Goal: Task Accomplishment & Management: Use online tool/utility

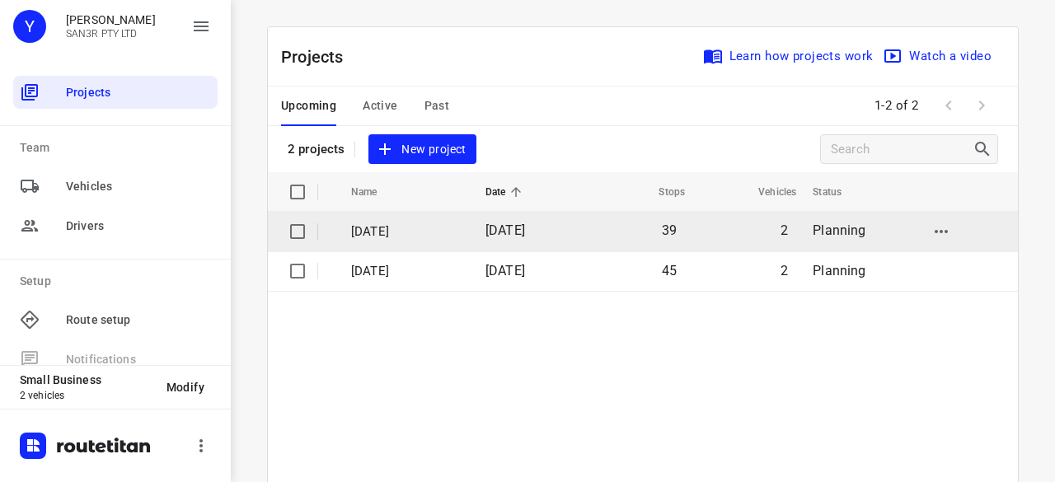
click at [491, 240] on td "[DATE]" at bounding box center [526, 232] width 108 height 40
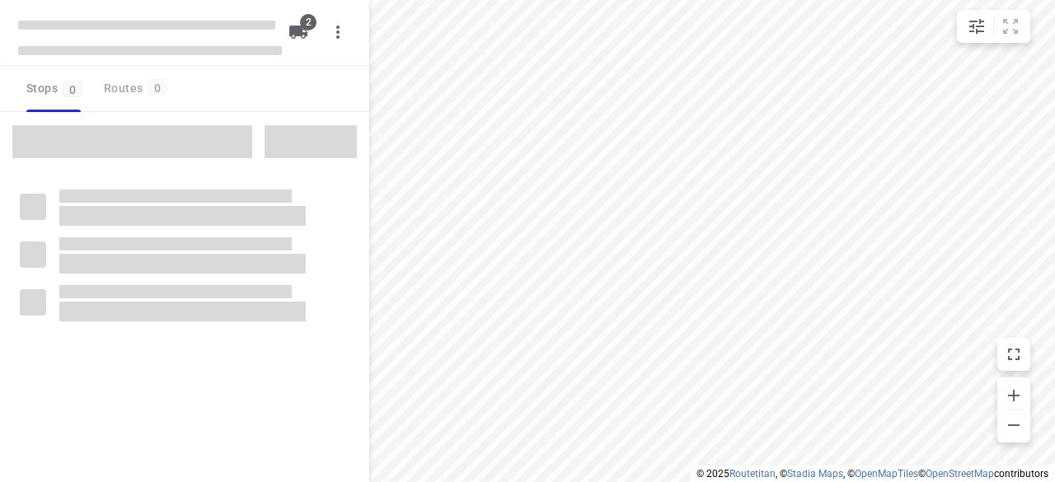
type input "distance"
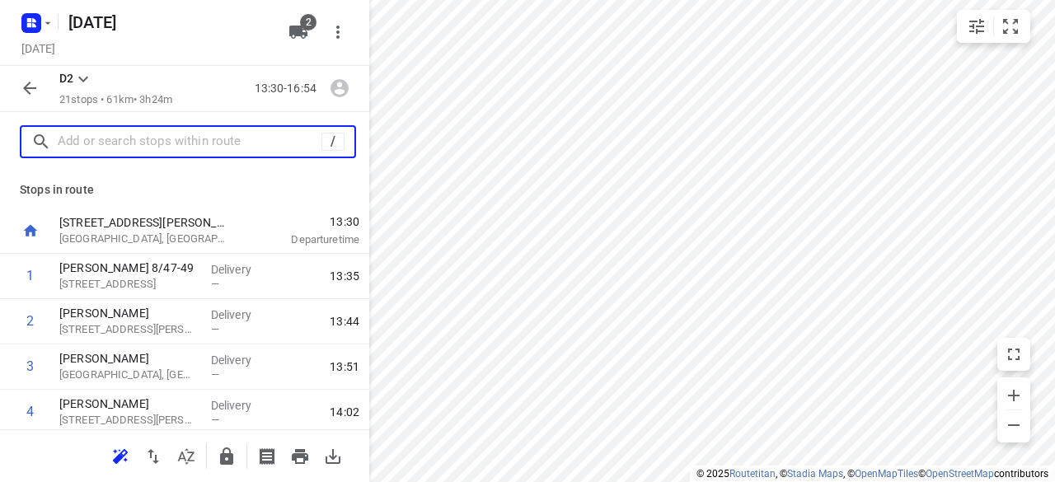
click at [206, 138] on input "text" at bounding box center [190, 142] width 264 height 26
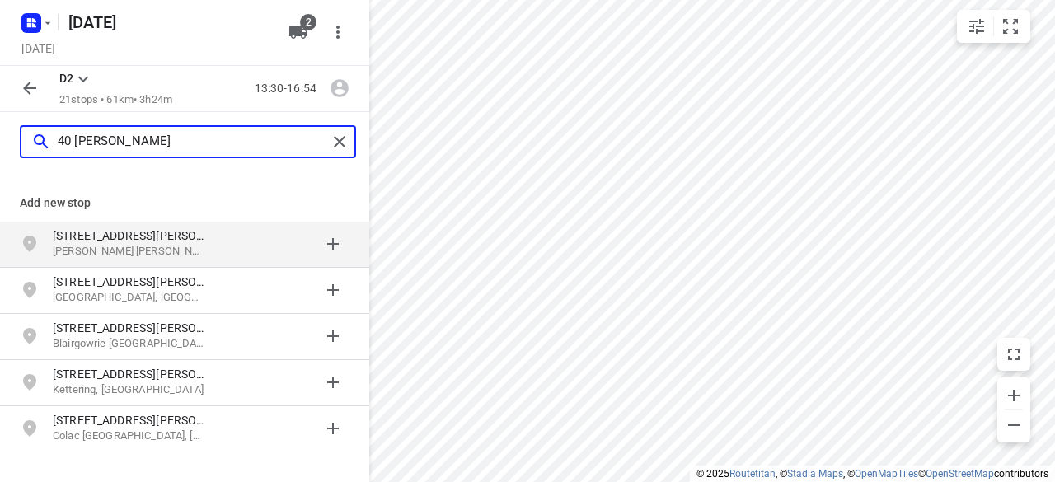
type input "40 [PERSON_NAME]"
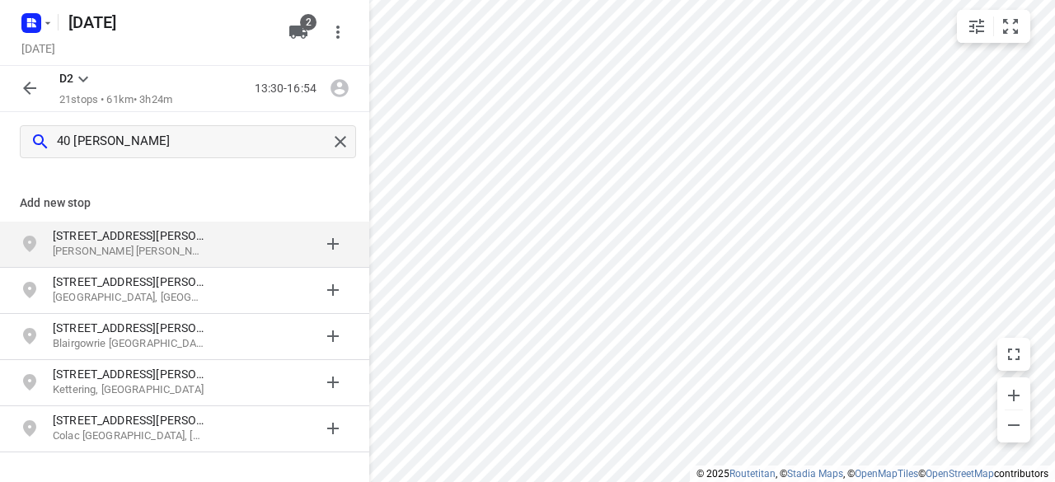
click at [174, 252] on p "[PERSON_NAME] [PERSON_NAME] [GEOGRAPHIC_DATA], [GEOGRAPHIC_DATA]" at bounding box center [129, 252] width 152 height 16
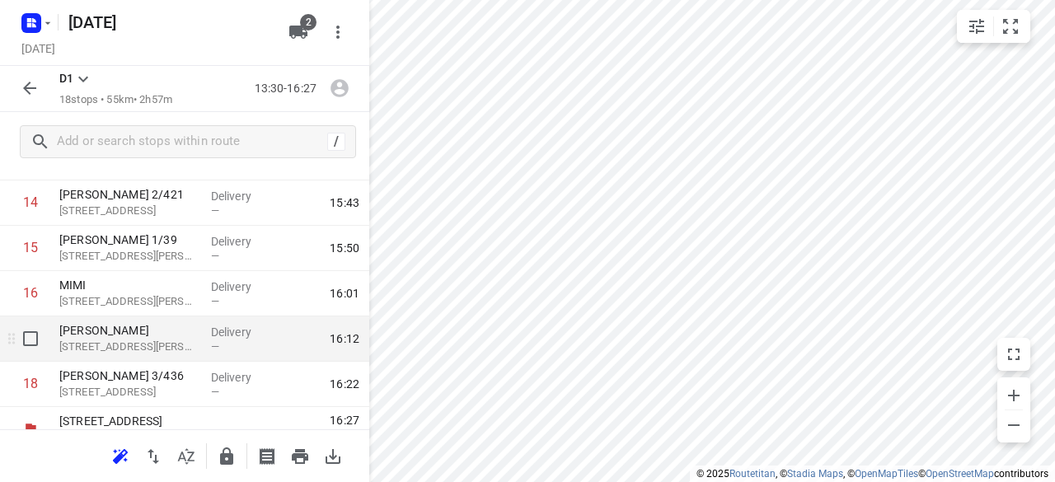
scroll to position [685, 0]
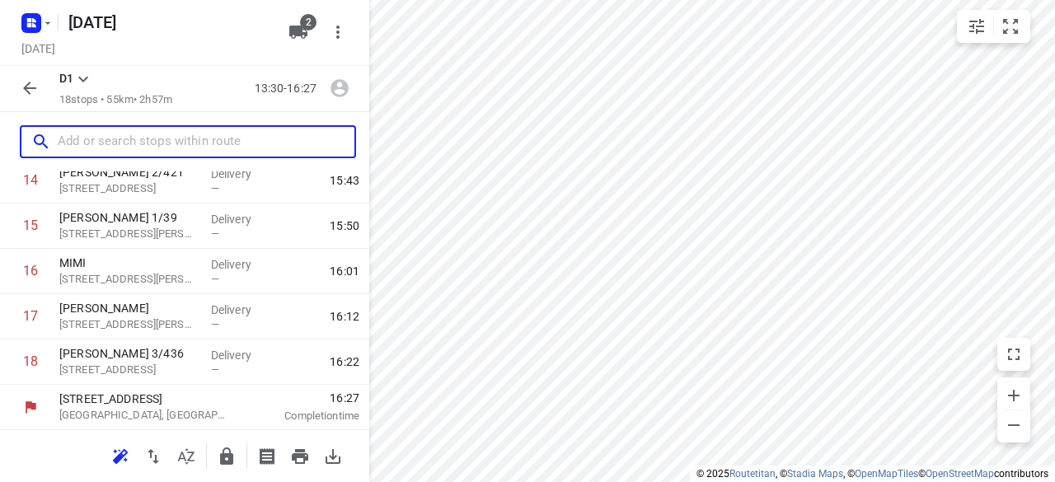
click at [115, 150] on input "text" at bounding box center [206, 142] width 297 height 26
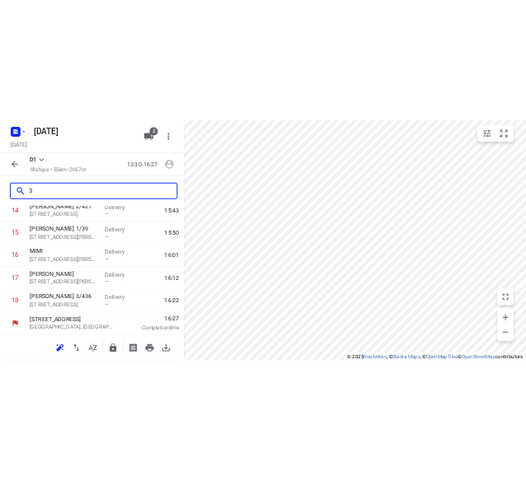
scroll to position [0, 0]
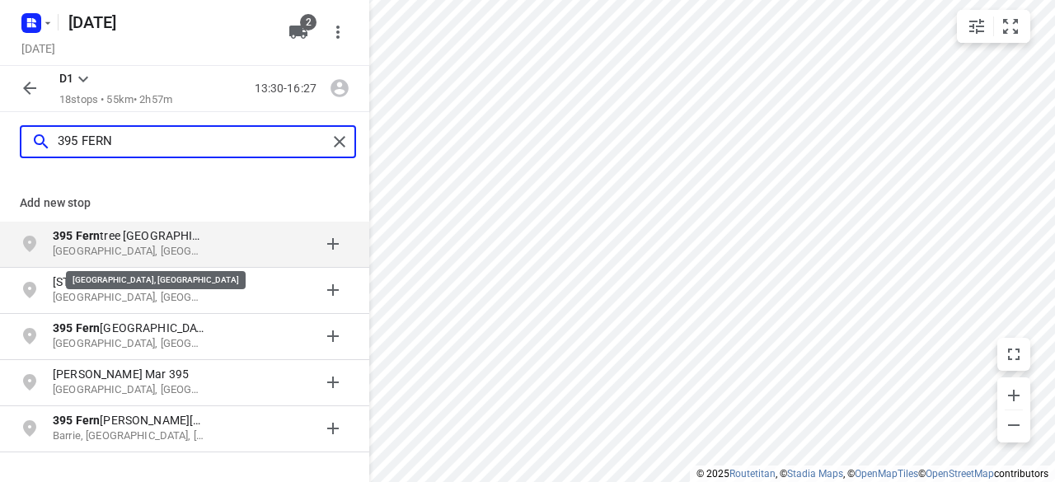
type input "395 FERN"
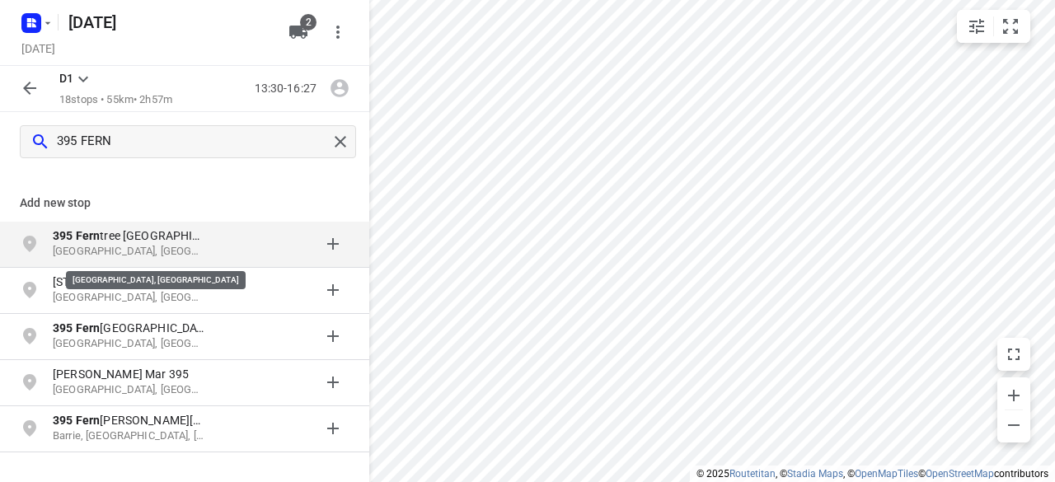
click at [163, 250] on p "[GEOGRAPHIC_DATA], [GEOGRAPHIC_DATA]" at bounding box center [129, 252] width 152 height 16
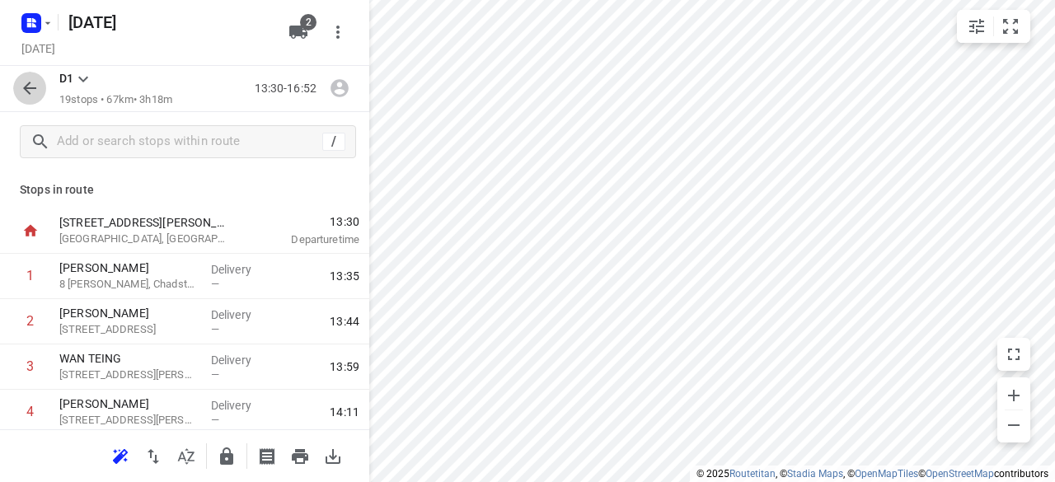
click at [38, 82] on icon "button" at bounding box center [30, 88] width 20 height 20
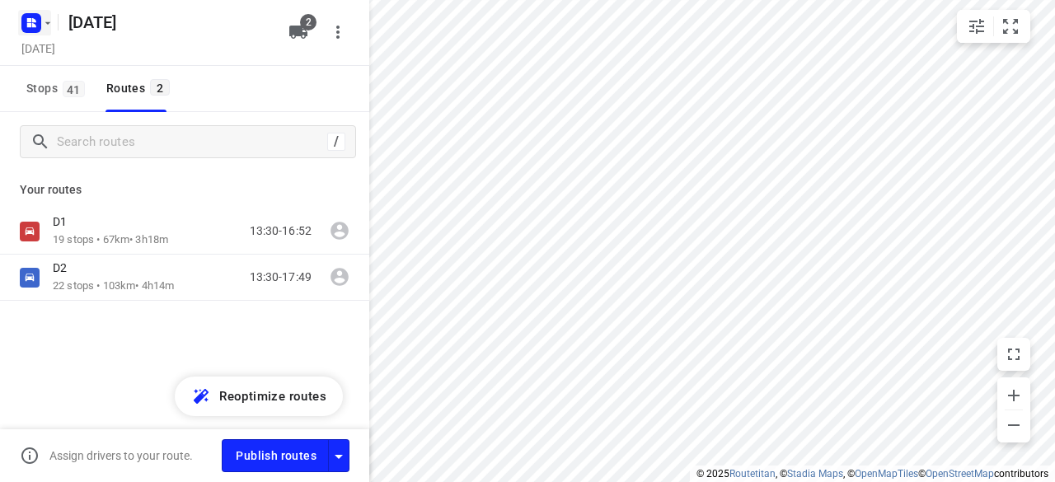
click at [53, 19] on icon "button" at bounding box center [47, 22] width 13 height 13
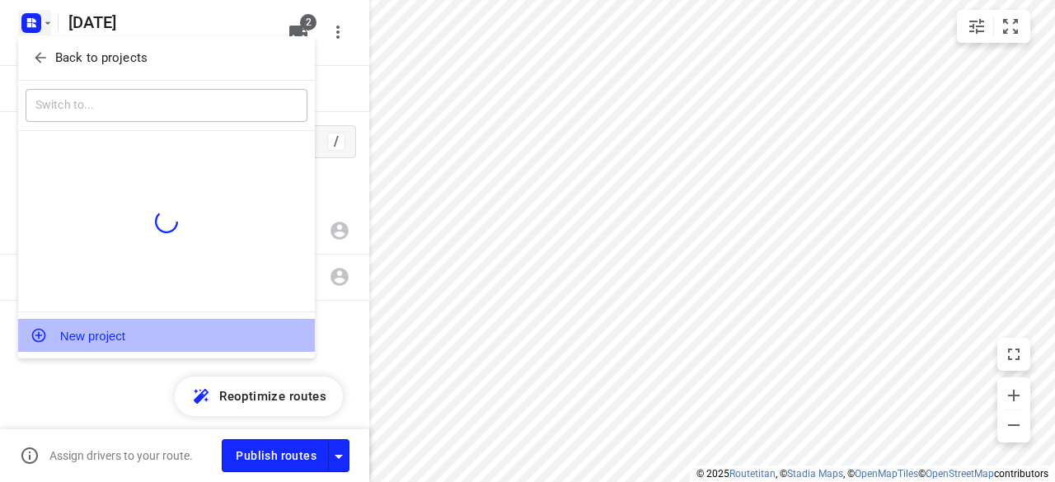
click at [104, 343] on button "New project" at bounding box center [166, 335] width 297 height 33
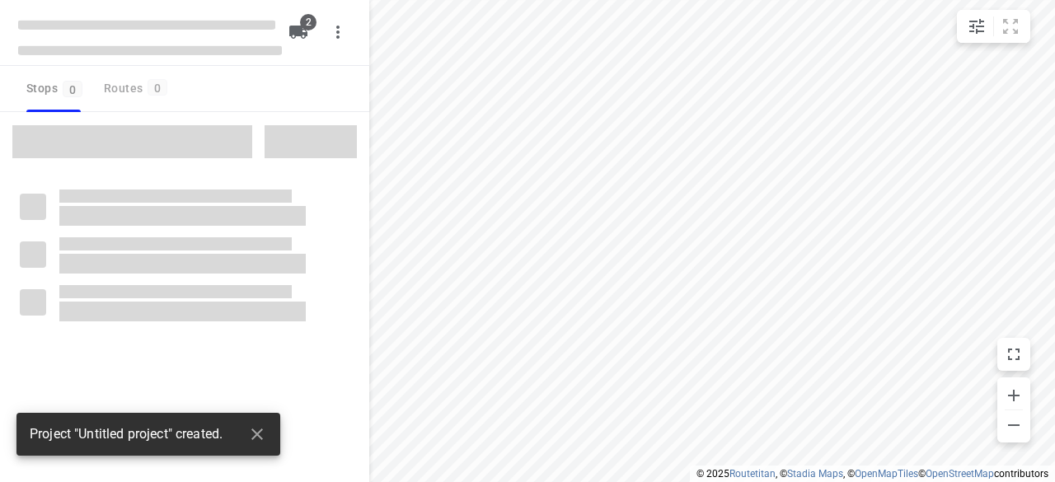
type input "distance"
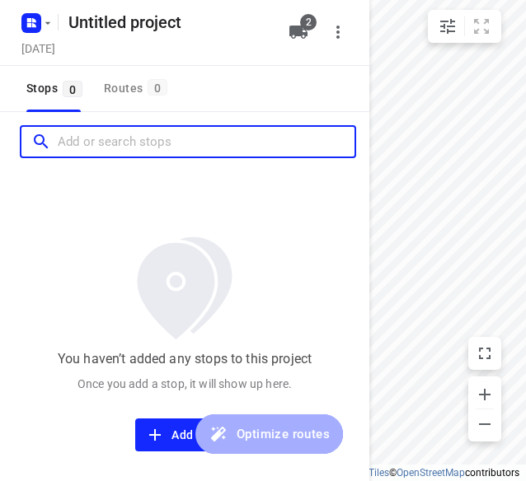
click at [107, 154] on input "Add or search stops" at bounding box center [206, 142] width 297 height 26
click at [106, 152] on input "Add or search stops" at bounding box center [206, 142] width 297 height 26
paste input "[STREET_ADDRESS][PERSON_NAME]"
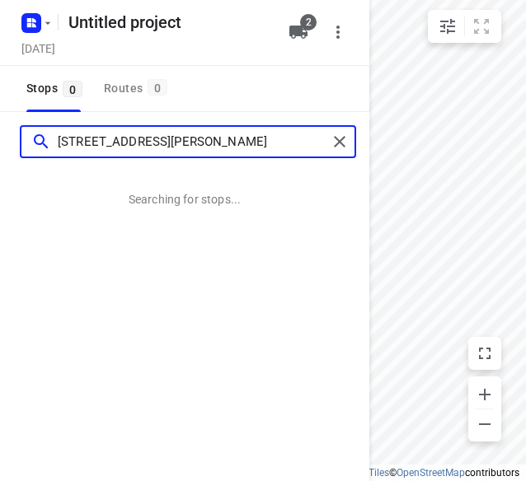
type input "[STREET_ADDRESS][PERSON_NAME]"
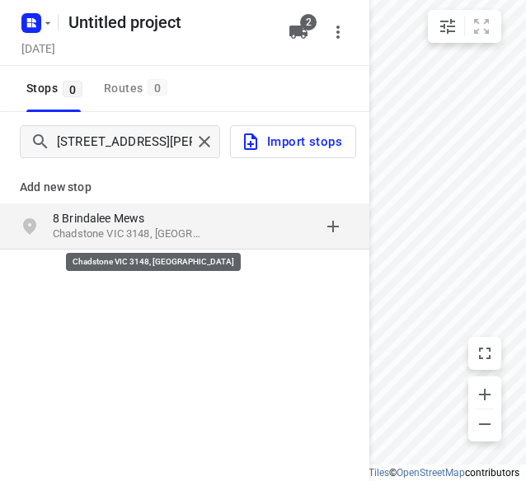
click at [167, 234] on p "Chadstone VIC 3148, [GEOGRAPHIC_DATA]" at bounding box center [129, 235] width 152 height 16
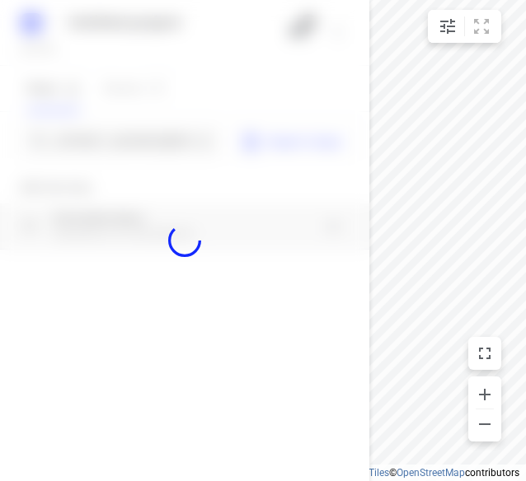
click at [95, 133] on div at bounding box center [184, 240] width 369 height 481
click at [96, 139] on div at bounding box center [184, 240] width 369 height 481
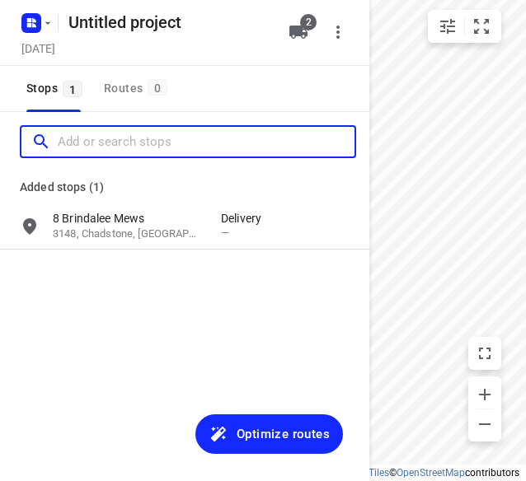
paste input "[STREET_ADDRESS]"
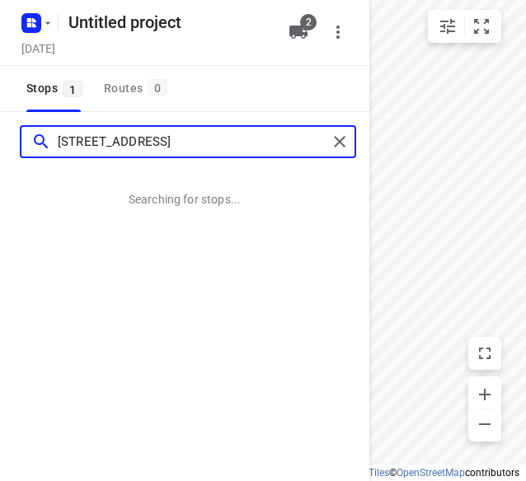
type input "[STREET_ADDRESS]"
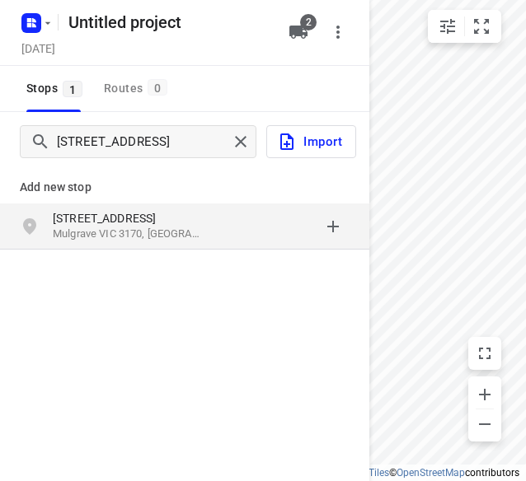
click at [139, 207] on div "[STREET_ADDRESS]" at bounding box center [184, 227] width 369 height 46
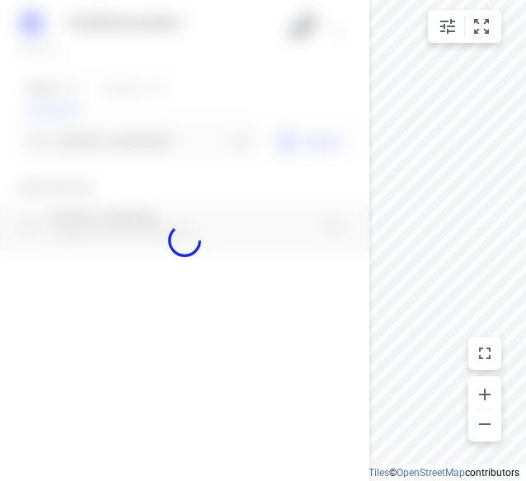
click at [120, 141] on div at bounding box center [184, 240] width 369 height 481
click at [120, 141] on div "Untitled project [DATE] 2 Stops 1 Routes 0 Import Add new stop [STREET_ADDRESS]…" at bounding box center [184, 240] width 369 height 481
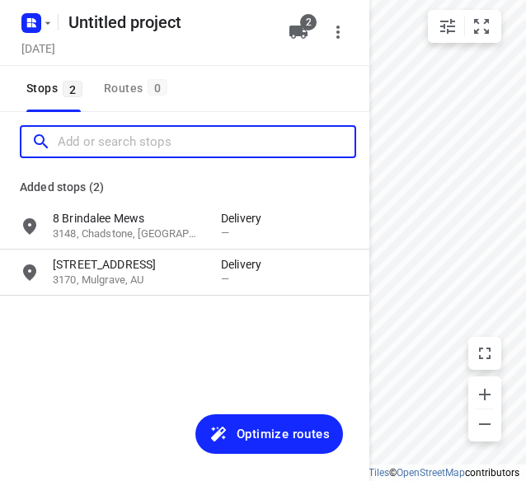
paste input "[STREET_ADDRESS]"
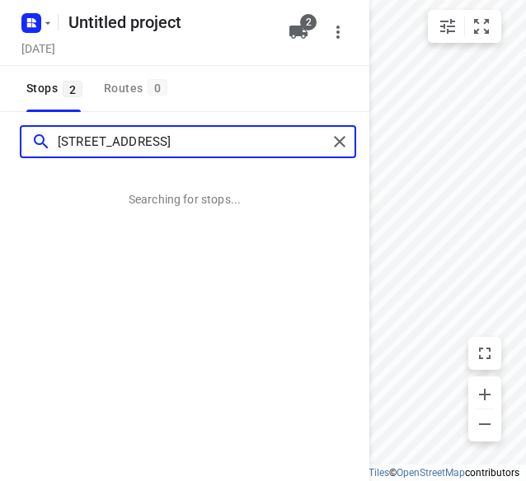
type input "[STREET_ADDRESS]"
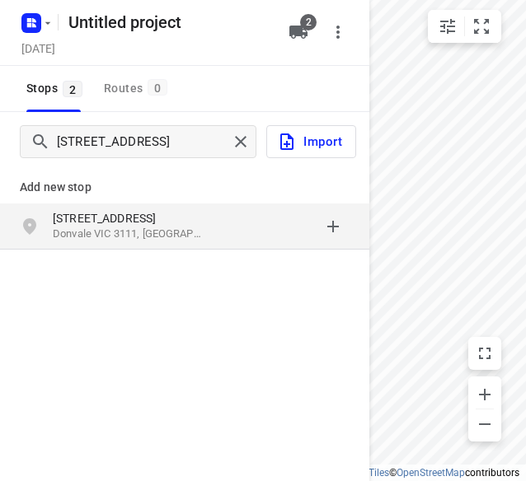
click at [110, 224] on p "[STREET_ADDRESS]" at bounding box center [129, 218] width 152 height 16
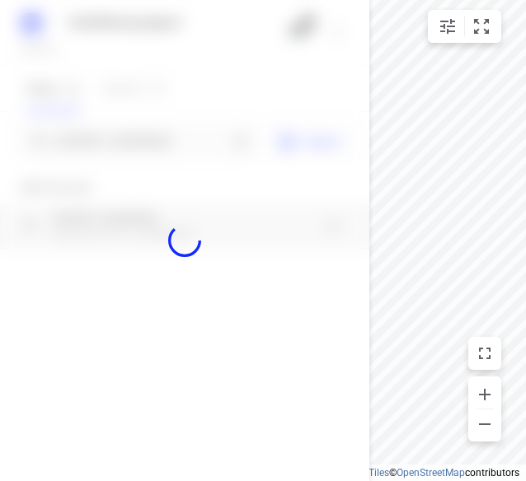
click at [71, 134] on div at bounding box center [184, 240] width 369 height 481
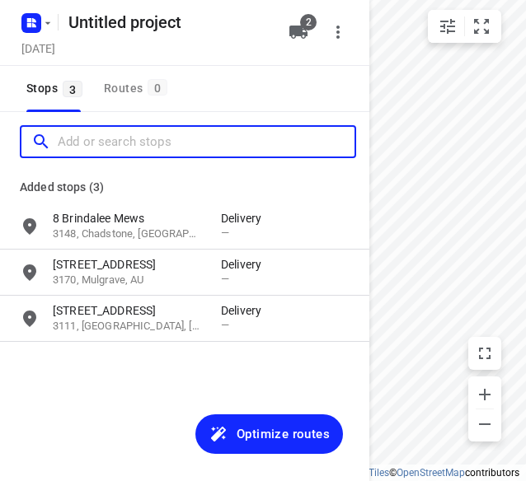
paste input "[STREET_ADDRESS]"
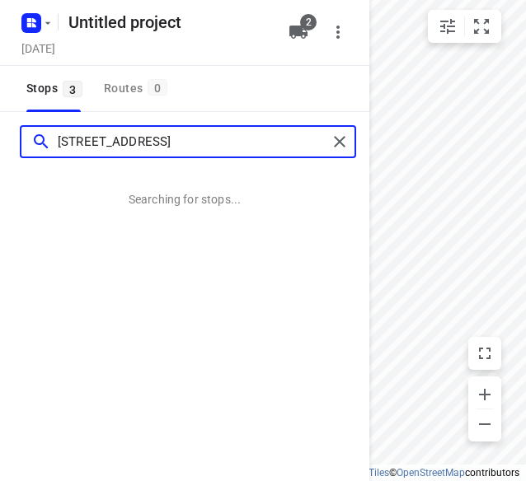
type input "[STREET_ADDRESS]"
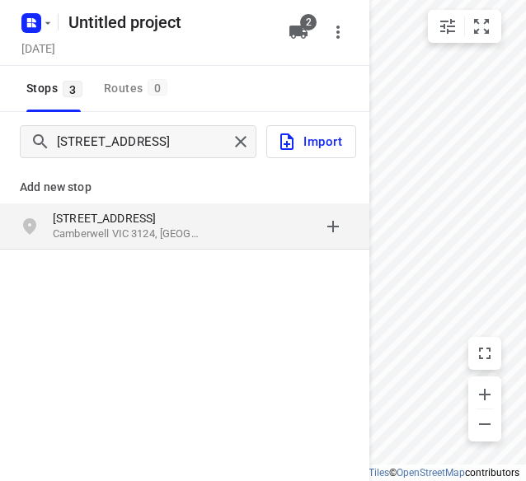
click at [171, 219] on p "[STREET_ADDRESS]" at bounding box center [129, 218] width 152 height 16
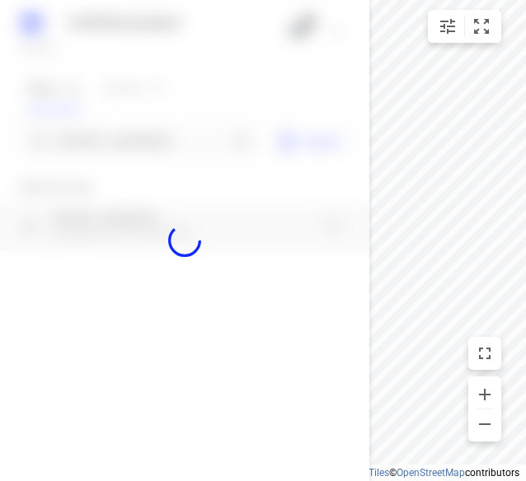
click at [127, 144] on div at bounding box center [184, 240] width 369 height 481
click at [125, 134] on div at bounding box center [184, 240] width 369 height 481
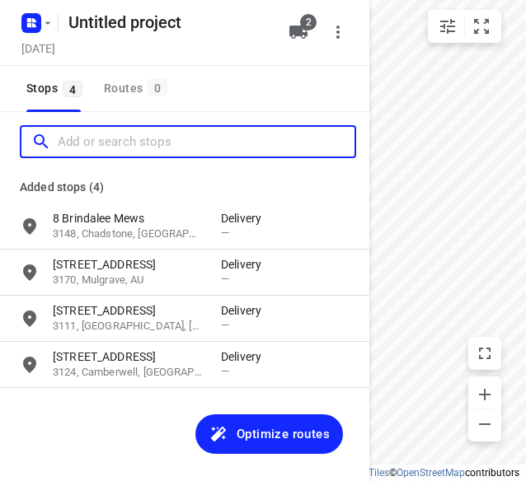
paste input "[STREET_ADDRESS]"
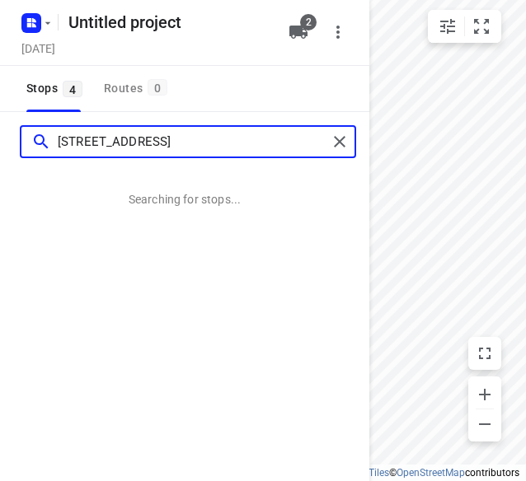
type input "[STREET_ADDRESS]"
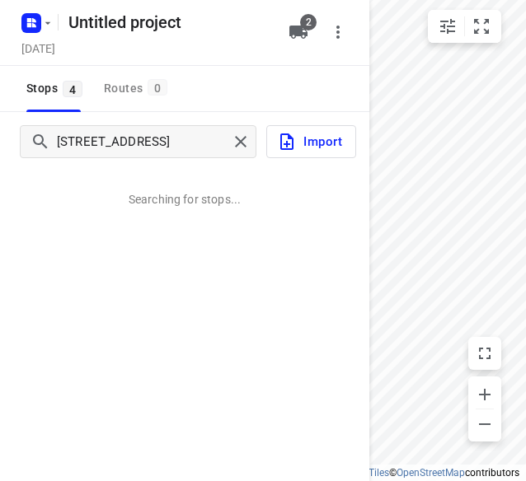
click at [136, 209] on div "[STREET_ADDRESS] Searching for stops..." at bounding box center [184, 352] width 369 height 481
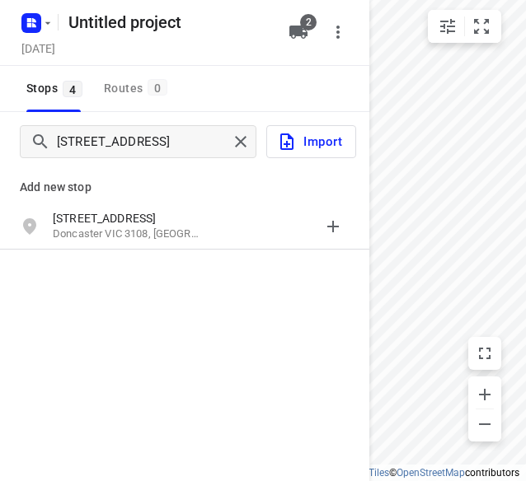
click at [136, 209] on div "[STREET_ADDRESS]" at bounding box center [184, 227] width 369 height 46
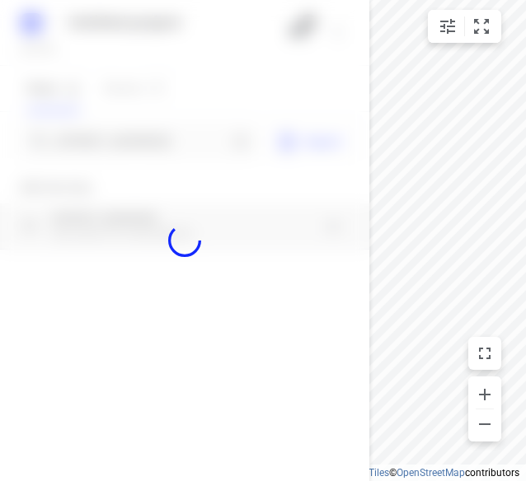
click at [111, 127] on div at bounding box center [184, 240] width 369 height 481
click at [106, 143] on input "Add or search stops" at bounding box center [143, 142] width 170 height 26
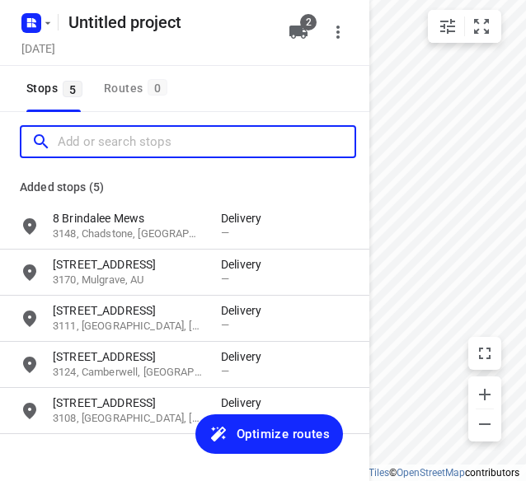
paste input "[STREET_ADDRESS]"
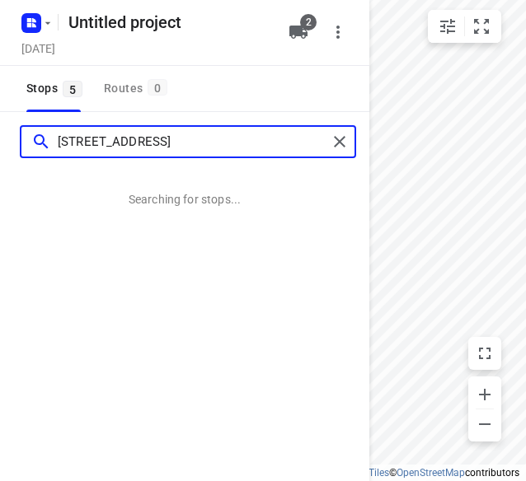
type input "[STREET_ADDRESS]"
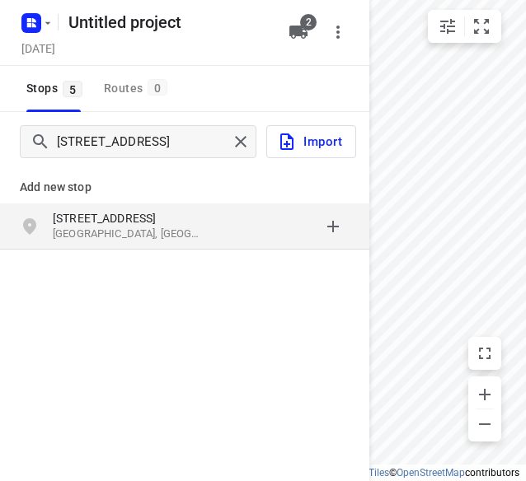
click at [121, 225] on p "[STREET_ADDRESS]" at bounding box center [129, 218] width 152 height 16
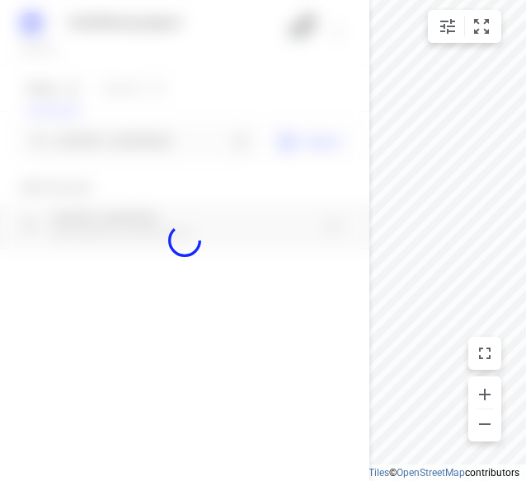
click at [84, 136] on div at bounding box center [184, 240] width 369 height 481
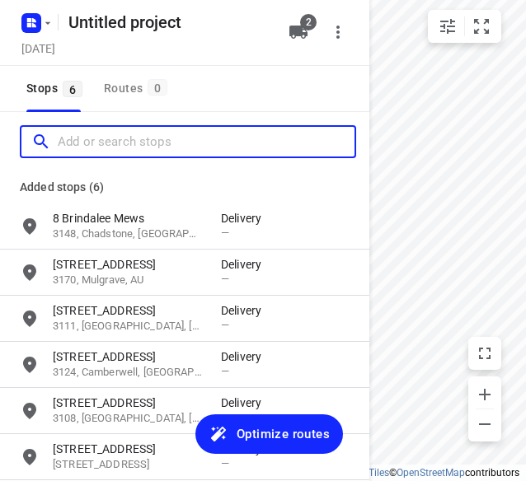
click at [84, 136] on input "Add or search stops" at bounding box center [206, 142] width 297 height 26
paste input "[STREET_ADDRESS][PERSON_NAME]"
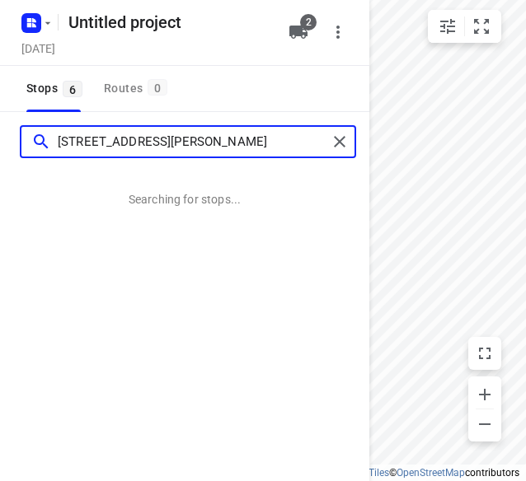
type input "[STREET_ADDRESS][PERSON_NAME]"
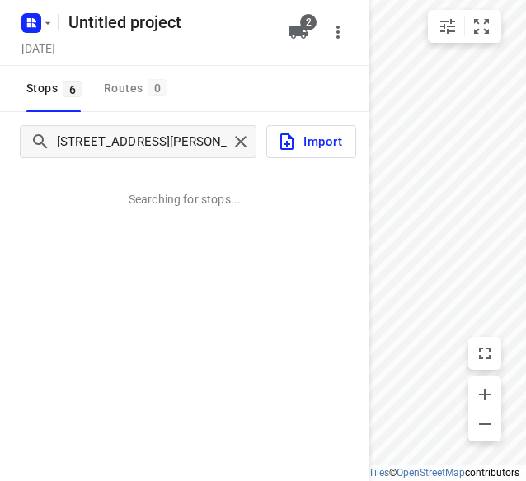
click at [139, 195] on p "Searching for stops..." at bounding box center [185, 199] width 112 height 16
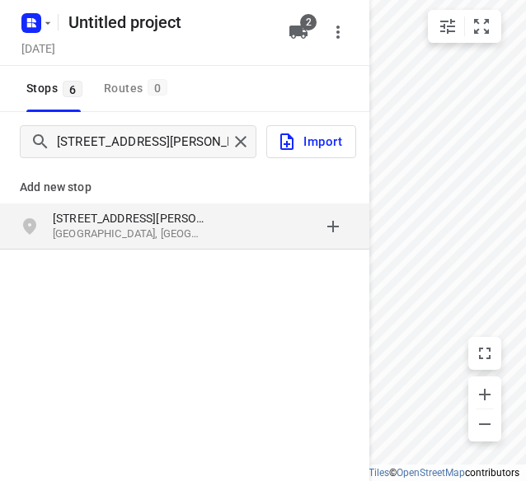
click at [109, 207] on div "[STREET_ADDRESS][PERSON_NAME]" at bounding box center [184, 227] width 369 height 46
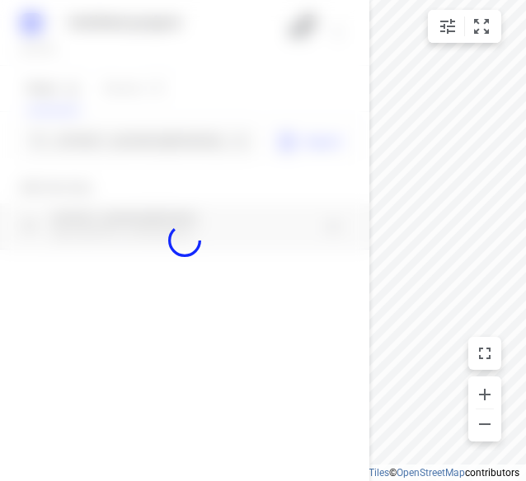
click at [74, 134] on div at bounding box center [184, 240] width 369 height 481
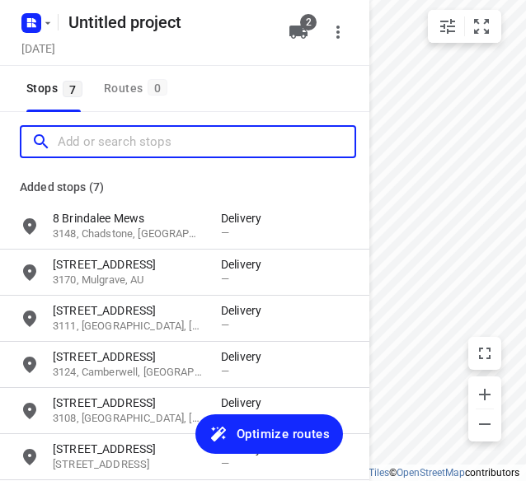
paste input "[STREET_ADDRESS]"
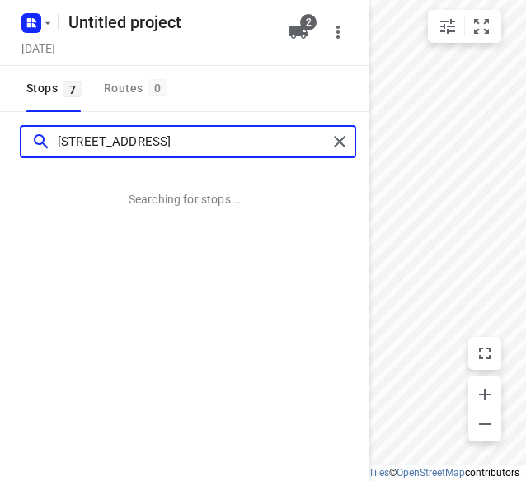
type input "[STREET_ADDRESS]"
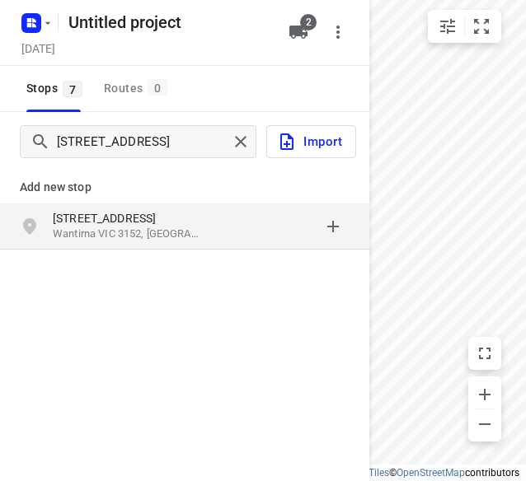
click at [126, 199] on div "Add new stop" at bounding box center [184, 180] width 369 height 46
click at [102, 224] on p "[STREET_ADDRESS]" at bounding box center [129, 218] width 152 height 16
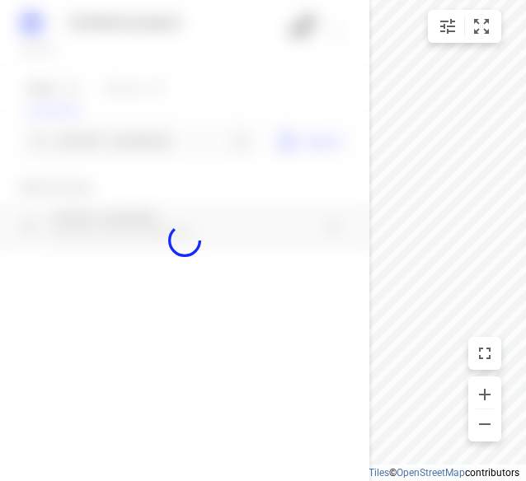
click at [87, 141] on div at bounding box center [184, 240] width 369 height 481
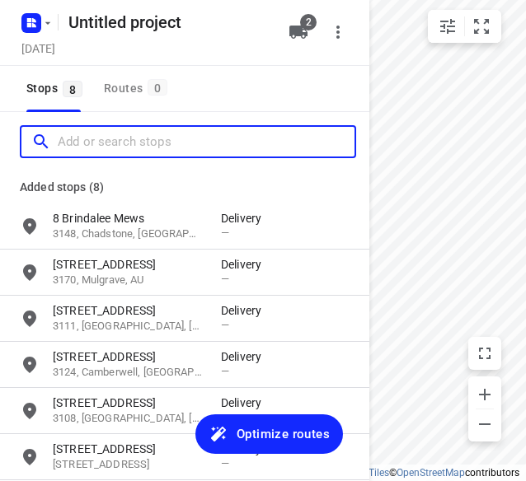
paste input "[STREET_ADDRESS]"
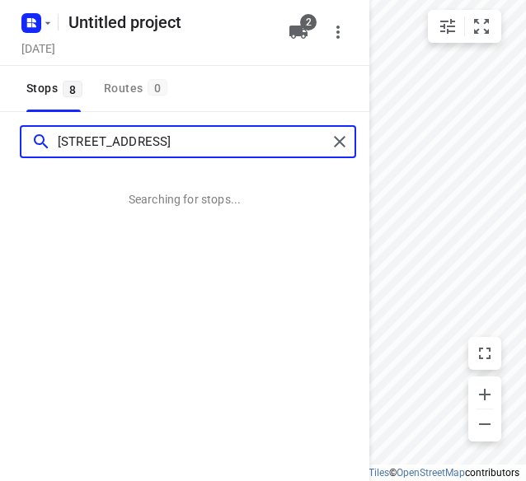
type input "[STREET_ADDRESS]"
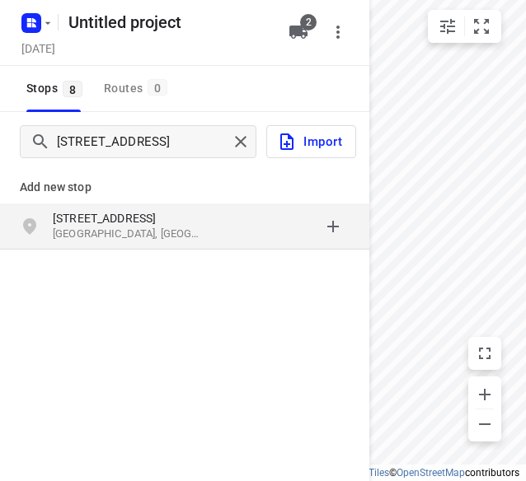
click at [122, 214] on p "[STREET_ADDRESS]" at bounding box center [129, 218] width 152 height 16
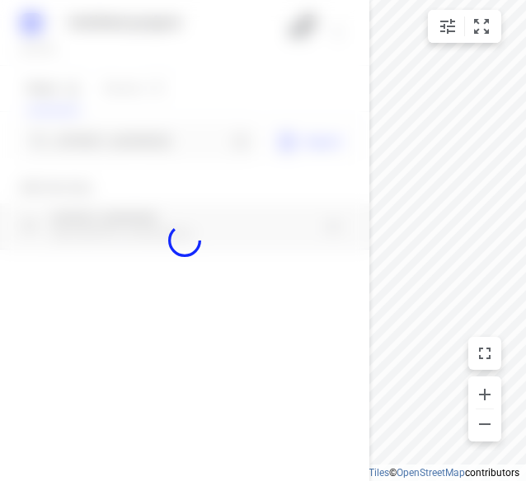
click at [104, 134] on div at bounding box center [184, 240] width 369 height 481
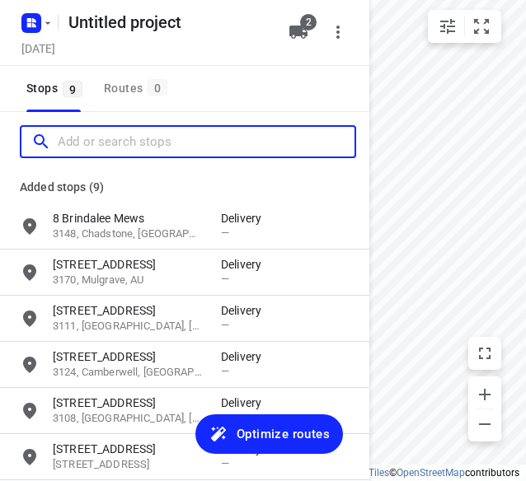
paste input "2 eyre ct [DEMOGRAPHIC_DATA][GEOGRAPHIC_DATA] 3107"
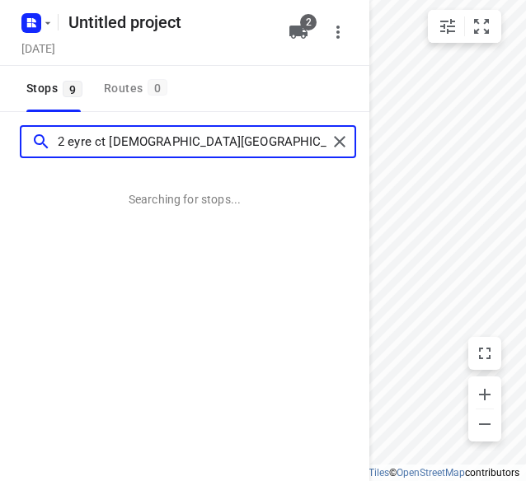
type input "2 eyre ct [DEMOGRAPHIC_DATA][GEOGRAPHIC_DATA] 3107"
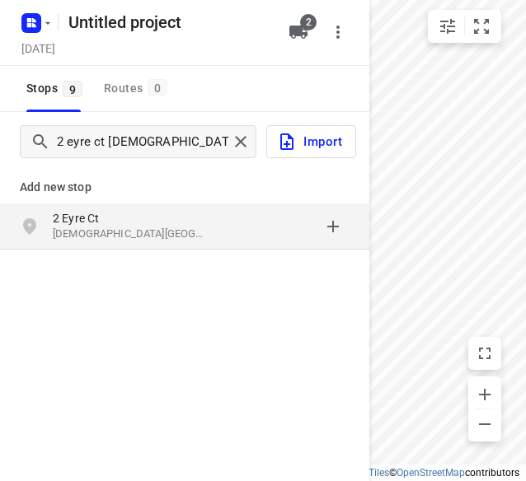
click at [135, 214] on p "2 Eyre Ct" at bounding box center [129, 218] width 152 height 16
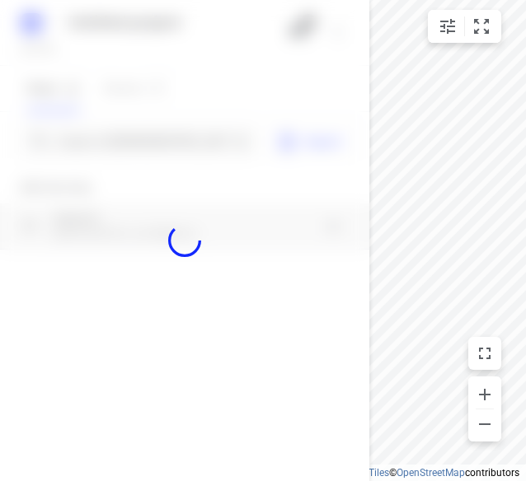
click at [99, 132] on div at bounding box center [184, 240] width 369 height 481
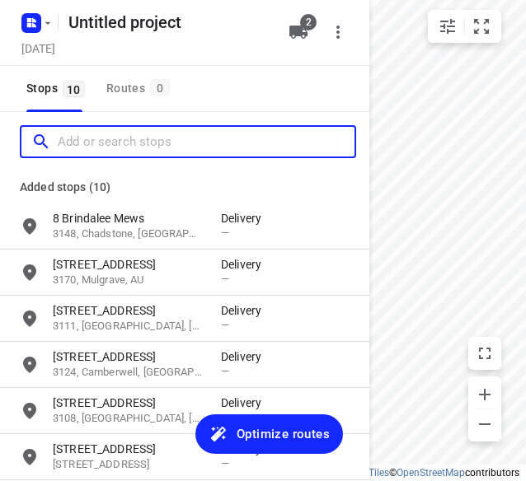
paste input "[STREET_ADDRESS][PERSON_NAME]"
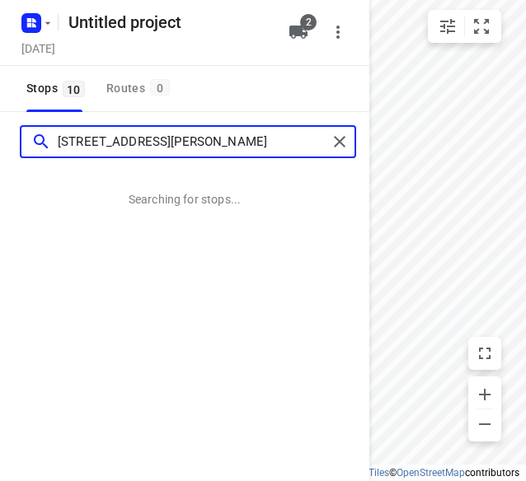
type input "[STREET_ADDRESS][PERSON_NAME]"
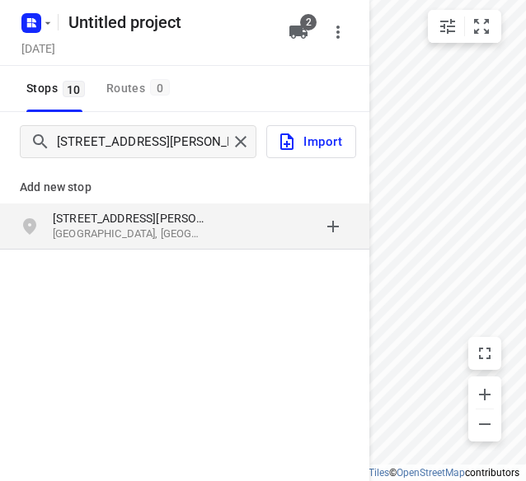
click at [163, 218] on p "[STREET_ADDRESS][PERSON_NAME]" at bounding box center [129, 218] width 152 height 16
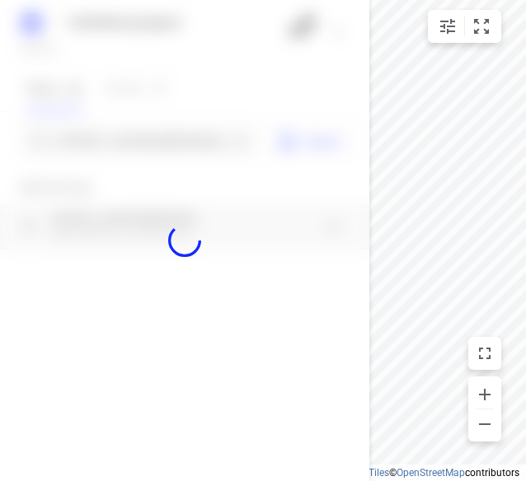
click at [83, 144] on div at bounding box center [184, 240] width 369 height 481
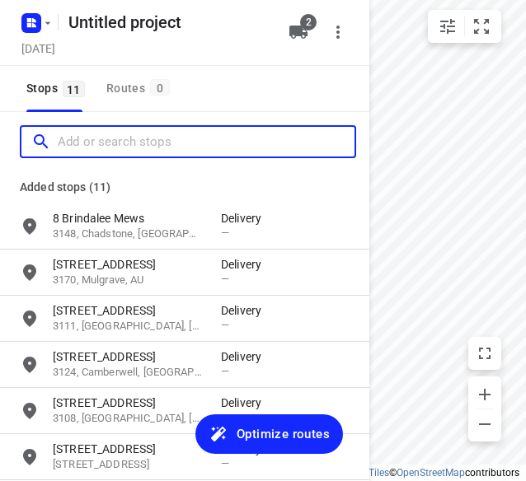
paste input "[STREET_ADDRESS]"
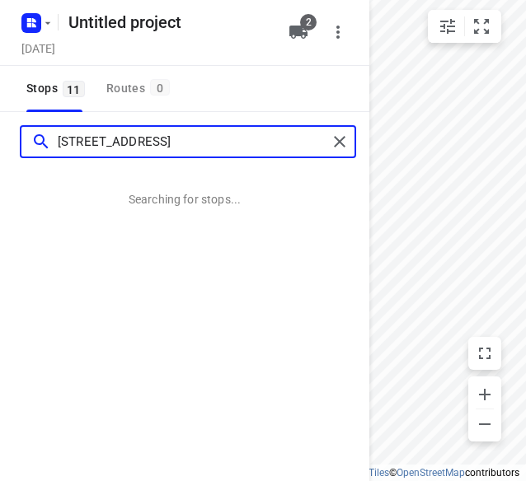
type input "[STREET_ADDRESS]"
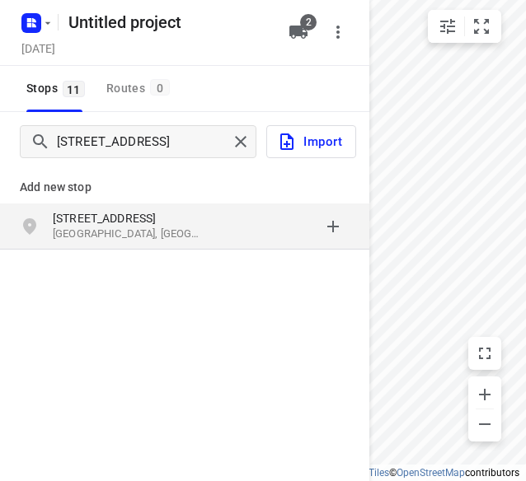
click at [73, 204] on div "[STREET_ADDRESS]" at bounding box center [184, 227] width 369 height 46
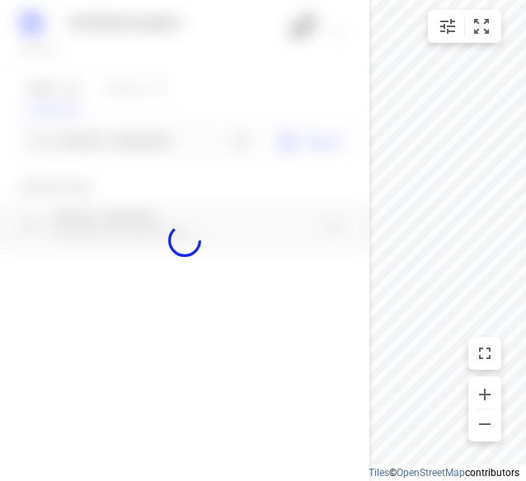
click at [63, 129] on div at bounding box center [184, 240] width 369 height 481
click at [63, 142] on div at bounding box center [184, 240] width 369 height 481
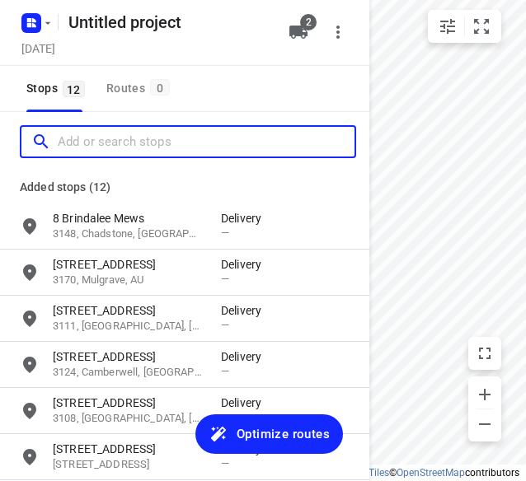
paste input "2 [GEOGRAPHIC_DATA] 3163"
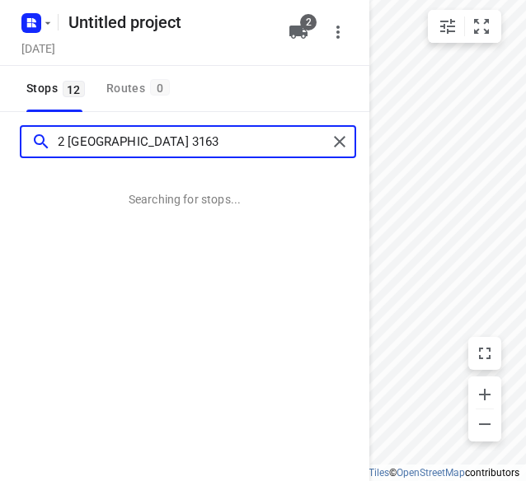
type input "2 [GEOGRAPHIC_DATA] 3163"
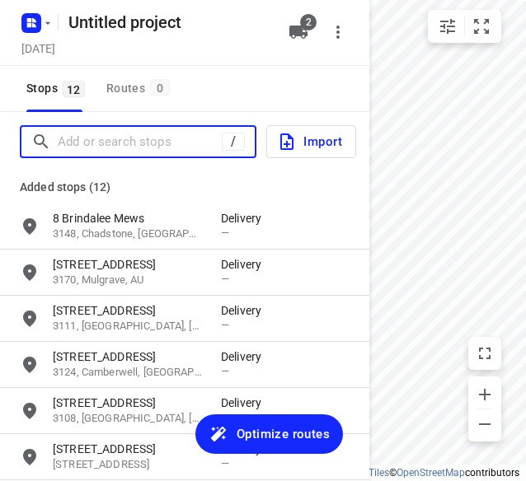
drag, startPoint x: 113, startPoint y: 139, endPoint x: 100, endPoint y: 141, distance: 13.4
click at [112, 139] on input "Add or search stops" at bounding box center [140, 142] width 164 height 26
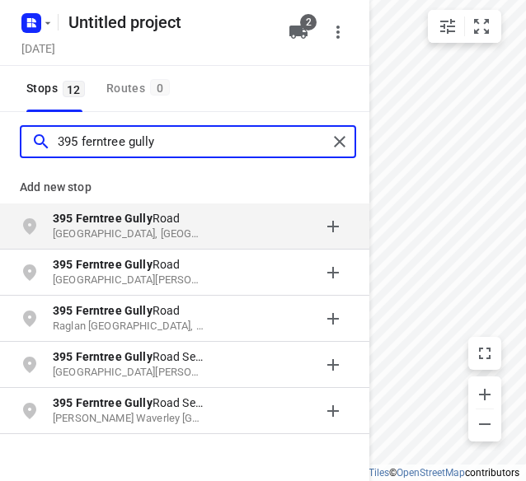
type input "395 ferntree gully"
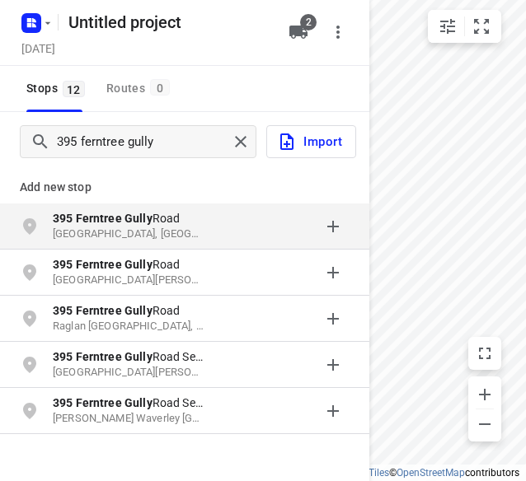
click at [121, 225] on p "[STREET_ADDRESS]" at bounding box center [129, 218] width 152 height 16
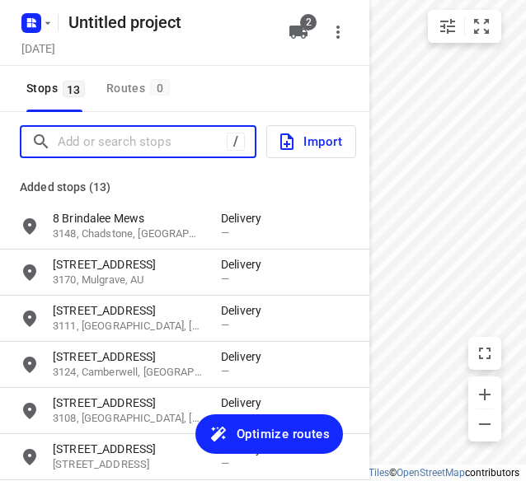
click at [65, 143] on input "Add or search stops" at bounding box center [142, 142] width 169 height 26
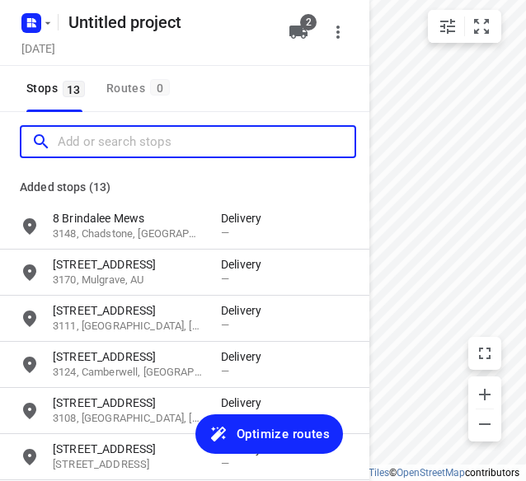
paste input "[STREET_ADDRESS]"
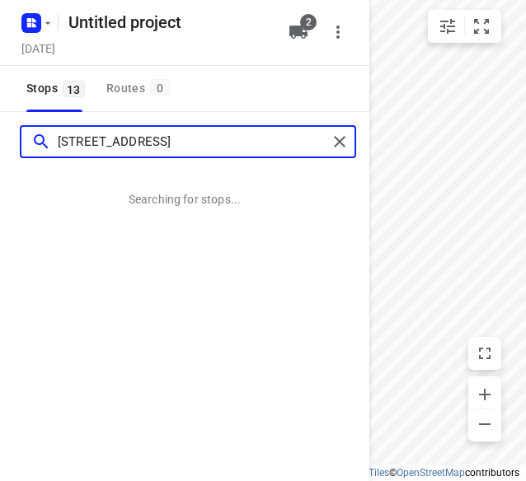
type input "[STREET_ADDRESS]"
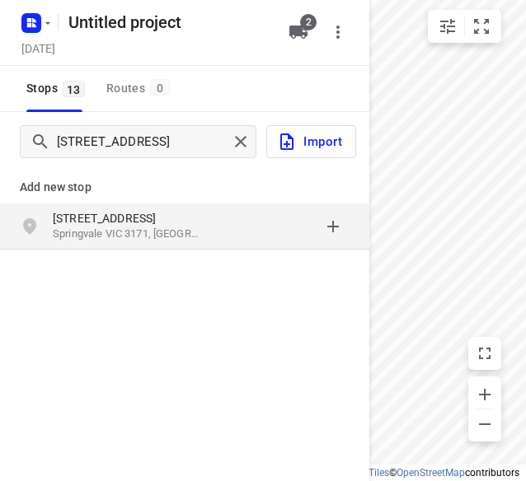
click at [110, 210] on p "[STREET_ADDRESS]" at bounding box center [129, 218] width 152 height 16
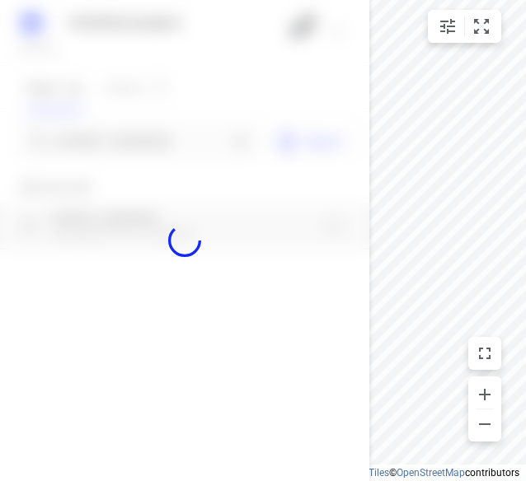
click at [85, 139] on div at bounding box center [184, 240] width 369 height 481
click at [82, 143] on div at bounding box center [184, 240] width 369 height 481
click at [82, 143] on div "Untitled project [DATE] 2 Stops 13 Routes 0 [STREET_ADDRESS] Import Add new sto…" at bounding box center [184, 240] width 369 height 481
paste input "[STREET_ADDRESS][PERSON_NAME]"
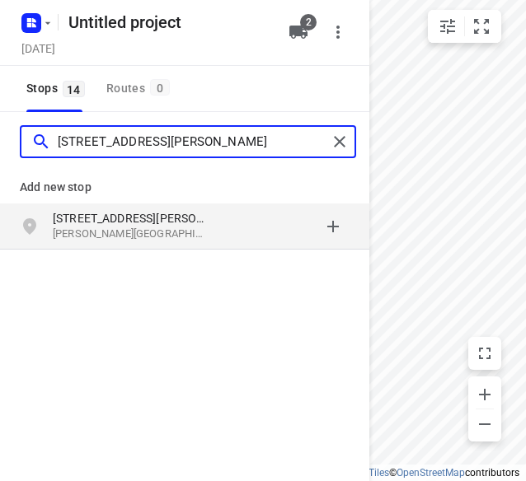
type input "[STREET_ADDRESS][PERSON_NAME]"
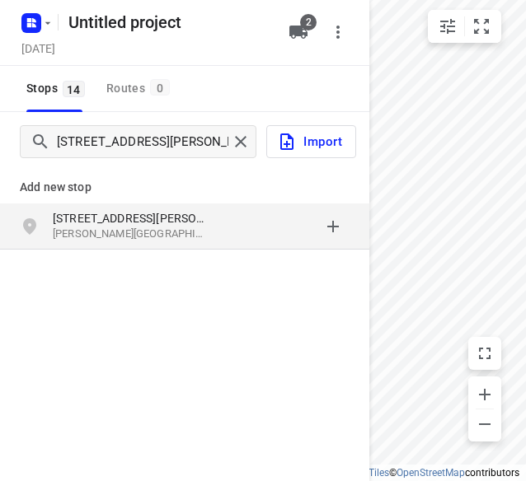
click at [87, 225] on p "[STREET_ADDRESS][PERSON_NAME]" at bounding box center [129, 218] width 152 height 16
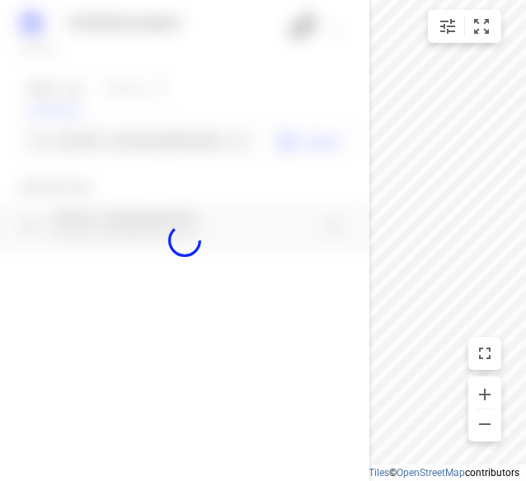
click at [129, 130] on div at bounding box center [184, 240] width 369 height 481
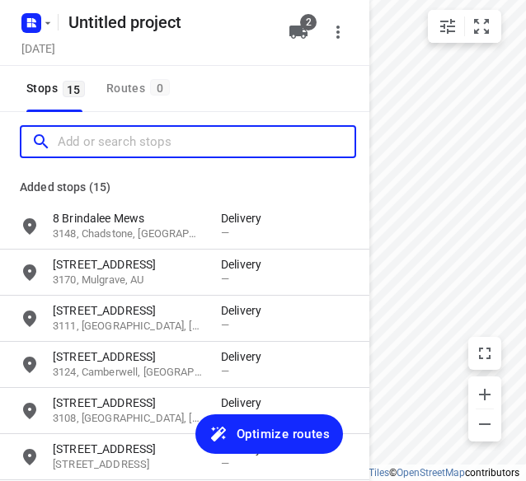
paste input "[STREET_ADDRESS][PERSON_NAME]"
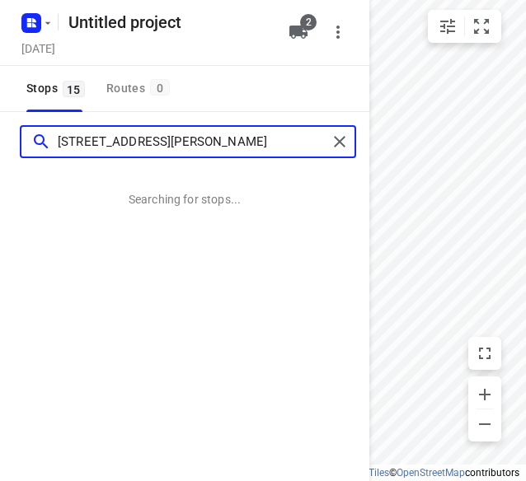
type input "[STREET_ADDRESS][PERSON_NAME]"
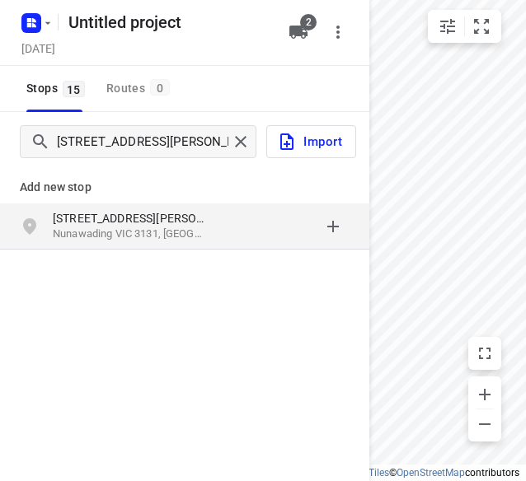
click at [71, 225] on p "[STREET_ADDRESS][PERSON_NAME]" at bounding box center [129, 218] width 152 height 16
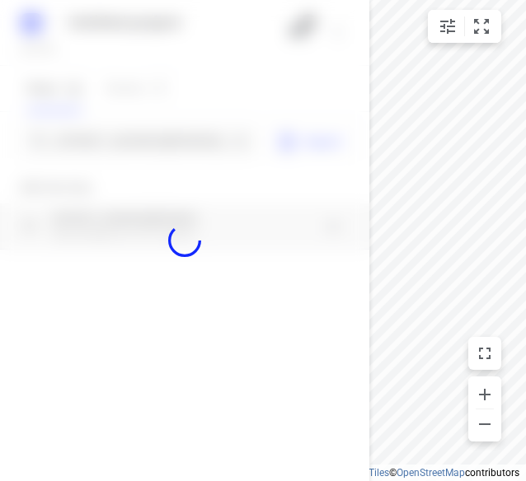
click at [63, 141] on div at bounding box center [184, 240] width 369 height 481
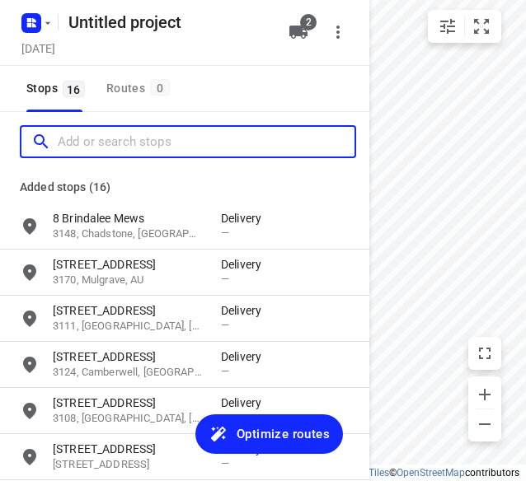
paste input "[STREET_ADDRESS]"
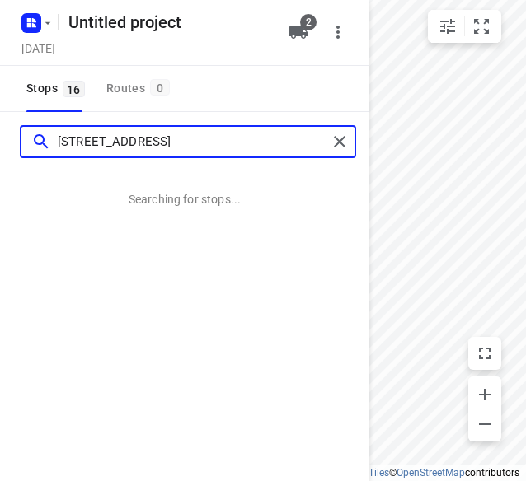
type input "[STREET_ADDRESS]"
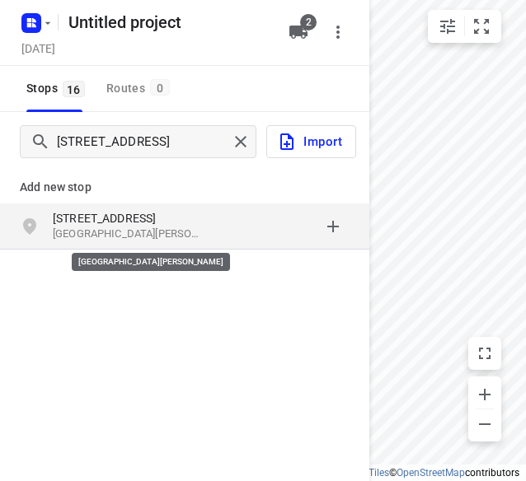
click at [123, 228] on p "[GEOGRAPHIC_DATA][PERSON_NAME]" at bounding box center [129, 235] width 152 height 16
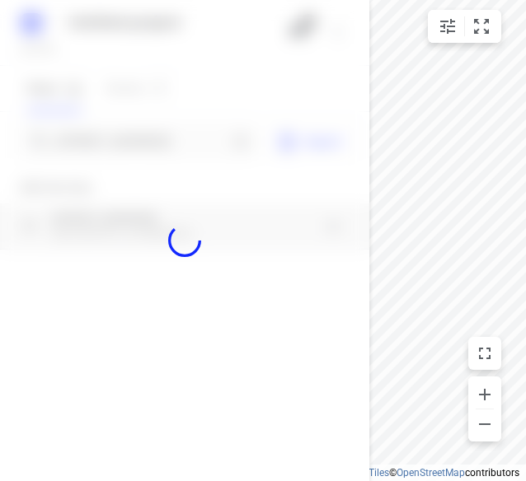
click at [117, 148] on div at bounding box center [184, 240] width 369 height 481
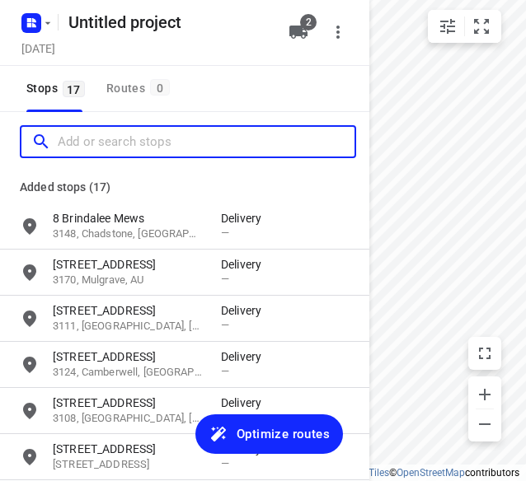
paste input "[STREET_ADDRESS]"
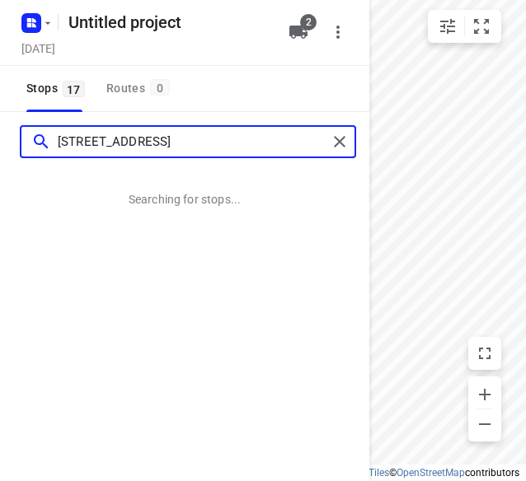
type input "[STREET_ADDRESS]"
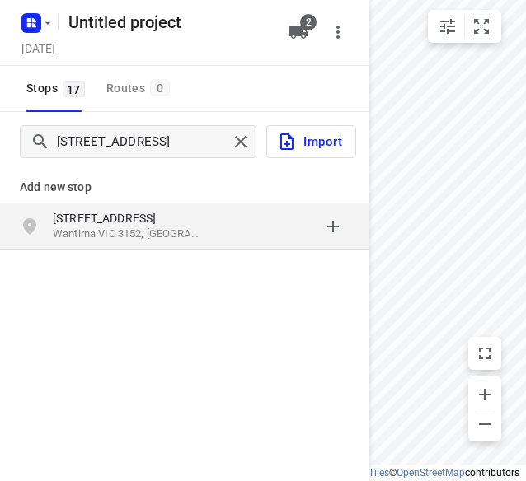
click at [311, 217] on div "grid" at bounding box center [285, 226] width 129 height 33
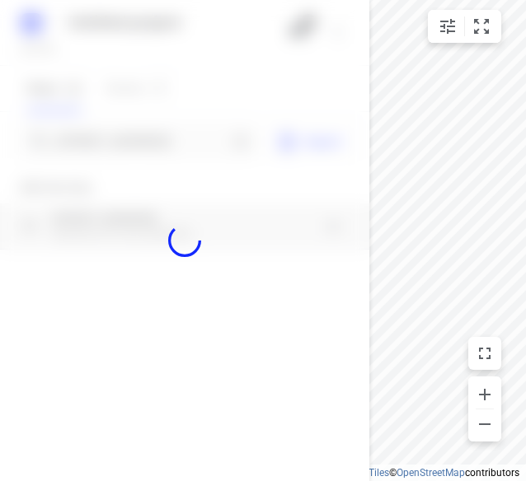
click at [110, 141] on div at bounding box center [184, 240] width 369 height 481
click at [110, 141] on div "Untitled project [DATE] 2 Stops 17 Routes 0 [STREET_ADDRESS] Import Add new sto…" at bounding box center [184, 240] width 369 height 481
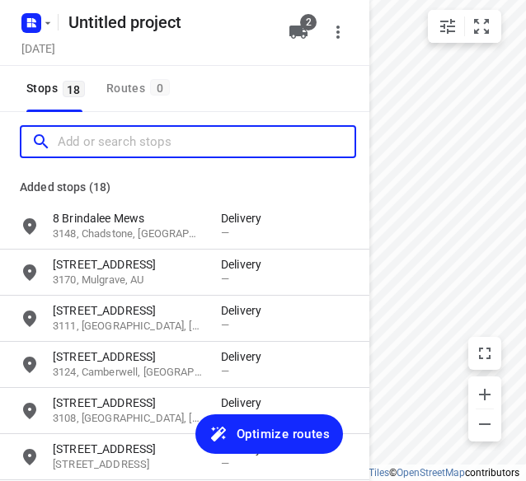
paste input "[STREET_ADDRESS][PERSON_NAME]"
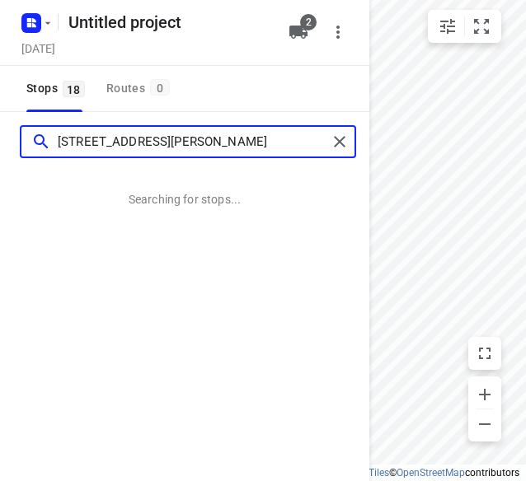
type input "[STREET_ADDRESS][PERSON_NAME]"
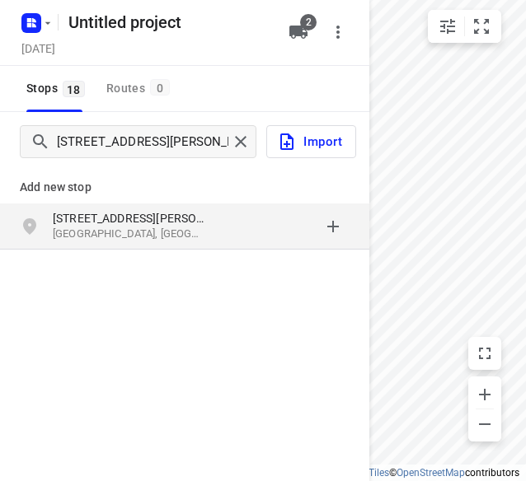
click at [97, 286] on div "Add new stop [STREET_ADDRESS][PERSON_NAME]" at bounding box center [184, 263] width 369 height 185
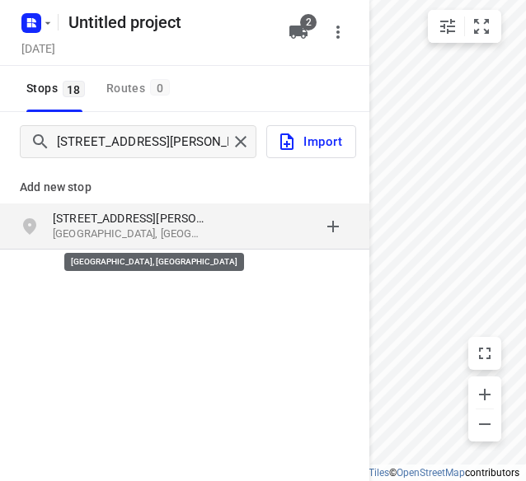
click at [120, 237] on p "[GEOGRAPHIC_DATA], [GEOGRAPHIC_DATA]" at bounding box center [129, 235] width 152 height 16
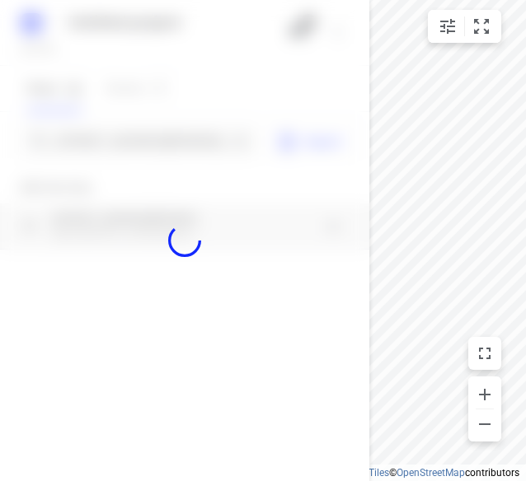
click at [101, 138] on div at bounding box center [184, 240] width 369 height 481
paste input "[STREET_ADDRESS][DEMOGRAPHIC_DATA]"
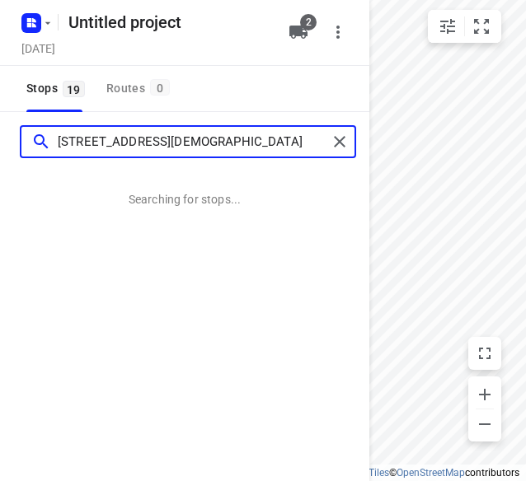
type input "[STREET_ADDRESS][DEMOGRAPHIC_DATA]"
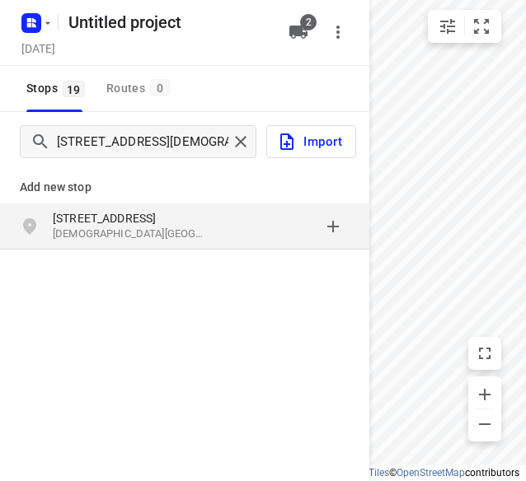
click at [140, 215] on p "[STREET_ADDRESS]" at bounding box center [129, 218] width 152 height 16
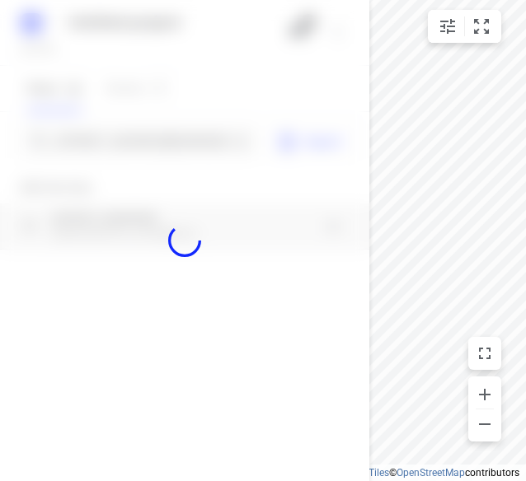
click at [102, 141] on div at bounding box center [184, 240] width 369 height 481
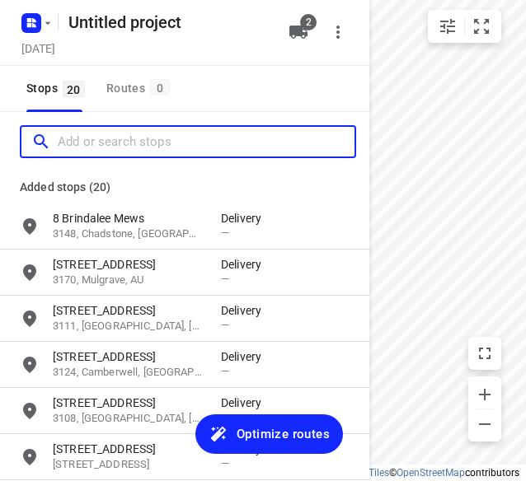
click at [102, 140] on input "Add or search stops" at bounding box center [206, 142] width 297 height 26
paste input "[STREET_ADDRESS]"
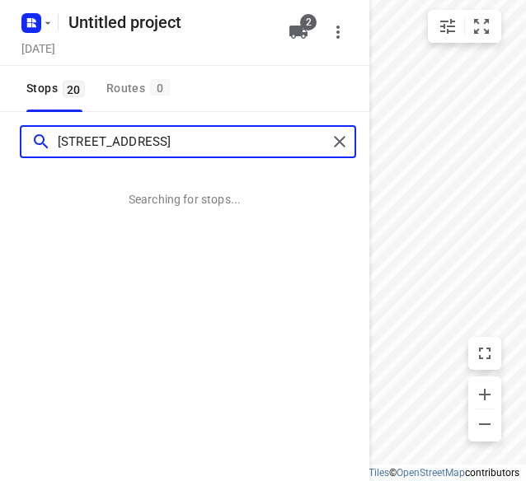
type input "[STREET_ADDRESS]"
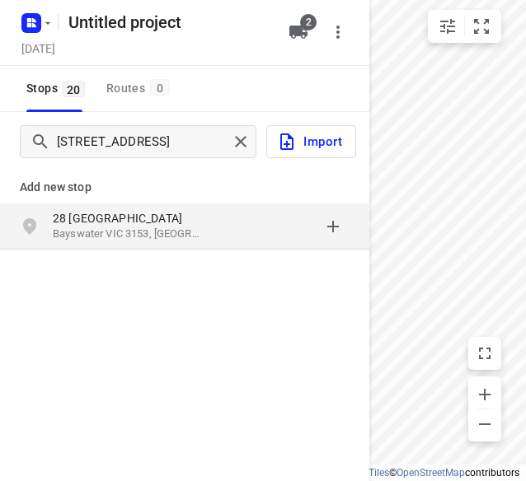
click at [224, 208] on div "[STREET_ADDRESS]" at bounding box center [184, 227] width 369 height 46
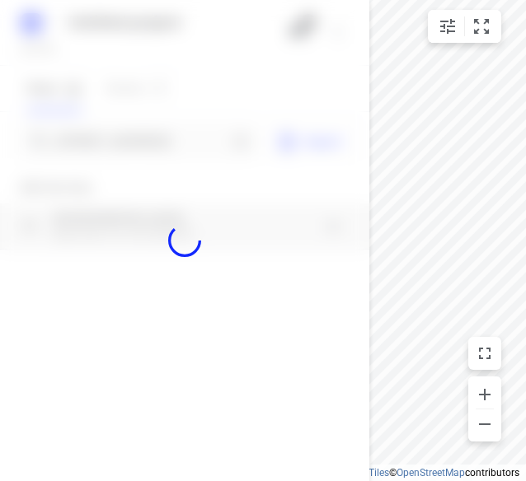
click at [145, 154] on div at bounding box center [184, 240] width 369 height 481
click at [150, 144] on div "Untitled project [DATE] 2 Stops 20 Routes 0 [GEOGRAPHIC_DATA], [GEOGRAPHIC_DATA…" at bounding box center [184, 240] width 369 height 481
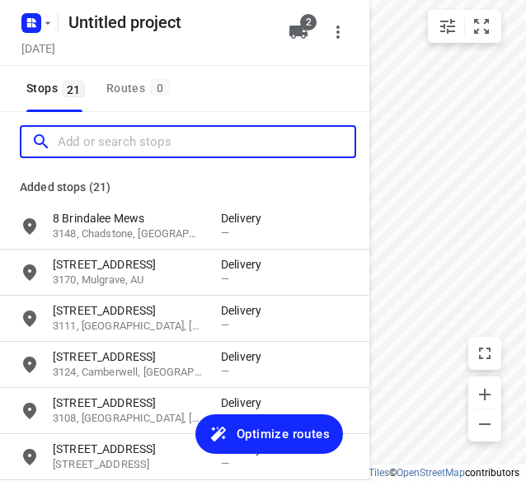
paste input "[STREET_ADDRESS]"
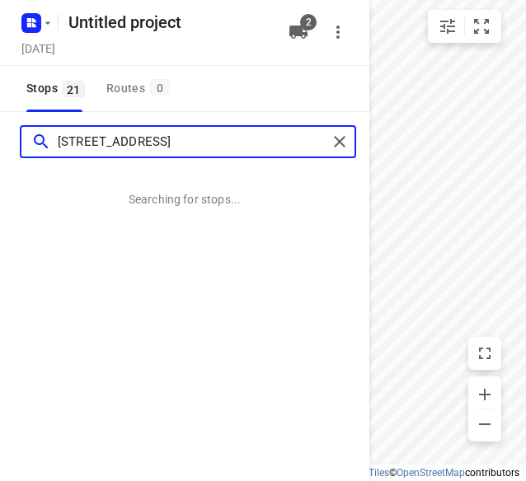
type input "[STREET_ADDRESS]"
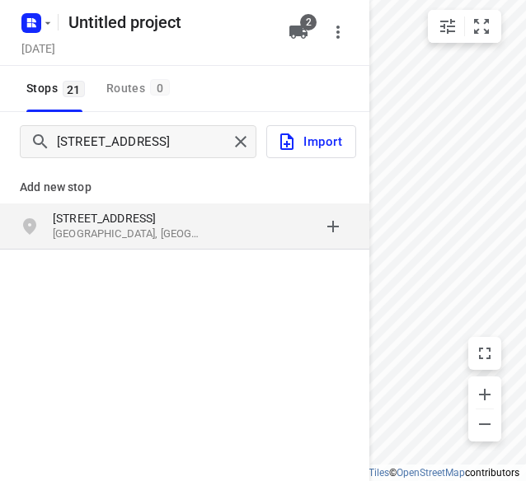
click at [101, 221] on p "[STREET_ADDRESS]" at bounding box center [129, 218] width 152 height 16
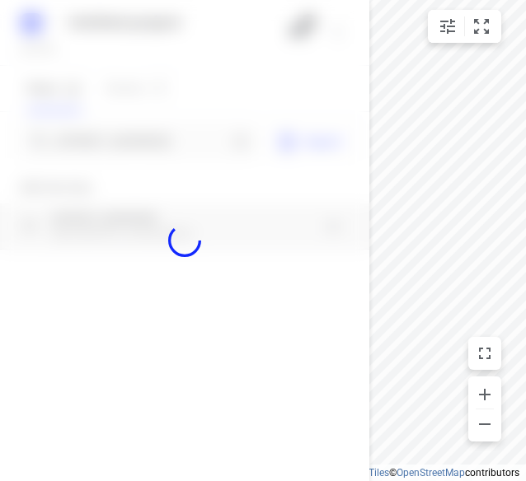
click at [114, 132] on div at bounding box center [184, 240] width 369 height 481
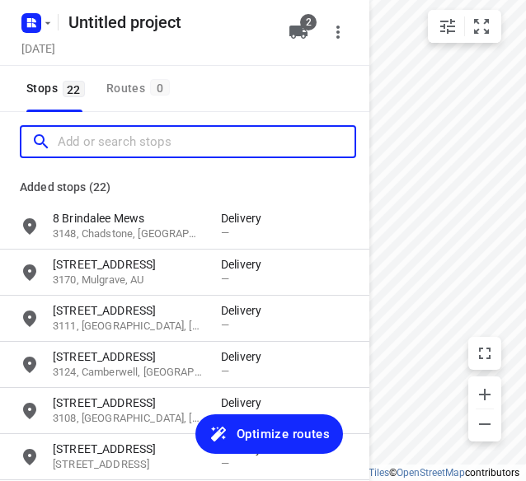
click at [110, 138] on input "Add or search stops" at bounding box center [206, 142] width 297 height 26
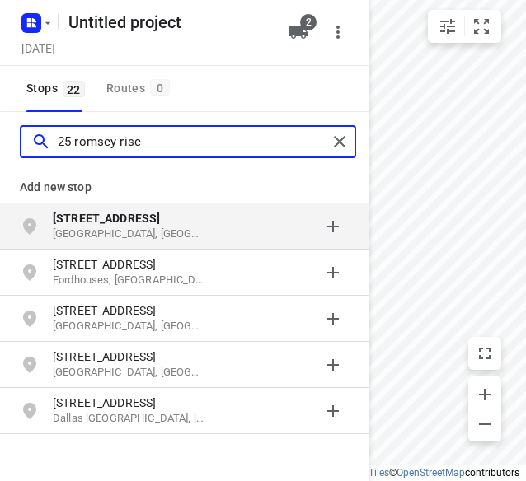
type input "25 romsey rise"
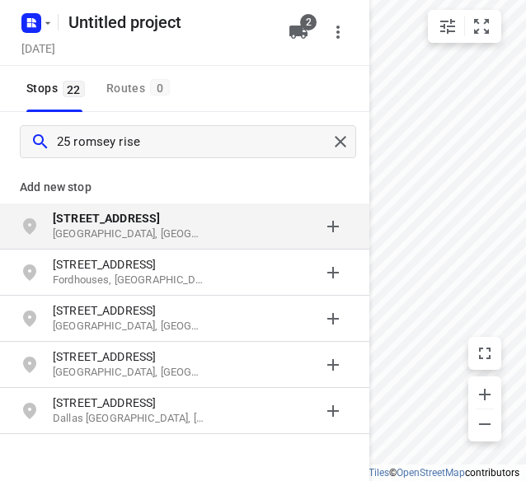
click at [94, 216] on b "[STREET_ADDRESS]" at bounding box center [106, 218] width 107 height 13
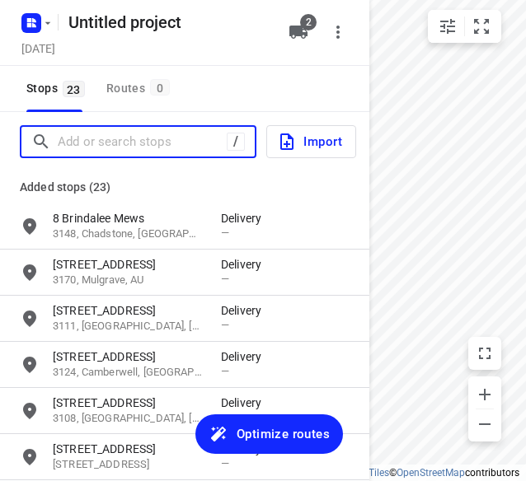
click at [115, 135] on input "Add or search stops" at bounding box center [142, 142] width 169 height 26
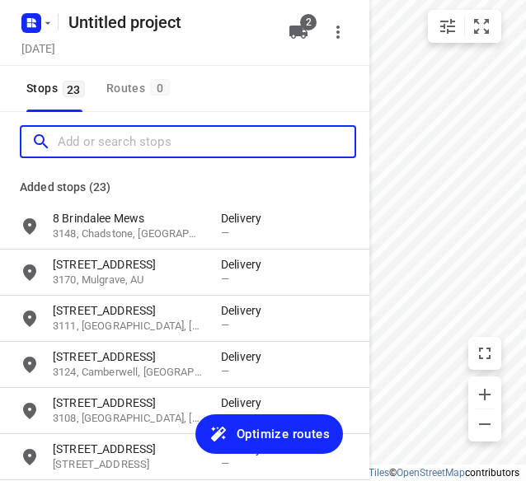
paste input "[STREET_ADDRESS][PERSON_NAME]"
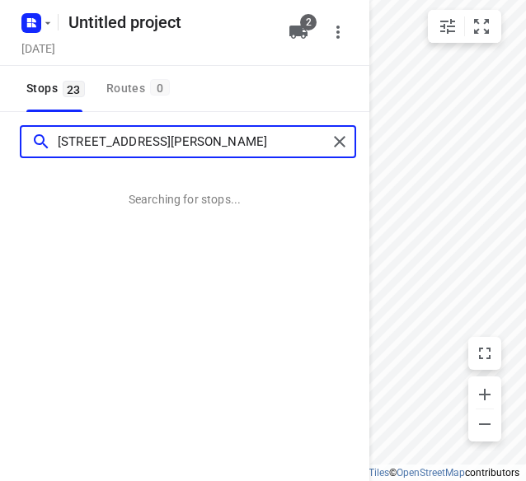
type input "[STREET_ADDRESS][PERSON_NAME]"
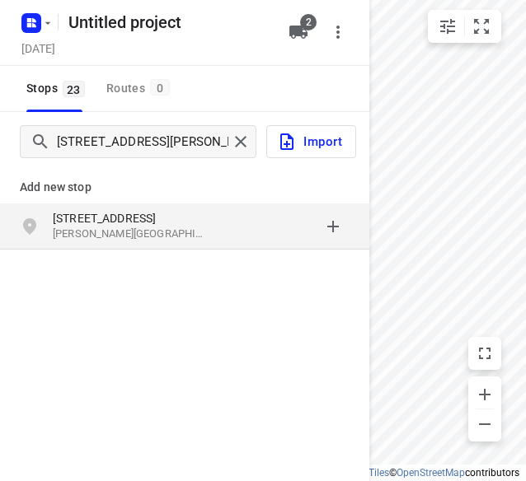
click at [110, 229] on p "[PERSON_NAME][GEOGRAPHIC_DATA], [GEOGRAPHIC_DATA]" at bounding box center [129, 235] width 152 height 16
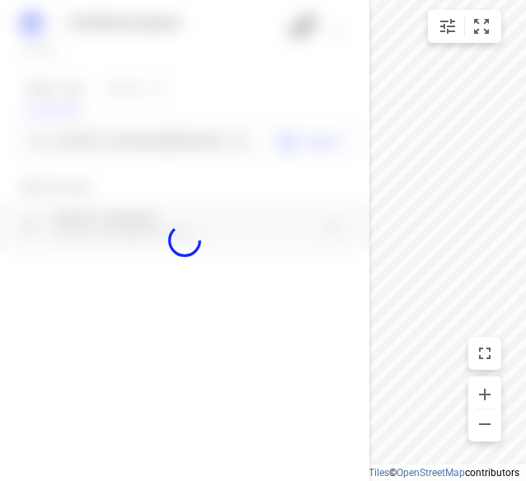
click at [81, 140] on div at bounding box center [184, 240] width 369 height 481
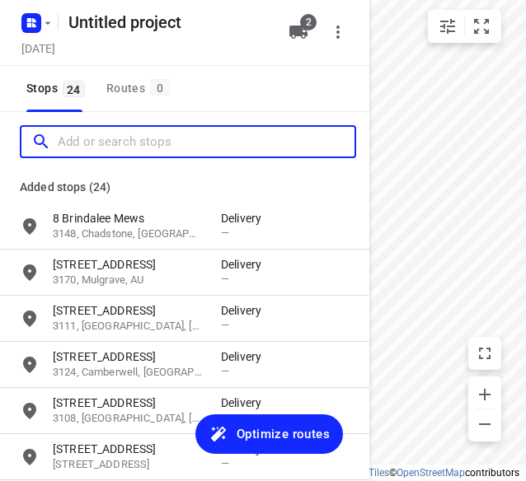
click at [80, 141] on input "Add or search stops" at bounding box center [206, 142] width 297 height 26
paste input "[STREET_ADDRESS]"
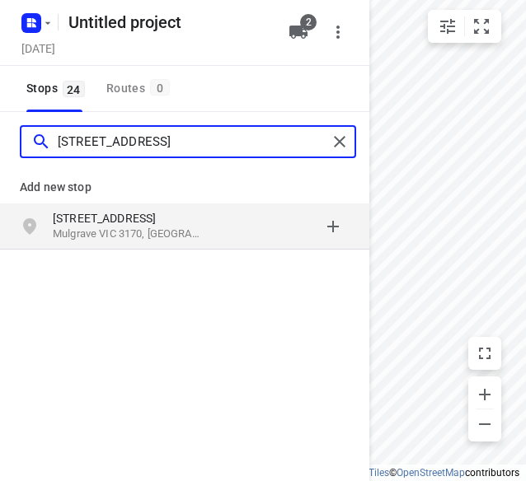
type input "[STREET_ADDRESS]"
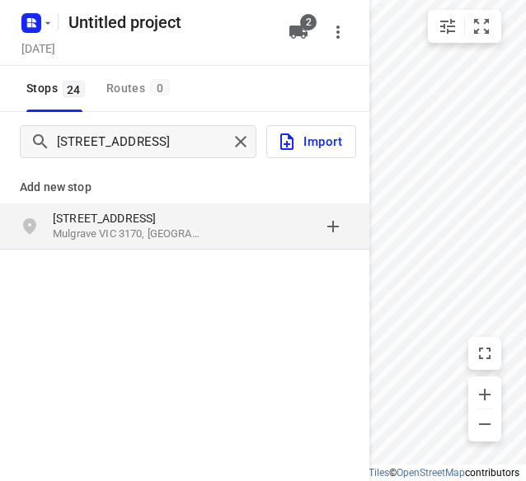
click at [171, 215] on p "[STREET_ADDRESS]" at bounding box center [129, 218] width 152 height 16
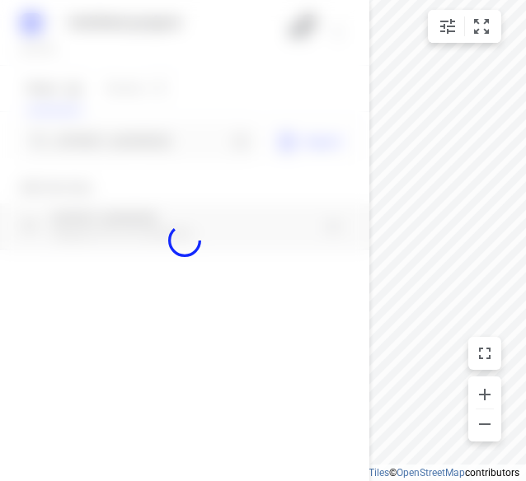
click at [106, 135] on div at bounding box center [184, 240] width 369 height 481
click at [106, 136] on div at bounding box center [184, 240] width 369 height 481
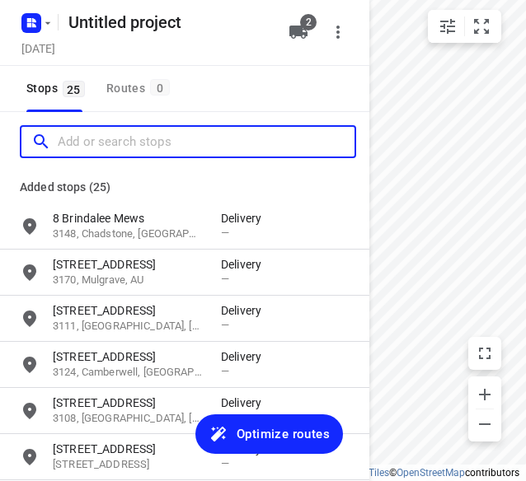
click at [102, 139] on input "Add or search stops" at bounding box center [206, 142] width 297 height 26
paste input "[STREET_ADDRESS][PERSON_NAME]"
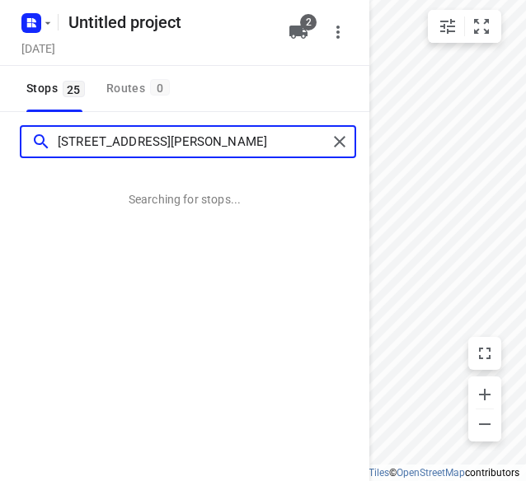
type input "[STREET_ADDRESS][PERSON_NAME]"
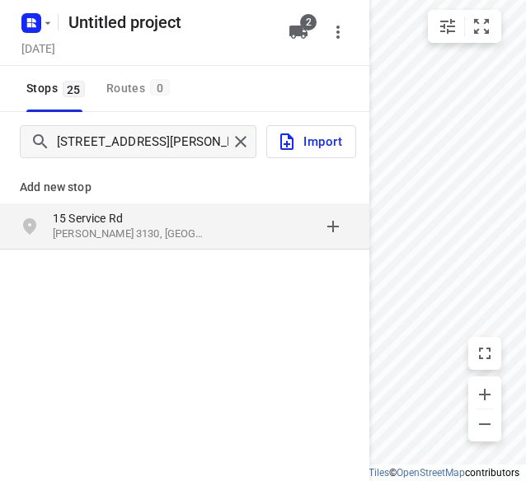
click at [120, 236] on p "[PERSON_NAME] 3130, [GEOGRAPHIC_DATA]" at bounding box center [129, 235] width 152 height 16
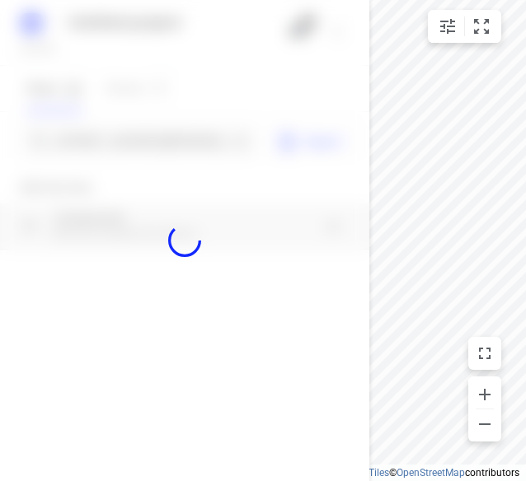
click at [79, 143] on div at bounding box center [184, 240] width 369 height 481
click at [78, 143] on input "[STREET_ADDRESS][PERSON_NAME]" at bounding box center [143, 142] width 170 height 26
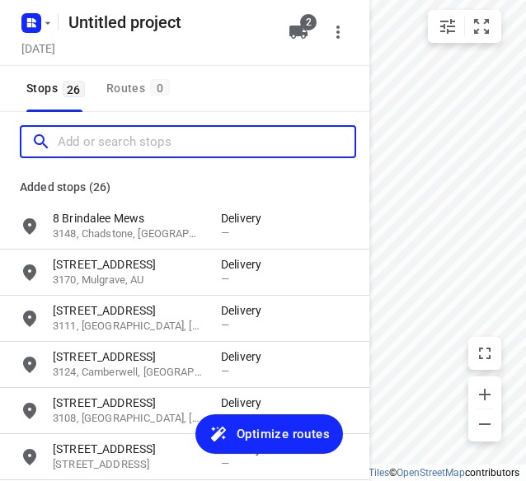
paste input "[STREET_ADDRESS][PERSON_NAME]"
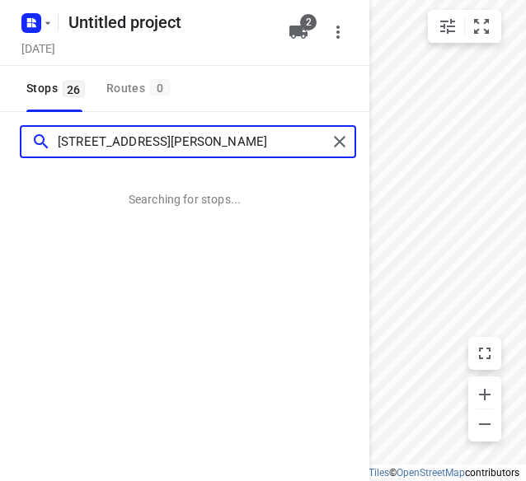
type input "[STREET_ADDRESS][PERSON_NAME]"
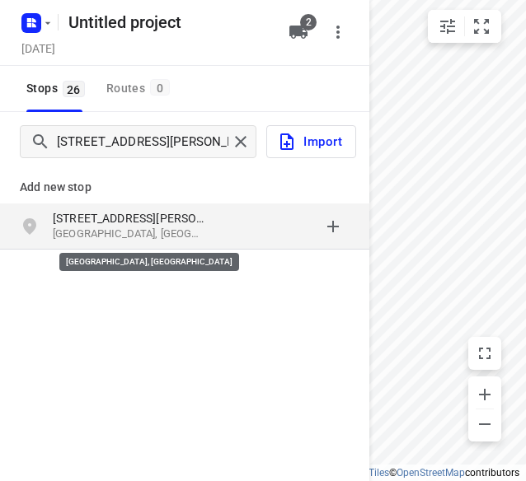
click at [92, 229] on p "[GEOGRAPHIC_DATA], [GEOGRAPHIC_DATA]" at bounding box center [129, 235] width 152 height 16
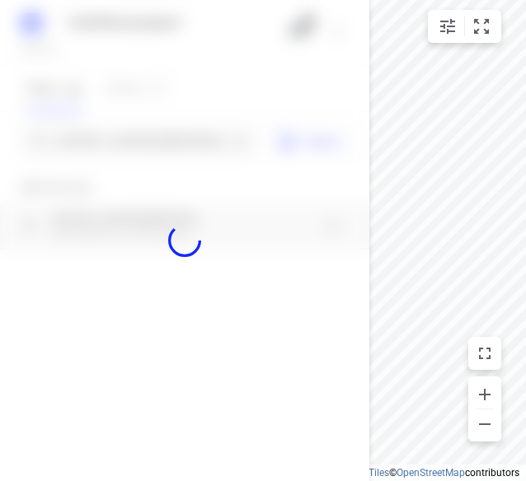
click at [119, 138] on div at bounding box center [184, 240] width 369 height 481
click at [117, 138] on div at bounding box center [184, 240] width 369 height 481
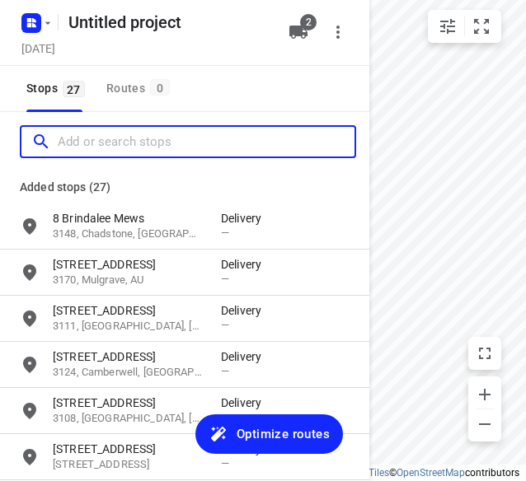
paste input "[STREET_ADDRESS][PERSON_NAME]"
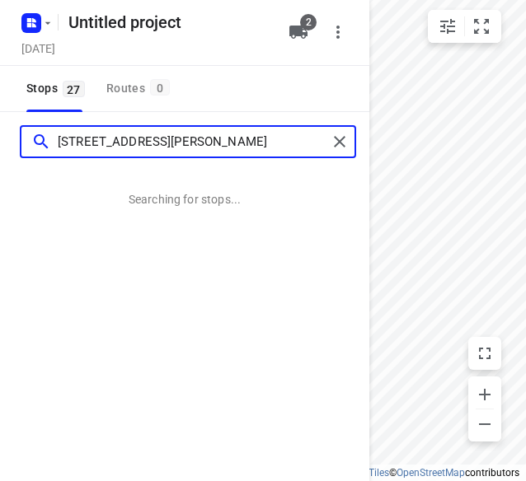
type input "[STREET_ADDRESS][PERSON_NAME]"
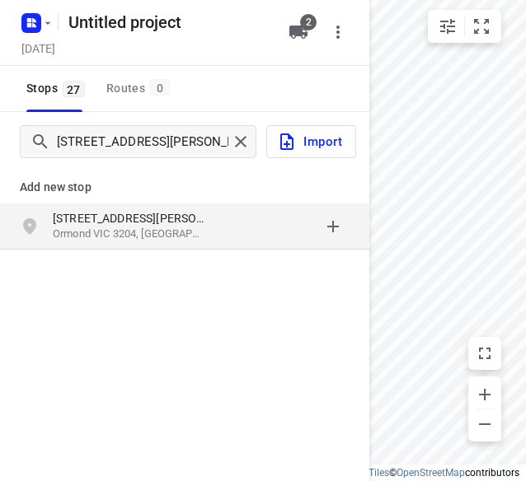
click at [82, 223] on p "[STREET_ADDRESS][PERSON_NAME]" at bounding box center [129, 218] width 152 height 16
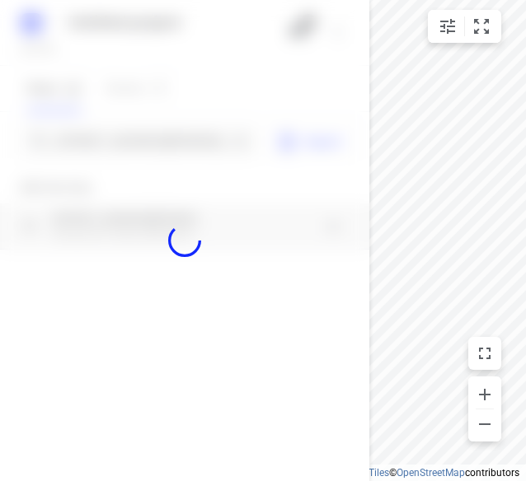
click at [92, 139] on div at bounding box center [184, 240] width 369 height 481
click at [92, 139] on div "Untitled project [DATE] 2 Stops 27 Routes 0 [STREET_ADDRESS][PERSON_NAME] Impor…" at bounding box center [184, 240] width 369 height 481
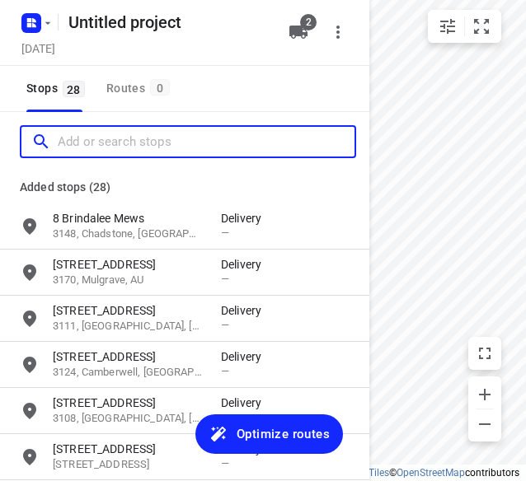
paste input "[STREET_ADDRESS][PERSON_NAME]"
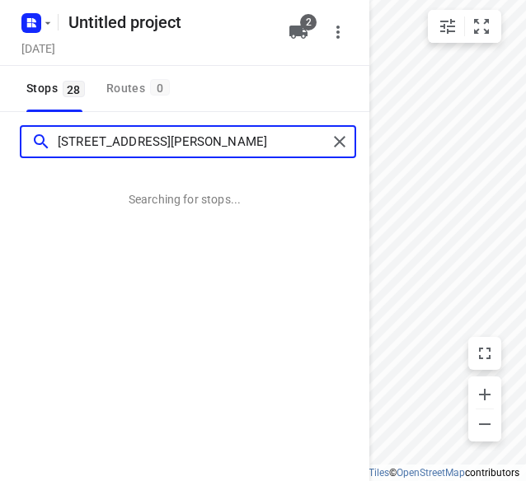
type input "[STREET_ADDRESS][PERSON_NAME]"
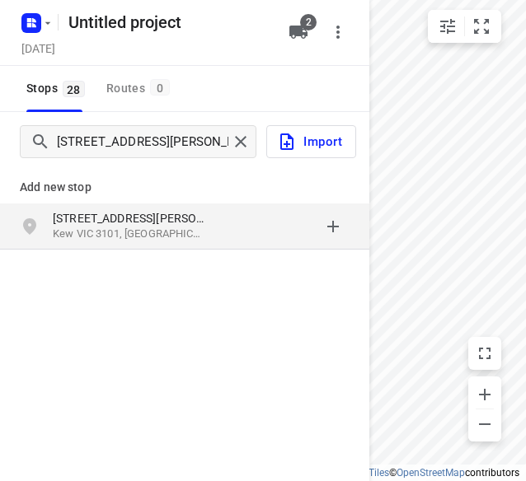
click at [66, 221] on p "[STREET_ADDRESS][PERSON_NAME]" at bounding box center [129, 218] width 152 height 16
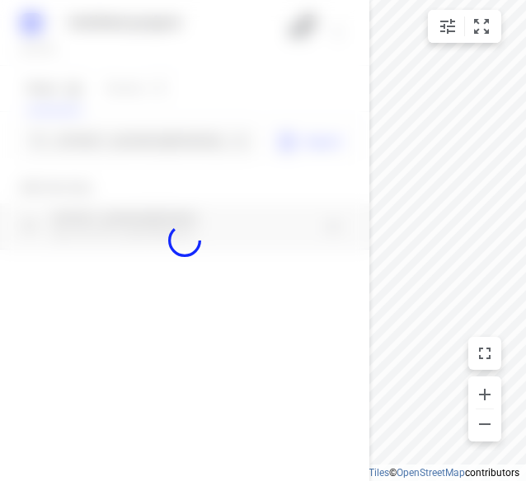
click at [70, 146] on div at bounding box center [184, 240] width 369 height 481
click at [70, 146] on input "[STREET_ADDRESS][PERSON_NAME]" at bounding box center [143, 142] width 170 height 26
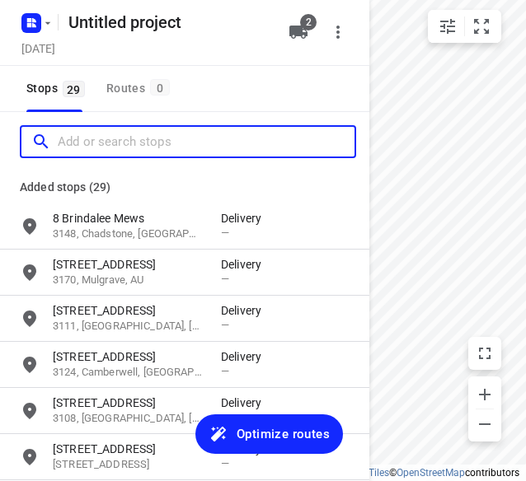
paste input "[STREET_ADDRESS][US_STATE]"
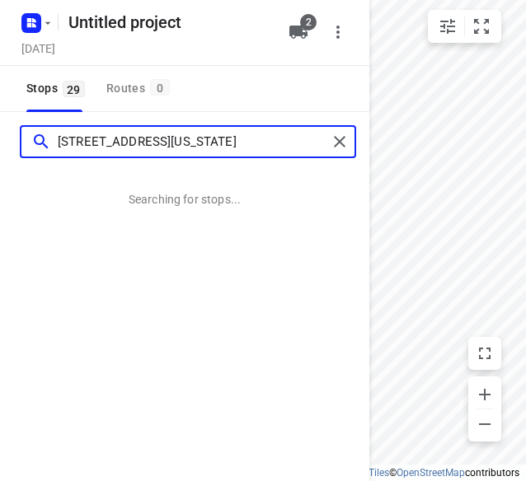
type input "[STREET_ADDRESS][US_STATE]"
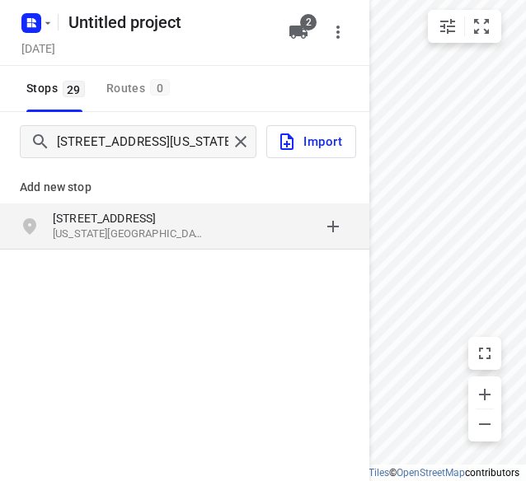
click at [89, 240] on p "[US_STATE][GEOGRAPHIC_DATA], [GEOGRAPHIC_DATA]" at bounding box center [129, 235] width 152 height 16
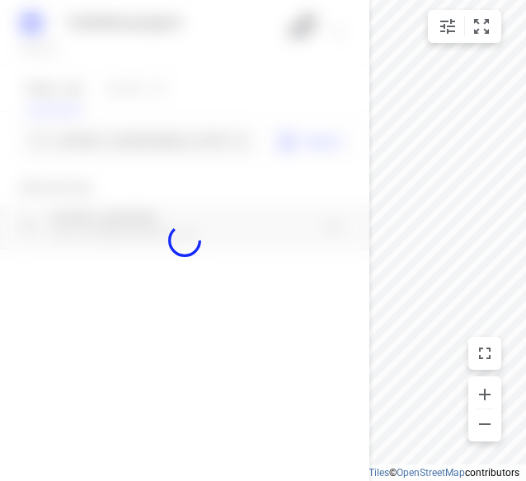
click at [91, 144] on div at bounding box center [184, 240] width 369 height 481
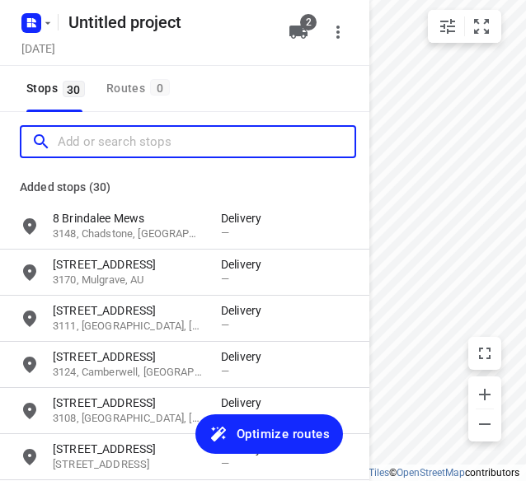
click at [91, 144] on input "Add or search stops" at bounding box center [206, 142] width 297 height 26
paste input "[STREET_ADDRESS][PERSON_NAME]"
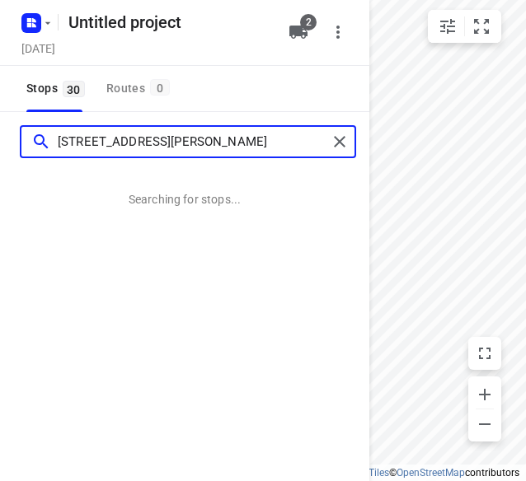
type input "[STREET_ADDRESS][PERSON_NAME]"
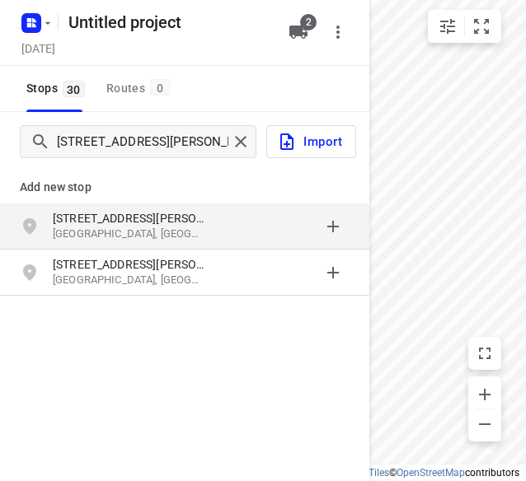
click at [90, 223] on p "[STREET_ADDRESS][PERSON_NAME]" at bounding box center [129, 218] width 152 height 16
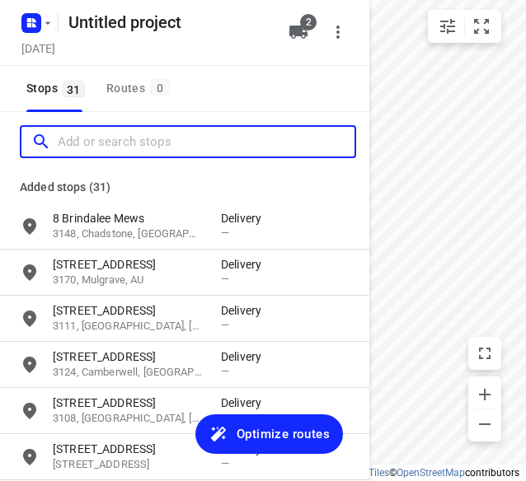
paste input "[STREET_ADDRESS]"
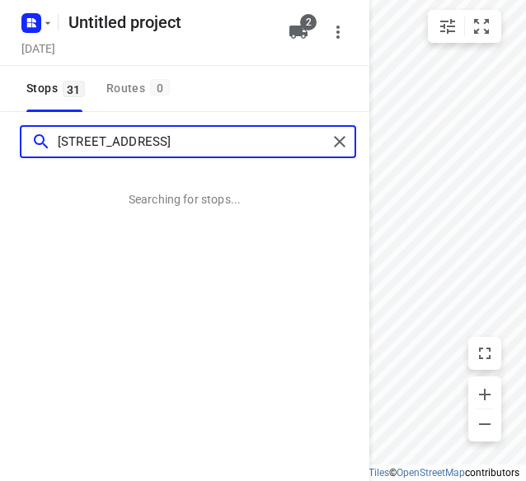
type input "[STREET_ADDRESS]"
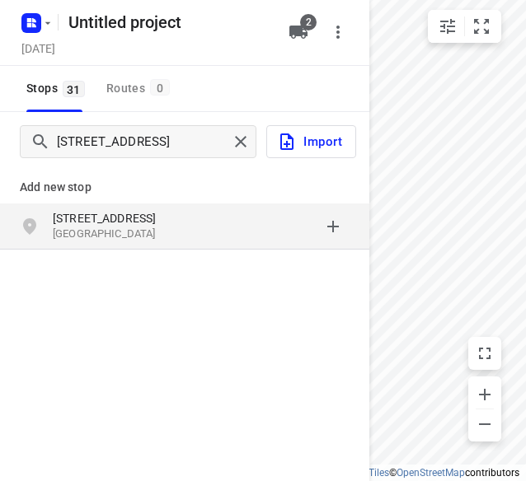
click at [135, 237] on p "[GEOGRAPHIC_DATA]" at bounding box center [129, 235] width 152 height 16
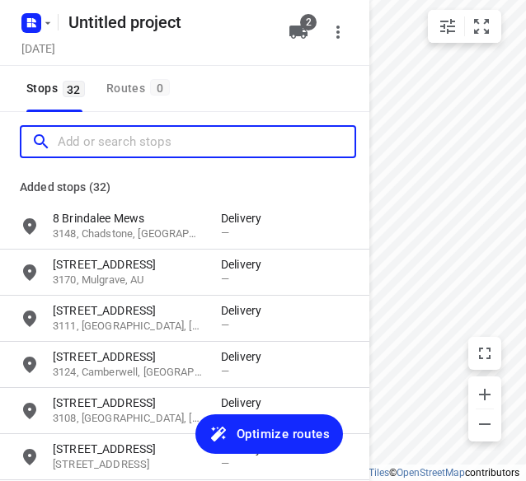
click at [87, 140] on input "Add or search stops" at bounding box center [206, 142] width 297 height 26
paste input "[STREET_ADDRESS][PERSON_NAME]"
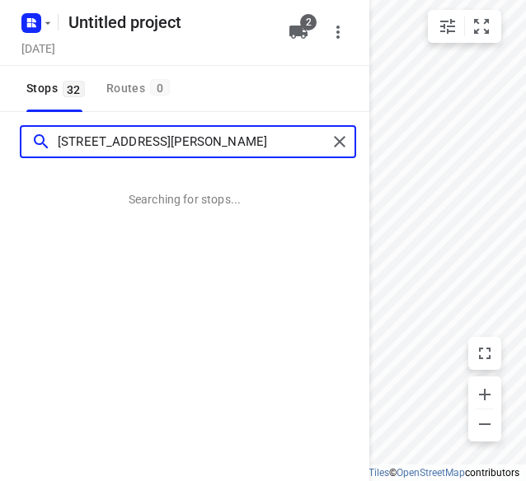
type input "[STREET_ADDRESS][PERSON_NAME]"
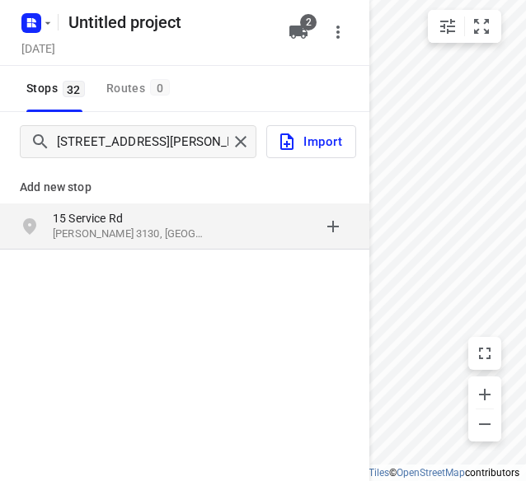
click at [118, 238] on p "[PERSON_NAME] 3130, [GEOGRAPHIC_DATA]" at bounding box center [129, 235] width 152 height 16
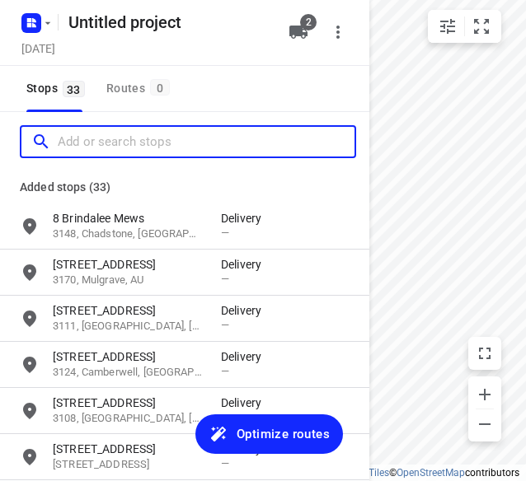
paste input "[STREET_ADDRESS][PERSON_NAME]"
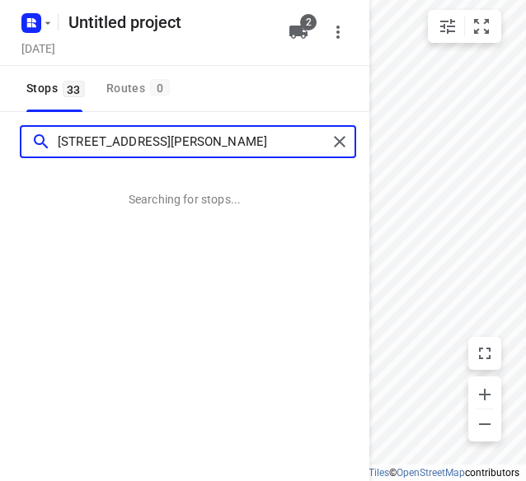
type input "[STREET_ADDRESS][PERSON_NAME]"
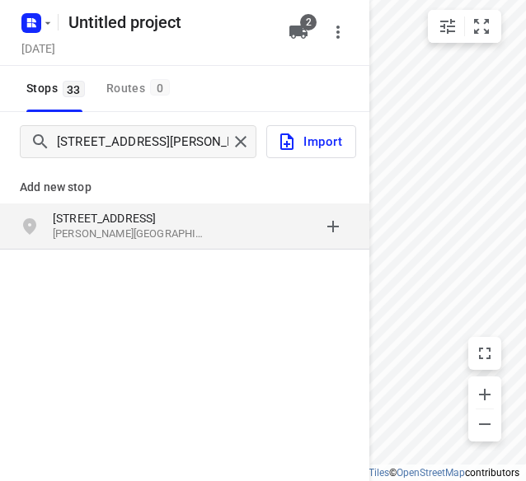
click at [168, 230] on p "[PERSON_NAME][GEOGRAPHIC_DATA], [GEOGRAPHIC_DATA]" at bounding box center [129, 235] width 152 height 16
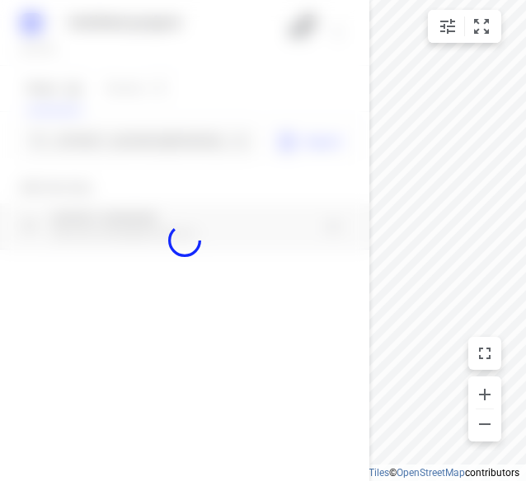
click at [137, 149] on div at bounding box center [184, 240] width 369 height 481
click at [140, 144] on div at bounding box center [184, 240] width 369 height 481
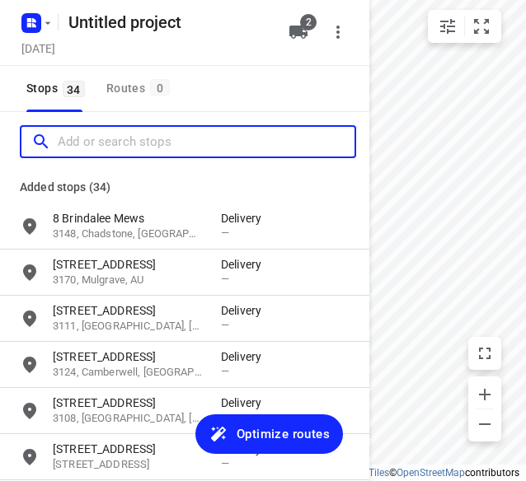
click at [140, 144] on input "Add or search stops" at bounding box center [206, 142] width 297 height 26
paste input "[STREET_ADDRESS][PERSON_NAME][PERSON_NAME]"
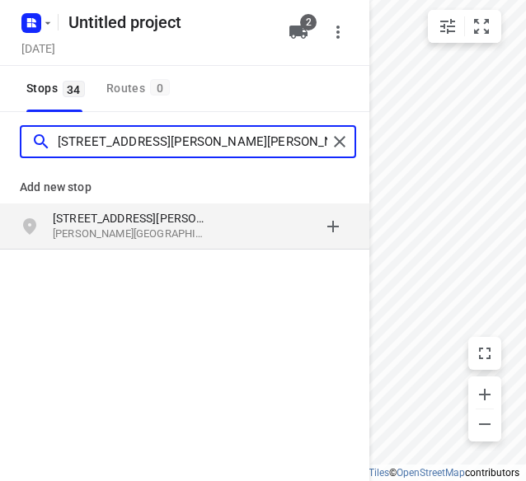
type input "[STREET_ADDRESS][PERSON_NAME][PERSON_NAME]"
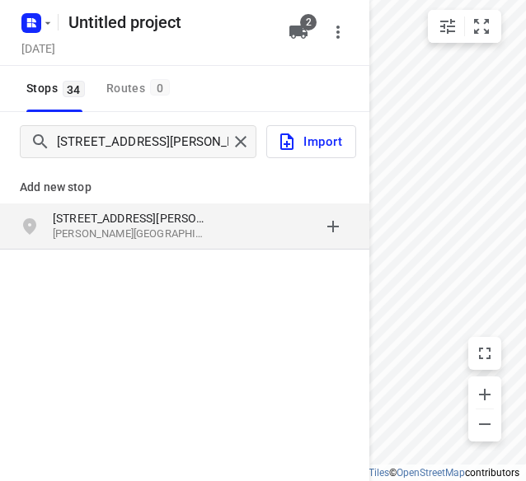
click at [117, 222] on p "[STREET_ADDRESS][PERSON_NAME]" at bounding box center [129, 218] width 152 height 16
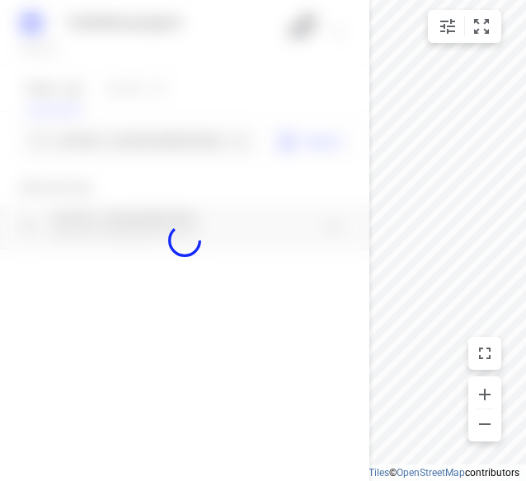
click at [108, 144] on div at bounding box center [184, 240] width 369 height 481
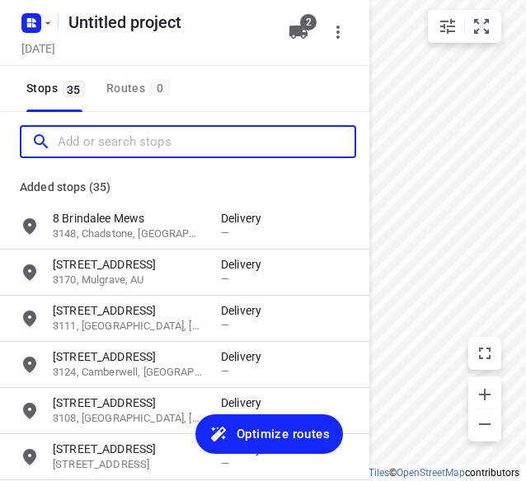
click at [108, 144] on input "Add or search stops" at bounding box center [206, 142] width 297 height 26
paste input "[STREET_ADDRESS][PERSON_NAME]"
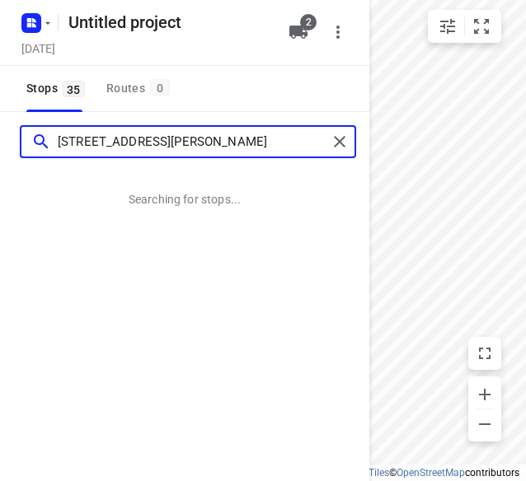
type input "[STREET_ADDRESS][PERSON_NAME]"
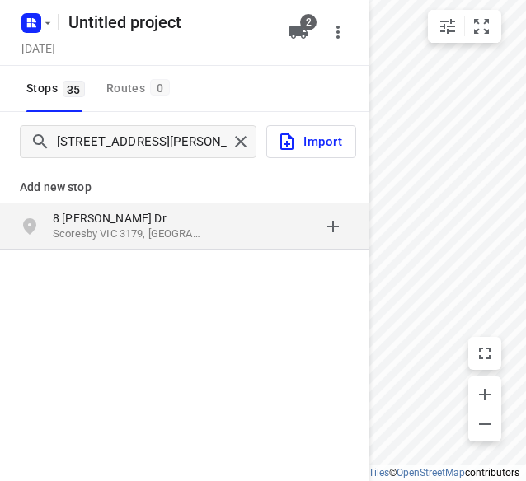
click at [77, 210] on p "8 [PERSON_NAME] Dr" at bounding box center [129, 218] width 152 height 16
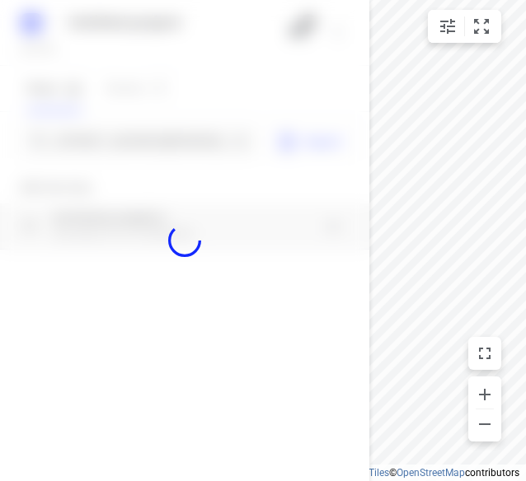
click at [69, 143] on div at bounding box center [184, 240] width 369 height 481
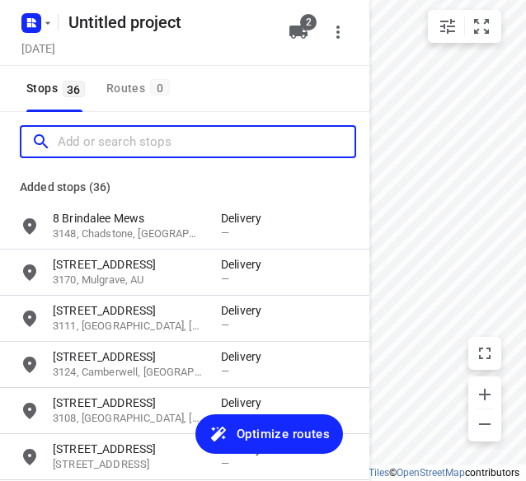
click at [69, 143] on input "Add or search stops" at bounding box center [206, 142] width 297 height 26
paste input "[STREET_ADDRESS]"
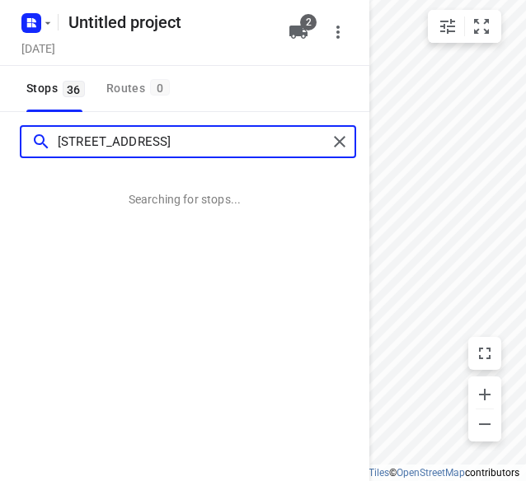
type input "[STREET_ADDRESS]"
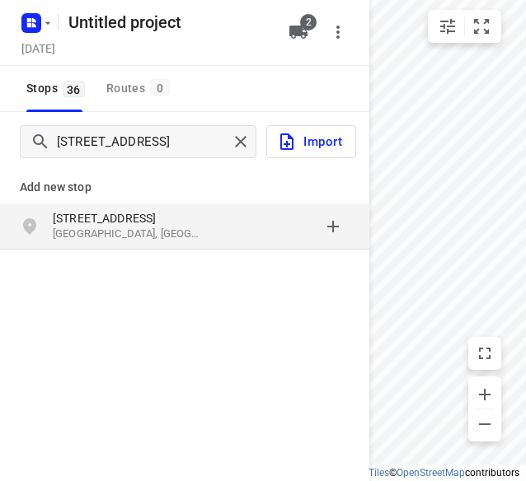
click at [137, 222] on p "[STREET_ADDRESS]" at bounding box center [129, 218] width 152 height 16
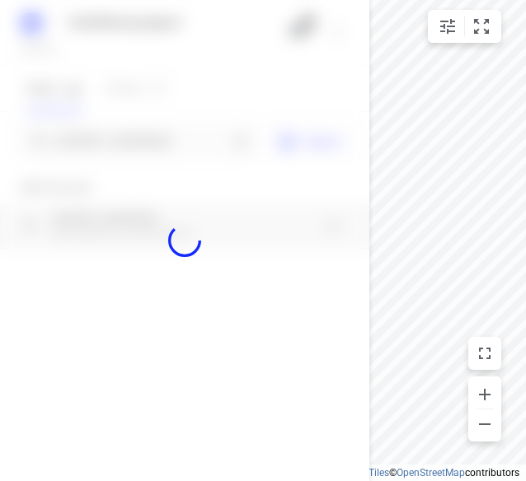
click at [143, 149] on div at bounding box center [184, 240] width 369 height 481
click at [148, 139] on div at bounding box center [184, 240] width 369 height 481
click at [148, 139] on div "Untitled project [DATE] 2 Stops 36 Routes 0 [STREET_ADDRESS] Import Add new sto…" at bounding box center [184, 240] width 369 height 481
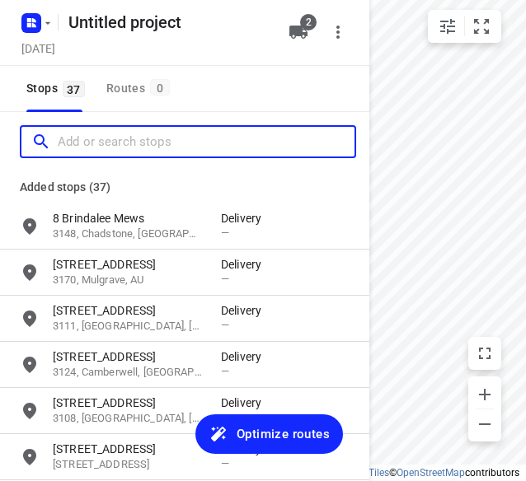
paste input "[STREET_ADDRESS]"
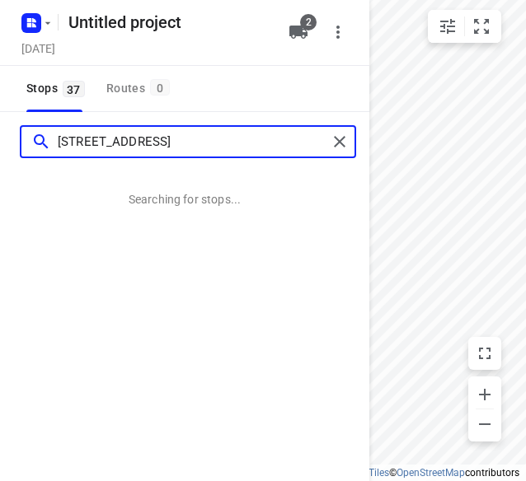
type input "[STREET_ADDRESS]"
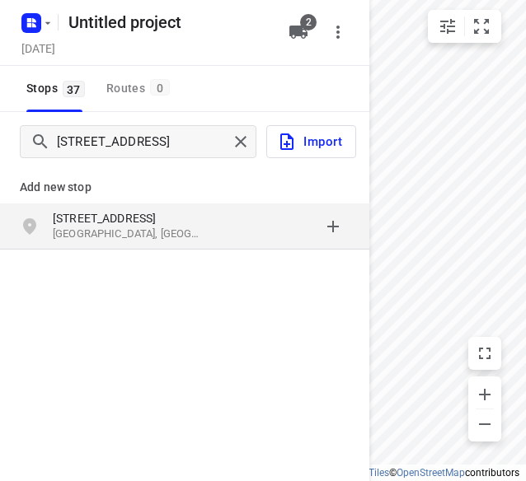
click at [174, 210] on p "[STREET_ADDRESS]" at bounding box center [129, 218] width 152 height 16
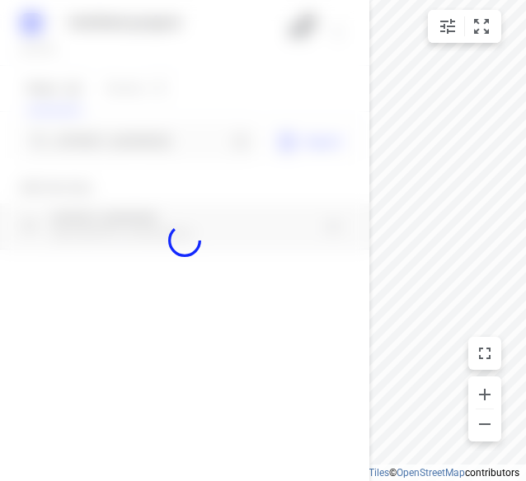
click at [113, 153] on div at bounding box center [184, 240] width 369 height 481
click at [112, 151] on div at bounding box center [184, 240] width 369 height 481
click at [112, 151] on input "[STREET_ADDRESS]" at bounding box center [143, 142] width 170 height 26
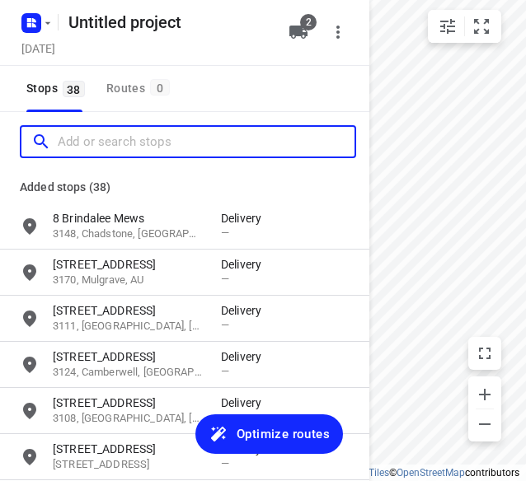
paste input "[STREET_ADDRESS]"
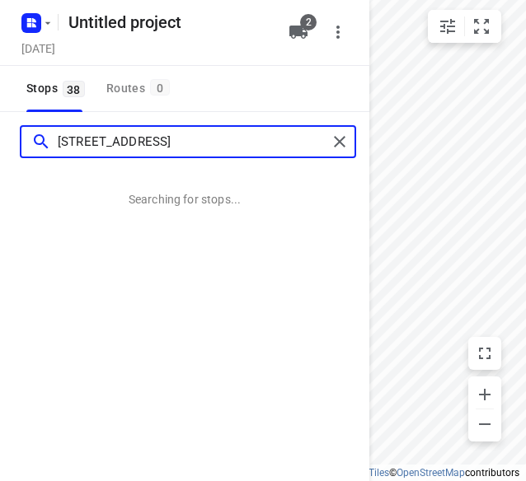
type input "[STREET_ADDRESS]"
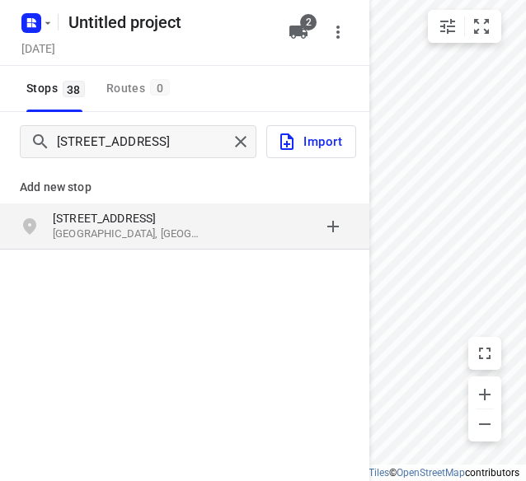
click at [96, 221] on p "[STREET_ADDRESS]" at bounding box center [129, 218] width 152 height 16
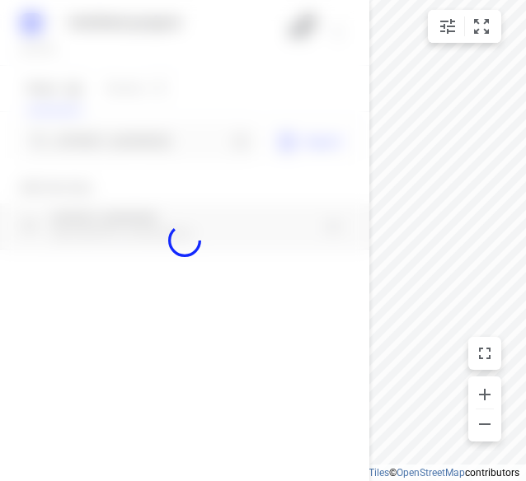
click at [112, 120] on div at bounding box center [184, 240] width 369 height 481
click at [114, 135] on input "[STREET_ADDRESS]" at bounding box center [143, 142] width 170 height 26
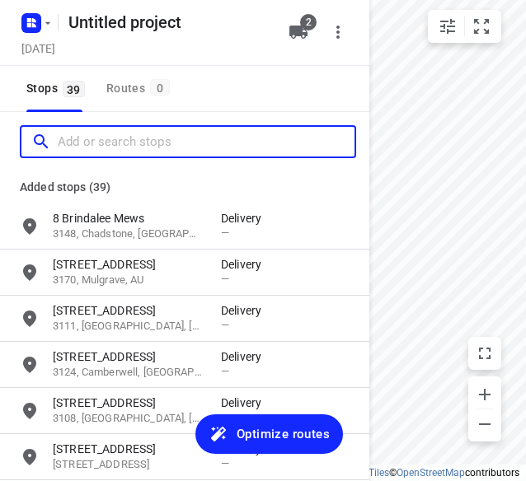
paste input "[STREET_ADDRESS][PERSON_NAME]"
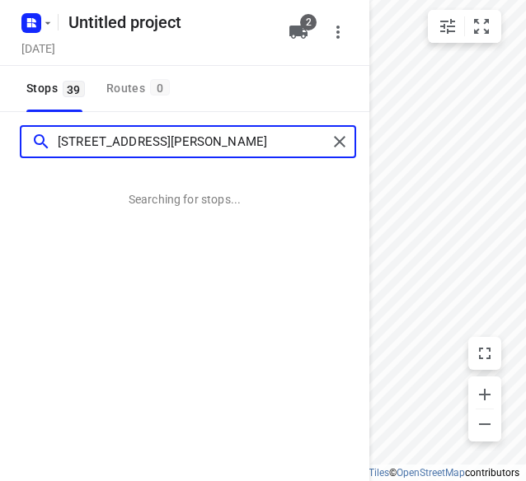
type input "[STREET_ADDRESS][PERSON_NAME]"
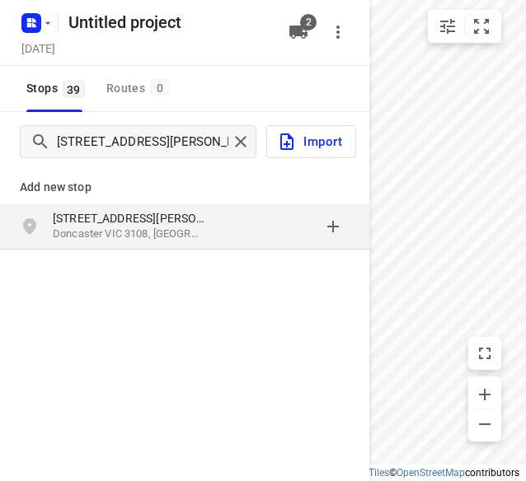
click at [136, 213] on p "[STREET_ADDRESS][PERSON_NAME]" at bounding box center [129, 218] width 152 height 16
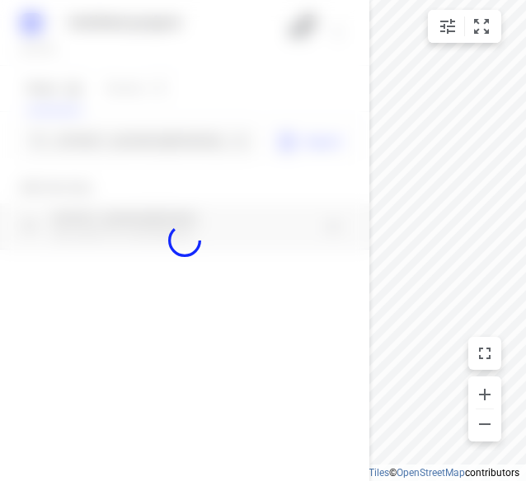
click at [94, 143] on div at bounding box center [184, 240] width 369 height 481
click at [94, 142] on div at bounding box center [184, 240] width 369 height 481
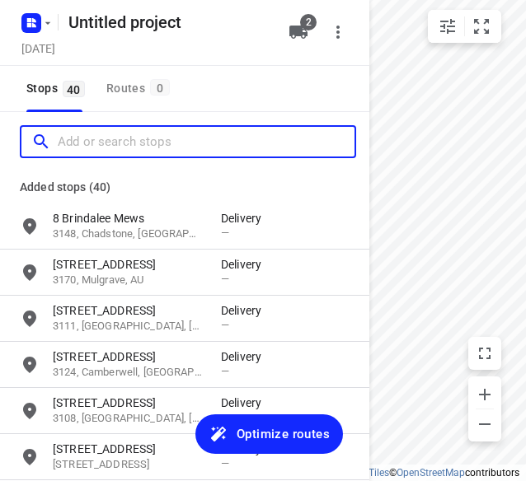
paste input "[STREET_ADDRESS]"
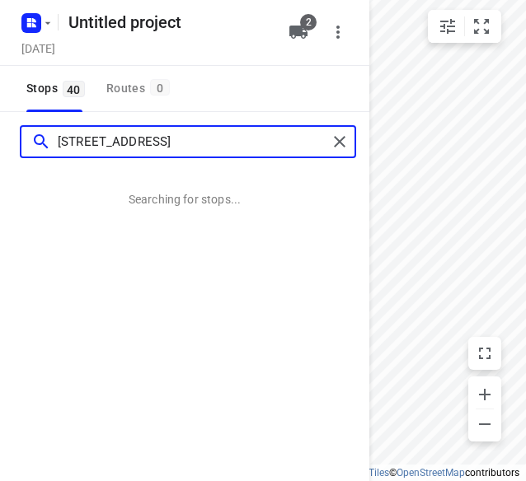
type input "[STREET_ADDRESS]"
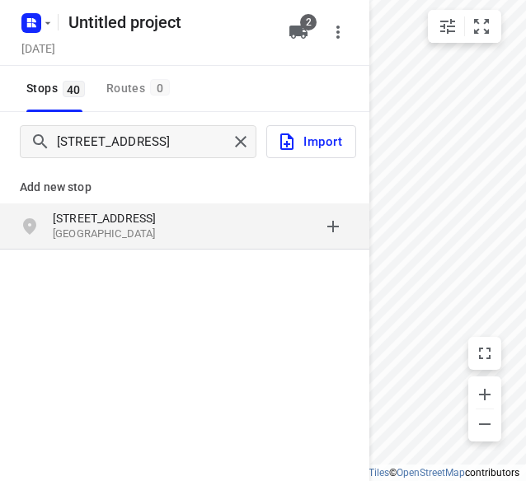
click at [86, 214] on p "[STREET_ADDRESS]" at bounding box center [129, 218] width 152 height 16
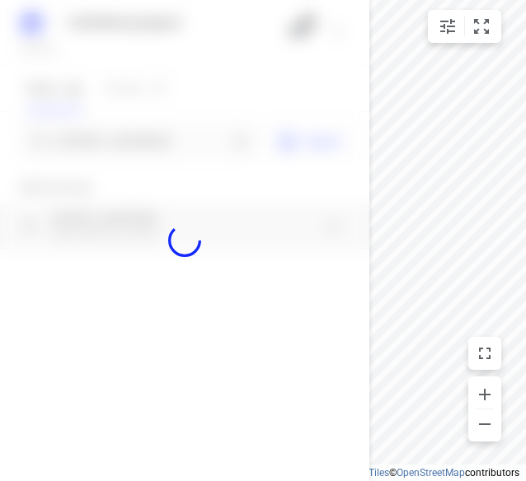
click at [76, 141] on div at bounding box center [184, 240] width 369 height 481
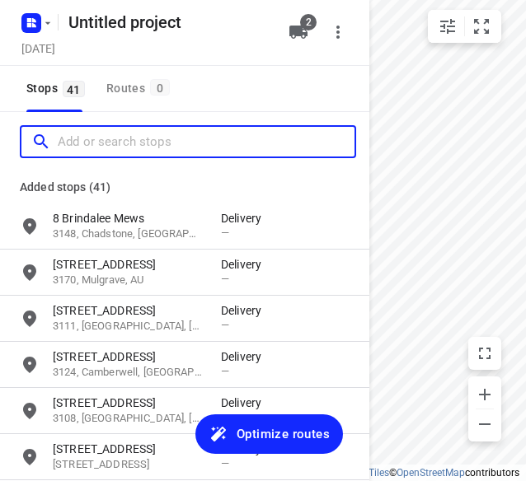
click at [76, 141] on input "Add or search stops" at bounding box center [206, 142] width 297 height 26
paste input "[STREET_ADDRESS][PERSON_NAME]"
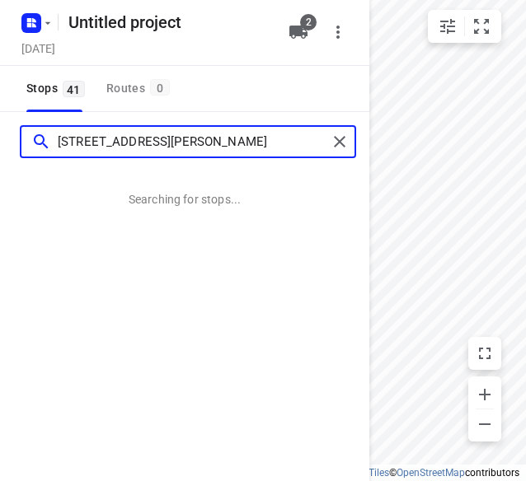
type input "[STREET_ADDRESS][PERSON_NAME]"
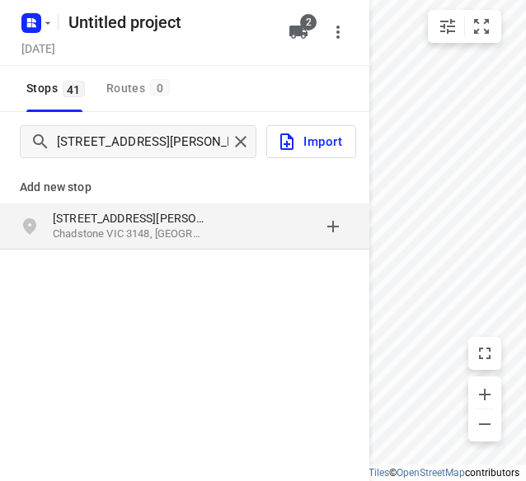
click at [102, 215] on p "[STREET_ADDRESS][PERSON_NAME]" at bounding box center [129, 218] width 152 height 16
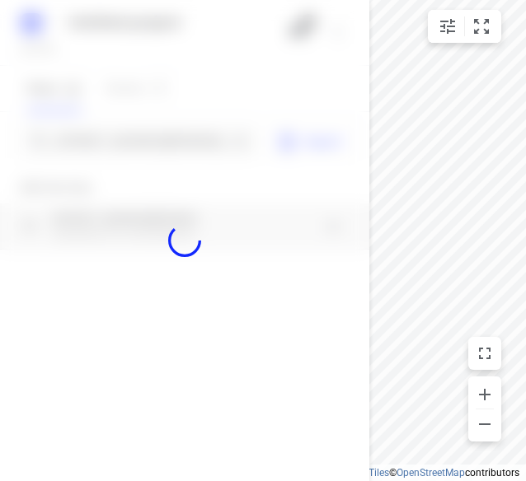
click at [80, 138] on div at bounding box center [184, 240] width 369 height 481
click at [79, 138] on div at bounding box center [184, 240] width 369 height 481
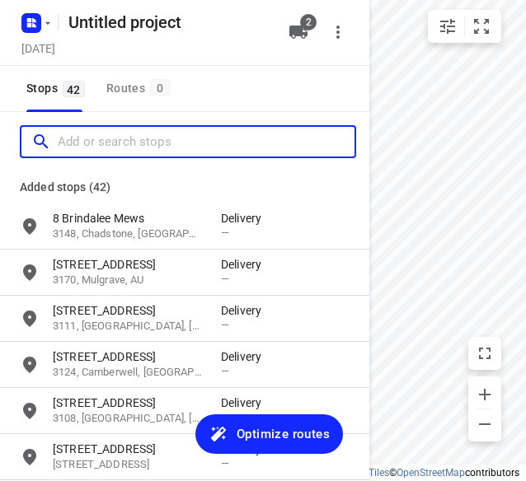
click at [79, 139] on input "Add or search stops" at bounding box center [206, 142] width 297 height 26
paste input "[STREET_ADDRESS][US_STATE]"
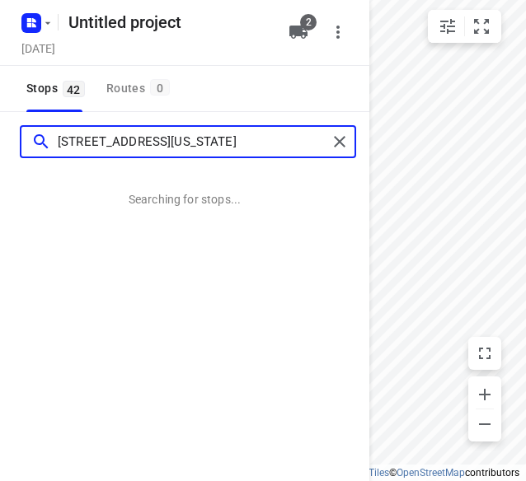
type input "[STREET_ADDRESS][US_STATE]"
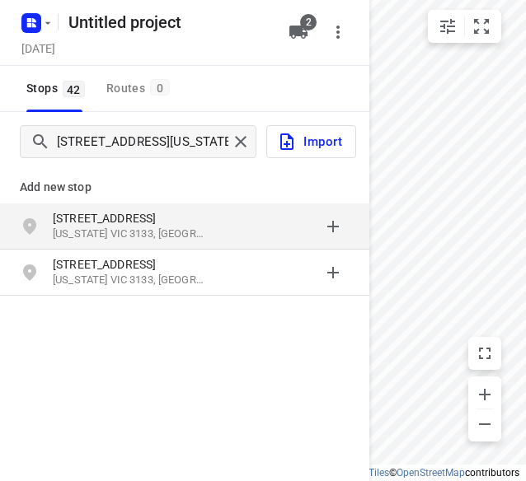
click at [80, 207] on div "[STREET_ADDRESS][US_STATE]" at bounding box center [184, 227] width 369 height 46
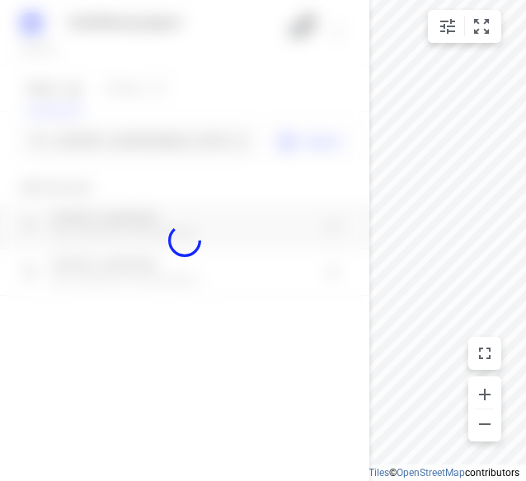
click at [93, 142] on div at bounding box center [184, 240] width 369 height 481
click at [93, 142] on div "Untitled project [DATE] 2 Stops 42 Routes 0 [STREET_ADDRESS][US_STATE] Import A…" at bounding box center [184, 240] width 369 height 481
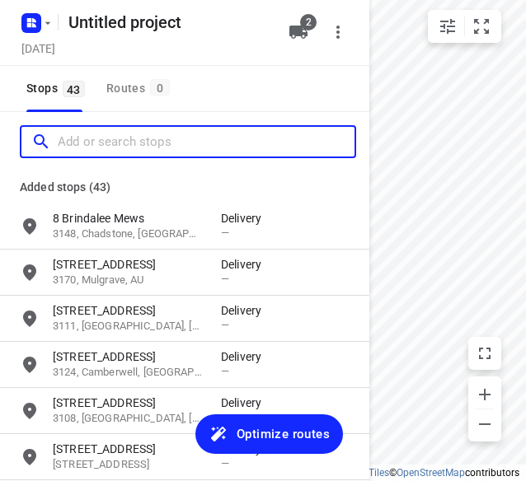
paste input "[STREET_ADDRESS][PERSON_NAME]"
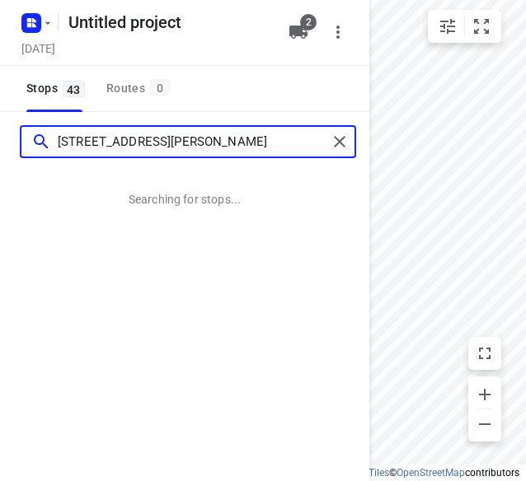
type input "[STREET_ADDRESS][PERSON_NAME]"
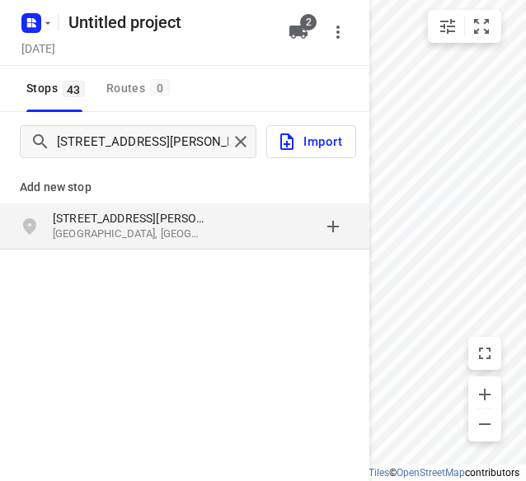
click at [89, 225] on p "[STREET_ADDRESS][PERSON_NAME]" at bounding box center [129, 218] width 152 height 16
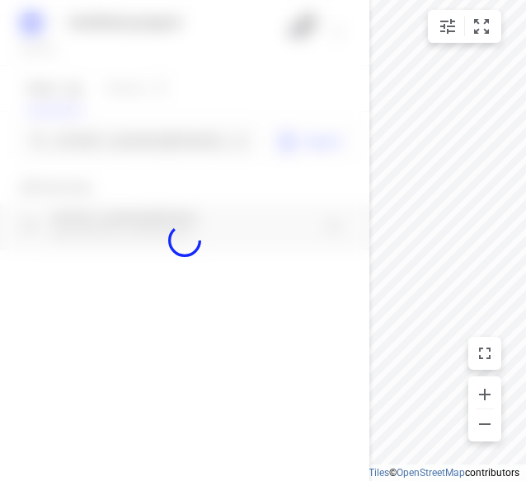
click at [65, 139] on div at bounding box center [184, 240] width 369 height 481
click at [65, 140] on div at bounding box center [184, 240] width 369 height 481
click at [64, 140] on div at bounding box center [184, 240] width 369 height 481
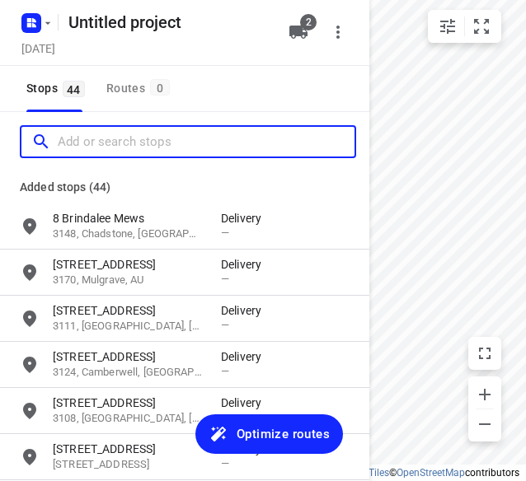
click at [64, 141] on input "Add or search stops" at bounding box center [206, 142] width 297 height 26
paste input "[STREET_ADDRESS][PERSON_NAME]"
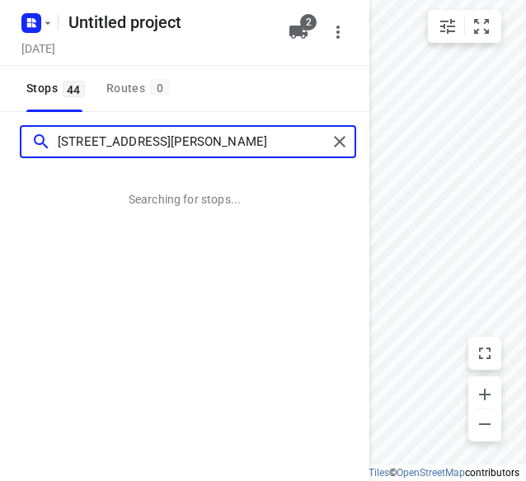
type input "[STREET_ADDRESS][PERSON_NAME]"
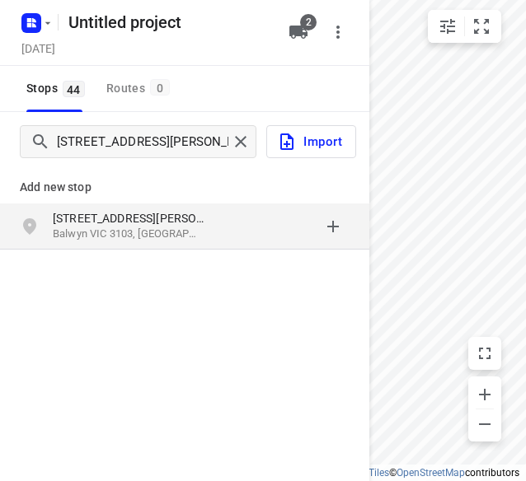
click at [92, 232] on p "Balwyn VIC 3103, [GEOGRAPHIC_DATA]" at bounding box center [129, 235] width 152 height 16
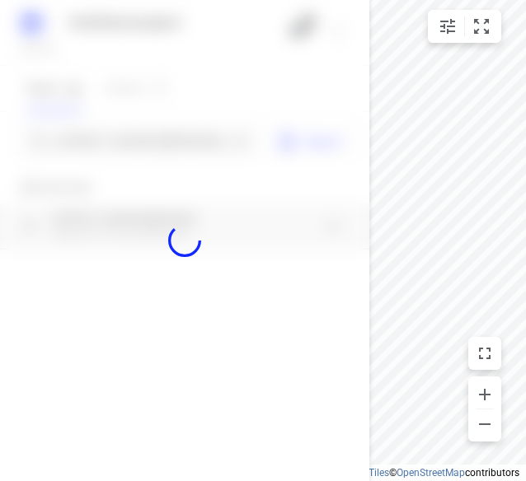
click at [92, 151] on div at bounding box center [184, 240] width 369 height 481
click at [92, 145] on div at bounding box center [184, 240] width 369 height 481
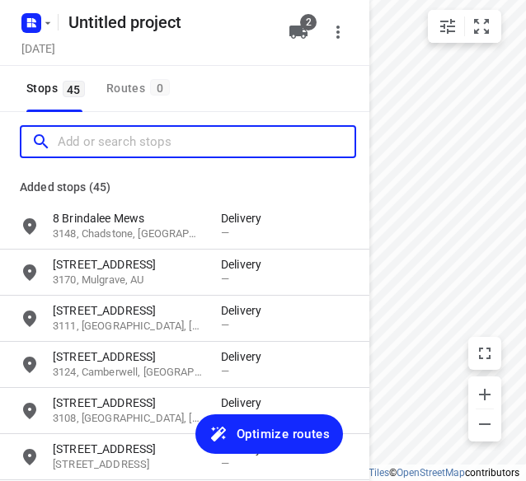
click at [92, 145] on input "Add or search stops" at bounding box center [206, 142] width 297 height 26
paste input "[STREET_ADDRESS]"
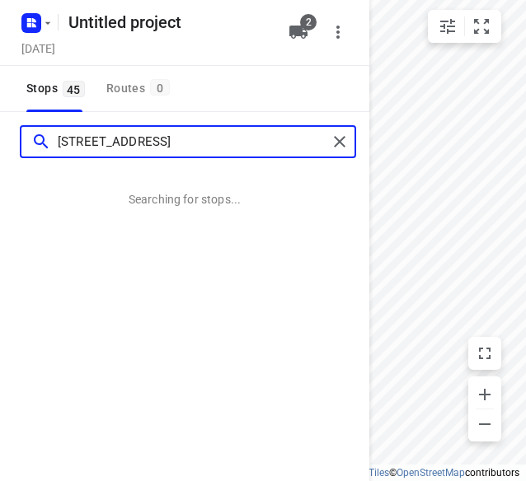
type input "[STREET_ADDRESS]"
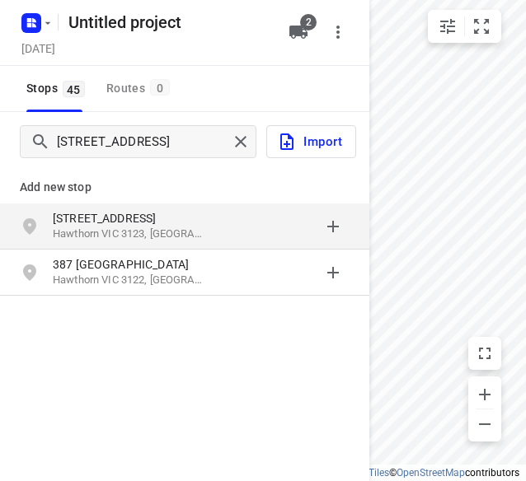
click at [116, 214] on p "[STREET_ADDRESS]" at bounding box center [129, 218] width 152 height 16
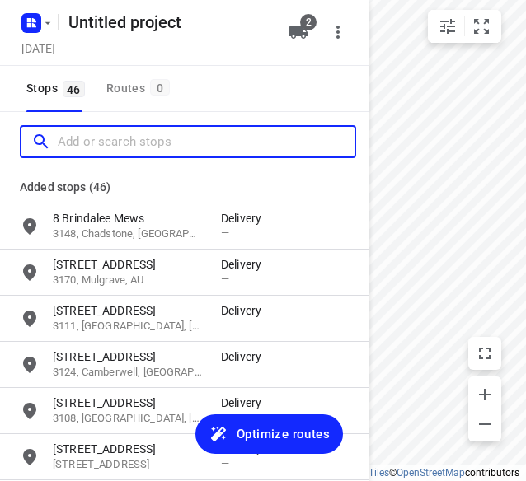
click at [124, 143] on input "Add or search stops" at bounding box center [206, 142] width 297 height 26
paste input "[STREET_ADDRESS]"
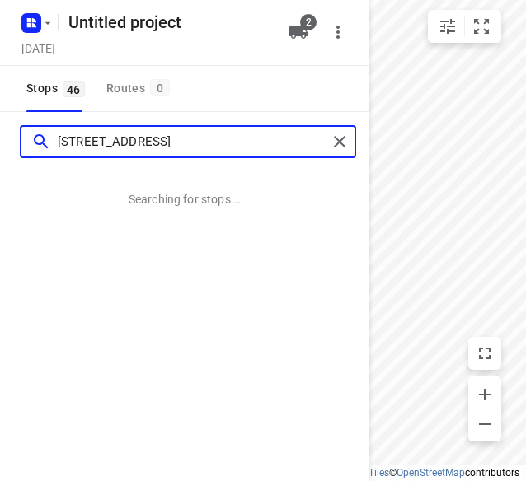
type input "[STREET_ADDRESS]"
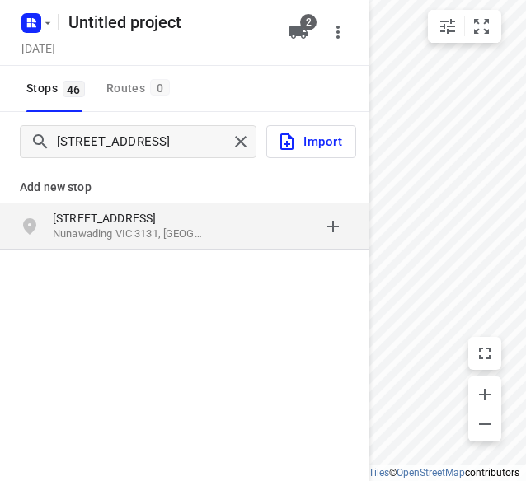
click at [155, 209] on div "[STREET_ADDRESS]" at bounding box center [184, 227] width 369 height 46
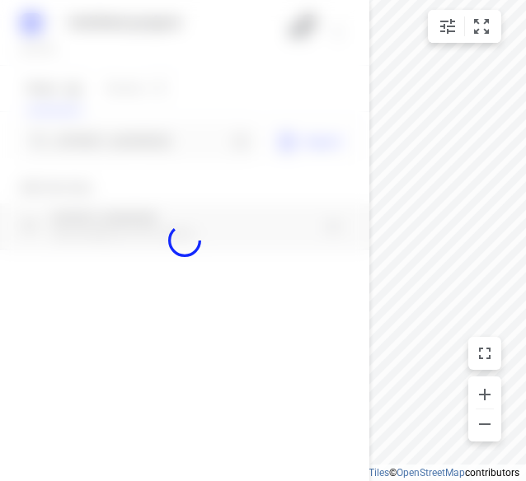
click at [115, 136] on div at bounding box center [184, 240] width 369 height 481
paste input "[STREET_ADDRESS][PERSON_NAME]"
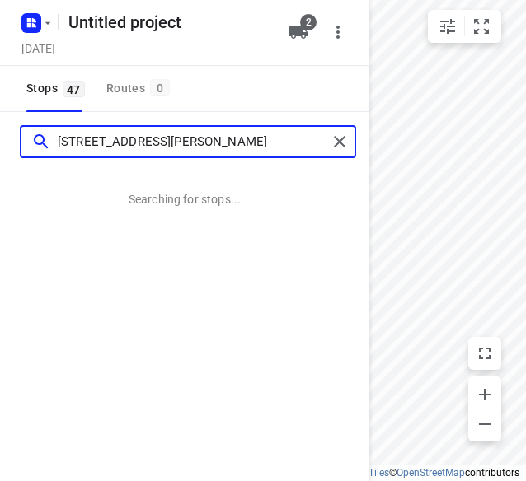
type input "[STREET_ADDRESS][PERSON_NAME]"
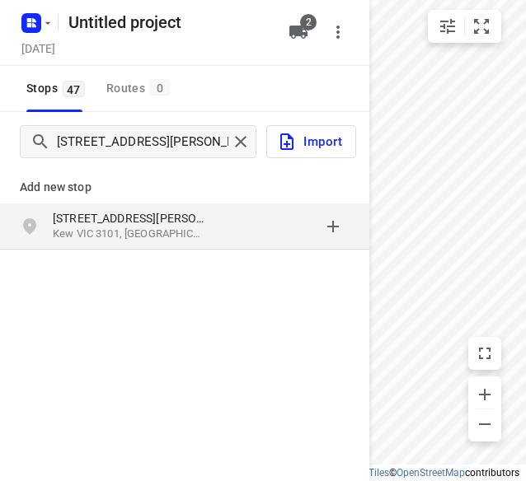
click at [94, 221] on p "[STREET_ADDRESS][PERSON_NAME]" at bounding box center [129, 218] width 152 height 16
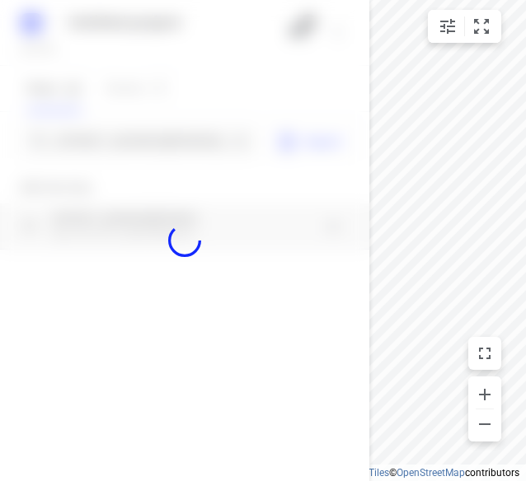
click at [101, 141] on div at bounding box center [184, 240] width 369 height 481
click at [100, 141] on div at bounding box center [184, 240] width 369 height 481
click at [100, 141] on div "Untitled project [DATE] 2 Stops 47 Routes [GEOGRAPHIC_DATA][STREET_ADDRESS][PER…" at bounding box center [184, 240] width 369 height 481
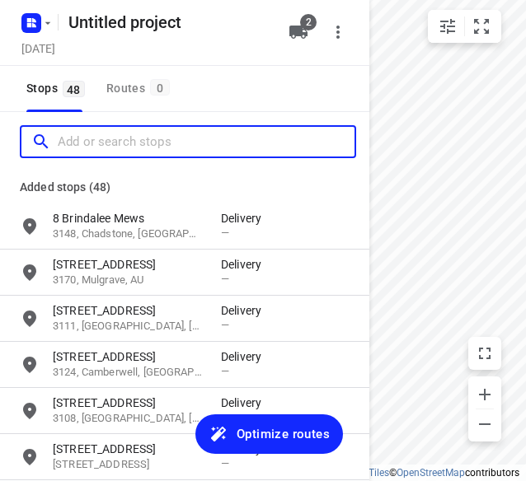
paste input "[STREET_ADDRESS][US_STATE]"
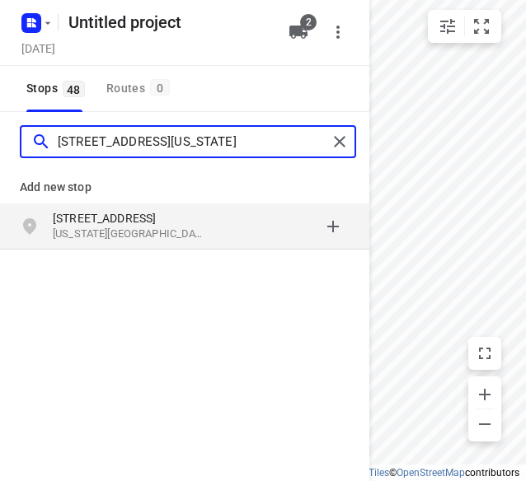
type input "[STREET_ADDRESS][US_STATE]"
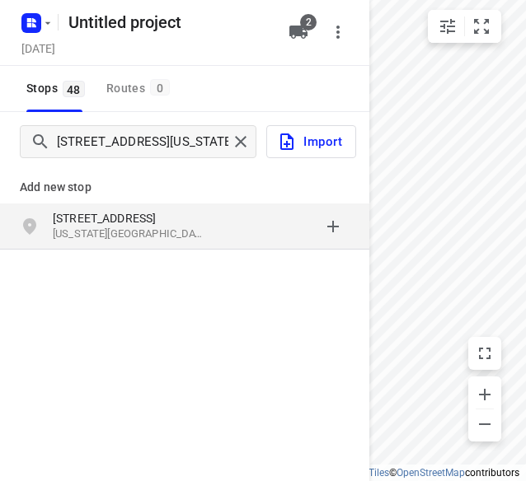
click at [142, 212] on p "[STREET_ADDRESS]" at bounding box center [129, 218] width 152 height 16
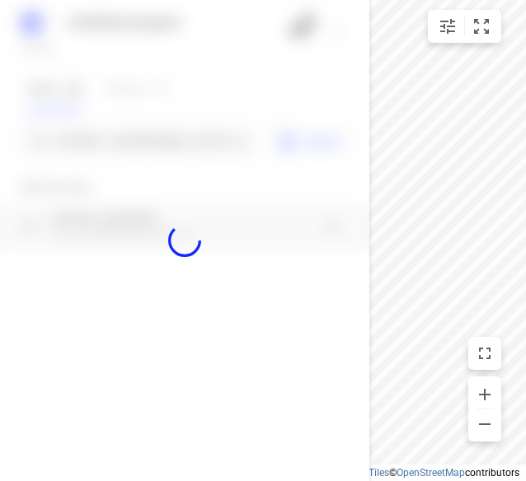
click at [114, 136] on div at bounding box center [184, 240] width 369 height 481
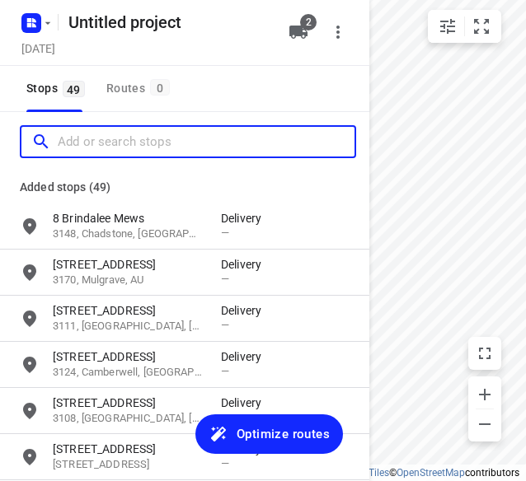
paste input "[STREET_ADDRESS][PERSON_NAME]"
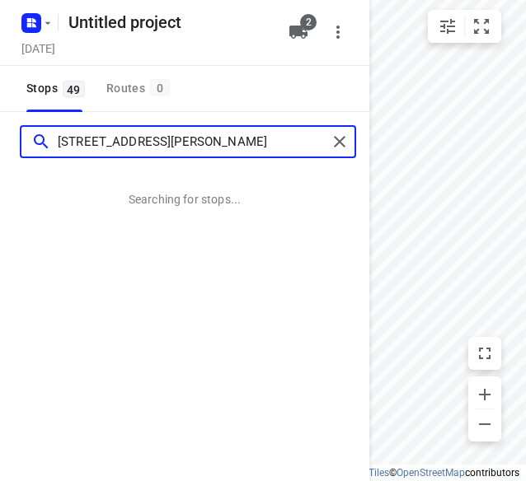
type input "[STREET_ADDRESS][PERSON_NAME]"
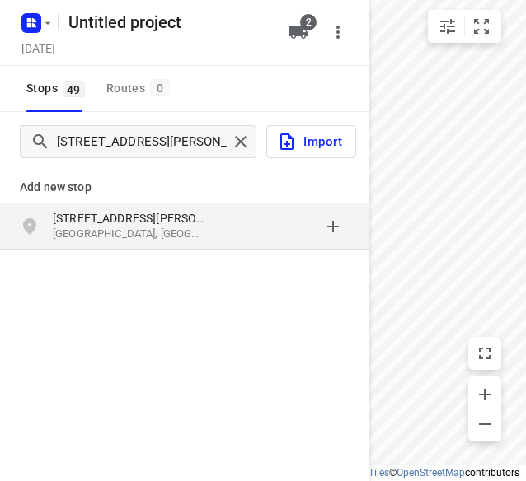
click at [74, 233] on p "[GEOGRAPHIC_DATA], [GEOGRAPHIC_DATA]" at bounding box center [129, 235] width 152 height 16
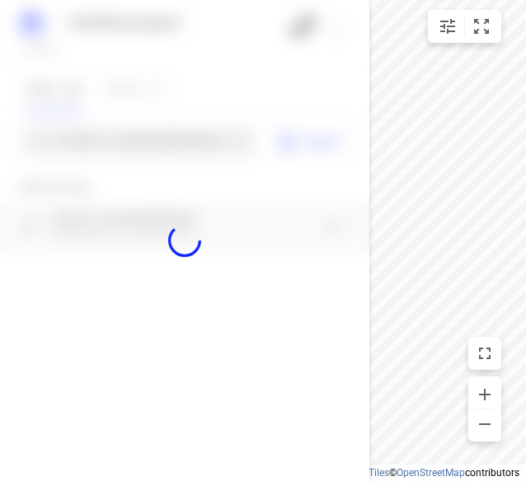
click at [91, 141] on div at bounding box center [184, 240] width 369 height 481
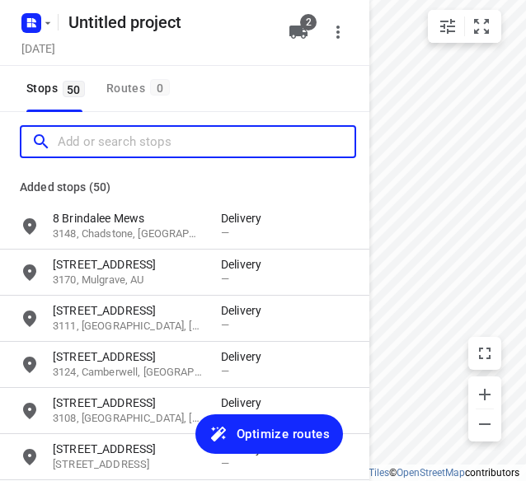
paste input "[STREET_ADDRESS]"
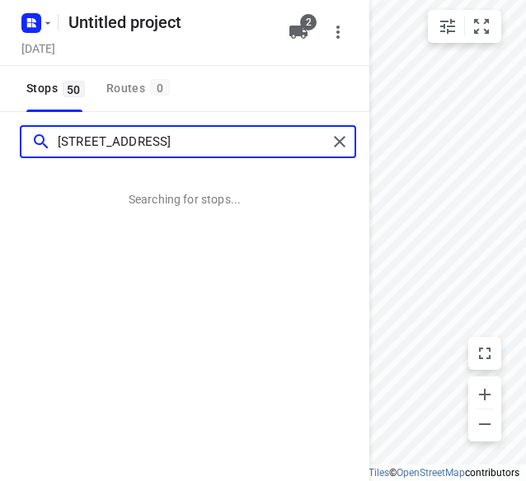
type input "[STREET_ADDRESS]"
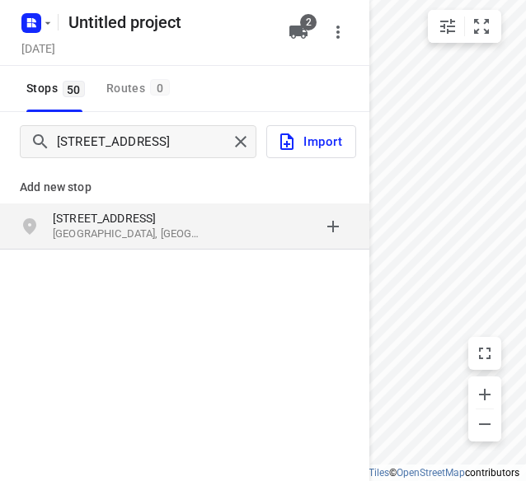
click at [105, 219] on p "[STREET_ADDRESS]" at bounding box center [129, 218] width 152 height 16
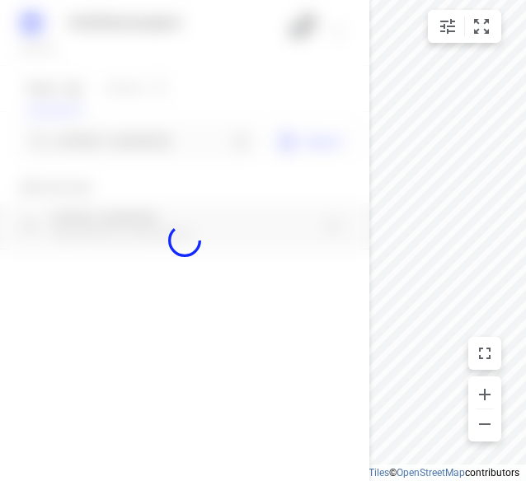
click at [96, 141] on div at bounding box center [184, 240] width 369 height 481
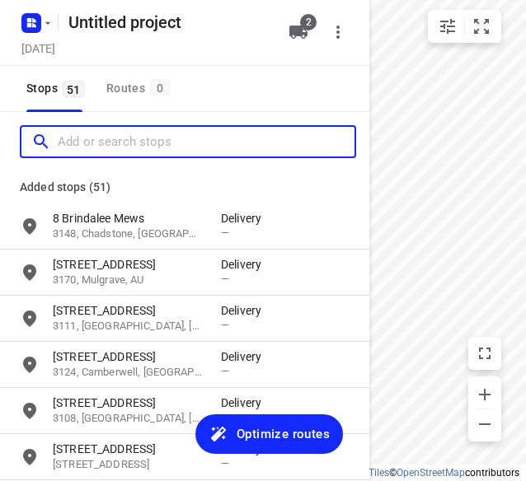
paste input "[STREET_ADDRESS]"
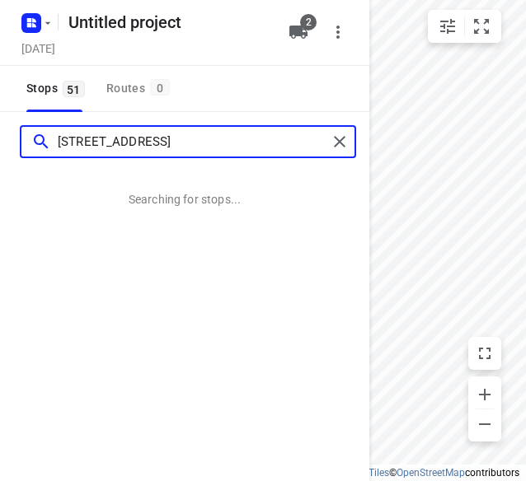
type input "[STREET_ADDRESS]"
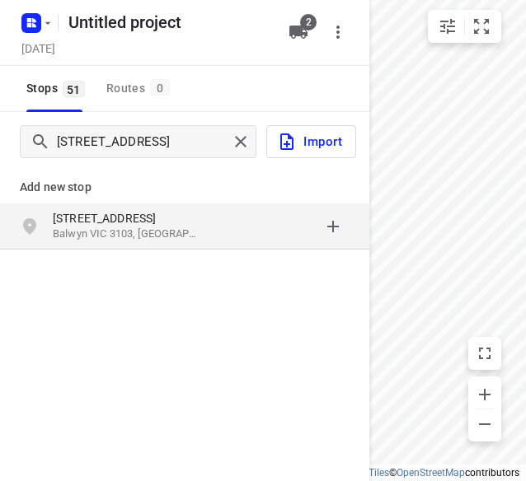
click at [89, 232] on p "Balwyn VIC 3103, [GEOGRAPHIC_DATA]" at bounding box center [129, 235] width 152 height 16
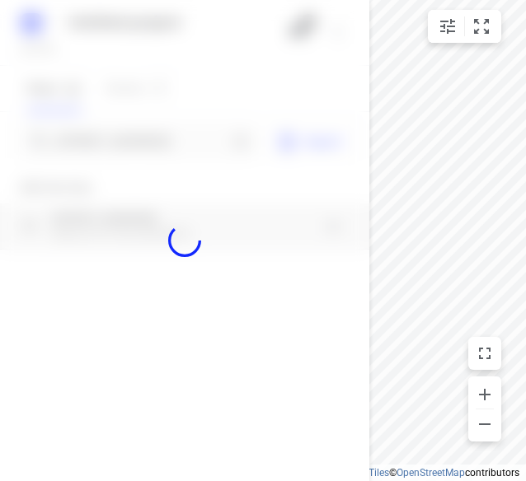
click at [96, 148] on div at bounding box center [184, 240] width 369 height 481
click at [97, 143] on div at bounding box center [184, 240] width 369 height 481
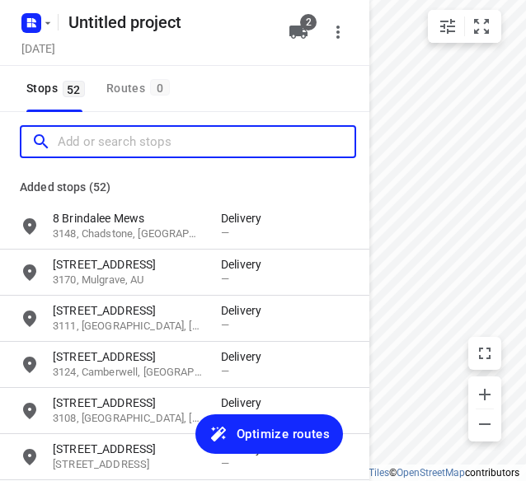
paste input "[STREET_ADDRESS][PERSON_NAME]"
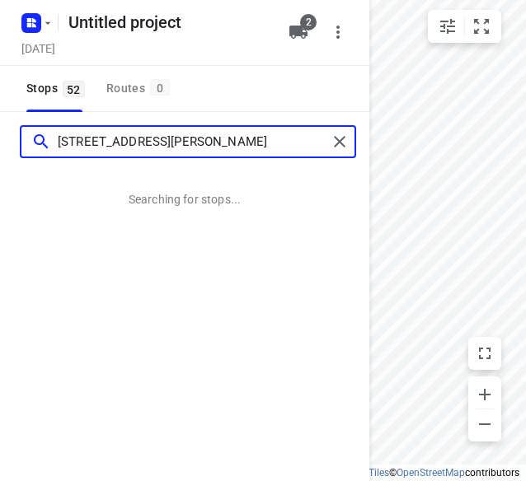
type input "[STREET_ADDRESS][PERSON_NAME]"
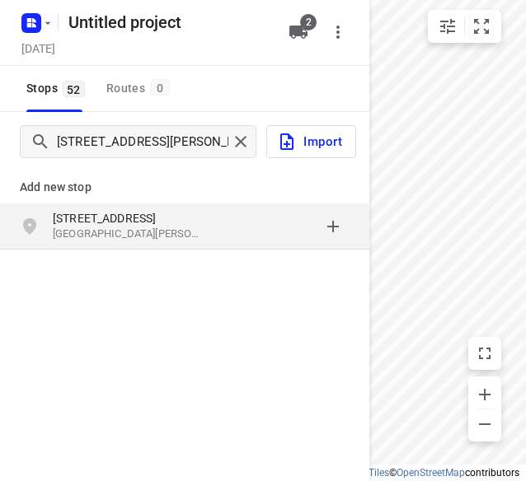
click at [121, 217] on p "[STREET_ADDRESS]" at bounding box center [129, 218] width 152 height 16
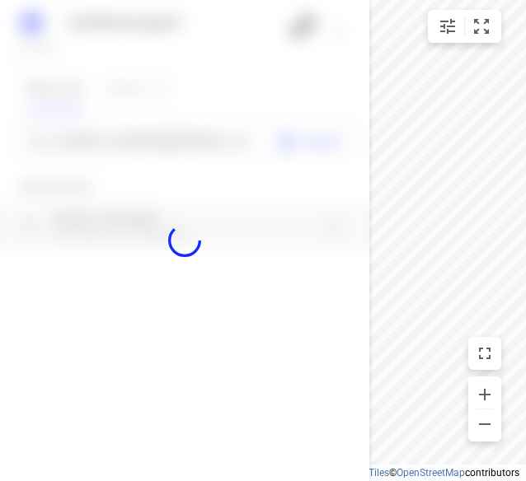
click at [109, 139] on div at bounding box center [184, 240] width 369 height 481
click at [108, 139] on div at bounding box center [184, 240] width 369 height 481
paste input "[STREET_ADDRESS][PERSON_NAME][PERSON_NAME]"
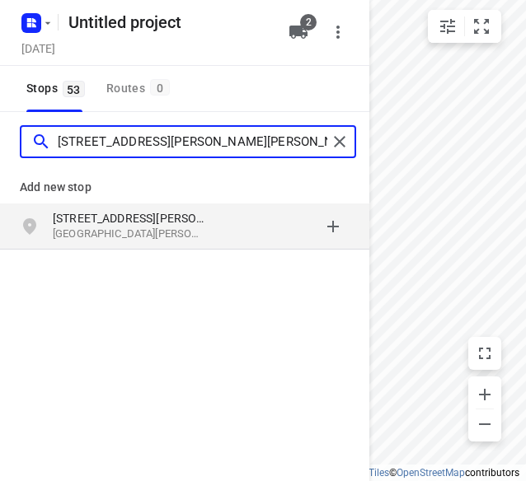
type input "[STREET_ADDRESS][PERSON_NAME][PERSON_NAME]"
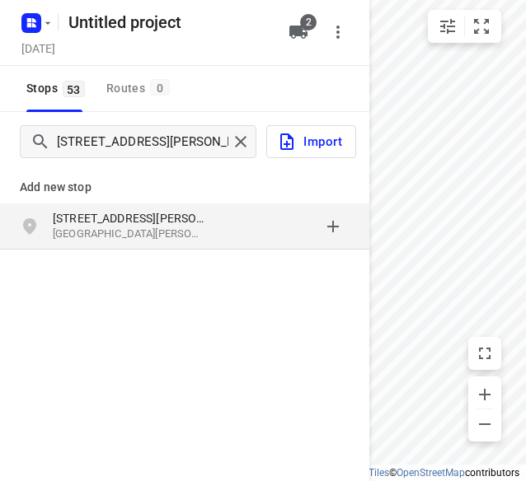
click at [123, 230] on p "[GEOGRAPHIC_DATA][PERSON_NAME], [GEOGRAPHIC_DATA]" at bounding box center [129, 235] width 152 height 16
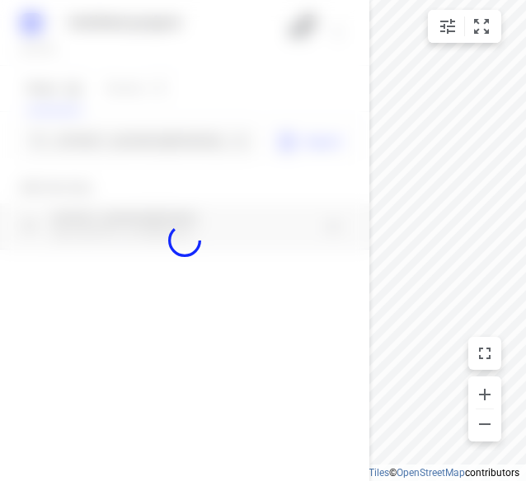
click at [124, 141] on div at bounding box center [184, 240] width 369 height 481
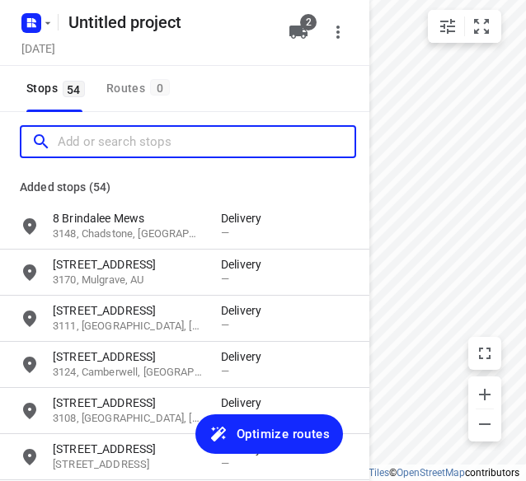
paste input "[STREET_ADDRESS][DEMOGRAPHIC_DATA][DEMOGRAPHIC_DATA]"
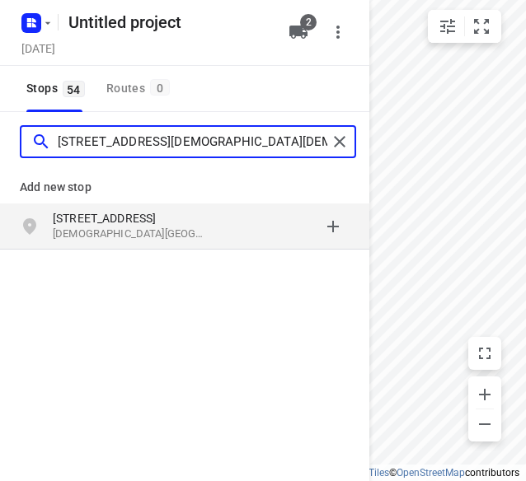
type input "[STREET_ADDRESS][DEMOGRAPHIC_DATA][DEMOGRAPHIC_DATA]"
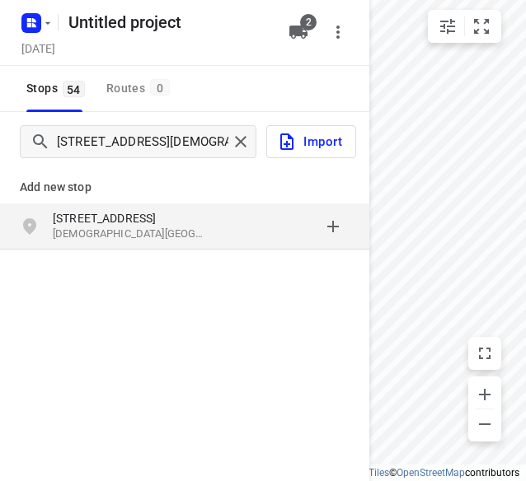
click at [99, 245] on div "[STREET_ADDRESS][DEMOGRAPHIC_DATA][DEMOGRAPHIC_DATA]" at bounding box center [184, 227] width 369 height 46
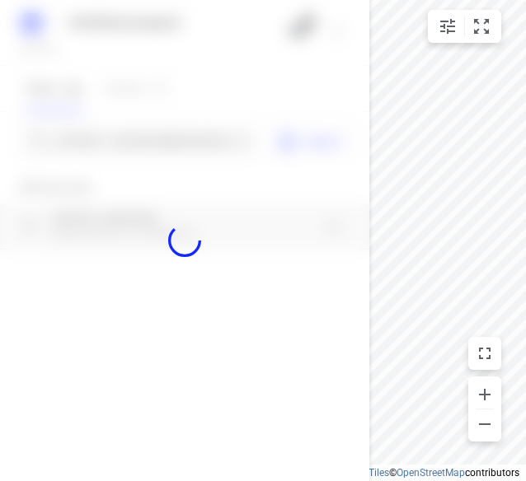
click at [106, 131] on div at bounding box center [184, 240] width 369 height 481
click at [102, 136] on div at bounding box center [184, 240] width 369 height 481
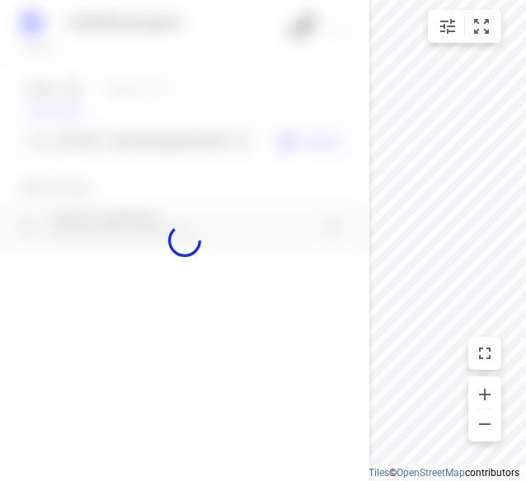
click at [102, 136] on div at bounding box center [184, 240] width 369 height 481
click at [102, 136] on div "Untitled project [DATE] 2 Stops 54 Routes 0 [STREET_ADDRESS] Import Add new sto…" at bounding box center [184, 240] width 369 height 481
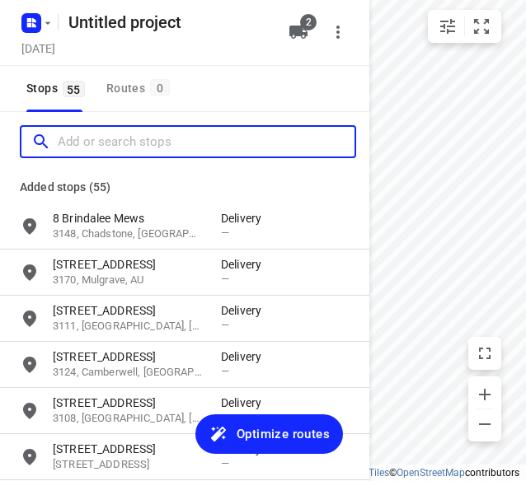
paste input "4 [PERSON_NAME] Dr [PERSON_NAME] 3108"
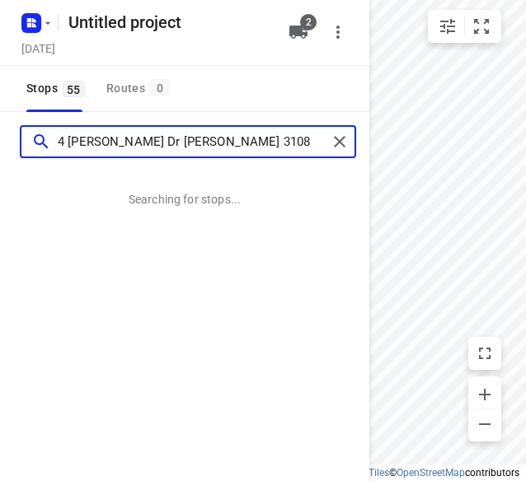
type input "4 [PERSON_NAME] Dr [PERSON_NAME] 3108"
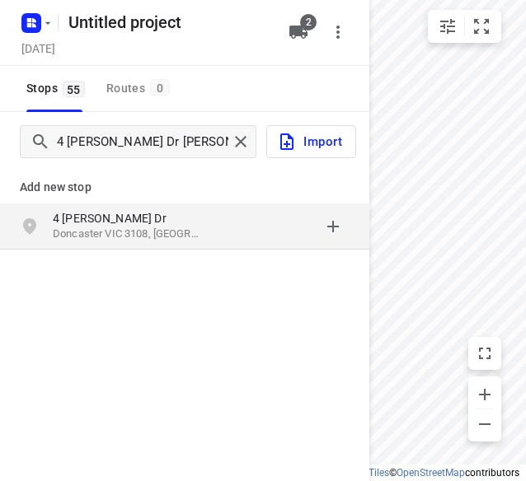
click at [51, 228] on div "grid" at bounding box center [36, 226] width 33 height 33
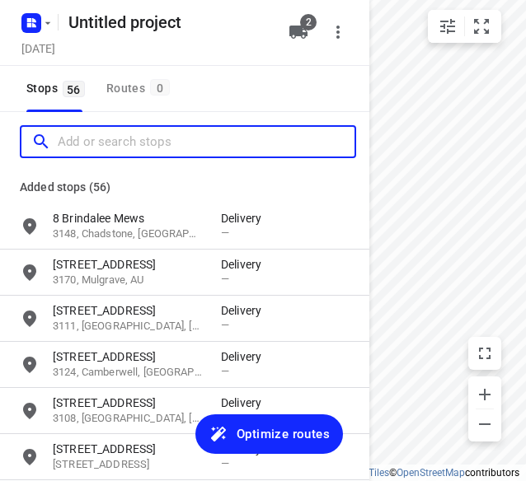
click at [106, 142] on input "Add or search stops" at bounding box center [206, 142] width 297 height 26
paste input "[STREET_ADDRESS]"
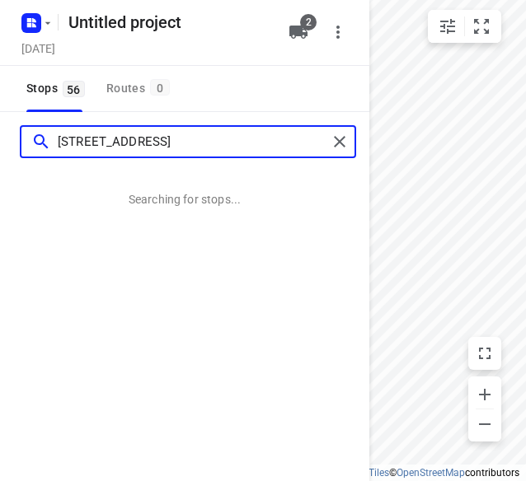
type input "[STREET_ADDRESS]"
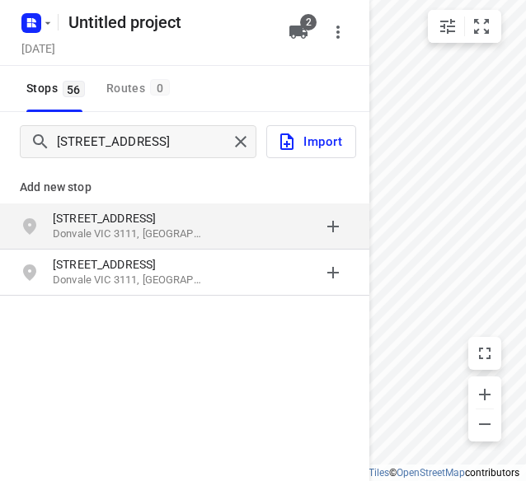
click at [245, 207] on div "[STREET_ADDRESS]" at bounding box center [184, 227] width 369 height 46
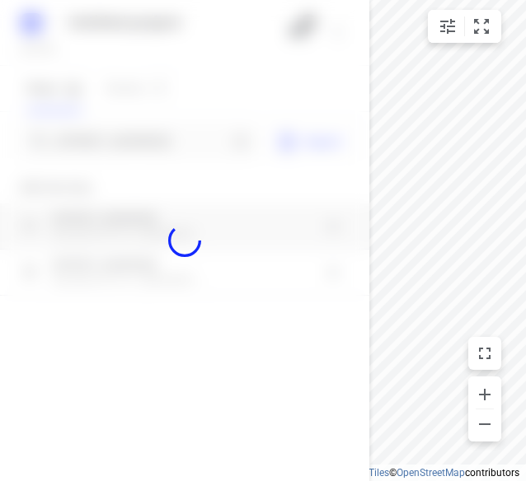
click at [159, 144] on div at bounding box center [184, 240] width 369 height 481
click at [159, 136] on div "Untitled project [DATE] 2 Stops 56 Routes 0 [GEOGRAPHIC_DATA] Import Add new st…" at bounding box center [184, 240] width 369 height 481
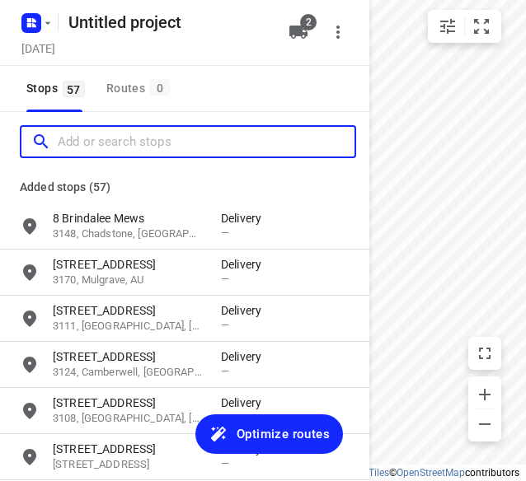
click at [159, 136] on input "Add or search stops" at bounding box center [206, 142] width 297 height 26
paste input "[STREET_ADDRESS]"
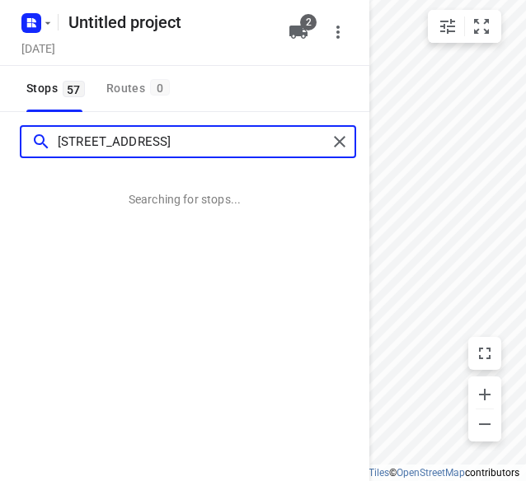
type input "[STREET_ADDRESS]"
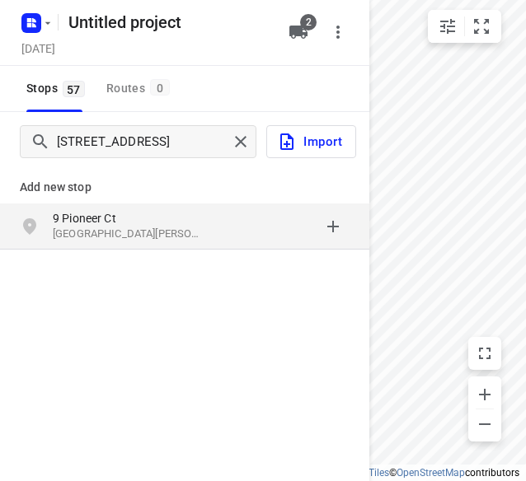
click at [86, 232] on p "[GEOGRAPHIC_DATA][PERSON_NAME], [GEOGRAPHIC_DATA]" at bounding box center [129, 235] width 152 height 16
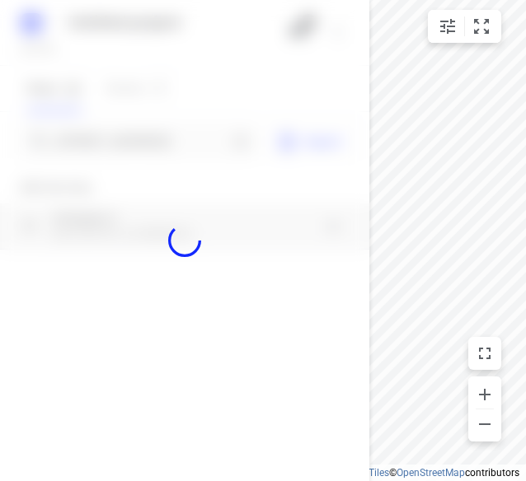
click at [107, 149] on div at bounding box center [184, 240] width 369 height 481
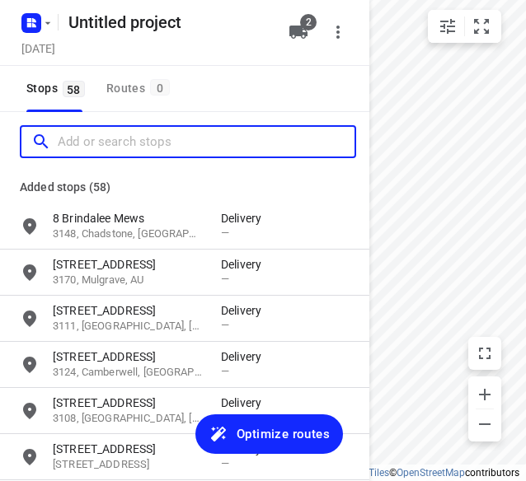
paste input "[STREET_ADDRESS]"
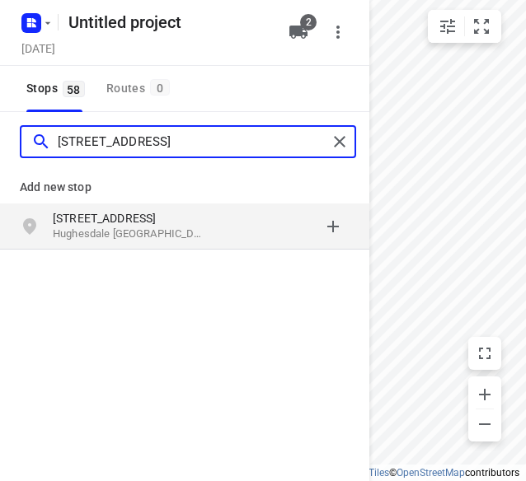
type input "[STREET_ADDRESS]"
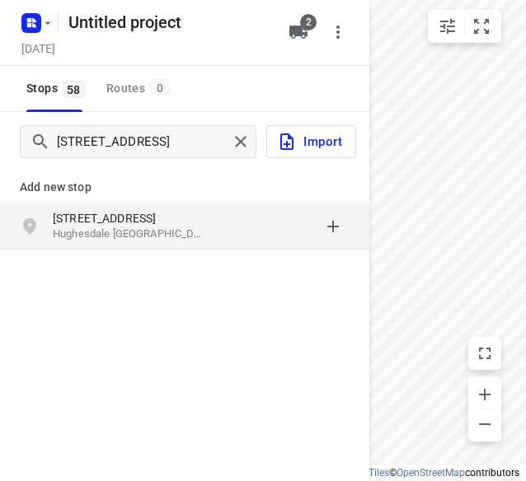
click at [77, 218] on p "[STREET_ADDRESS]" at bounding box center [129, 218] width 152 height 16
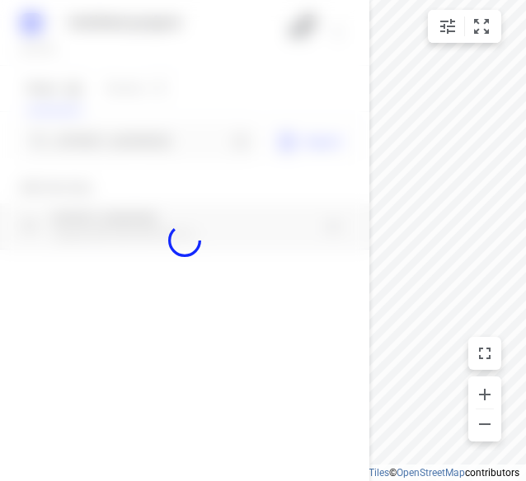
click at [92, 144] on div at bounding box center [184, 240] width 369 height 481
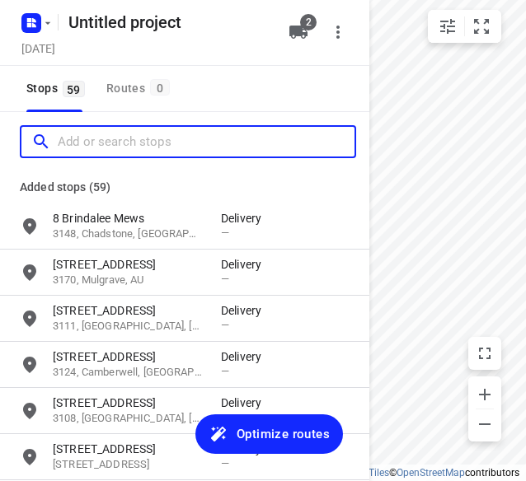
paste input "[STREET_ADDRESS]"
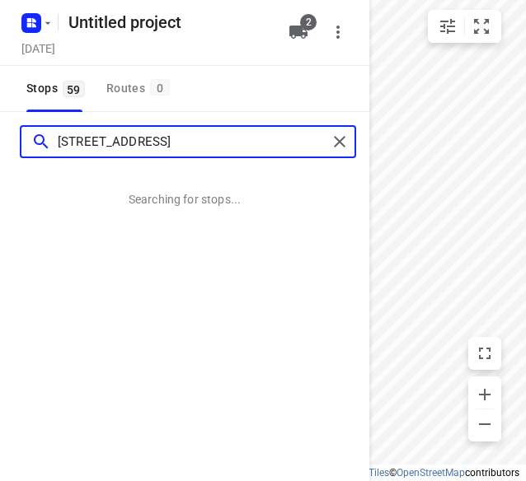
type input "[STREET_ADDRESS]"
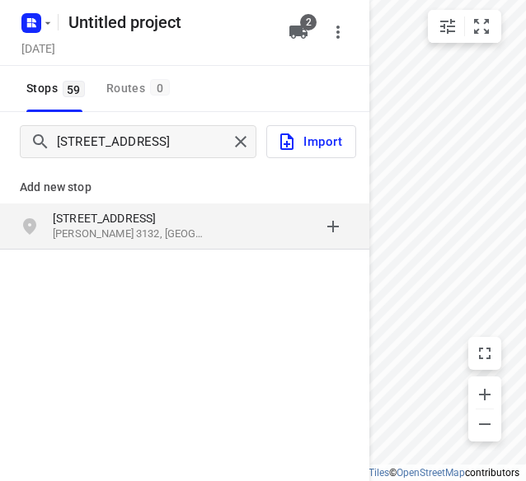
click at [250, 223] on div "grid" at bounding box center [285, 226] width 129 height 33
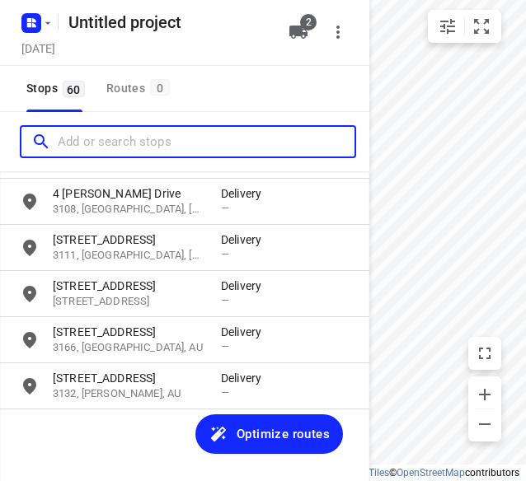
scroll to position [2568, 0]
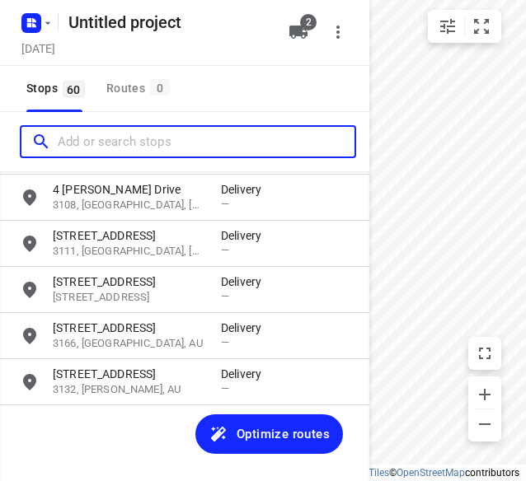
click at [124, 154] on div at bounding box center [188, 141] width 336 height 33
paste input "/[STREET_ADDRESS][PERSON_NAME]"
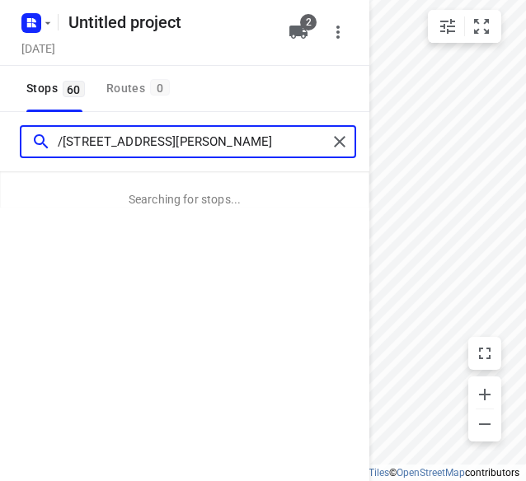
type input "/[STREET_ADDRESS][PERSON_NAME]"
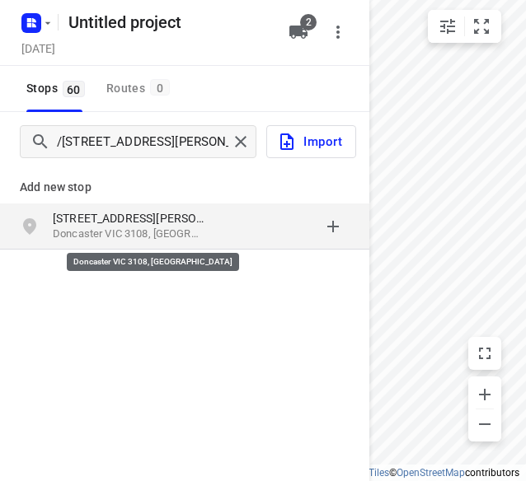
click at [110, 233] on p "Doncaster VIC 3108, [GEOGRAPHIC_DATA]" at bounding box center [129, 235] width 152 height 16
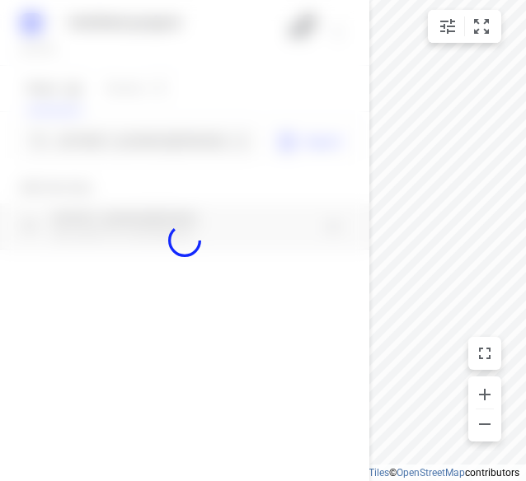
click at [114, 134] on div at bounding box center [184, 240] width 369 height 481
click at [106, 140] on div at bounding box center [184, 240] width 369 height 481
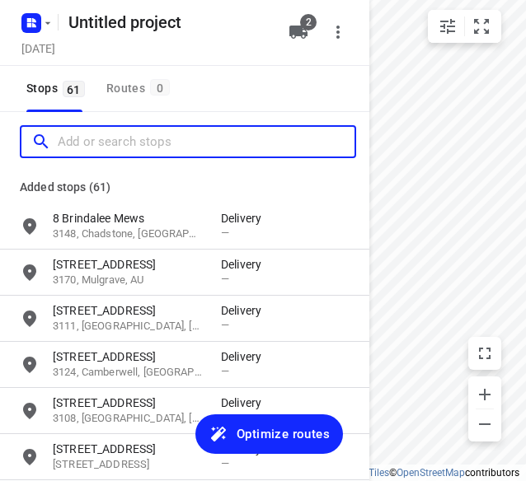
paste input "[STREET_ADDRESS][PERSON_NAME]"
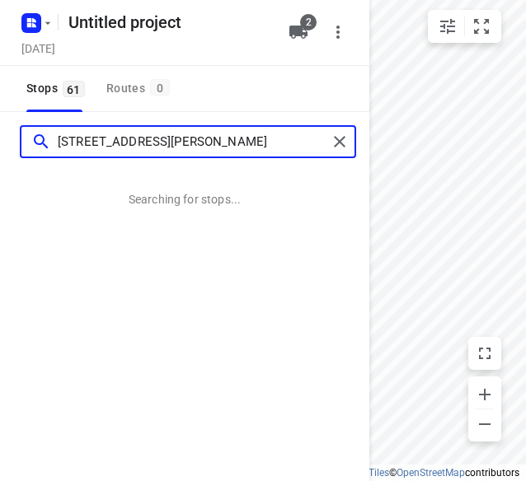
type input "[STREET_ADDRESS][PERSON_NAME]"
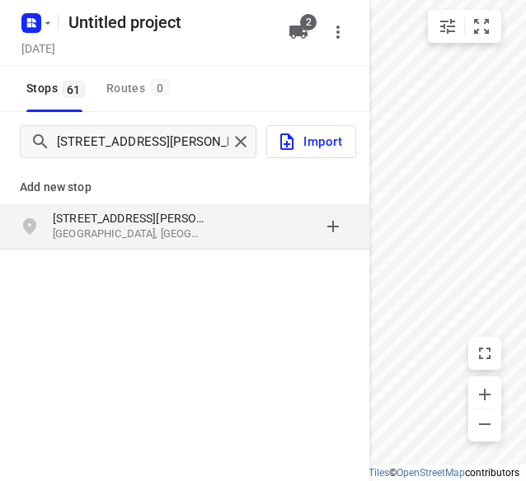
click at [92, 212] on p "[STREET_ADDRESS][PERSON_NAME]" at bounding box center [129, 218] width 152 height 16
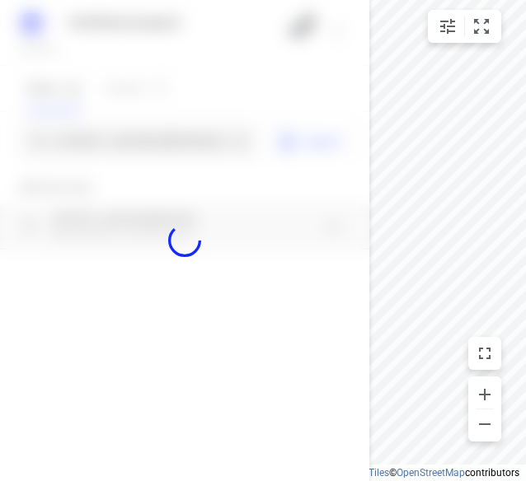
click at [74, 138] on div at bounding box center [184, 240] width 369 height 481
click at [70, 143] on div at bounding box center [184, 240] width 369 height 481
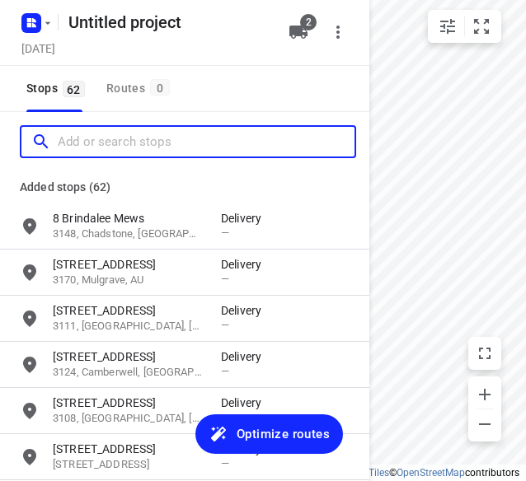
scroll to position [0, 0]
paste input "[STREET_ADDRESS][PERSON_NAME]"
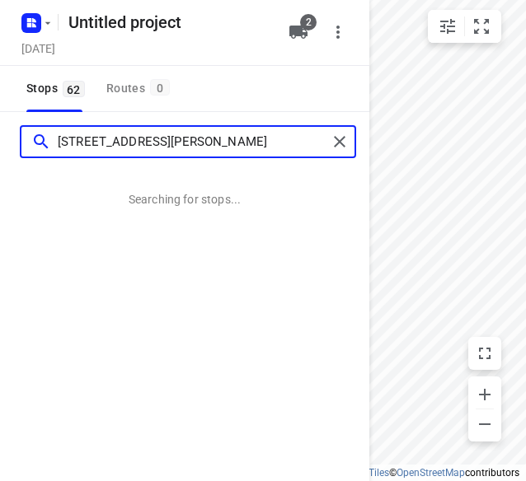
type input "[STREET_ADDRESS][PERSON_NAME]"
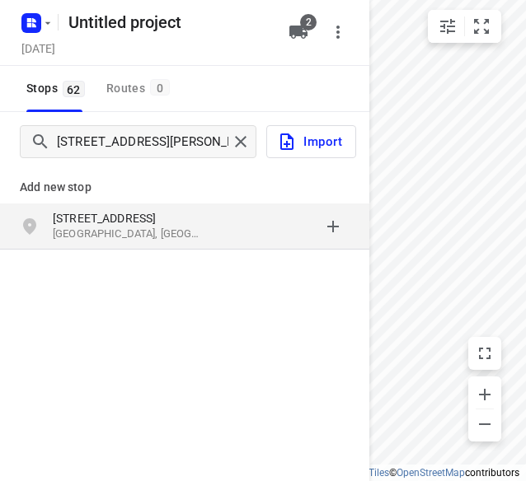
click at [165, 223] on p "[STREET_ADDRESS]" at bounding box center [129, 218] width 152 height 16
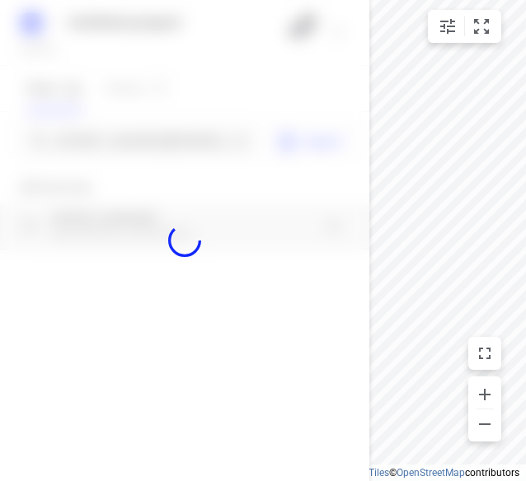
click at [125, 148] on div at bounding box center [184, 240] width 369 height 481
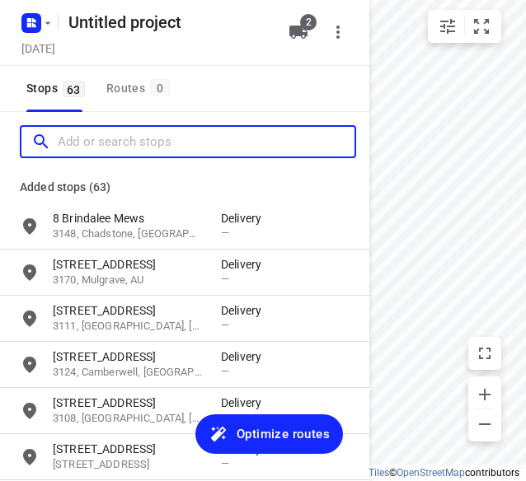
click at [125, 148] on input "Add or search stops" at bounding box center [206, 142] width 297 height 26
paste input "[STREET_ADDRESS][US_STATE]"
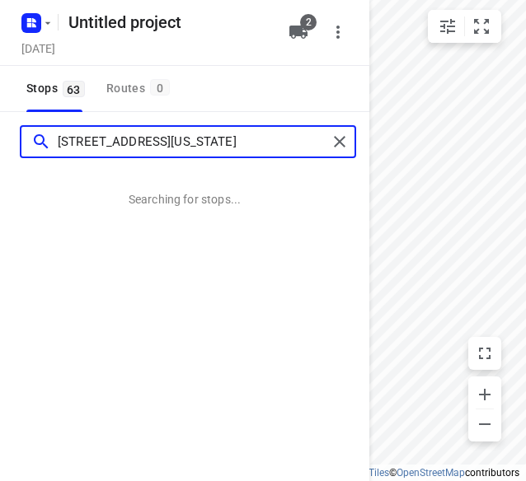
type input "[STREET_ADDRESS][US_STATE]"
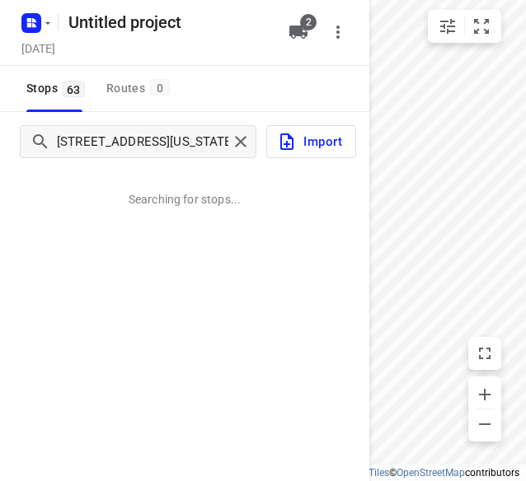
click at [176, 215] on div "[STREET_ADDRESS][US_STATE] Searching for stops..." at bounding box center [184, 352] width 369 height 481
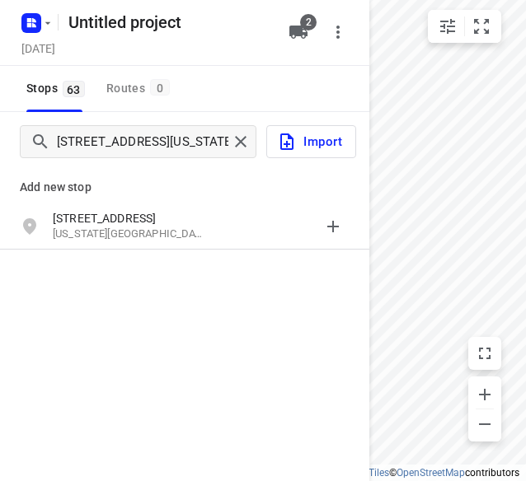
click at [176, 215] on p "[STREET_ADDRESS]" at bounding box center [129, 218] width 152 height 16
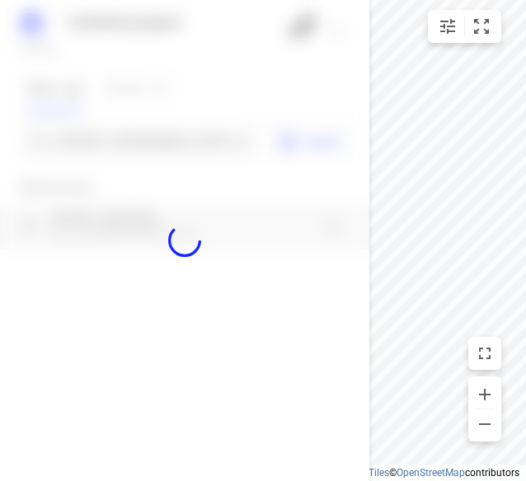
click at [116, 139] on div at bounding box center [184, 240] width 369 height 481
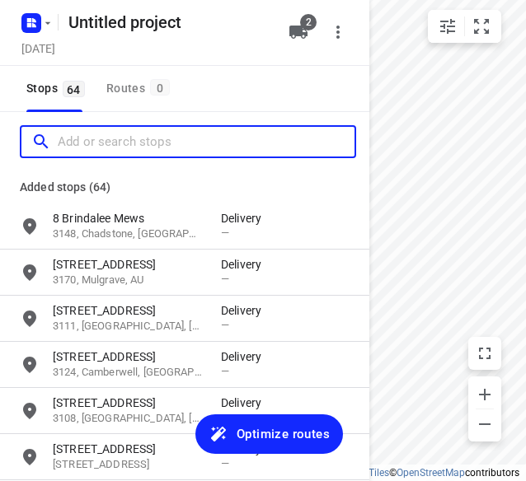
click at [115, 139] on input "Add or search stops" at bounding box center [206, 142] width 297 height 26
paste input "[STREET_ADDRESS][PERSON_NAME][PERSON_NAME]"
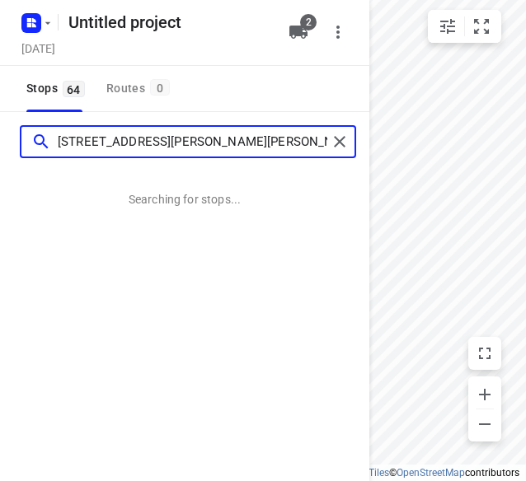
type input "[STREET_ADDRESS][PERSON_NAME][PERSON_NAME]"
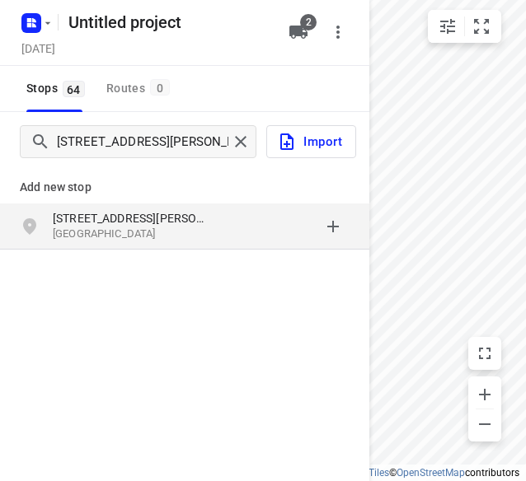
click at [124, 232] on p "[GEOGRAPHIC_DATA]" at bounding box center [129, 235] width 152 height 16
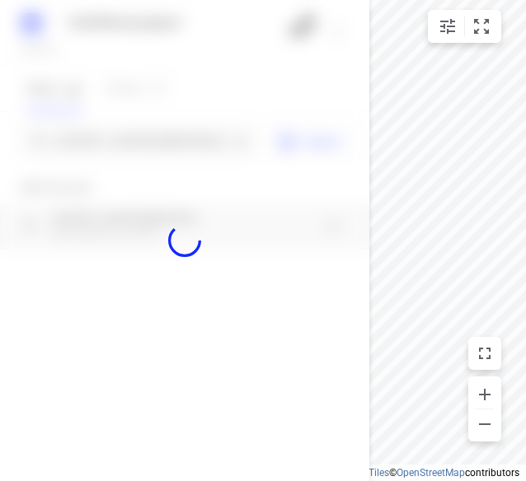
click at [112, 143] on div at bounding box center [184, 240] width 369 height 481
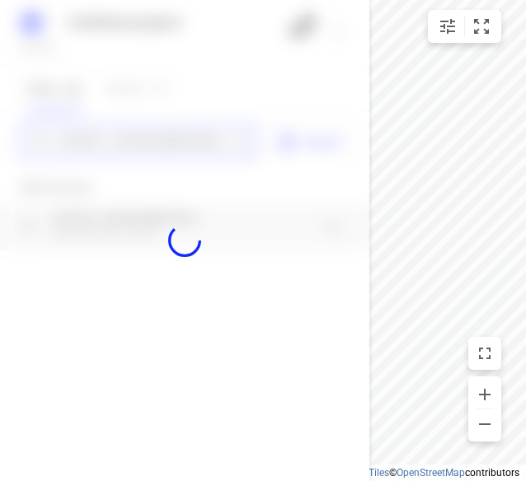
click at [112, 143] on input "[STREET_ADDRESS][PERSON_NAME][PERSON_NAME]" at bounding box center [143, 142] width 170 height 26
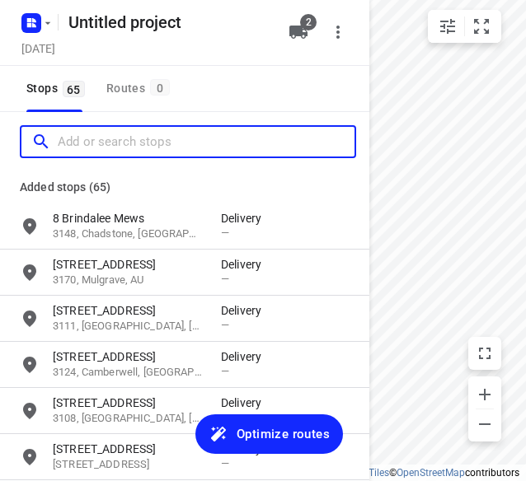
click at [112, 143] on input "Add or search stops" at bounding box center [206, 142] width 297 height 26
paste input "[STREET_ADDRESS]"
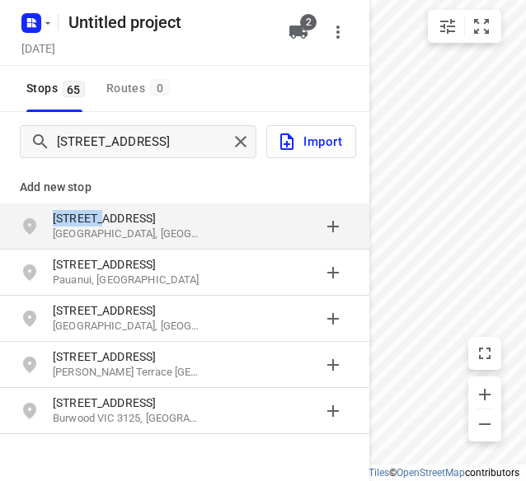
drag, startPoint x: 99, startPoint y: 222, endPoint x: 124, endPoint y: 181, distance: 47.4
click at [124, 181] on div "Add new stop [STREET_ADDRESS] [STREET_ADDRESS] [STREET_ADDRESS] [STREET_ADDRESS…" at bounding box center [184, 296] width 369 height 279
click at [124, 181] on p "Add new stop" at bounding box center [185, 187] width 330 height 20
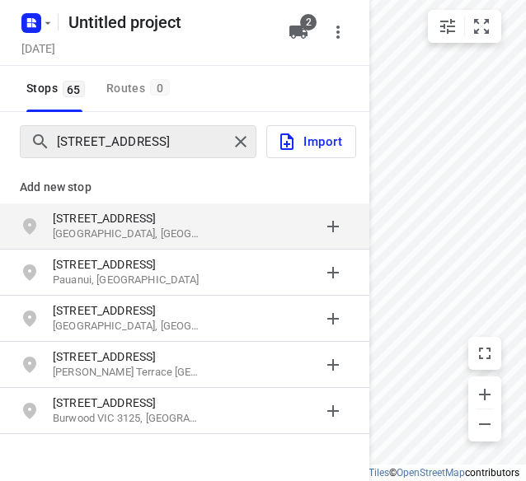
drag, startPoint x: 143, startPoint y: 158, endPoint x: 143, endPoint y: 148, distance: 9.9
click at [143, 156] on div "[STREET_ADDRESS]" at bounding box center [184, 141] width 369 height 59
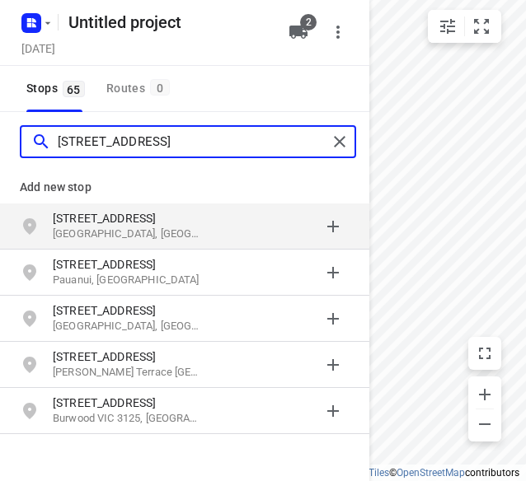
drag, startPoint x: 143, startPoint y: 146, endPoint x: 236, endPoint y: 141, distance: 93.3
click at [236, 141] on input "[STREET_ADDRESS]" at bounding box center [193, 142] width 270 height 26
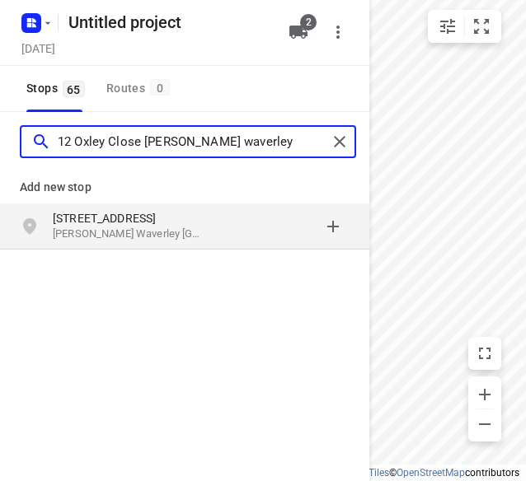
type input "12 Oxley Close [PERSON_NAME] waverley"
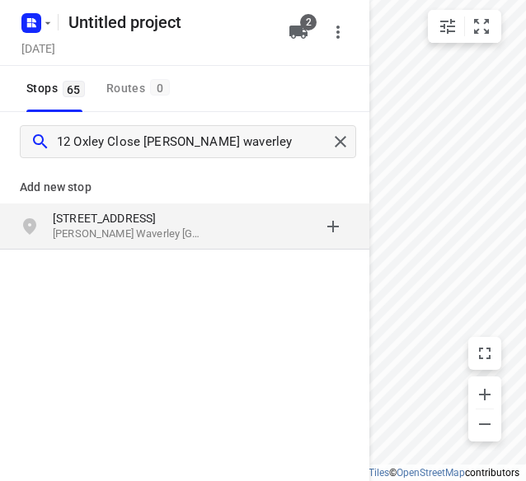
click at [117, 208] on div "[STREET_ADDRESS][PERSON_NAME]" at bounding box center [184, 227] width 369 height 46
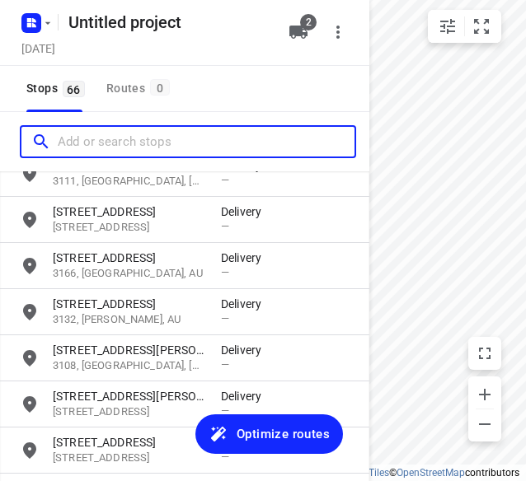
scroll to position [2845, 0]
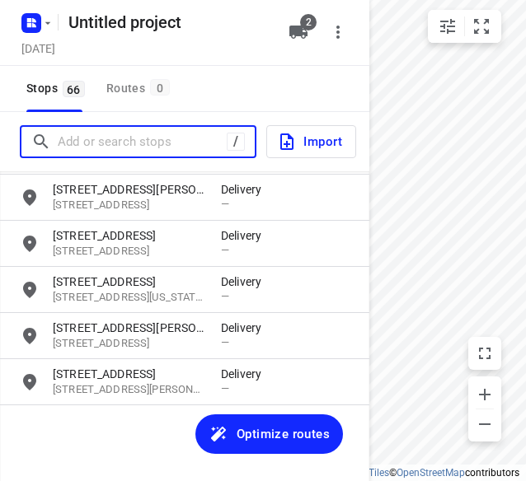
click at [82, 134] on input "Add or search stops" at bounding box center [142, 142] width 169 height 26
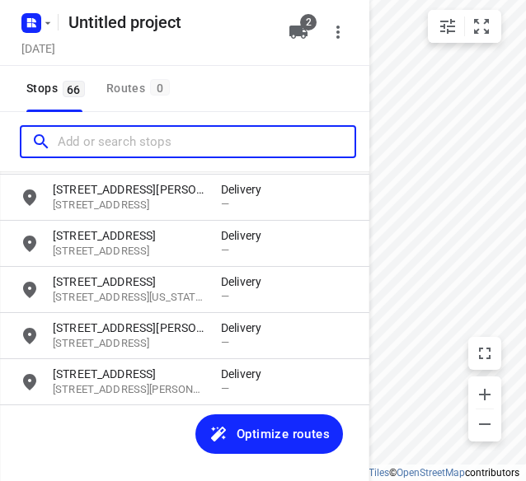
paste input "[STREET_ADDRESS]"
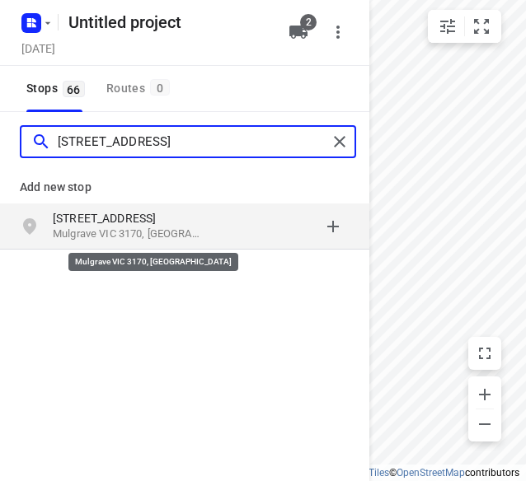
type input "[STREET_ADDRESS]"
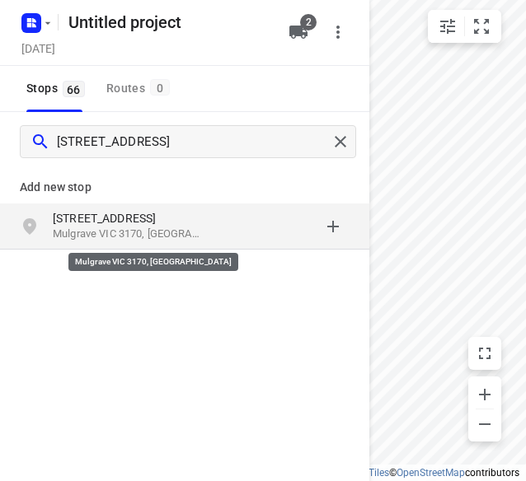
click at [166, 227] on p "Mulgrave VIC 3170, [GEOGRAPHIC_DATA]" at bounding box center [129, 235] width 152 height 16
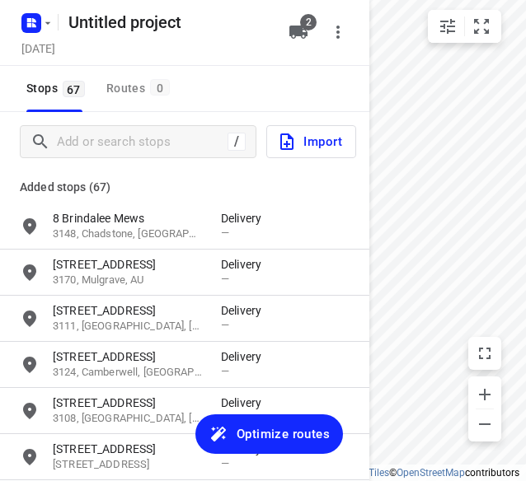
scroll to position [0, 0]
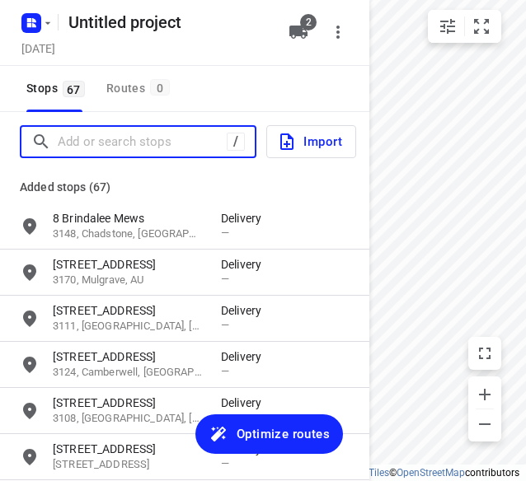
click at [85, 138] on input "Add or search stops" at bounding box center [142, 142] width 169 height 26
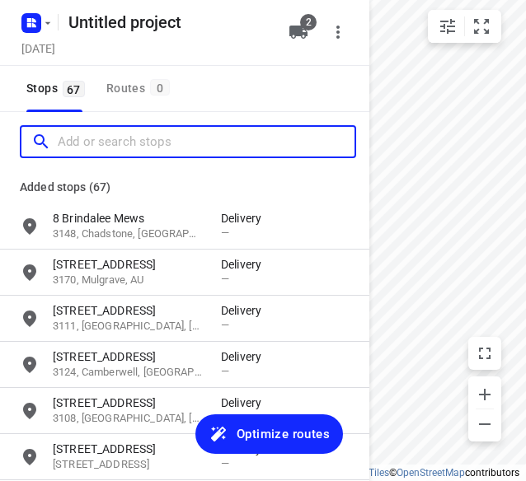
paste input "[STREET_ADDRESS]"
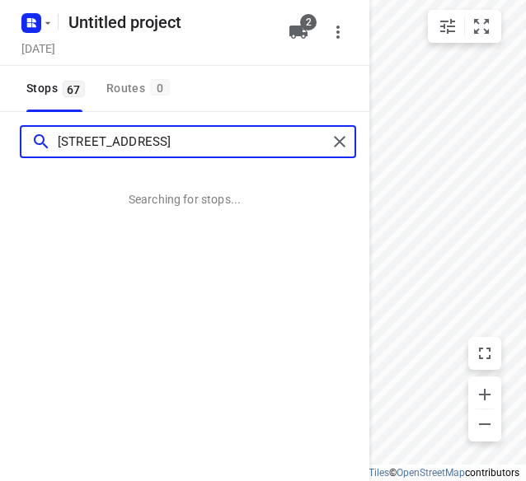
type input "[STREET_ADDRESS]"
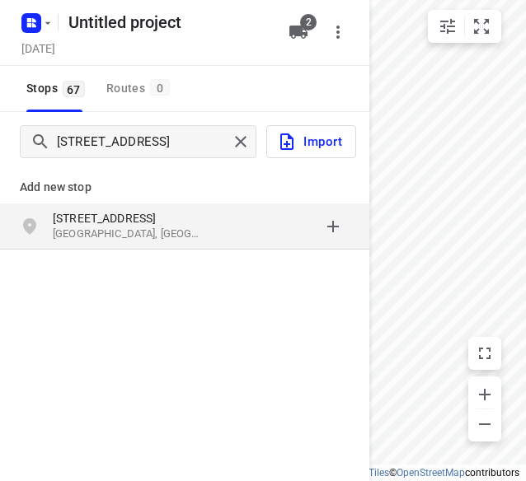
click at [73, 328] on div "Add new stop [STREET_ADDRESS]" at bounding box center [184, 263] width 369 height 185
click at [58, 228] on p "[GEOGRAPHIC_DATA], [GEOGRAPHIC_DATA]" at bounding box center [129, 235] width 152 height 16
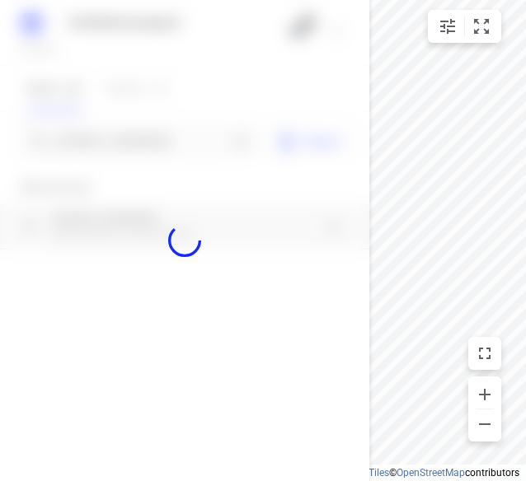
click at [101, 140] on div at bounding box center [184, 240] width 369 height 481
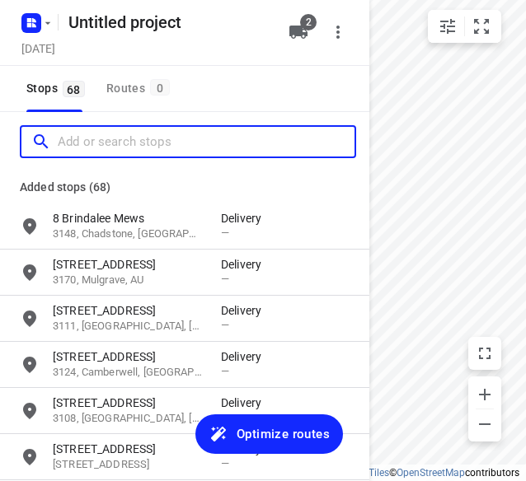
click at [97, 143] on input "Add or search stops" at bounding box center [206, 142] width 297 height 26
paste input "[STREET_ADDRESS]"
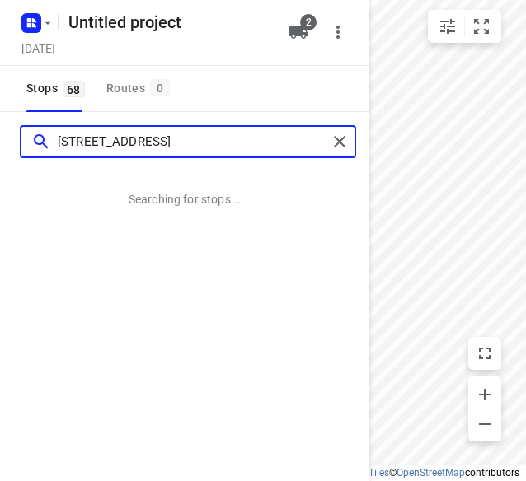
scroll to position [0, 7]
type input "[STREET_ADDRESS]"
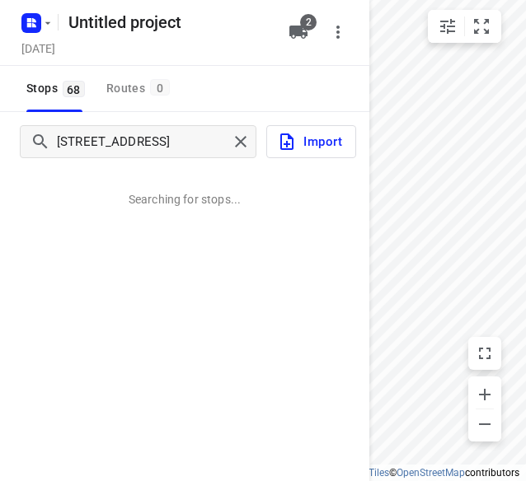
scroll to position [0, 0]
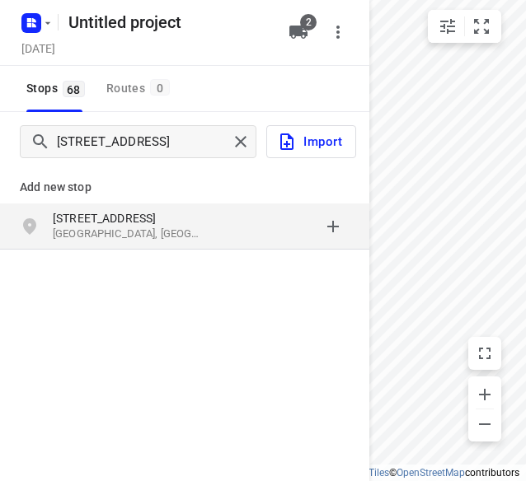
click at [238, 242] on div "grid" at bounding box center [285, 226] width 129 height 33
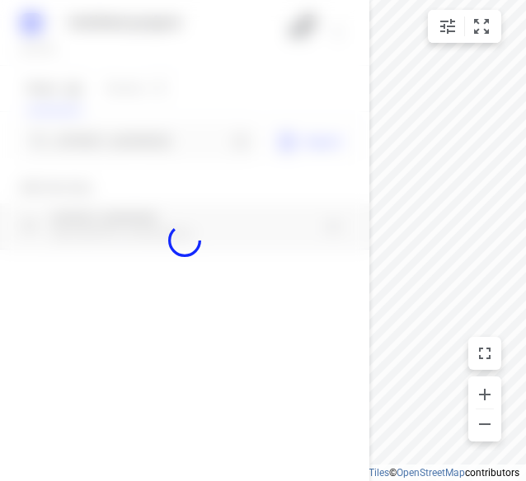
click at [139, 142] on div at bounding box center [184, 240] width 369 height 481
click at [139, 142] on div "Untitled project [DATE] 2 Stops 68 Routes 0 [STREET_ADDRESS][GEOGRAPHIC_DATA] n…" at bounding box center [184, 240] width 369 height 481
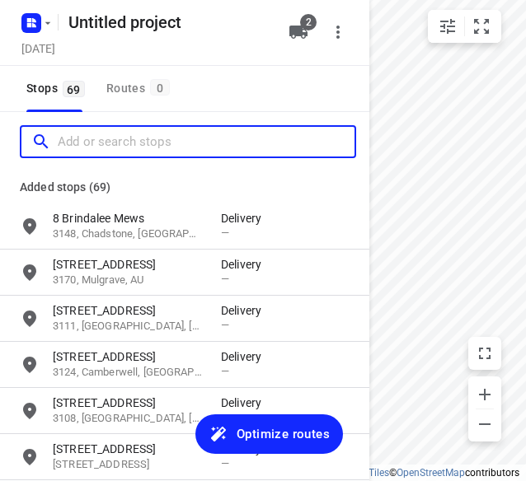
click at [139, 142] on input "Add or search stops" at bounding box center [206, 142] width 297 height 26
paste input "12 [GEOGRAPHIC_DATA]"
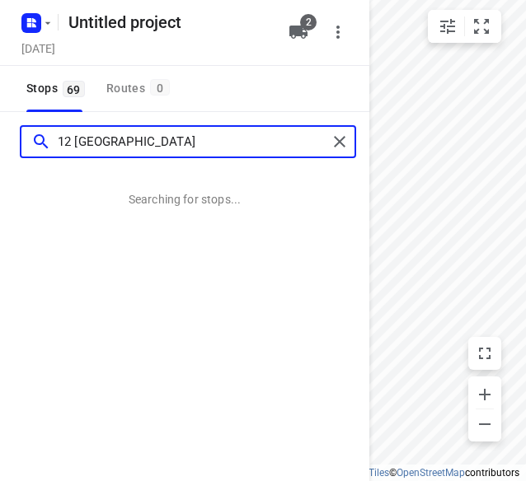
type input "12 [GEOGRAPHIC_DATA]"
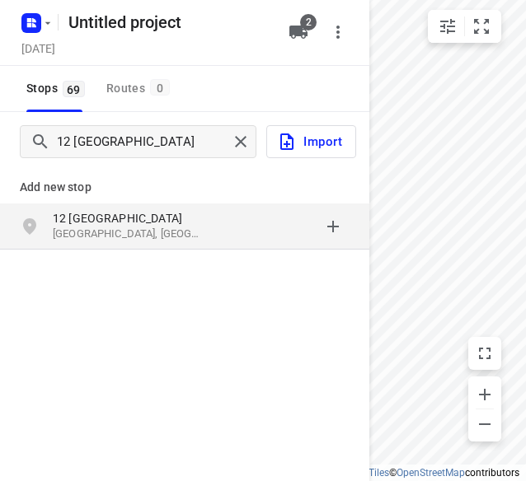
click at [290, 227] on div "grid" at bounding box center [285, 226] width 129 height 33
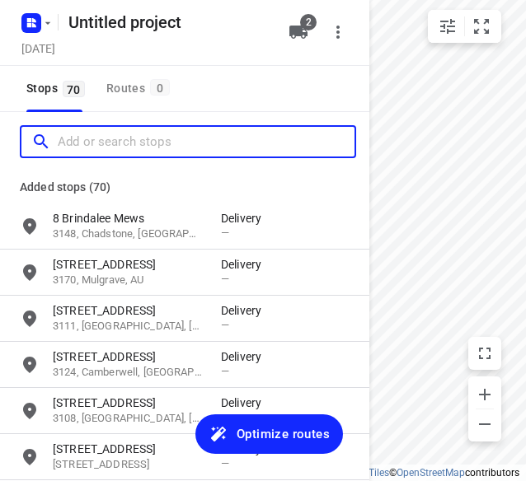
drag, startPoint x: 135, startPoint y: 148, endPoint x: 101, endPoint y: 151, distance: 34.7
click at [134, 148] on input "Add or search stops" at bounding box center [206, 142] width 297 height 26
paste input "[STREET_ADDRESS][PERSON_NAME]"
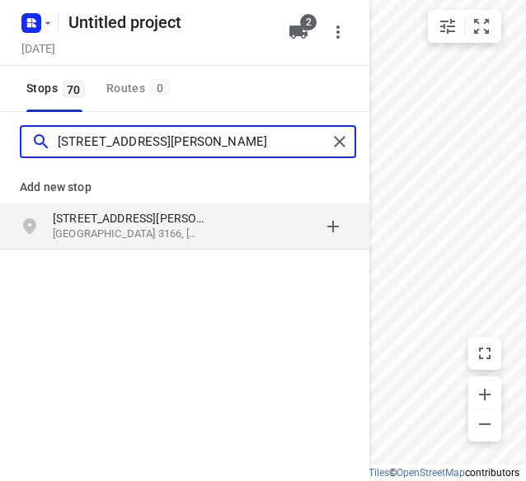
type input "[STREET_ADDRESS][PERSON_NAME]"
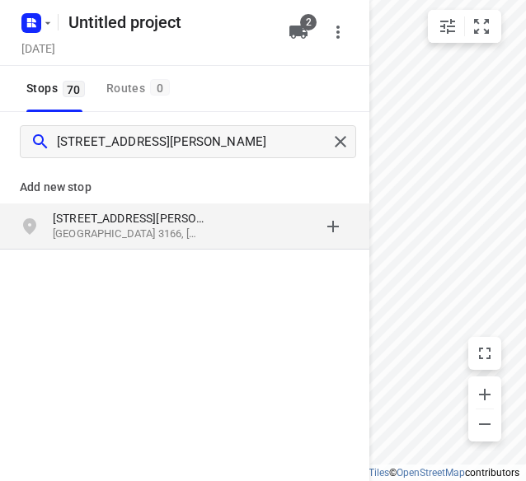
click at [162, 228] on p "[GEOGRAPHIC_DATA] 3166, [GEOGRAPHIC_DATA]" at bounding box center [129, 235] width 152 height 16
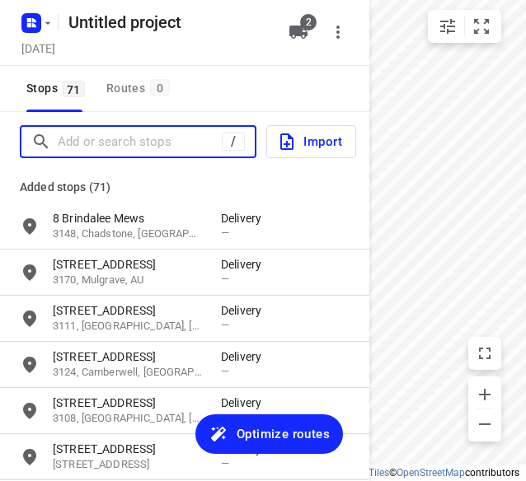
click at [204, 129] on input "Add or search stops" at bounding box center [140, 142] width 164 height 26
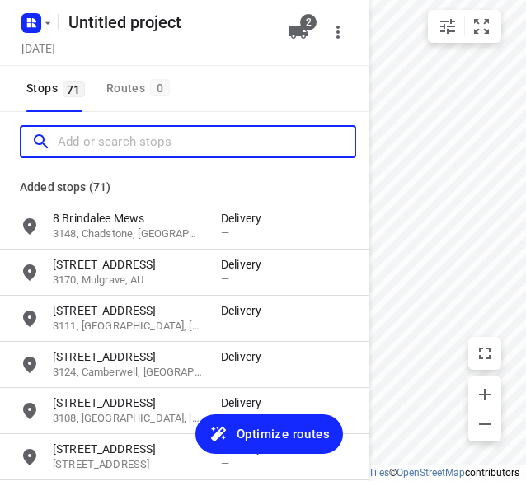
paste input "[STREET_ADDRESS]"
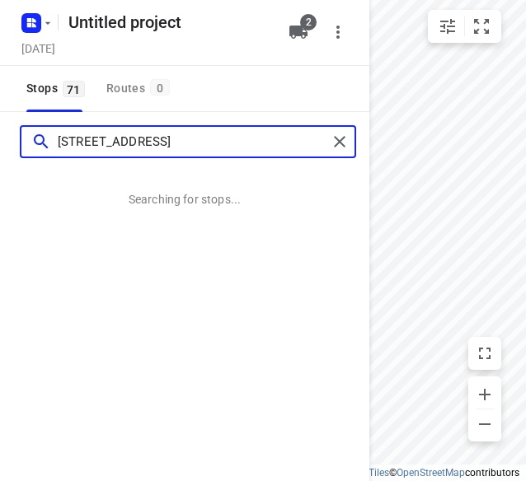
type input "[STREET_ADDRESS]"
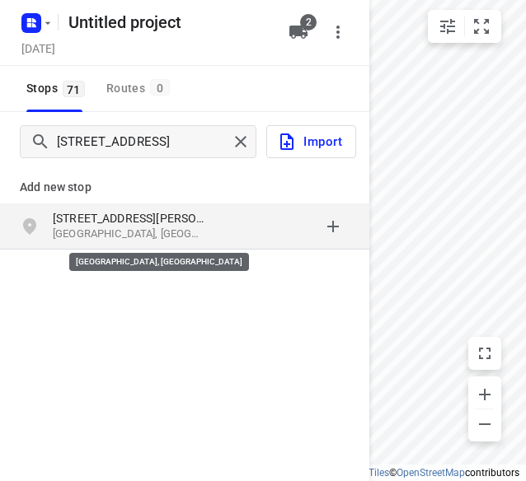
click at [59, 230] on p "[GEOGRAPHIC_DATA], [GEOGRAPHIC_DATA]" at bounding box center [129, 235] width 152 height 16
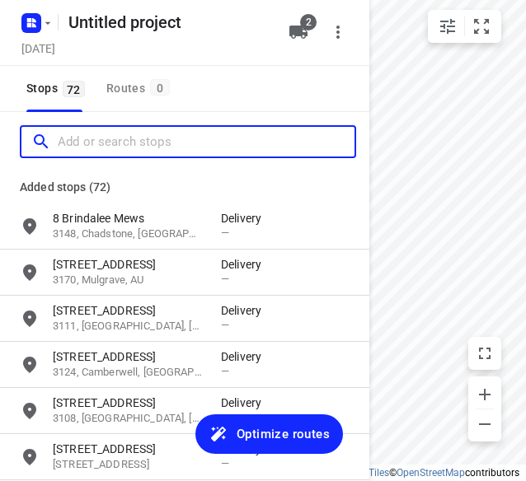
click at [74, 148] on input "Add or search stops" at bounding box center [206, 142] width 297 height 26
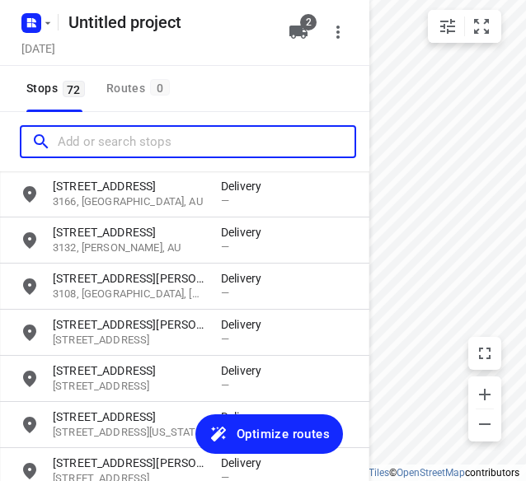
scroll to position [2545, 0]
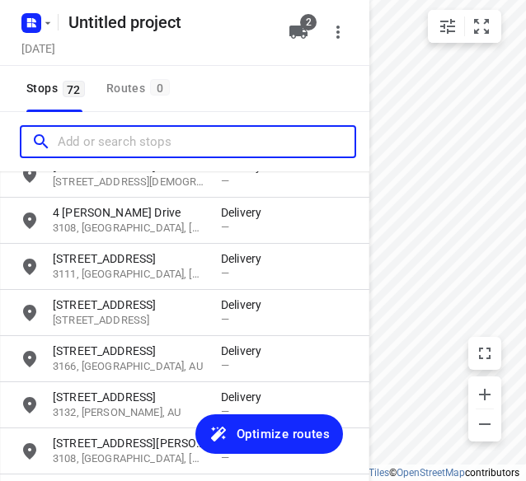
click at [142, 150] on input "Add or search stops" at bounding box center [206, 142] width 297 height 26
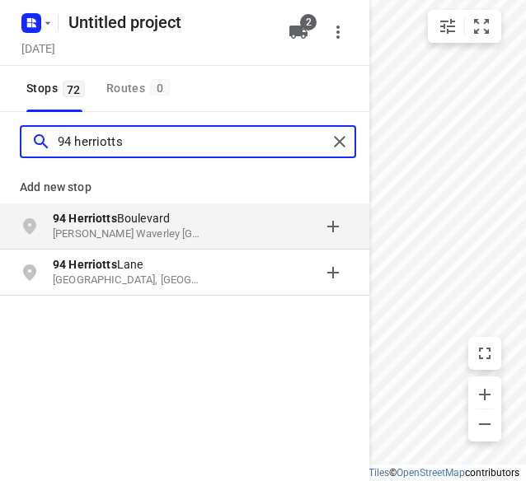
type input "94 herriotts"
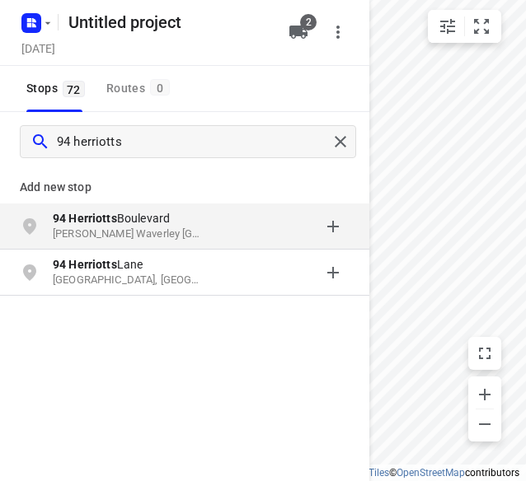
click at [69, 223] on b "94 Herriotts" at bounding box center [85, 218] width 64 height 13
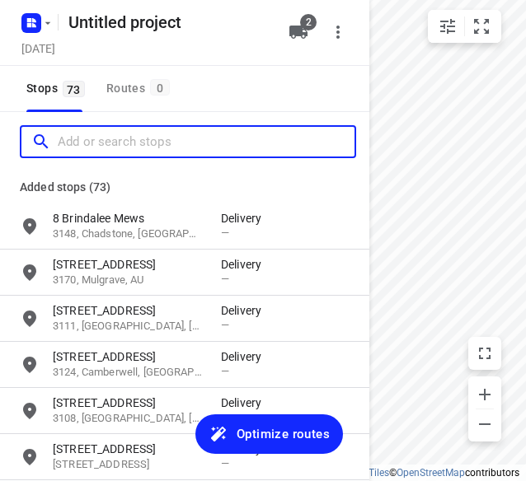
click at [64, 149] on input "Add or search stops" at bounding box center [206, 142] width 297 height 26
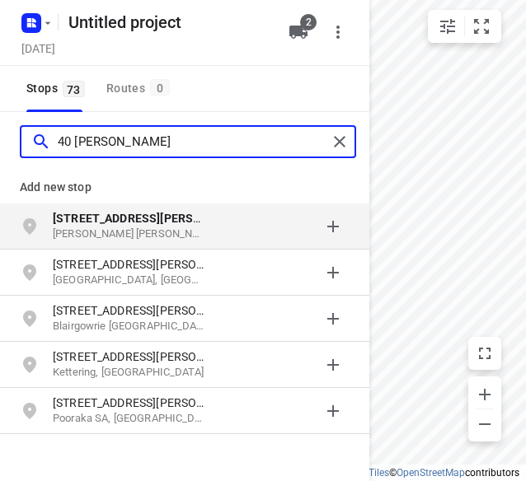
type input "40 [PERSON_NAME]"
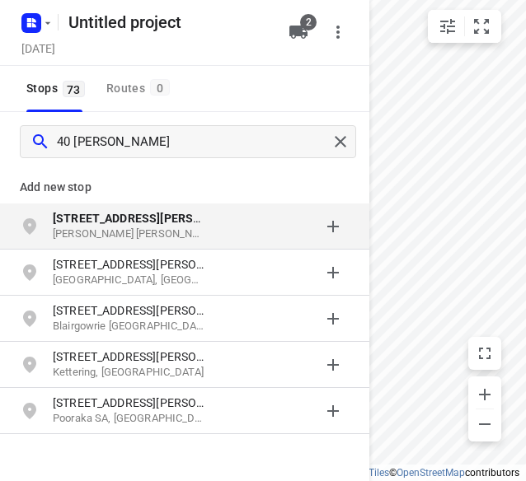
click at [92, 242] on p "[PERSON_NAME] [PERSON_NAME] [GEOGRAPHIC_DATA], [GEOGRAPHIC_DATA]" at bounding box center [129, 235] width 152 height 16
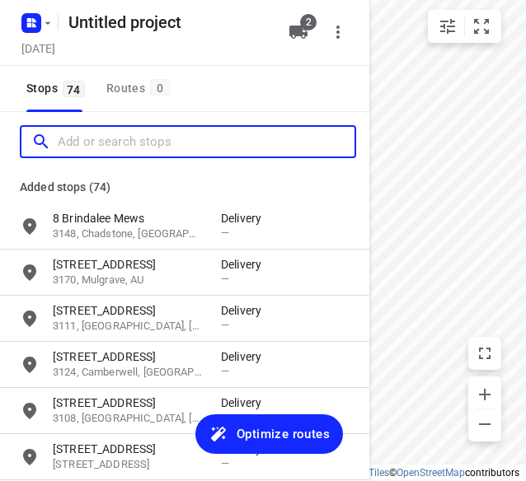
click at [113, 131] on input "Add or search stops" at bounding box center [206, 142] width 297 height 26
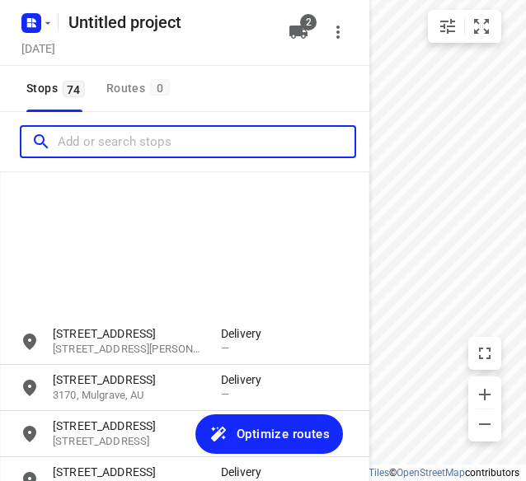
scroll to position [3214, 0]
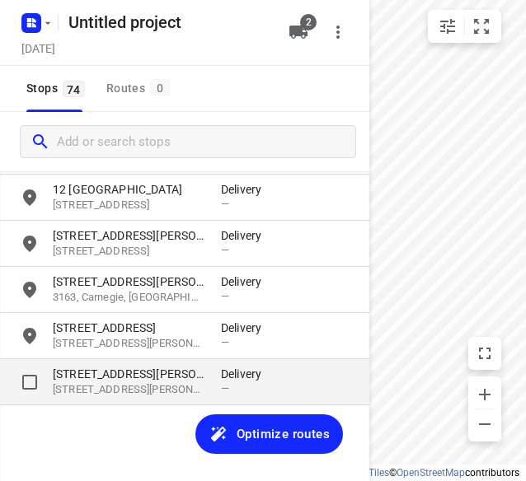
click at [120, 373] on p "[STREET_ADDRESS][PERSON_NAME]" at bounding box center [129, 374] width 152 height 16
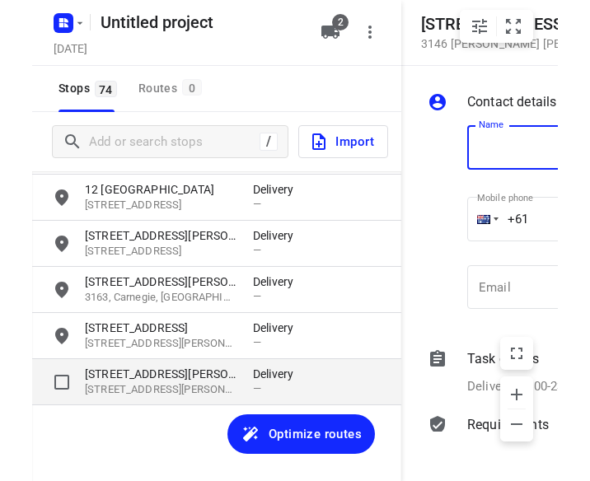
scroll to position [0, 132]
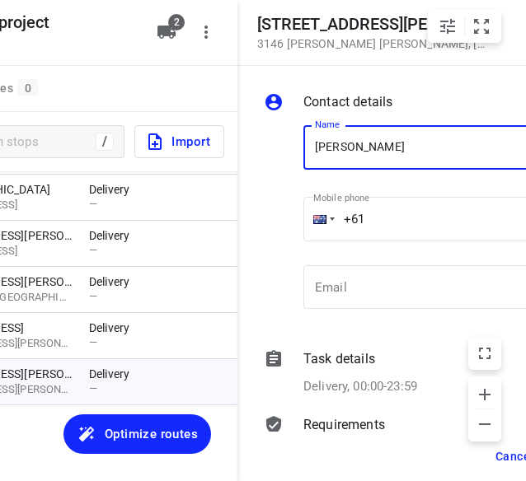
type input "[PERSON_NAME]"
click at [396, 218] on input "+61" at bounding box center [438, 219] width 270 height 45
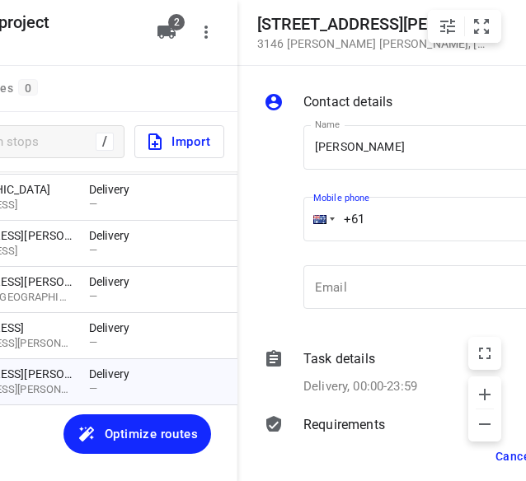
paste input "12723163"
click at [373, 217] on input "[PHONE_NUMBER]" at bounding box center [438, 219] width 270 height 45
click at [371, 218] on input "[PHONE_NUMBER]" at bounding box center [438, 219] width 270 height 45
click at [427, 227] on input "[PHONE_NUMBER]" at bounding box center [438, 219] width 270 height 45
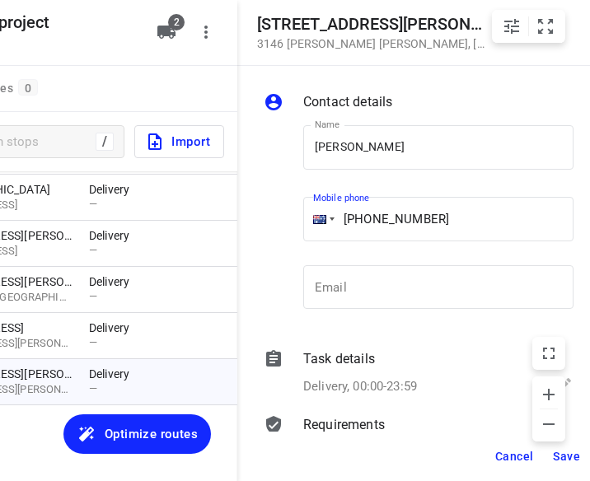
type input "[PHONE_NUMBER]"
click at [563, 456] on span "Save" at bounding box center [566, 456] width 27 height 13
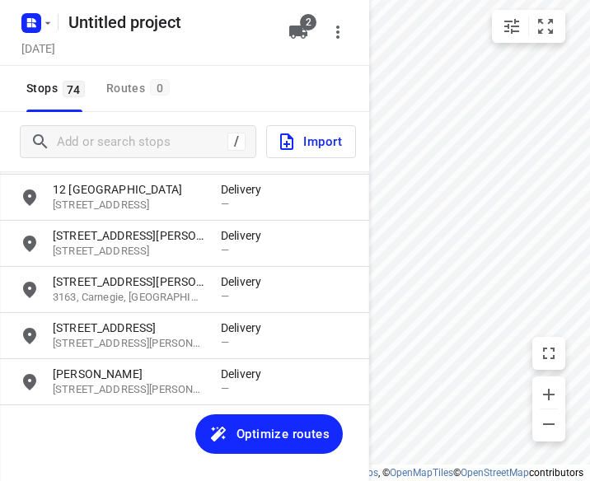
scroll to position [0, 0]
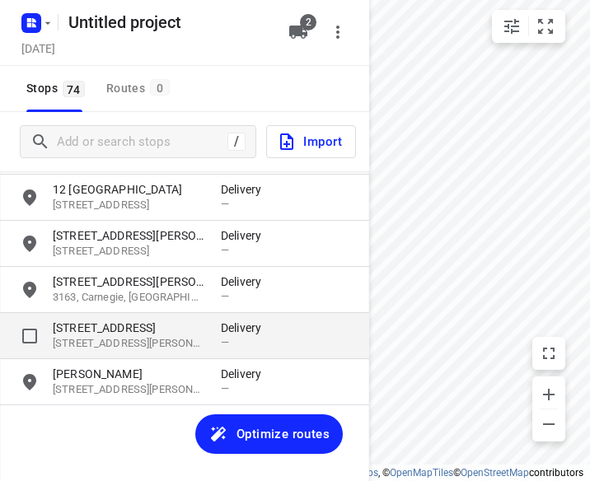
click at [97, 325] on p "[STREET_ADDRESS]" at bounding box center [129, 328] width 152 height 16
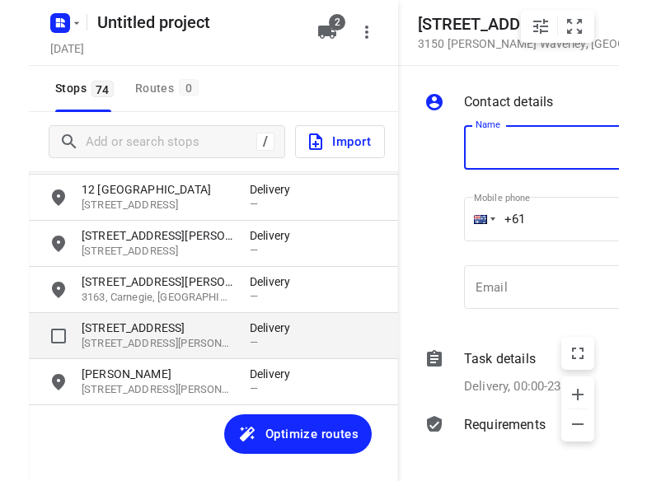
scroll to position [0, 94]
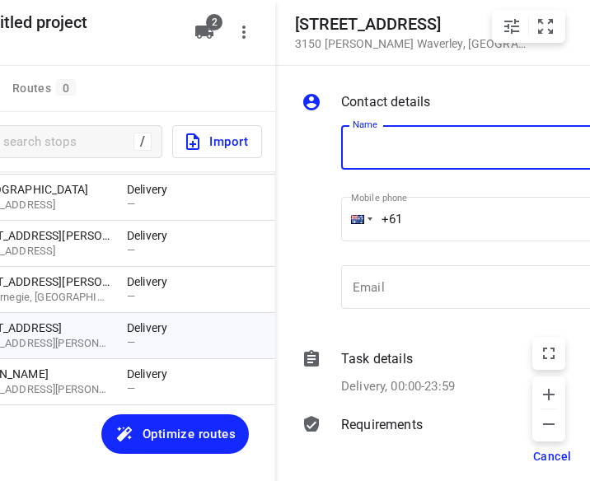
click at [372, 153] on input "text" at bounding box center [476, 147] width 270 height 45
click at [396, 132] on input "text" at bounding box center [476, 147] width 270 height 45
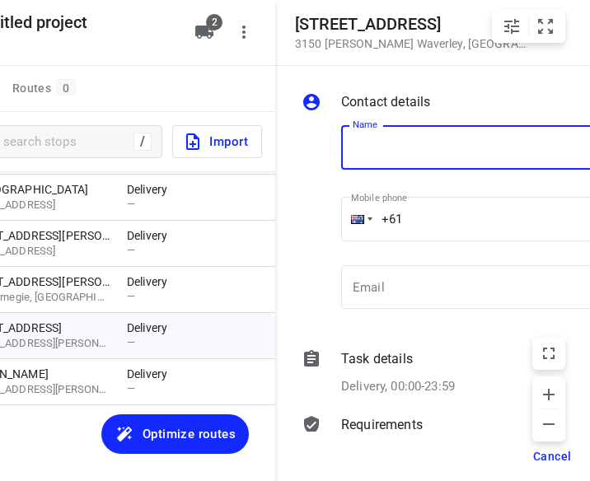
click at [392, 145] on input "text" at bounding box center [476, 147] width 270 height 45
click at [394, 145] on input "text" at bounding box center [476, 147] width 270 height 45
click at [391, 148] on input "text" at bounding box center [476, 147] width 270 height 45
type input "[PERSON_NAME]"
click at [406, 232] on input "+61" at bounding box center [476, 219] width 270 height 45
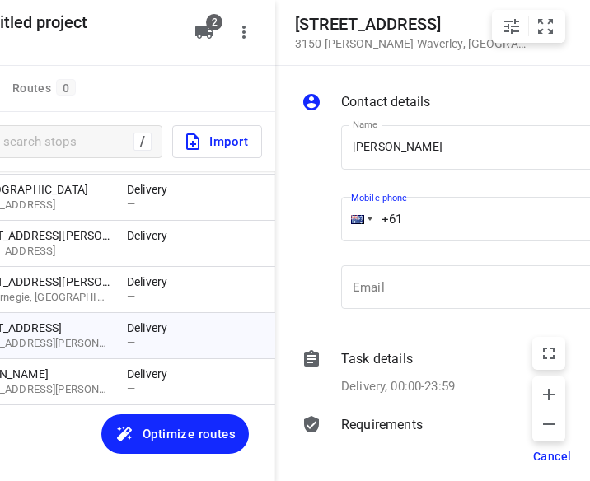
drag, startPoint x: 410, startPoint y: 218, endPoint x: 378, endPoint y: 218, distance: 32.2
click at [378, 218] on input "+61" at bounding box center [476, 219] width 270 height 45
paste input "425178884"
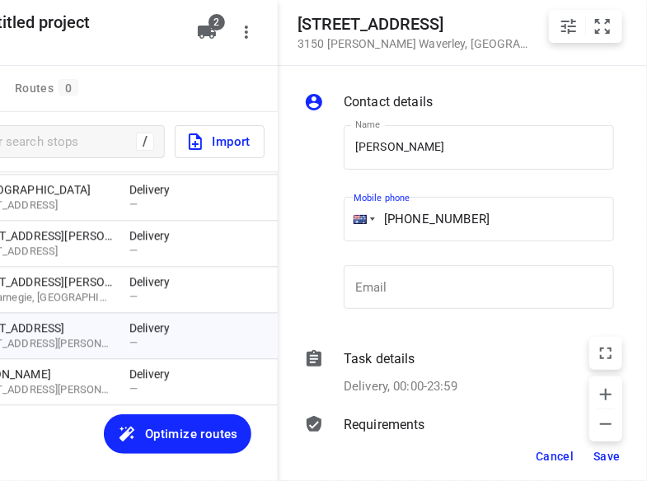
type input "[PHONE_NUMBER]"
click at [595, 459] on span "Save" at bounding box center [607, 456] width 27 height 13
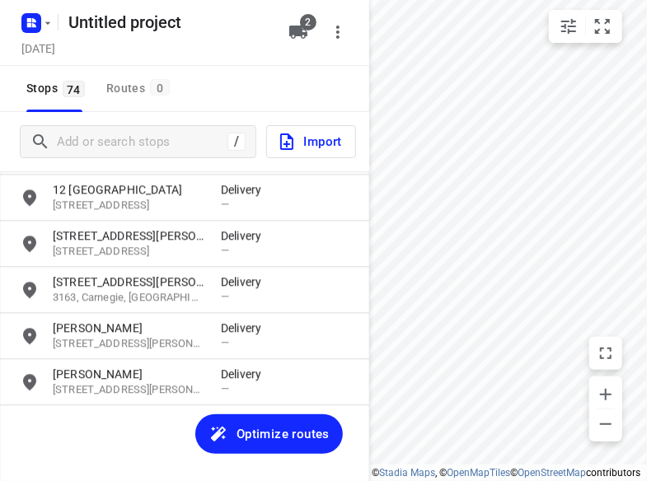
scroll to position [0, 0]
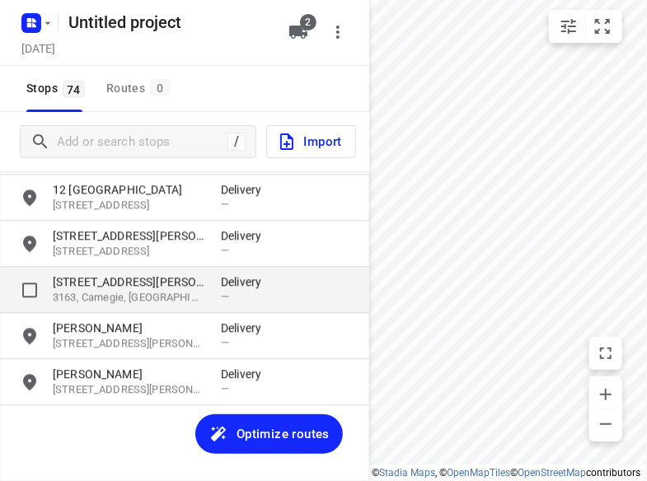
click at [109, 275] on p "[STREET_ADDRESS][PERSON_NAME]" at bounding box center [129, 282] width 152 height 16
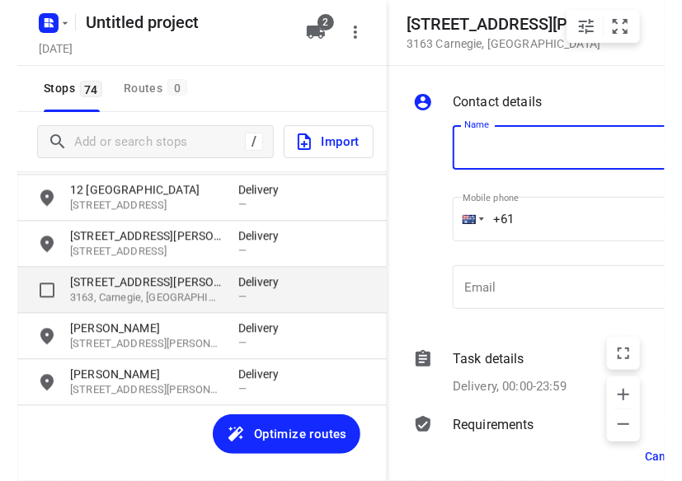
scroll to position [0, 37]
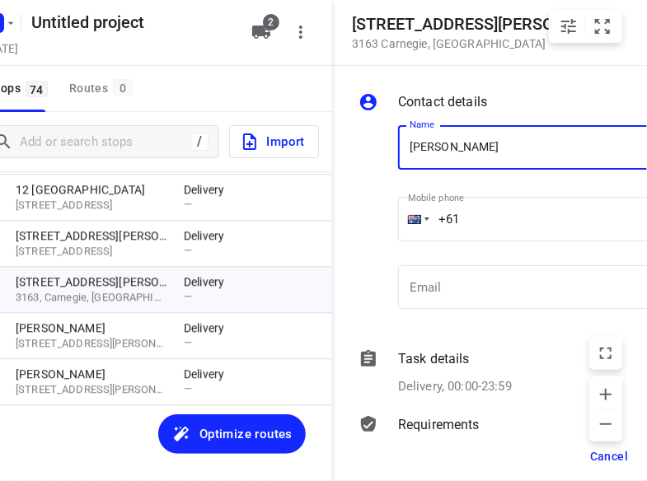
type input "[PERSON_NAME] 1/1272"
click at [498, 208] on input "+61" at bounding box center [533, 219] width 270 height 45
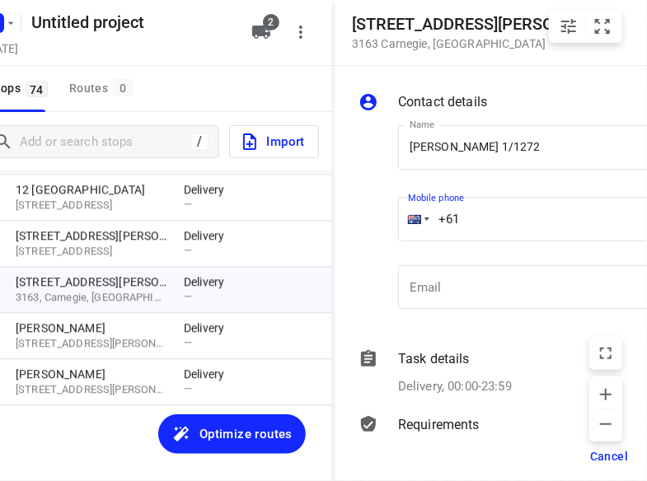
paste input "61402610475"
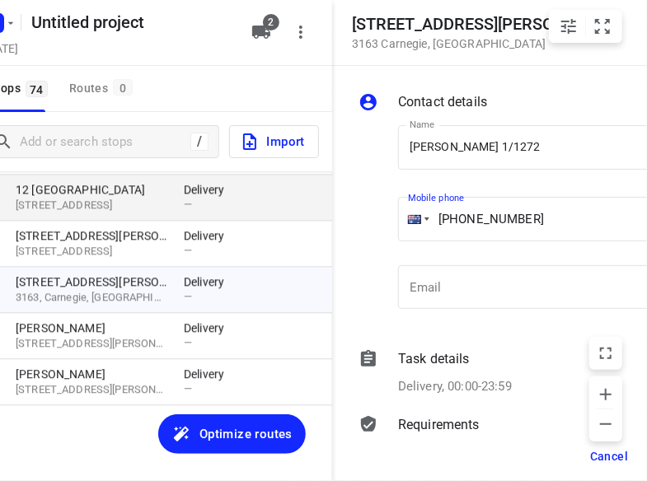
drag, startPoint x: 552, startPoint y: 217, endPoint x: 310, endPoint y: 219, distance: 241.6
click at [313, 219] on div "[STREET_ADDRESS][PERSON_NAME] Contact details Name [PERSON_NAME] 1/1272 Name Mo…" at bounding box center [147, 240] width 369 height 481
paste input "tel"
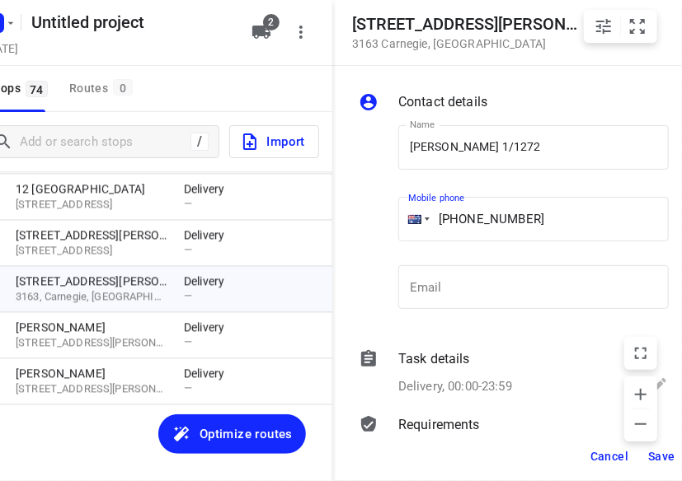
type input "[PHONE_NUMBER]"
click at [668, 458] on span "Save" at bounding box center [661, 456] width 27 height 13
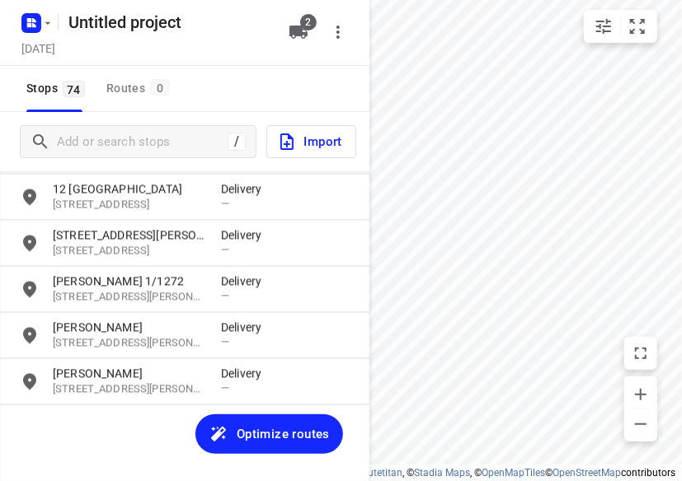
scroll to position [0, 0]
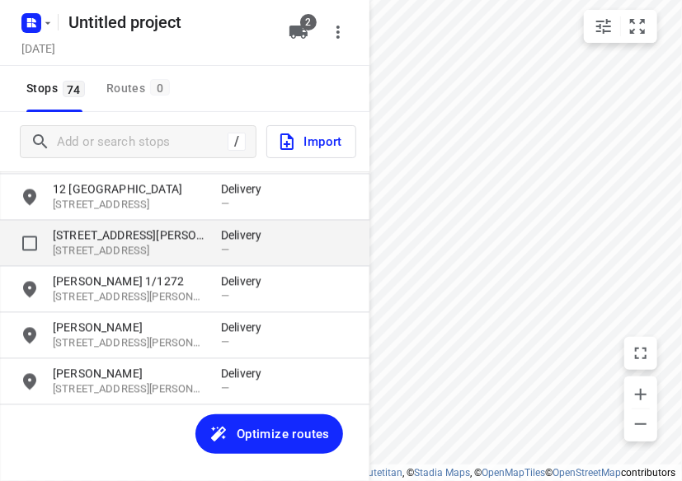
click at [125, 250] on p "[STREET_ADDRESS]" at bounding box center [129, 252] width 152 height 16
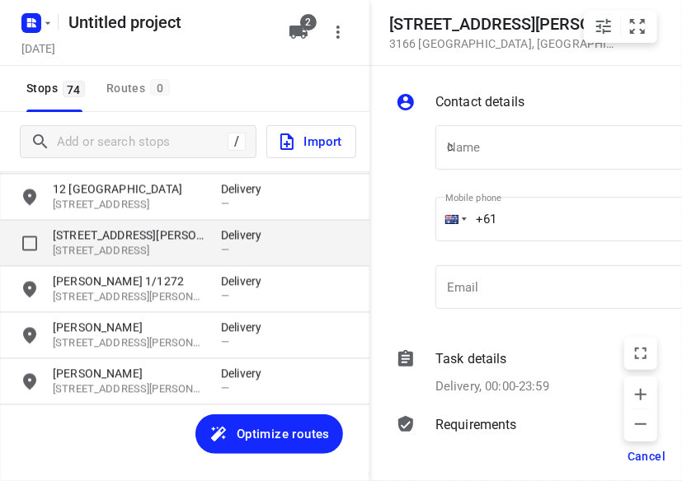
scroll to position [0, 18]
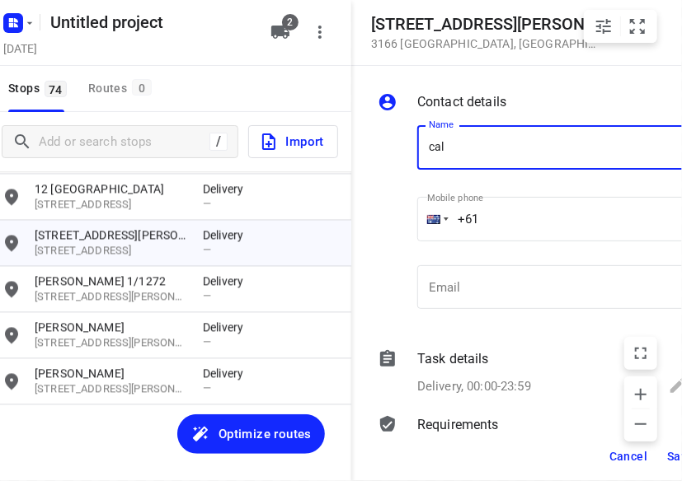
type input "[PERSON_NAME] 3/73"
drag, startPoint x: 493, startPoint y: 190, endPoint x: 527, endPoint y: 219, distance: 44.4
click at [527, 219] on input "+61" at bounding box center [552, 219] width 270 height 45
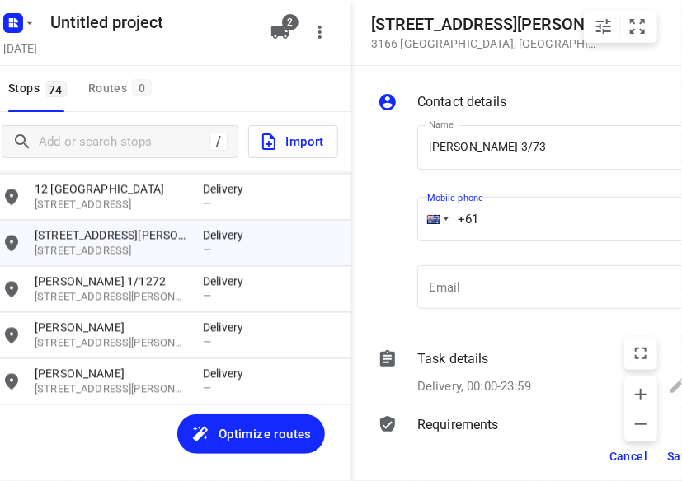
paste input "61423283251"
drag, startPoint x: 572, startPoint y: 214, endPoint x: 355, endPoint y: 227, distance: 217.2
click at [355, 227] on div "Contact details Name [PERSON_NAME] 3/73 Name Mobile phone [PHONE_NUMBER] ​ Emai…" at bounding box center [535, 249] width 369 height 366
paste input "tel"
type input "[PHONE_NUMBER]"
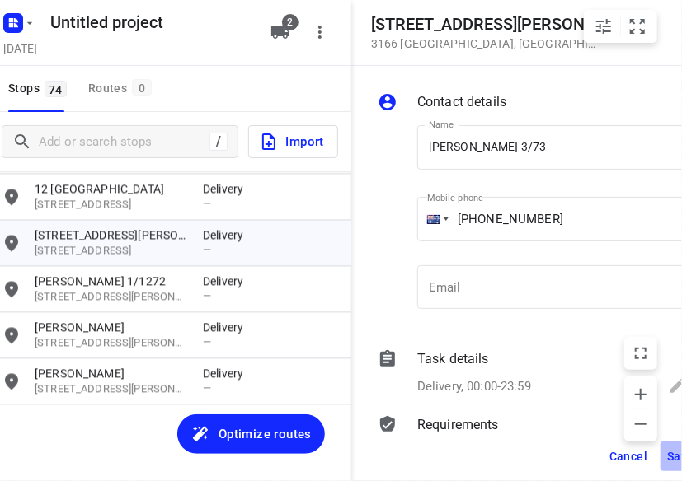
click at [668, 453] on span "Save" at bounding box center [680, 456] width 27 height 13
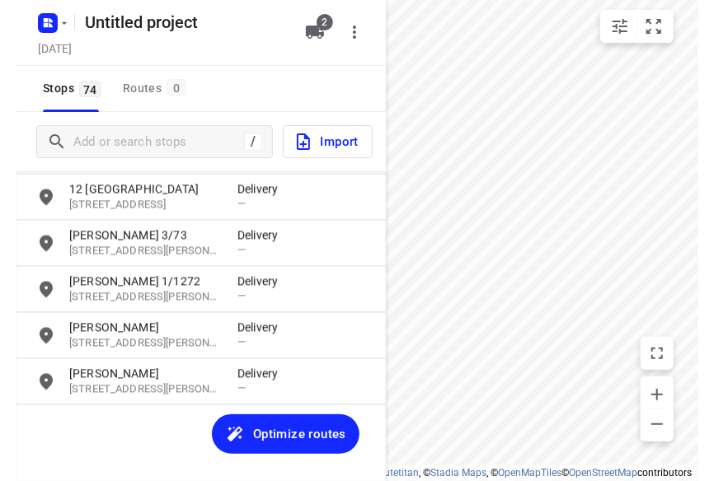
scroll to position [0, 0]
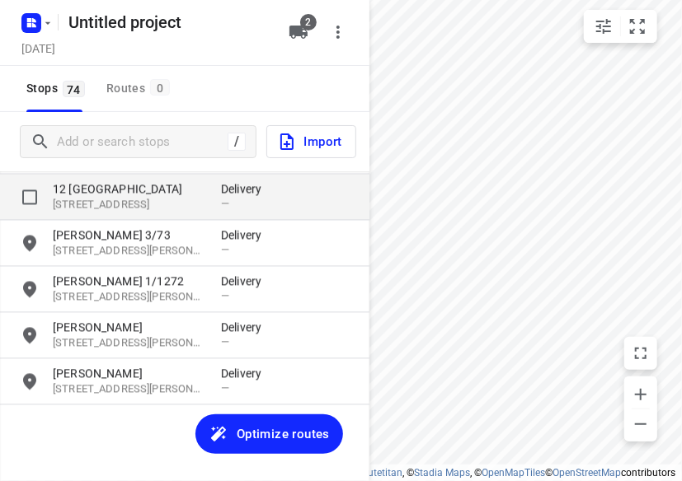
click at [107, 218] on div "[STREET_ADDRESS] Delivery —" at bounding box center [184, 198] width 369 height 46
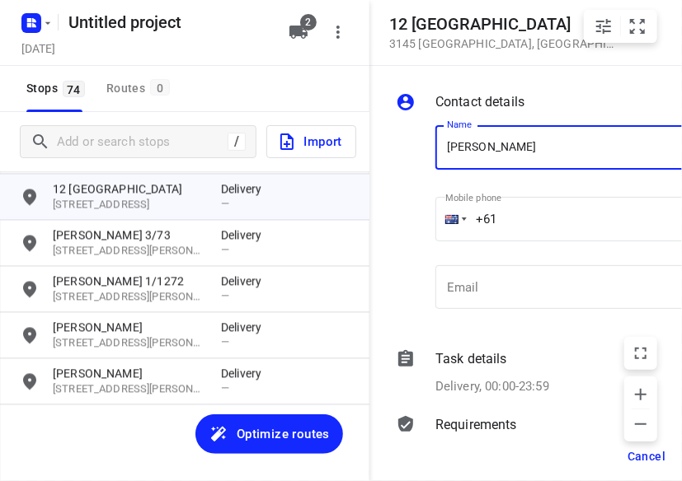
type input "[PERSON_NAME]"
click at [509, 222] on input "+61" at bounding box center [570, 219] width 270 height 45
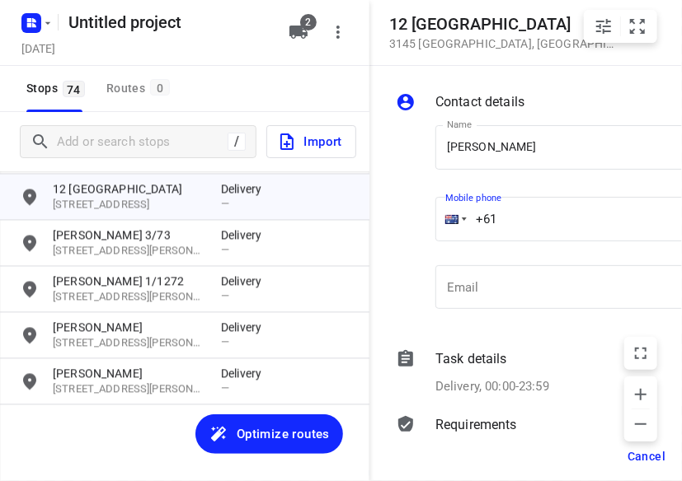
paste input "61466886805"
drag, startPoint x: 585, startPoint y: 220, endPoint x: 424, endPoint y: 220, distance: 161.6
click at [424, 220] on div "Name [PERSON_NAME] Name Mobile phone [PHONE_NUMBER] ​ Email Email" at bounding box center [550, 221] width 317 height 218
paste input "tel"
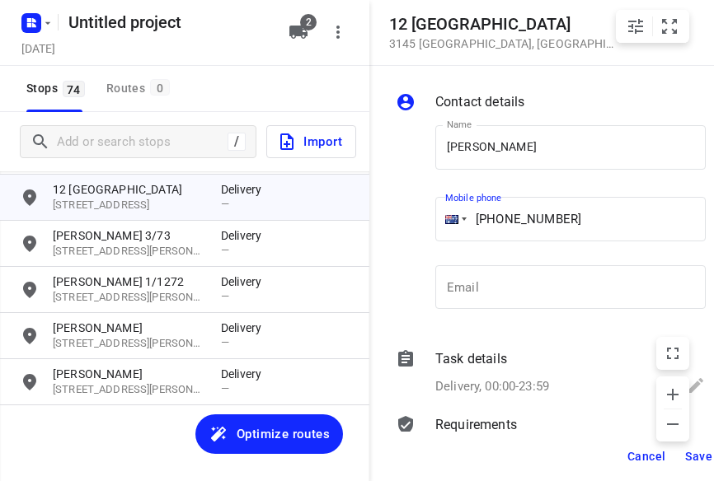
type input "[PHONE_NUMBER]"
click at [691, 458] on span "Save" at bounding box center [698, 456] width 27 height 13
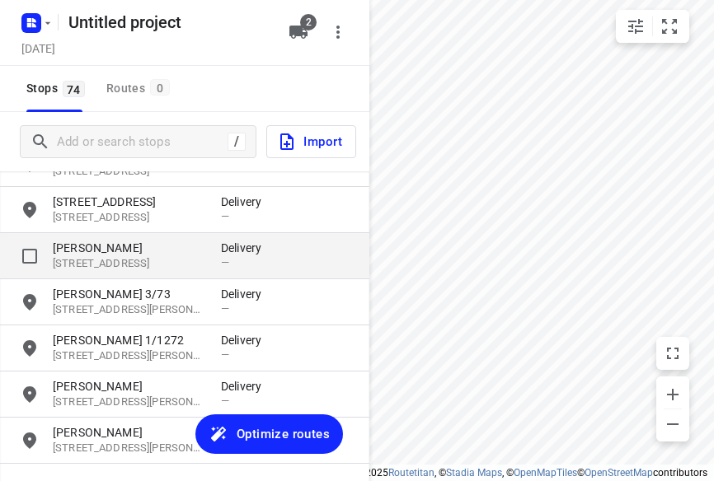
scroll to position [3132, 0]
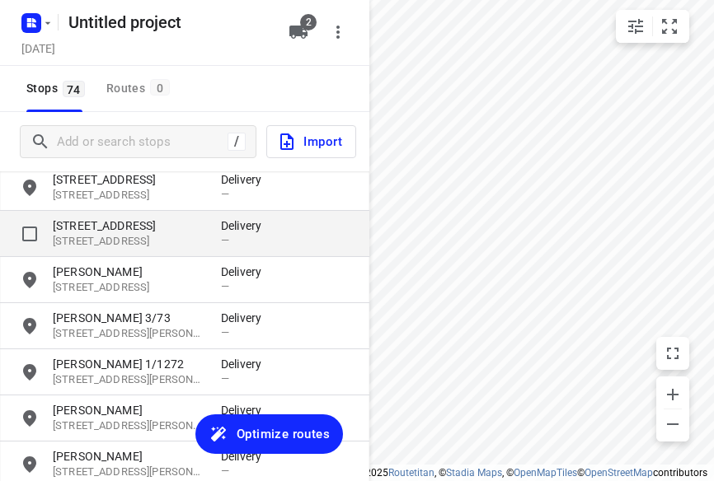
click at [247, 249] on div "Delivery —" at bounding box center [245, 234] width 49 height 32
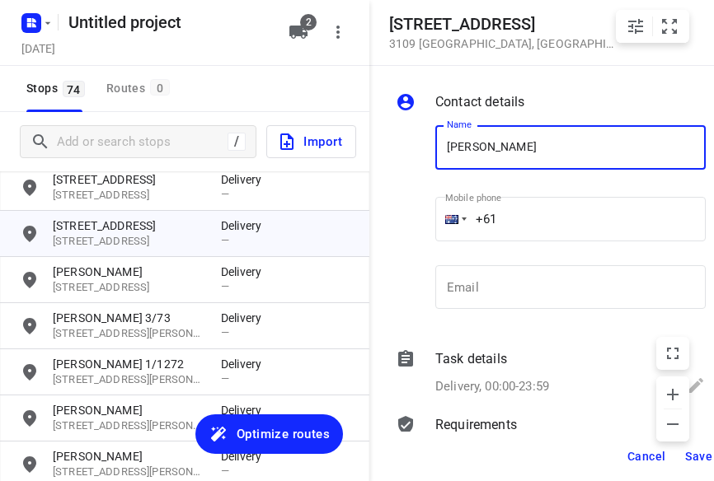
type input "[PERSON_NAME] 3/152"
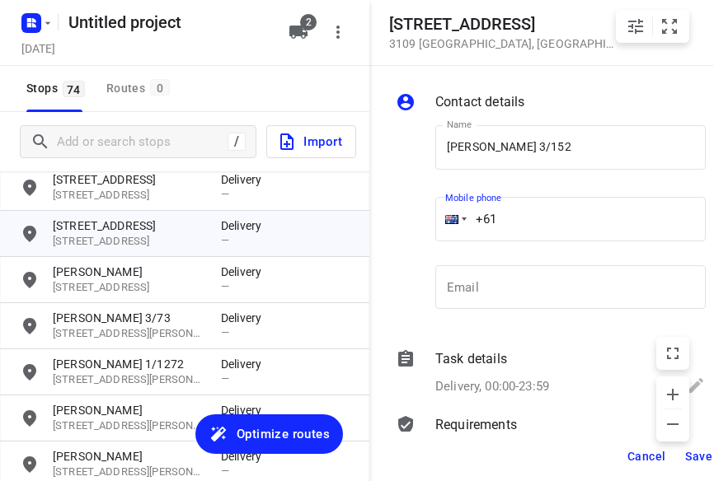
click at [525, 223] on input "+61" at bounding box center [570, 219] width 270 height 45
click at [534, 222] on input "+61" at bounding box center [570, 219] width 270 height 45
paste input "0433799992"
click at [498, 215] on input "[PHONE_NUMBER]" at bounding box center [570, 219] width 270 height 45
click at [503, 209] on input "[PHONE_NUMBER]" at bounding box center [570, 219] width 270 height 45
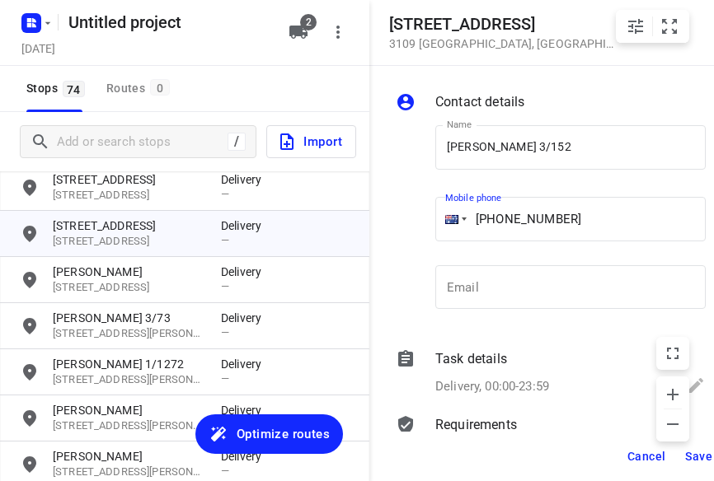
click at [511, 215] on input "[PHONE_NUMBER]" at bounding box center [570, 219] width 270 height 45
click at [505, 218] on input "[PHONE_NUMBER]" at bounding box center [570, 219] width 270 height 45
type input "[PHONE_NUMBER]"
click at [693, 458] on span "Save" at bounding box center [698, 456] width 27 height 13
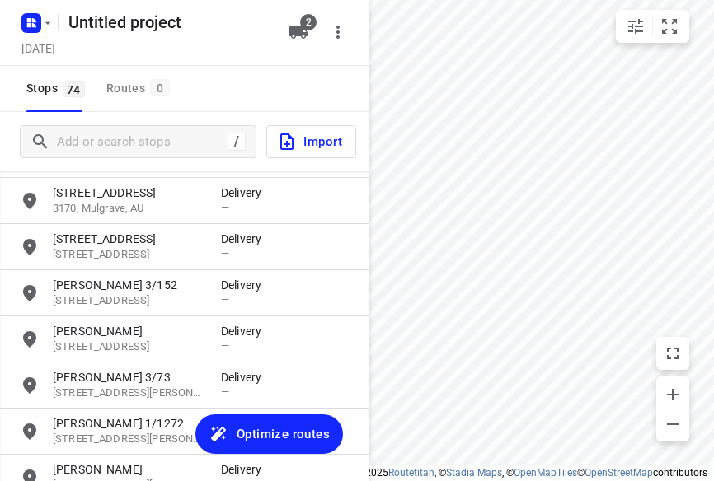
scroll to position [3050, 0]
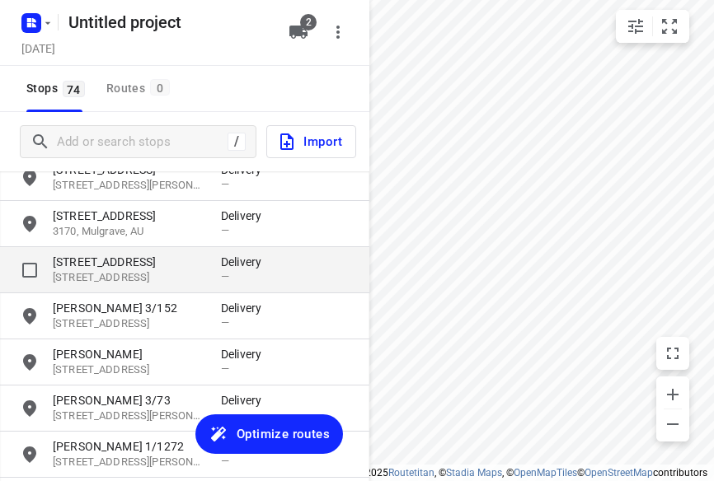
click at [77, 269] on p "[STREET_ADDRESS]" at bounding box center [129, 262] width 152 height 16
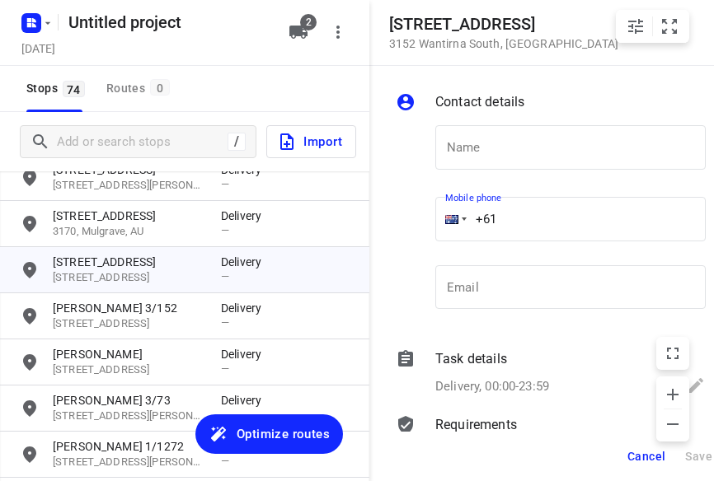
click at [511, 220] on input "+61" at bounding box center [570, 219] width 270 height 45
paste input "421699272"
click at [542, 146] on input "text" at bounding box center [570, 147] width 270 height 45
paste input "tel"
type input "[PHONE_NUMBER]"
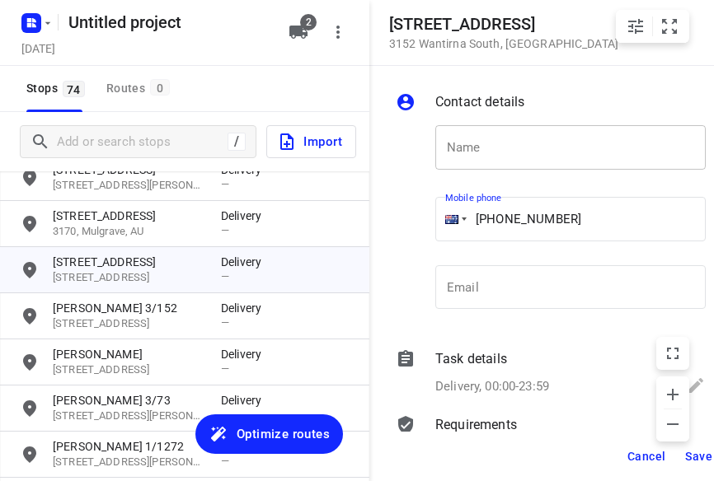
click at [447, 134] on input "text" at bounding box center [570, 147] width 270 height 45
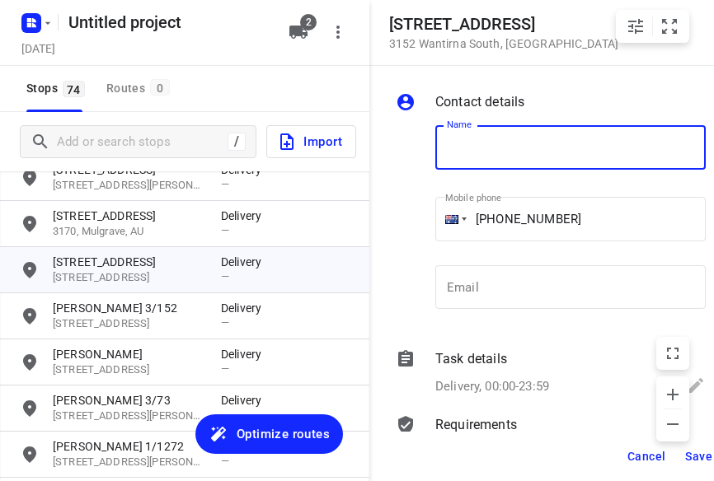
paste input "[PERSON_NAME]"
type input "[PERSON_NAME]"
click at [574, 220] on input "[PHONE_NUMBER]" at bounding box center [570, 219] width 270 height 45
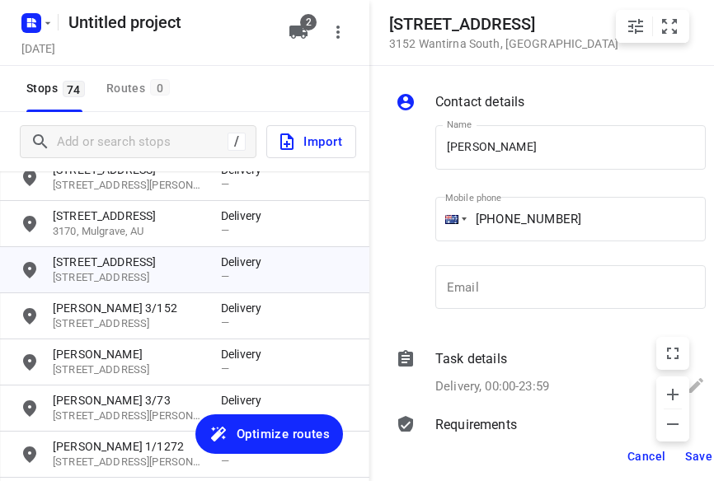
click at [696, 456] on span "Save" at bounding box center [698, 456] width 27 height 13
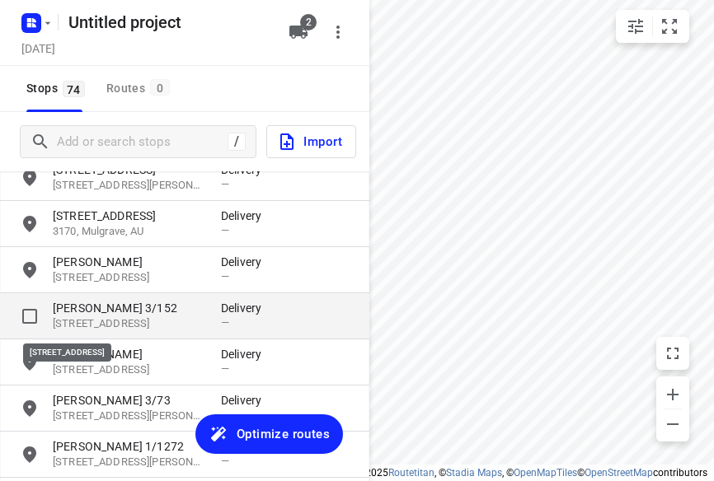
click at [115, 318] on p "[STREET_ADDRESS]" at bounding box center [129, 325] width 152 height 16
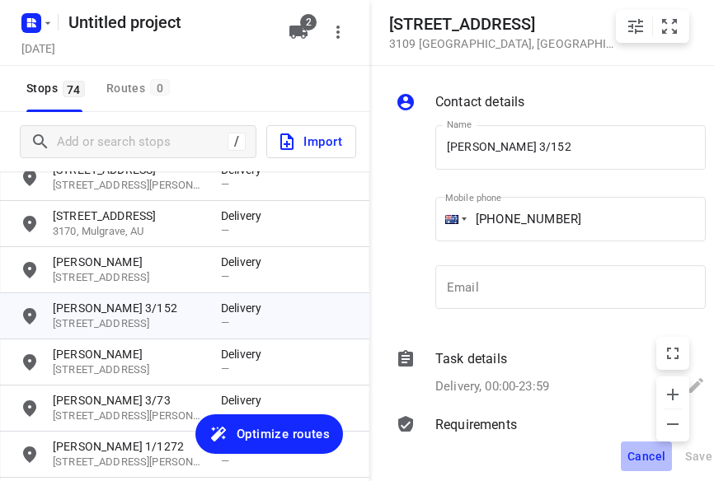
click at [635, 451] on span "Cancel" at bounding box center [646, 456] width 38 height 13
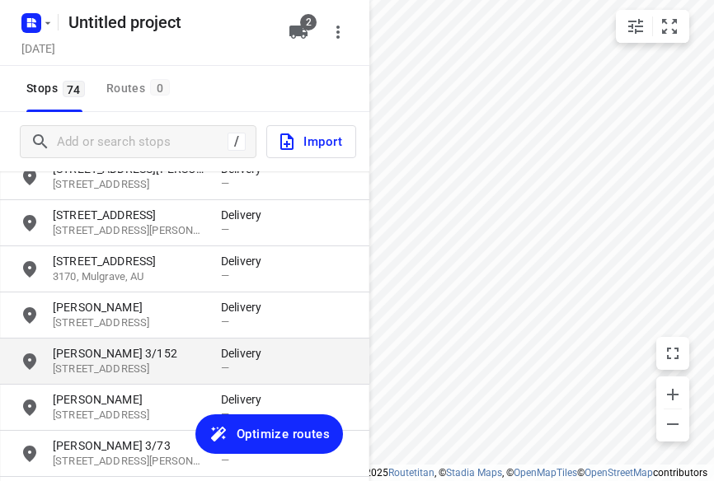
scroll to position [2967, 0]
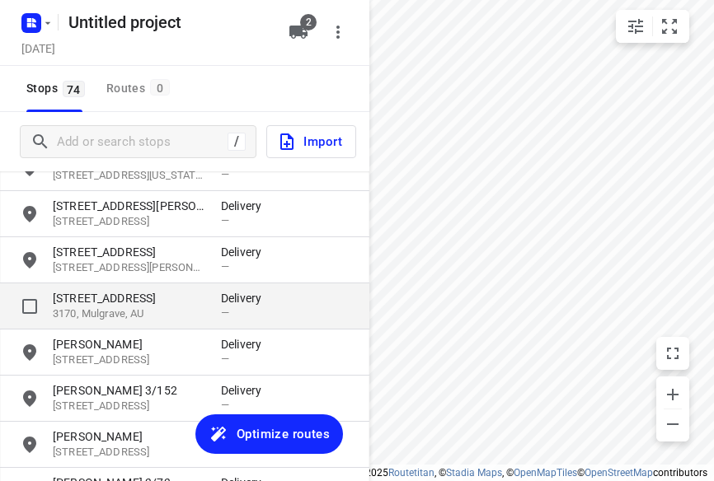
click at [104, 306] on p "[STREET_ADDRESS]" at bounding box center [129, 298] width 152 height 16
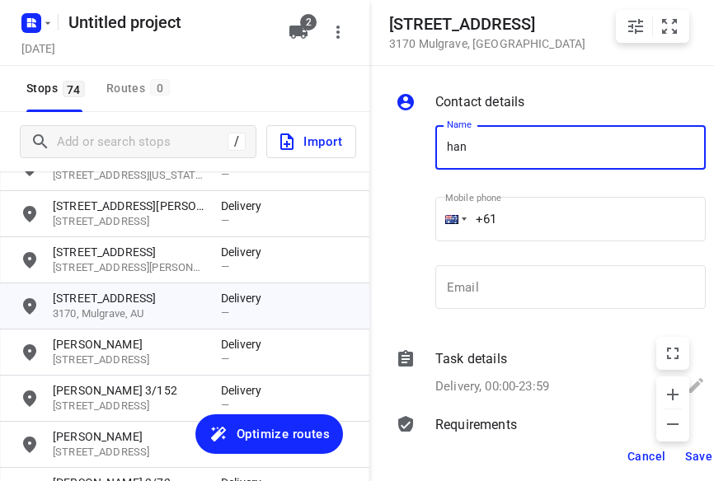
type input "HAN"
click at [523, 218] on input "+61" at bounding box center [570, 219] width 270 height 45
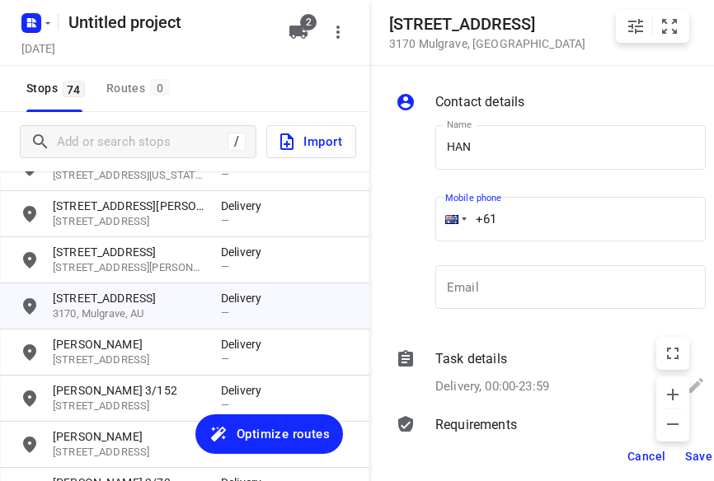
paste input "0450569255"
click at [508, 204] on input "[PHONE_NUMBER]" at bounding box center [570, 219] width 270 height 45
type input "[PHONE_NUMBER]"
click at [690, 459] on span "Save" at bounding box center [698, 456] width 27 height 13
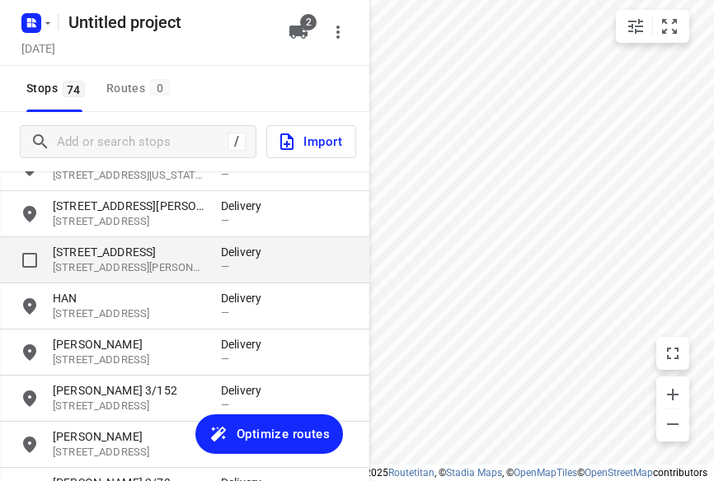
click at [63, 261] on p "[STREET_ADDRESS][PERSON_NAME]" at bounding box center [129, 269] width 152 height 16
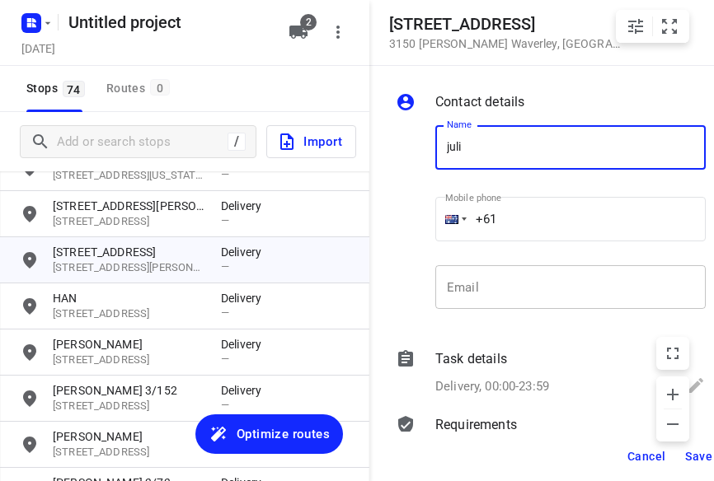
type input "[PERSON_NAME]"
click at [554, 228] on input "+61" at bounding box center [570, 219] width 270 height 45
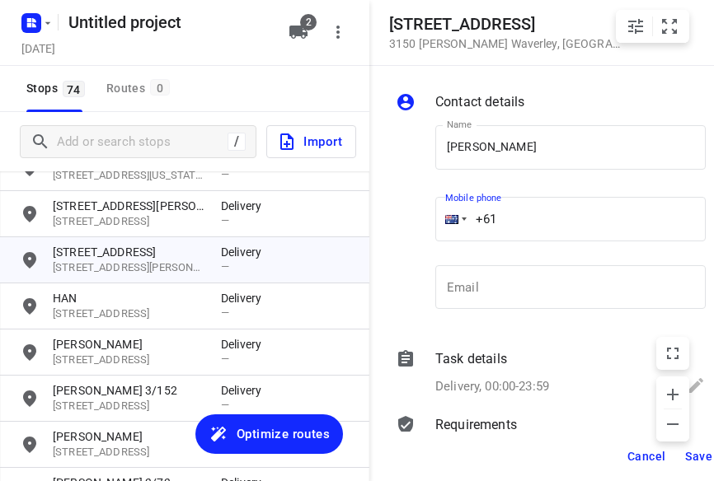
paste input "431793720"
type input "[PHONE_NUMBER]"
click at [697, 458] on span "Save" at bounding box center [698, 456] width 27 height 13
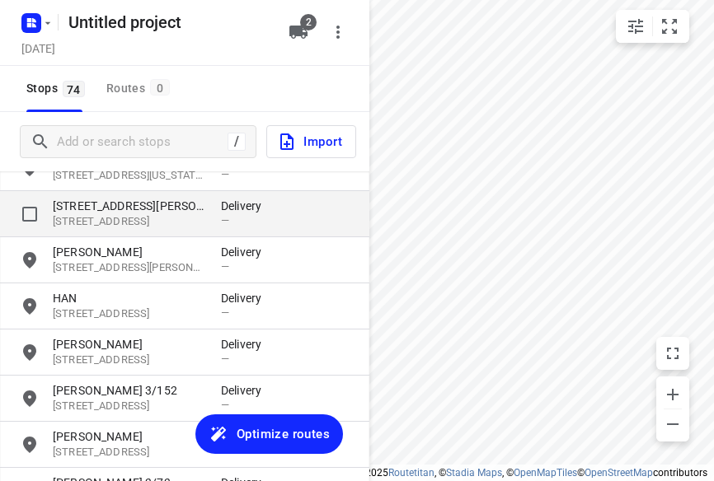
click at [113, 222] on p "[STREET_ADDRESS]" at bounding box center [129, 222] width 152 height 16
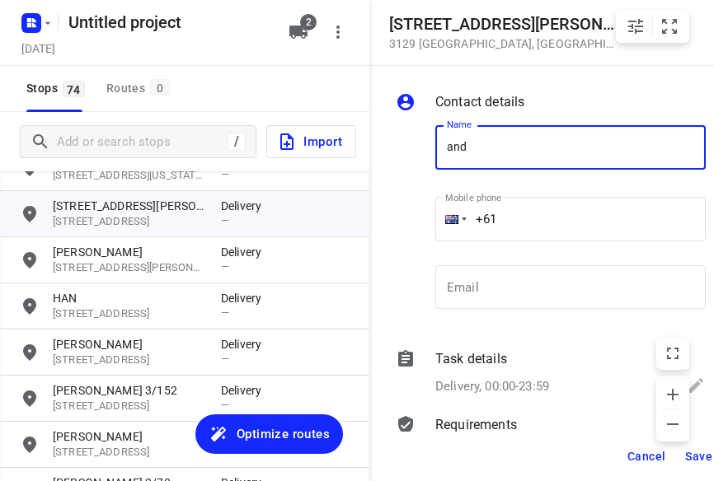
type input "[PERSON_NAME]"
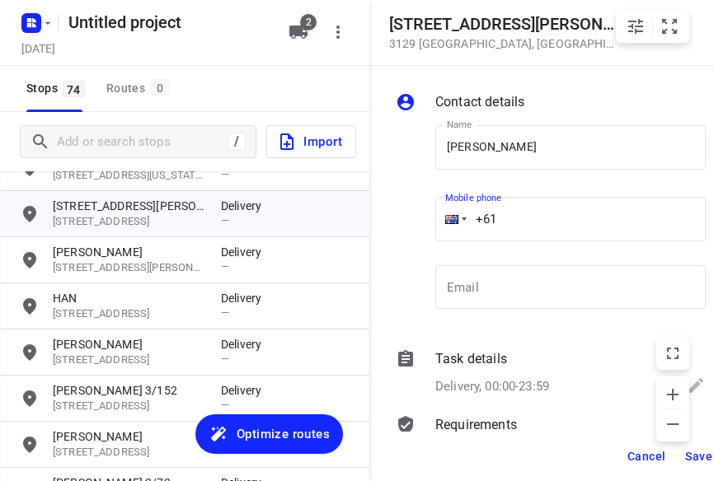
drag, startPoint x: 511, startPoint y: 195, endPoint x: 523, endPoint y: 210, distance: 19.5
click at [523, 210] on input "+61" at bounding box center [570, 219] width 270 height 45
drag, startPoint x: 523, startPoint y: 218, endPoint x: 481, endPoint y: 249, distance: 51.8
click at [470, 218] on input "+61" at bounding box center [570, 219] width 270 height 45
paste input "tel"
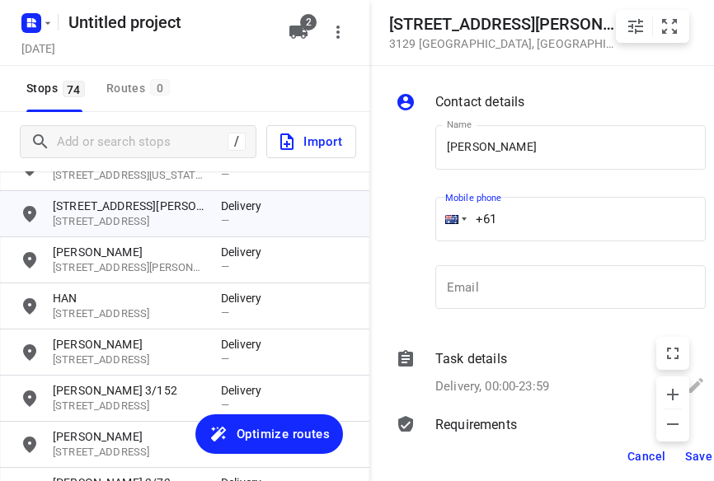
paste input "433016221"
type input "[PHONE_NUMBER]"
click at [687, 453] on span "Save" at bounding box center [698, 456] width 27 height 13
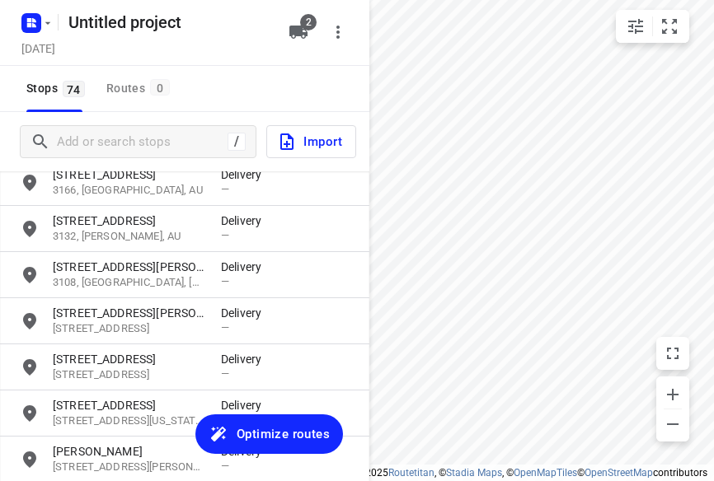
scroll to position [2720, 0]
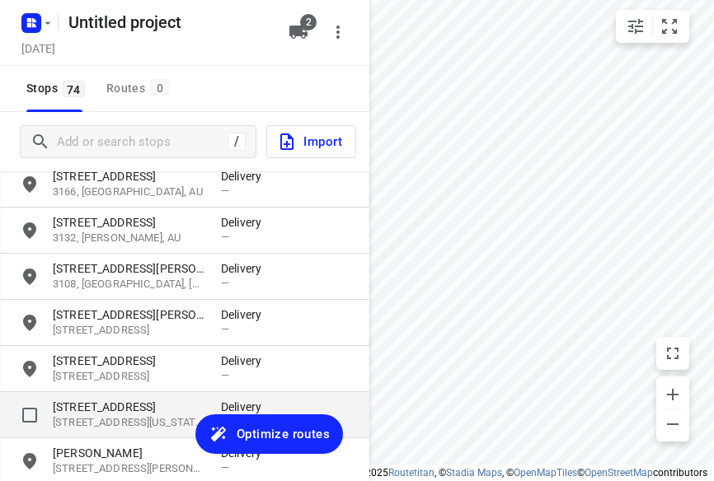
click at [96, 416] on p "[STREET_ADDRESS][US_STATE]" at bounding box center [129, 424] width 152 height 16
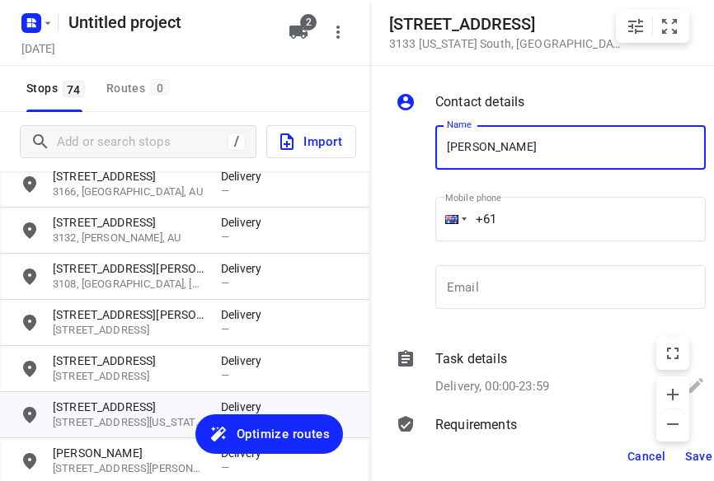
type input "[PERSON_NAME]"
click at [529, 216] on input "+61" at bounding box center [570, 219] width 270 height 45
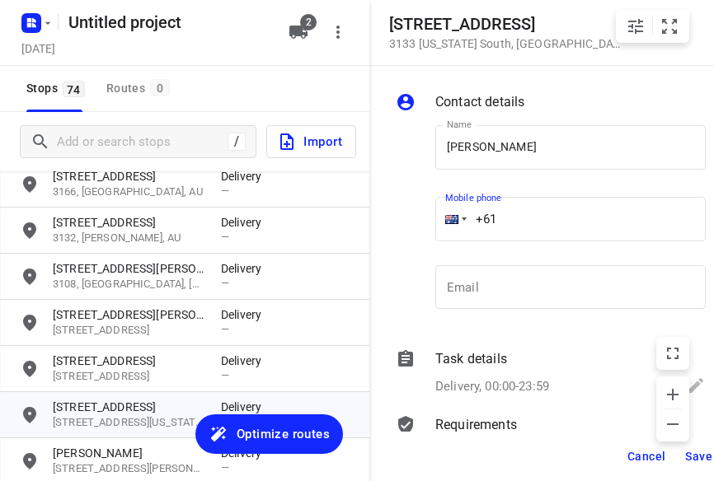
paste input "401466503"
type input "[PHONE_NUMBER]"
click at [694, 453] on span "Save" at bounding box center [698, 456] width 27 height 13
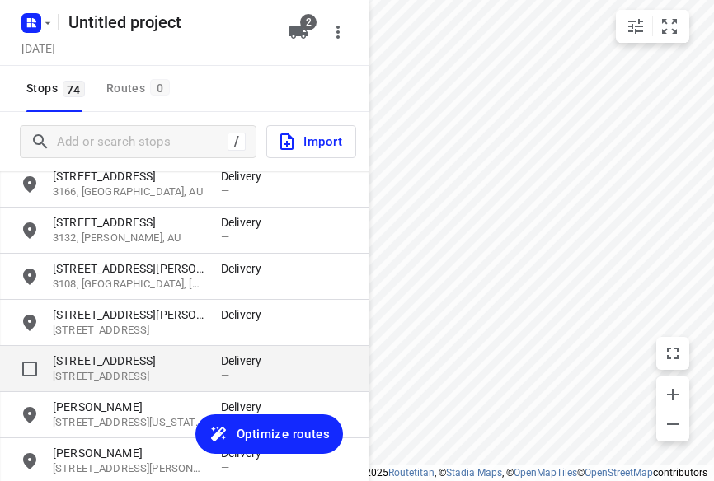
click at [125, 363] on p "[STREET_ADDRESS]" at bounding box center [129, 361] width 152 height 16
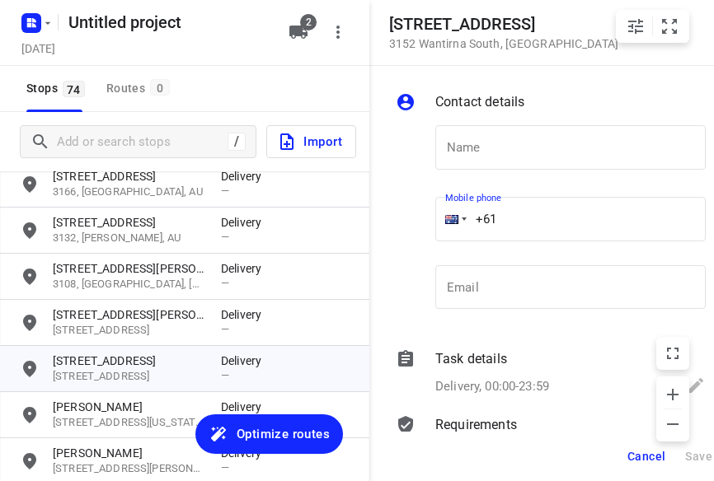
drag, startPoint x: 511, startPoint y: 217, endPoint x: 463, endPoint y: 215, distance: 47.8
click at [481, 215] on input "+61" at bounding box center [570, 219] width 270 height 45
paste input "tel"
drag, startPoint x: 497, startPoint y: 223, endPoint x: 427, endPoint y: 221, distance: 70.1
click at [429, 221] on div "Mobile phone +61 ​" at bounding box center [571, 224] width 284 height 76
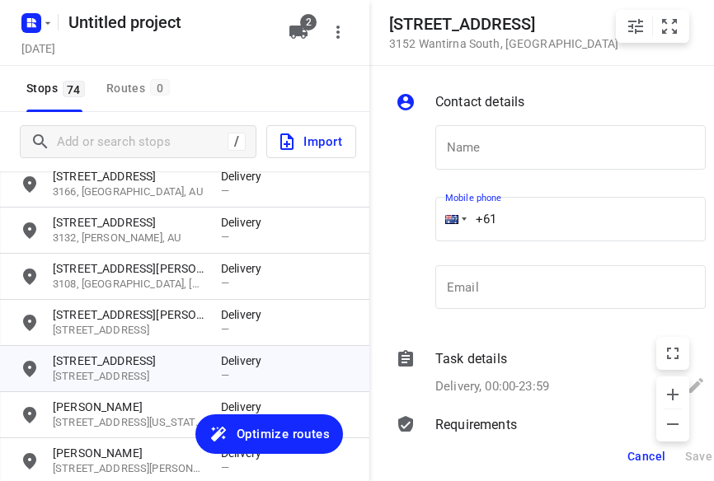
paste input "412987997"
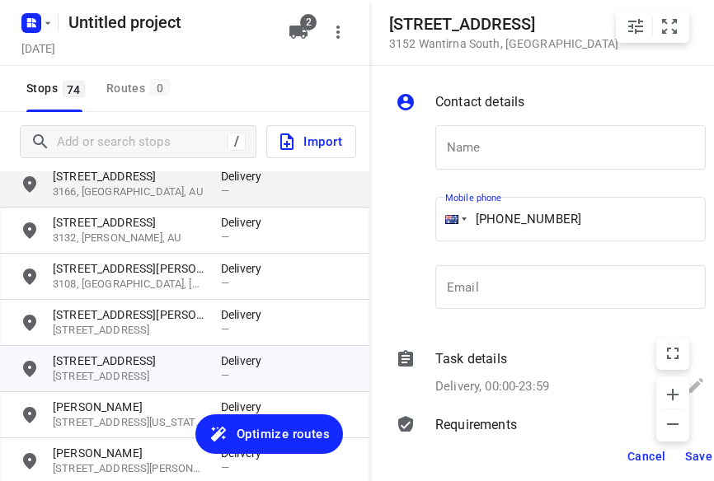
type input "[PHONE_NUMBER]"
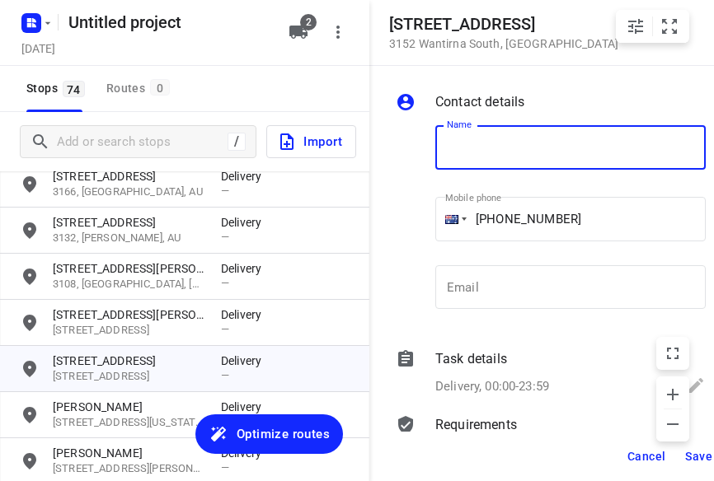
click at [490, 151] on input "text" at bounding box center [570, 147] width 270 height 45
paste input "孝安"
type input "孝安"
click at [689, 452] on span "Save" at bounding box center [698, 456] width 27 height 13
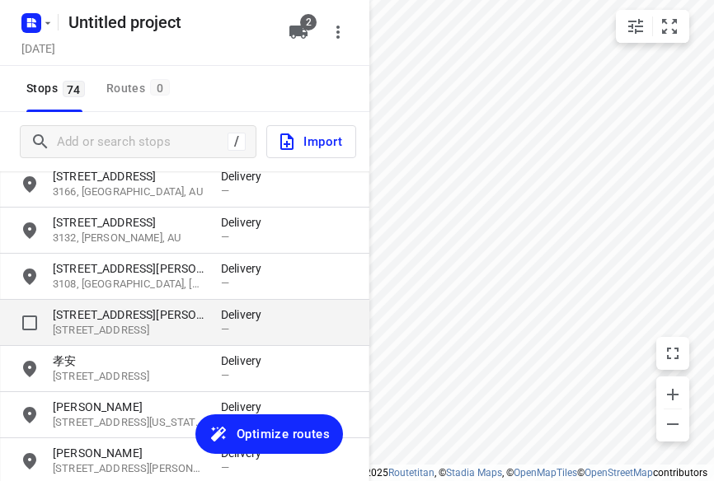
click at [152, 314] on p "[STREET_ADDRESS][PERSON_NAME]" at bounding box center [129, 315] width 152 height 16
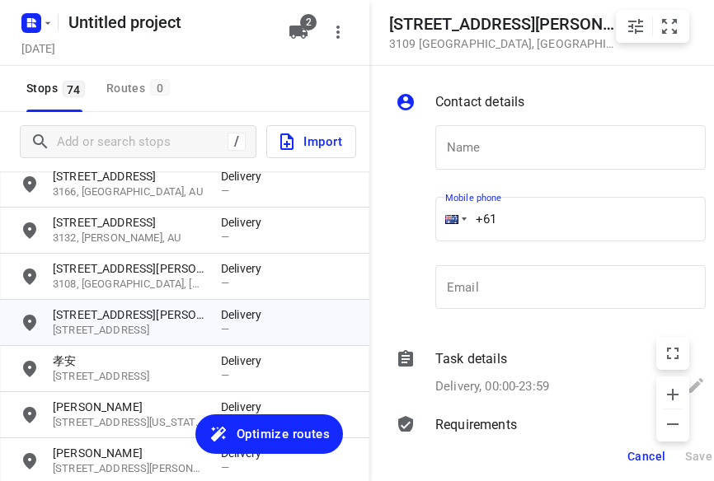
drag, startPoint x: 500, startPoint y: 218, endPoint x: 431, endPoint y: 196, distance: 72.0
click at [444, 214] on div "+61" at bounding box center [570, 219] width 270 height 45
paste input "430587772"
type input "[PHONE_NUMBER]"
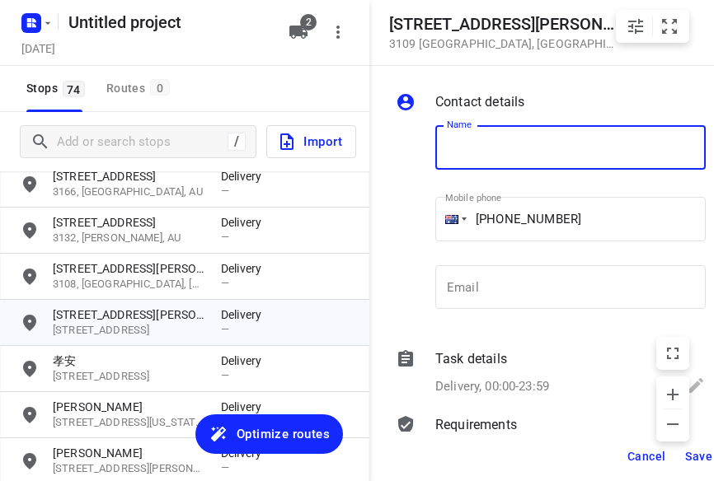
click at [476, 140] on input "text" at bounding box center [570, 147] width 270 height 45
type input "[PERSON_NAME]"
click at [693, 454] on span "Save" at bounding box center [698, 456] width 27 height 13
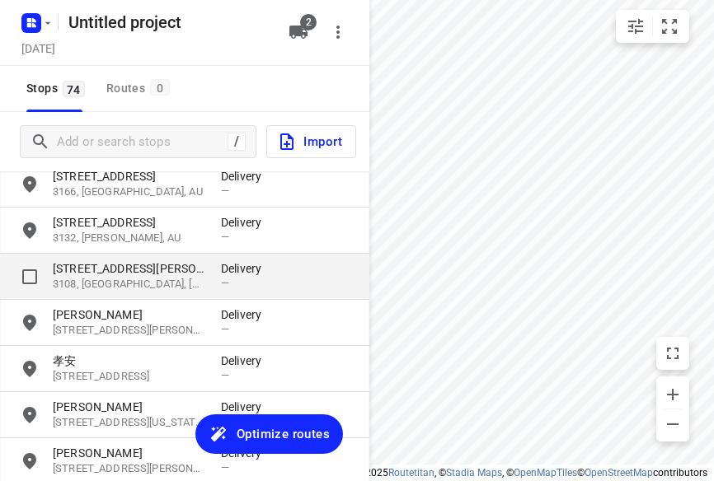
click at [109, 277] on p "3108, [GEOGRAPHIC_DATA], [GEOGRAPHIC_DATA]" at bounding box center [129, 285] width 152 height 16
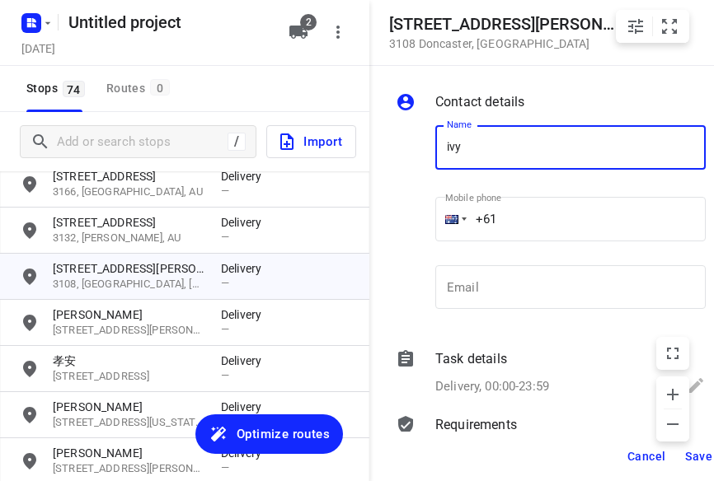
type input "[PERSON_NAME] 3/4"
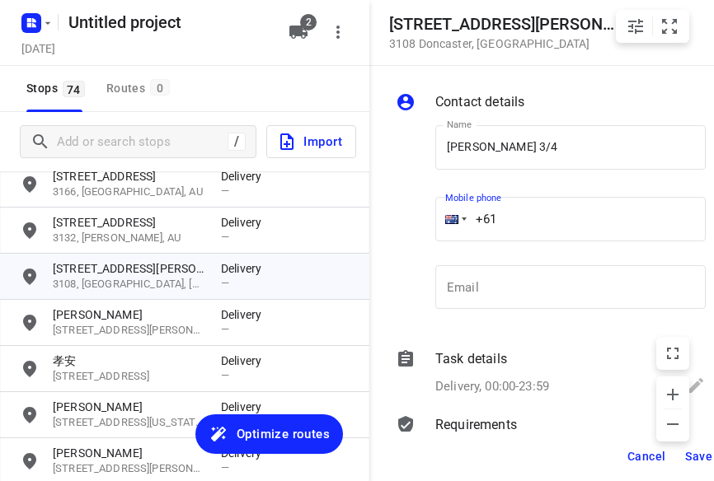
drag, startPoint x: 529, startPoint y: 207, endPoint x: 423, endPoint y: 210, distance: 106.4
click at [423, 210] on div "Name [PERSON_NAME] 3/4 Name Mobile phone +61 ​ Email Email" at bounding box center [550, 221] width 317 height 218
paste input "425166000"
type input "[PHONE_NUMBER]"
click at [694, 452] on span "Save" at bounding box center [698, 456] width 27 height 13
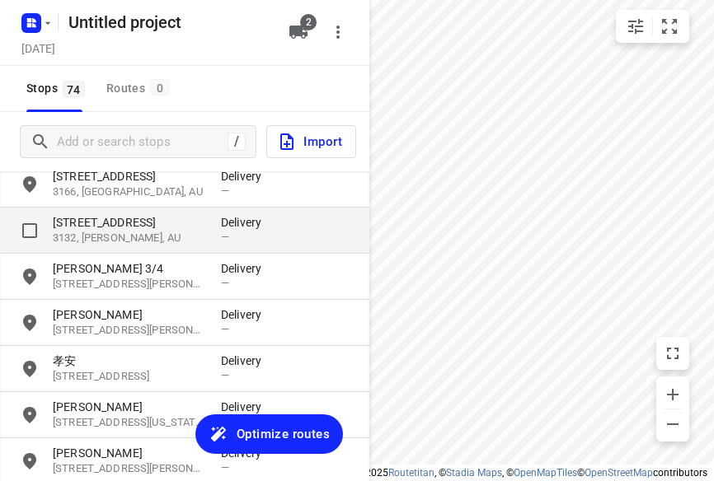
click at [112, 243] on p "3132, [PERSON_NAME], AU" at bounding box center [129, 239] width 152 height 16
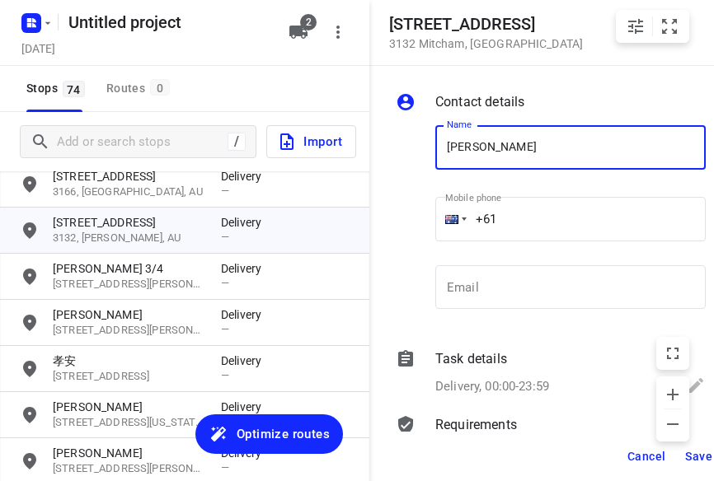
type input "[PERSON_NAME] 3/28"
drag, startPoint x: 379, startPoint y: 230, endPoint x: 364, endPoint y: 230, distance: 14.8
click at [364, 230] on div "[STREET_ADDRESS] Contact details Name [PERSON_NAME] 3/28 Name Mobile phone +61 …" at bounding box center [184, 240] width 369 height 481
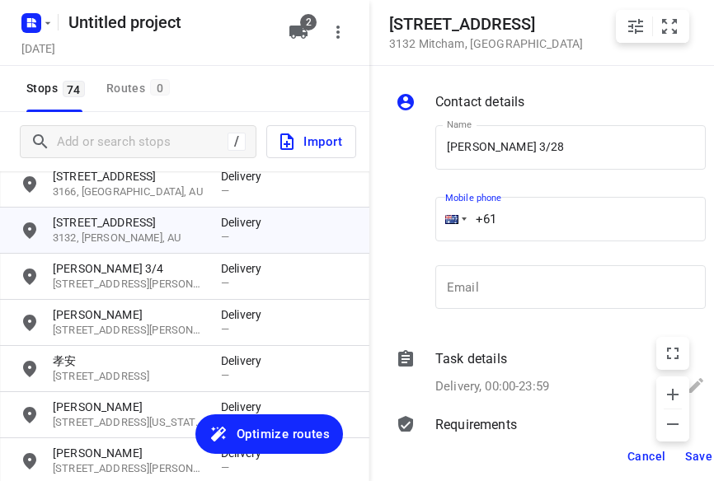
paste input "417723320"
type input "[PHONE_NUMBER]"
click at [686, 455] on span "Save" at bounding box center [698, 456] width 27 height 13
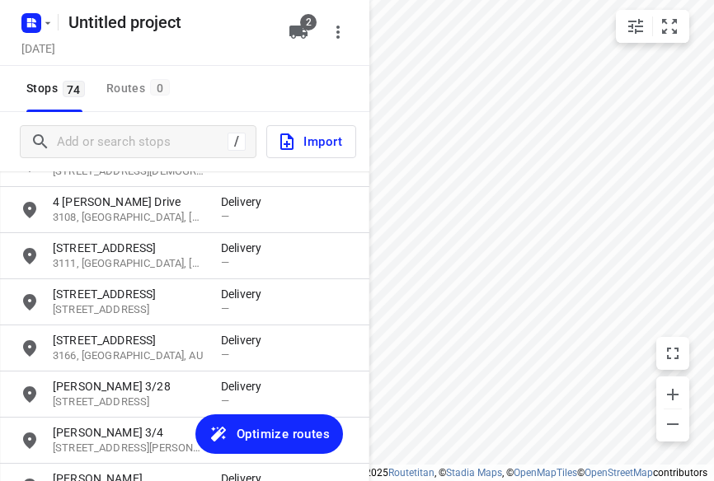
scroll to position [2555, 0]
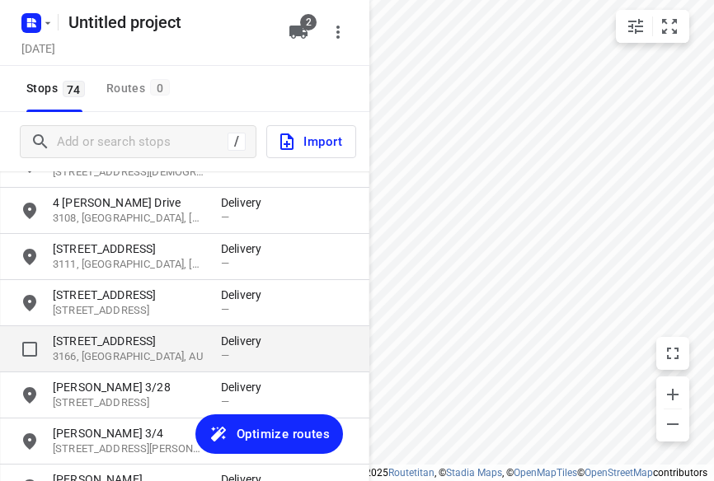
click at [107, 337] on p "[STREET_ADDRESS]" at bounding box center [129, 341] width 152 height 16
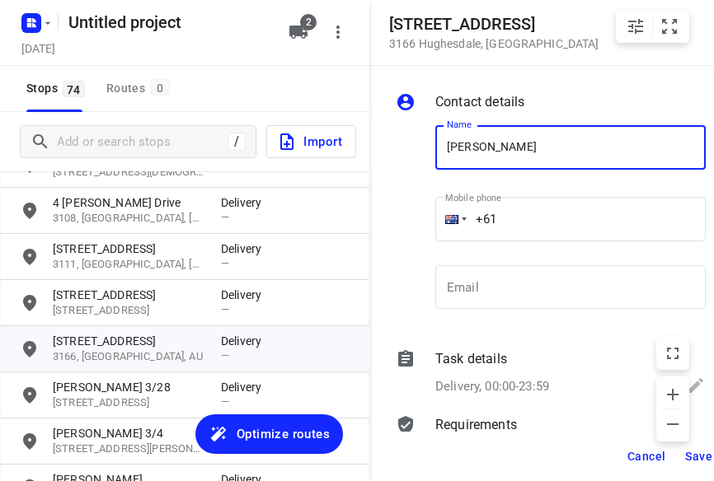
click at [565, 148] on input "[PERSON_NAME]" at bounding box center [570, 147] width 270 height 45
click at [574, 200] on input "+61" at bounding box center [570, 219] width 270 height 45
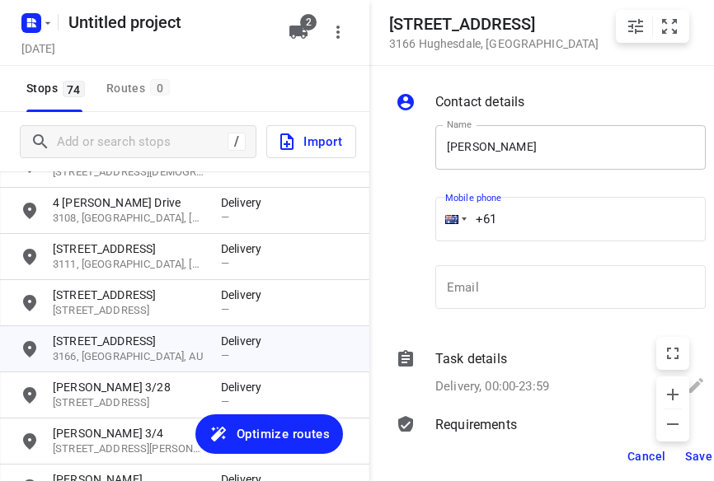
click at [571, 149] on input "[PERSON_NAME]" at bounding box center [570, 147] width 270 height 45
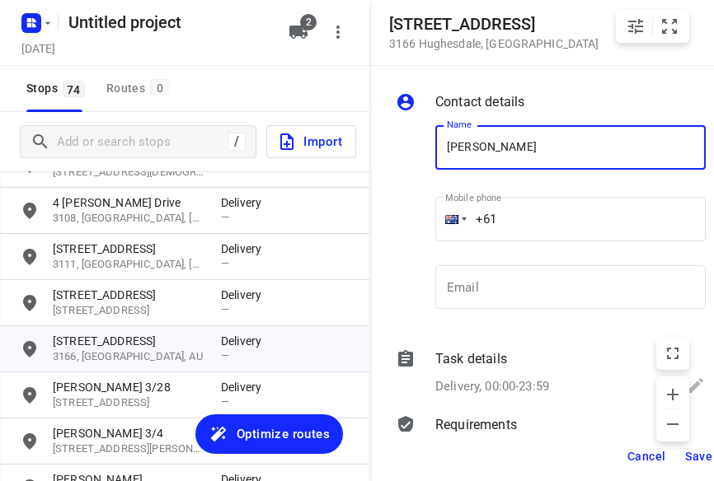
type input "[PERSON_NAME] 8/47-49"
drag, startPoint x: 524, startPoint y: 197, endPoint x: 414, endPoint y: 199, distance: 110.5
click at [414, 199] on div "Name [PERSON_NAME] 8/47-49 Name Mobile phone +61 ​ Email Email" at bounding box center [550, 221] width 317 height 218
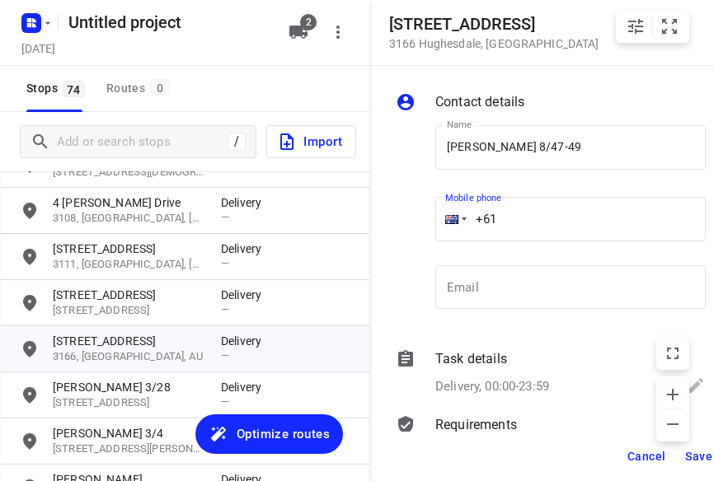
paste input "422972118"
type input "[PHONE_NUMBER]"
click at [692, 458] on span "Save" at bounding box center [698, 456] width 27 height 13
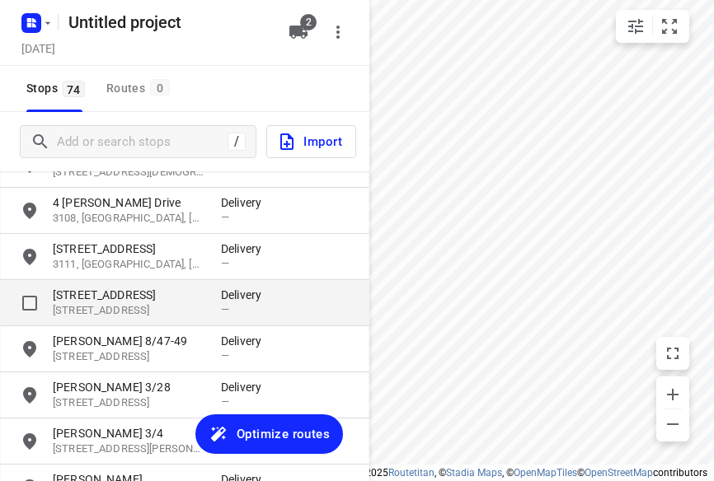
click at [114, 313] on p "[STREET_ADDRESS]" at bounding box center [129, 311] width 152 height 16
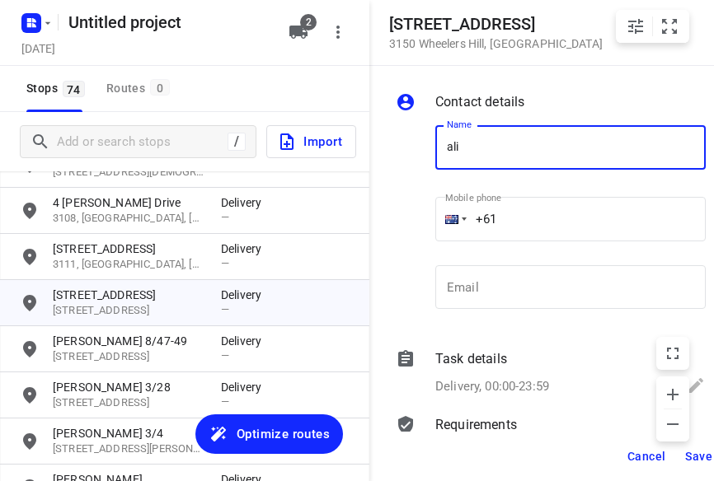
type input "[PERSON_NAME]"
click at [527, 231] on input "+61" at bounding box center [570, 219] width 270 height 45
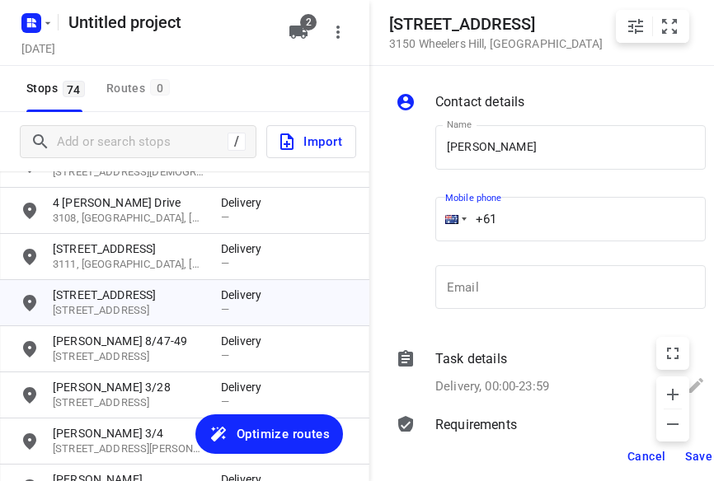
paste input "61430260038"
drag, startPoint x: 572, startPoint y: 222, endPoint x: 406, endPoint y: 222, distance: 166.5
click at [406, 222] on div "Name [PERSON_NAME] Name Mobile phone [PHONE_NUMBER] ​ Email Email" at bounding box center [550, 221] width 317 height 218
drag, startPoint x: 519, startPoint y: 218, endPoint x: 398, endPoint y: 227, distance: 120.7
click at [395, 218] on div "Name [PERSON_NAME] Name Mobile phone [PHONE_NUMBER] ​ Email Email" at bounding box center [550, 221] width 317 height 218
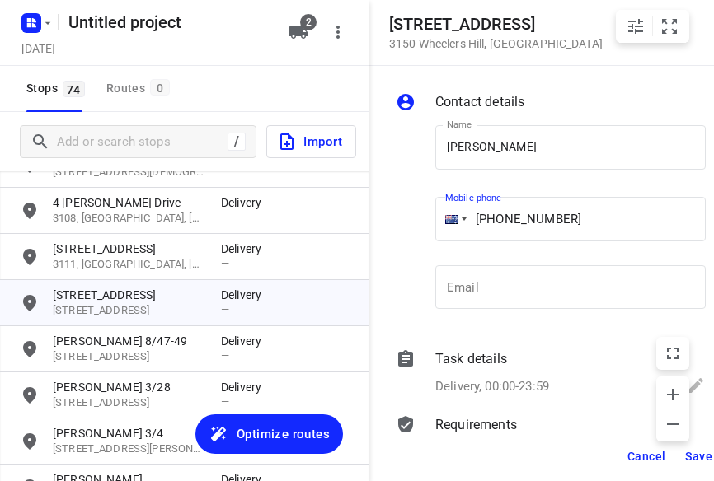
paste input "tel"
type input "[PHONE_NUMBER]"
click at [695, 458] on span "Save" at bounding box center [698, 456] width 27 height 13
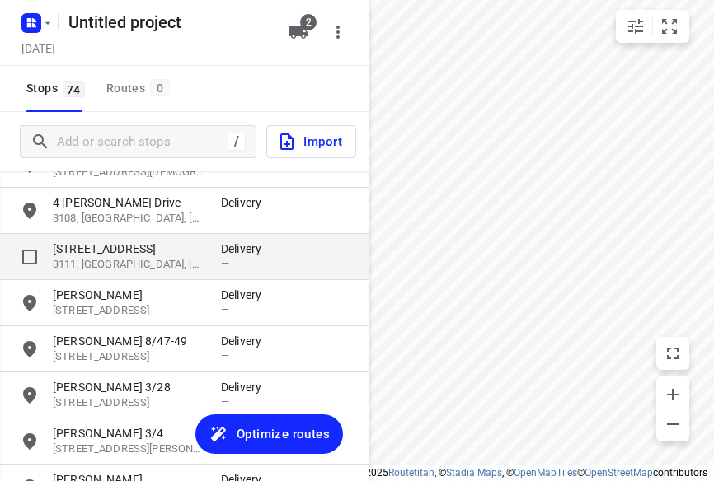
click at [94, 249] on p "[STREET_ADDRESS]" at bounding box center [129, 249] width 152 height 16
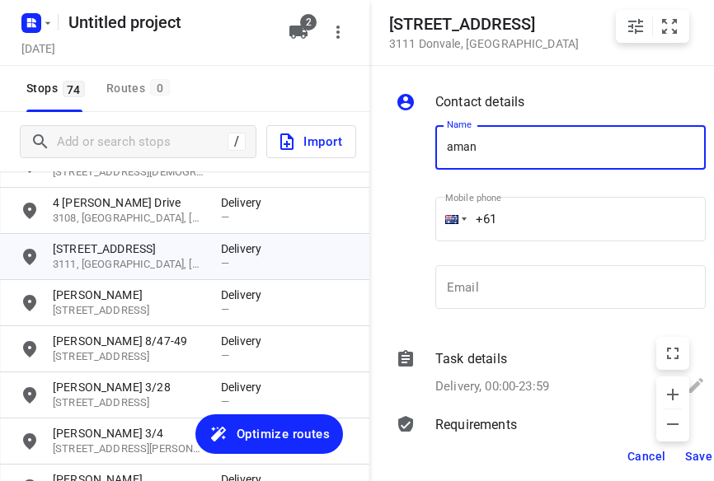
type input "[PERSON_NAME]"
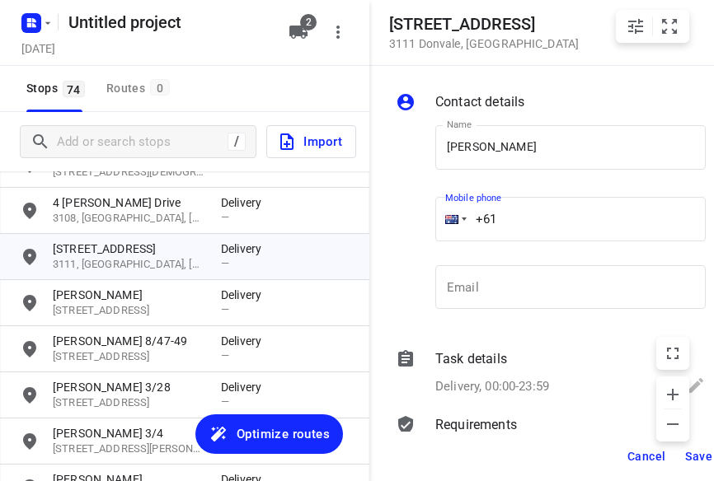
drag, startPoint x: 516, startPoint y: 211, endPoint x: 407, endPoint y: 222, distance: 109.4
click at [408, 222] on div "Name [PERSON_NAME] Name Mobile phone +61 ​ Email Email" at bounding box center [550, 221] width 317 height 218
paste input "421906306"
type input "[PHONE_NUMBER]"
click at [696, 459] on span "Save" at bounding box center [698, 456] width 27 height 13
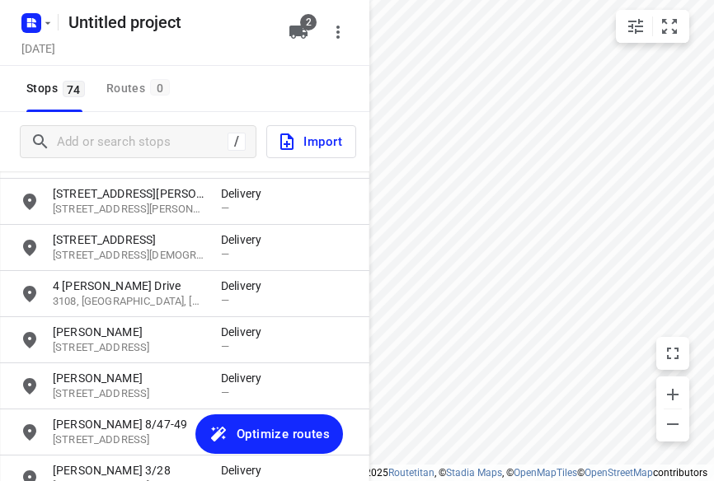
scroll to position [2390, 0]
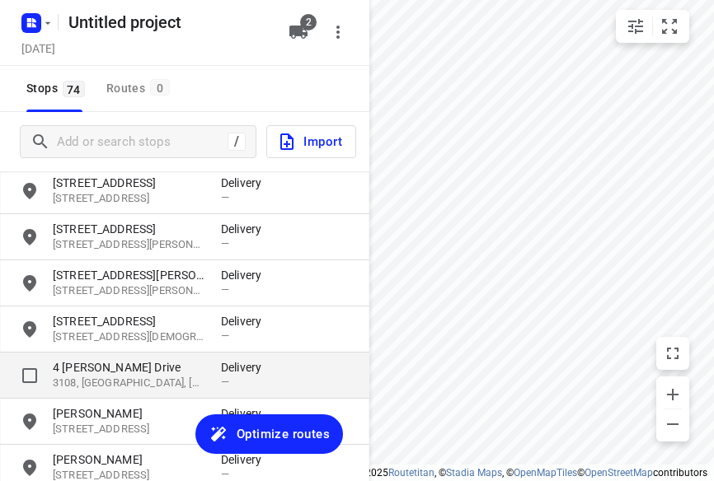
click at [76, 362] on p "4 [PERSON_NAME] Drive" at bounding box center [129, 367] width 152 height 16
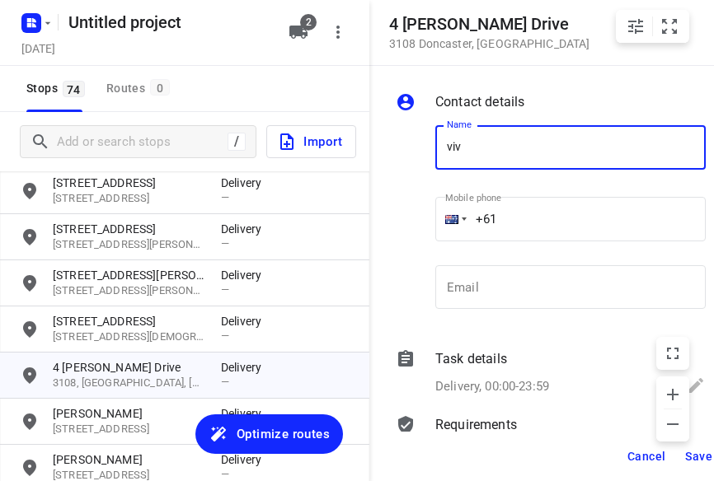
type input "[PERSON_NAME]"
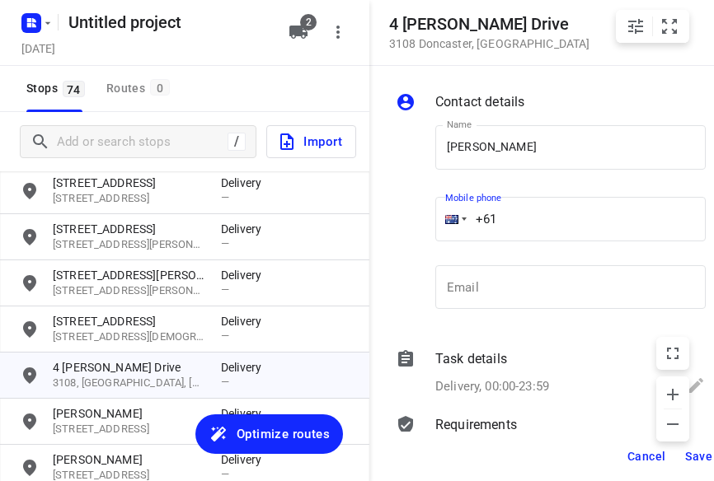
drag, startPoint x: 505, startPoint y: 227, endPoint x: 428, endPoint y: 228, distance: 77.5
click at [428, 228] on div "Name [PERSON_NAME] Name Mobile phone +61 ​ Email Email" at bounding box center [550, 221] width 317 height 218
paste input "433196876"
type input "[PHONE_NUMBER]"
click at [687, 456] on span "Save" at bounding box center [698, 456] width 27 height 13
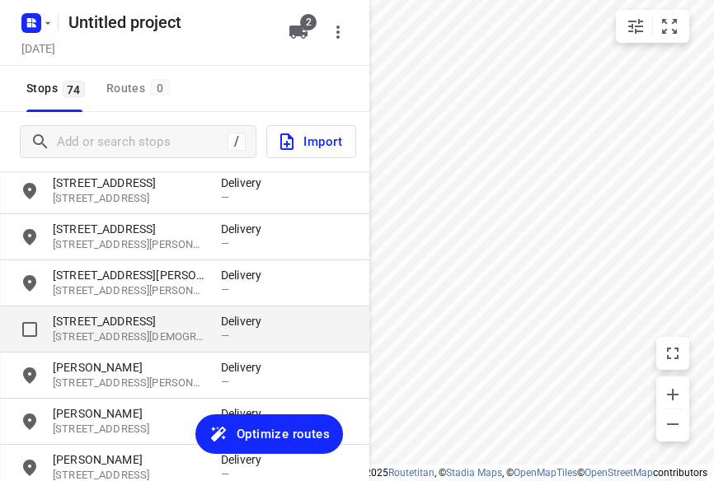
click at [89, 331] on p "[STREET_ADDRESS][DEMOGRAPHIC_DATA]" at bounding box center [129, 338] width 152 height 16
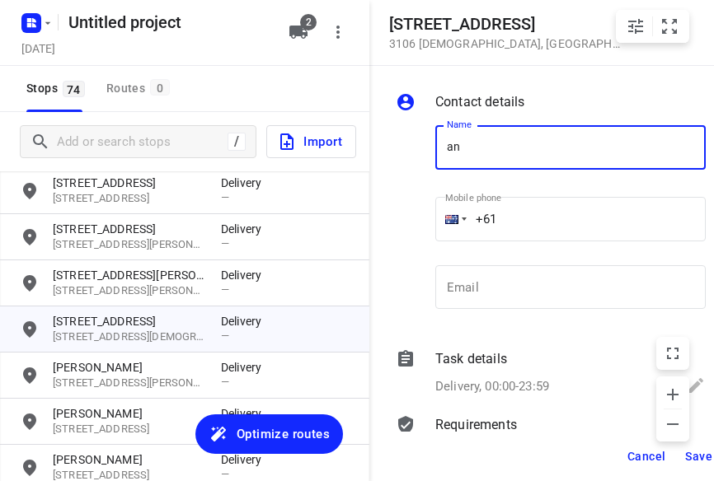
drag, startPoint x: 478, startPoint y: 148, endPoint x: 392, endPoint y: 148, distance: 86.6
click at [392, 147] on div "Name an Name Mobile phone +61 ​ Email Email" at bounding box center [550, 221] width 317 height 218
drag, startPoint x: 512, startPoint y: 153, endPoint x: 509, endPoint y: 175, distance: 21.6
click at [512, 153] on input "san" at bounding box center [570, 147] width 270 height 45
type input "[PERSON_NAME]"
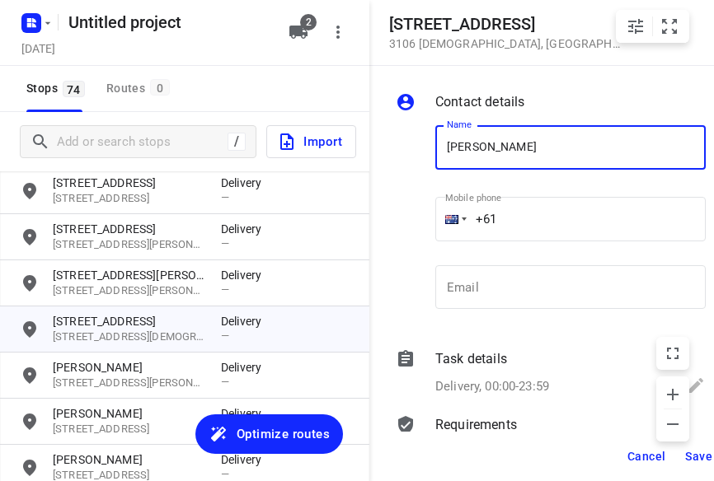
click at [448, 215] on div "+61" at bounding box center [570, 219] width 270 height 45
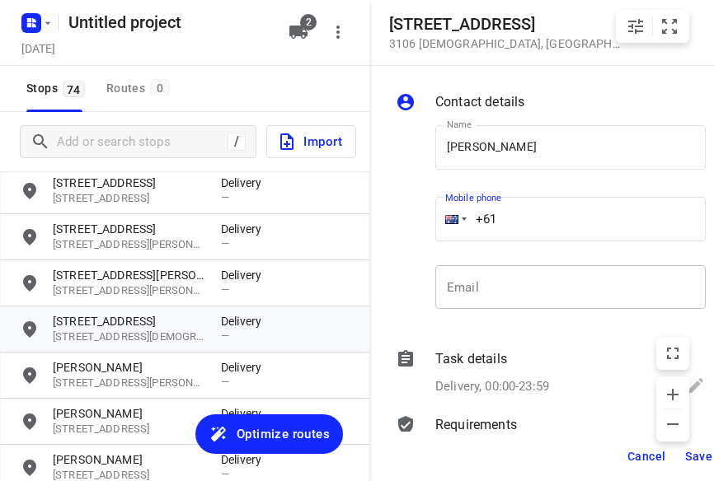
paste input "448993758"
type input "[PHONE_NUMBER]"
click at [694, 465] on button "Save" at bounding box center [699, 457] width 40 height 30
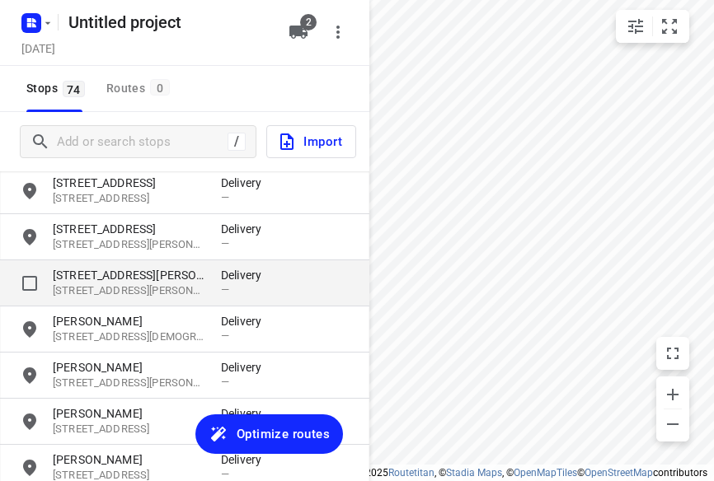
click at [93, 281] on p "[STREET_ADDRESS][PERSON_NAME]" at bounding box center [129, 275] width 152 height 16
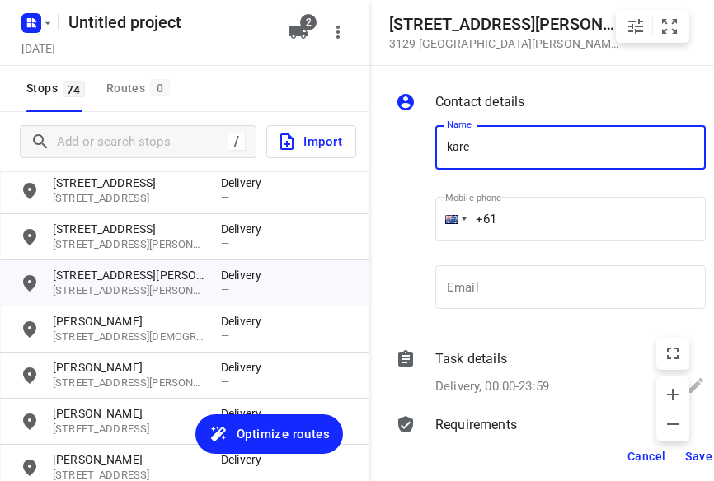
type input "[PERSON_NAME]"
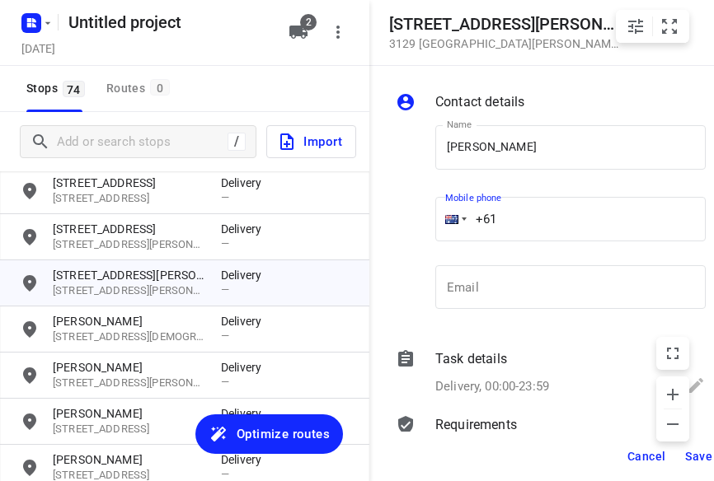
drag, startPoint x: 511, startPoint y: 214, endPoint x: 442, endPoint y: 218, distance: 69.4
click at [442, 218] on div "+61" at bounding box center [570, 219] width 270 height 45
paste
type input "[PHONE_NUMBER]"
click at [695, 454] on span "Save" at bounding box center [698, 456] width 27 height 13
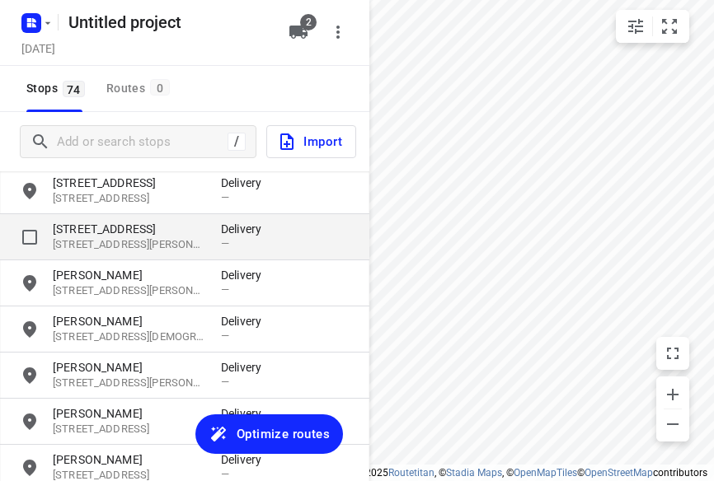
click at [110, 237] on p "[STREET_ADDRESS]" at bounding box center [129, 229] width 152 height 16
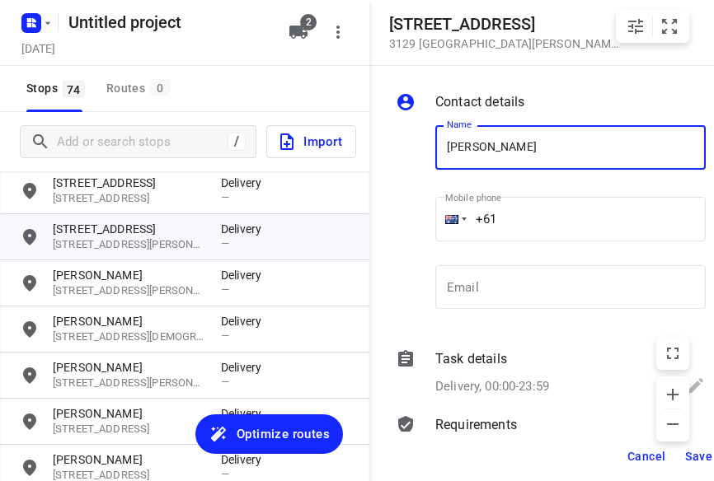
type input "[PERSON_NAME]"
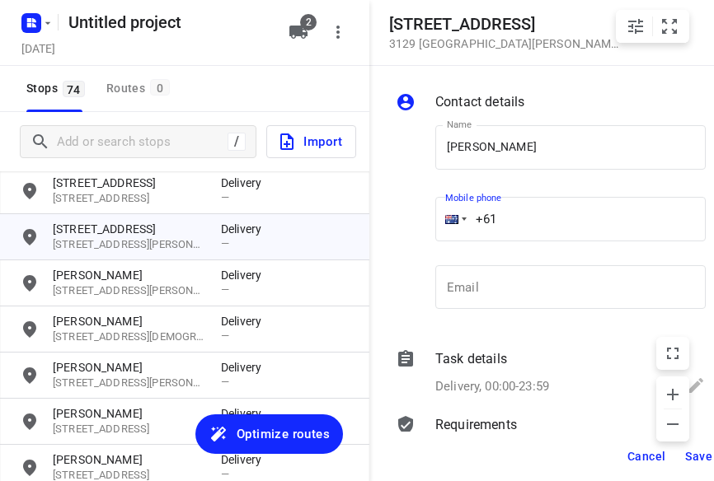
drag, startPoint x: 495, startPoint y: 213, endPoint x: 454, endPoint y: 222, distance: 41.4
click at [454, 222] on div "+61" at bounding box center [570, 219] width 270 height 45
type input "[PHONE_NUMBER]"
click at [697, 456] on span "Save" at bounding box center [698, 456] width 27 height 13
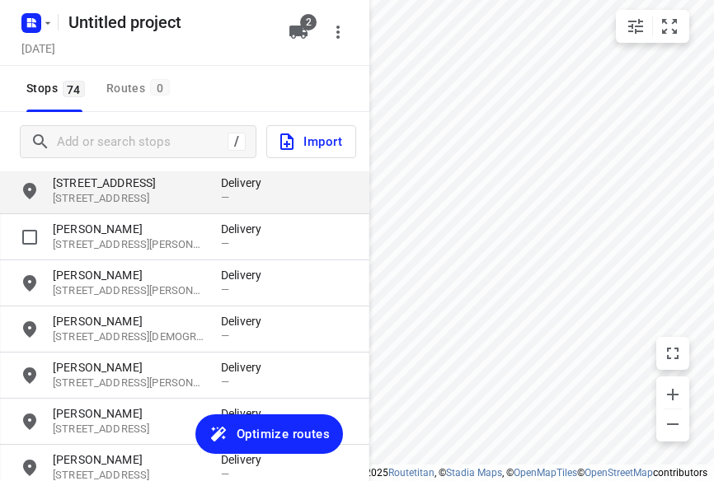
click at [104, 200] on p "[STREET_ADDRESS]" at bounding box center [129, 199] width 152 height 16
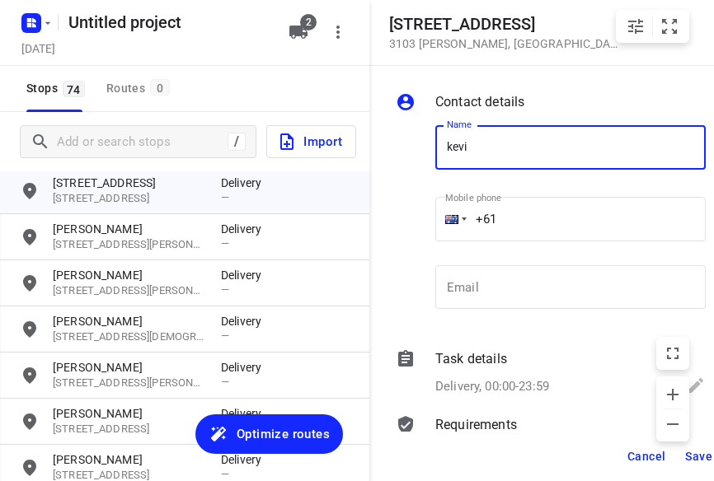
type input "[PERSON_NAME]"
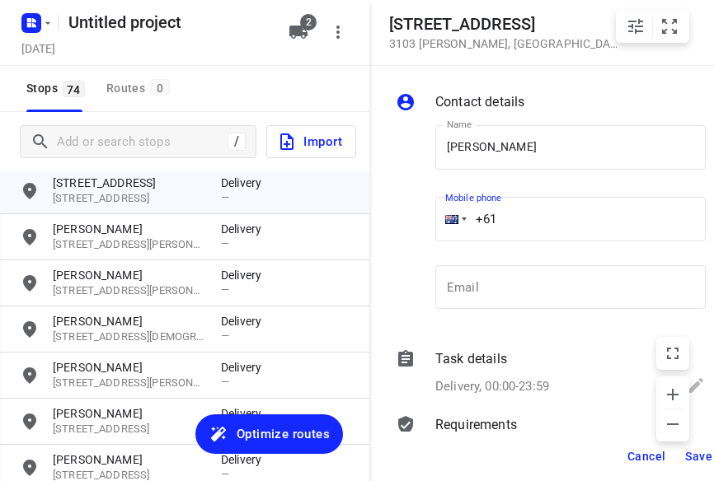
drag, startPoint x: 524, startPoint y: 221, endPoint x: 422, endPoint y: 230, distance: 102.6
click at [422, 228] on div "Name [PERSON_NAME] Name Mobile phone +61 ​ Email Email" at bounding box center [550, 221] width 317 height 218
type input "[PHONE_NUMBER]"
click at [696, 463] on span "Save" at bounding box center [698, 456] width 27 height 13
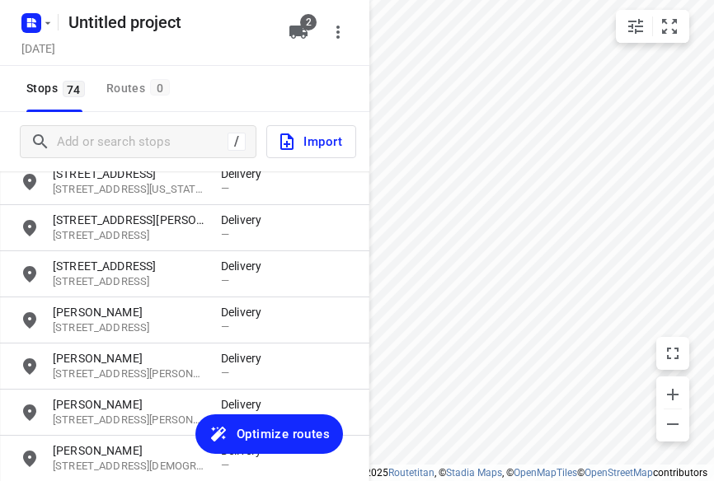
scroll to position [2225, 0]
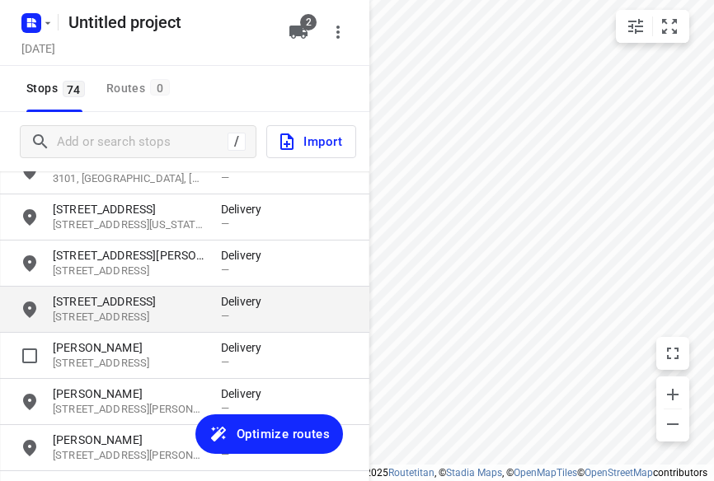
click at [107, 311] on p "[STREET_ADDRESS]" at bounding box center [129, 318] width 152 height 16
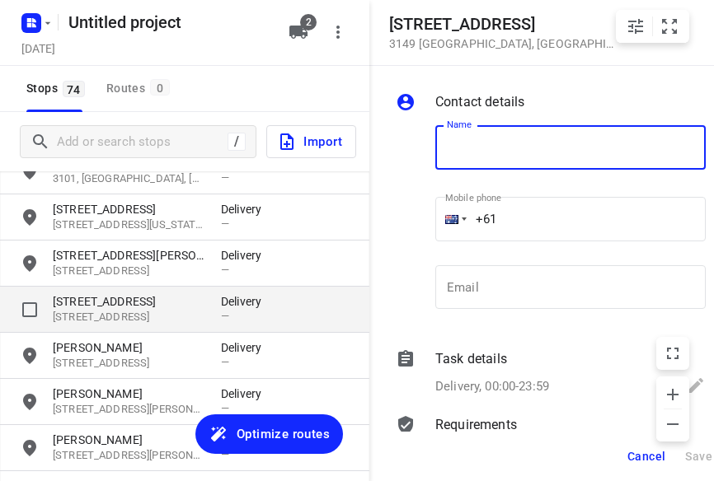
type input "g"
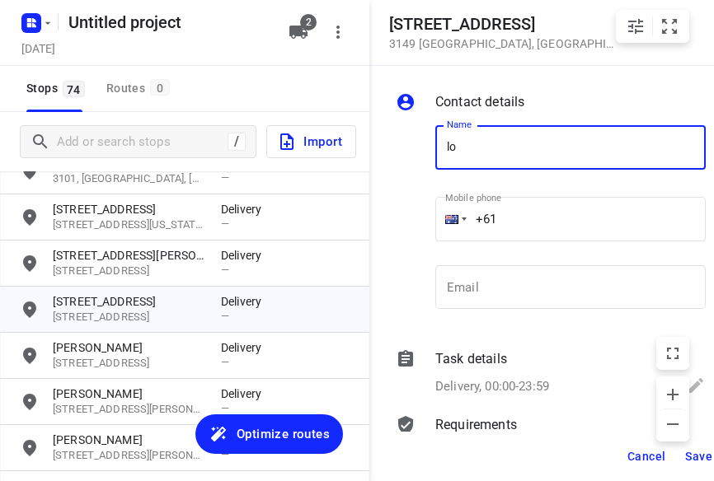
drag, startPoint x: 470, startPoint y: 164, endPoint x: 428, endPoint y: 162, distance: 42.1
click at [428, 162] on div "Name lo Name Mobile phone +61 ​ Email Email" at bounding box center [550, 221] width 317 height 218
type input "[PERSON_NAME] 3/436"
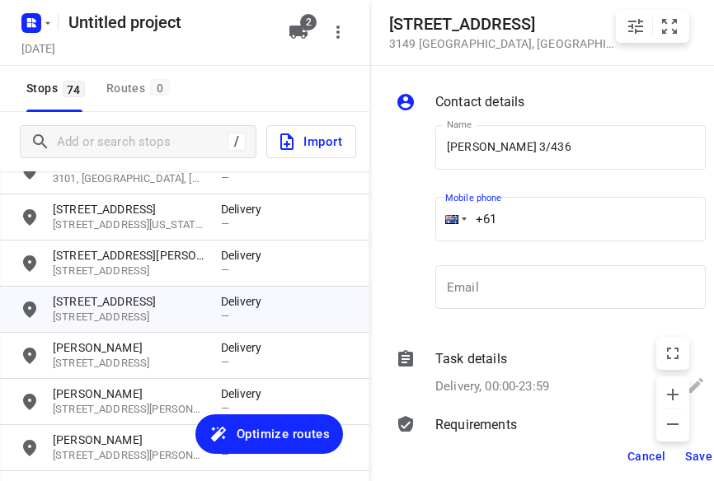
drag, startPoint x: 531, startPoint y: 224, endPoint x: 405, endPoint y: 230, distance: 126.3
click at [405, 225] on div "Name [PERSON_NAME] 3/436 Name Mobile phone +61 ​ Email Email" at bounding box center [550, 221] width 317 height 218
type input "[PHONE_NUMBER]"
click at [687, 457] on span "Save" at bounding box center [698, 456] width 27 height 13
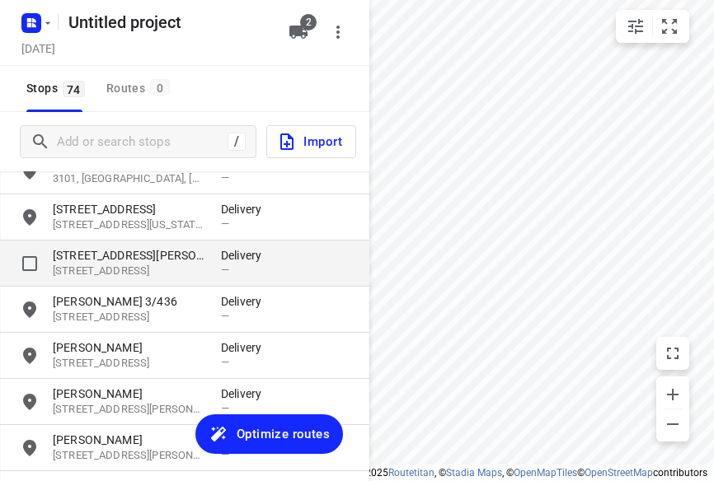
click at [91, 265] on p "[STREET_ADDRESS]" at bounding box center [129, 272] width 152 height 16
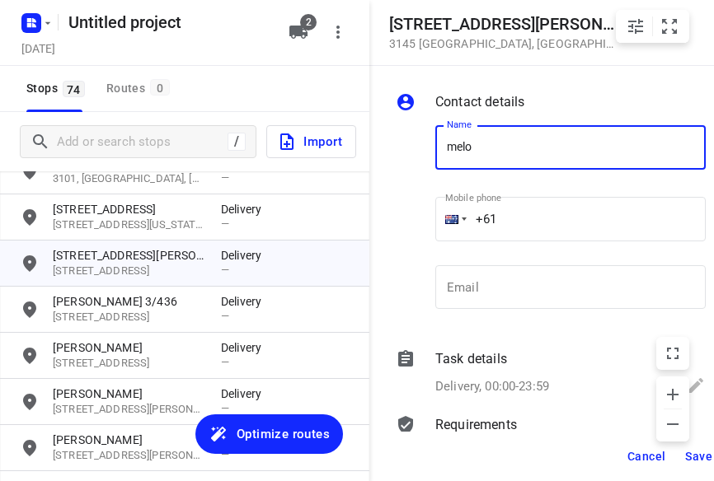
type input "[PERSON_NAME]"
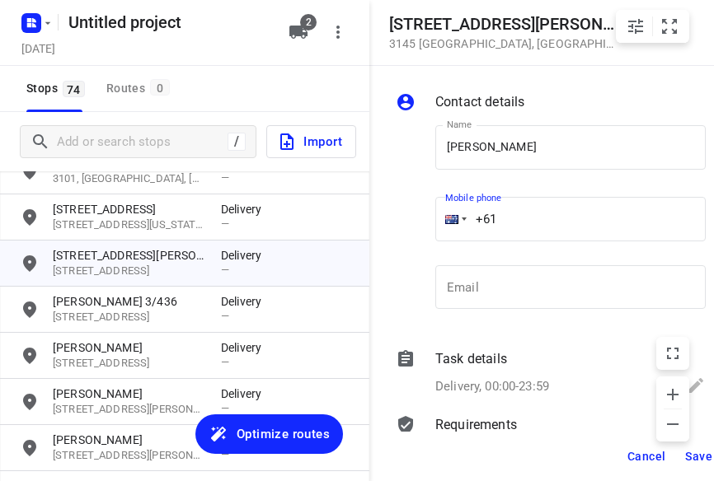
drag, startPoint x: 448, startPoint y: 222, endPoint x: 434, endPoint y: 223, distance: 13.3
click at [438, 222] on div "+61" at bounding box center [570, 219] width 270 height 45
type input "[PHONE_NUMBER]"
click at [691, 453] on span "Save" at bounding box center [698, 456] width 27 height 13
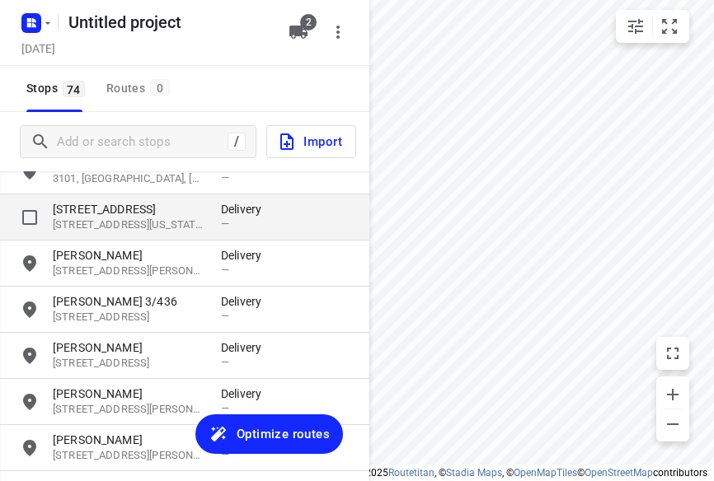
click at [127, 232] on p "[STREET_ADDRESS][US_STATE]" at bounding box center [129, 226] width 152 height 16
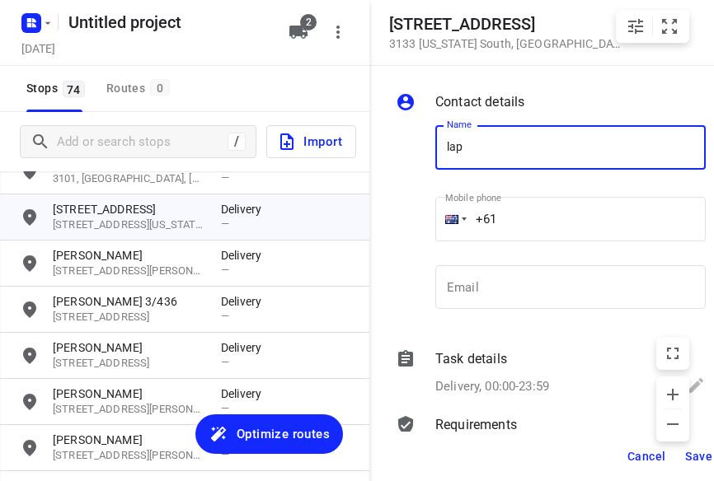
type input "LAPHANG [PERSON_NAME] 7A"
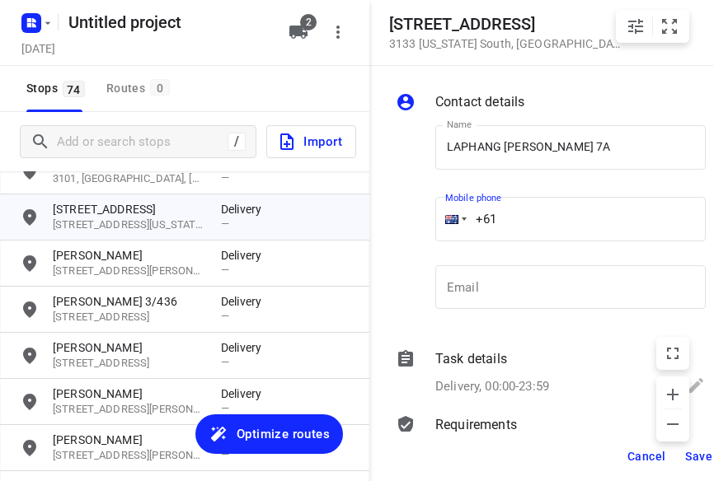
drag, startPoint x: 464, startPoint y: 222, endPoint x: 421, endPoint y: 223, distance: 42.9
click at [423, 223] on div "Name [PERSON_NAME] 7A Name Mobile phone +61 ​ Email Email" at bounding box center [550, 221] width 317 height 218
type input "[PHONE_NUMBER]"
click at [686, 458] on span "Save" at bounding box center [698, 456] width 27 height 13
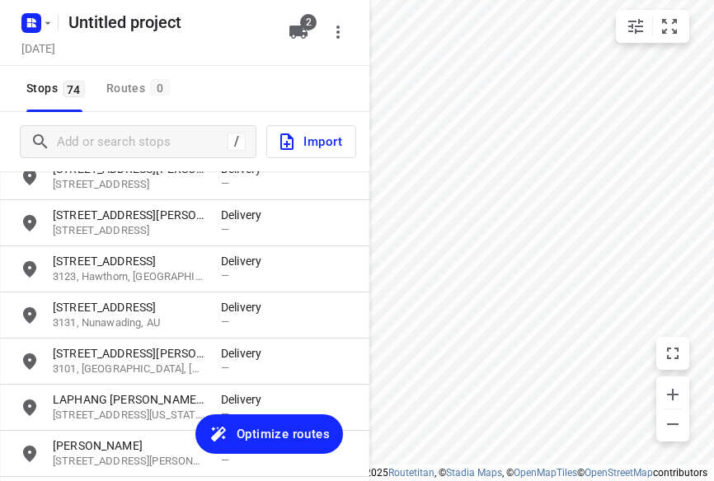
scroll to position [1978, 0]
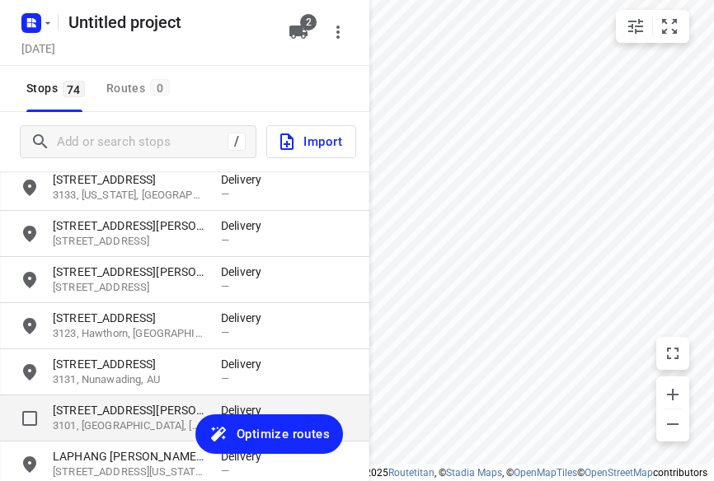
click at [93, 406] on p "[STREET_ADDRESS][PERSON_NAME]" at bounding box center [129, 410] width 152 height 16
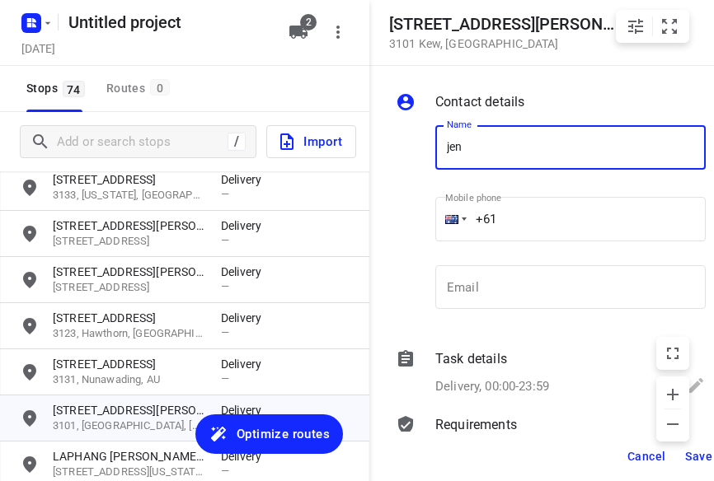
type input "[PERSON_NAME]"
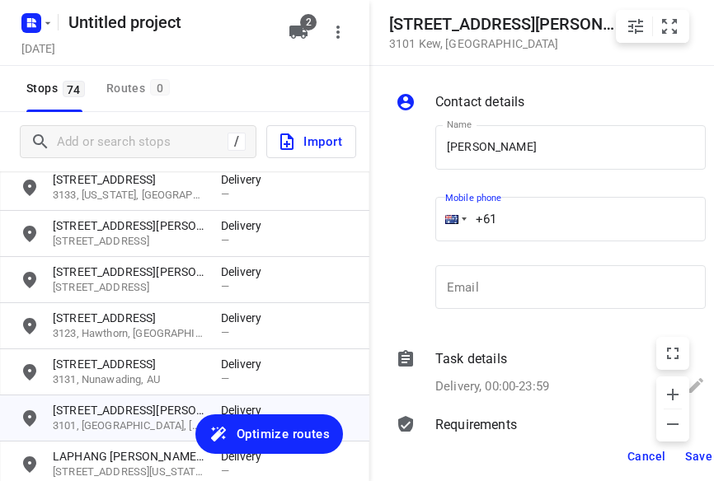
drag, startPoint x: 472, startPoint y: 230, endPoint x: 374, endPoint y: 242, distance: 98.0
click at [372, 239] on div "Contact details Name [PERSON_NAME] Name Mobile phone +61 ​ Email Email Task det…" at bounding box center [553, 249] width 369 height 366
type input "[PHONE_NUMBER]"
click at [686, 463] on span "Save" at bounding box center [698, 456] width 27 height 13
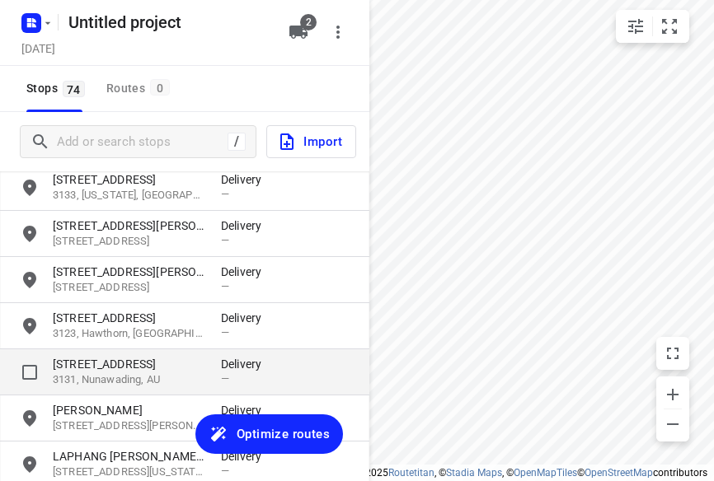
click at [113, 371] on p "[STREET_ADDRESS]" at bounding box center [129, 364] width 152 height 16
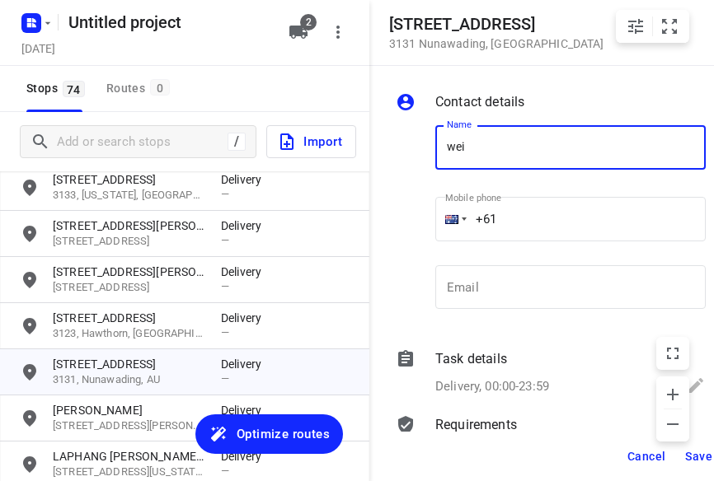
type input "[PERSON_NAME] TOH 2/13"
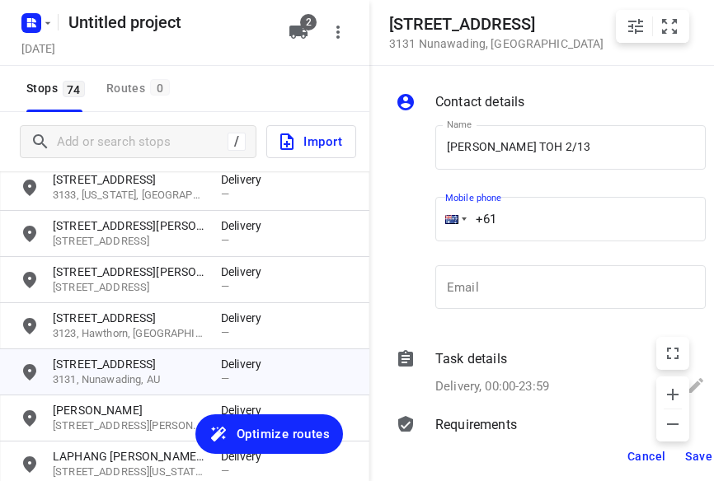
drag, startPoint x: 522, startPoint y: 225, endPoint x: 453, endPoint y: 232, distance: 69.6
click at [453, 228] on div "+61" at bounding box center [570, 219] width 270 height 45
type input "[PHONE_NUMBER]"
click at [696, 450] on span "Save" at bounding box center [698, 456] width 27 height 13
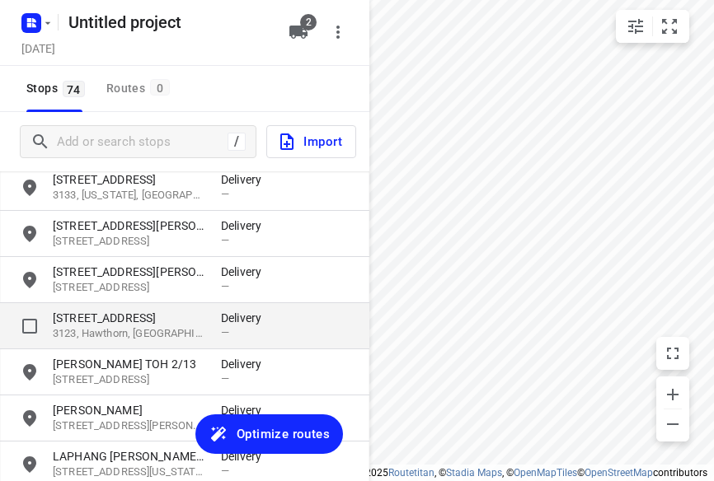
click at [110, 329] on p "3123, Hawthorn, [GEOGRAPHIC_DATA]" at bounding box center [129, 334] width 152 height 16
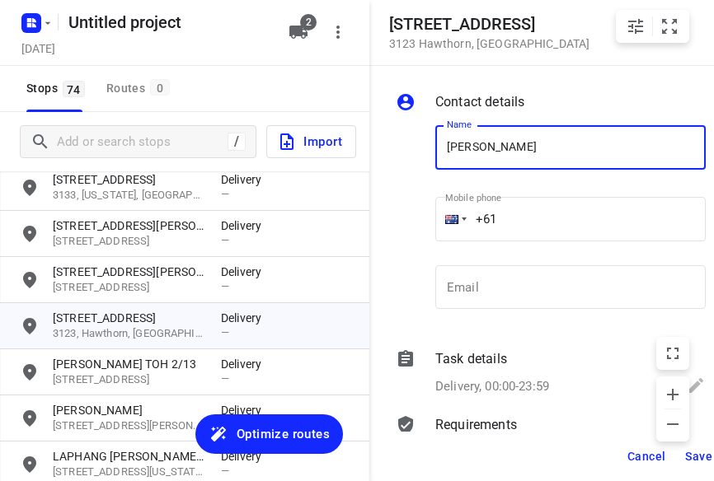
type input "[PERSON_NAME] [PERSON_NAME]"
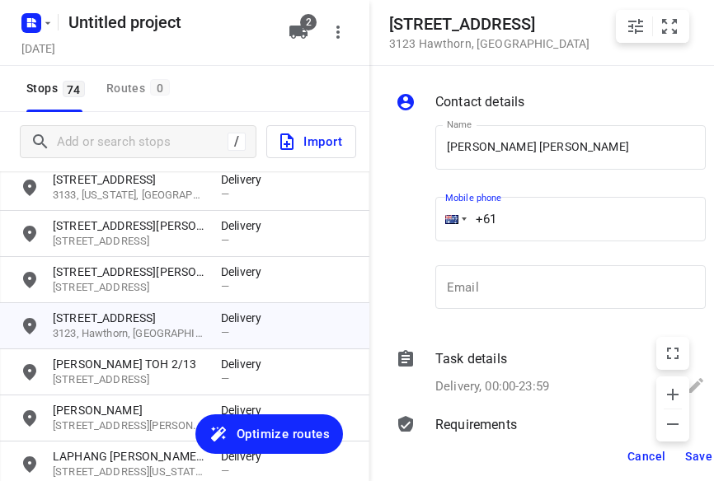
drag, startPoint x: 437, startPoint y: 215, endPoint x: 408, endPoint y: 215, distance: 28.9
click at [408, 215] on div "Name [PERSON_NAME] [PERSON_NAME] Name Mobile phone +61 ​ Email Email" at bounding box center [550, 221] width 317 height 218
type input "[PHONE_NUMBER]"
click at [691, 459] on span "Save" at bounding box center [698, 456] width 27 height 13
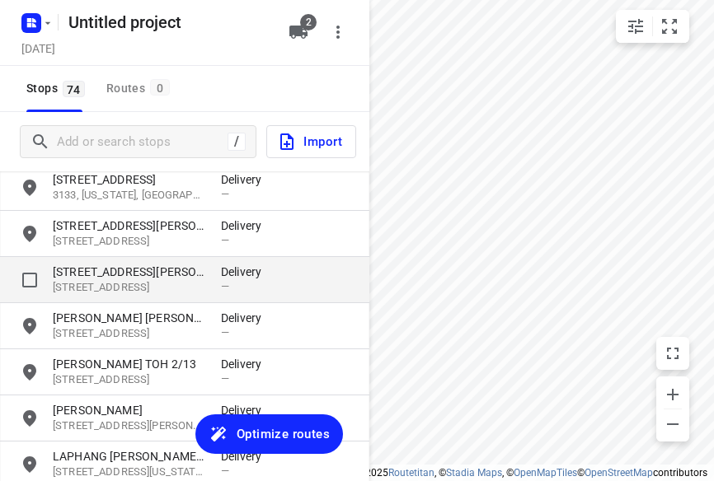
click at [119, 277] on p "[STREET_ADDRESS][PERSON_NAME]" at bounding box center [129, 272] width 152 height 16
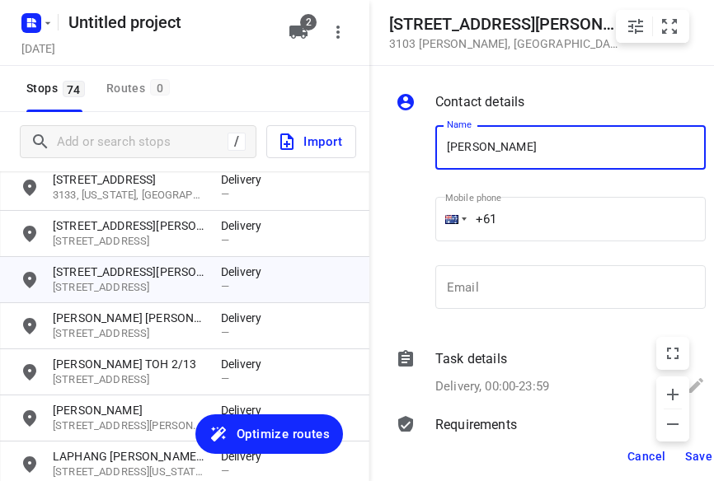
type input "[PERSON_NAME] [PERSON_NAME]"
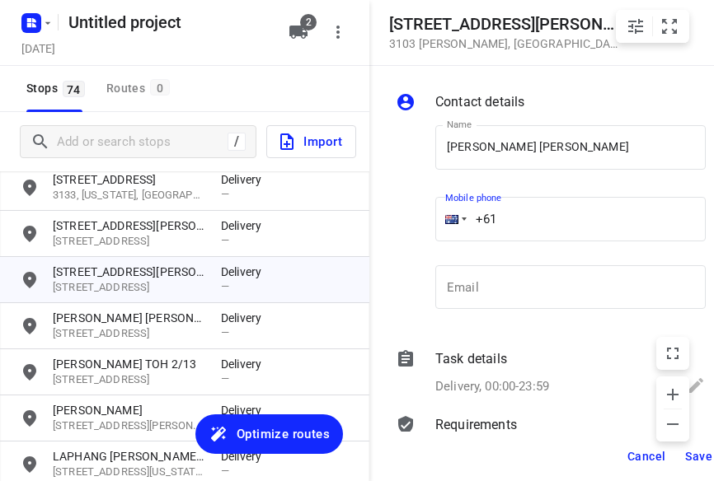
drag, startPoint x: 523, startPoint y: 225, endPoint x: 475, endPoint y: 224, distance: 47.8
click at [475, 224] on input "+61" at bounding box center [570, 219] width 270 height 45
type input "[PHONE_NUMBER]"
click at [689, 461] on span "Save" at bounding box center [698, 456] width 27 height 13
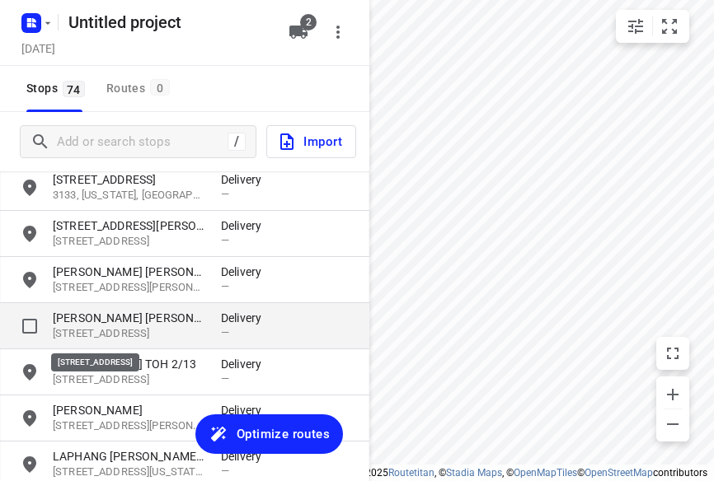
click at [92, 332] on p "[STREET_ADDRESS]" at bounding box center [129, 334] width 152 height 16
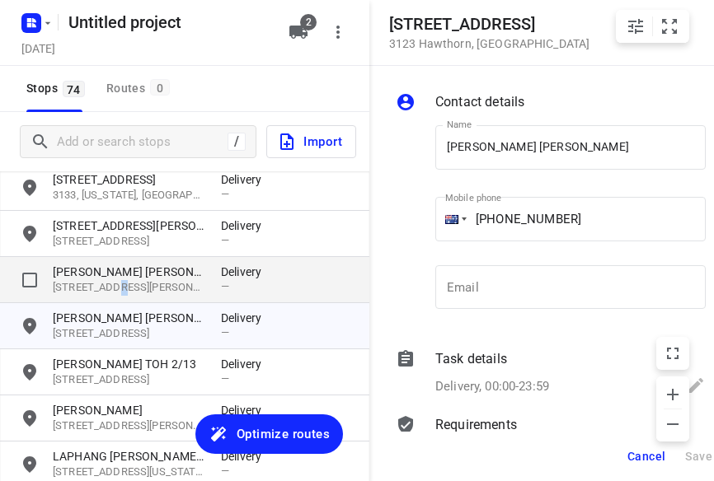
click at [102, 294] on p "[STREET_ADDRESS][PERSON_NAME]" at bounding box center [129, 288] width 152 height 16
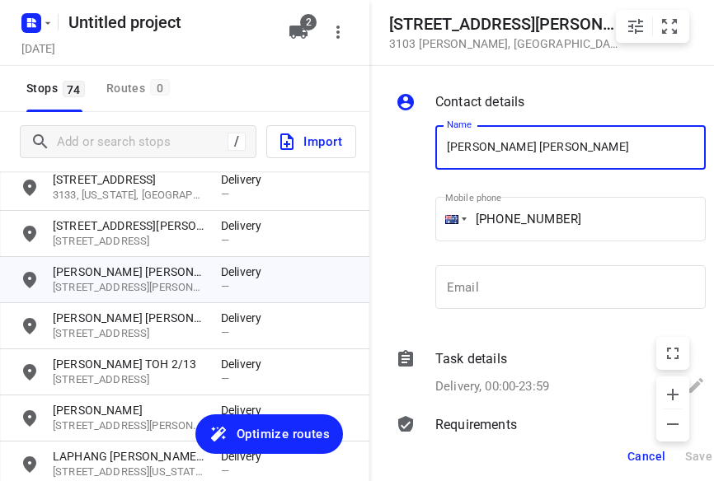
drag, startPoint x: 567, startPoint y: 148, endPoint x: 407, endPoint y: 153, distance: 160.0
click at [407, 153] on div "Name [PERSON_NAME] [PERSON_NAME] Name Mobile phone [PHONE_NUMBER] ​ Email Email" at bounding box center [550, 221] width 317 height 218
type input "[PERSON_NAME]"
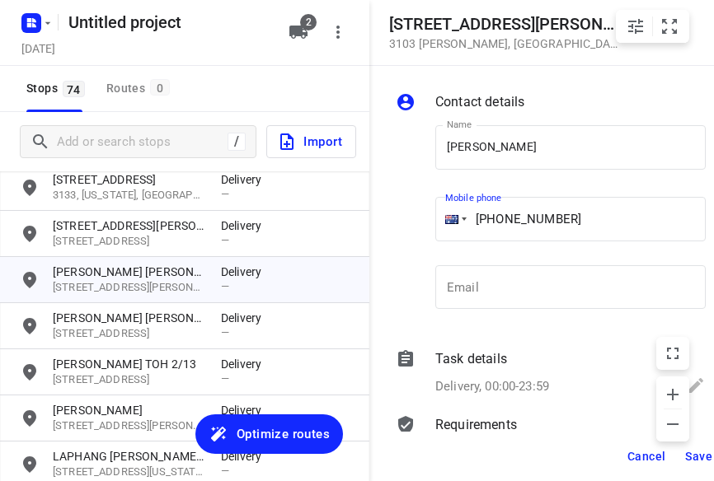
drag, startPoint x: 478, startPoint y: 228, endPoint x: 444, endPoint y: 234, distance: 34.3
click at [444, 234] on div "[PHONE_NUMBER]" at bounding box center [570, 219] width 270 height 45
type input "[PHONE_NUMBER]"
click at [697, 457] on span "Save" at bounding box center [698, 456] width 27 height 13
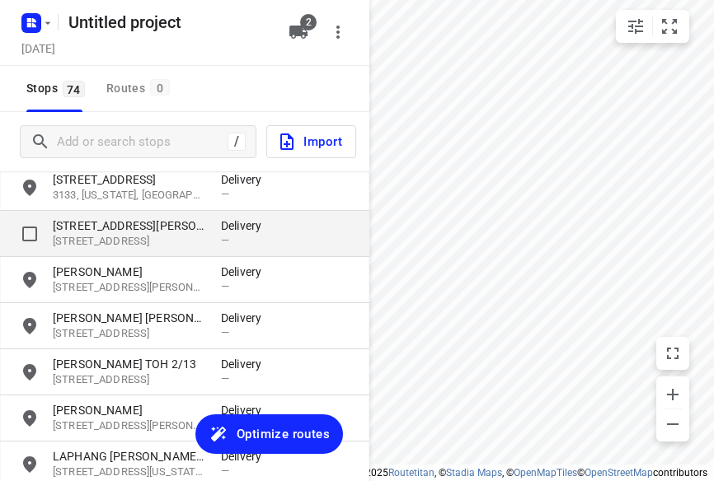
drag, startPoint x: 137, startPoint y: 237, endPoint x: 124, endPoint y: 237, distance: 12.4
click at [137, 237] on p "[STREET_ADDRESS]" at bounding box center [129, 242] width 152 height 16
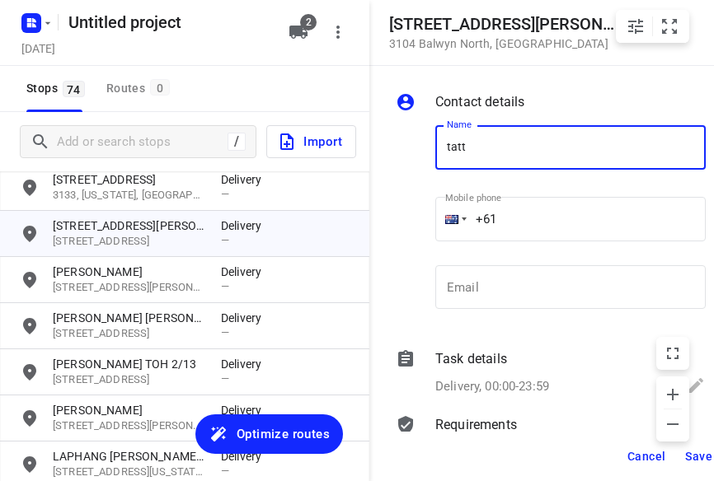
type input "TATT [PERSON_NAME]"
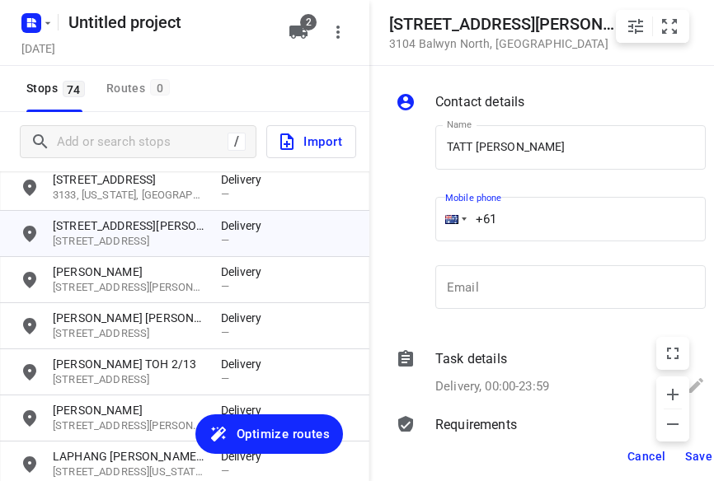
drag, startPoint x: 528, startPoint y: 211, endPoint x: 419, endPoint y: 217, distance: 109.0
click at [423, 217] on div "Name TATT [PERSON_NAME] SAW Name Mobile phone +61 ​ Email Email" at bounding box center [550, 221] width 317 height 218
type input "[PHONE_NUMBER]"
click at [697, 456] on span "Save" at bounding box center [698, 456] width 27 height 13
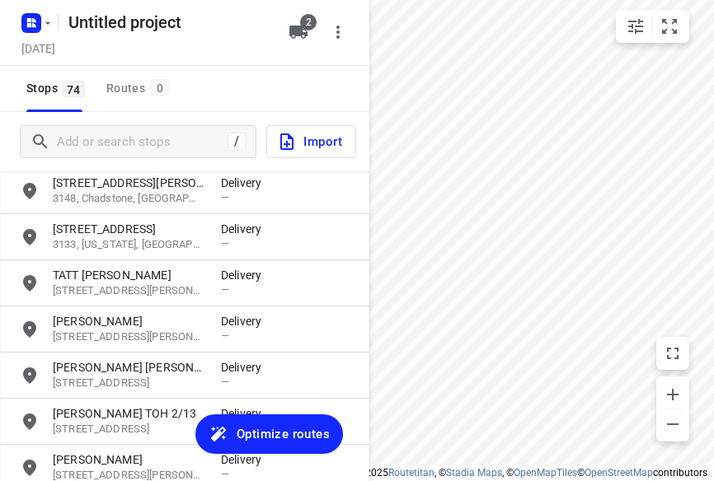
scroll to position [1895, 0]
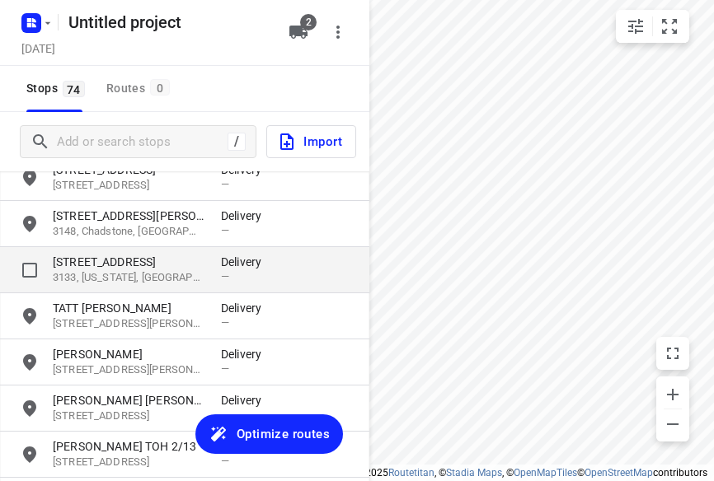
click at [124, 279] on p "3133, [US_STATE], [GEOGRAPHIC_DATA]" at bounding box center [129, 278] width 152 height 16
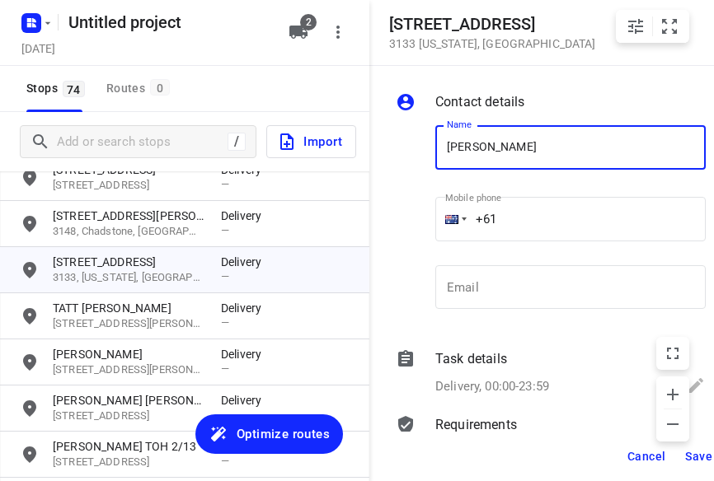
type input "[PERSON_NAME] 1/637"
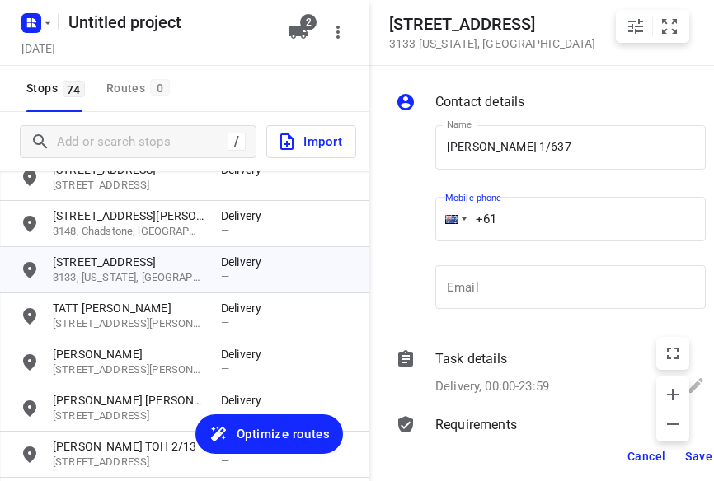
drag, startPoint x: 510, startPoint y: 218, endPoint x: 440, endPoint y: 232, distance: 71.3
click at [445, 230] on div "+61" at bounding box center [570, 219] width 270 height 45
type input "[PHONE_NUMBER]"
click at [689, 450] on span "Save" at bounding box center [698, 456] width 27 height 13
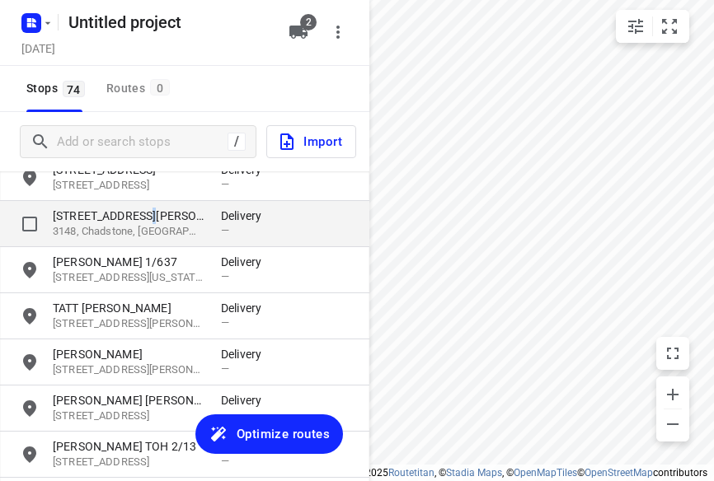
drag, startPoint x: 135, startPoint y: 216, endPoint x: 125, endPoint y: 218, distance: 10.2
click at [136, 217] on p "[STREET_ADDRESS][PERSON_NAME]" at bounding box center [129, 216] width 152 height 16
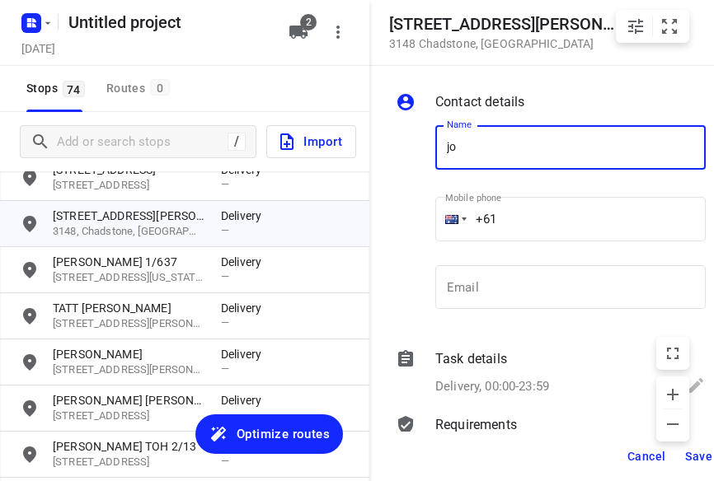
type input "JO CAS"
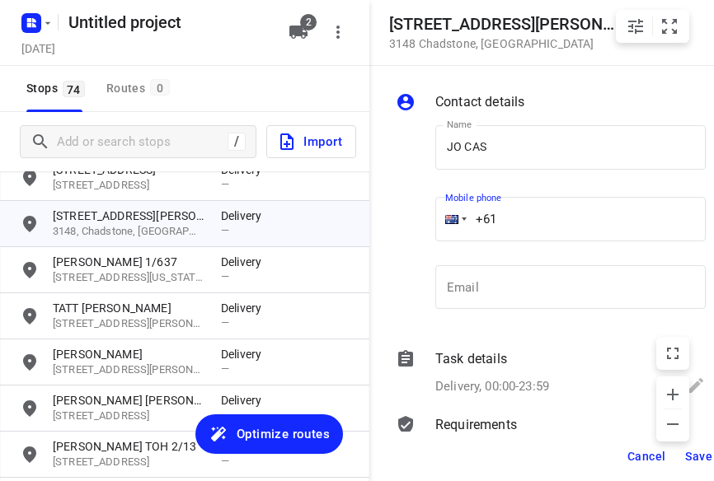
drag, startPoint x: 481, startPoint y: 221, endPoint x: 397, endPoint y: 230, distance: 84.6
click at [397, 230] on div "Name JO CAS Name Mobile phone +61 ​ Email Email" at bounding box center [550, 221] width 317 height 218
type input "[PHONE_NUMBER]"
click at [688, 454] on span "Save" at bounding box center [698, 456] width 27 height 13
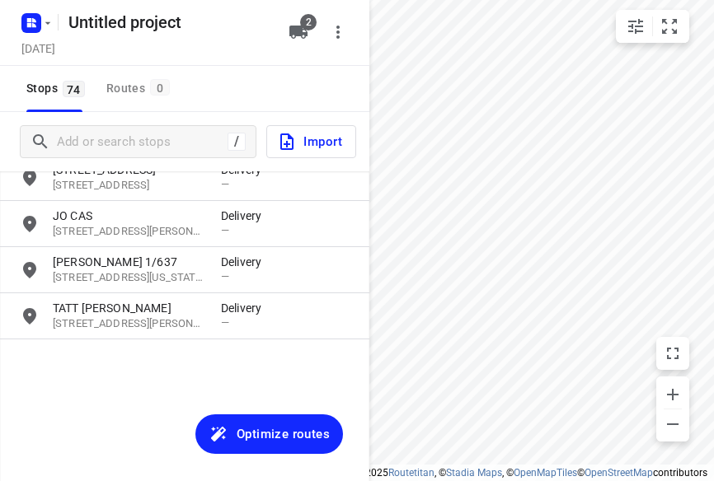
scroll to position [1648, 0]
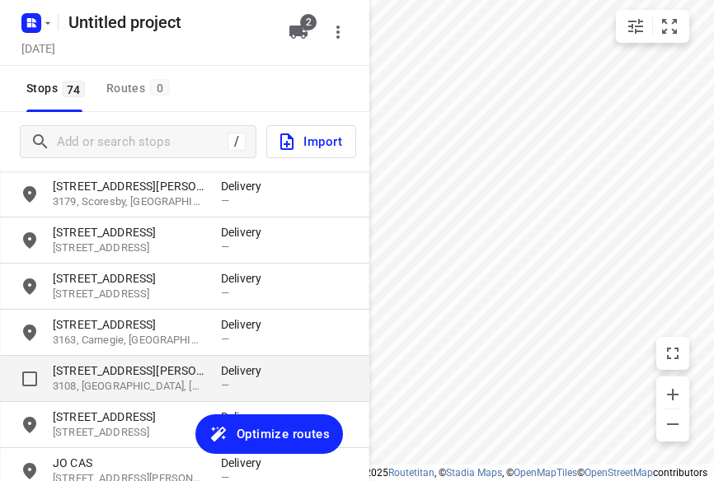
click at [82, 372] on p "[STREET_ADDRESS][PERSON_NAME]" at bounding box center [129, 371] width 152 height 16
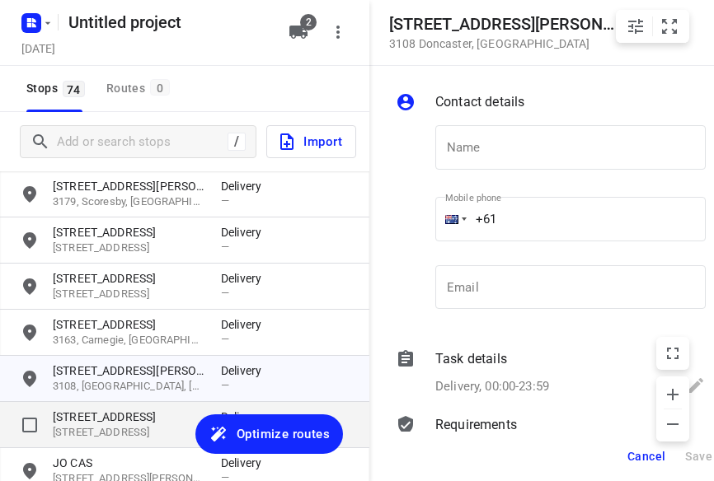
click at [78, 410] on p "[STREET_ADDRESS]" at bounding box center [129, 417] width 152 height 16
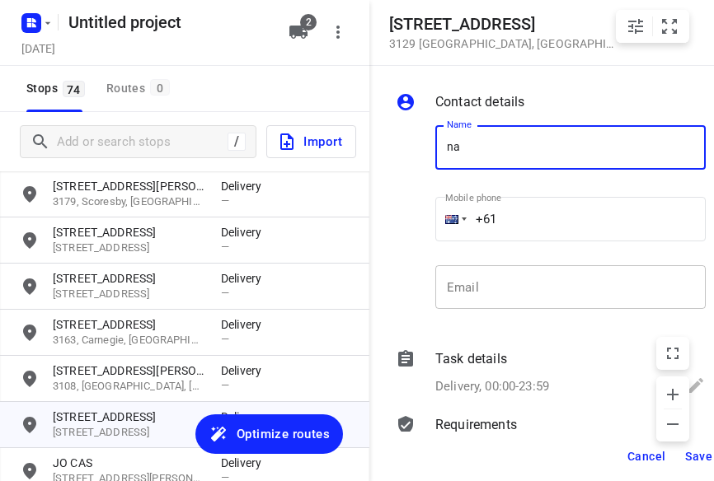
type input "[PERSON_NAME]"
click at [502, 228] on input "+61" at bounding box center [570, 219] width 270 height 45
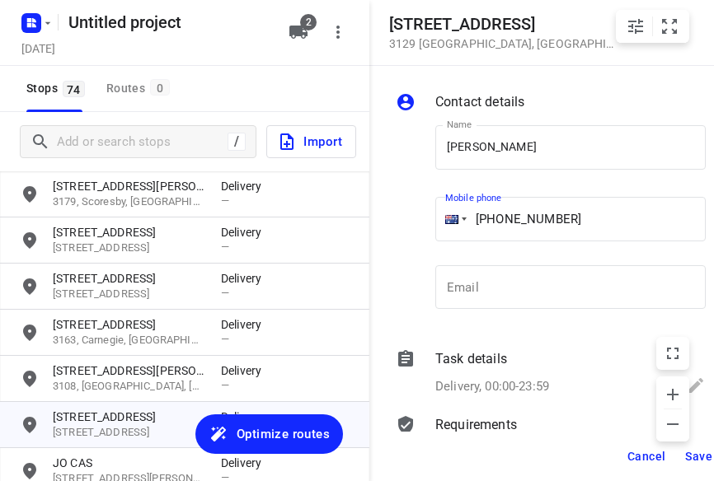
drag, startPoint x: 604, startPoint y: 235, endPoint x: 448, endPoint y: 252, distance: 156.8
click at [460, 250] on div "Mobile phone [PHONE_NUMBER] ​" at bounding box center [570, 223] width 270 height 66
type input "[PHONE_NUMBER]"
click at [693, 453] on span "Save" at bounding box center [698, 456] width 27 height 13
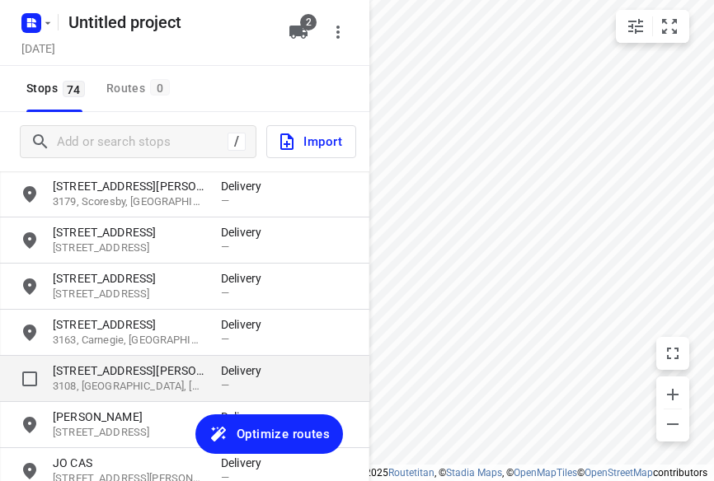
click at [107, 373] on p "[STREET_ADDRESS][PERSON_NAME]" at bounding box center [129, 371] width 152 height 16
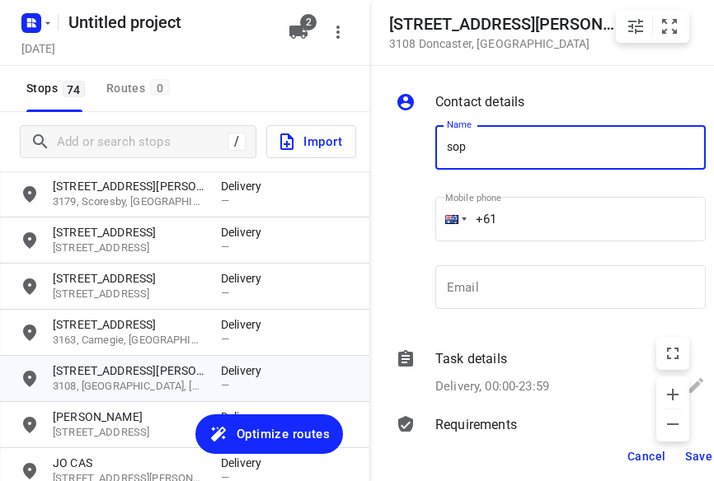
type input "[PERSON_NAME]"
click at [531, 201] on input "+61" at bounding box center [570, 219] width 270 height 45
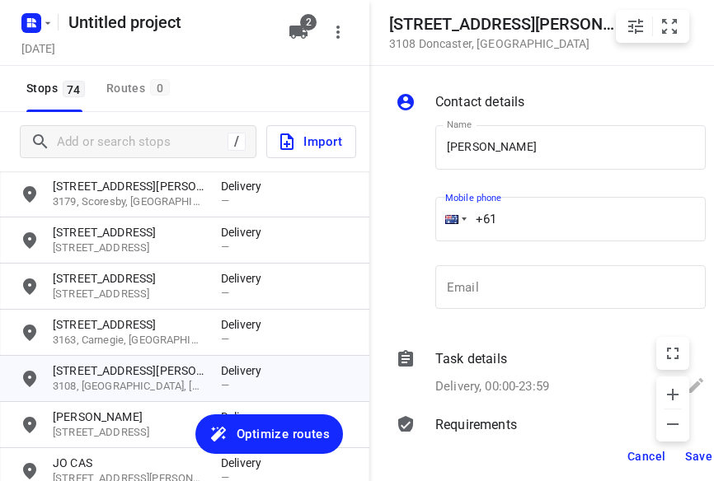
drag, startPoint x: 528, startPoint y: 221, endPoint x: 460, endPoint y: 232, distance: 68.4
click at [463, 230] on div "+61" at bounding box center [570, 219] width 270 height 45
type input "[PHONE_NUMBER]"
click at [695, 457] on span "Save" at bounding box center [698, 456] width 27 height 13
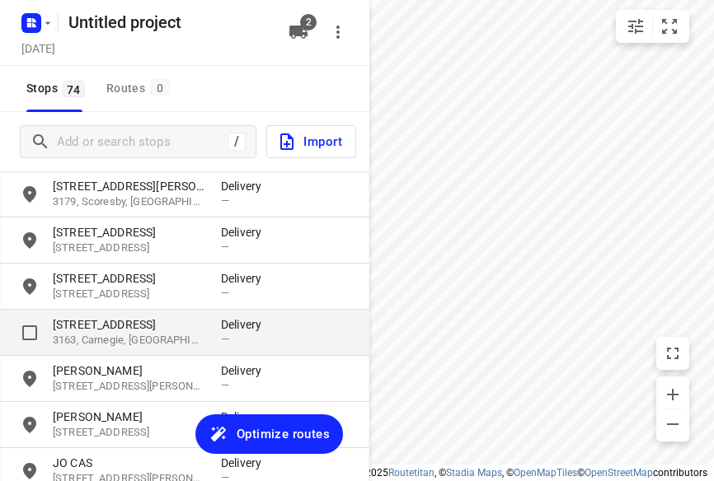
click at [109, 342] on p "3163, Carnegie, [GEOGRAPHIC_DATA]" at bounding box center [129, 341] width 152 height 16
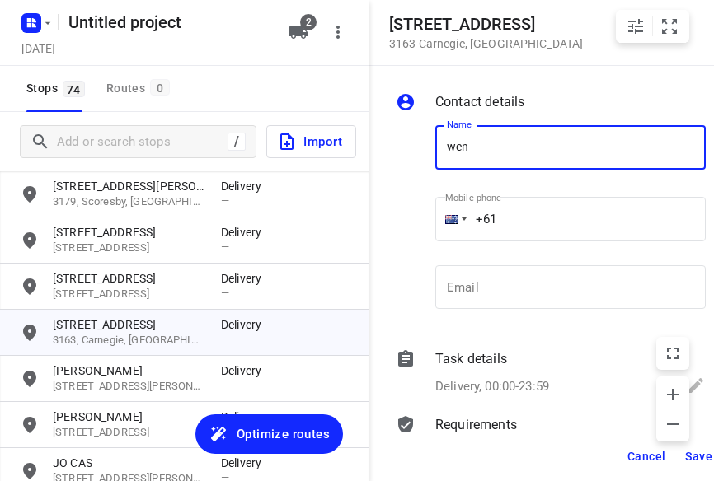
type input "[PERSON_NAME] 2/16"
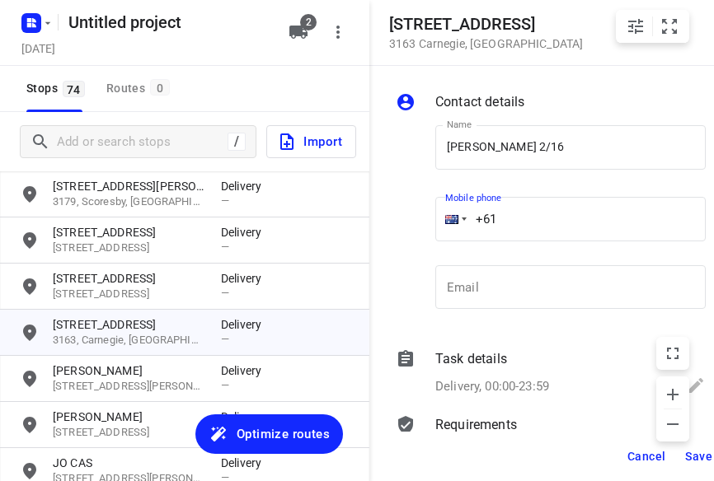
drag, startPoint x: 517, startPoint y: 223, endPoint x: 473, endPoint y: 225, distance: 43.8
click at [473, 225] on input "+61" at bounding box center [570, 219] width 270 height 45
drag, startPoint x: 472, startPoint y: 217, endPoint x: 462, endPoint y: 217, distance: 10.7
click at [462, 217] on div "+61" at bounding box center [570, 219] width 270 height 45
click at [526, 218] on input "+61" at bounding box center [570, 219] width 270 height 45
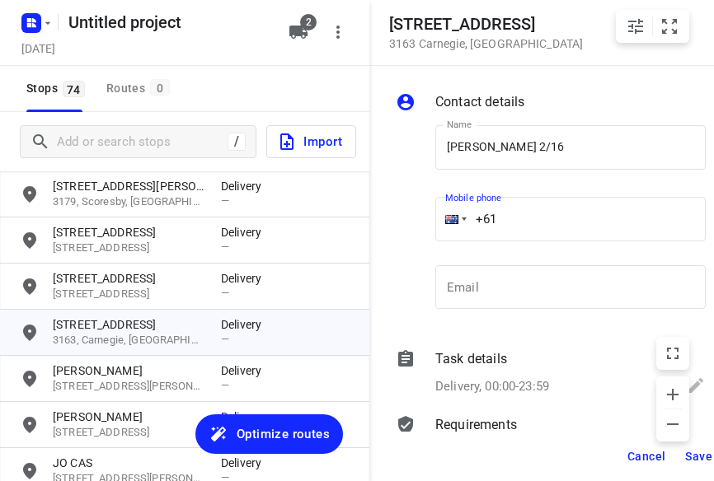
click at [506, 224] on input "+61" at bounding box center [570, 219] width 270 height 45
drag, startPoint x: 547, startPoint y: 225, endPoint x: 465, endPoint y: 225, distance: 81.6
click at [467, 224] on input "+61 61" at bounding box center [570, 219] width 270 height 45
type input "[PHONE_NUMBER]"
click at [695, 451] on span "Save" at bounding box center [698, 456] width 27 height 13
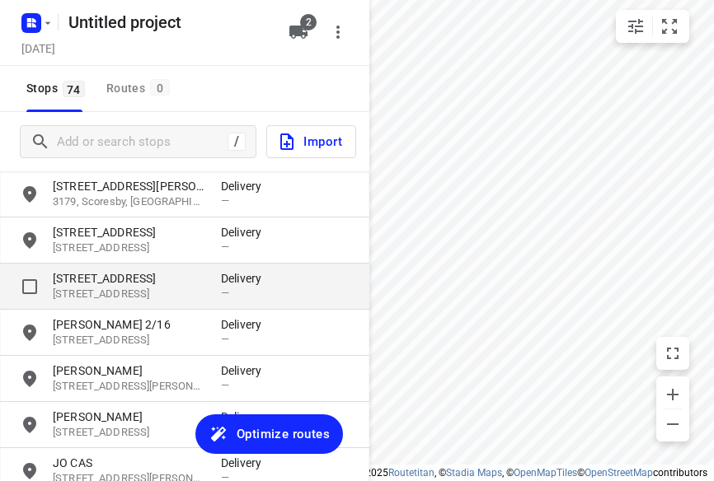
click at [109, 294] on p "[STREET_ADDRESS]" at bounding box center [129, 295] width 152 height 16
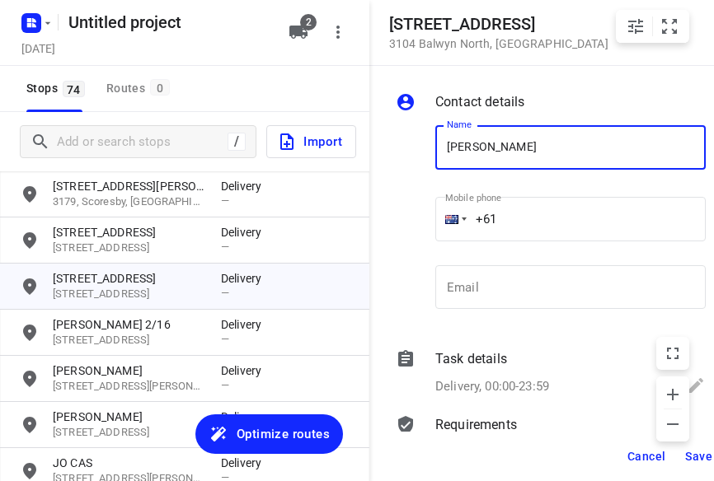
type input "[PERSON_NAME]"
click at [516, 214] on input "+61" at bounding box center [570, 219] width 270 height 45
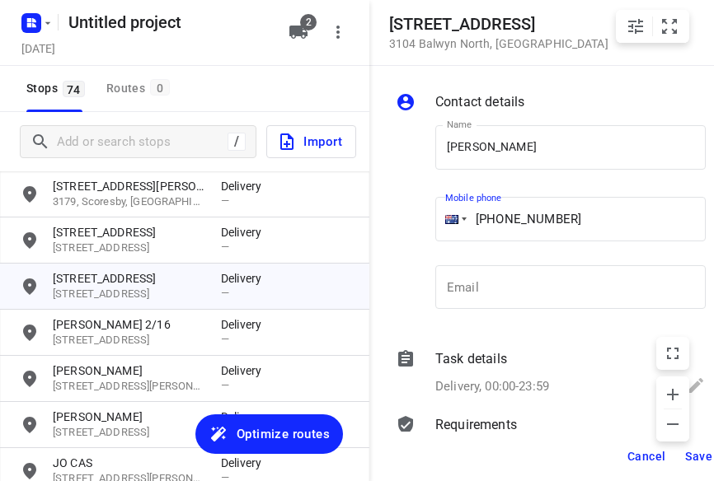
drag, startPoint x: 590, startPoint y: 221, endPoint x: 444, endPoint y: 232, distance: 147.2
click at [444, 232] on div "[PHONE_NUMBER]" at bounding box center [570, 219] width 270 height 45
type input "[PHONE_NUMBER]"
click at [691, 453] on span "Save" at bounding box center [698, 456] width 27 height 13
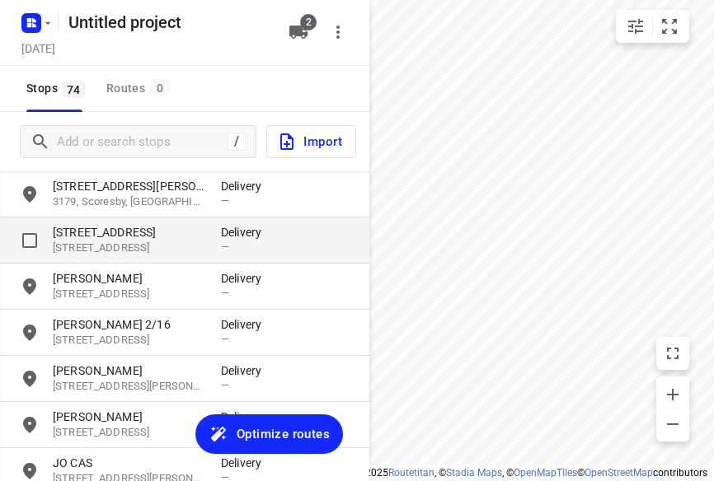
click at [99, 253] on p "[STREET_ADDRESS]" at bounding box center [129, 249] width 152 height 16
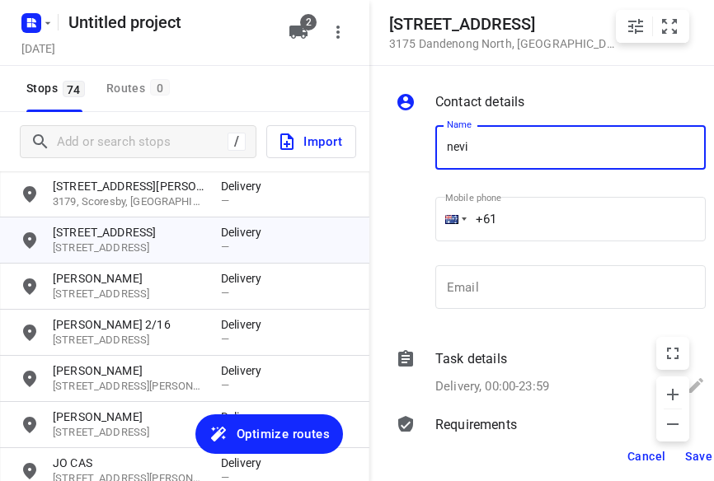
type input "[PERSON_NAME]"
drag, startPoint x: 513, startPoint y: 193, endPoint x: 516, endPoint y: 214, distance: 20.9
click at [517, 214] on input "+61" at bounding box center [570, 219] width 270 height 45
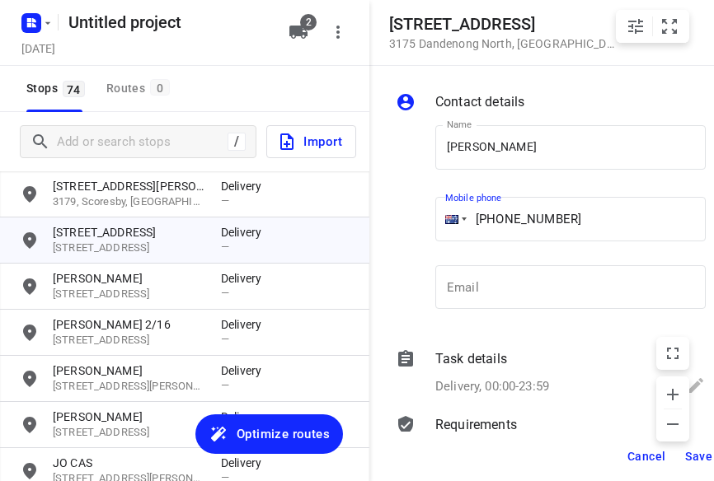
type input "[PHONE_NUMBER]"
click at [698, 454] on span "Save" at bounding box center [698, 456] width 27 height 13
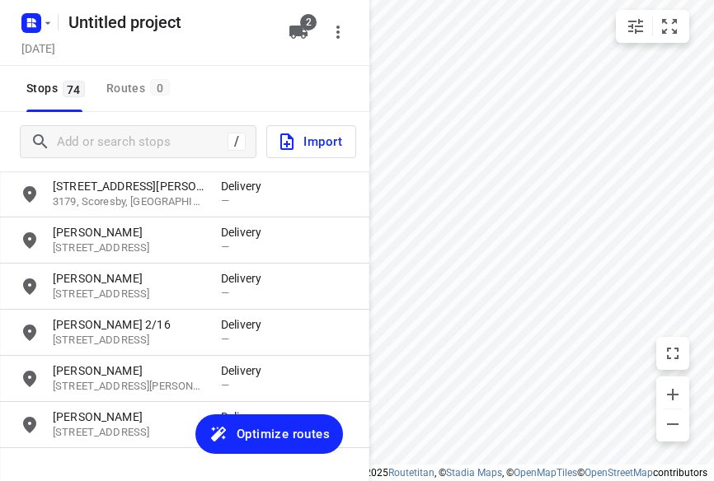
scroll to position [1483, 0]
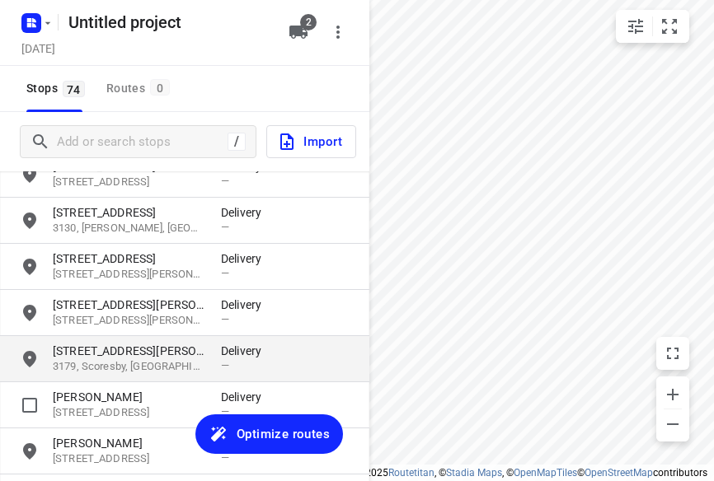
click at [101, 364] on p "3179, Scoresby, [GEOGRAPHIC_DATA]" at bounding box center [129, 367] width 152 height 16
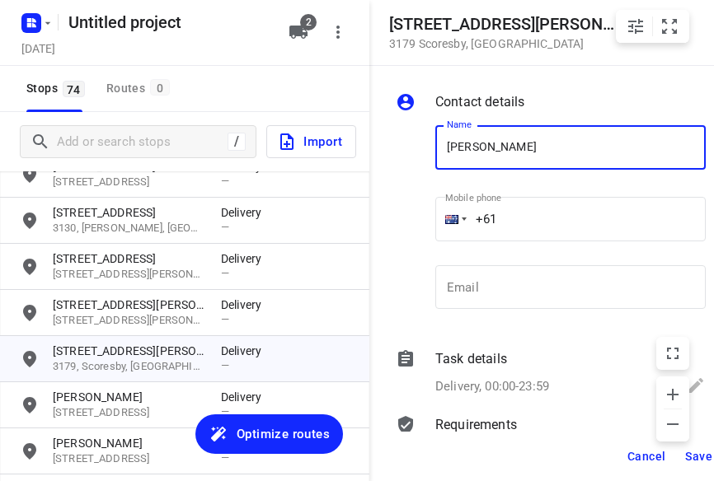
type input "[PERSON_NAME]"
click at [524, 218] on input "+61" at bounding box center [570, 219] width 270 height 45
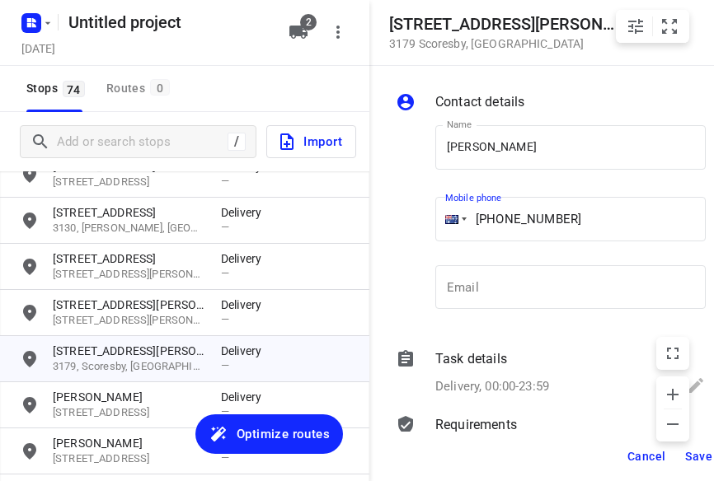
type input "[PHONE_NUMBER]"
click at [676, 454] on div "Cancel Save" at bounding box center [553, 456] width 369 height 49
click at [682, 458] on button "Save" at bounding box center [699, 457] width 40 height 30
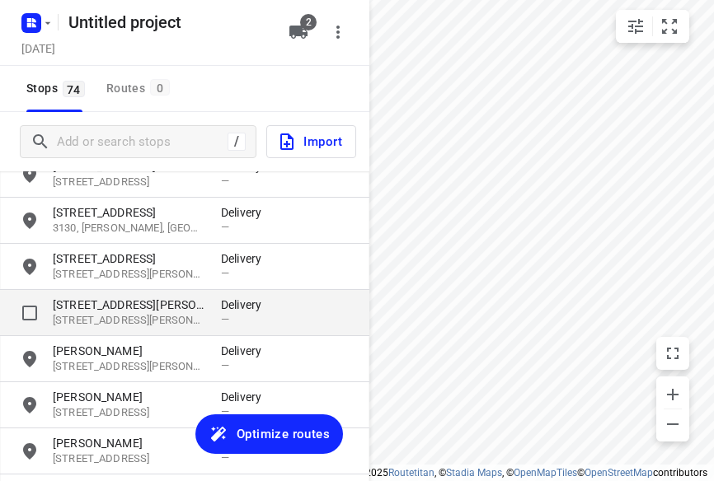
click at [86, 320] on p "[STREET_ADDRESS][PERSON_NAME]" at bounding box center [129, 321] width 152 height 16
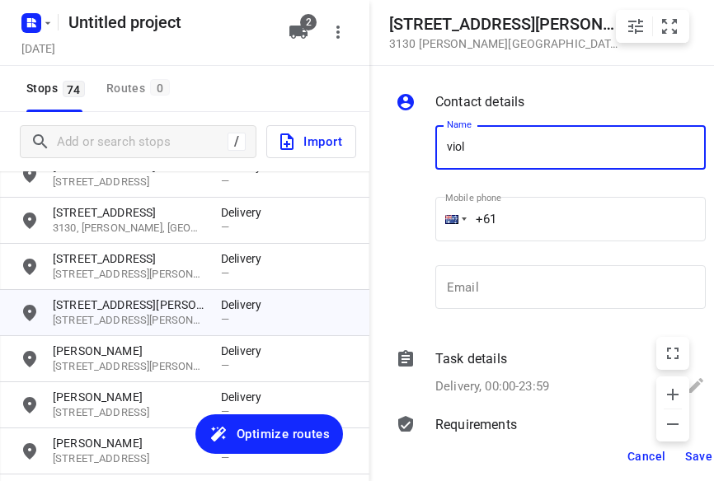
type input "[PERSON_NAME]"
click at [515, 218] on input "+61" at bounding box center [570, 219] width 270 height 45
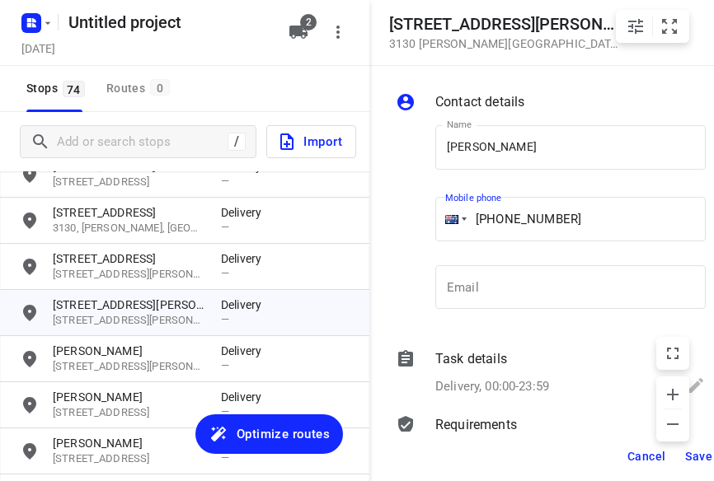
type input "[PHONE_NUMBER]"
click at [693, 454] on span "Save" at bounding box center [698, 456] width 27 height 13
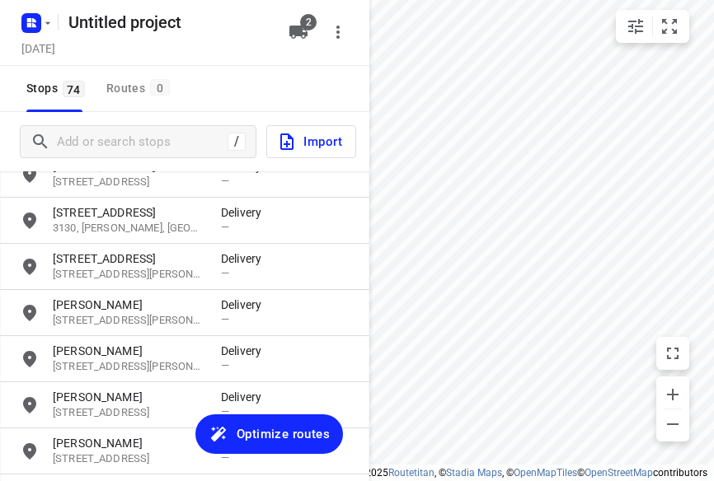
scroll to position [1401, 0]
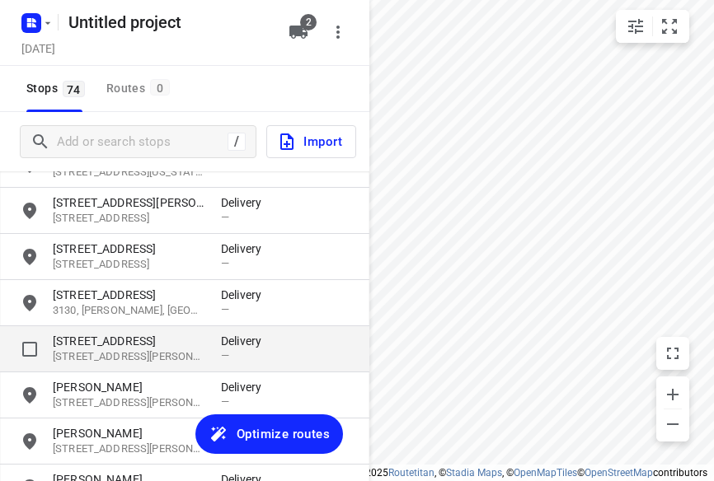
click at [92, 354] on p "[STREET_ADDRESS][PERSON_NAME]" at bounding box center [129, 358] width 152 height 16
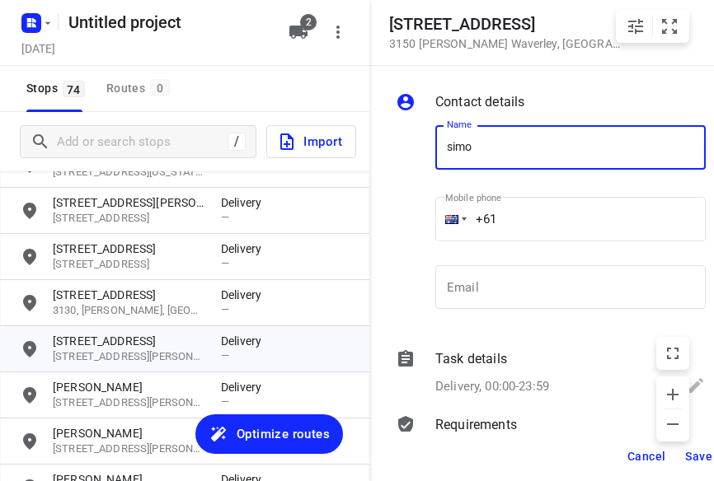
type input "[PERSON_NAME] 1/816"
click at [521, 218] on input "+61" at bounding box center [570, 219] width 270 height 45
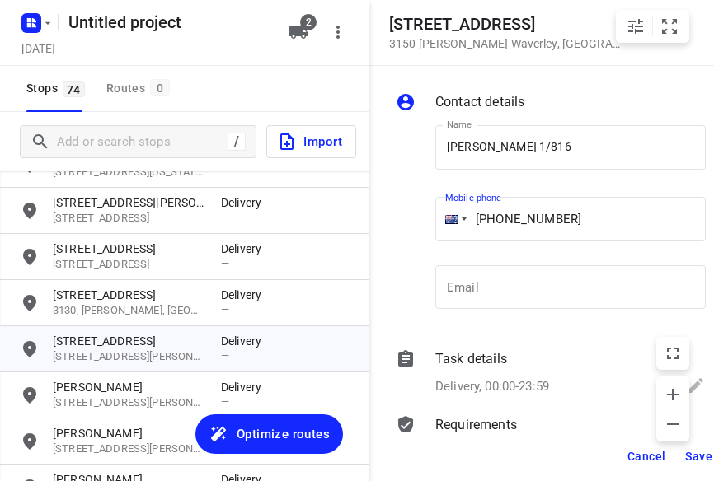
type input "[PHONE_NUMBER]"
click at [688, 458] on span "Save" at bounding box center [698, 456] width 27 height 13
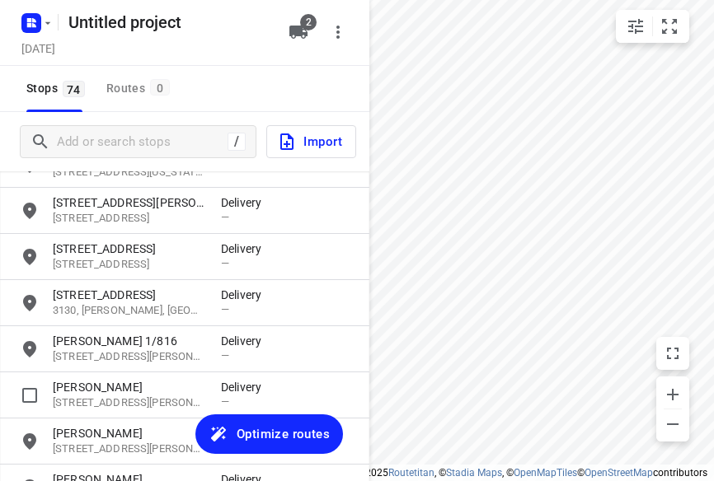
scroll to position [1318, 0]
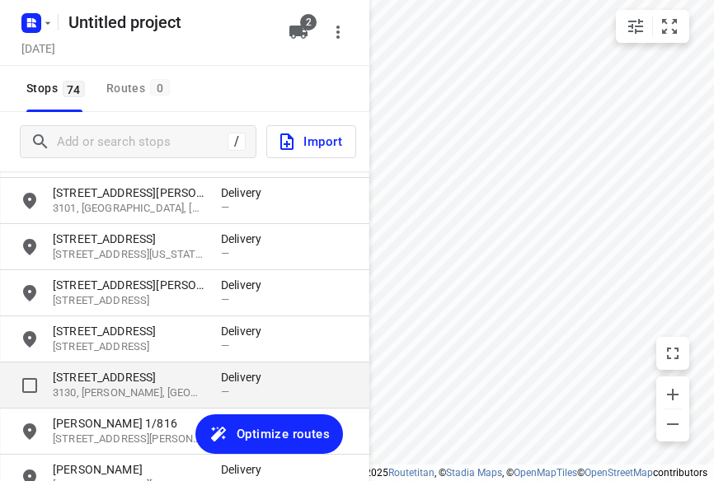
click at [81, 382] on p "[STREET_ADDRESS]" at bounding box center [129, 377] width 152 height 16
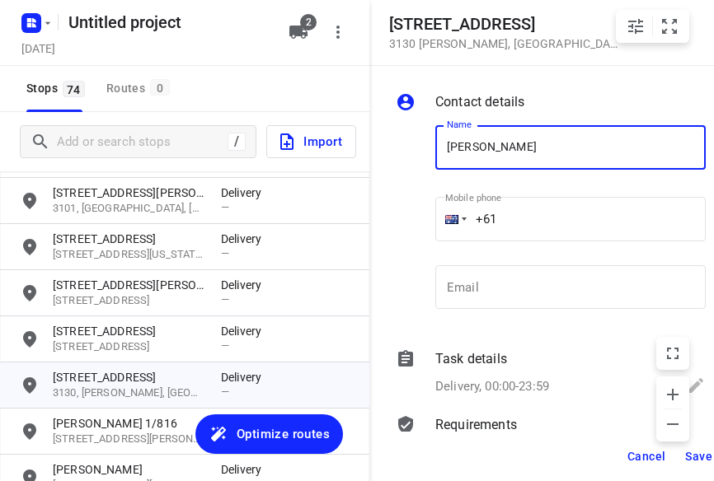
click at [447, 161] on input "[PERSON_NAME]" at bounding box center [570, 147] width 270 height 45
drag, startPoint x: 498, startPoint y: 149, endPoint x: 498, endPoint y: 176, distance: 26.4
click at [498, 149] on input "[PERSON_NAME]" at bounding box center [570, 147] width 270 height 45
type input "[PERSON_NAME] 2/15"
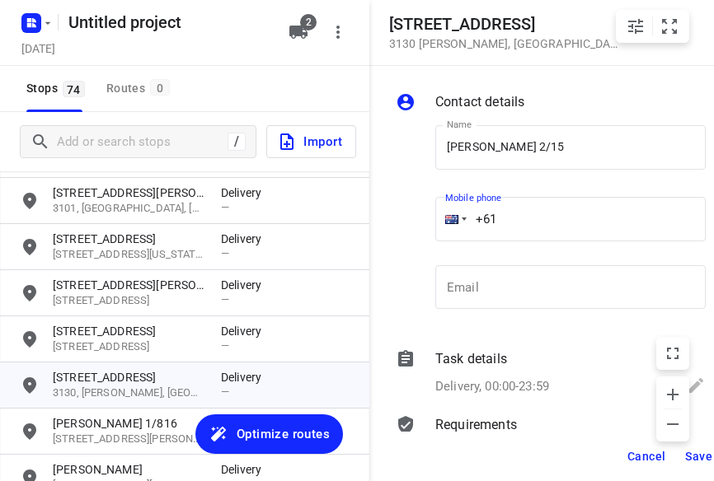
click at [541, 209] on input "+61" at bounding box center [570, 219] width 270 height 45
type input "[PHONE_NUMBER]"
click at [699, 454] on span "Save" at bounding box center [698, 456] width 27 height 13
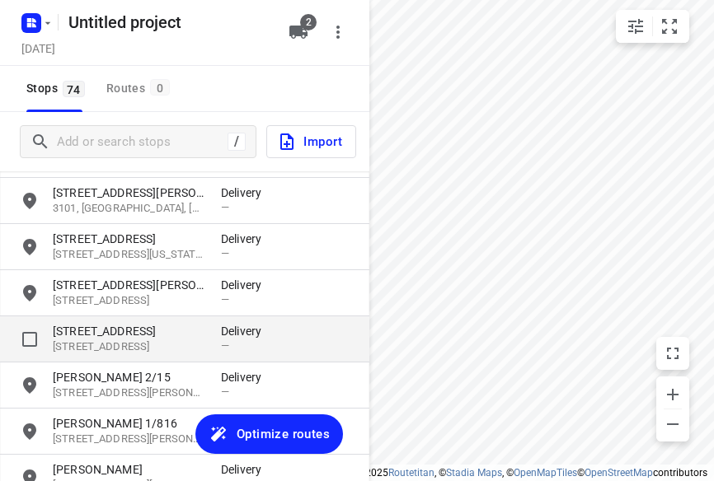
click at [114, 324] on p "[STREET_ADDRESS]" at bounding box center [129, 331] width 152 height 16
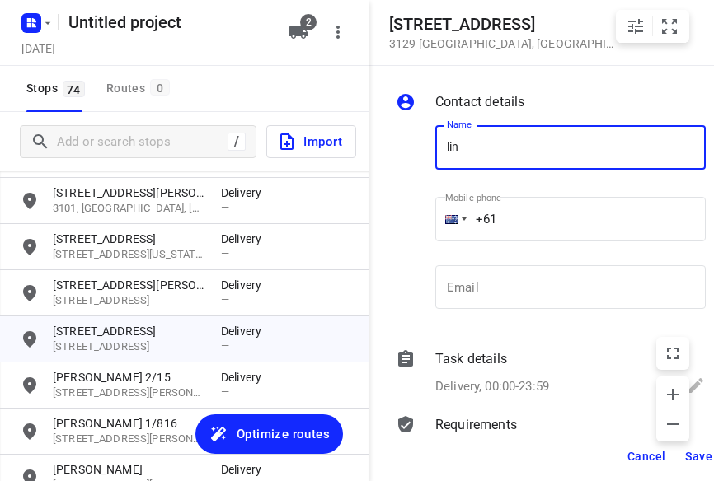
type input "[PERSON_NAME]"
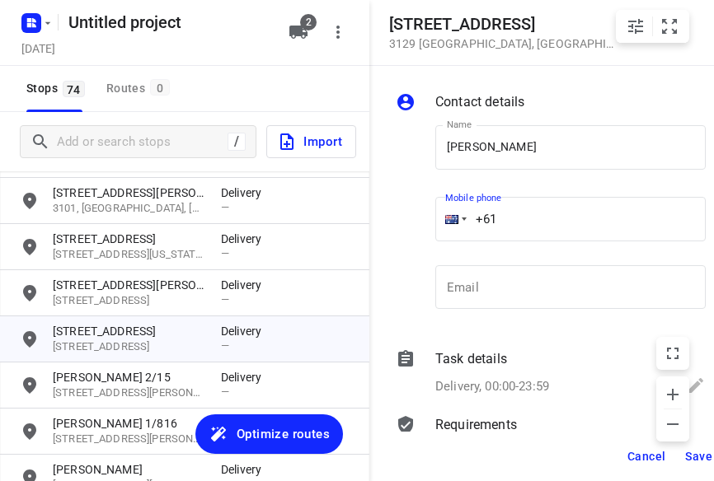
click at [538, 214] on input "+61" at bounding box center [570, 219] width 270 height 45
type input "[PHONE_NUMBER]"
click at [690, 458] on span "Save" at bounding box center [698, 456] width 27 height 13
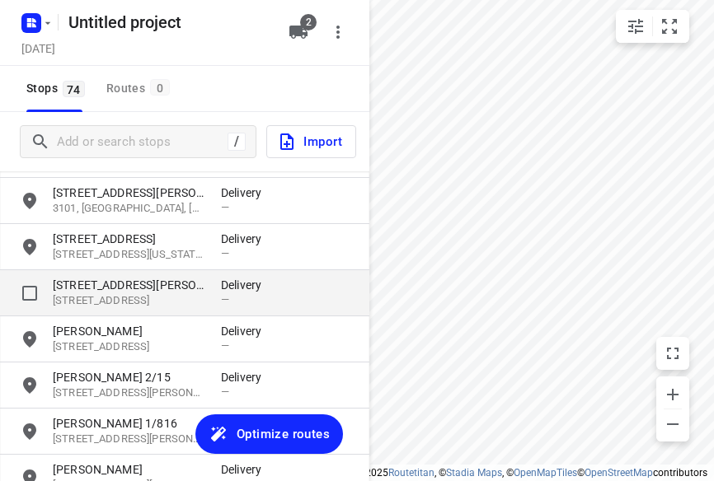
click at [132, 301] on p "[STREET_ADDRESS]" at bounding box center [129, 301] width 152 height 16
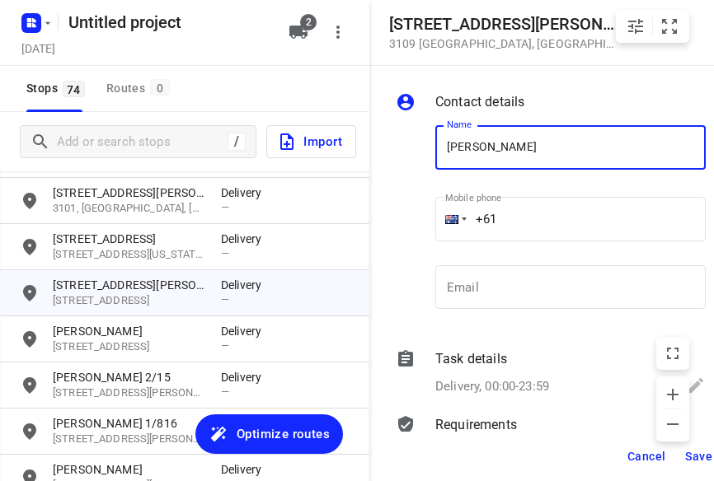
type input "[PERSON_NAME] (Ada) Liew 1/9"
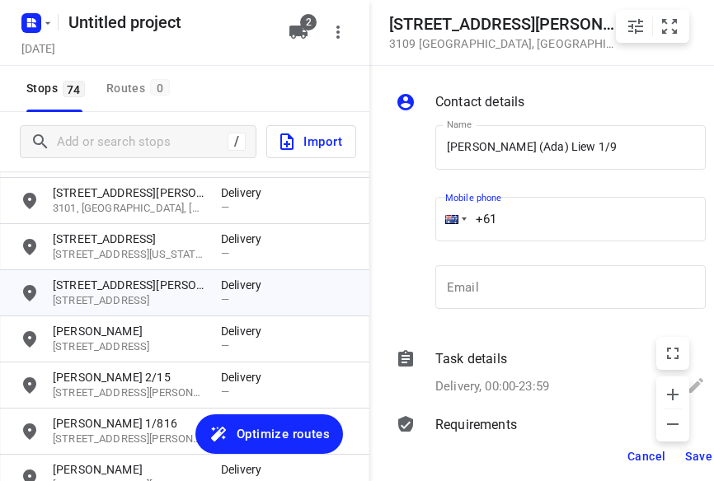
click at [524, 219] on input "+61" at bounding box center [570, 219] width 270 height 45
type input "[PHONE_NUMBER]"
click at [697, 454] on span "Save" at bounding box center [698, 456] width 27 height 13
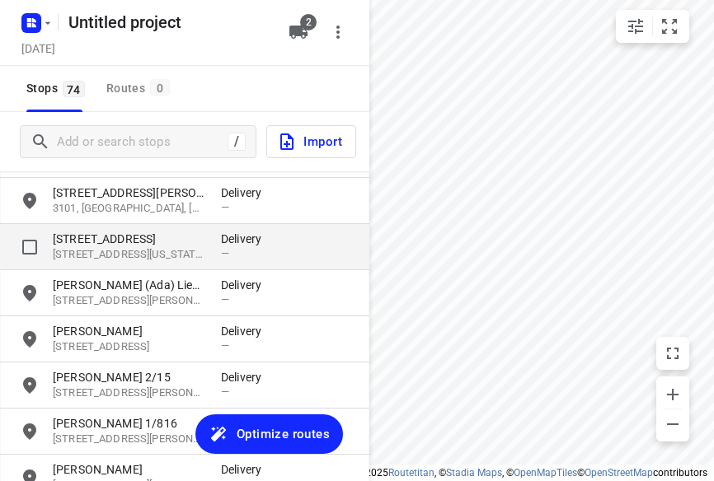
click at [86, 268] on div "[STREET_ADDRESS][US_STATE] Delivery —" at bounding box center [184, 247] width 369 height 46
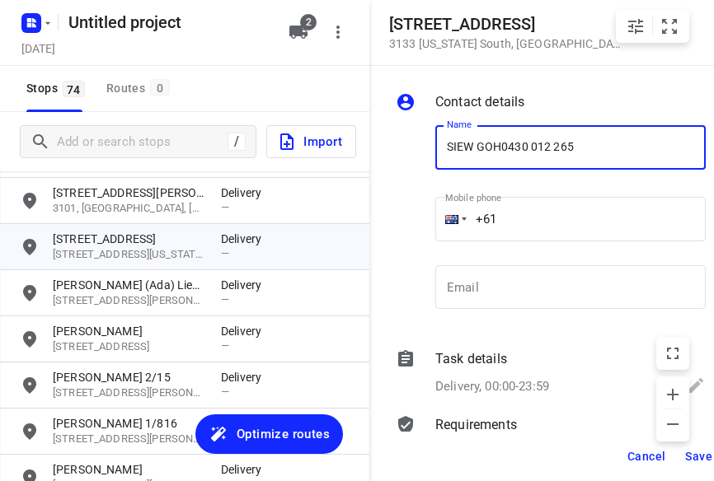
type input "SIEW GOH0430 012 265"
click at [557, 232] on input "+61" at bounding box center [570, 219] width 270 height 45
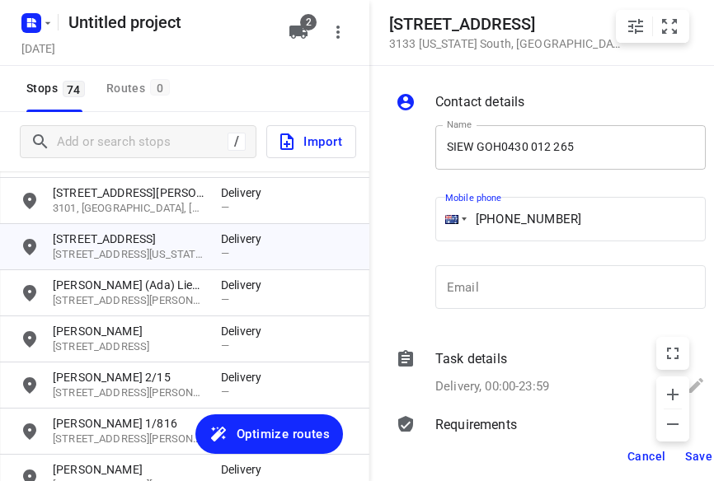
type input "[PHONE_NUMBER]"
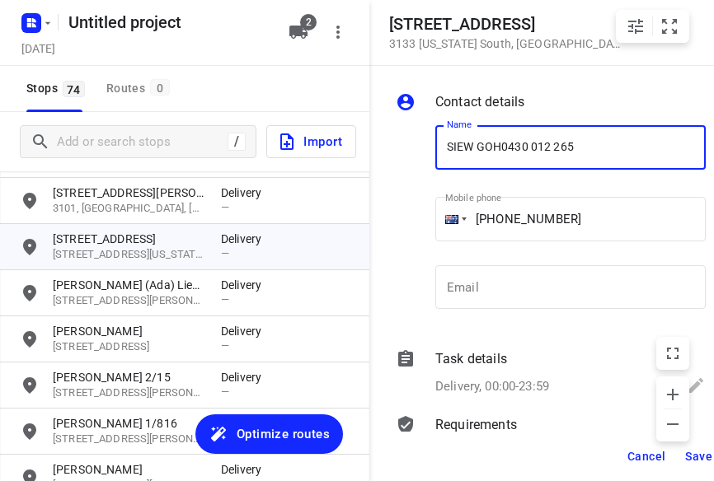
drag, startPoint x: 588, startPoint y: 129, endPoint x: 505, endPoint y: 141, distance: 84.1
click at [505, 141] on input "SIEW GOH0430 012 265" at bounding box center [570, 147] width 270 height 45
type input "[PERSON_NAME]"
click at [505, 200] on input "[PHONE_NUMBER]" at bounding box center [570, 219] width 270 height 45
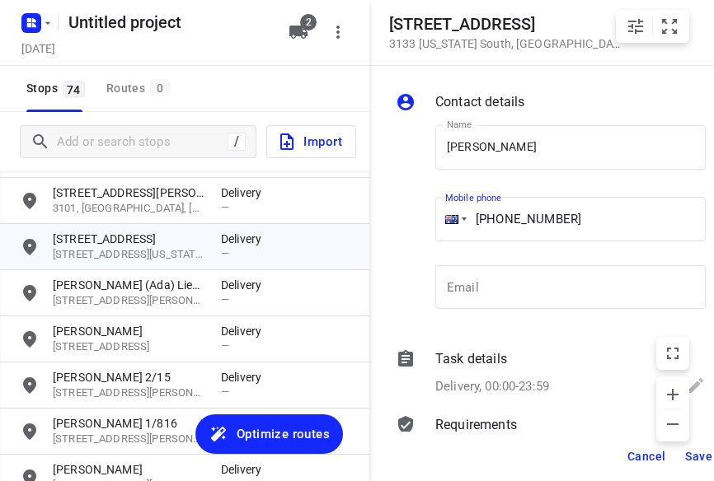
click at [508, 218] on input "[PHONE_NUMBER]" at bounding box center [570, 219] width 270 height 45
type input "[PHONE_NUMBER]"
click at [687, 451] on span "Save" at bounding box center [698, 456] width 27 height 13
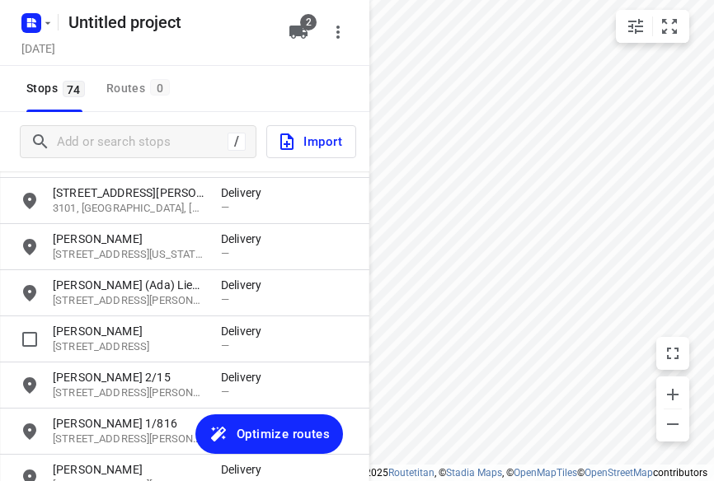
scroll to position [1153, 0]
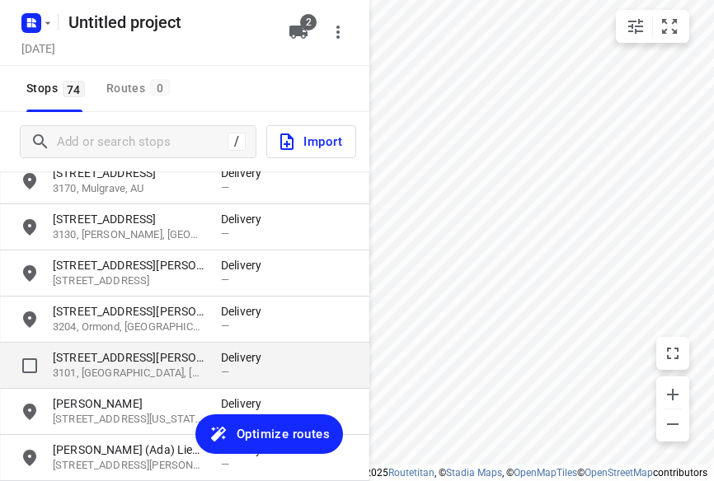
click at [63, 358] on p "[STREET_ADDRESS][PERSON_NAME]" at bounding box center [129, 358] width 152 height 16
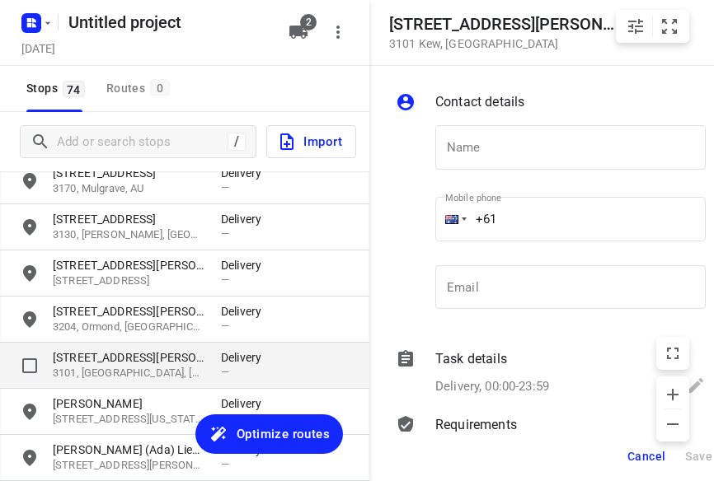
type input "c"
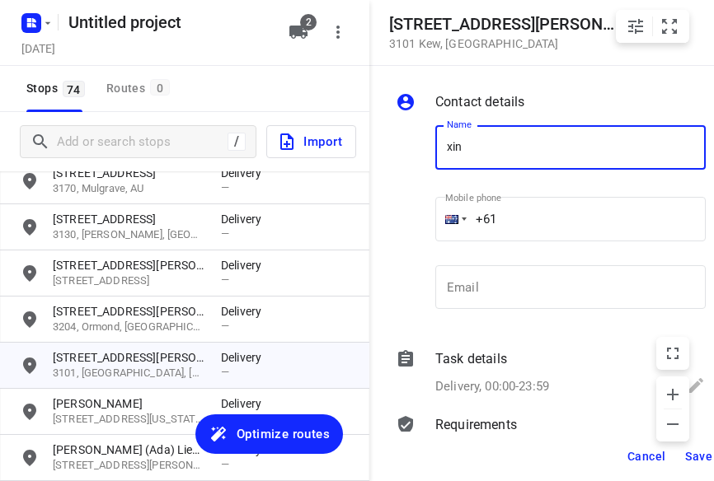
type input "[PERSON_NAME]"
click at [534, 223] on input "+61" at bounding box center [570, 219] width 270 height 45
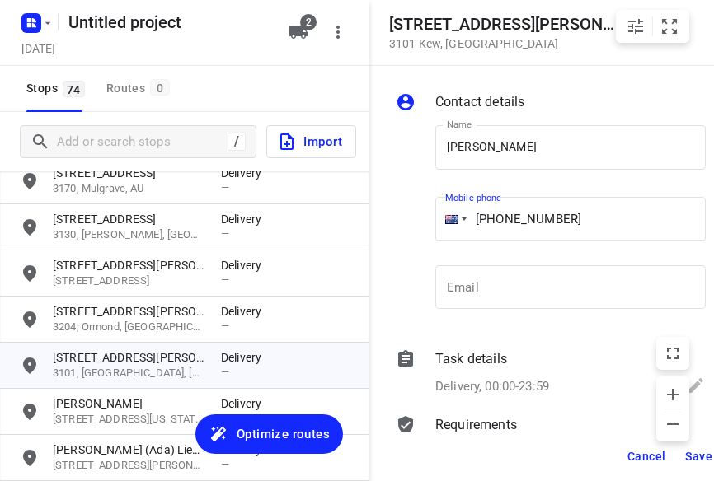
click at [519, 221] on input "[PHONE_NUMBER]" at bounding box center [570, 219] width 270 height 45
type input "[PHONE_NUMBER]"
click at [696, 457] on span "Save" at bounding box center [698, 456] width 27 height 13
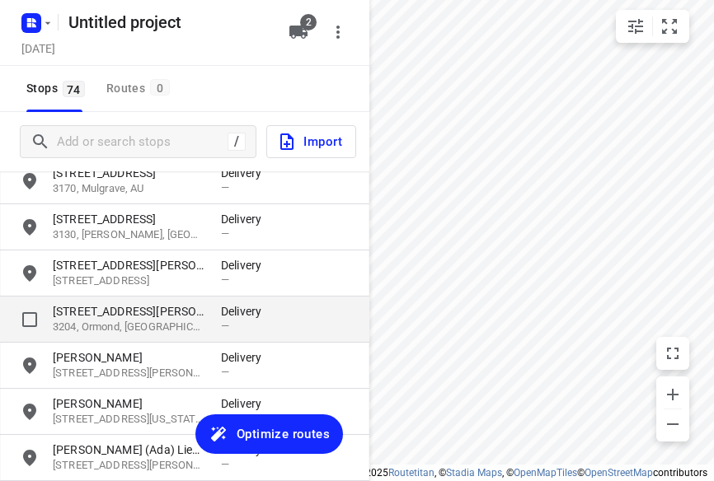
click at [107, 314] on p "[STREET_ADDRESS][PERSON_NAME]" at bounding box center [129, 311] width 152 height 16
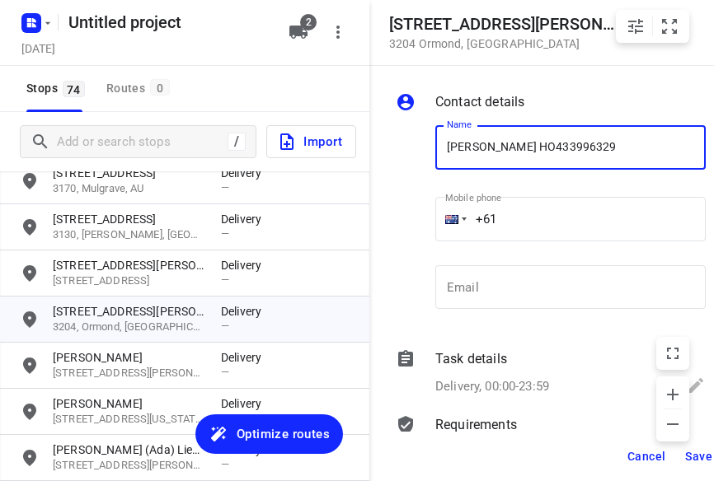
type input "[PERSON_NAME] HO433996329"
click at [510, 228] on input "+61" at bounding box center [570, 219] width 270 height 45
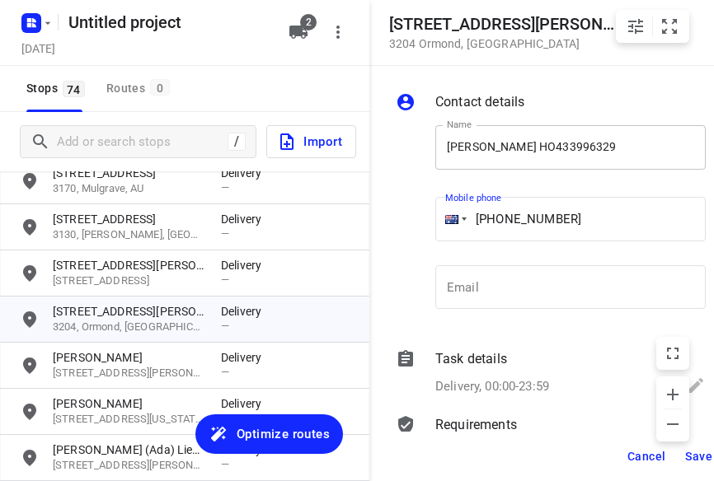
type input "[PHONE_NUMBER]"
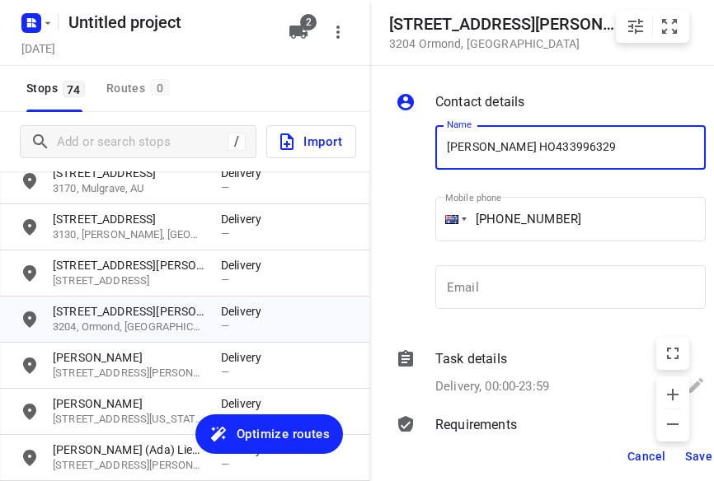
drag, startPoint x: 594, startPoint y: 146, endPoint x: 509, endPoint y: 153, distance: 85.2
click at [509, 153] on input "[PERSON_NAME] HO433996329" at bounding box center [570, 147] width 270 height 45
type input "[PERSON_NAME]"
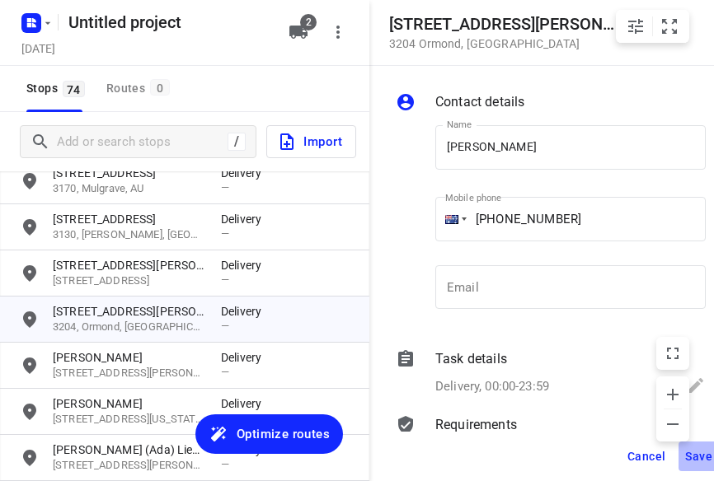
click at [688, 457] on span "Save" at bounding box center [698, 456] width 27 height 13
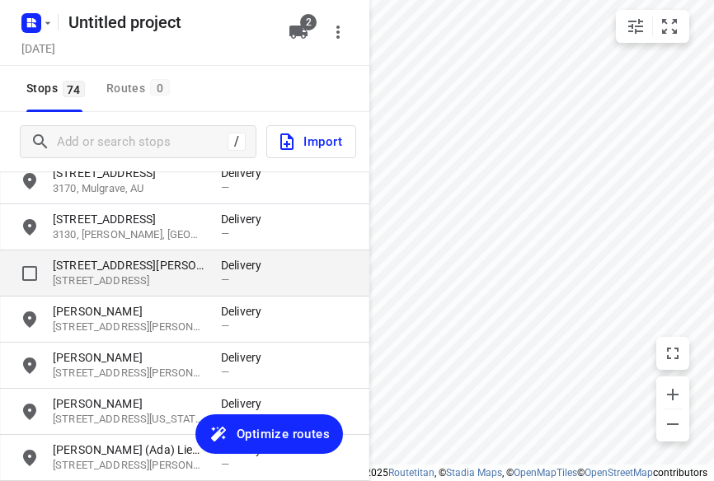
click at [96, 276] on p "[STREET_ADDRESS]" at bounding box center [129, 282] width 152 height 16
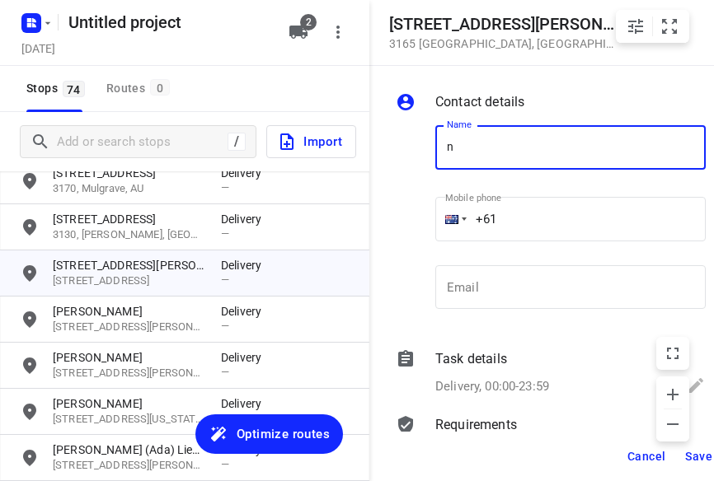
click at [458, 150] on input "n" at bounding box center [570, 147] width 270 height 45
click at [446, 148] on input "n" at bounding box center [570, 147] width 270 height 45
click at [486, 151] on input "an" at bounding box center [570, 147] width 270 height 45
type input "[PERSON_NAME]"
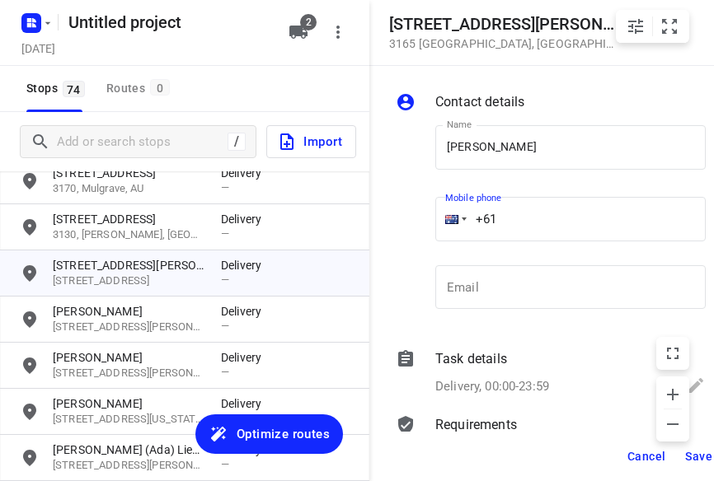
click at [511, 212] on input "+61" at bounding box center [570, 219] width 270 height 45
type input "[PHONE_NUMBER]"
click at [693, 458] on span "Save" at bounding box center [698, 456] width 27 height 13
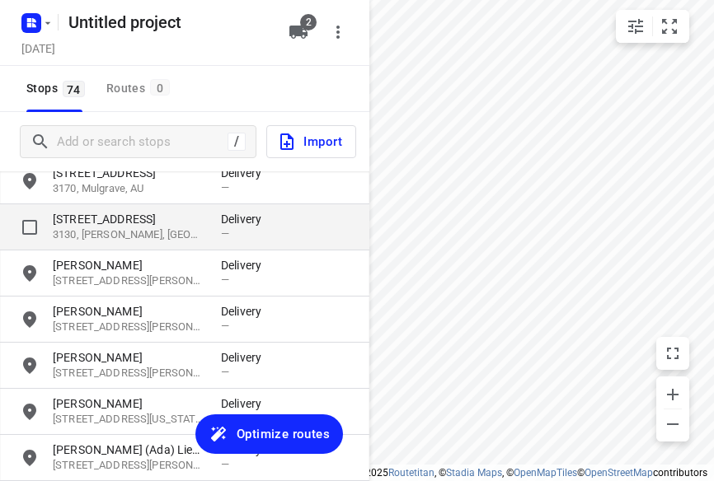
click at [100, 226] on p "[STREET_ADDRESS]" at bounding box center [129, 219] width 152 height 16
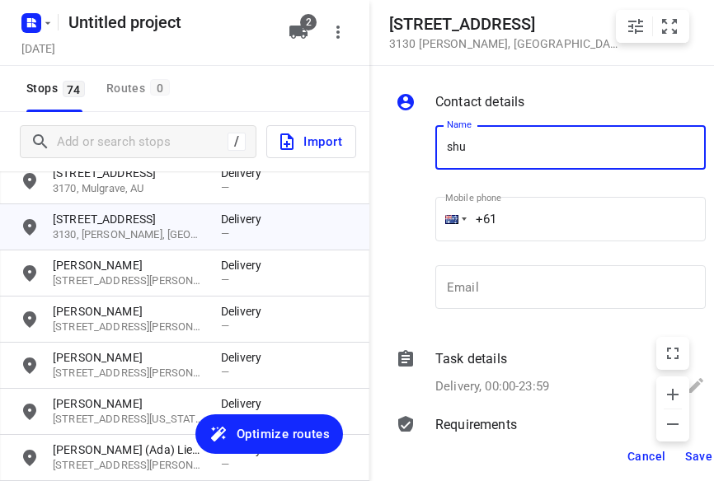
type input "[PERSON_NAME] 2/15"
click at [580, 248] on p "​" at bounding box center [570, 250] width 270 height 11
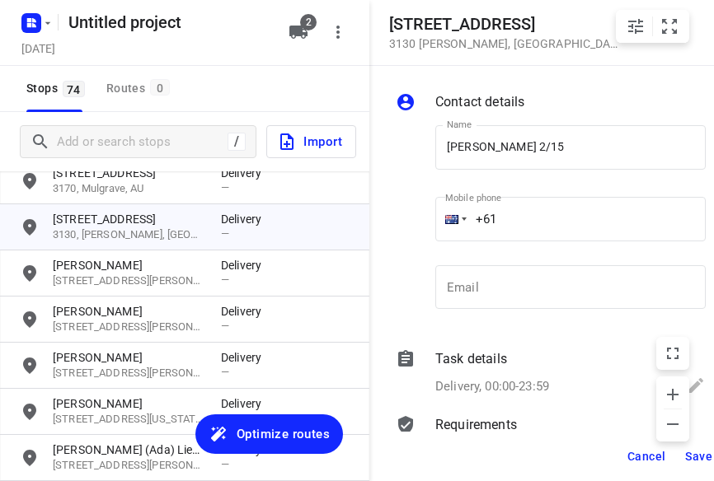
click at [554, 237] on input "+61" at bounding box center [570, 219] width 270 height 45
type input "[PHONE_NUMBER]"
click at [687, 453] on span "Save" at bounding box center [698, 456] width 27 height 13
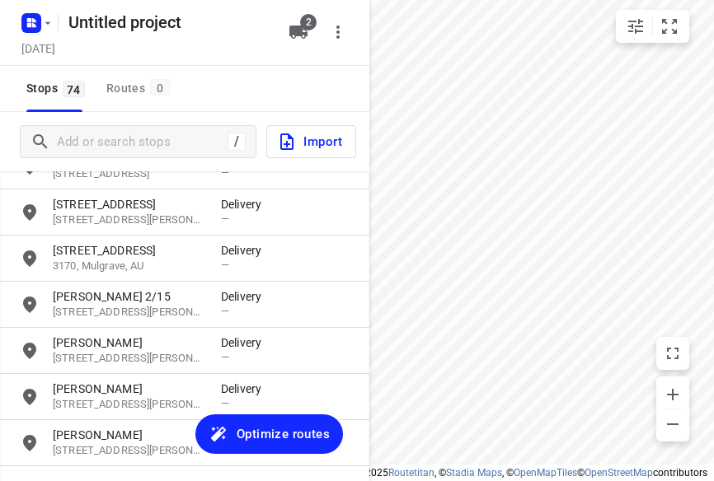
scroll to position [988, 0]
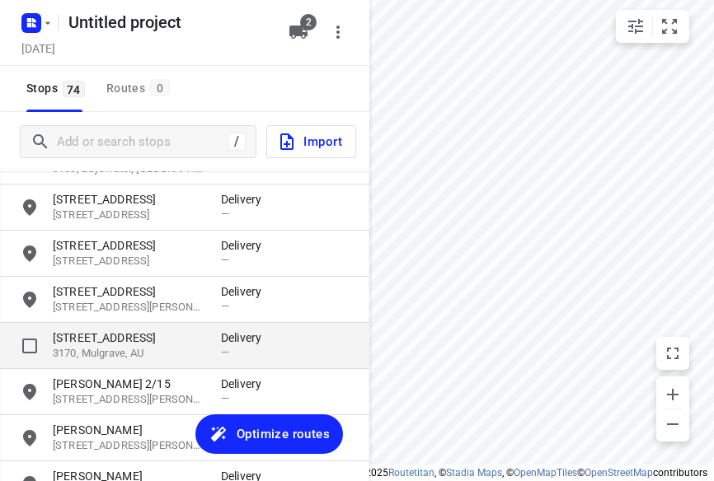
click at [92, 340] on p "[STREET_ADDRESS]" at bounding box center [129, 338] width 152 height 16
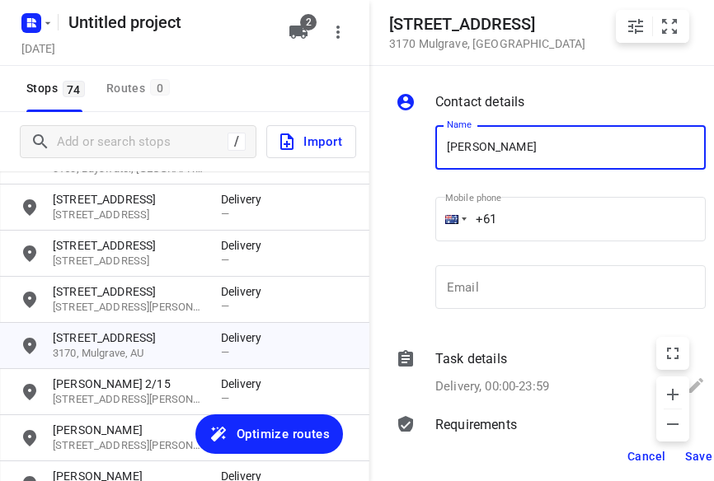
type input "[PERSON_NAME]"
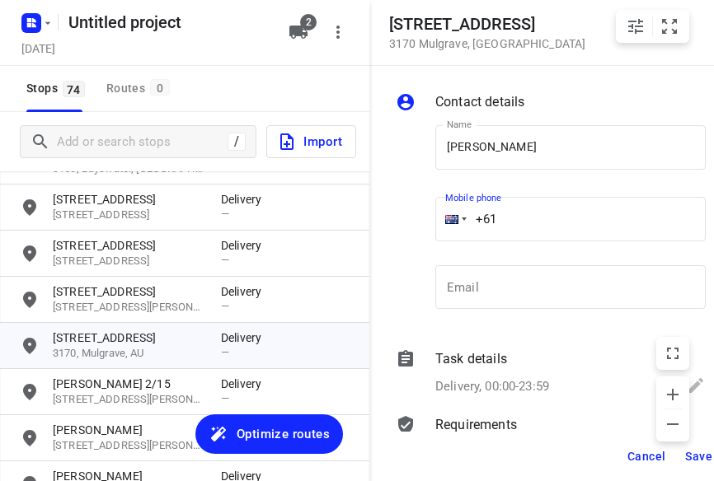
click at [517, 218] on input "+61" at bounding box center [570, 219] width 270 height 45
type input "[PHONE_NUMBER]"
click at [688, 458] on span "Save" at bounding box center [698, 456] width 27 height 13
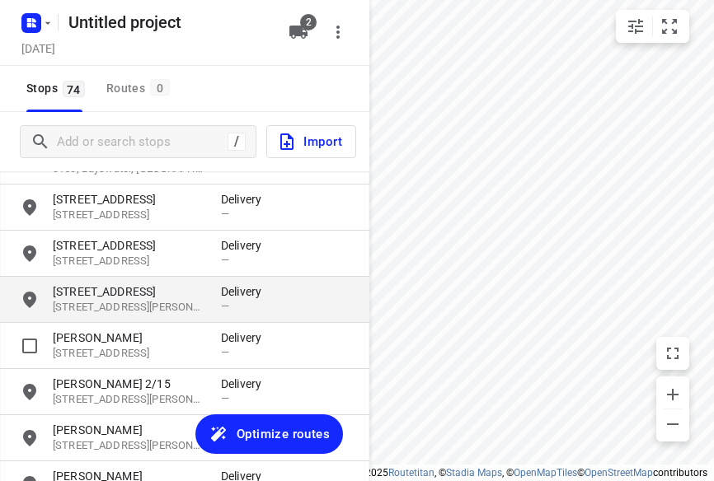
click at [100, 302] on p "[STREET_ADDRESS][PERSON_NAME]" at bounding box center [129, 308] width 152 height 16
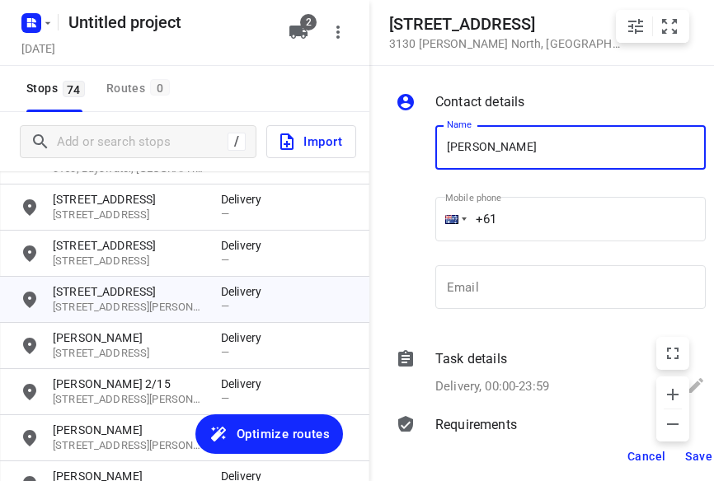
type input "[PERSON_NAME]"
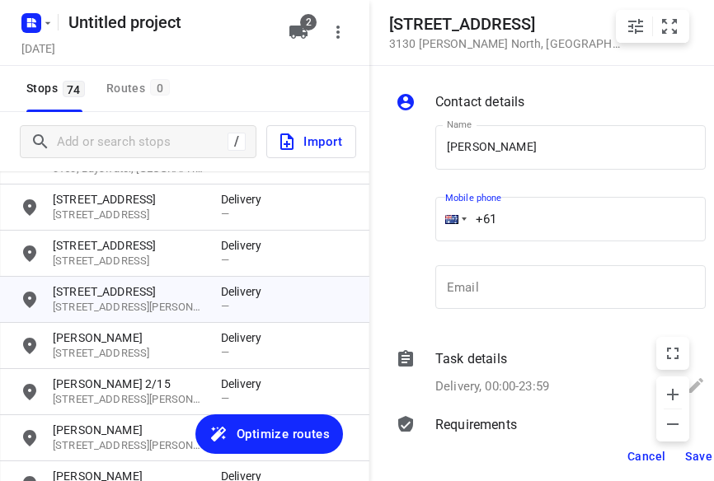
click at [518, 214] on input "+61" at bounding box center [570, 219] width 270 height 45
type input "[PHONE_NUMBER]"
click at [682, 449] on button "Save" at bounding box center [699, 457] width 40 height 30
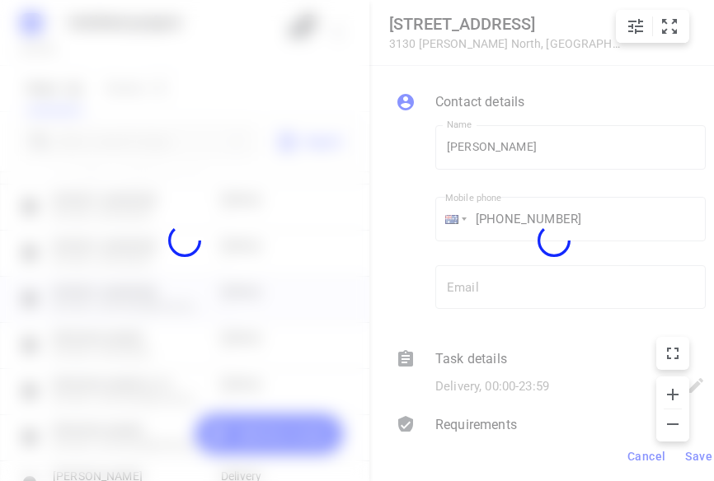
click at [686, 456] on div at bounding box center [553, 240] width 369 height 481
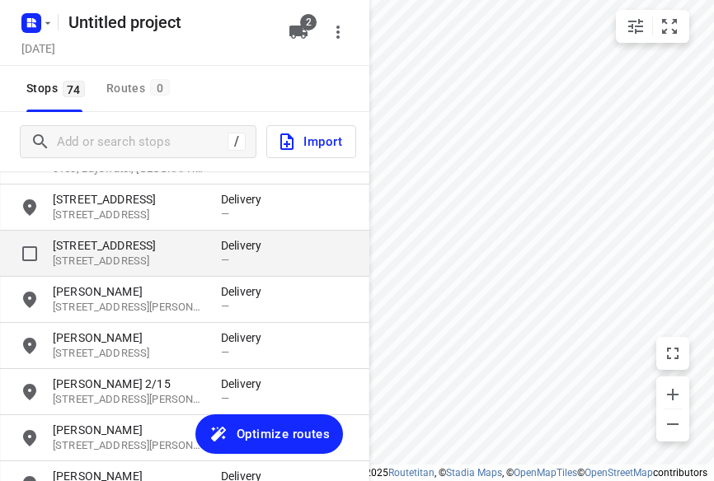
click at [106, 247] on p "[STREET_ADDRESS]" at bounding box center [129, 245] width 152 height 16
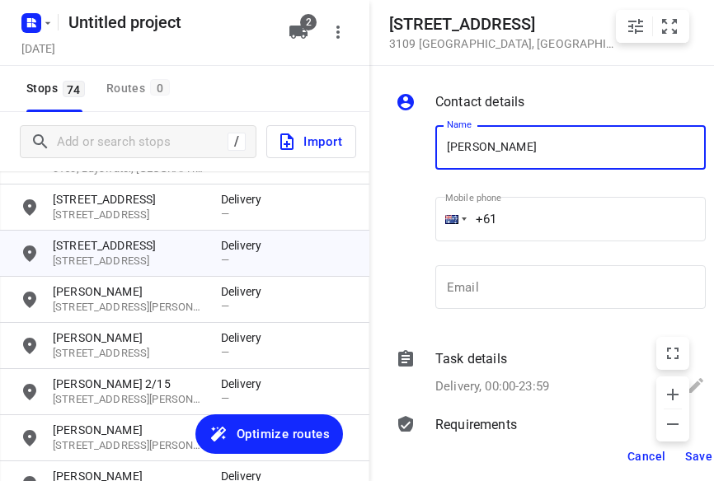
type input "[PERSON_NAME]"
click at [528, 220] on input "+61" at bounding box center [570, 219] width 270 height 45
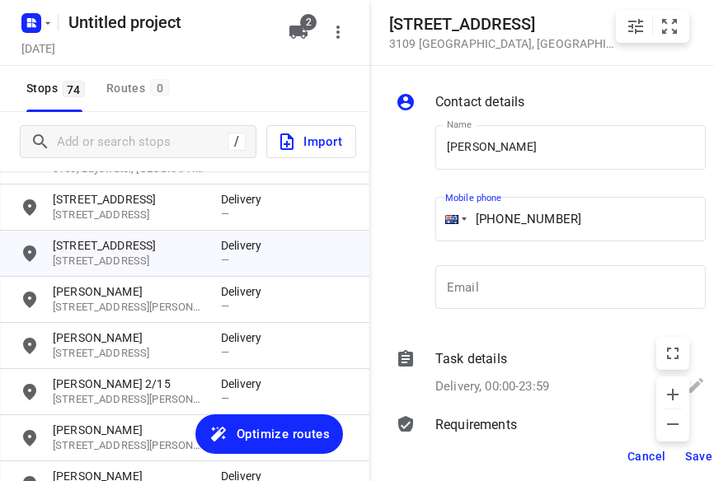
type input "[PHONE_NUMBER]"
click at [694, 456] on span "Save" at bounding box center [698, 456] width 27 height 13
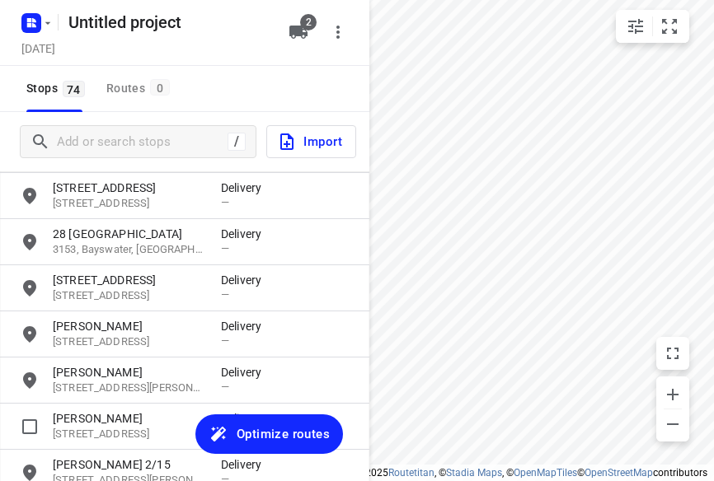
scroll to position [906, 0]
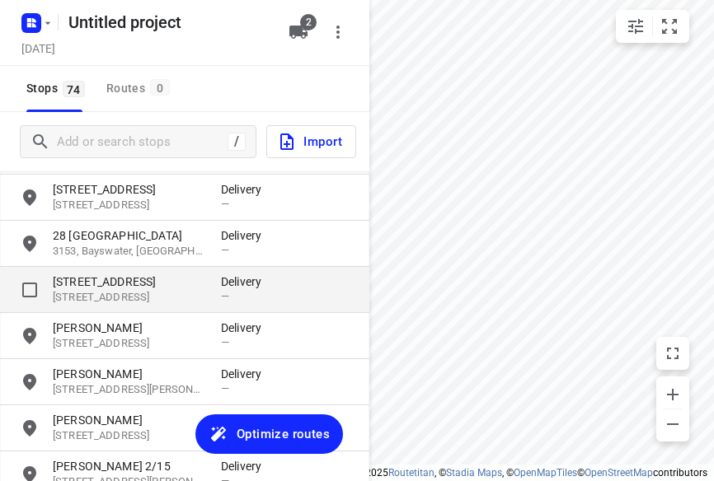
click at [156, 294] on p "[STREET_ADDRESS]" at bounding box center [129, 298] width 152 height 16
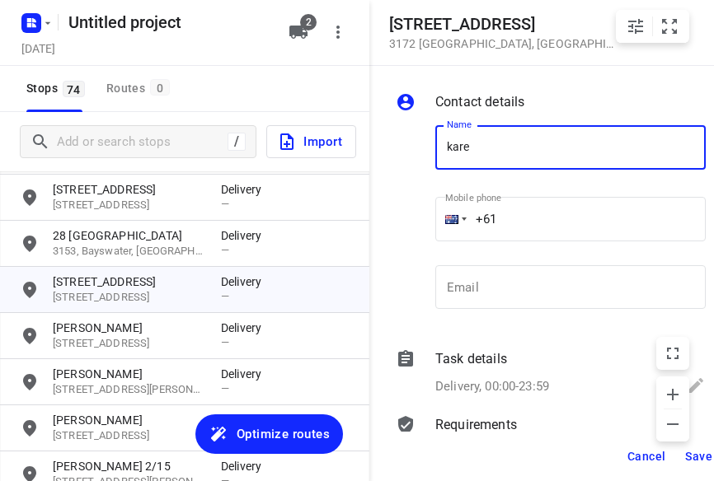
type input "[PERSON_NAME]"
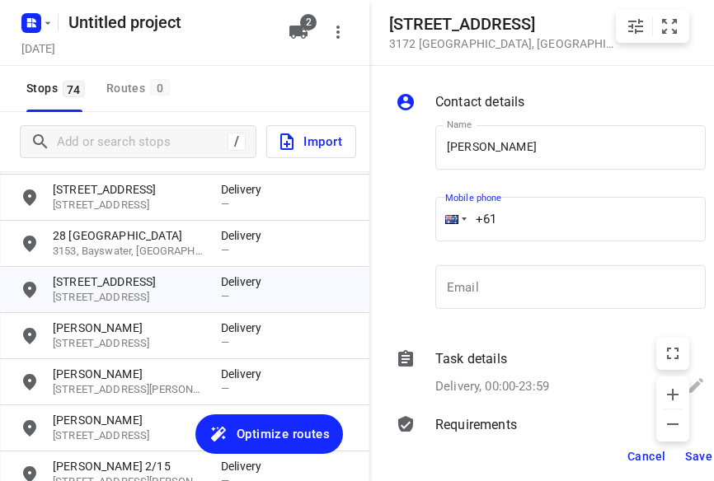
drag, startPoint x: 514, startPoint y: 213, endPoint x: 506, endPoint y: 232, distance: 20.7
click at [514, 214] on input "+61" at bounding box center [570, 219] width 270 height 45
type input "[PHONE_NUMBER]"
click at [693, 456] on span "Save" at bounding box center [698, 456] width 27 height 13
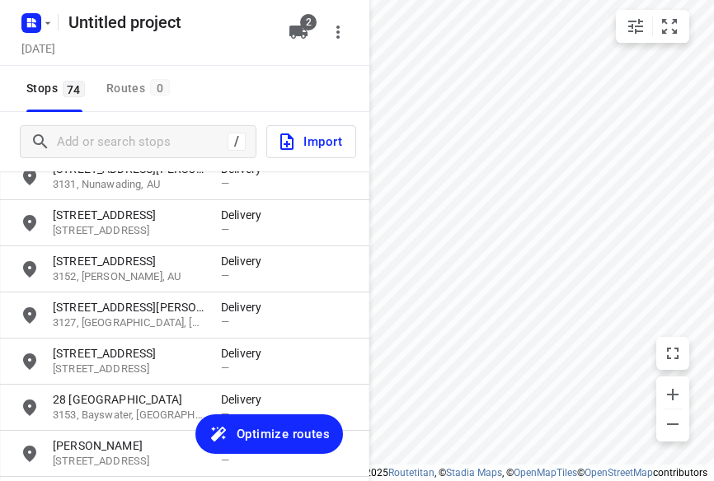
scroll to position [741, 0]
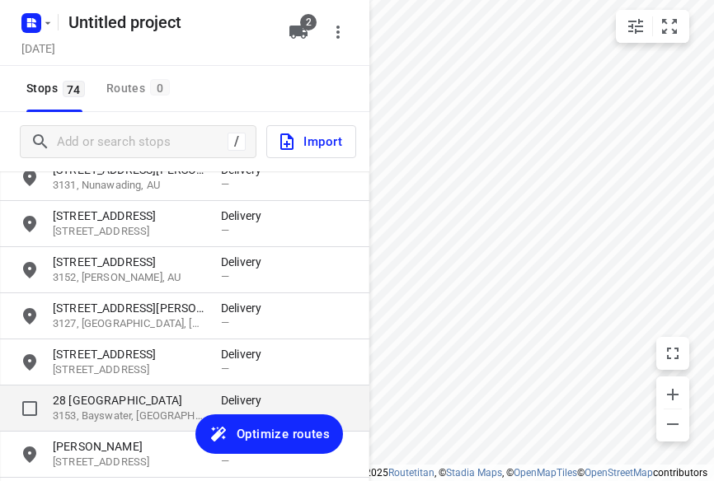
click at [80, 409] on p "3153, Bayswater, [GEOGRAPHIC_DATA]" at bounding box center [129, 417] width 152 height 16
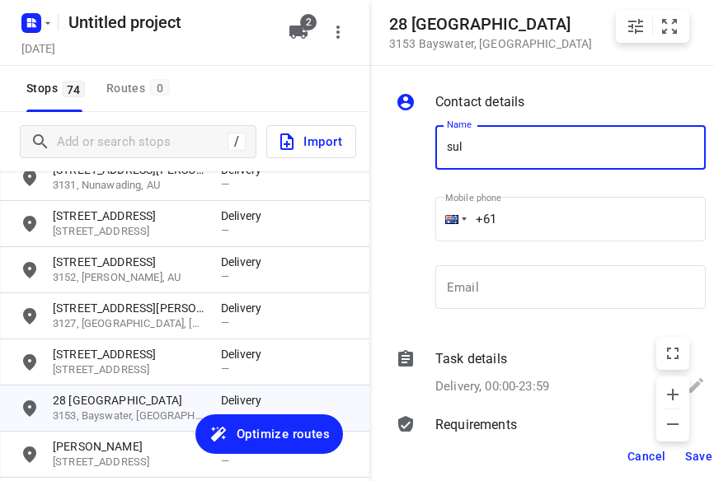
type input "SULENI MULIA TUNGGAL"
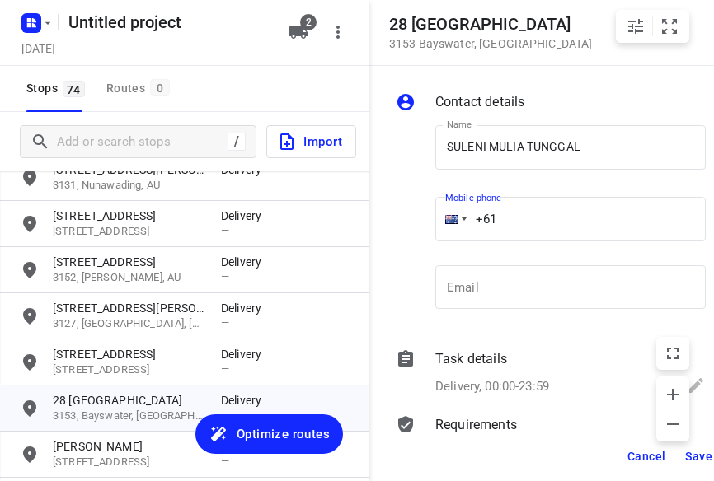
click at [523, 217] on input "+61" at bounding box center [570, 219] width 270 height 45
type input "[PHONE_NUMBER]"
click at [691, 452] on span "Save" at bounding box center [698, 456] width 27 height 13
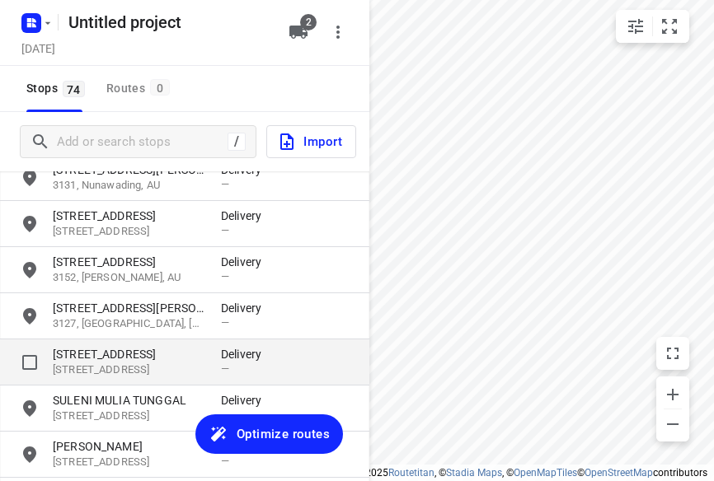
click at [99, 347] on p "[STREET_ADDRESS]" at bounding box center [129, 354] width 152 height 16
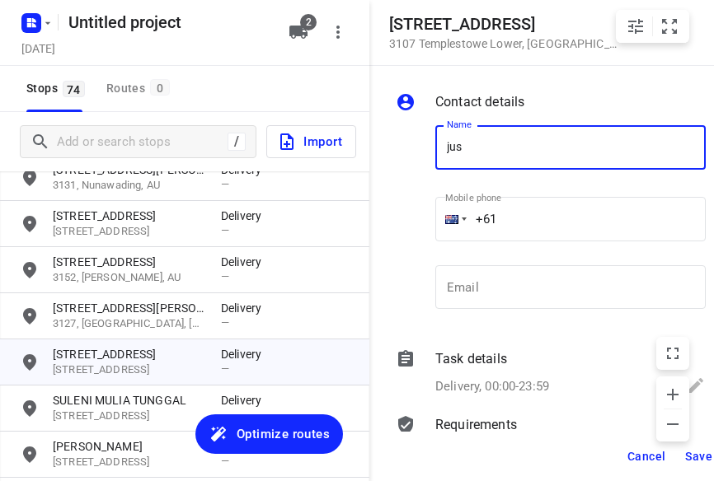
type input "[PERSON_NAME] 2/5"
click at [535, 218] on input "+61" at bounding box center [570, 219] width 270 height 45
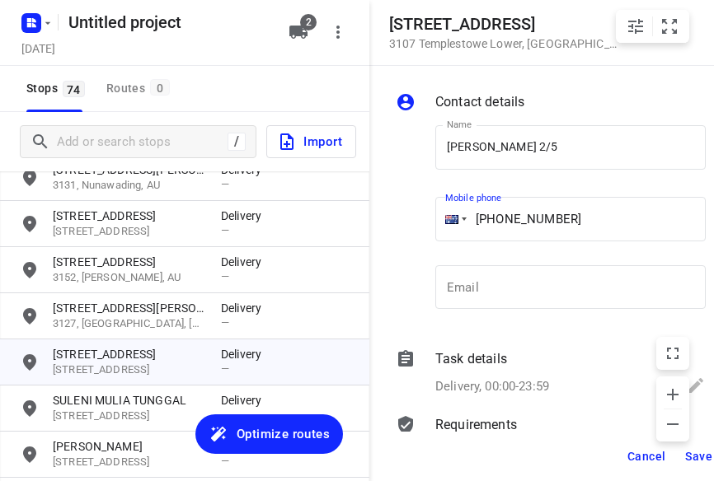
type input "[PHONE_NUMBER]"
click at [690, 458] on span "Save" at bounding box center [698, 456] width 27 height 13
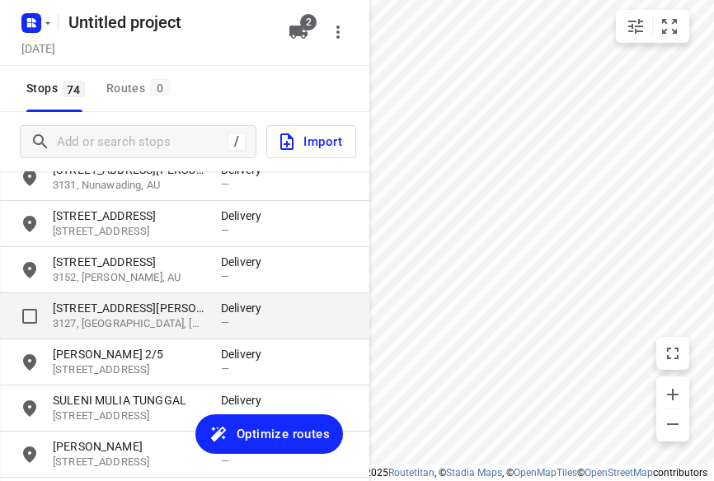
click at [109, 317] on p "3127, [GEOGRAPHIC_DATA], [GEOGRAPHIC_DATA]" at bounding box center [129, 325] width 152 height 16
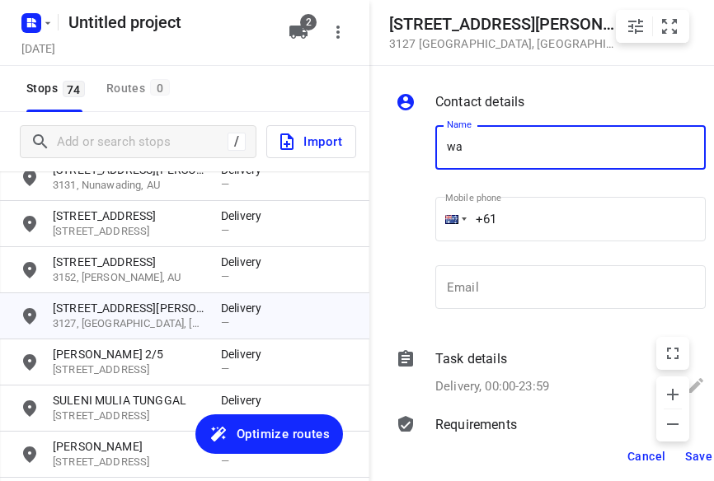
type input "WAN TEING"
click at [509, 223] on input "+61" at bounding box center [570, 219] width 270 height 45
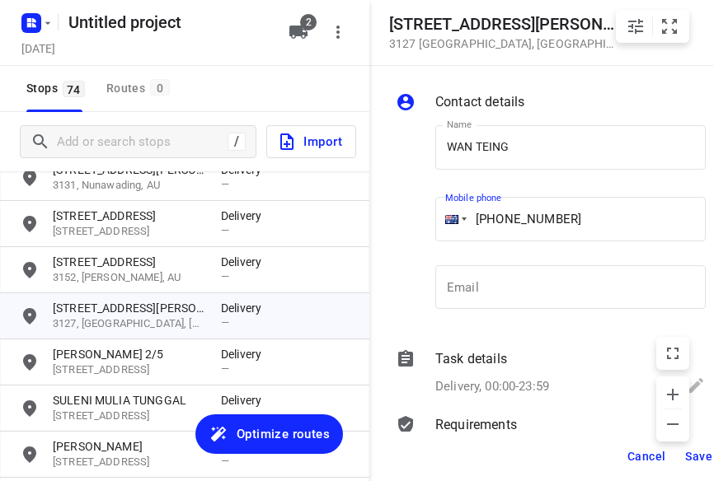
type input "[PHONE_NUMBER]"
click at [699, 457] on span "Save" at bounding box center [698, 456] width 27 height 13
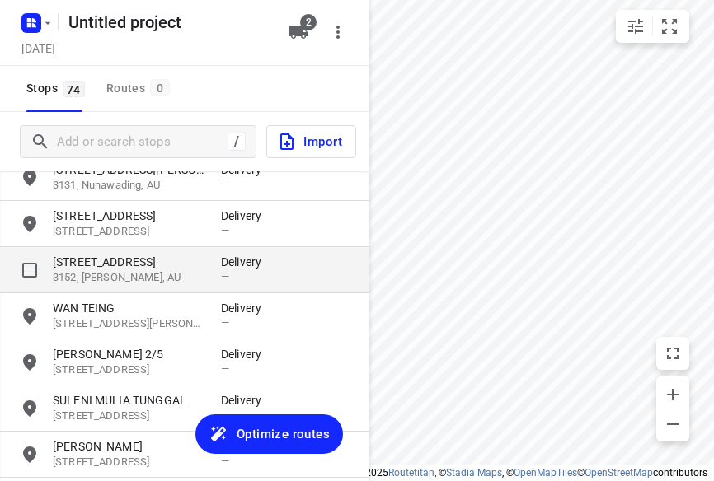
click at [114, 275] on p "3152, [PERSON_NAME], AU" at bounding box center [129, 278] width 152 height 16
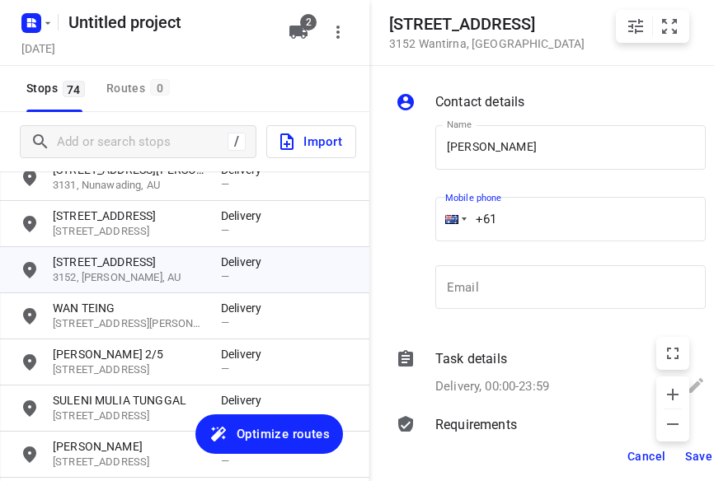
click at [508, 214] on input "+61" at bounding box center [570, 219] width 270 height 45
click at [697, 458] on span "Save" at bounding box center [698, 456] width 27 height 13
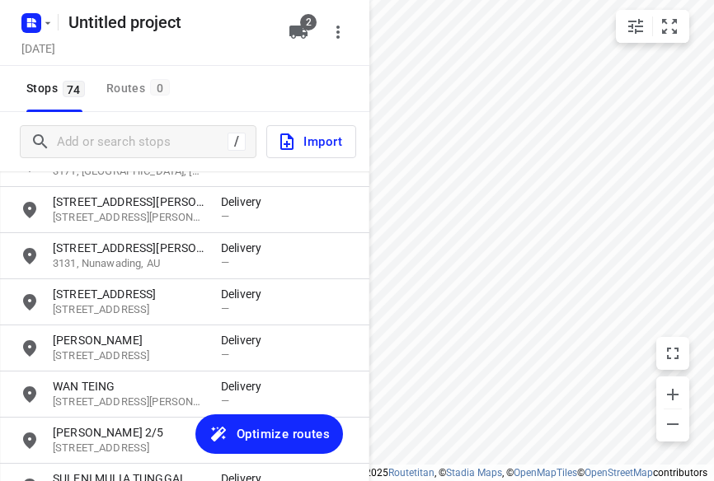
scroll to position [659, 0]
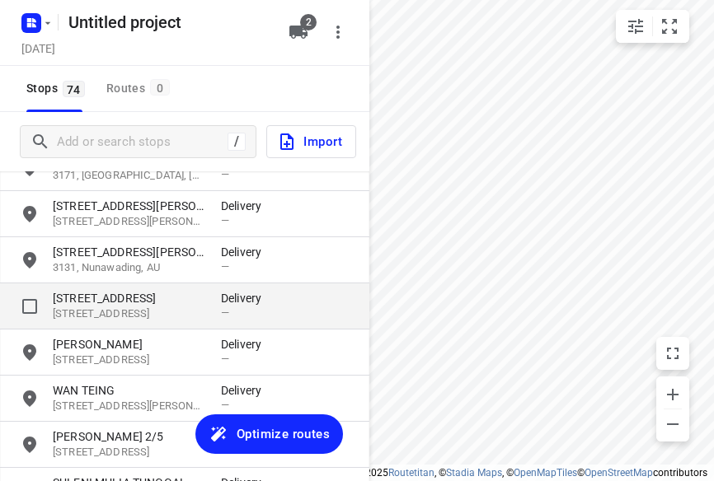
click at [99, 301] on p "[STREET_ADDRESS]" at bounding box center [129, 298] width 152 height 16
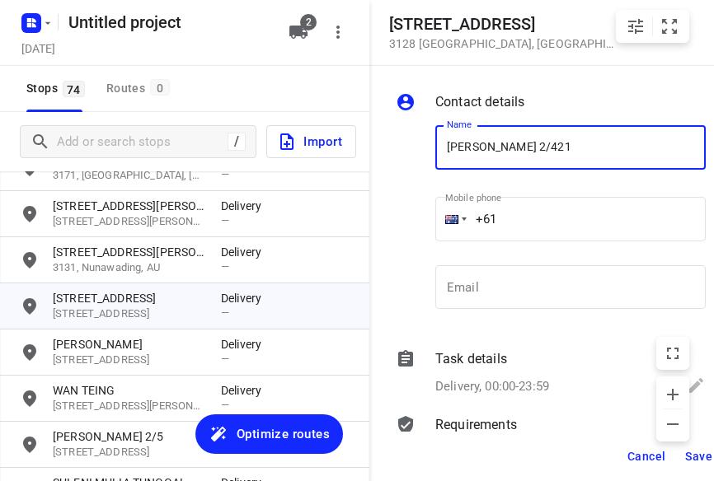
drag, startPoint x: 513, startPoint y: 182, endPoint x: 518, endPoint y: 210, distance: 28.5
click at [518, 210] on input "+61" at bounding box center [570, 219] width 270 height 45
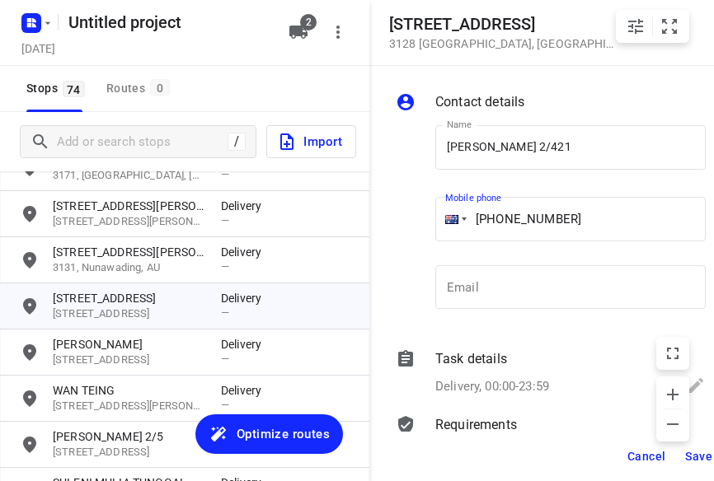
click at [691, 452] on span "Save" at bounding box center [698, 456] width 27 height 13
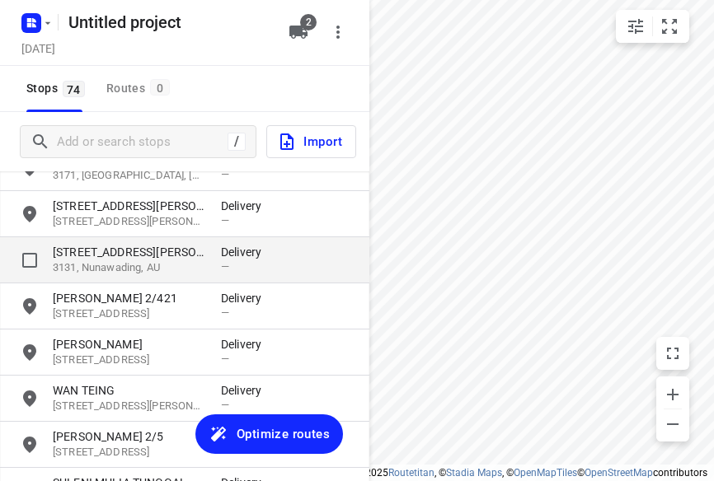
click at [120, 257] on p "[STREET_ADDRESS][PERSON_NAME]" at bounding box center [129, 252] width 152 height 16
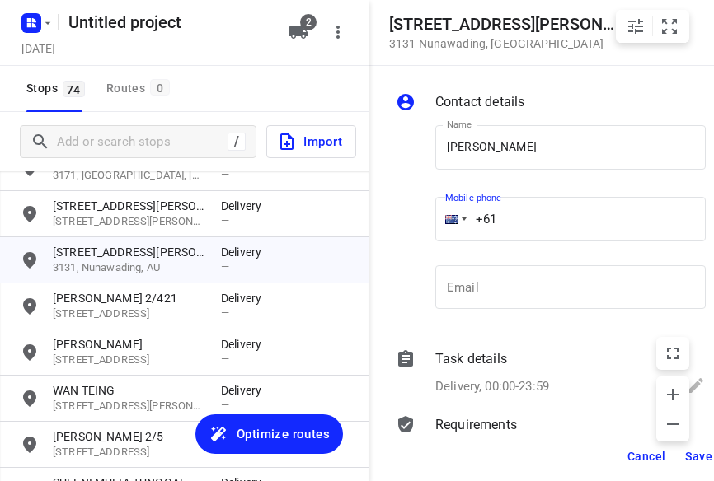
click at [505, 216] on input "+61" at bounding box center [570, 219] width 270 height 45
click at [687, 456] on span "Save" at bounding box center [698, 456] width 27 height 13
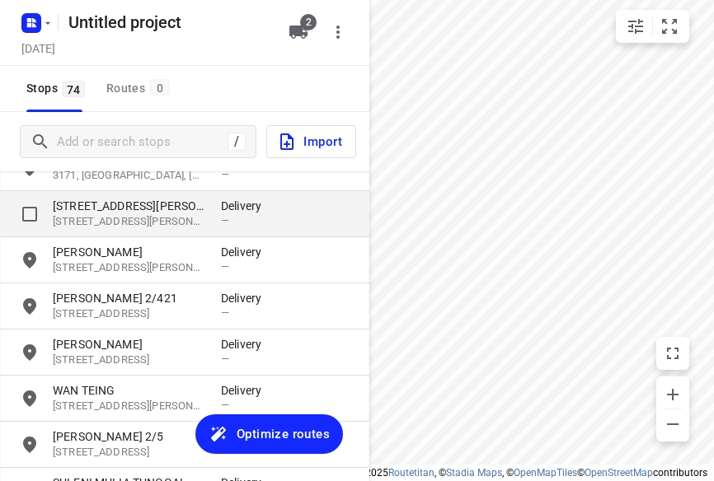
click at [114, 216] on p "[STREET_ADDRESS][PERSON_NAME]" at bounding box center [129, 222] width 152 height 16
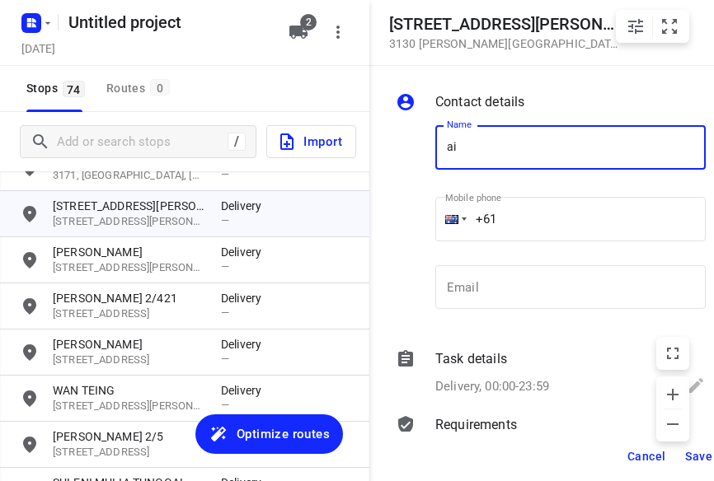
drag, startPoint x: 472, startPoint y: 143, endPoint x: 426, endPoint y: 144, distance: 45.4
click at [427, 144] on div "Name ai Name Mobile phone +61 ​ Email Email" at bounding box center [550, 221] width 317 height 218
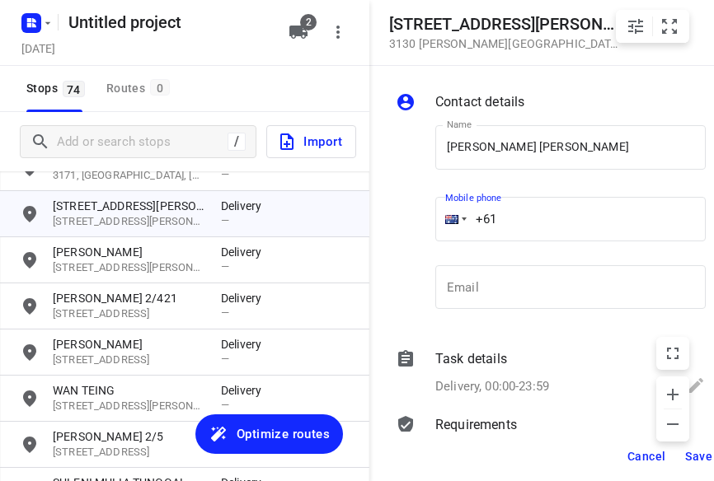
click at [538, 212] on input "+61" at bounding box center [570, 219] width 270 height 45
click at [698, 456] on span "Save" at bounding box center [698, 456] width 27 height 13
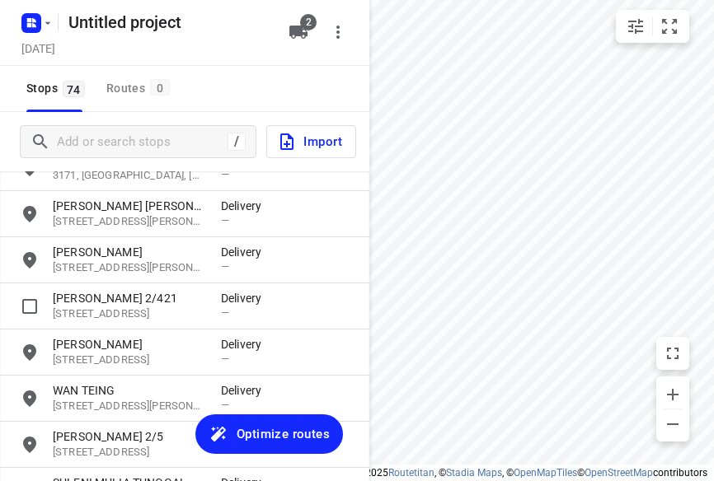
scroll to position [494, 0]
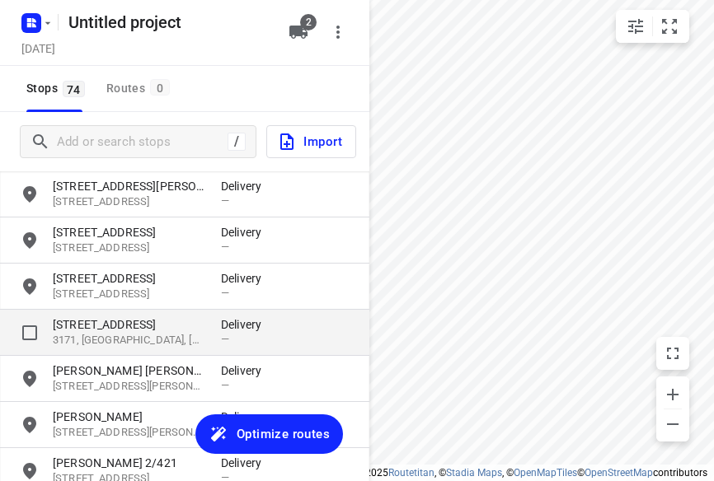
click at [106, 339] on p "3171, [GEOGRAPHIC_DATA], [GEOGRAPHIC_DATA]" at bounding box center [129, 341] width 152 height 16
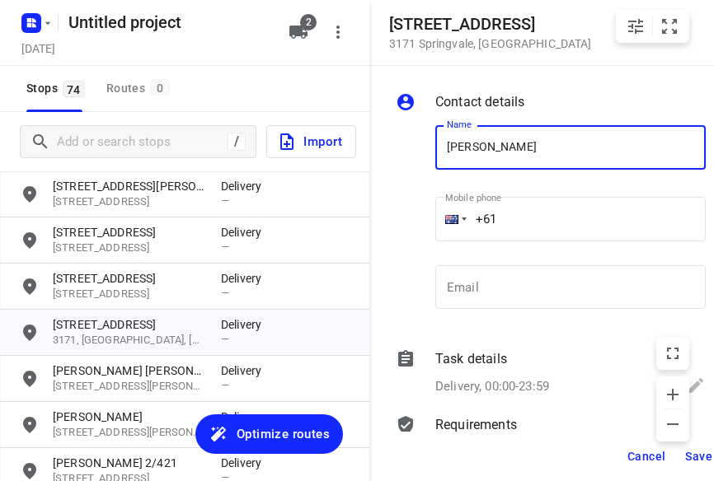
click at [533, 214] on input "+61" at bounding box center [570, 219] width 270 height 45
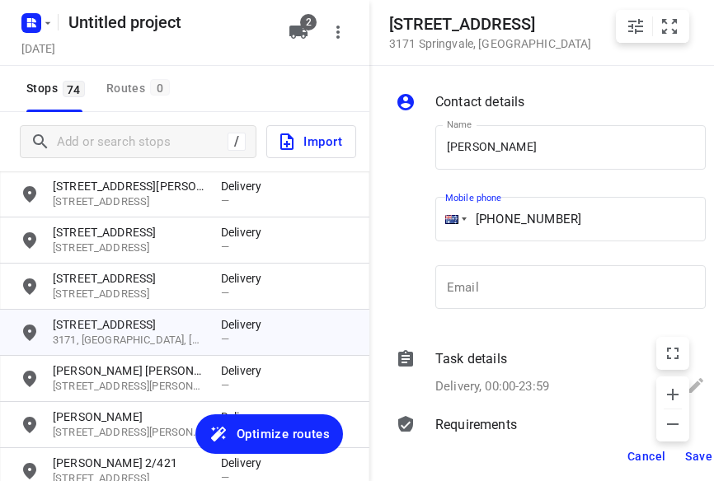
click at [688, 450] on span "Save" at bounding box center [698, 456] width 27 height 13
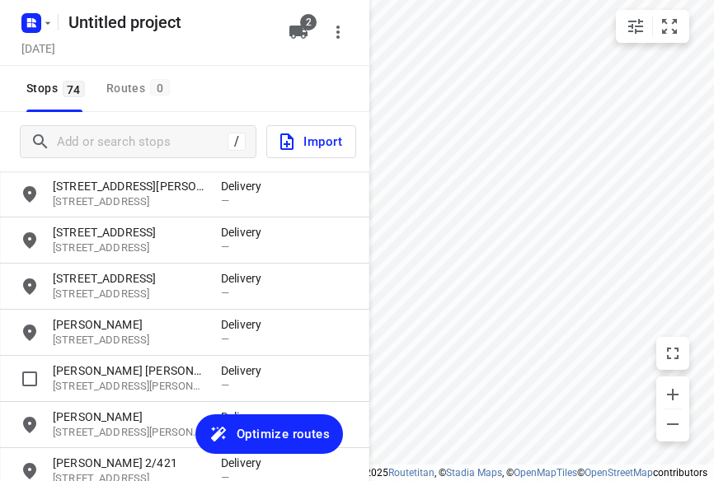
scroll to position [411, 0]
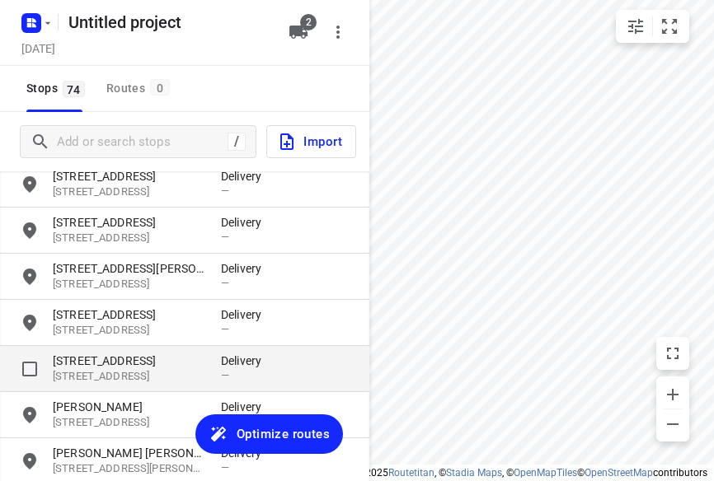
click at [102, 365] on p "[STREET_ADDRESS]" at bounding box center [129, 361] width 152 height 16
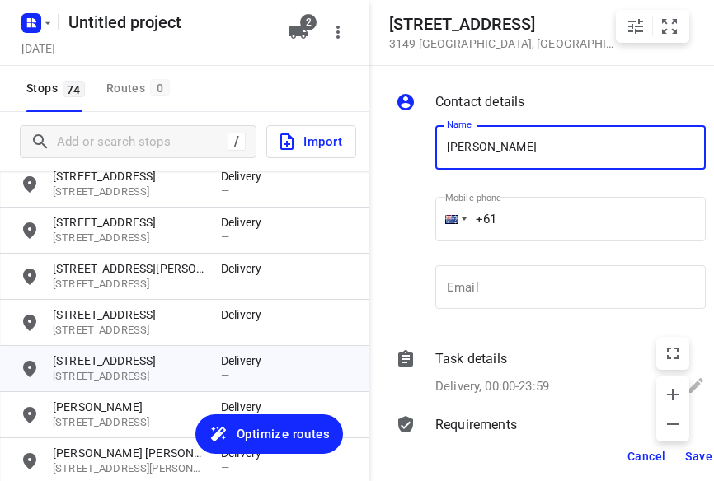
click at [505, 231] on input "+61" at bounding box center [570, 219] width 270 height 45
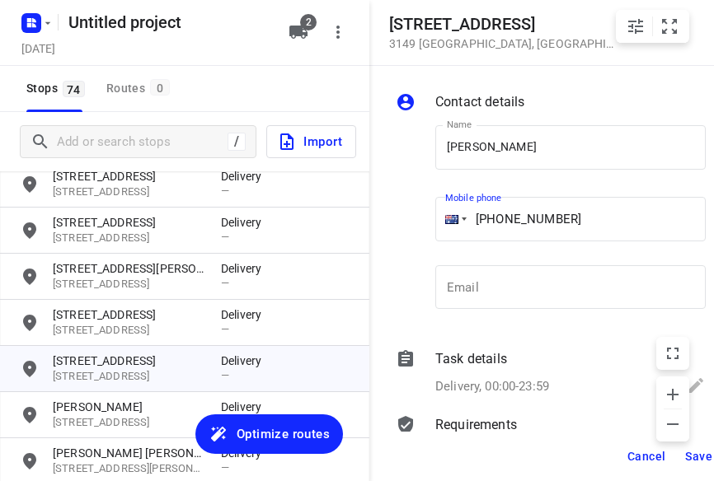
click at [697, 456] on span "Save" at bounding box center [698, 456] width 27 height 13
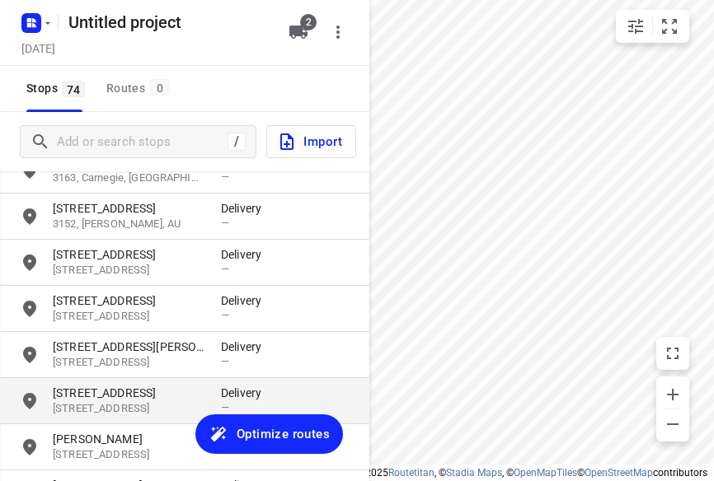
scroll to position [329, 0]
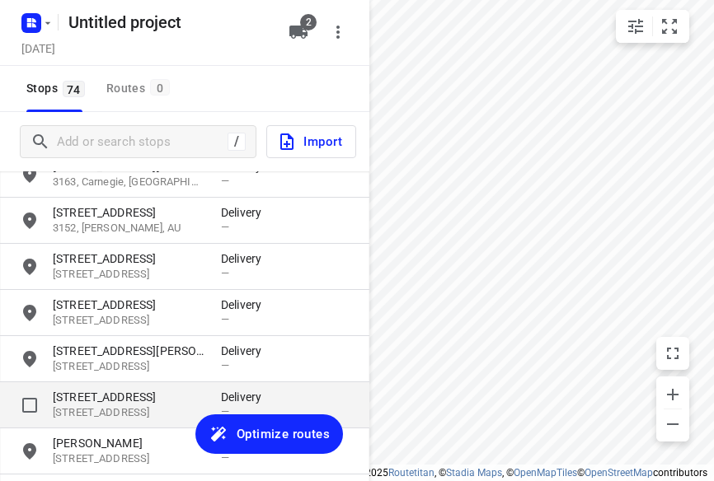
click at [100, 412] on p "[STREET_ADDRESS]" at bounding box center [129, 414] width 152 height 16
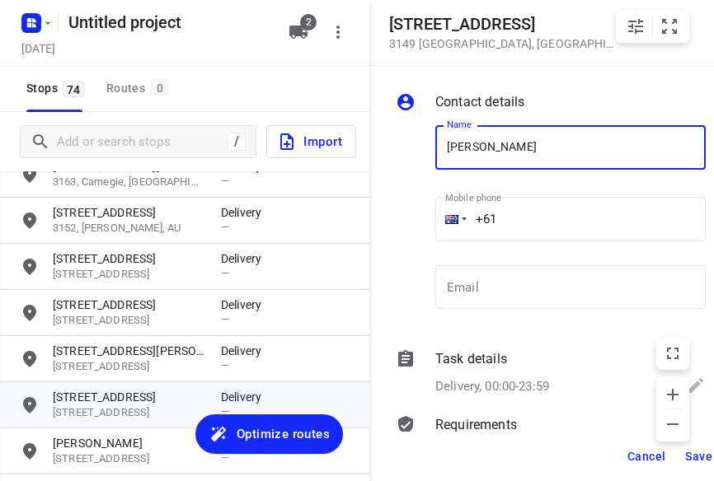
click at [500, 207] on input "+61" at bounding box center [570, 219] width 270 height 45
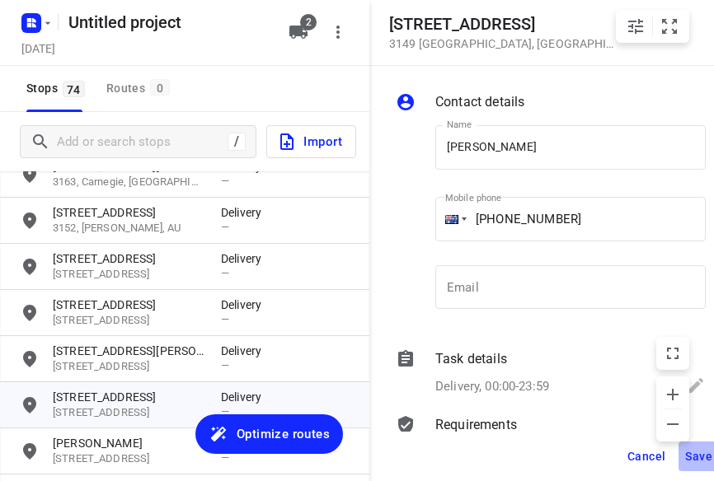
click at [693, 453] on span "Save" at bounding box center [698, 456] width 27 height 13
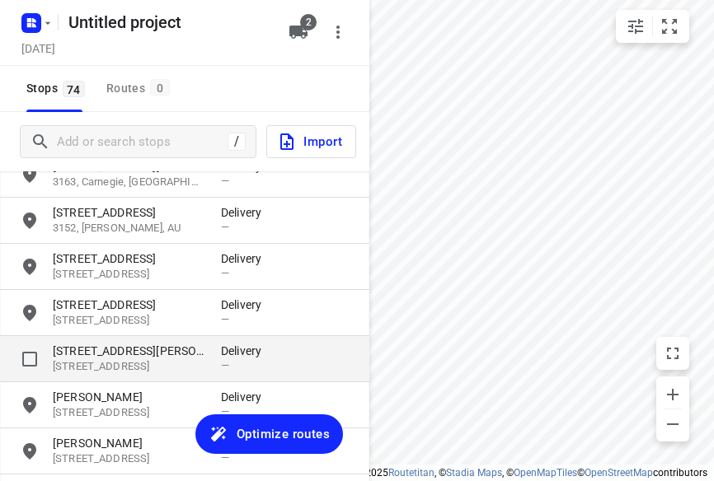
click at [99, 347] on p "[STREET_ADDRESS][PERSON_NAME]" at bounding box center [129, 351] width 152 height 16
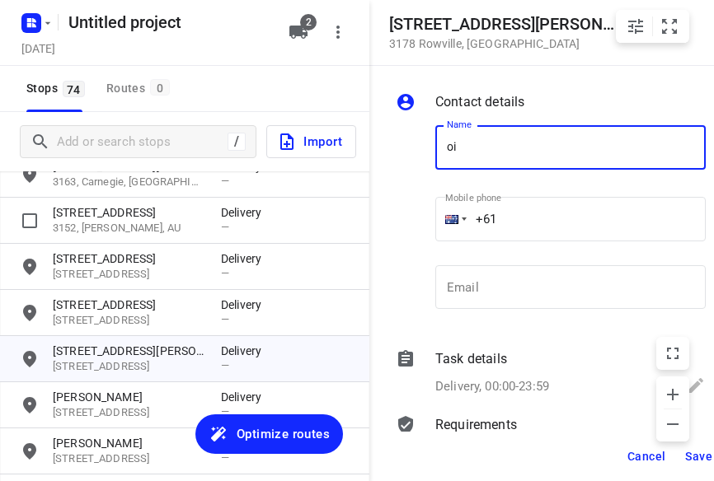
click at [416, 149] on div at bounding box center [412, 221] width 40 height 218
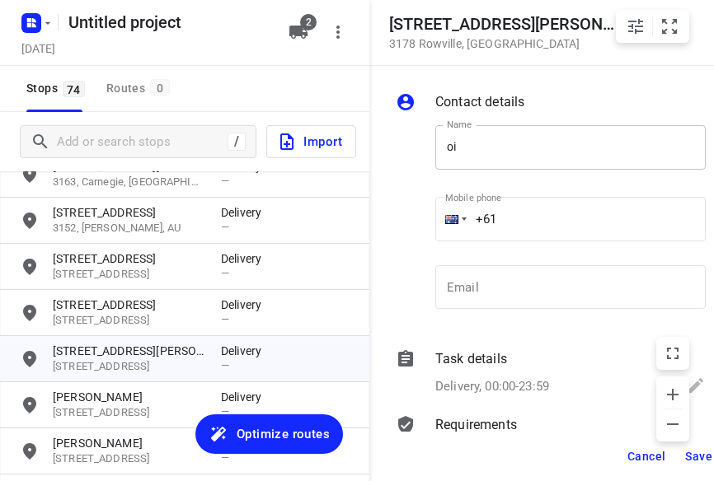
click at [442, 149] on input "oi" at bounding box center [570, 147] width 270 height 45
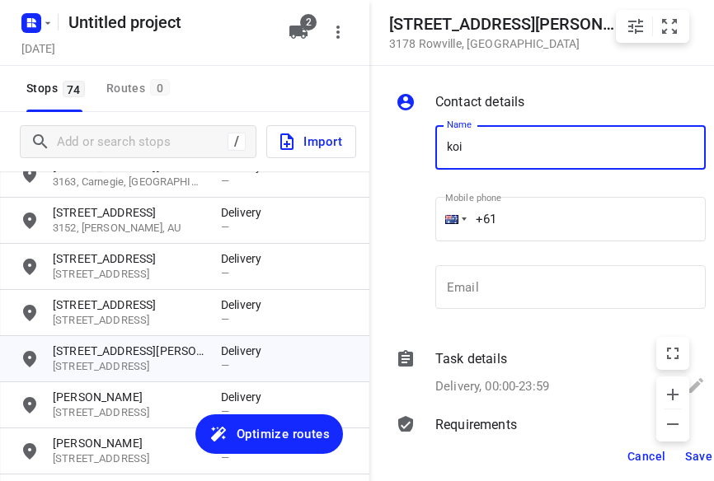
click at [492, 156] on input "koi" at bounding box center [570, 147] width 270 height 45
click at [513, 214] on input "+61" at bounding box center [570, 219] width 270 height 45
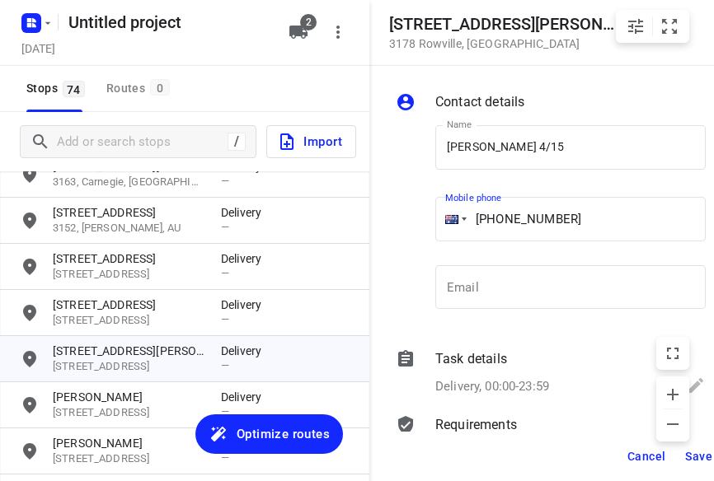
click at [693, 463] on span "Save" at bounding box center [698, 456] width 27 height 13
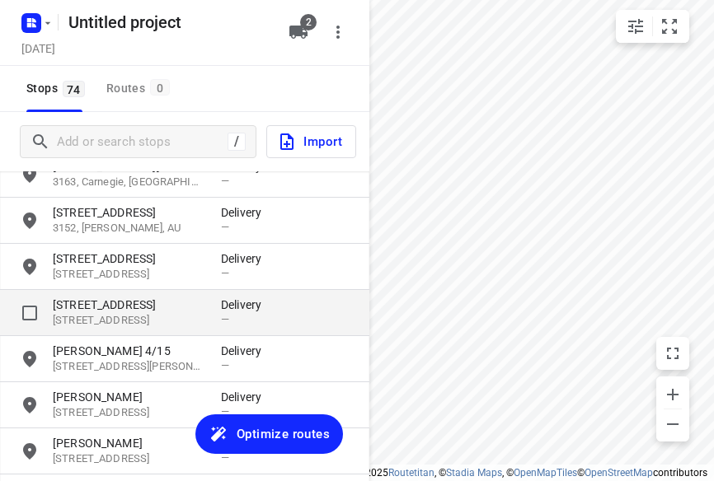
click at [85, 316] on p "[STREET_ADDRESS]" at bounding box center [129, 321] width 152 height 16
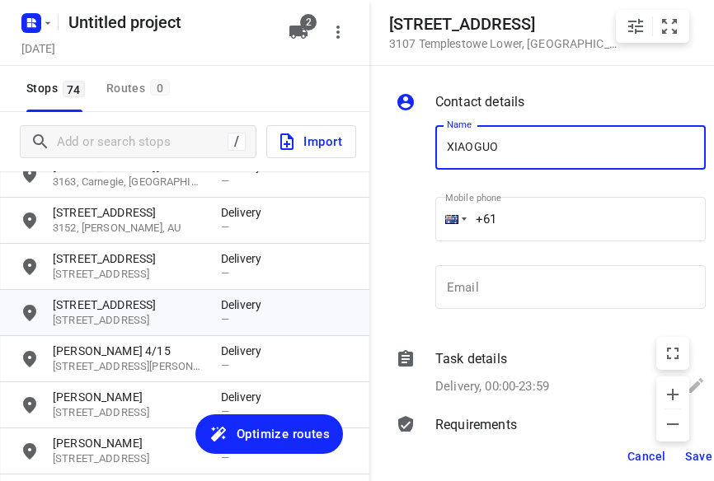
click at [517, 215] on input "+61" at bounding box center [570, 219] width 270 height 45
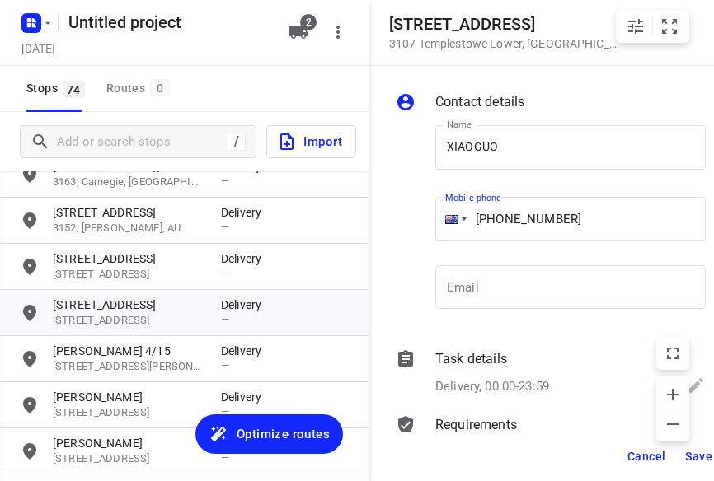
click at [696, 450] on span "Save" at bounding box center [698, 456] width 27 height 13
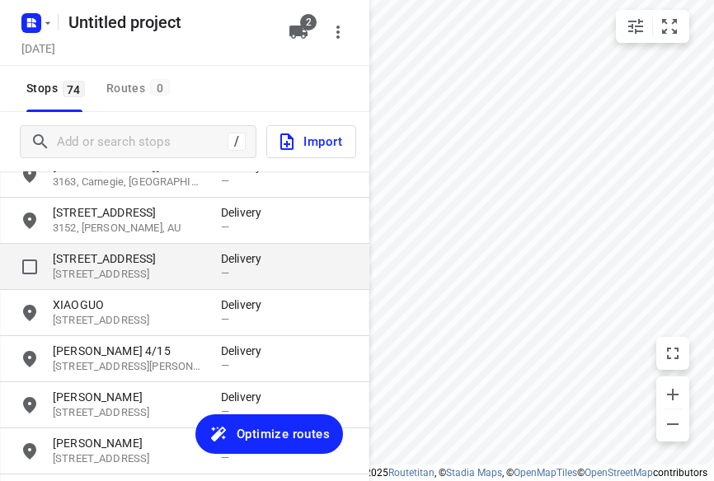
click at [96, 260] on p "[STREET_ADDRESS]" at bounding box center [129, 259] width 152 height 16
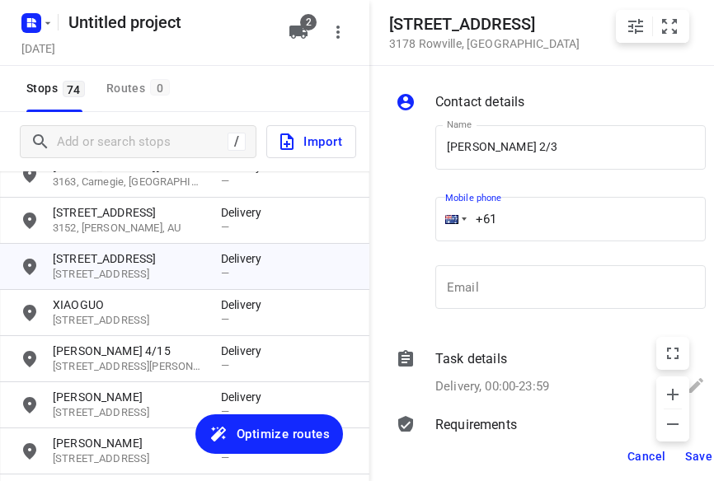
click at [518, 209] on input "+61" at bounding box center [570, 219] width 270 height 45
click at [691, 450] on span "Save" at bounding box center [698, 456] width 27 height 13
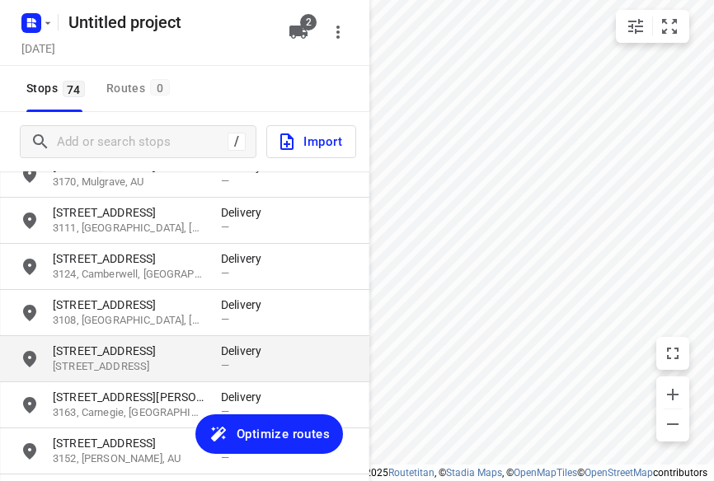
scroll to position [82, 0]
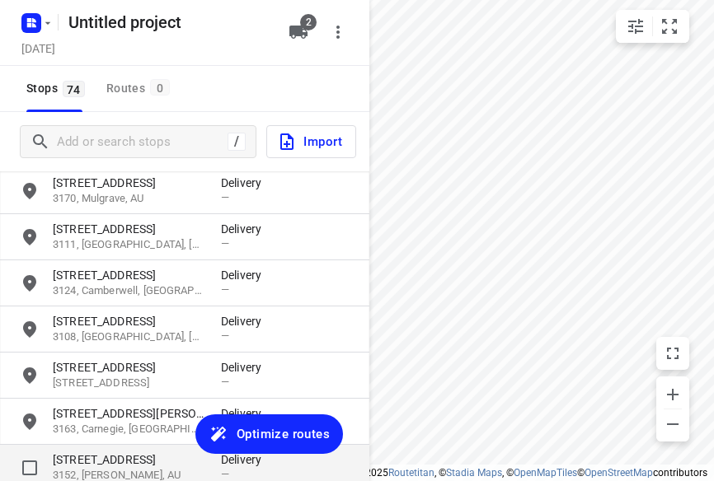
click at [96, 449] on div "[STREET_ADDRESS] Delivery —" at bounding box center [184, 468] width 369 height 46
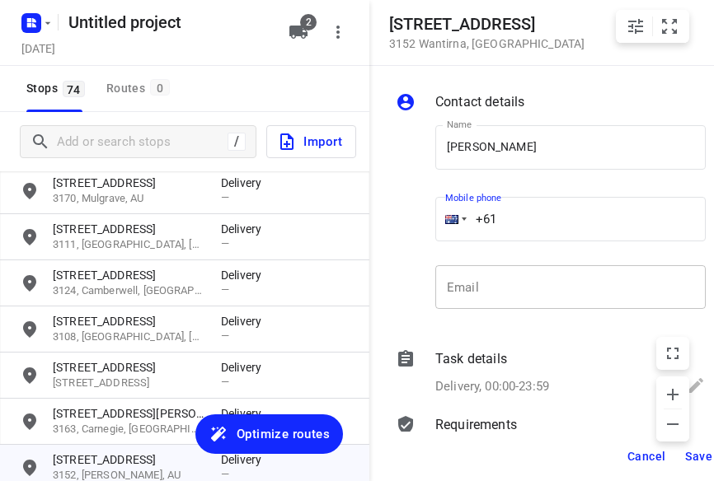
drag, startPoint x: 520, startPoint y: 223, endPoint x: 505, endPoint y: 265, distance: 43.8
click at [518, 225] on input "+61" at bounding box center [570, 219] width 270 height 45
click at [682, 455] on button "Save" at bounding box center [699, 457] width 40 height 30
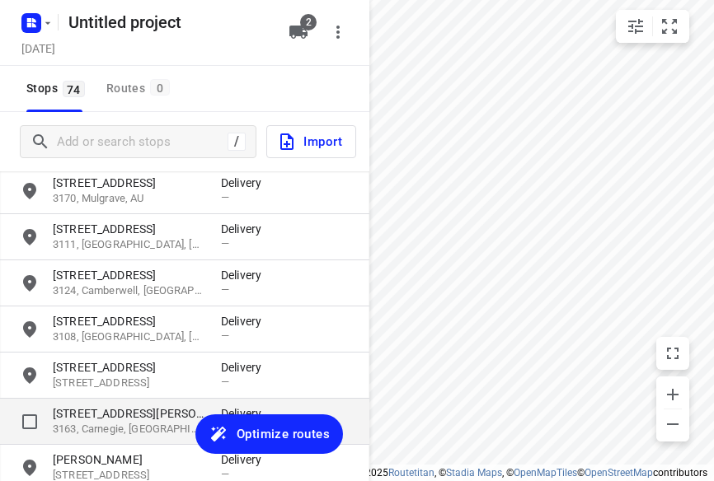
click at [81, 408] on p "[STREET_ADDRESS][PERSON_NAME]" at bounding box center [129, 414] width 152 height 16
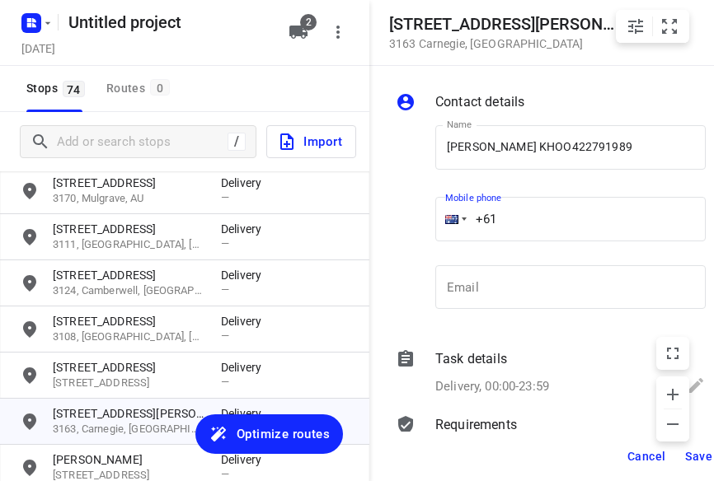
click at [522, 224] on input "+61" at bounding box center [570, 219] width 270 height 45
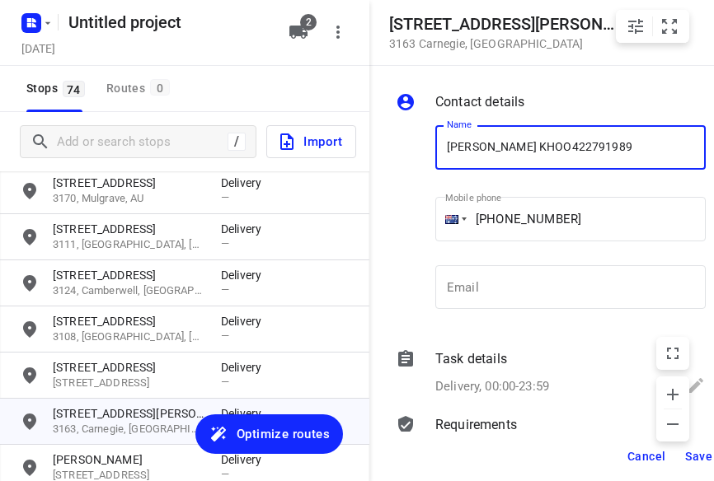
drag, startPoint x: 605, startPoint y: 134, endPoint x: 512, endPoint y: 151, distance: 94.8
click at [512, 151] on input "[PERSON_NAME] KHOO422791989" at bounding box center [570, 147] width 270 height 45
click at [688, 456] on span "Save" at bounding box center [698, 456] width 27 height 13
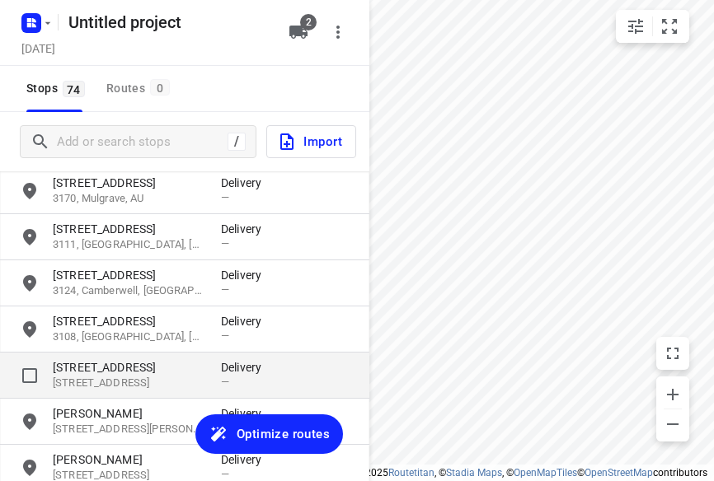
click at [82, 372] on p "[STREET_ADDRESS]" at bounding box center [129, 367] width 152 height 16
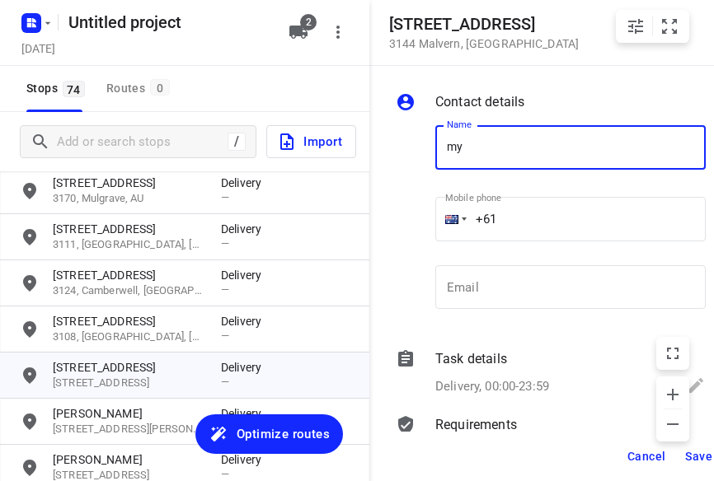
click at [445, 148] on input "my" at bounding box center [570, 147] width 270 height 45
click at [434, 152] on div "Name my Name" at bounding box center [571, 151] width 284 height 84
click at [450, 146] on input "my" at bounding box center [570, 147] width 270 height 45
click at [481, 148] on input "[PERSON_NAME]" at bounding box center [570, 147] width 270 height 45
click at [537, 212] on input "+61" at bounding box center [570, 219] width 270 height 45
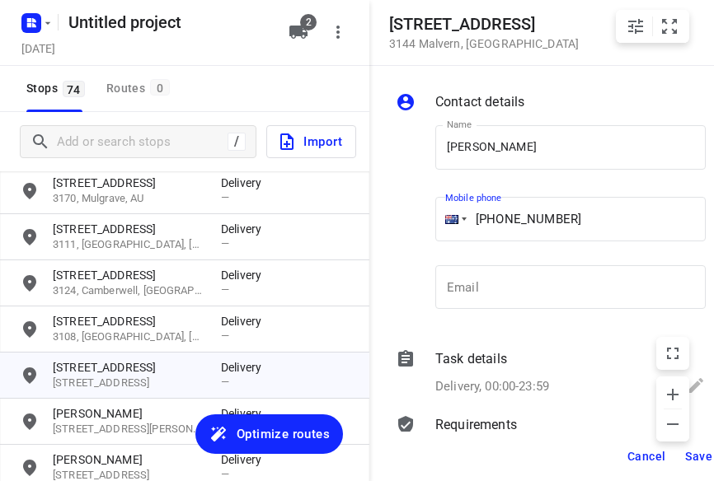
click at [691, 453] on span "Save" at bounding box center [698, 456] width 27 height 13
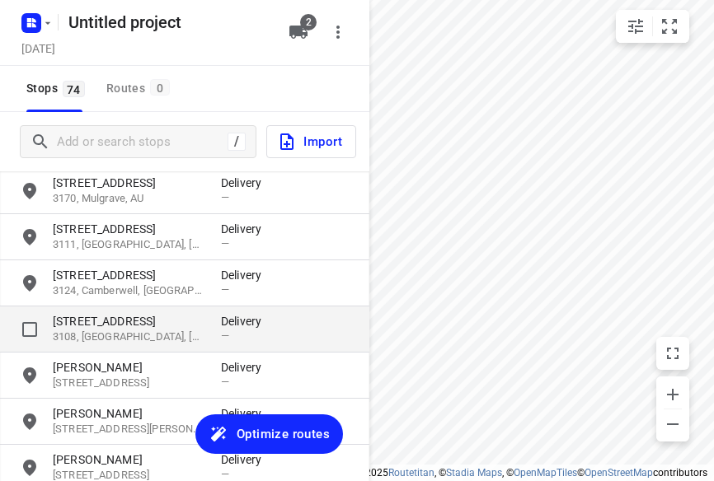
click at [109, 332] on p "3108, [GEOGRAPHIC_DATA], [GEOGRAPHIC_DATA]" at bounding box center [129, 338] width 152 height 16
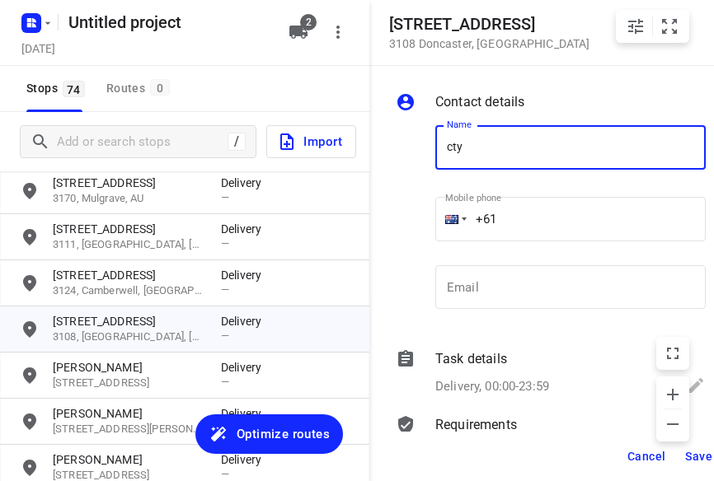
click at [458, 143] on input "cty" at bounding box center [570, 147] width 270 height 45
drag, startPoint x: 500, startPoint y: 152, endPoint x: 495, endPoint y: 159, distance: 9.4
click at [500, 152] on input "cry" at bounding box center [570, 147] width 270 height 45
click at [526, 217] on input "+61" at bounding box center [570, 219] width 270 height 45
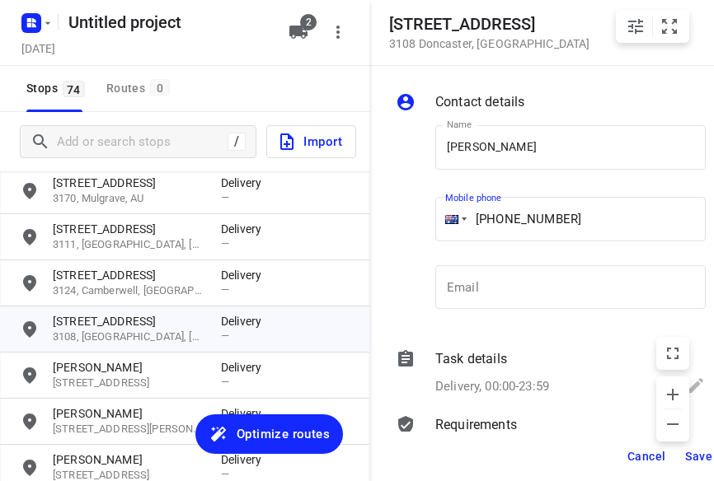
click at [486, 218] on input "[PHONE_NUMBER]" at bounding box center [570, 219] width 270 height 45
click at [505, 221] on input "[PHONE_NUMBER]" at bounding box center [570, 219] width 270 height 45
click at [689, 448] on button "Save" at bounding box center [699, 457] width 40 height 30
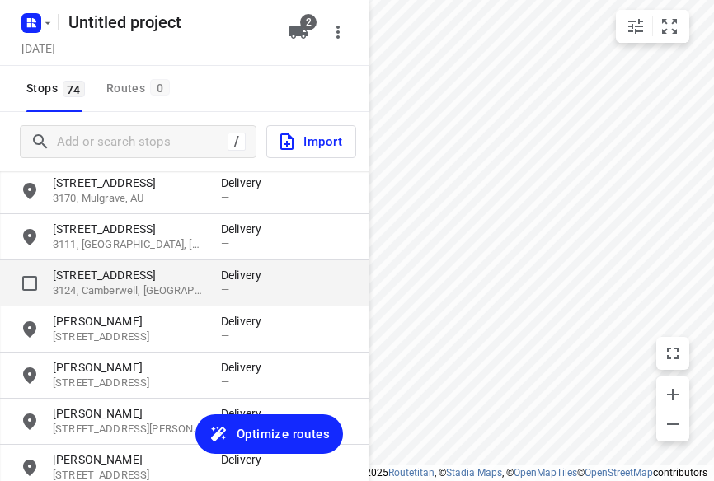
click at [92, 275] on p "[STREET_ADDRESS]" at bounding box center [129, 275] width 152 height 16
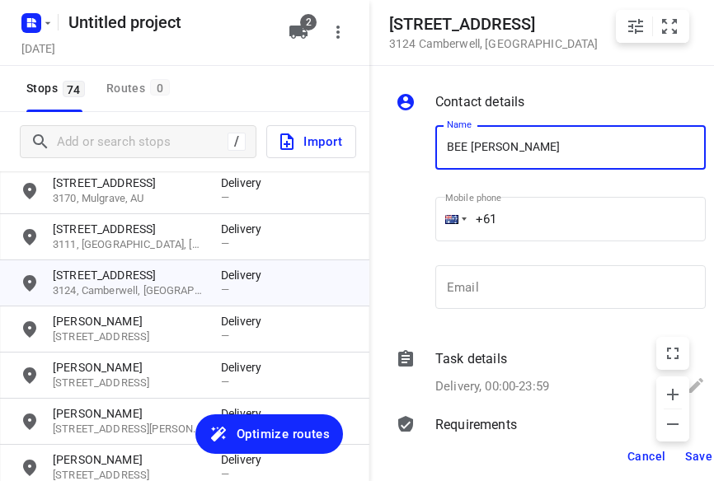
click at [519, 212] on input "+61" at bounding box center [570, 219] width 270 height 45
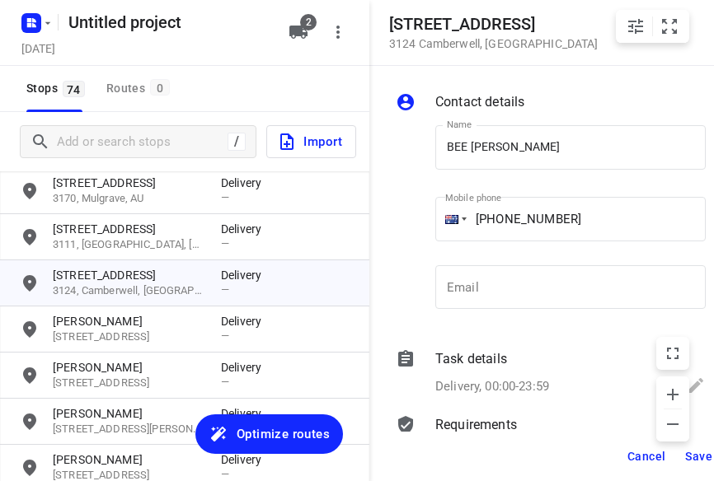
click at [701, 454] on div "i © 2025 Routetitan , © Stadia Maps , © OpenMapTiles © OpenStreetMap contributo…" at bounding box center [357, 240] width 714 height 481
click at [690, 454] on span "Save" at bounding box center [698, 456] width 27 height 13
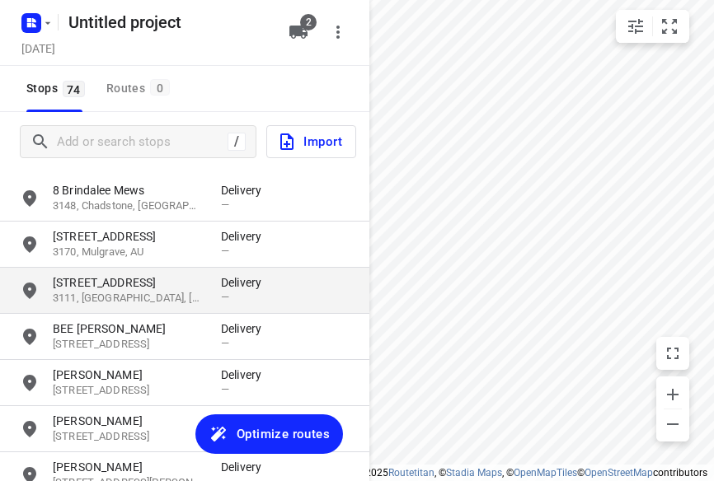
scroll to position [0, 0]
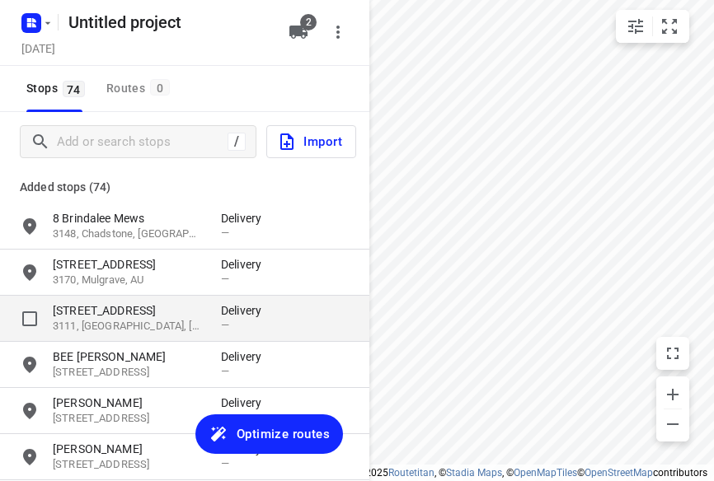
click at [74, 315] on p "[STREET_ADDRESS]" at bounding box center [129, 311] width 152 height 16
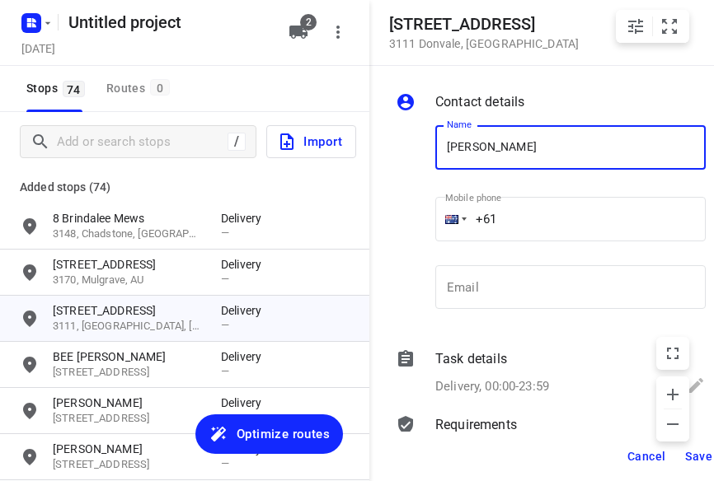
click at [525, 228] on input "+61" at bounding box center [570, 219] width 270 height 45
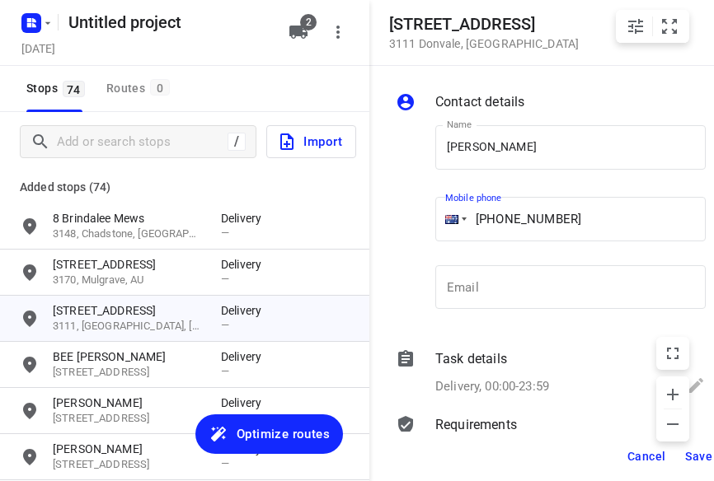
click at [693, 456] on span "Save" at bounding box center [698, 456] width 27 height 13
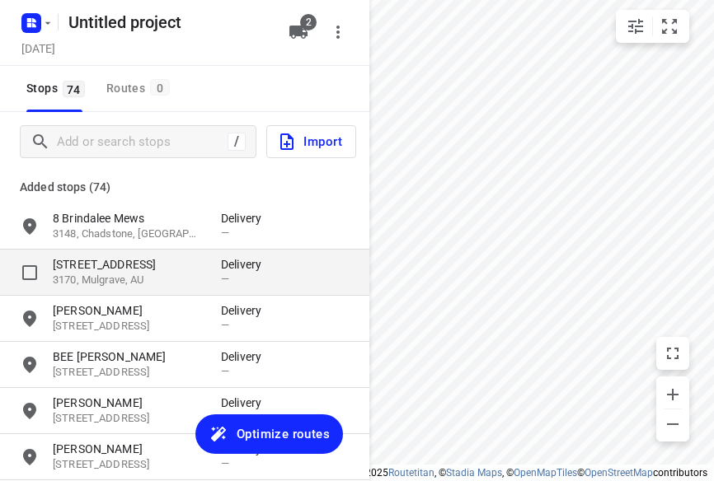
click at [109, 266] on p "[STREET_ADDRESS]" at bounding box center [129, 264] width 152 height 16
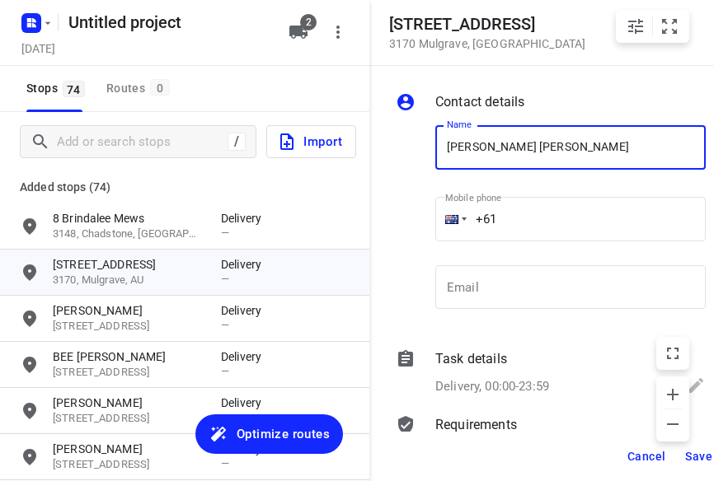
click at [525, 218] on input "+61" at bounding box center [570, 219] width 270 height 45
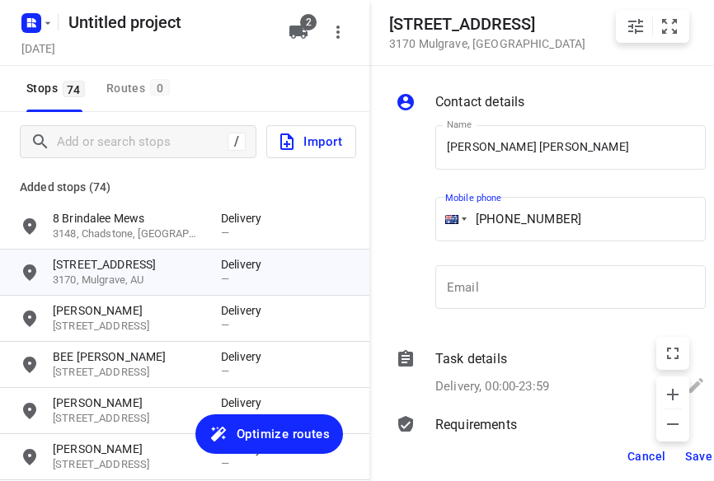
click at [697, 453] on span "Save" at bounding box center [698, 456] width 27 height 13
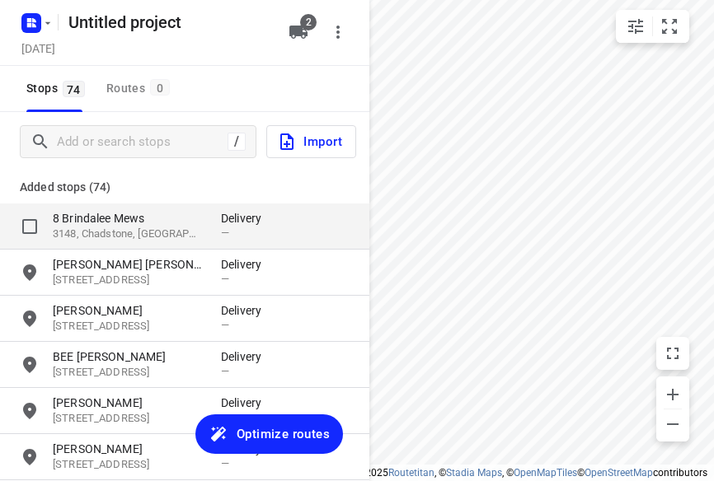
click at [93, 214] on p "8 Brindalee Mews" at bounding box center [129, 218] width 152 height 16
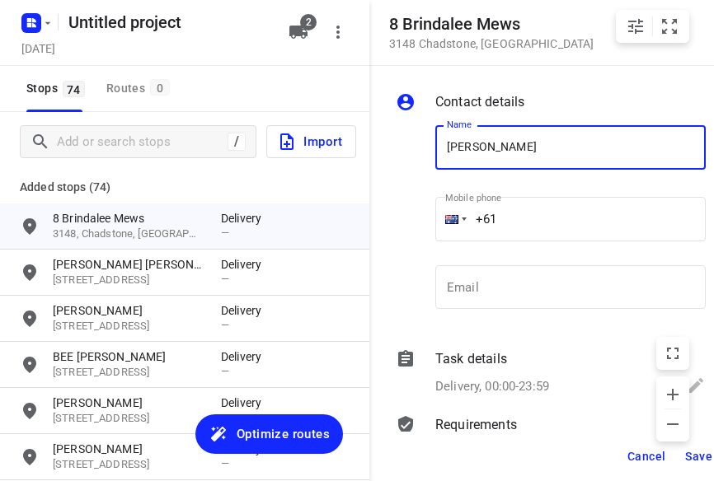
click at [524, 217] on input "+61" at bounding box center [570, 219] width 270 height 45
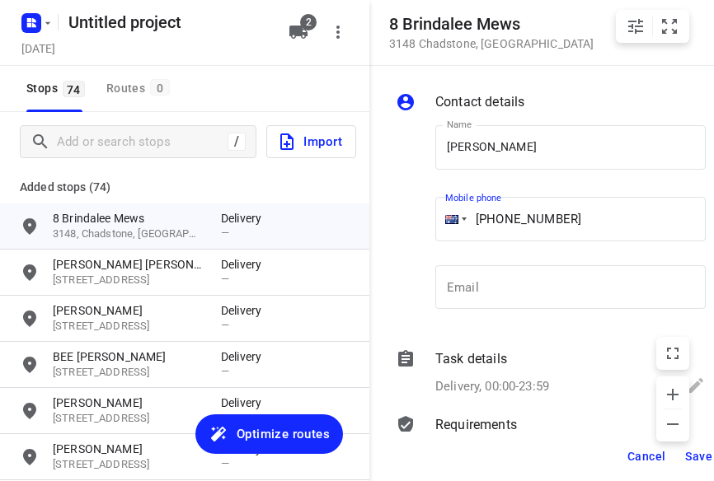
click at [693, 454] on span "Save" at bounding box center [698, 456] width 27 height 13
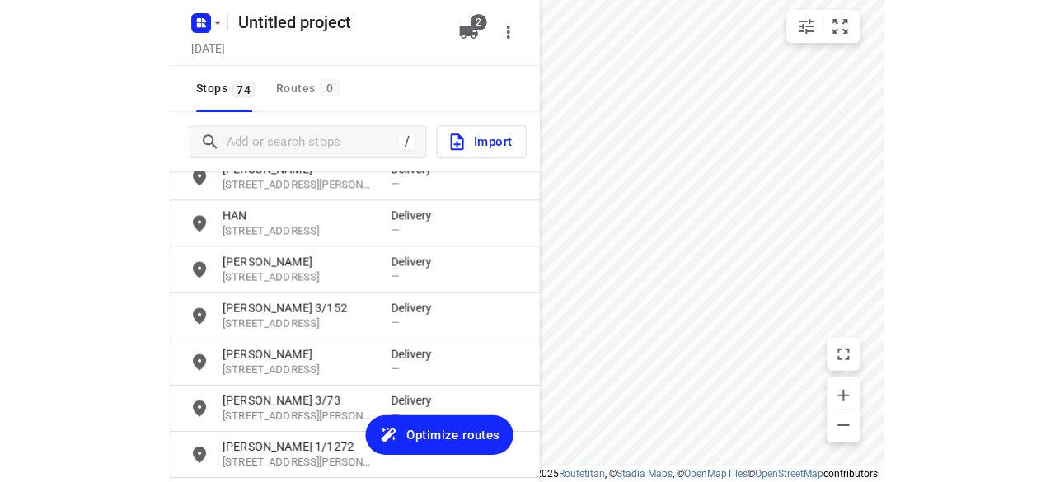
scroll to position [3214, 0]
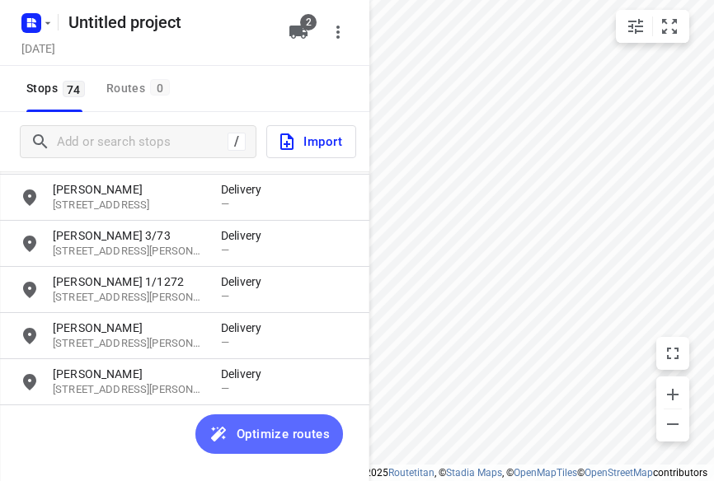
click at [253, 425] on span "Optimize routes" at bounding box center [283, 434] width 93 height 21
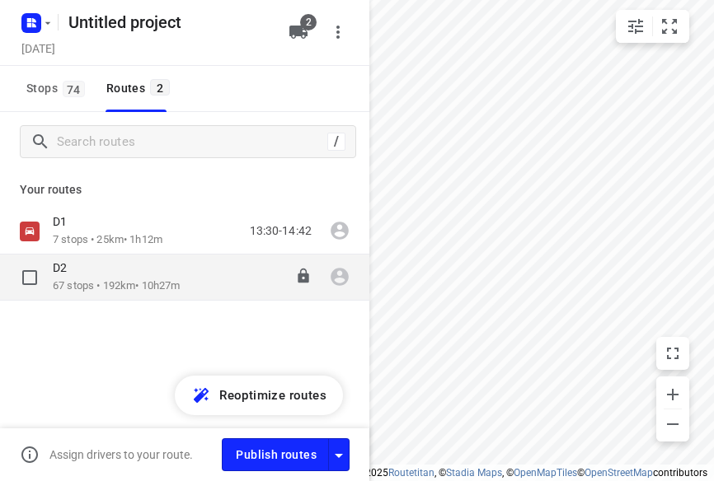
click at [128, 280] on p "67 stops • 192km • 10h27m" at bounding box center [116, 287] width 127 height 16
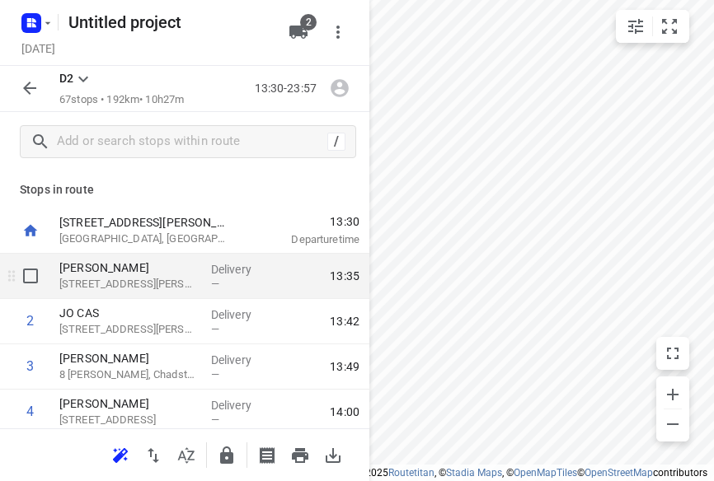
click at [37, 279] on input "checkbox" at bounding box center [30, 276] width 33 height 33
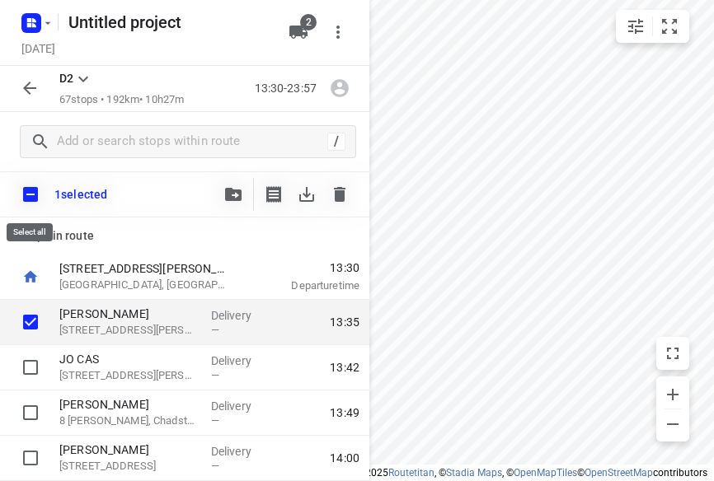
click at [27, 210] on input "checkbox" at bounding box center [30, 194] width 35 height 35
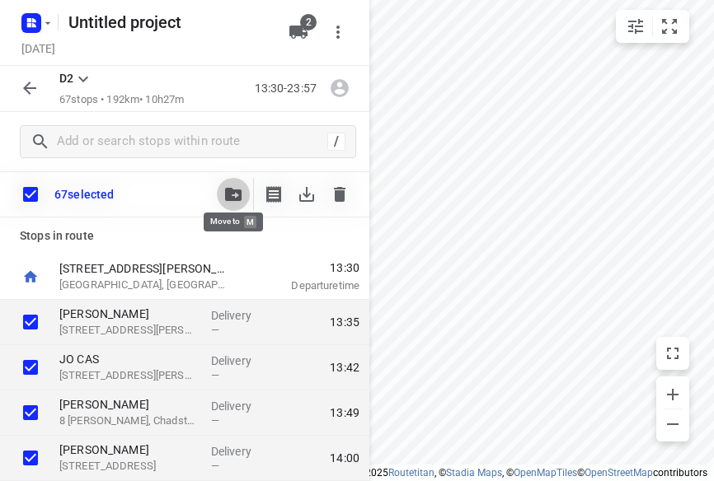
click at [241, 197] on icon "button" at bounding box center [233, 194] width 16 height 13
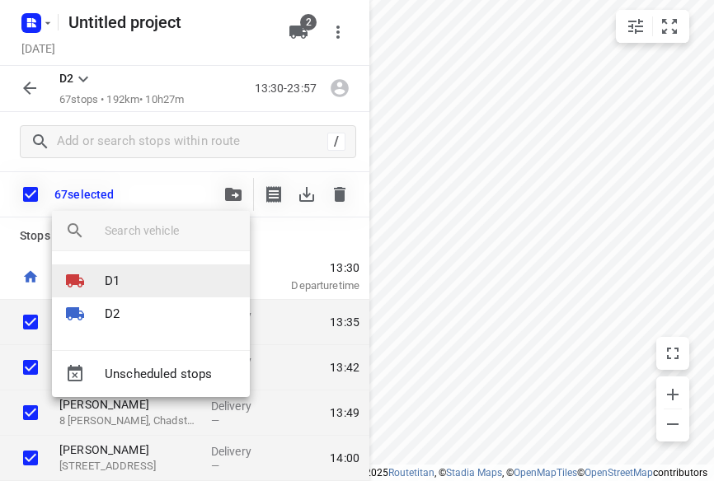
click at [123, 282] on li "D1" at bounding box center [151, 281] width 198 height 33
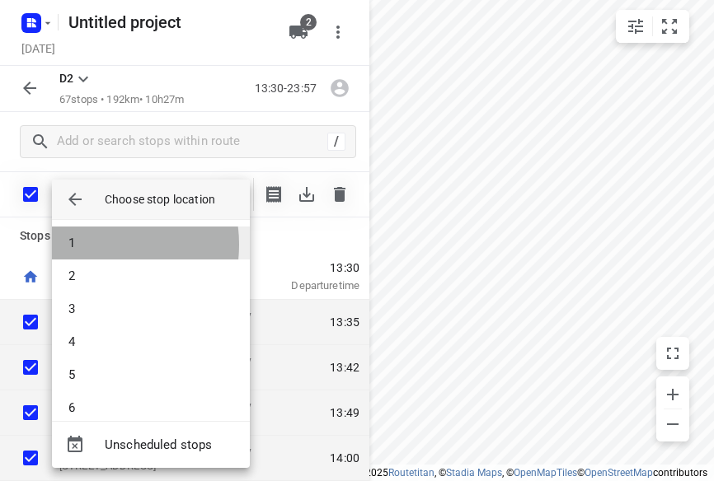
click at [87, 245] on li "1" at bounding box center [151, 243] width 198 height 33
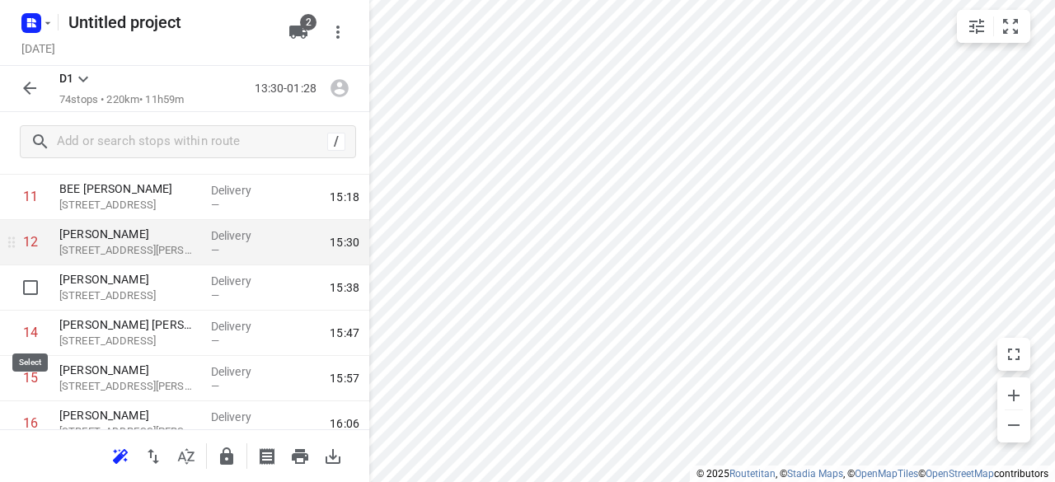
scroll to position [495, 0]
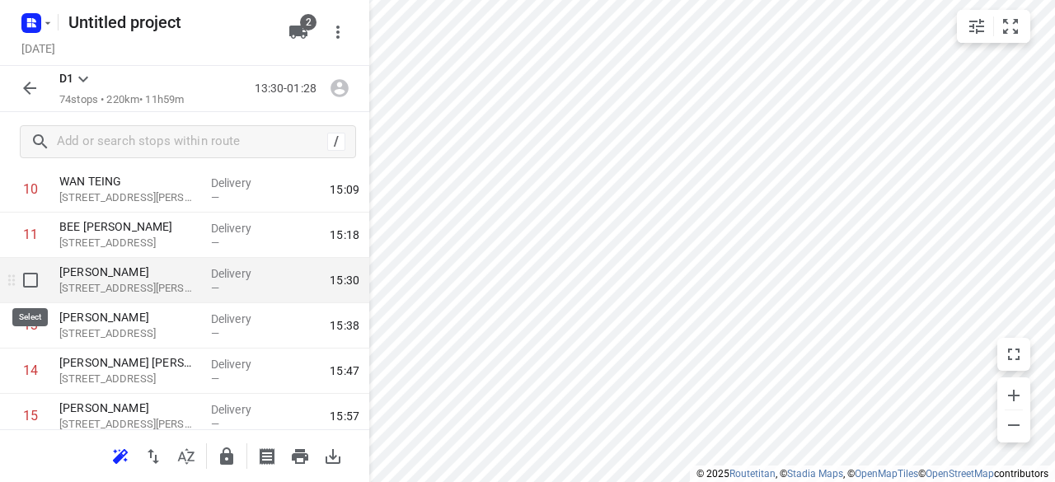
click at [37, 279] on input "checkbox" at bounding box center [30, 280] width 33 height 33
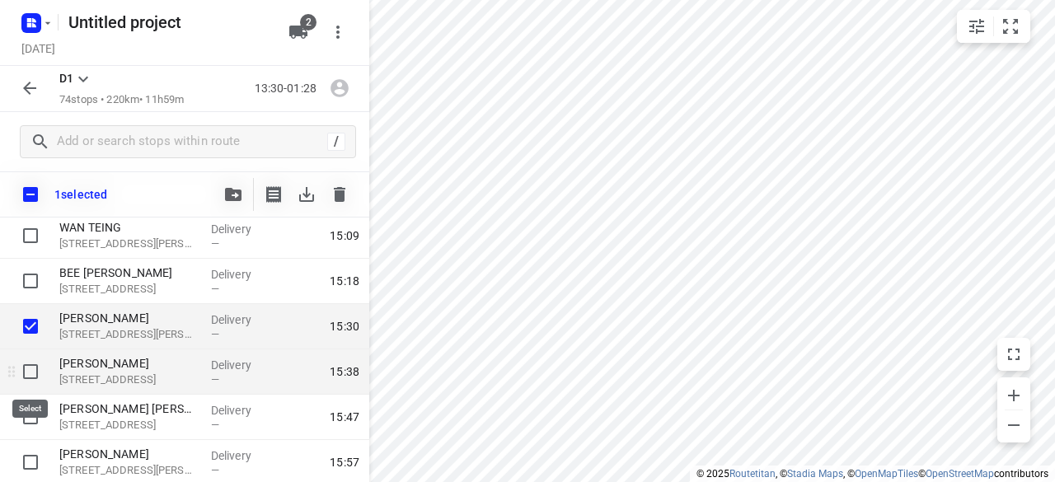
click at [29, 372] on input "checkbox" at bounding box center [30, 371] width 33 height 33
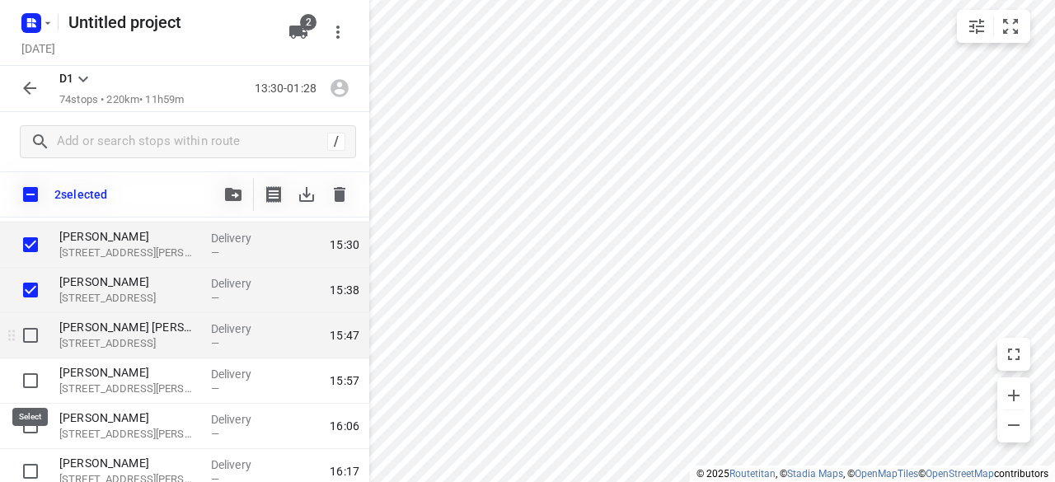
scroll to position [577, 0]
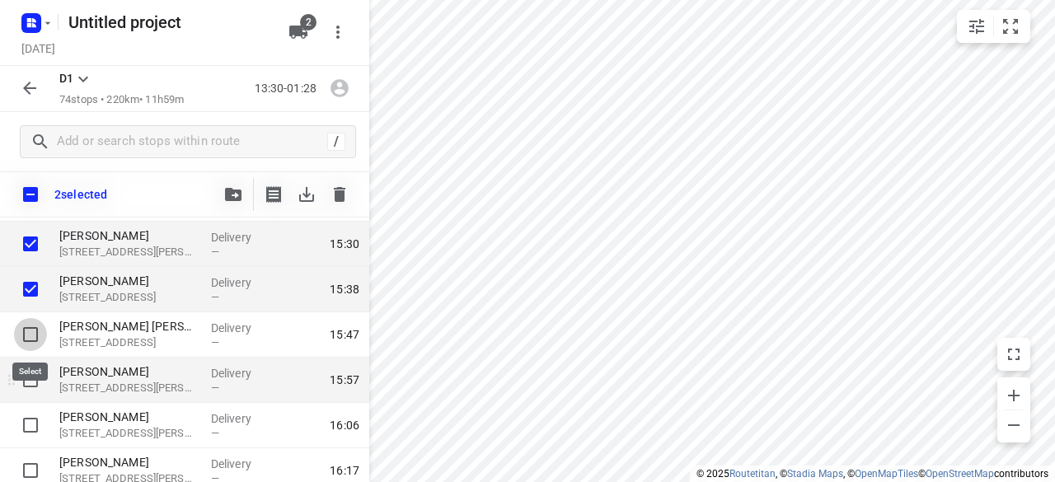
drag, startPoint x: 32, startPoint y: 332, endPoint x: 31, endPoint y: 360, distance: 28.0
click at [33, 332] on input "checkbox" at bounding box center [30, 334] width 33 height 33
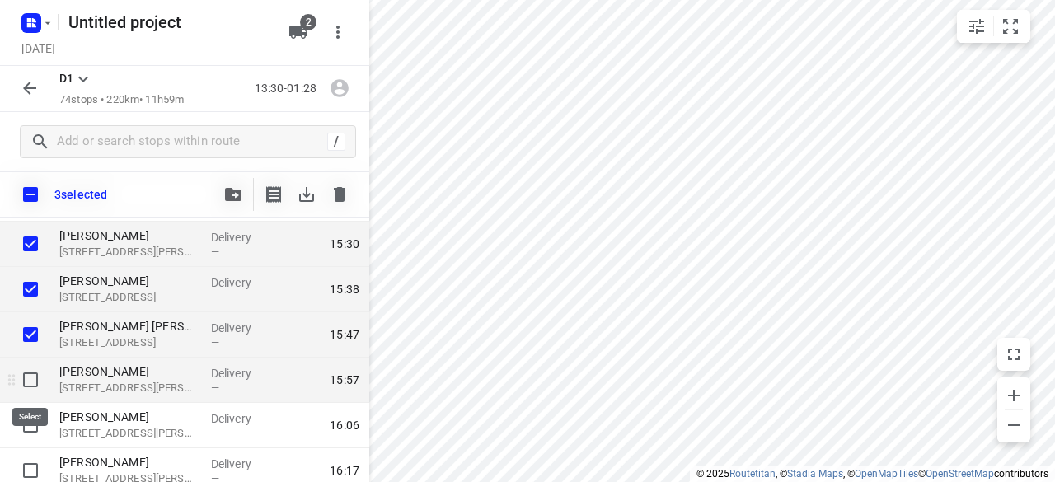
click at [31, 385] on input "checkbox" at bounding box center [30, 380] width 33 height 33
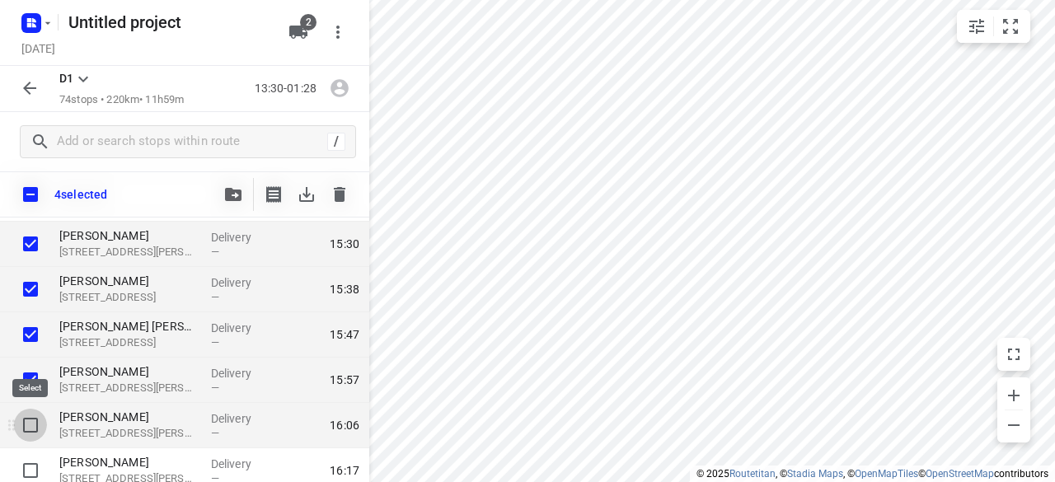
click at [30, 423] on input "checkbox" at bounding box center [30, 425] width 33 height 33
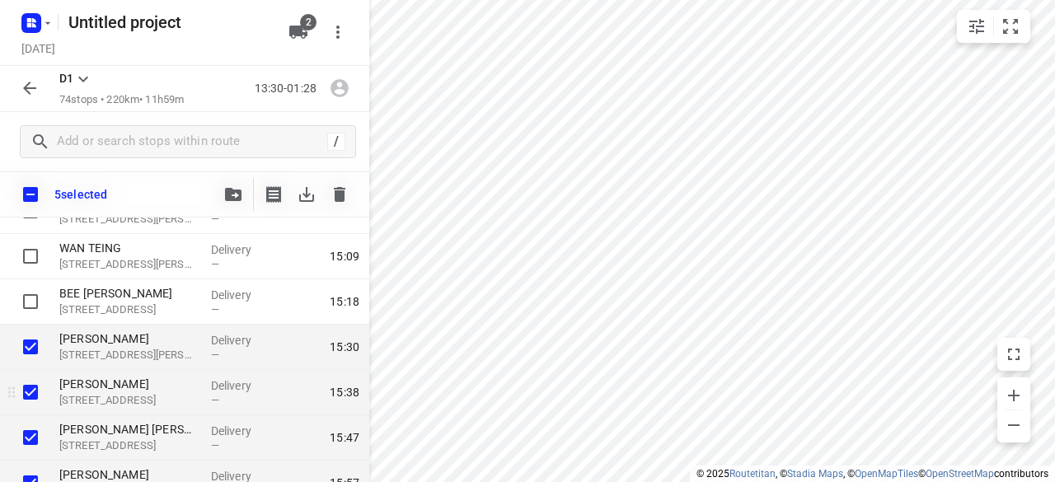
scroll to position [495, 0]
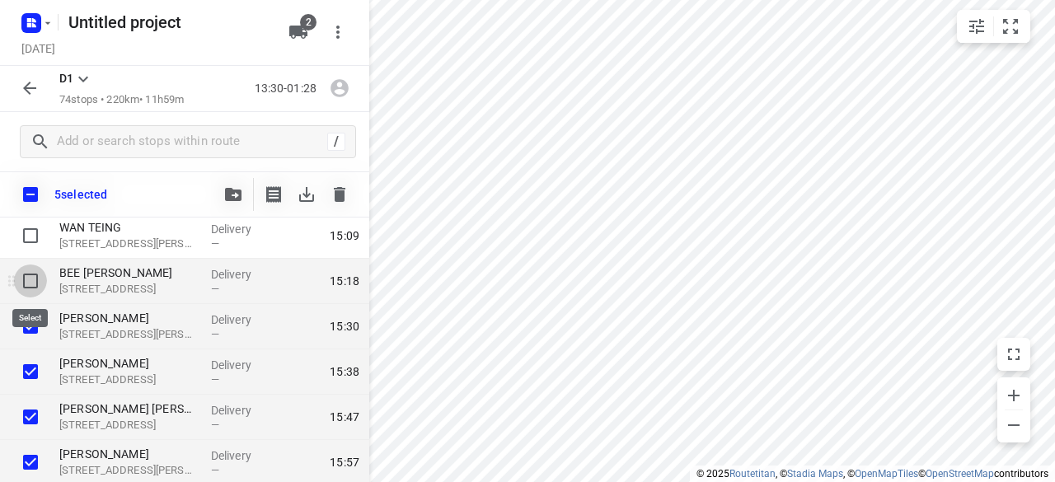
click at [32, 279] on input "checkbox" at bounding box center [30, 281] width 33 height 33
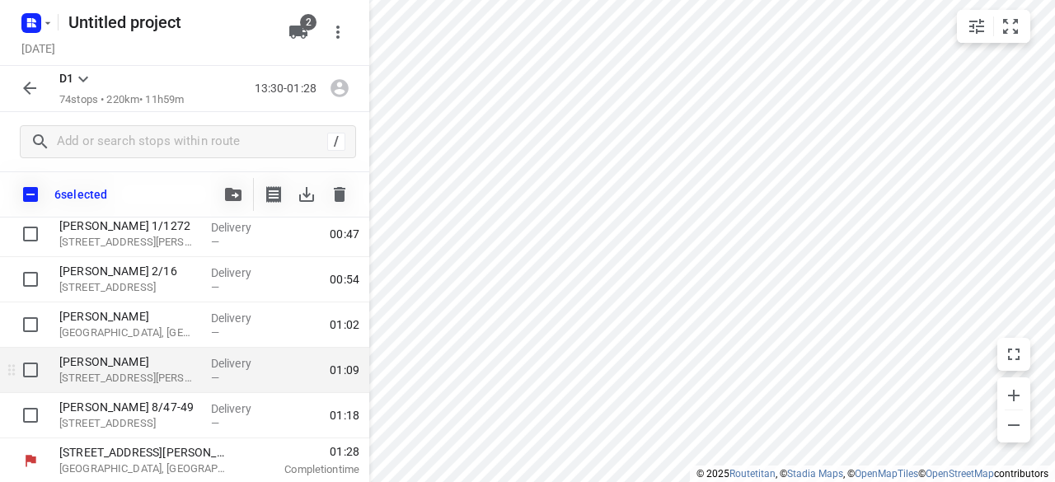
scroll to position [3218, 0]
drag, startPoint x: 30, startPoint y: 415, endPoint x: 28, endPoint y: 390, distance: 24.8
click at [30, 414] on input "checkbox" at bounding box center [30, 414] width 33 height 33
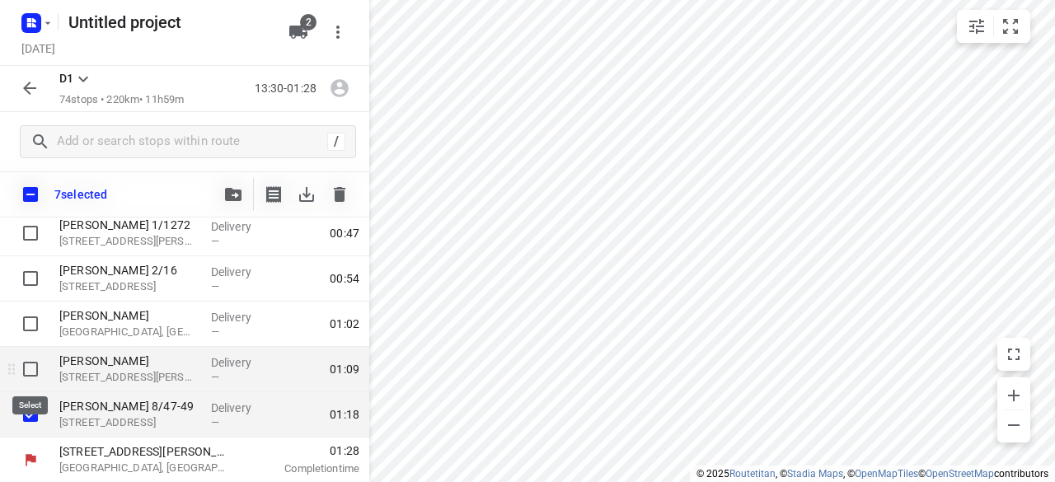
click at [30, 369] on input "checkbox" at bounding box center [30, 369] width 33 height 33
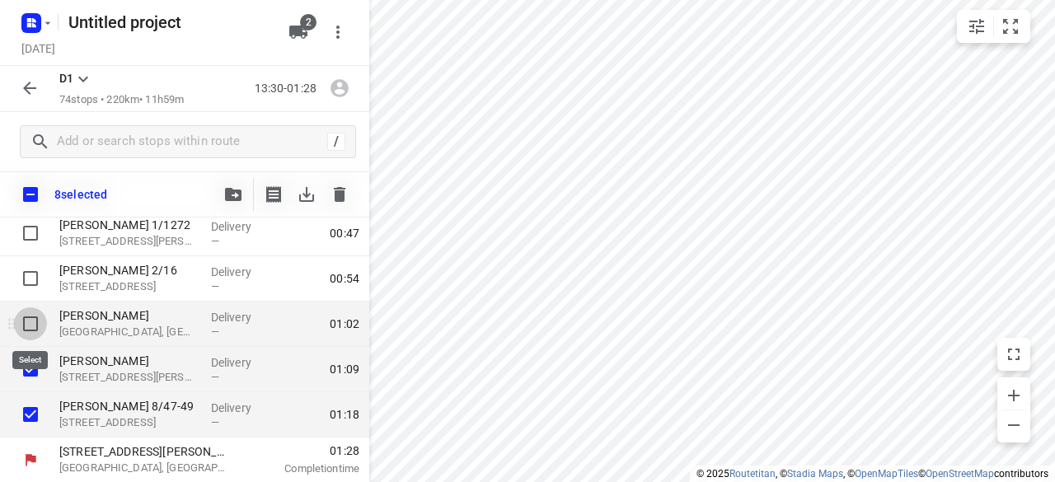
click at [38, 314] on input "checkbox" at bounding box center [30, 324] width 33 height 33
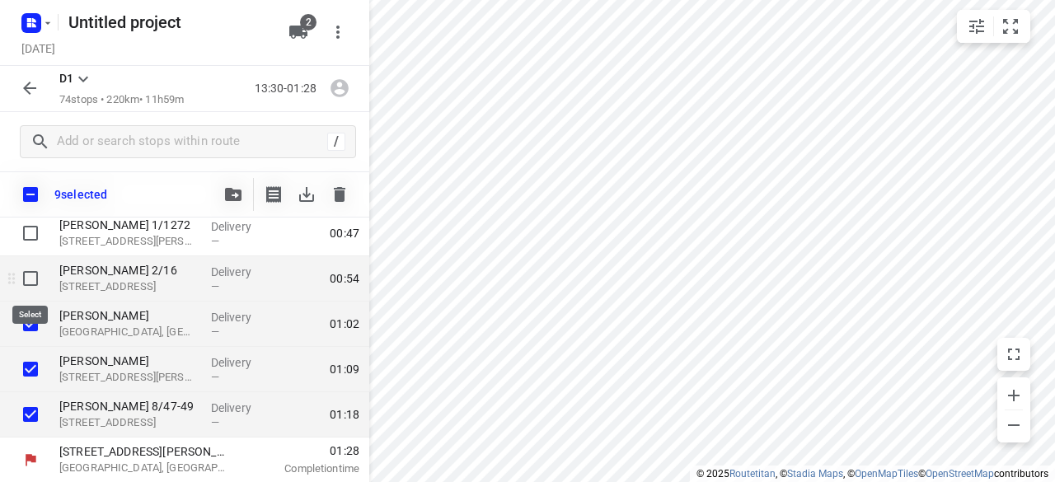
click at [35, 278] on input "checkbox" at bounding box center [30, 278] width 33 height 33
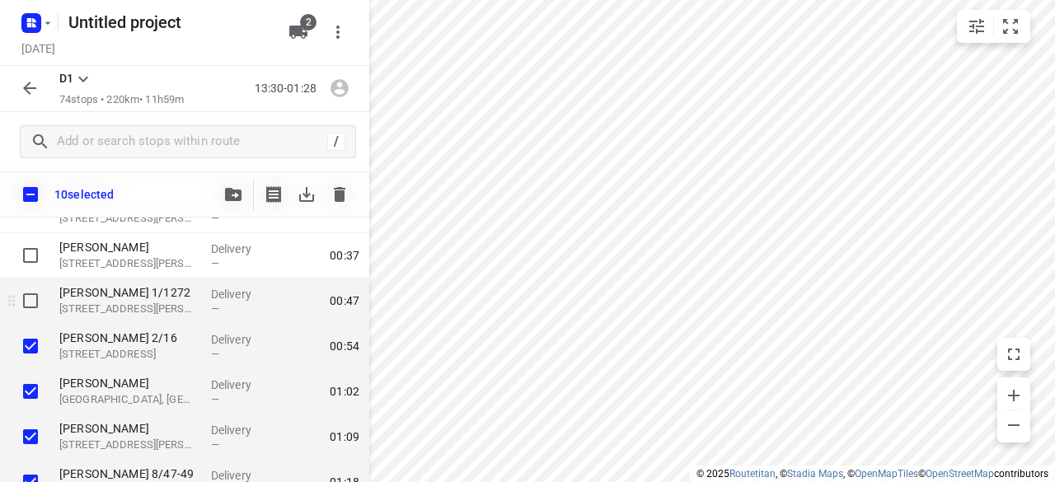
scroll to position [3135, 0]
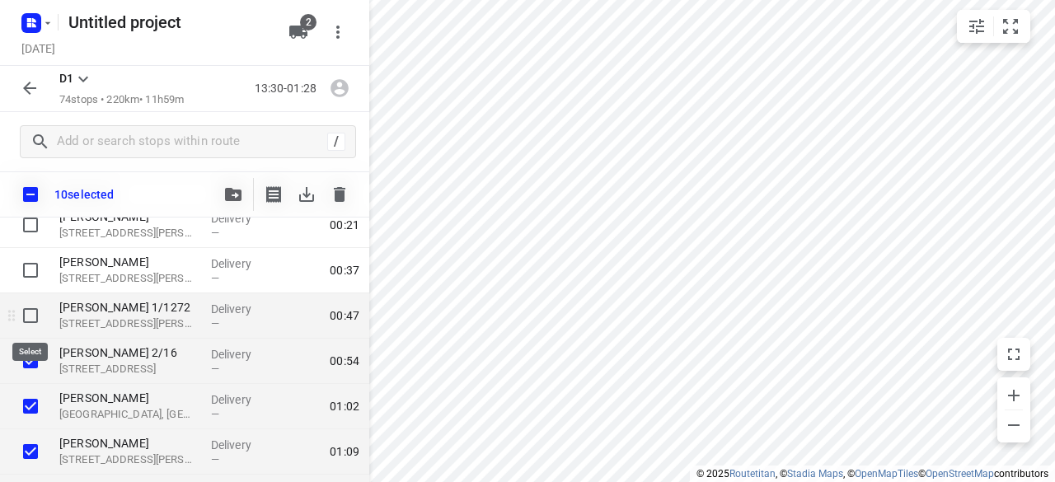
click at [29, 313] on input "checkbox" at bounding box center [30, 315] width 33 height 33
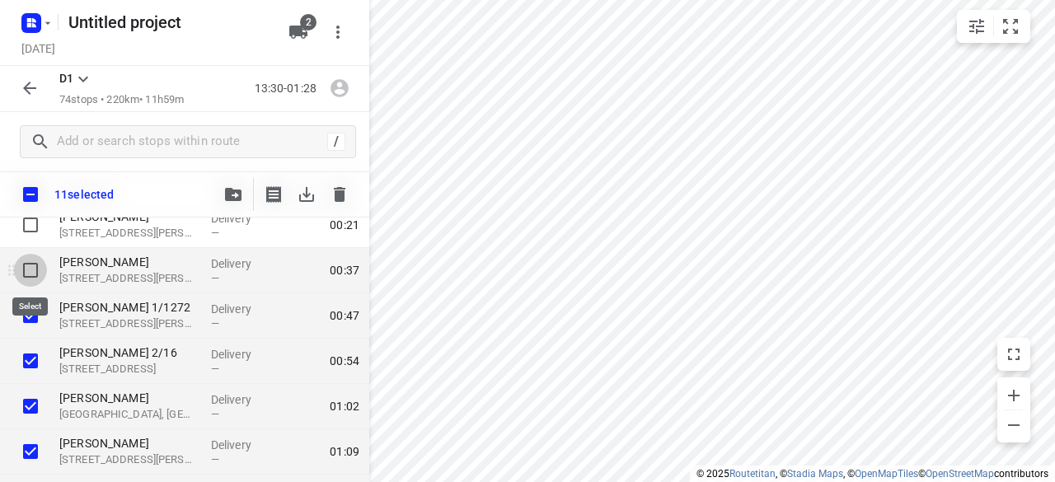
click at [33, 271] on input "checkbox" at bounding box center [30, 270] width 33 height 33
click at [242, 184] on button "button" at bounding box center [233, 194] width 33 height 33
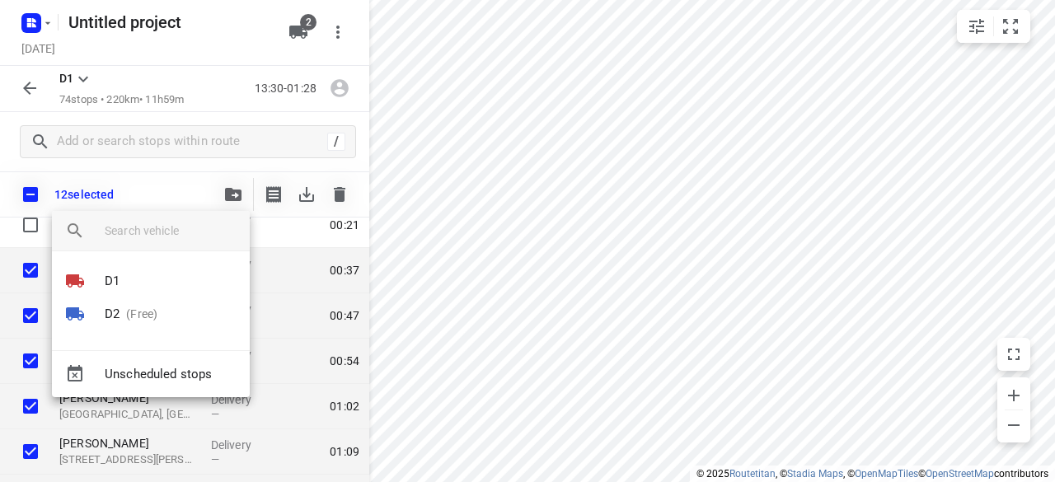
click at [157, 309] on li "D2 (Free)" at bounding box center [151, 314] width 198 height 33
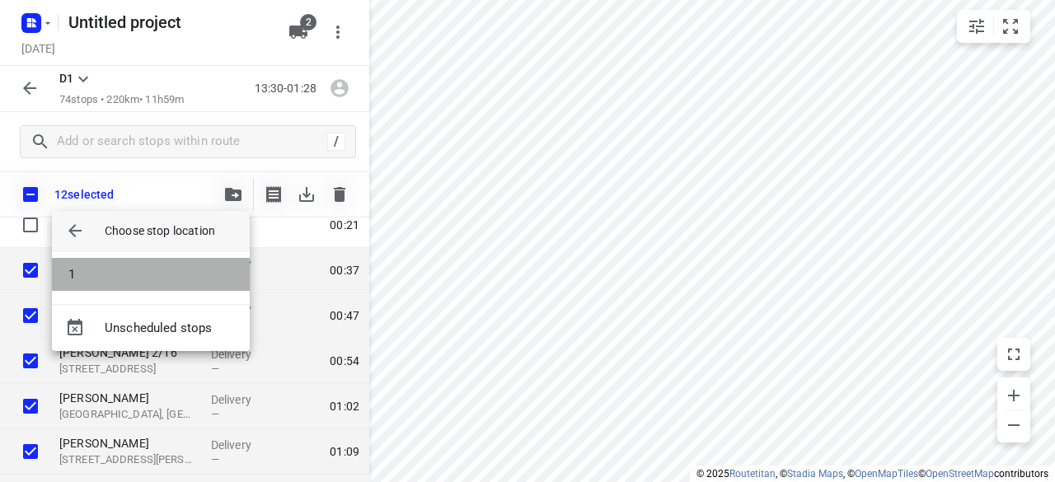
click at [83, 276] on li "1" at bounding box center [151, 274] width 198 height 33
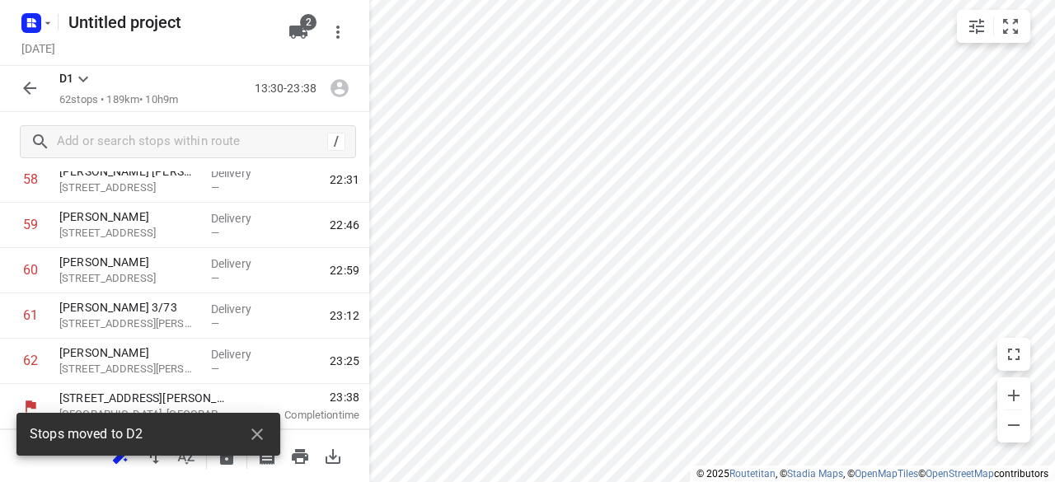
scroll to position [2680, 0]
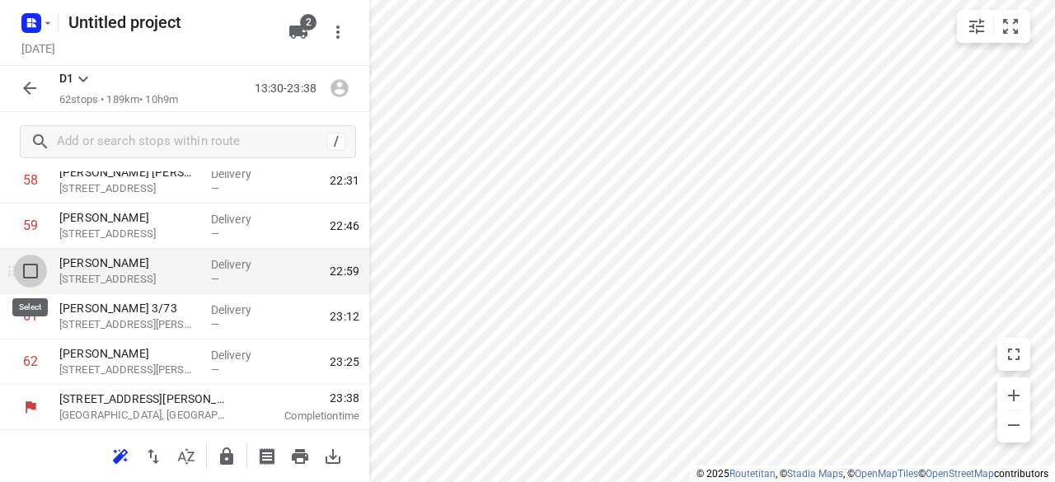
click at [28, 271] on input "checkbox" at bounding box center [30, 271] width 33 height 33
checkbox input "true"
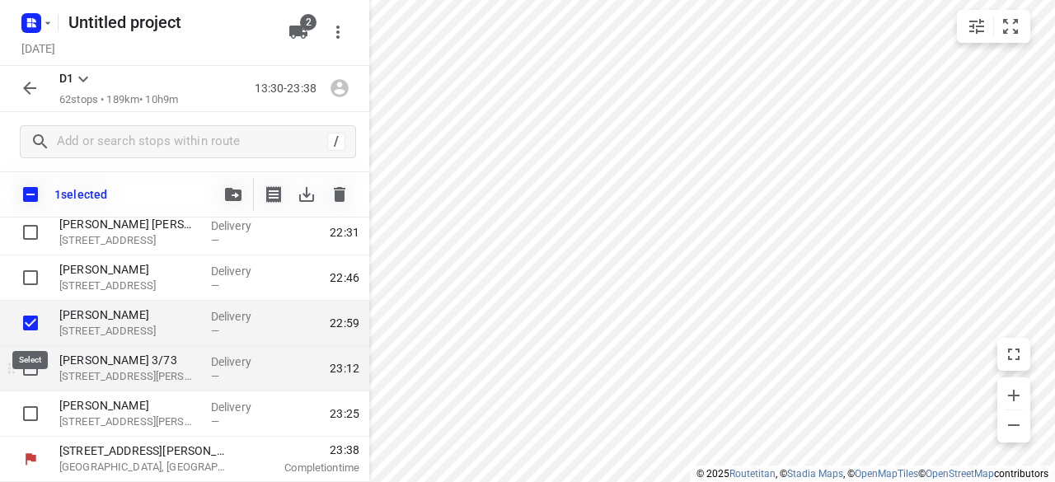
scroll to position [2674, 0]
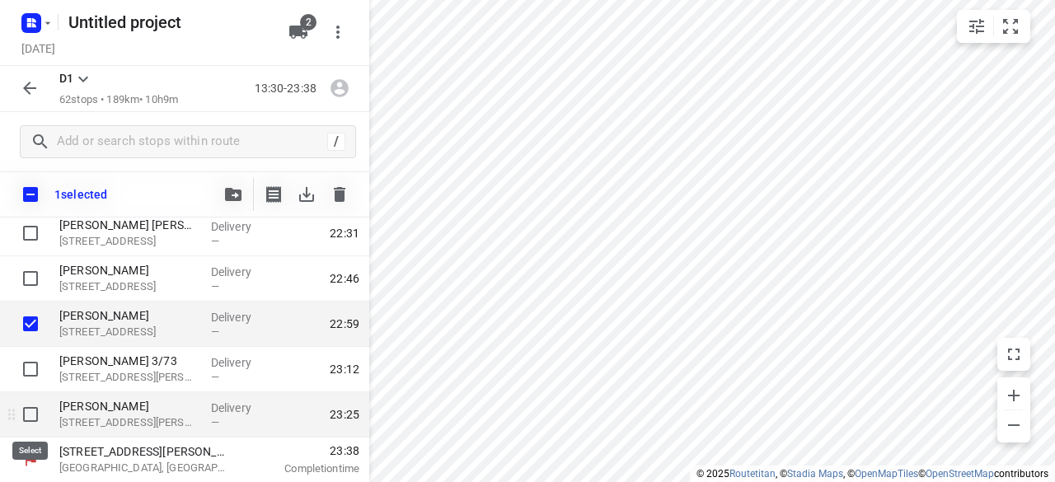
click at [28, 411] on input "checkbox" at bounding box center [30, 414] width 33 height 33
checkbox input "true"
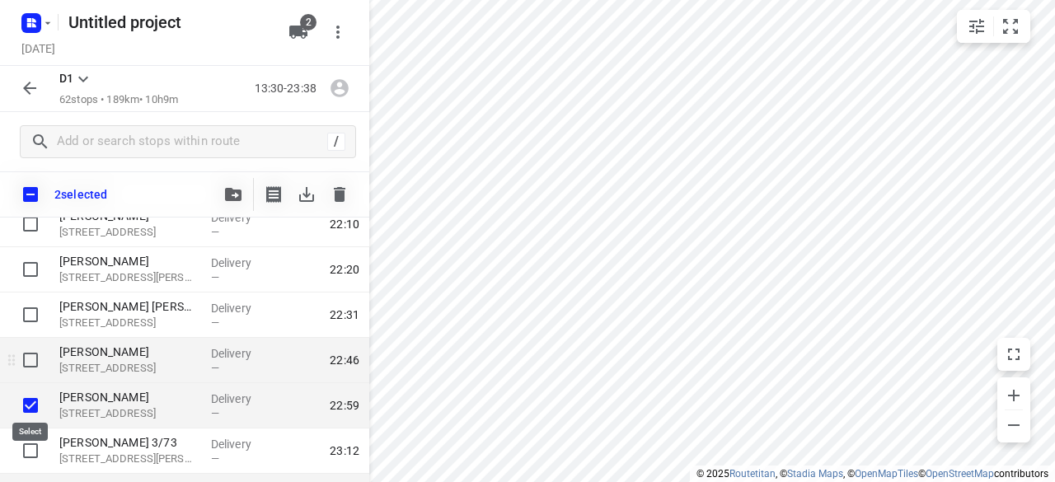
scroll to position [2591, 0]
click at [26, 365] on input "checkbox" at bounding box center [30, 361] width 33 height 33
checkbox input "true"
click at [213, 201] on div "3 selected" at bounding box center [184, 194] width 369 height 46
click at [226, 195] on icon "button" at bounding box center [233, 194] width 16 height 13
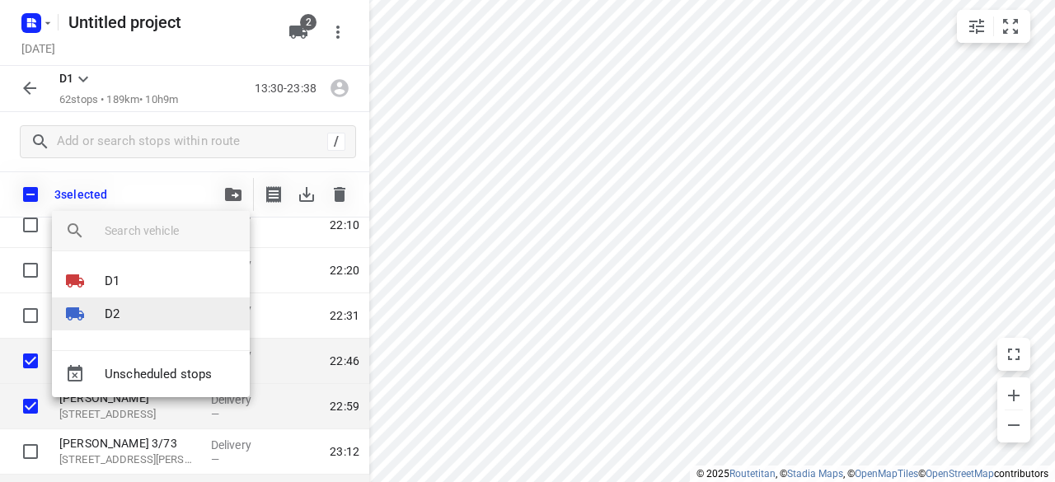
click at [123, 309] on li "D2" at bounding box center [151, 314] width 198 height 33
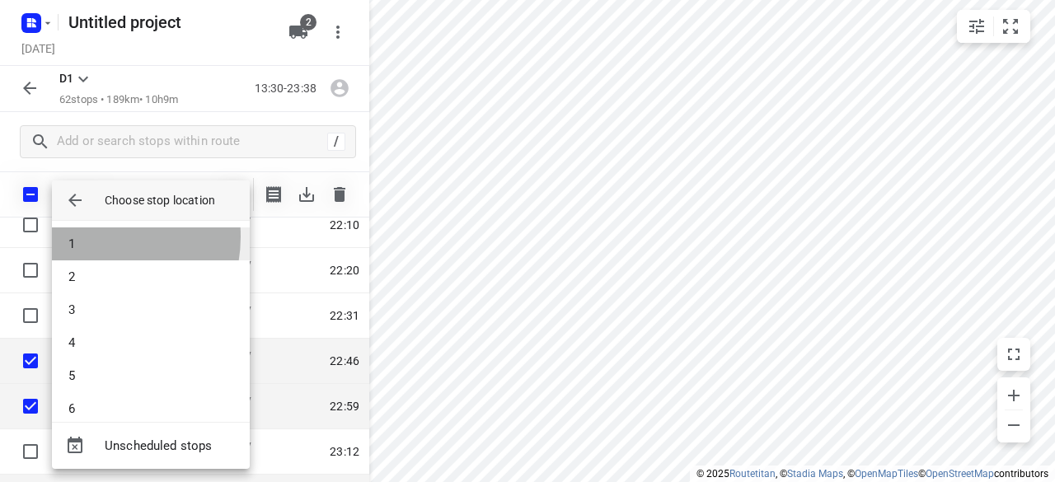
click at [94, 237] on li "1" at bounding box center [151, 244] width 198 height 33
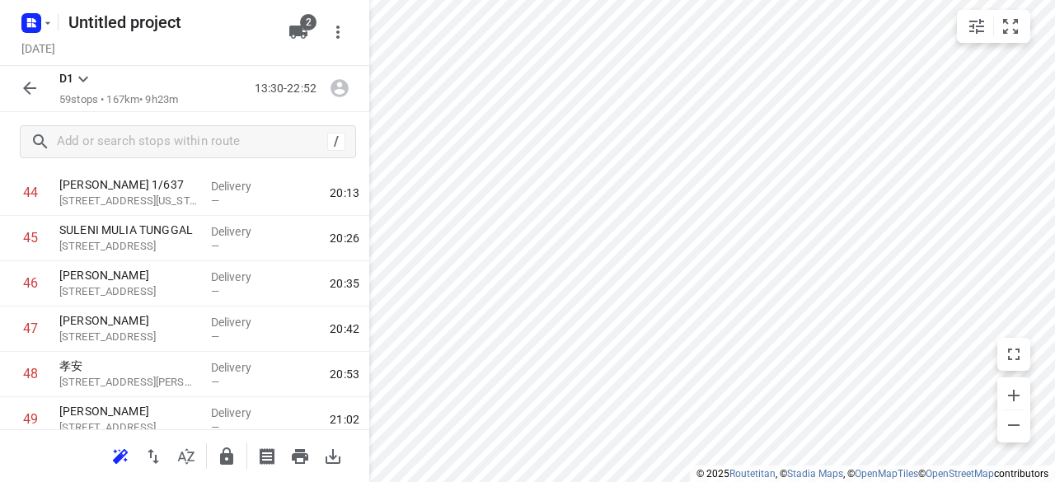
scroll to position [2544, 0]
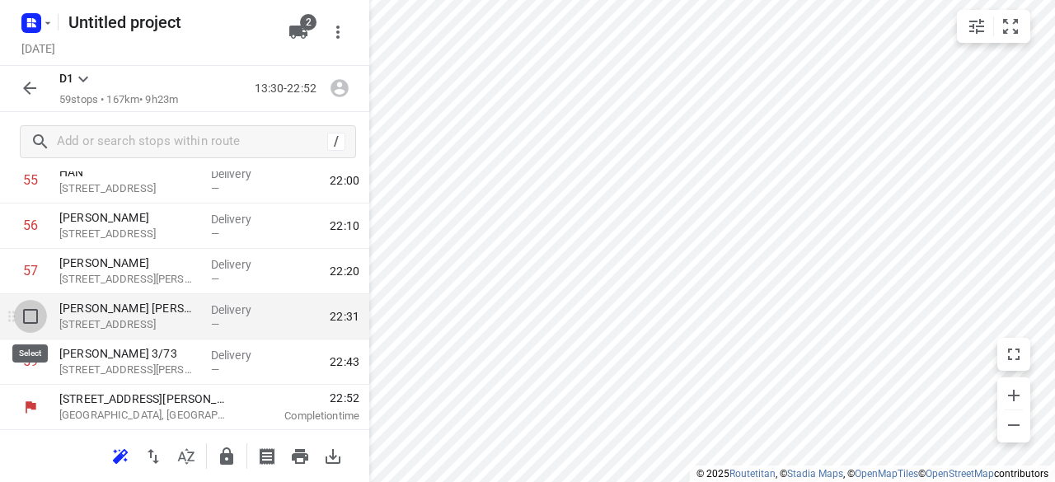
click at [32, 316] on input "checkbox" at bounding box center [30, 316] width 33 height 33
checkbox input "true"
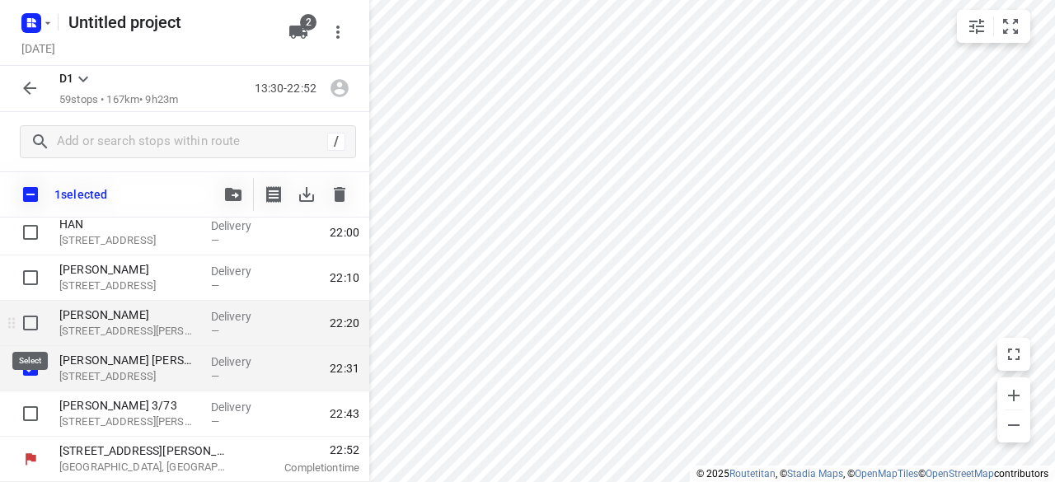
scroll to position [2538, 0]
click at [28, 326] on input "checkbox" at bounding box center [30, 324] width 33 height 33
checkbox input "true"
click at [239, 209] on button "button" at bounding box center [233, 194] width 33 height 33
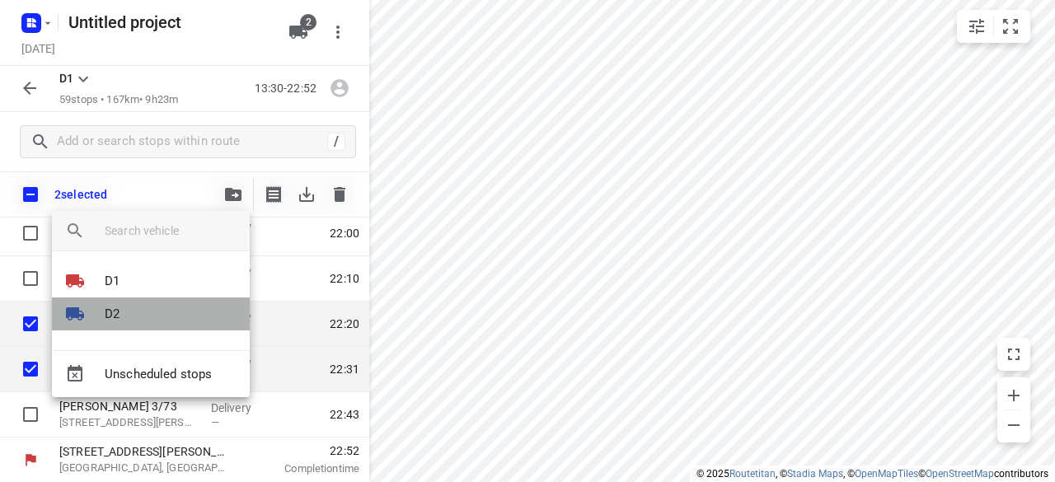
click at [129, 317] on li "D2" at bounding box center [151, 314] width 198 height 33
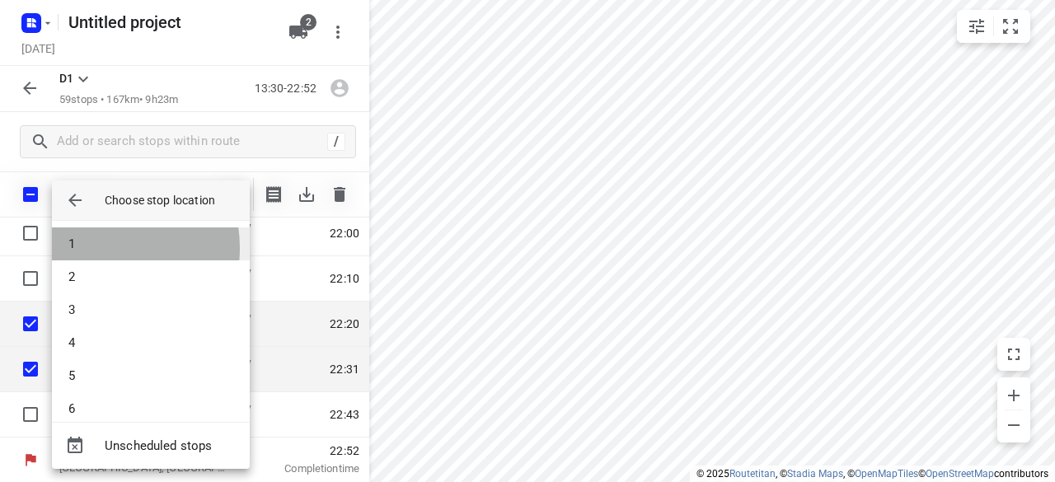
click at [92, 248] on li "1" at bounding box center [151, 244] width 198 height 33
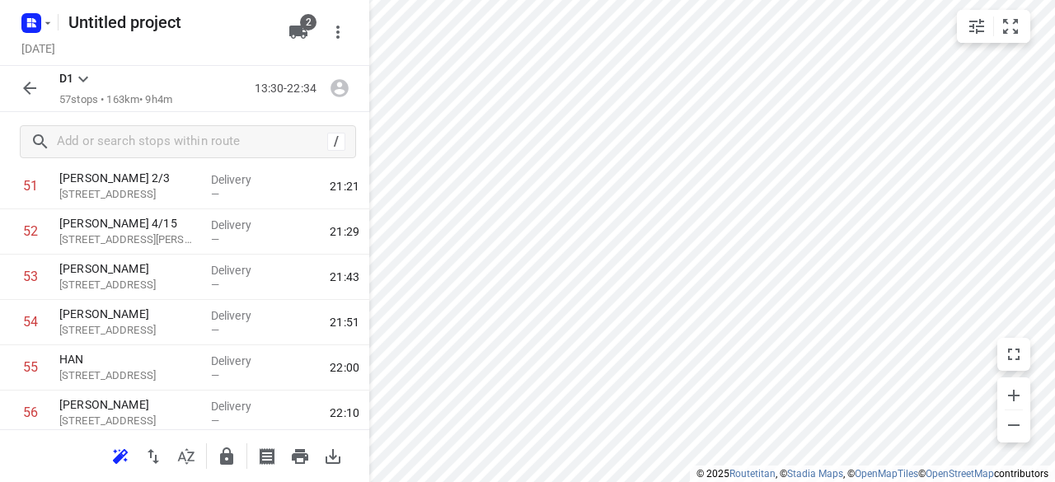
scroll to position [2454, 0]
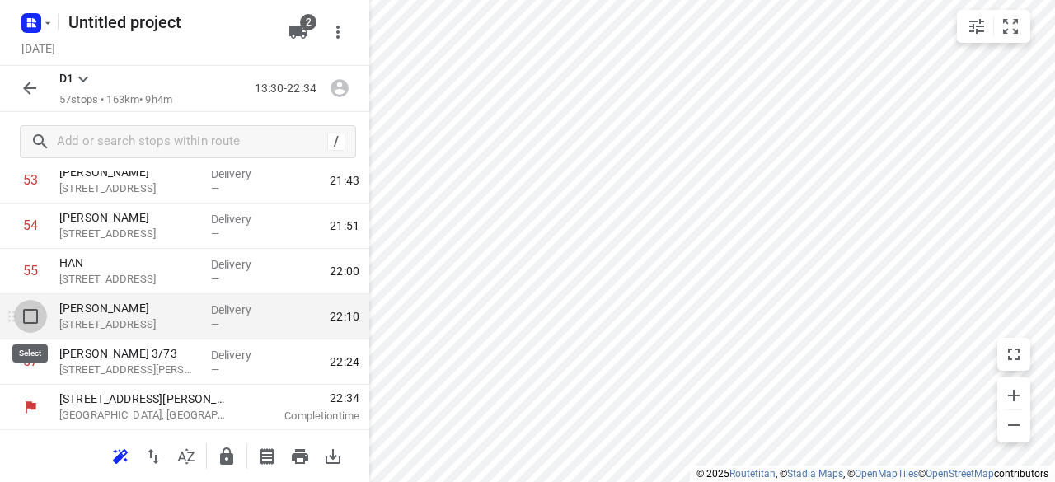
click at [33, 312] on input "checkbox" at bounding box center [30, 316] width 33 height 33
checkbox input "true"
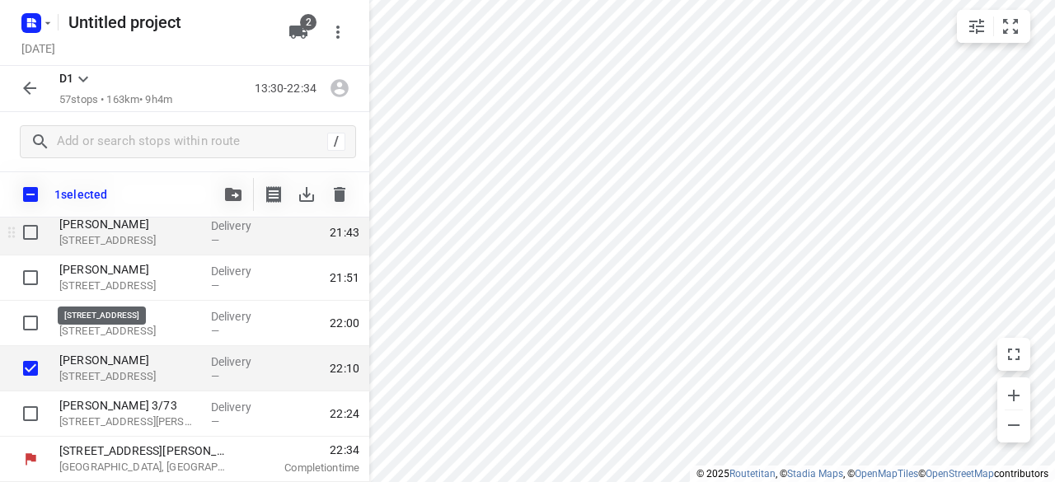
scroll to position [2447, 0]
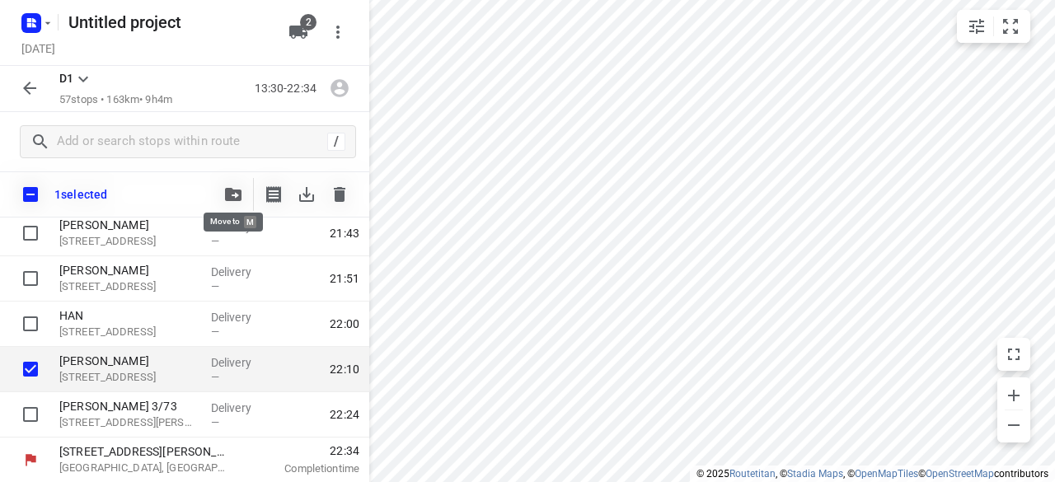
click at [234, 194] on icon "button" at bounding box center [233, 194] width 16 height 13
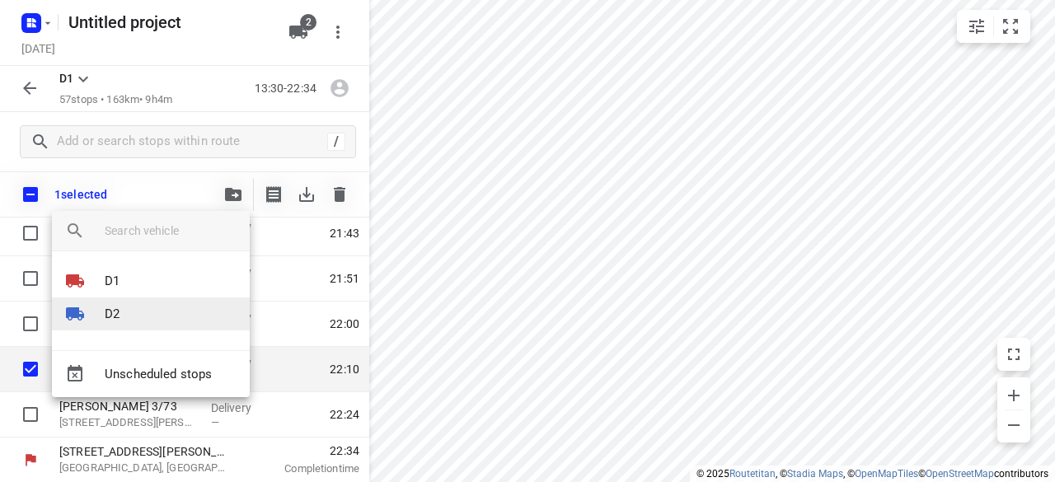
click at [117, 313] on p "D2" at bounding box center [112, 314] width 15 height 19
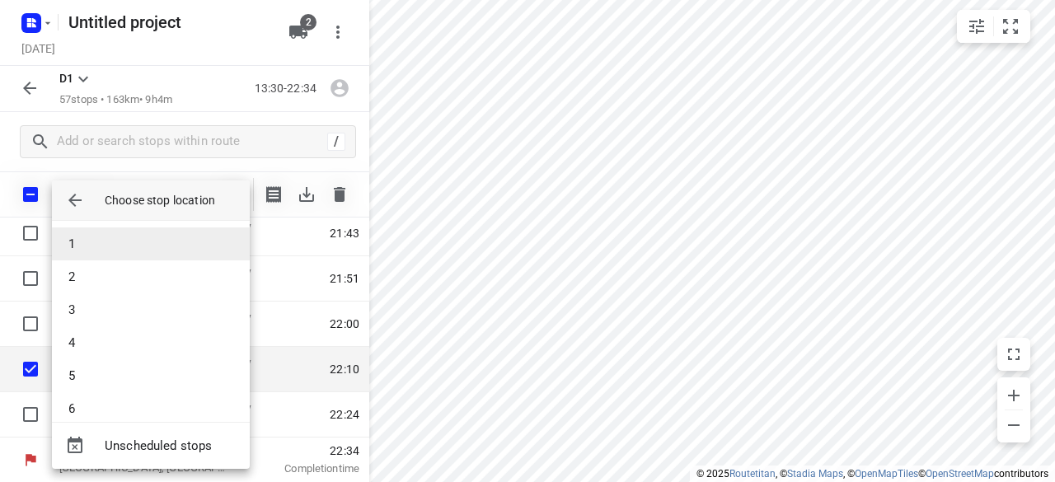
click at [96, 241] on li "1" at bounding box center [151, 244] width 198 height 33
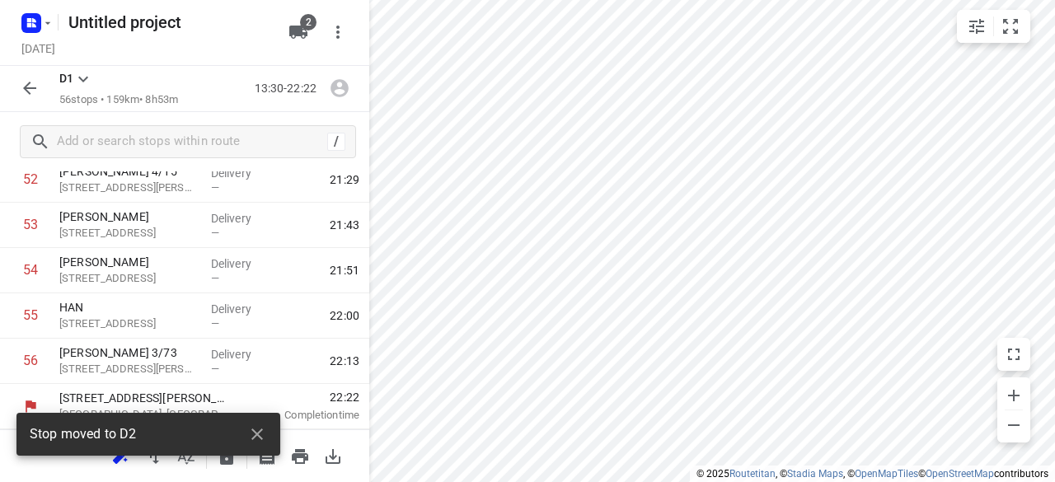
scroll to position [2408, 0]
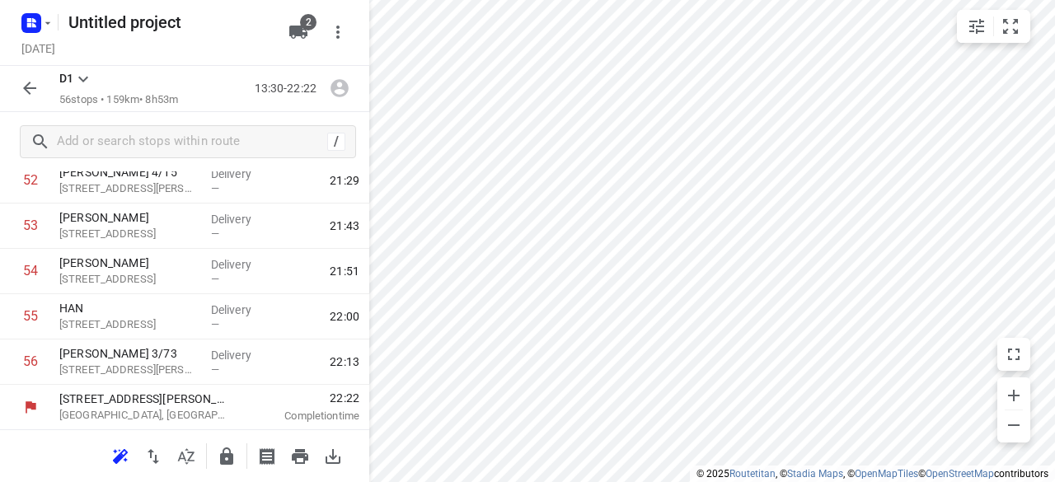
click at [33, 94] on icon "button" at bounding box center [30, 88] width 20 height 20
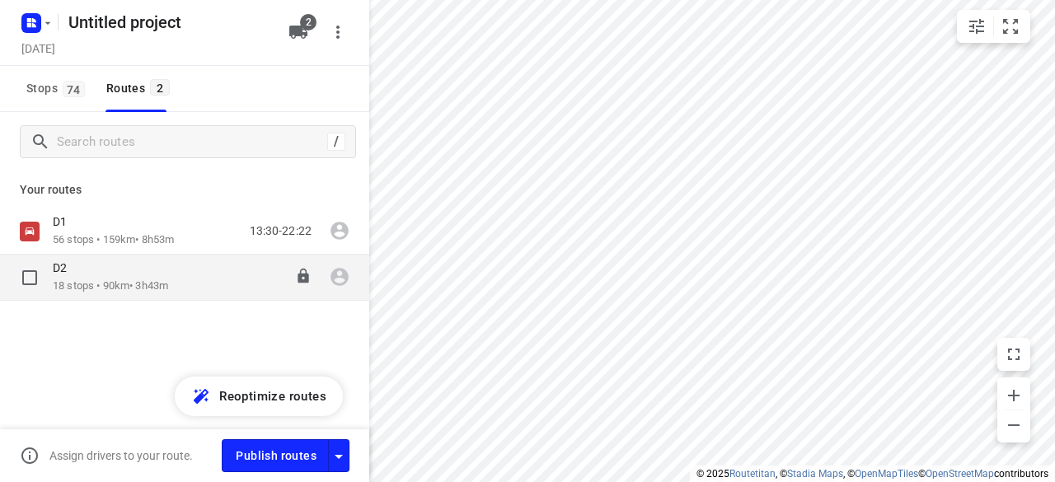
click at [77, 281] on p "18 stops • 90km • 3h43m" at bounding box center [110, 287] width 115 height 16
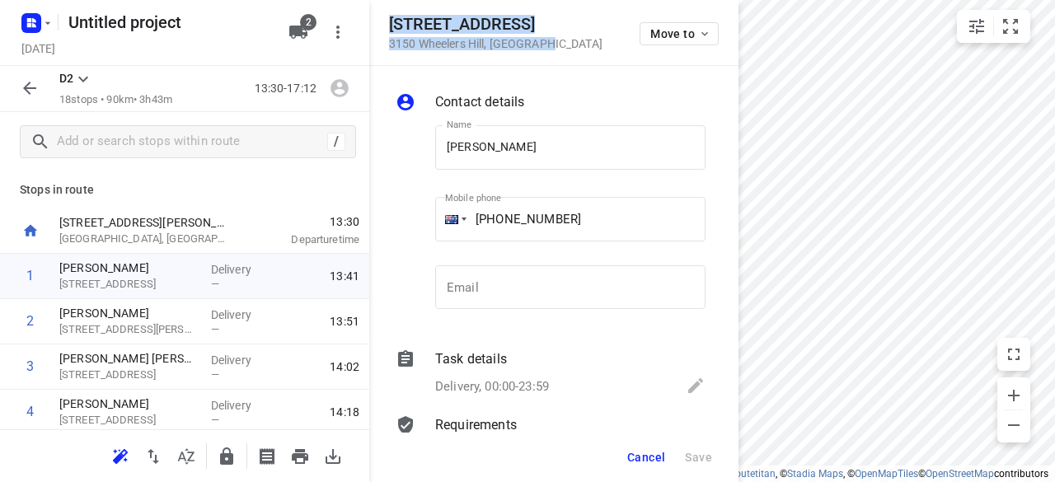
drag, startPoint x: 554, startPoint y: 57, endPoint x: 388, endPoint y: 27, distance: 168.3
click at [388, 27] on div "9 Pioneer Court 3150 Wheelers Hill , Australia Move to" at bounding box center [553, 33] width 369 height 66
copy div "9 Pioneer Court 3150 Wheelers Hill , Australia"
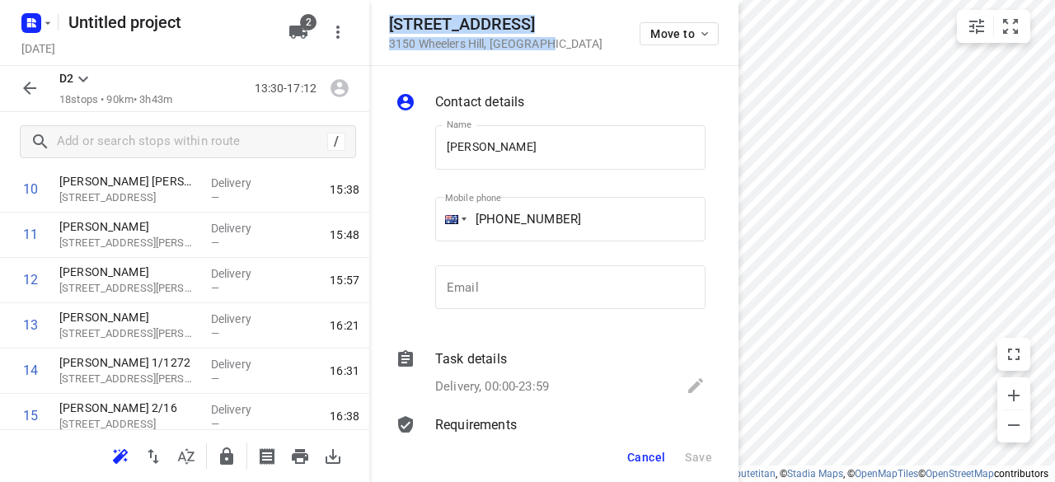
click at [301, 39] on icon "button" at bounding box center [299, 32] width 20 height 20
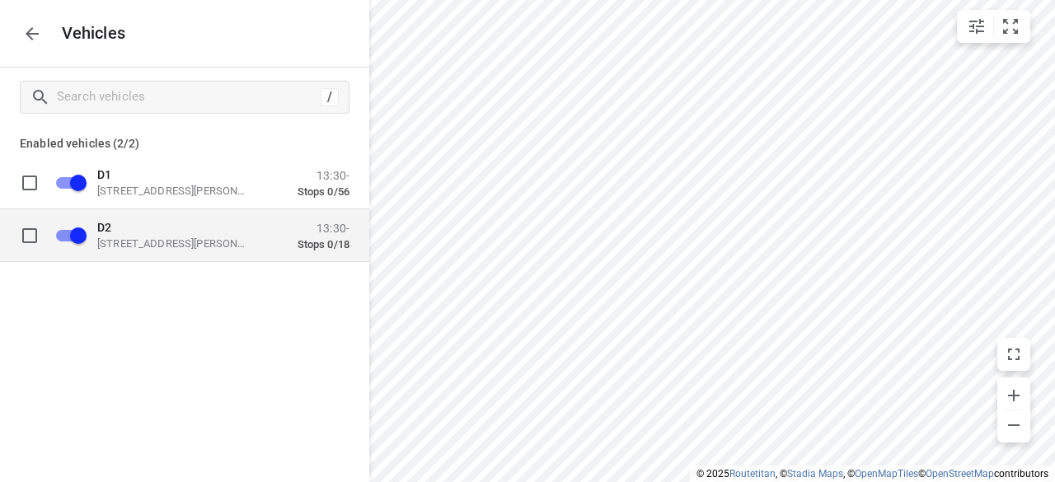
click at [156, 228] on p "D2" at bounding box center [179, 226] width 165 height 13
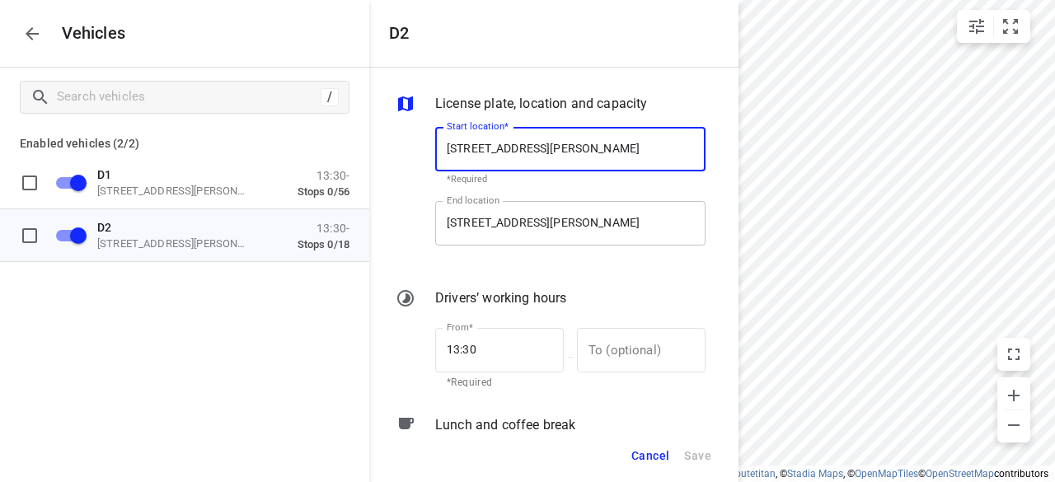
click at [483, 222] on input "49 John St, Oakleigh VIC 3166, Australia" at bounding box center [570, 223] width 270 height 45
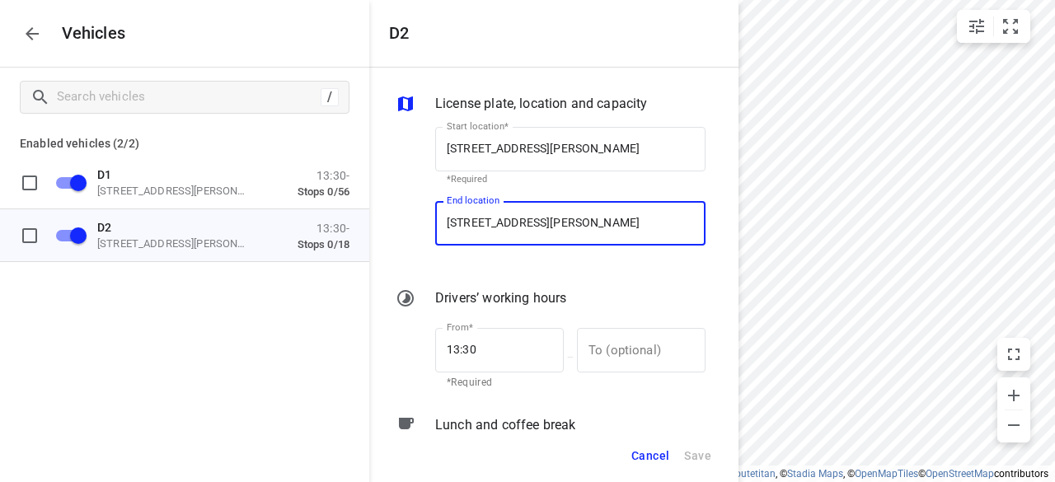
paste input "9 Pioneer Court 3150 Wheelers Hill"
type input "9 Pioneer Court 3150 Wheelers Hill, Australia"
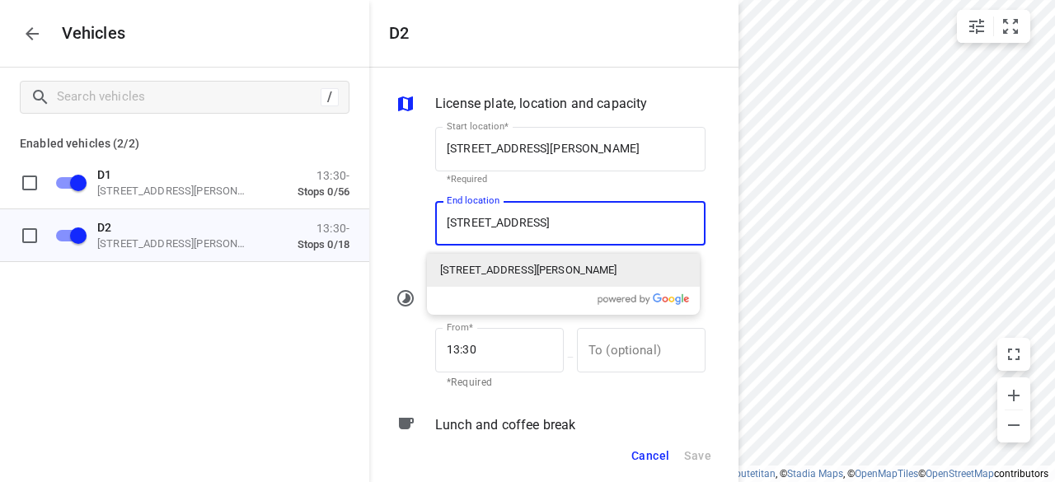
click at [457, 275] on p "9 Pioneer Court, Wheelers Hill VIC 3150, Australia" at bounding box center [528, 270] width 177 height 16
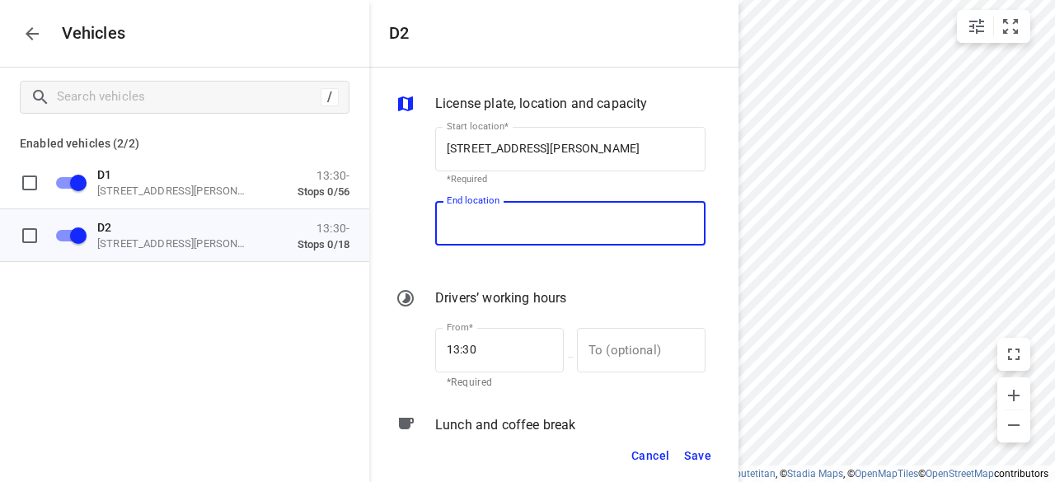
type input "9 Pioneer Ct, Wheelers Hill VIC 3150, Australia"
click at [693, 453] on span "Save" at bounding box center [697, 456] width 27 height 21
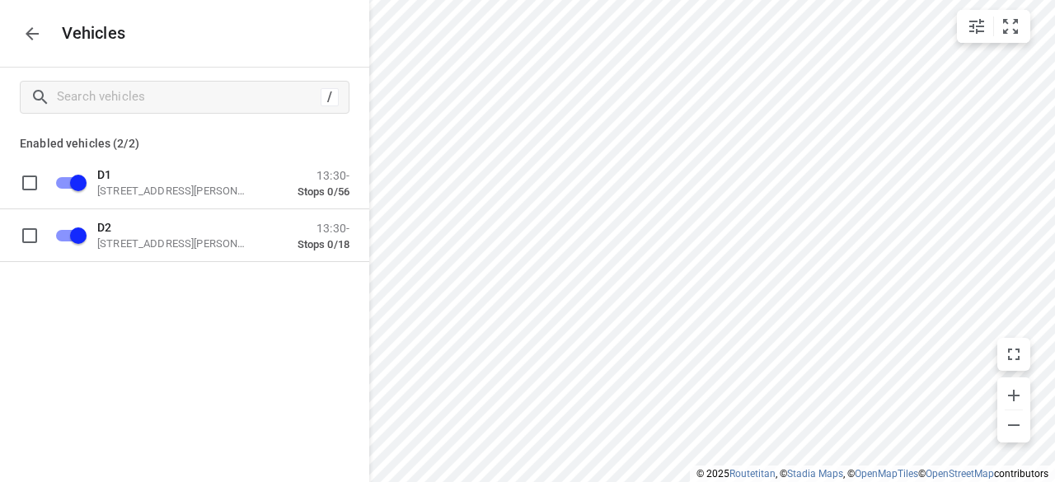
click at [35, 32] on icon "button" at bounding box center [32, 33] width 13 height 13
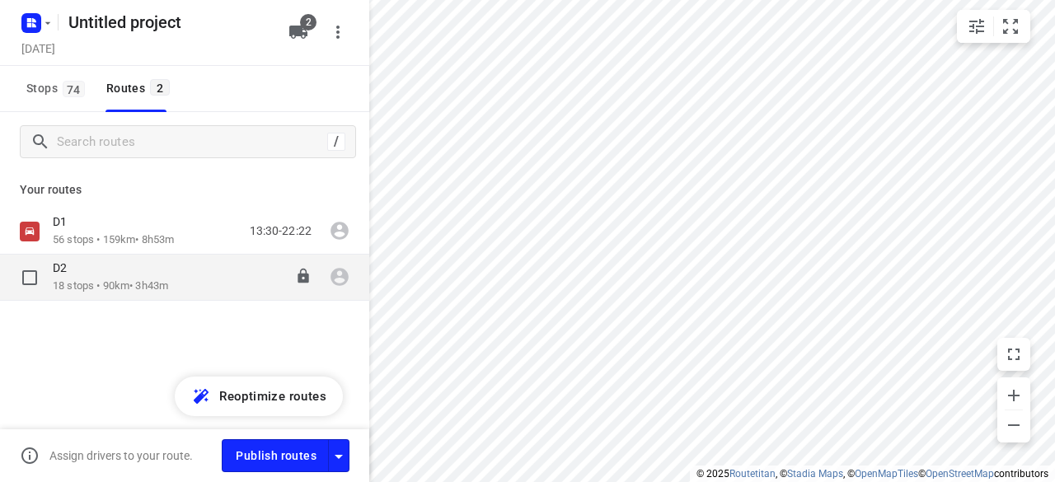
click at [134, 298] on div "D2 18 stops • 90km • 3h43m 13:30-17:12" at bounding box center [184, 278] width 369 height 46
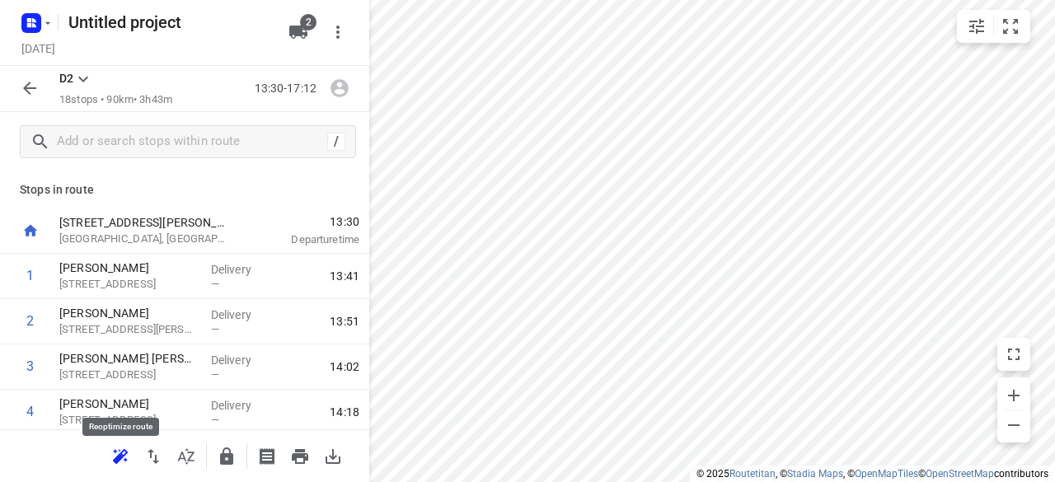
click at [129, 460] on icon "button" at bounding box center [120, 457] width 20 height 20
click at [34, 87] on icon "button" at bounding box center [30, 88] width 20 height 20
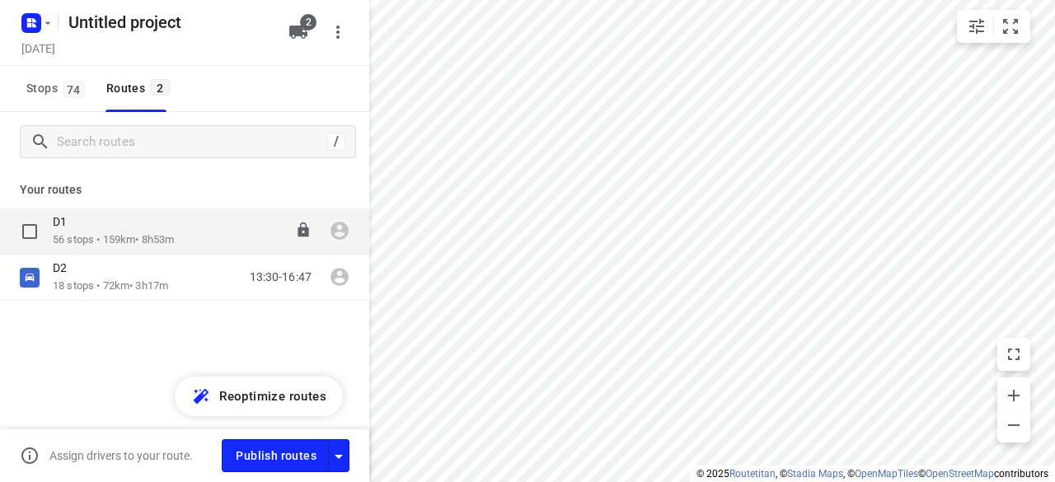
click at [0, 0] on input "checkbox" at bounding box center [0, 0] width 0 height 0
checkbox input "true"
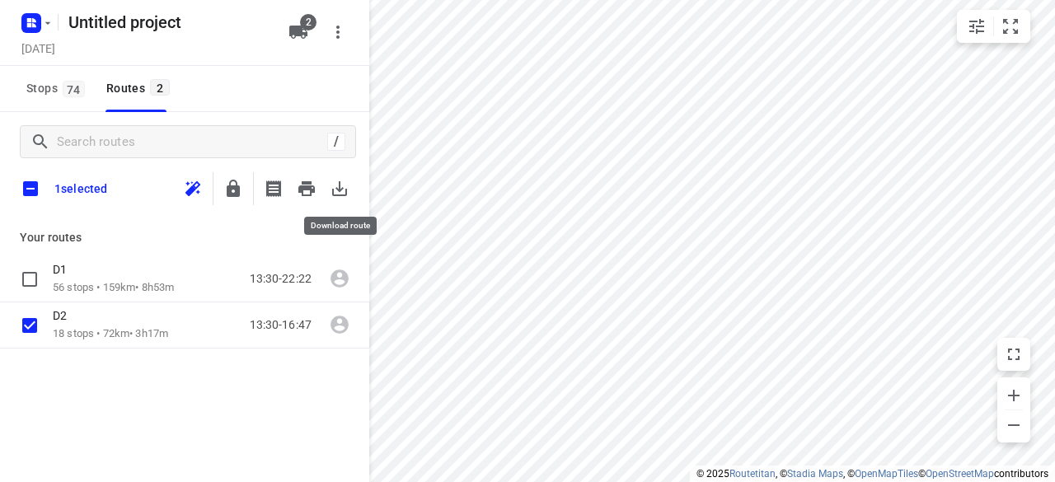
click at [329, 187] on button "button" at bounding box center [339, 188] width 33 height 33
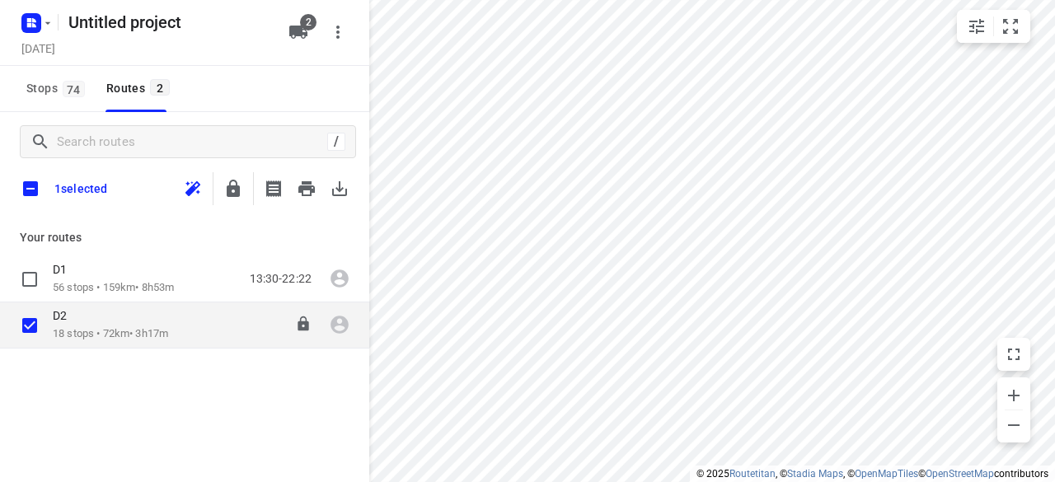
click at [59, 326] on div "D2" at bounding box center [110, 317] width 115 height 18
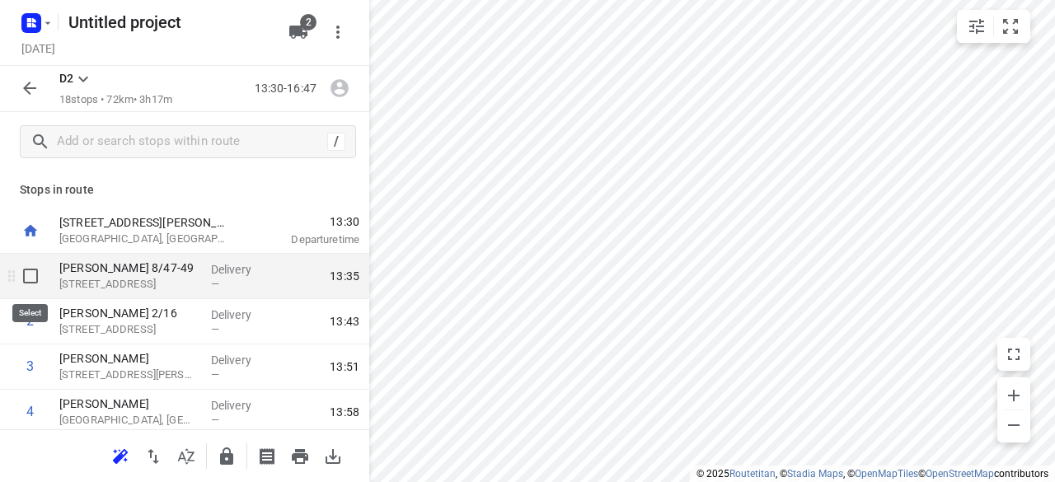
click at [41, 275] on input "checkbox" at bounding box center [30, 276] width 33 height 33
checkbox input "true"
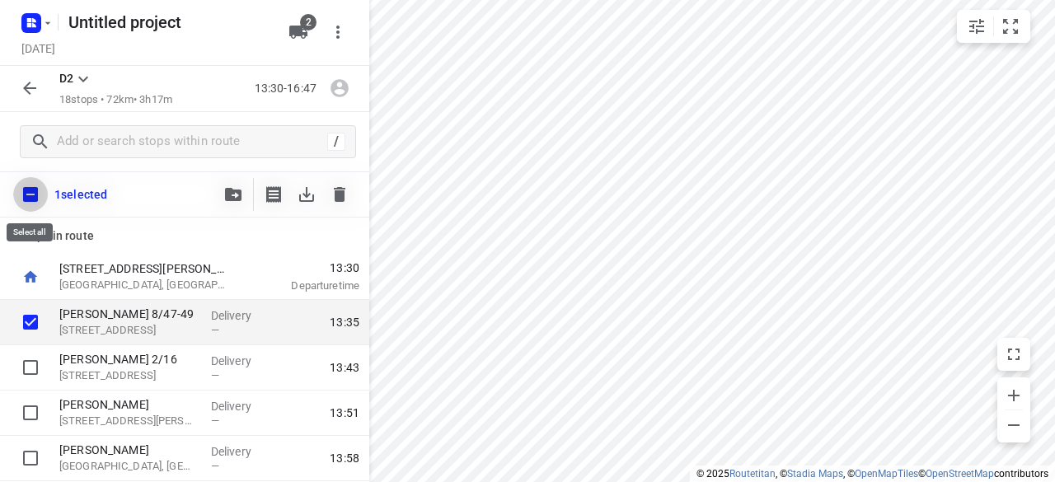
click at [37, 195] on input "checkbox" at bounding box center [30, 194] width 35 height 35
checkbox input "true"
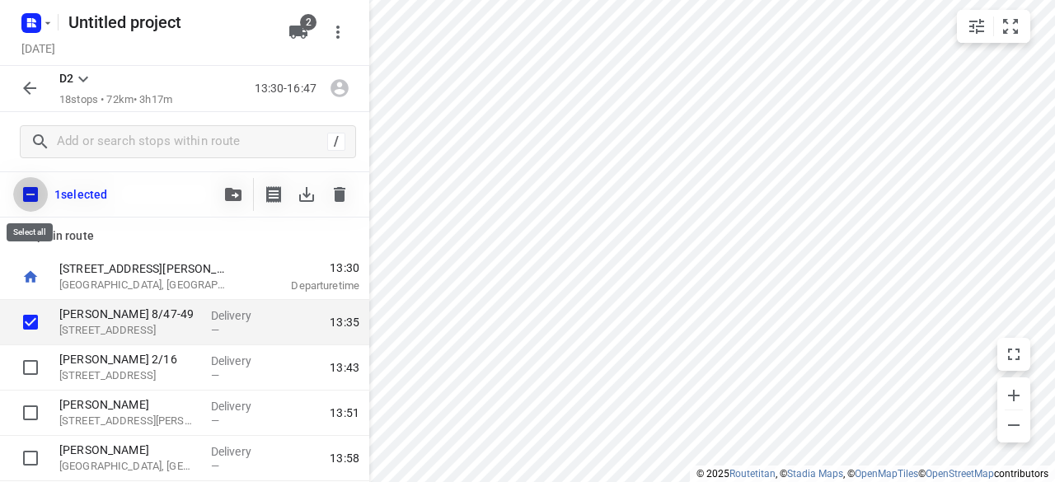
checkbox input "true"
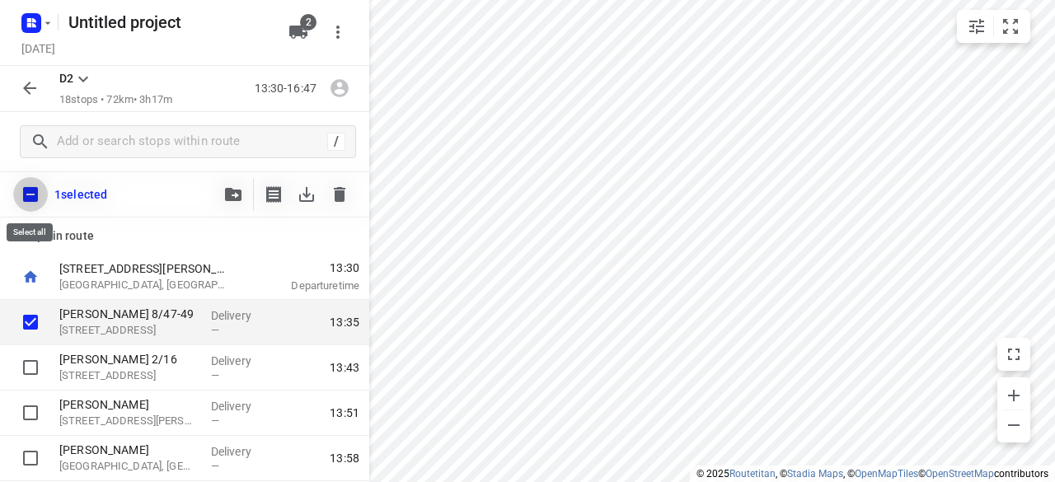
checkbox input "true"
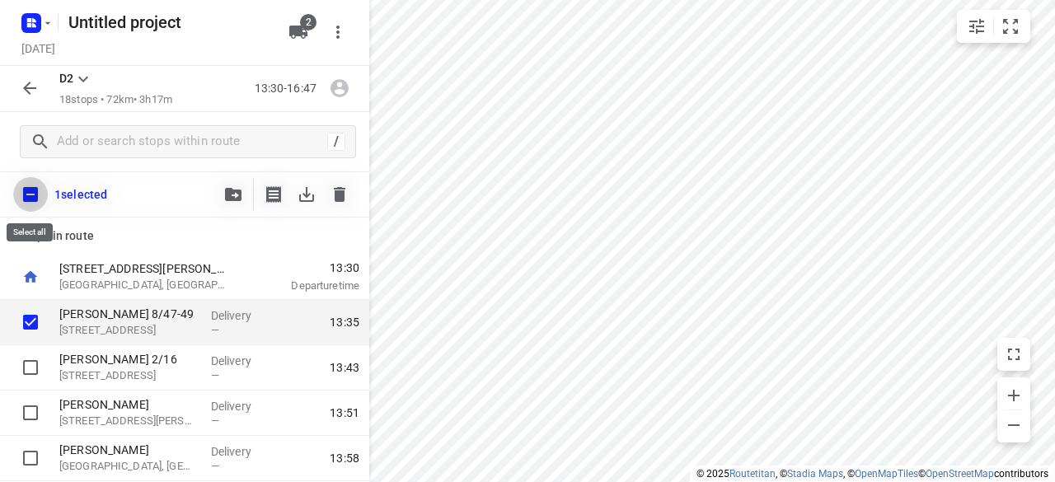
checkbox input "true"
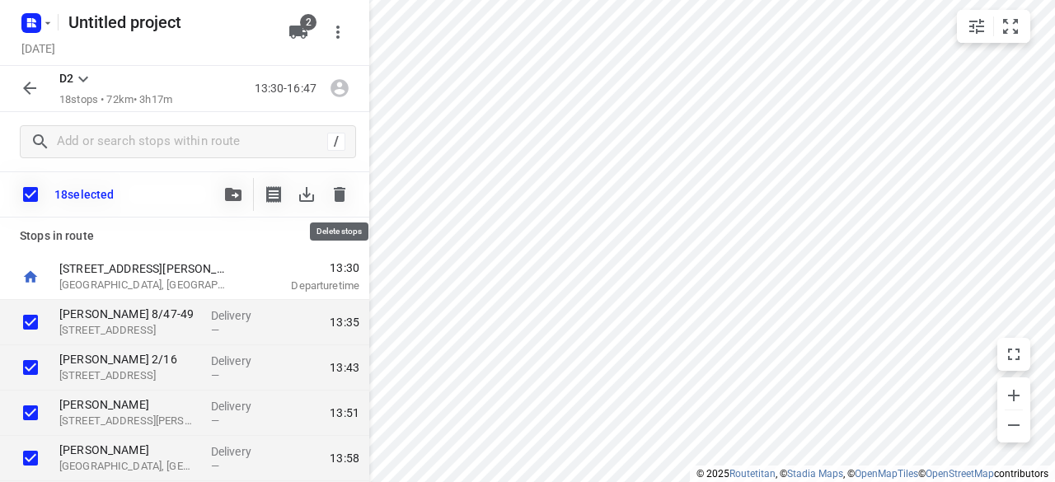
click at [335, 193] on icon "button" at bounding box center [340, 194] width 12 height 15
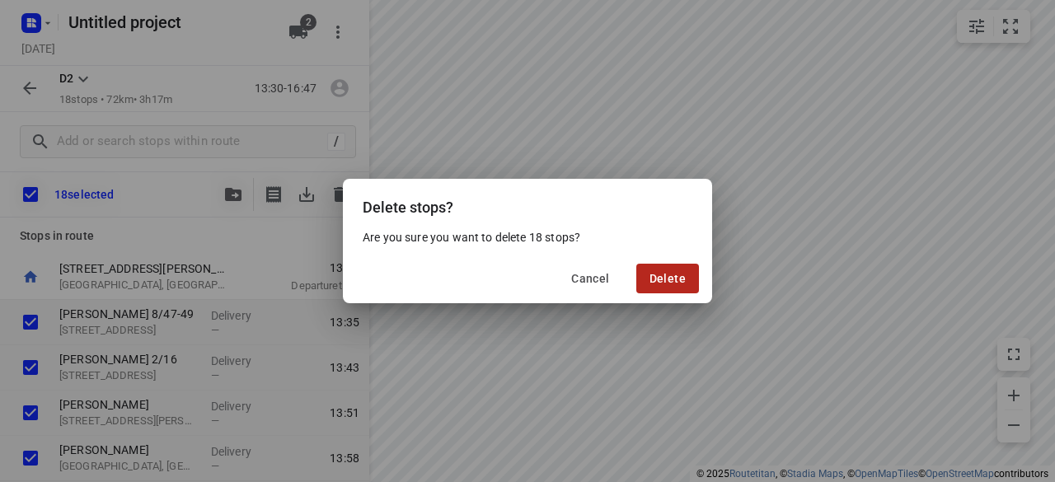
click at [655, 283] on span "Delete" at bounding box center [668, 278] width 36 height 13
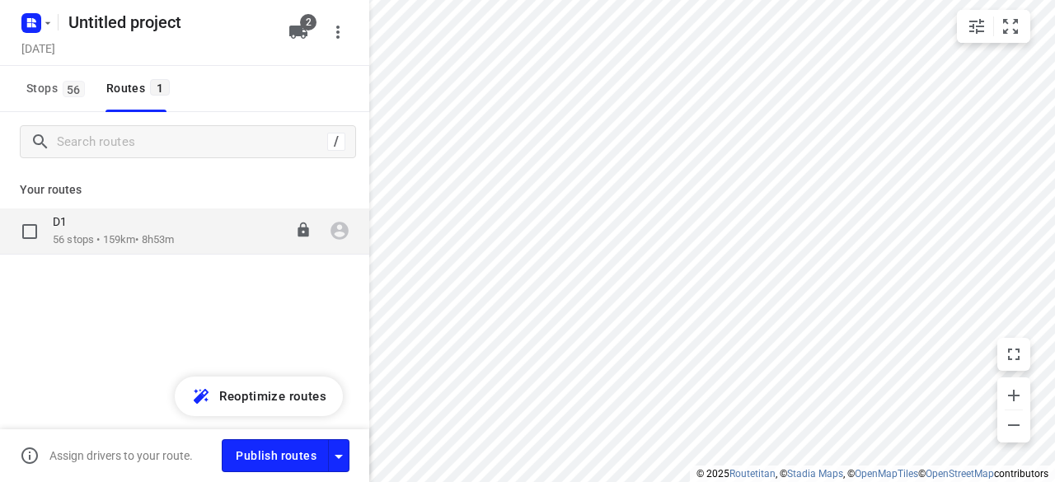
click at [146, 246] on p "56 stops • 159km • 8h53m" at bounding box center [113, 240] width 121 height 16
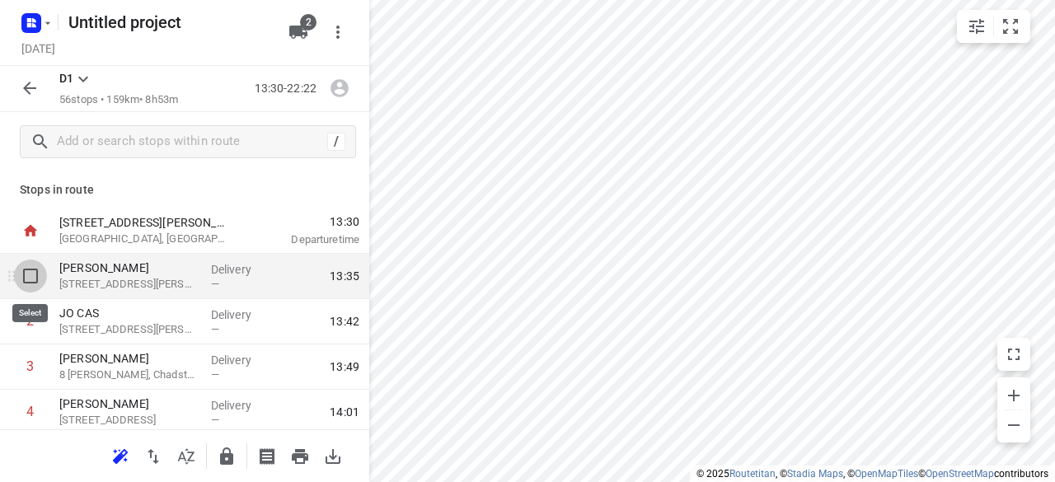
click at [27, 289] on input "checkbox" at bounding box center [30, 276] width 33 height 33
checkbox input "true"
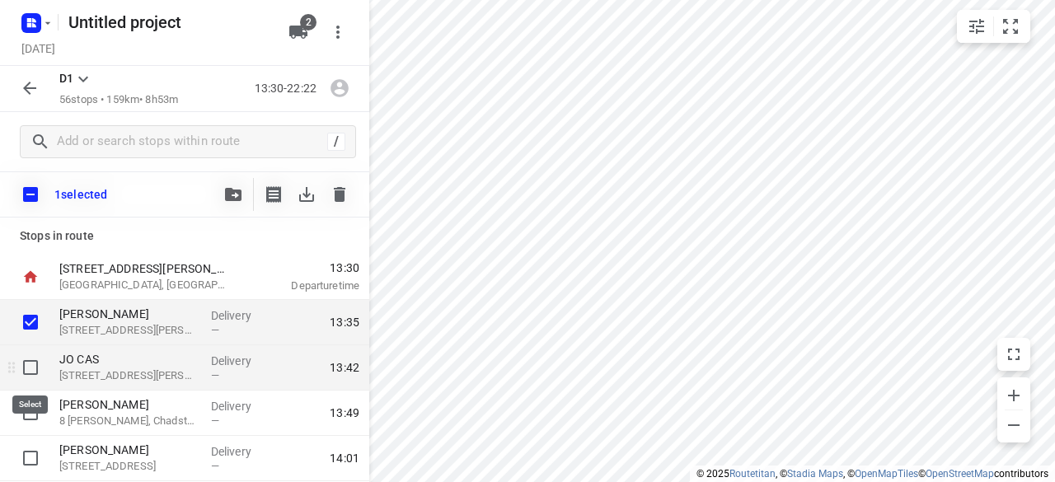
click at [43, 373] on input "checkbox" at bounding box center [30, 367] width 33 height 33
checkbox input "true"
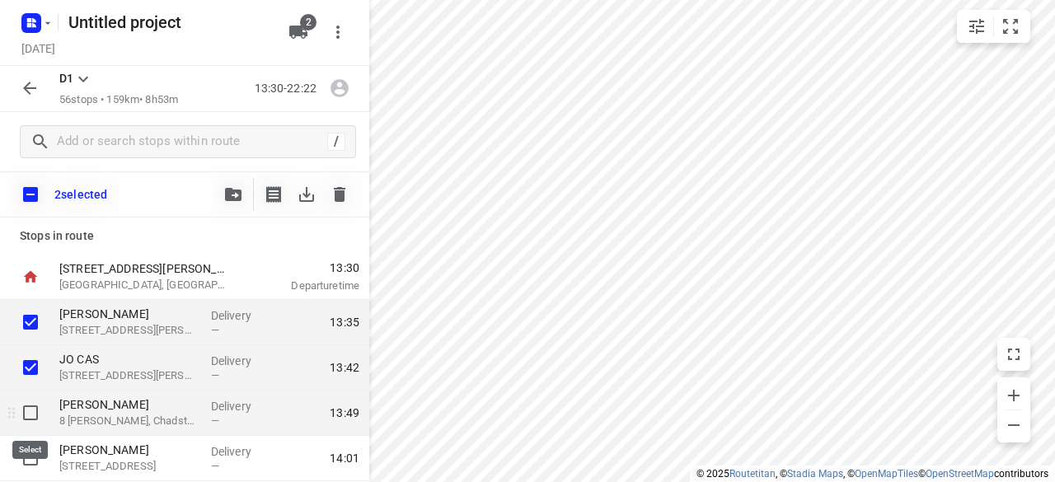
click at [38, 405] on input "checkbox" at bounding box center [30, 413] width 33 height 33
checkbox input "true"
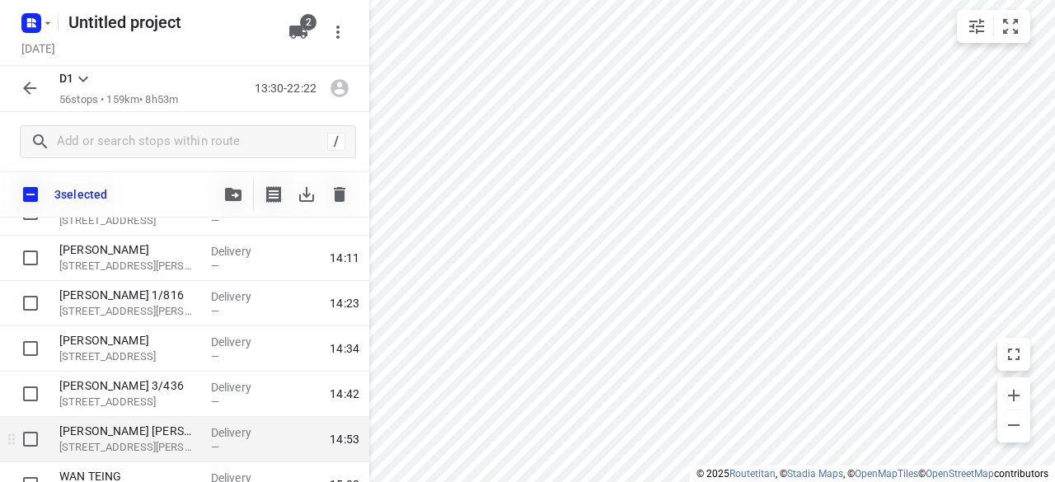
scroll to position [247, 0]
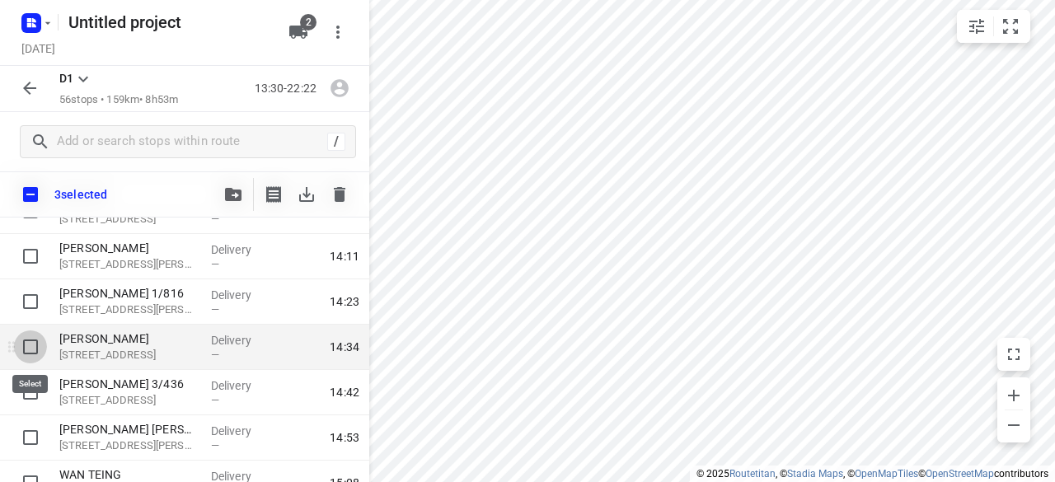
click at [36, 345] on input "checkbox" at bounding box center [30, 347] width 33 height 33
checkbox input "true"
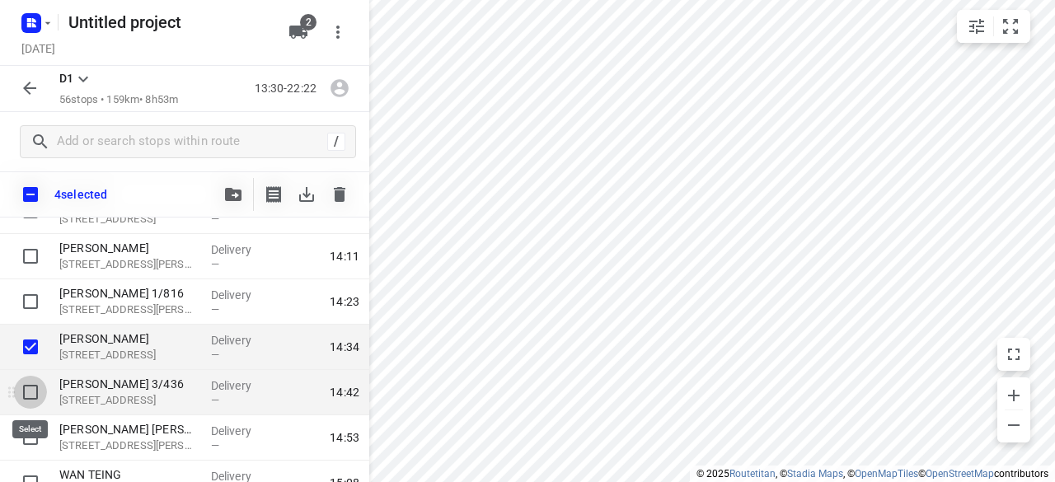
click at [35, 403] on input "checkbox" at bounding box center [30, 392] width 33 height 33
checkbox input "true"
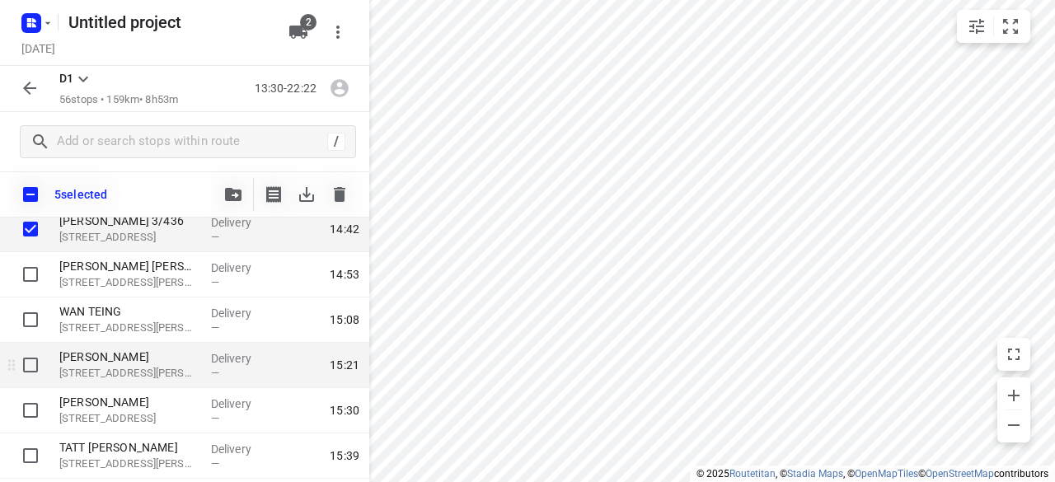
scroll to position [412, 0]
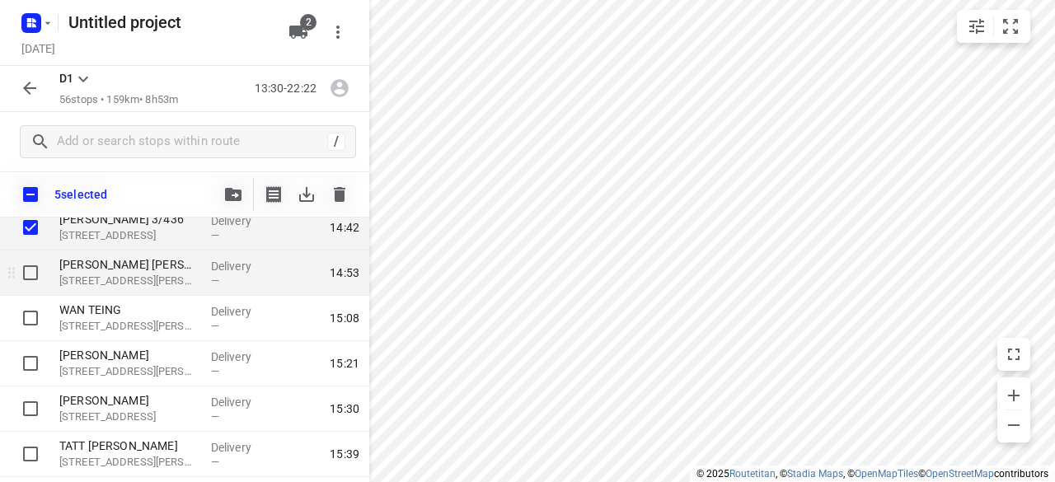
click at [33, 279] on input "checkbox" at bounding box center [30, 272] width 33 height 33
checkbox input "true"
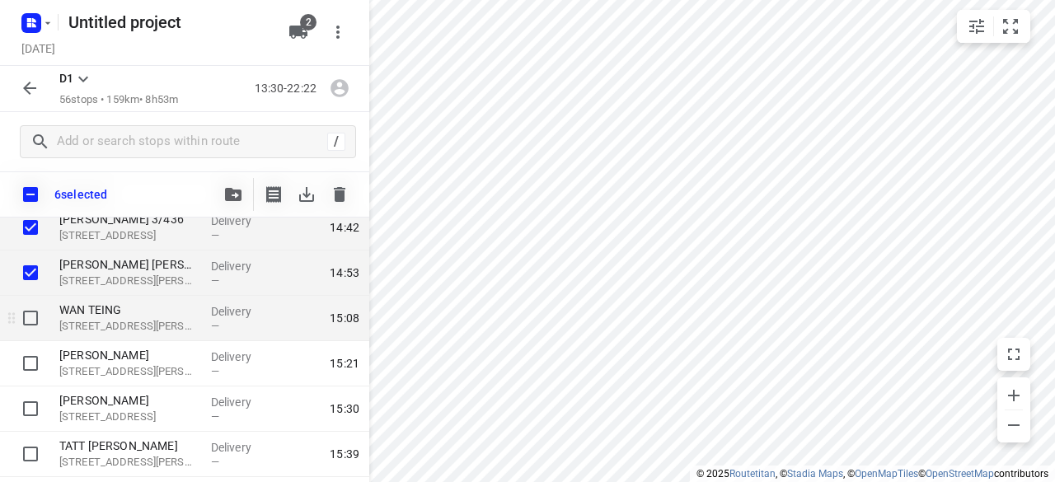
click at [49, 312] on div at bounding box center [26, 318] width 53 height 45
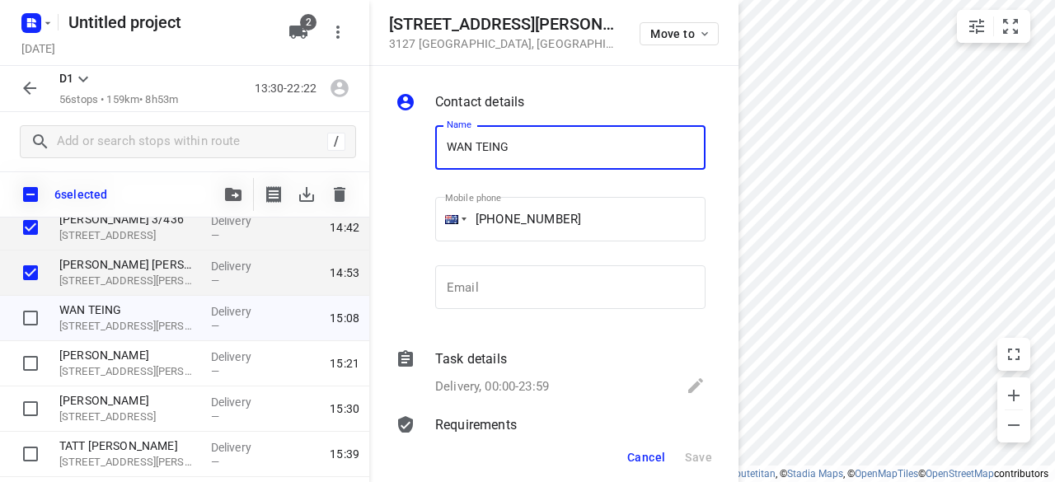
click at [658, 461] on span "Cancel" at bounding box center [646, 457] width 38 height 13
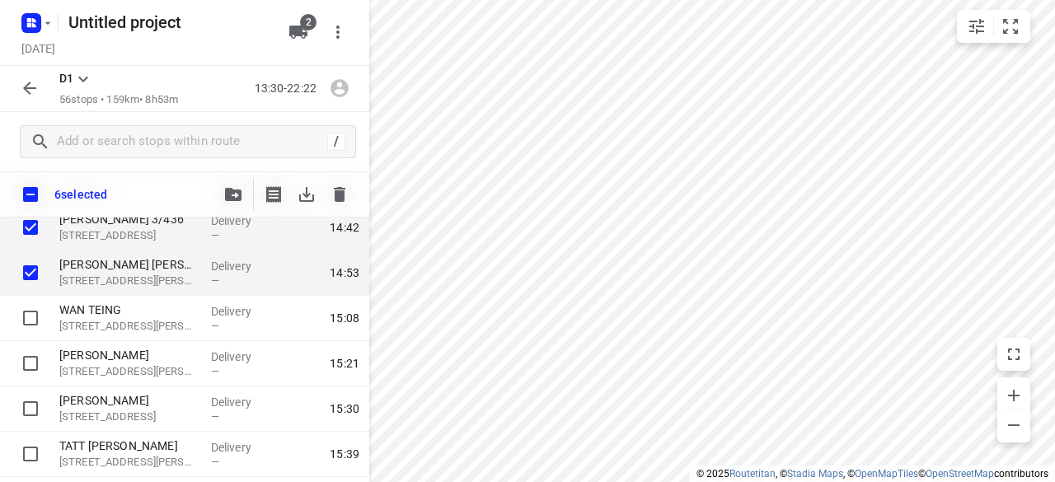
click at [346, 179] on div "i © 2025 Routetitan , © Stadia Maps , © OpenMapTiles © OpenStreetMap contributo…" at bounding box center [527, 241] width 1055 height 482
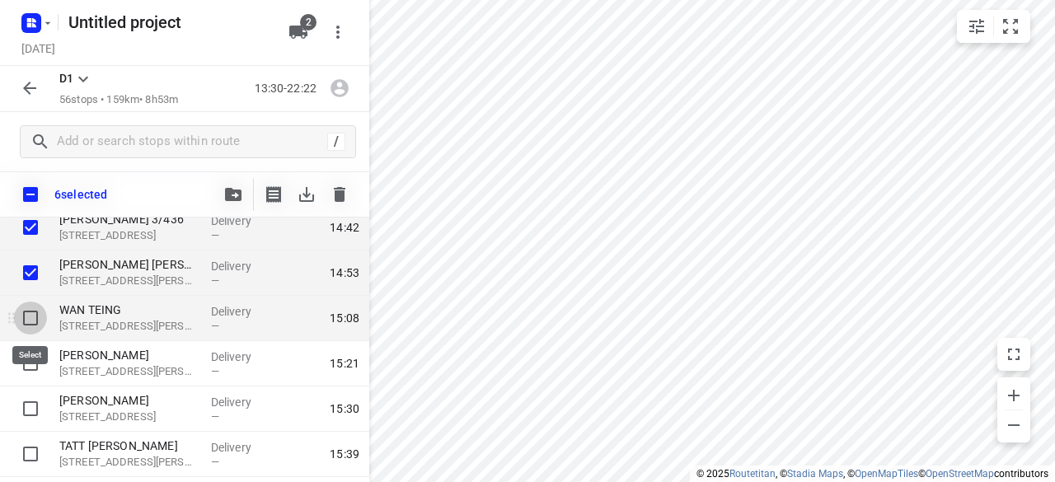
click at [30, 321] on input "checkbox" at bounding box center [30, 318] width 33 height 33
checkbox input "true"
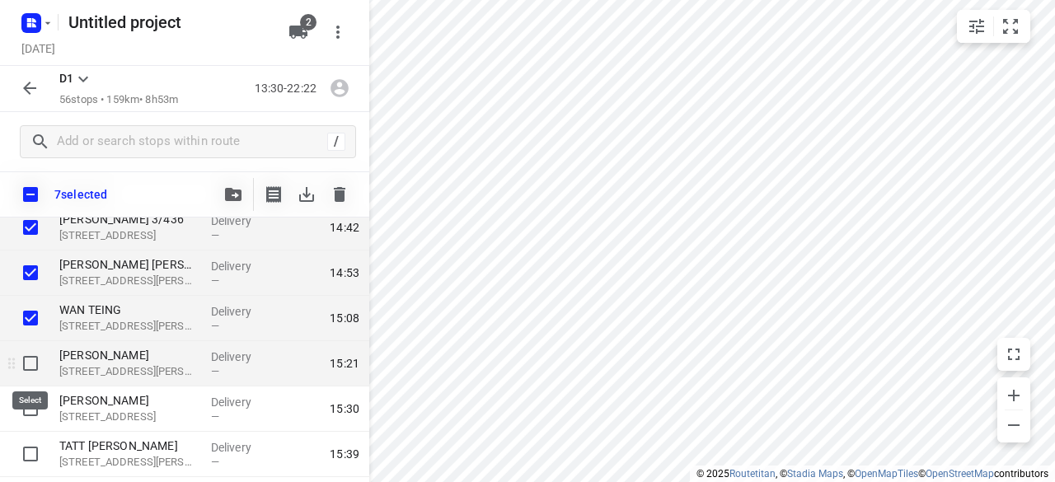
click at [28, 364] on input "checkbox" at bounding box center [30, 363] width 33 height 33
checkbox input "true"
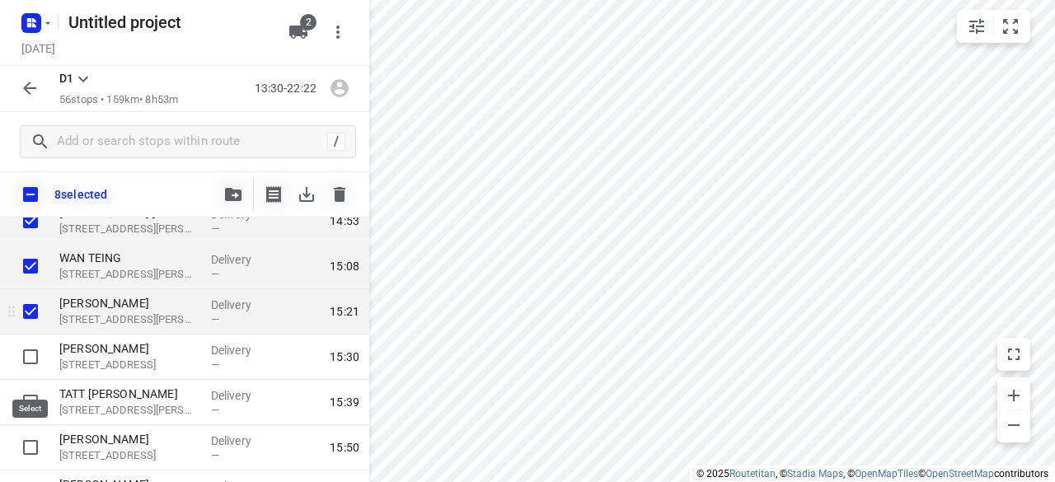
scroll to position [495, 0]
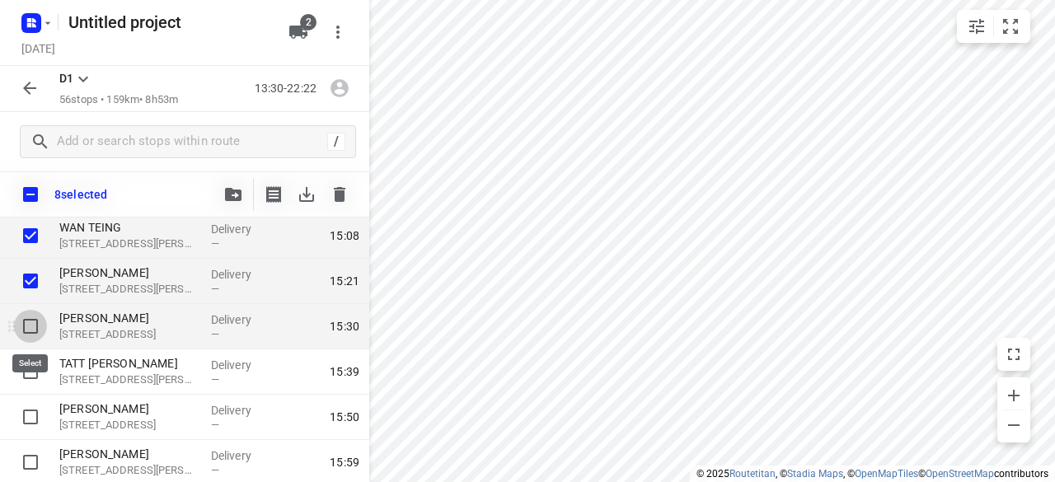
click at [31, 322] on input "checkbox" at bounding box center [30, 326] width 33 height 33
checkbox input "true"
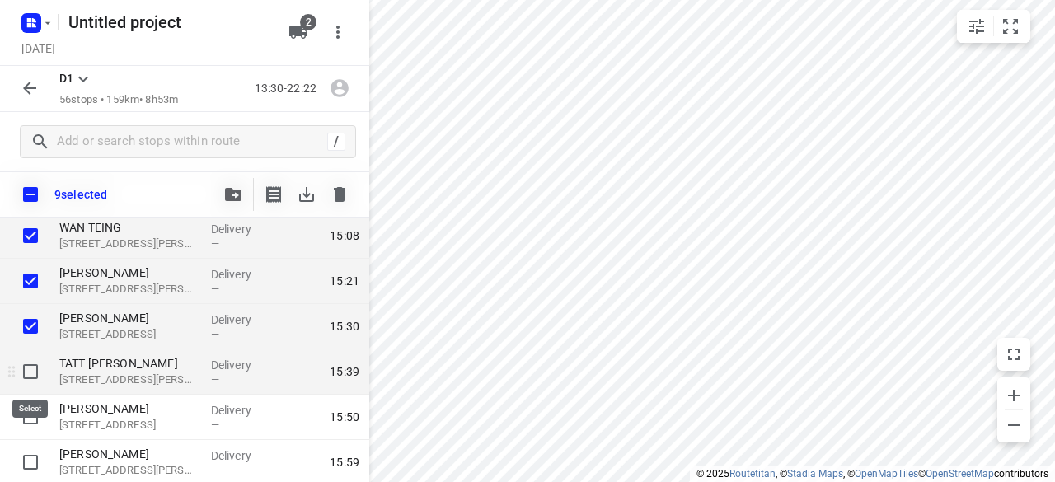
click at [32, 369] on input "checkbox" at bounding box center [30, 371] width 33 height 33
checkbox input "true"
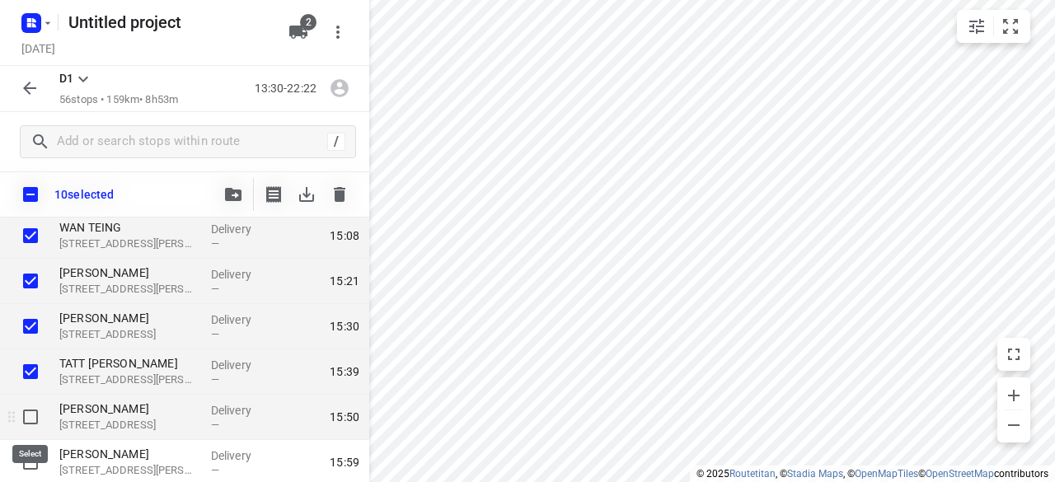
click at [38, 417] on input "checkbox" at bounding box center [30, 417] width 33 height 33
checkbox input "true"
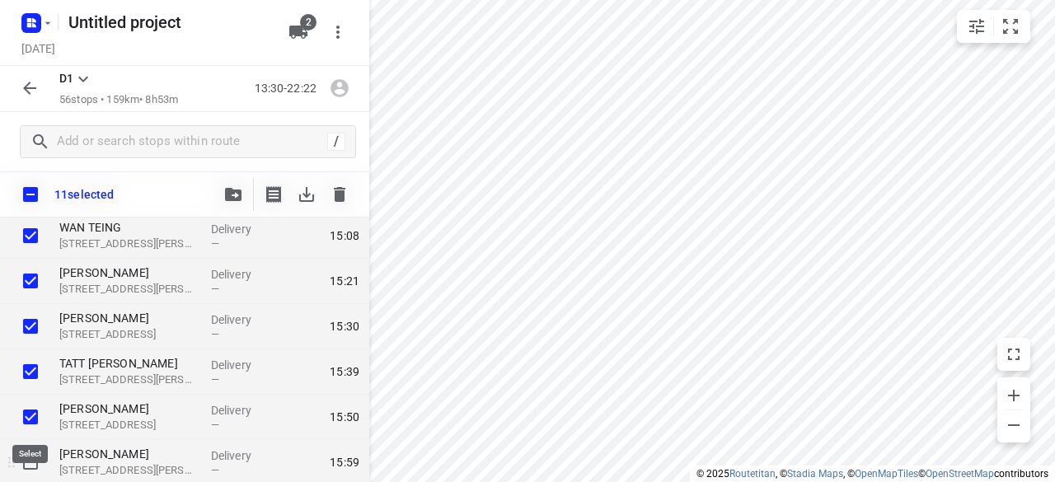
scroll to position [577, 0]
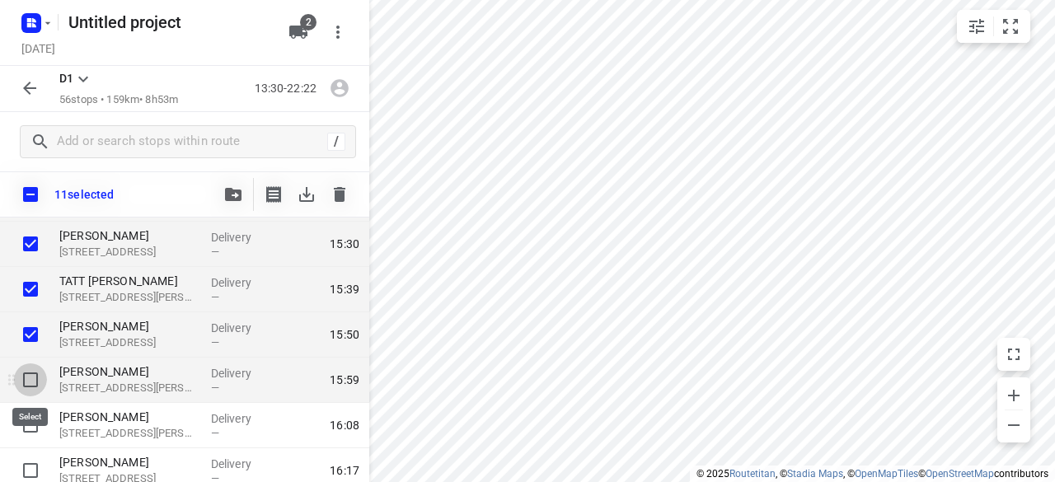
click at [36, 383] on input "checkbox" at bounding box center [30, 380] width 33 height 33
checkbox input "true"
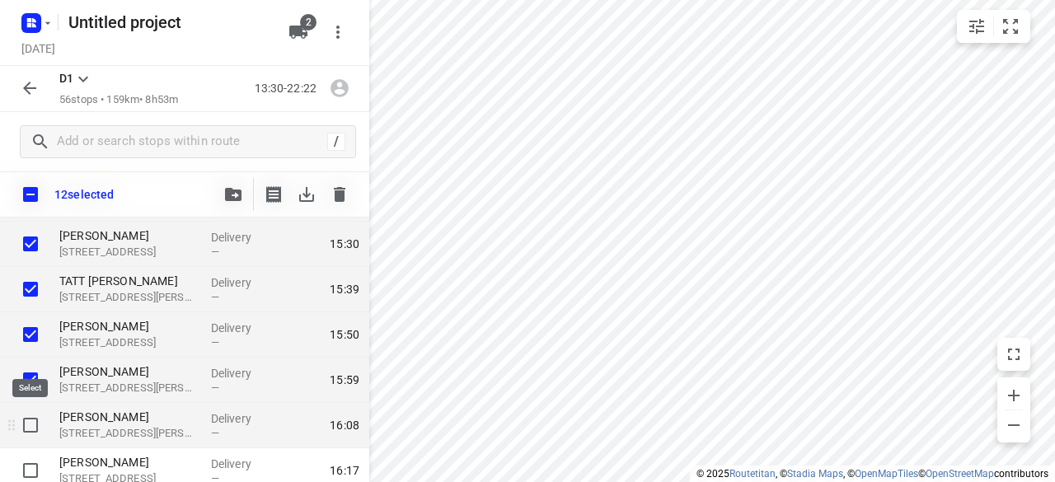
click at [34, 421] on input "checkbox" at bounding box center [30, 425] width 33 height 33
checkbox input "true"
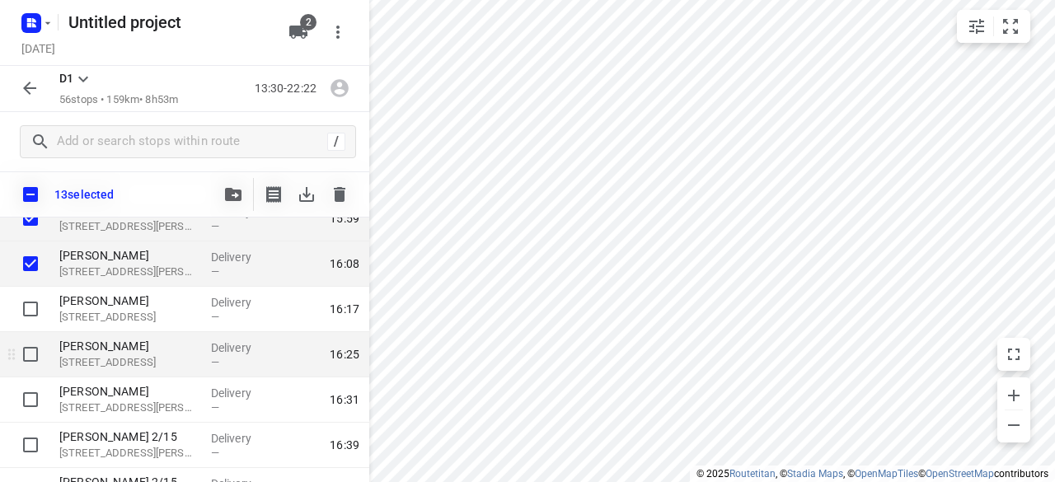
scroll to position [742, 0]
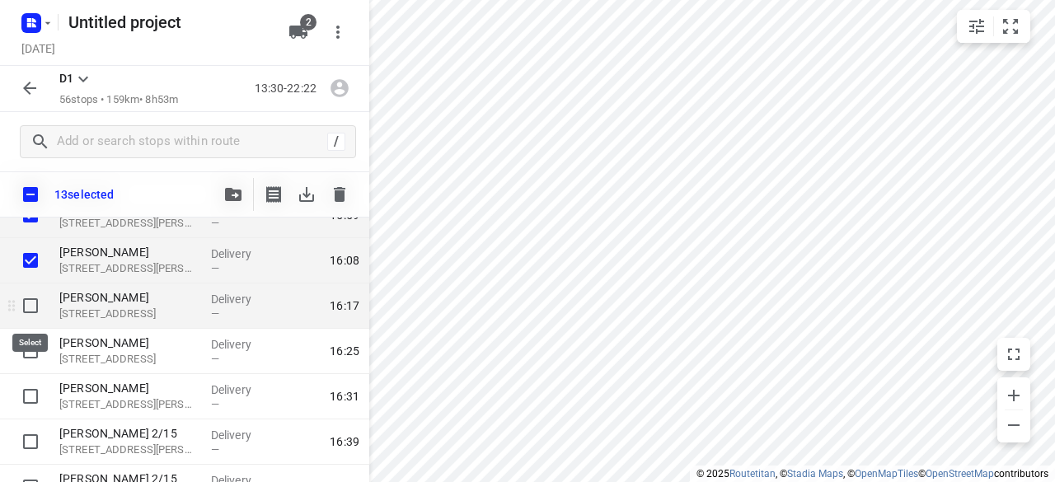
click at [26, 309] on input "checkbox" at bounding box center [30, 305] width 33 height 33
checkbox input "true"
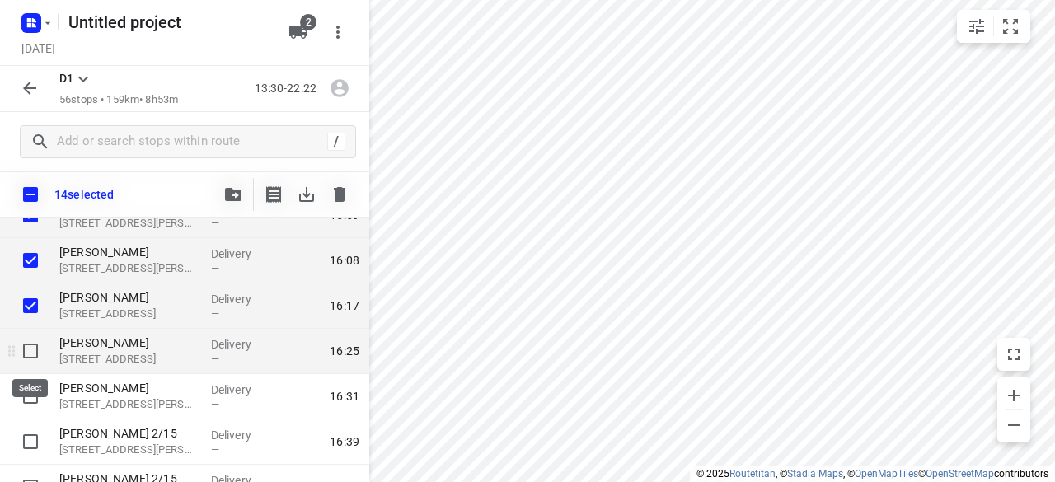
click at [47, 360] on div at bounding box center [26, 351] width 53 height 45
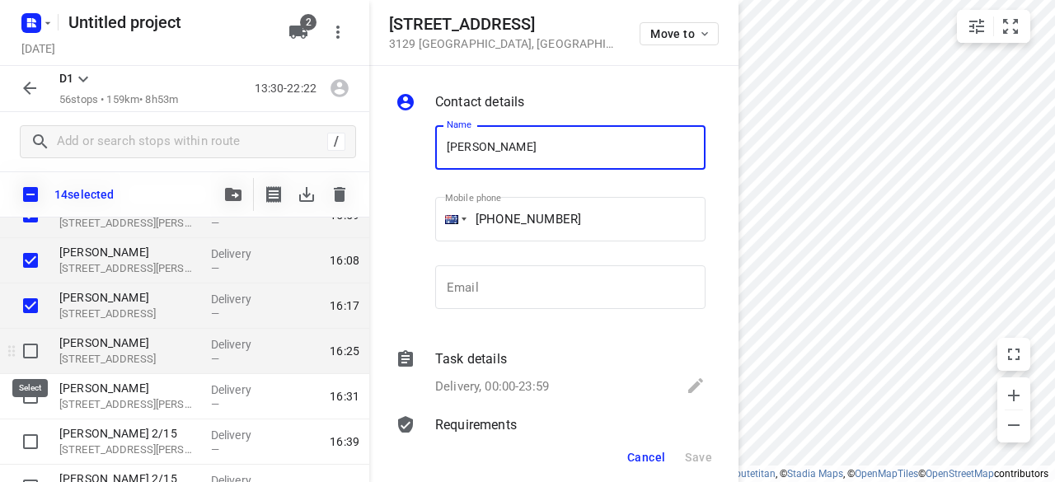
click at [43, 355] on input "checkbox" at bounding box center [30, 351] width 33 height 33
checkbox input "true"
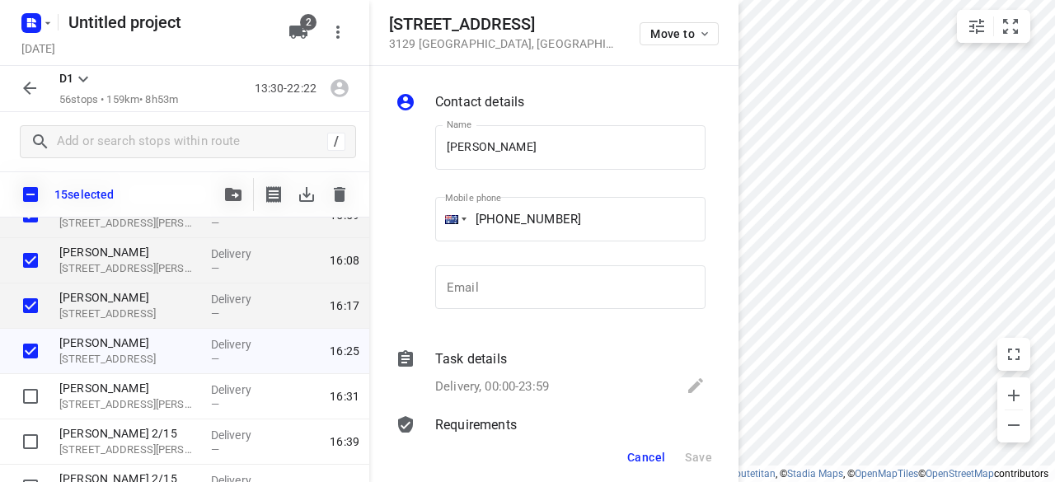
click at [657, 448] on button "Cancel" at bounding box center [646, 458] width 51 height 30
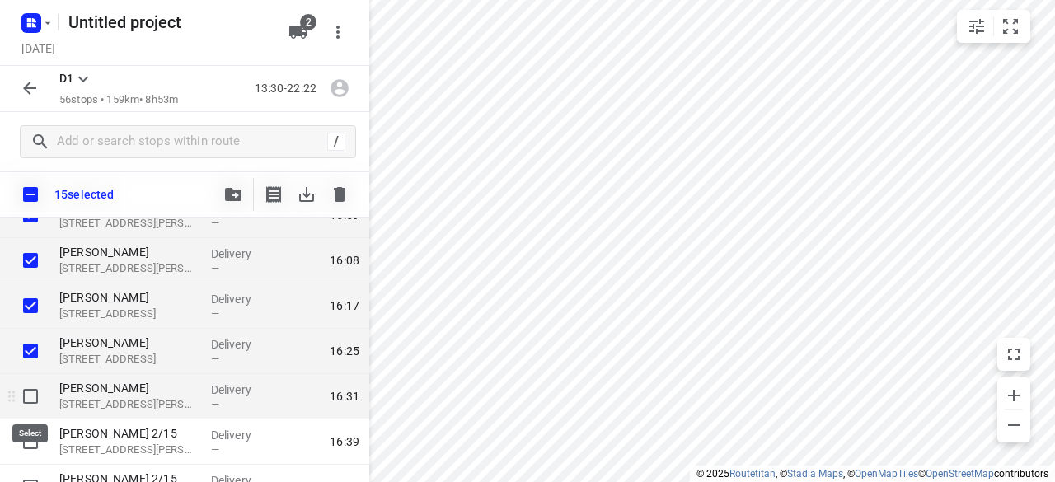
click at [31, 398] on input "checkbox" at bounding box center [30, 396] width 33 height 33
checkbox input "true"
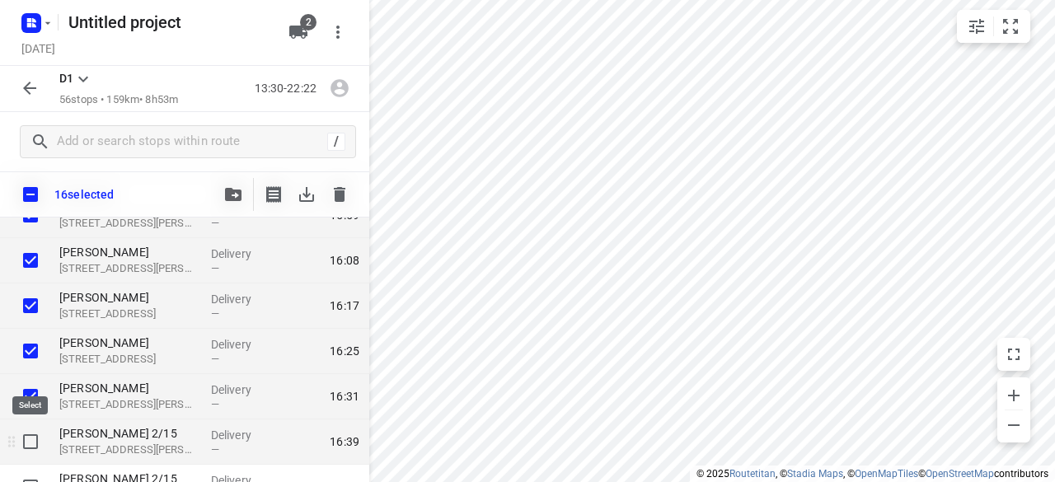
scroll to position [824, 0]
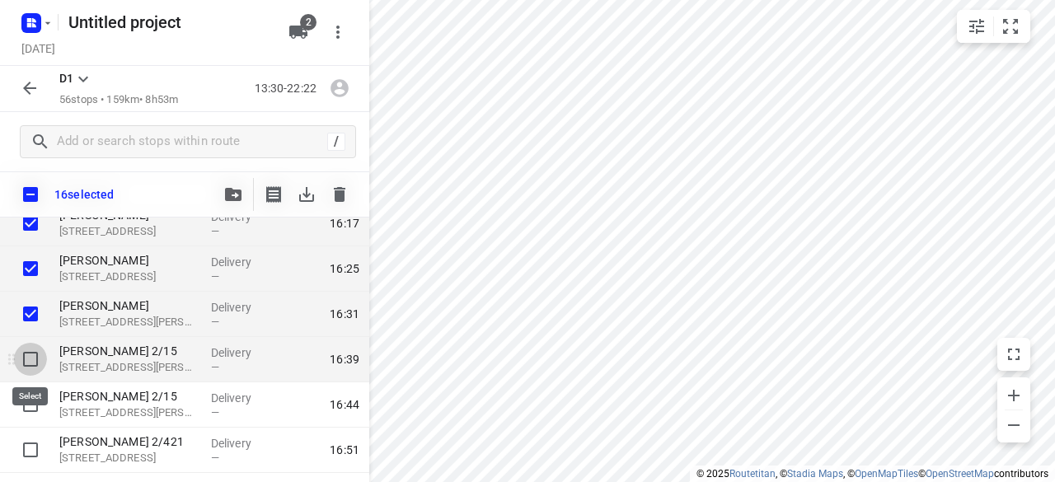
click at [29, 355] on input "checkbox" at bounding box center [30, 359] width 33 height 33
checkbox input "true"
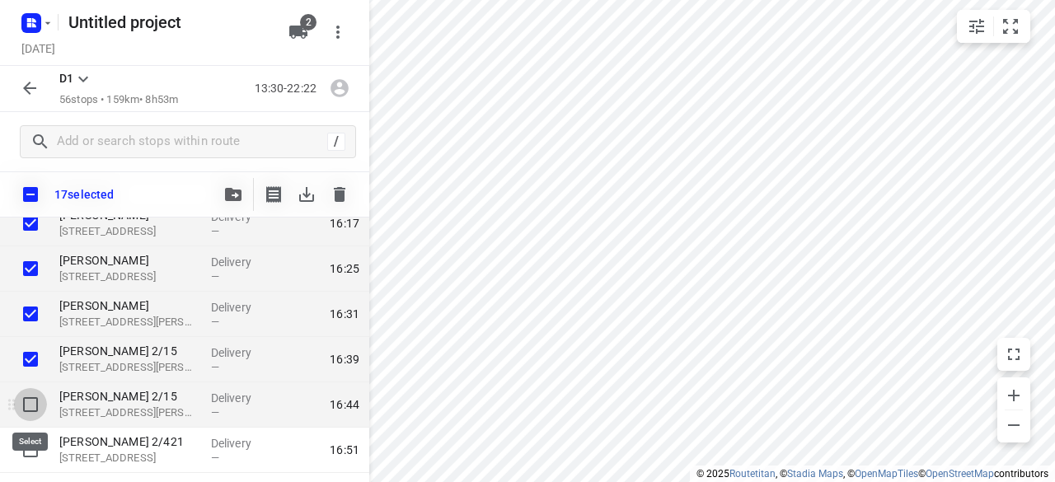
click at [31, 397] on input "checkbox" at bounding box center [30, 404] width 33 height 33
checkbox input "true"
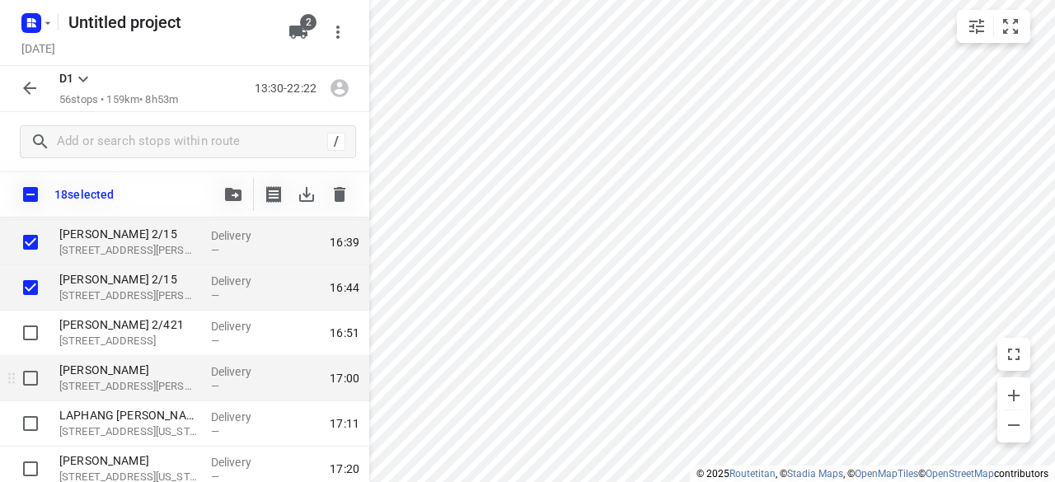
scroll to position [989, 0]
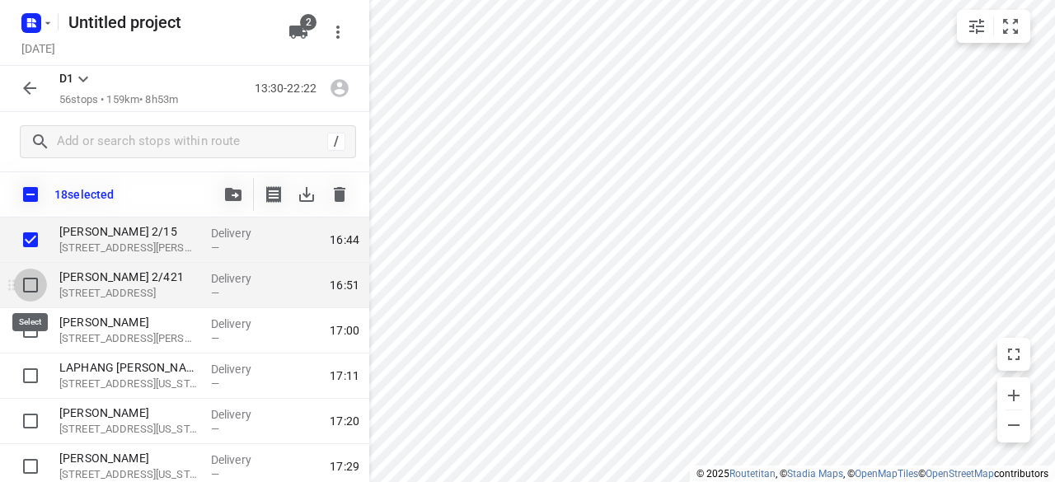
click at [37, 289] on input "checkbox" at bounding box center [30, 285] width 33 height 33
checkbox input "true"
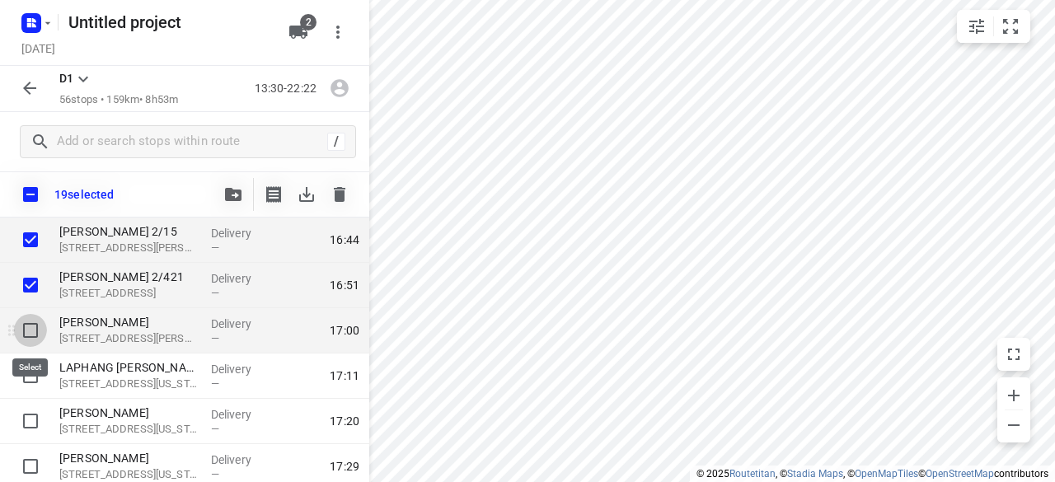
click at [33, 326] on input "checkbox" at bounding box center [30, 330] width 33 height 33
checkbox input "true"
click at [231, 192] on icon "button" at bounding box center [233, 194] width 16 height 13
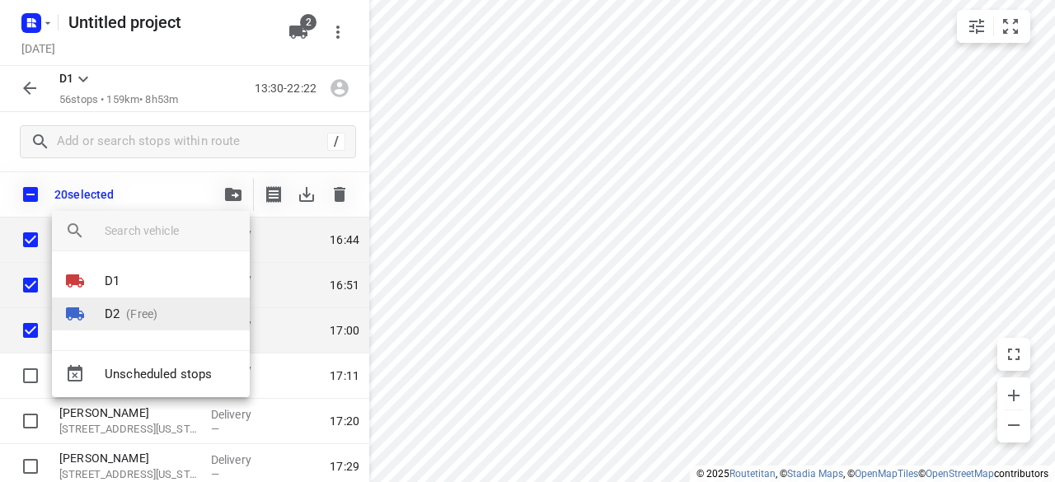
click at [125, 306] on p "(Free)" at bounding box center [139, 314] width 38 height 17
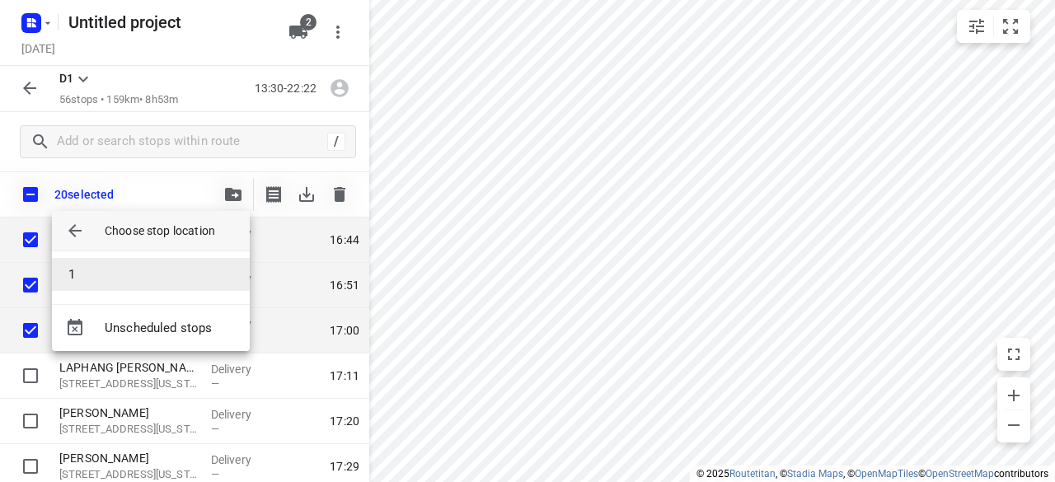
click at [106, 278] on li "1" at bounding box center [151, 274] width 198 height 33
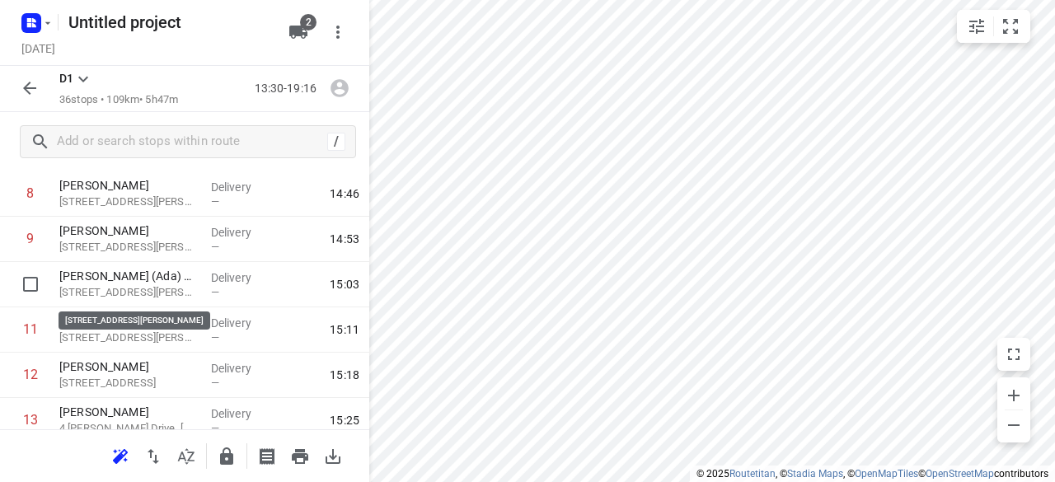
scroll to position [412, 0]
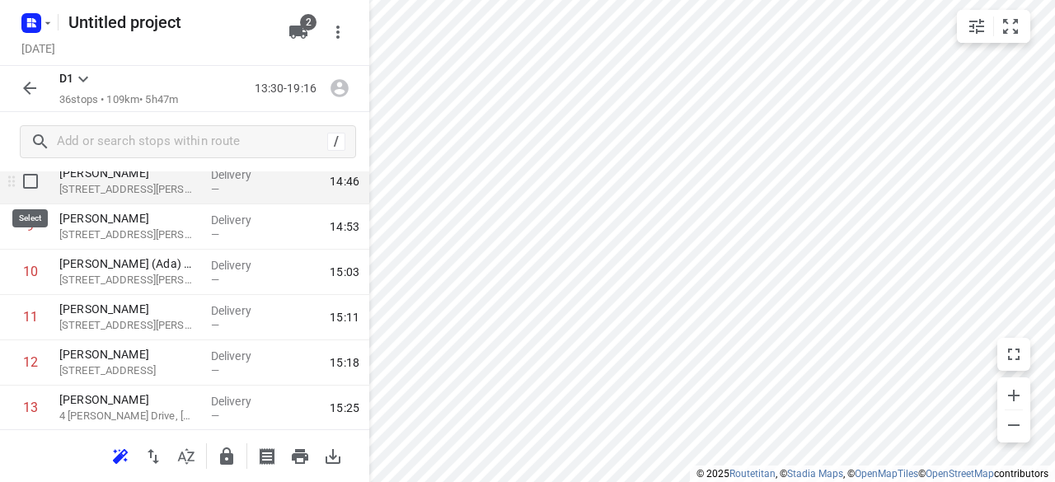
click at [40, 185] on input "checkbox" at bounding box center [30, 181] width 33 height 33
checkbox input "true"
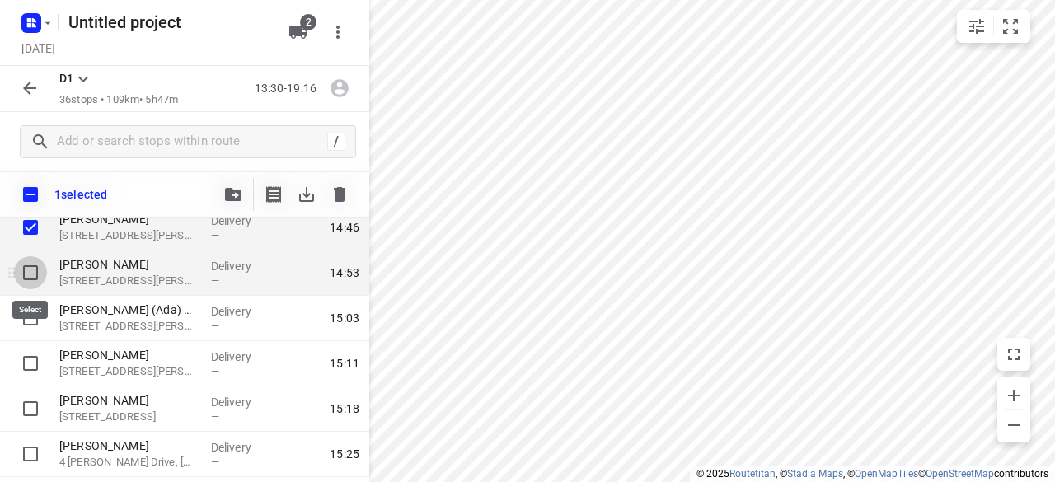
click at [36, 273] on input "checkbox" at bounding box center [30, 272] width 33 height 33
checkbox input "true"
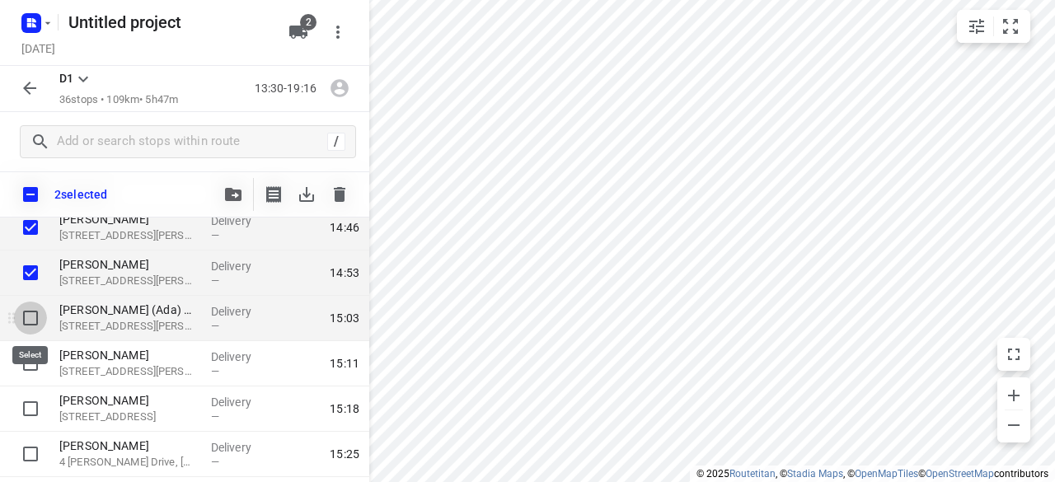
click at [37, 319] on input "checkbox" at bounding box center [30, 318] width 33 height 33
checkbox input "true"
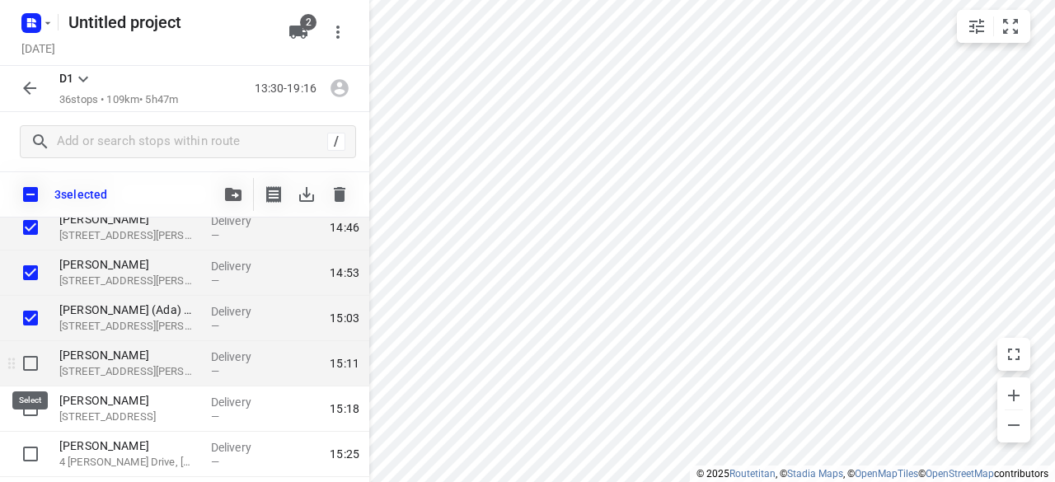
click at [31, 356] on input "checkbox" at bounding box center [30, 363] width 33 height 33
checkbox input "true"
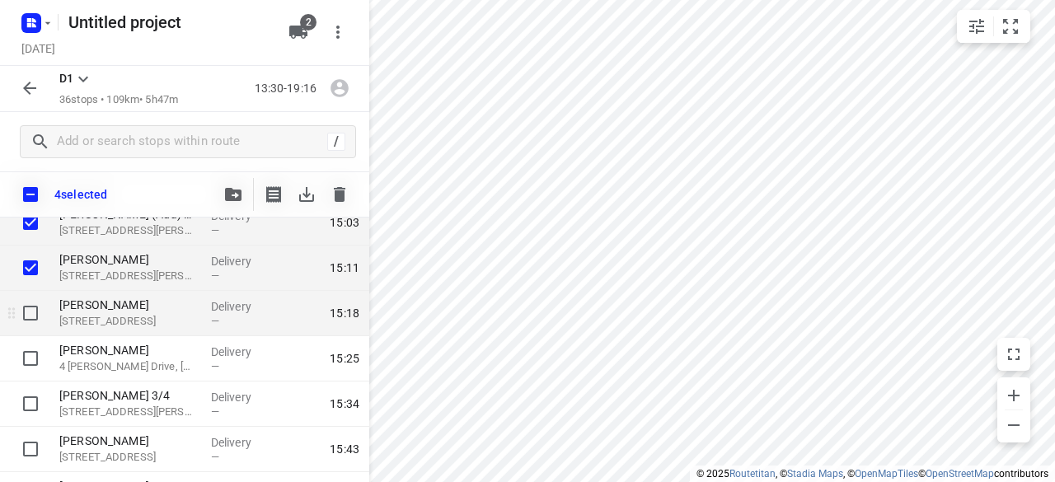
scroll to position [495, 0]
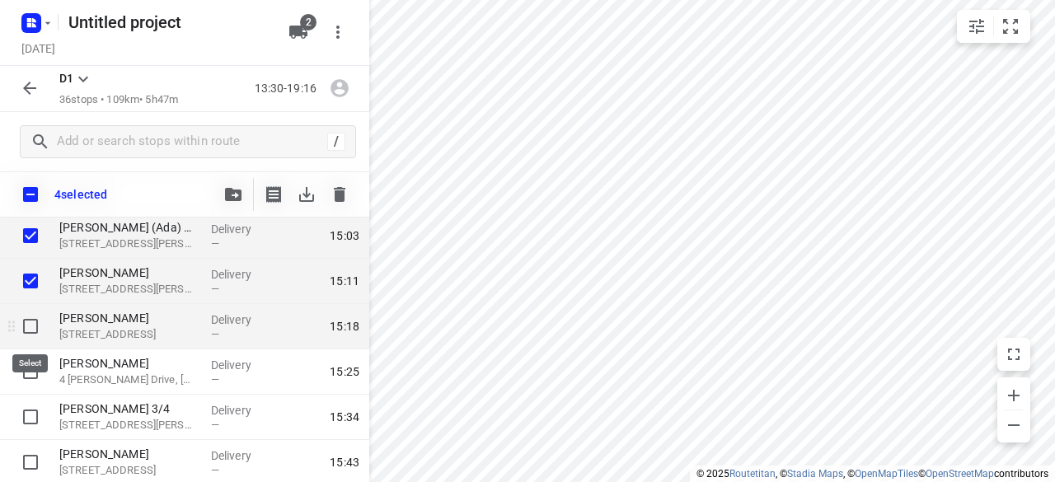
click at [30, 334] on input "checkbox" at bounding box center [30, 326] width 33 height 33
checkbox input "true"
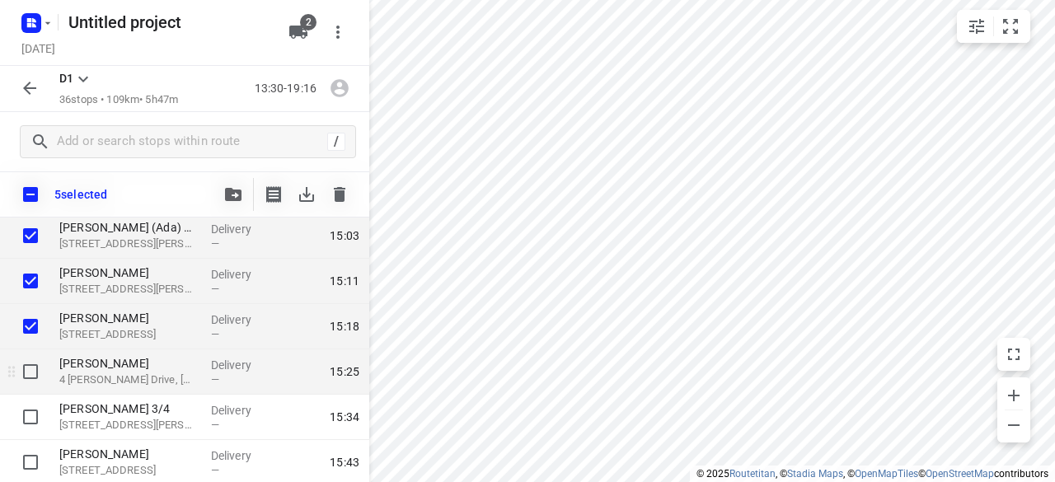
click at [31, 360] on input "checkbox" at bounding box center [30, 371] width 33 height 33
checkbox input "true"
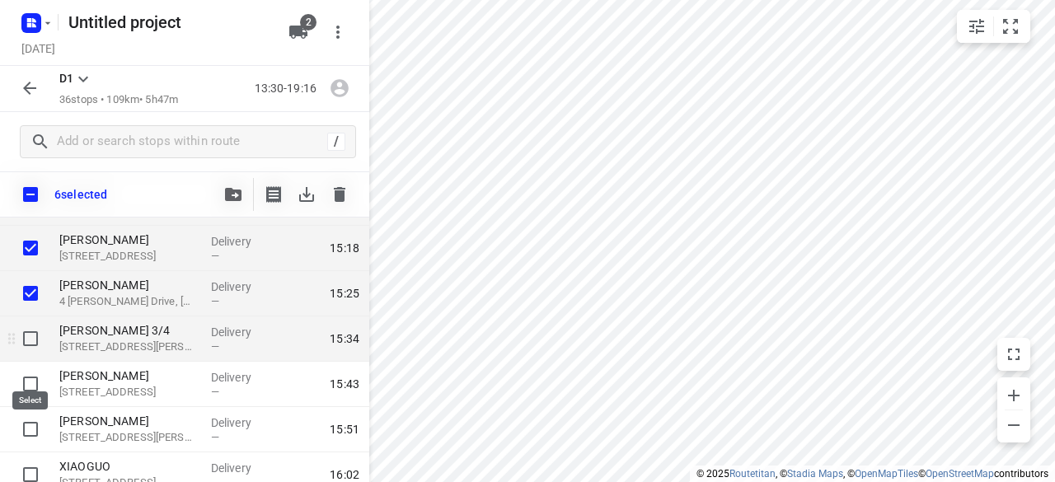
scroll to position [577, 0]
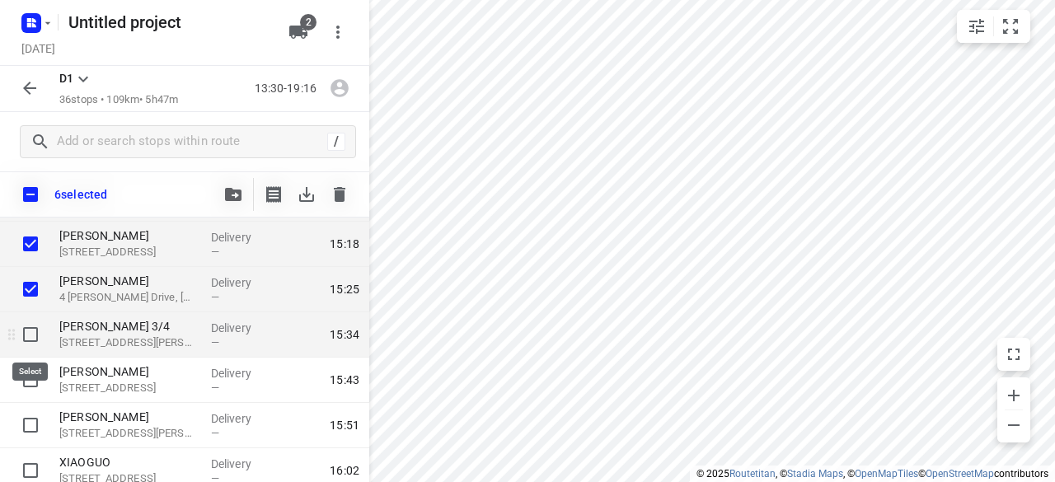
drag, startPoint x: 16, startPoint y: 340, endPoint x: 28, endPoint y: 332, distance: 14.2
click at [16, 339] on input "checkbox" at bounding box center [30, 334] width 33 height 33
checkbox input "true"
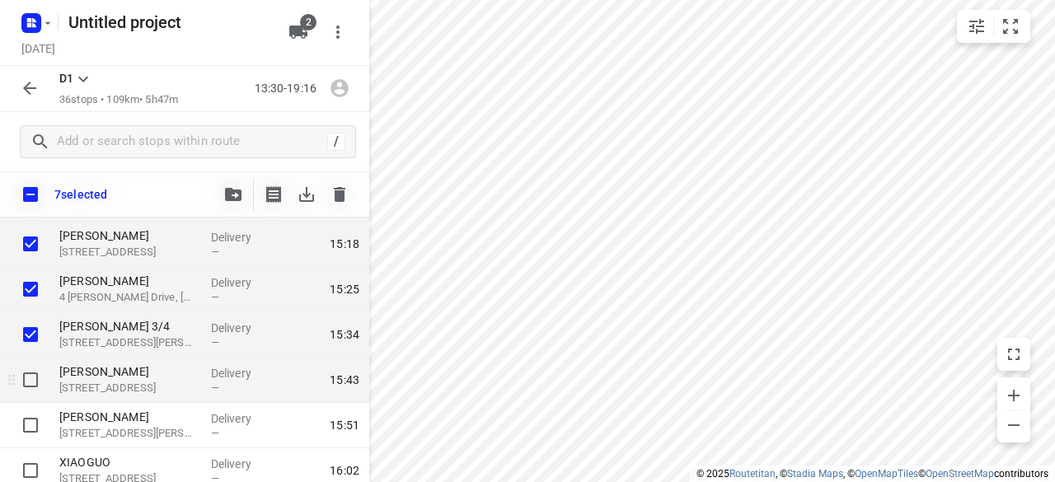
click at [36, 378] on input "checkbox" at bounding box center [30, 380] width 33 height 33
checkbox input "true"
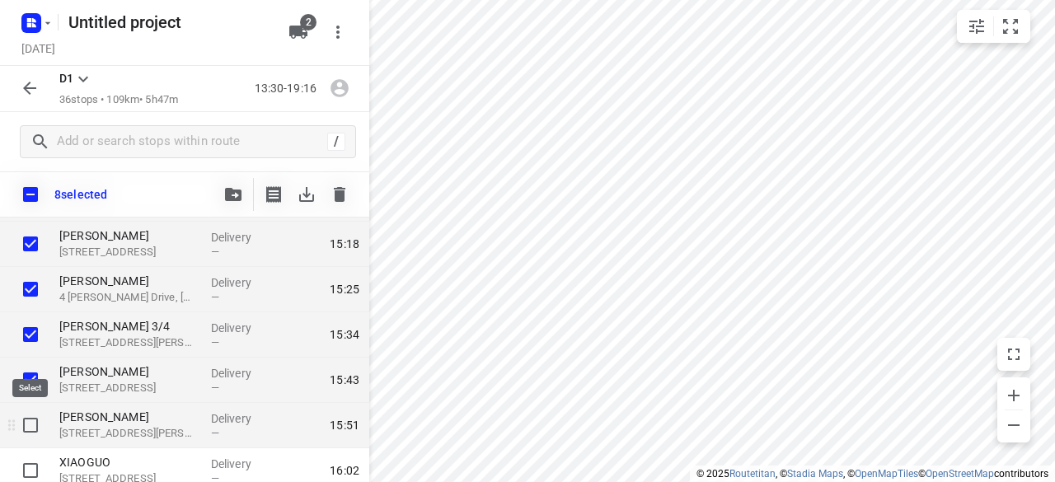
click at [35, 419] on input "checkbox" at bounding box center [30, 425] width 33 height 33
checkbox input "true"
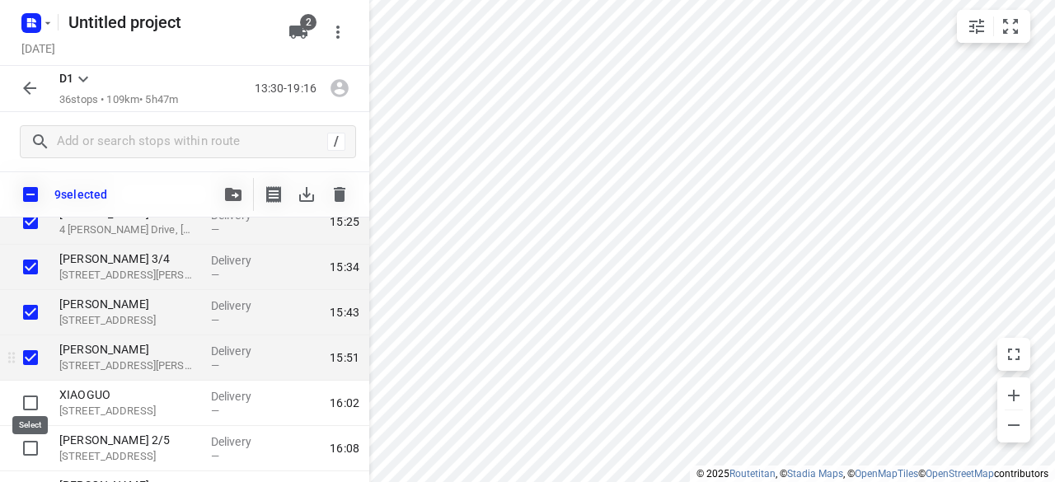
scroll to position [660, 0]
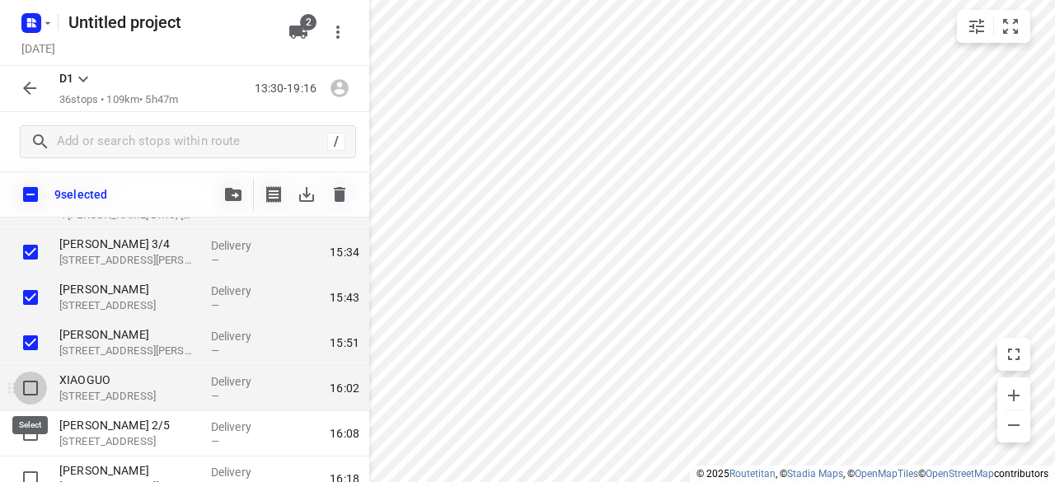
click at [22, 377] on input "checkbox" at bounding box center [30, 388] width 33 height 33
checkbox input "true"
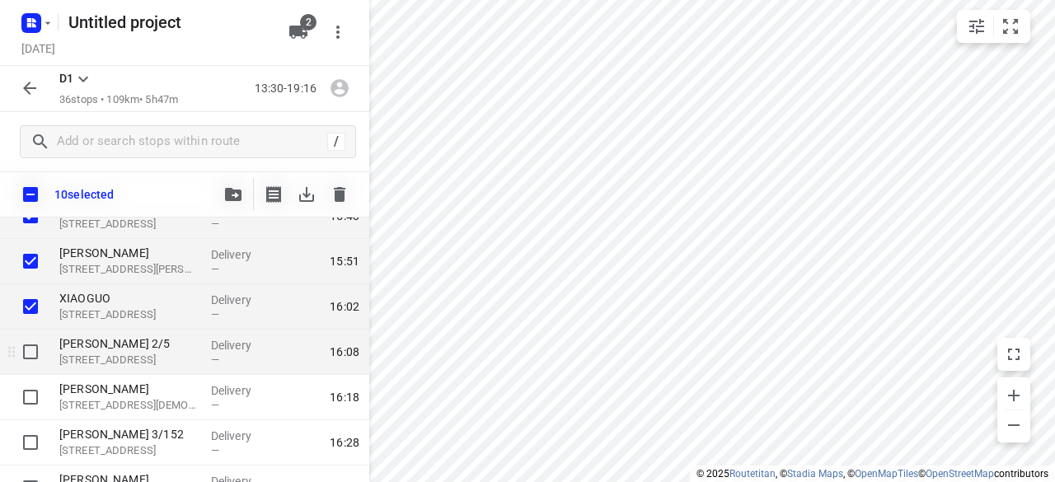
scroll to position [742, 0]
click at [40, 350] on input "checkbox" at bounding box center [30, 351] width 33 height 33
checkbox input "true"
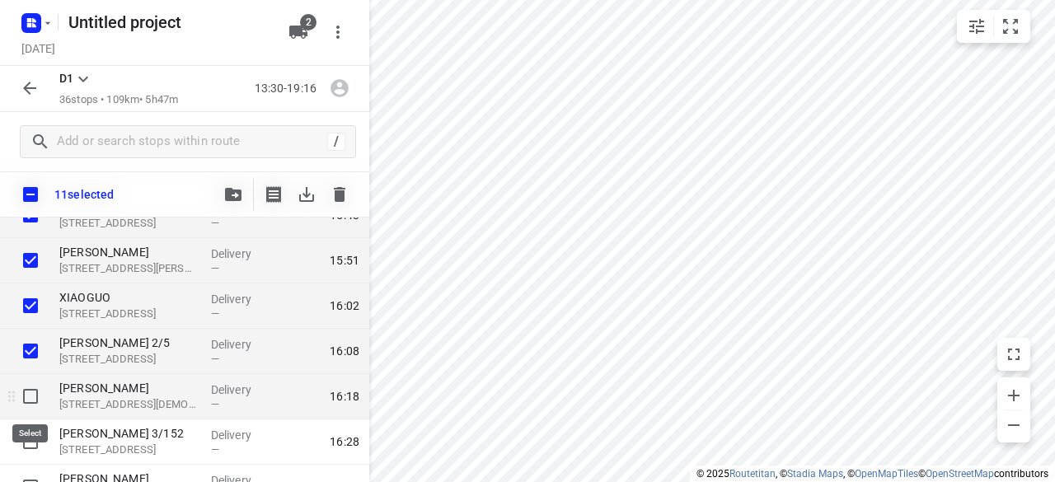
click at [28, 394] on input "checkbox" at bounding box center [30, 396] width 33 height 33
checkbox input "true"
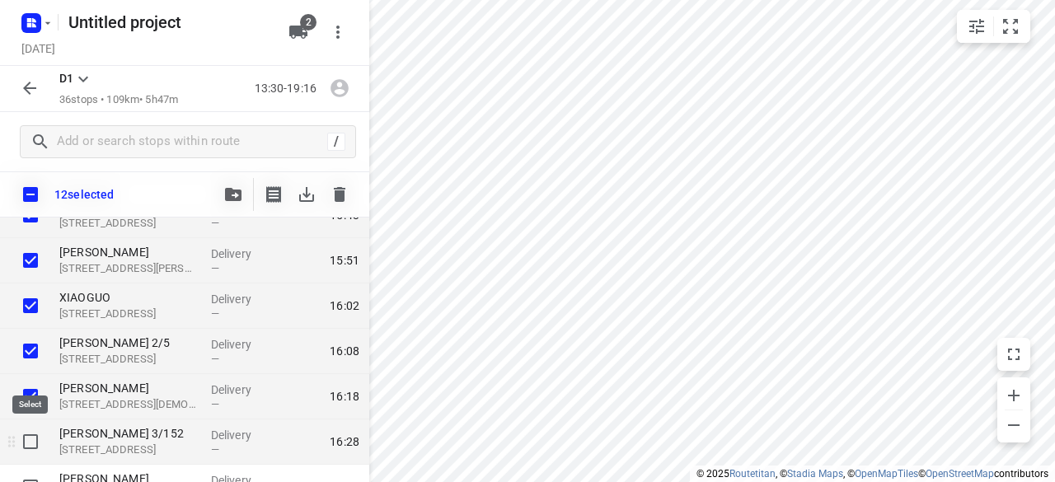
click at [30, 438] on input "checkbox" at bounding box center [30, 441] width 33 height 33
checkbox input "true"
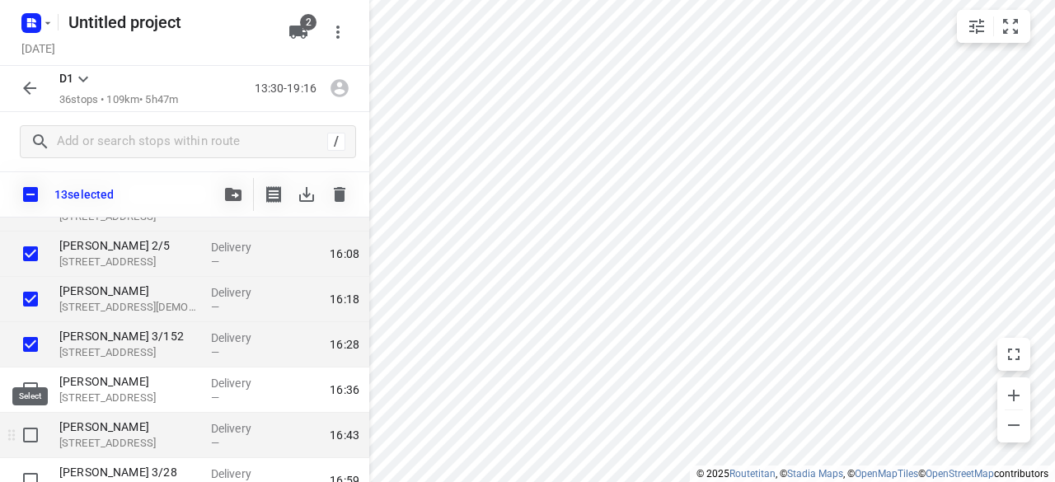
scroll to position [824, 0]
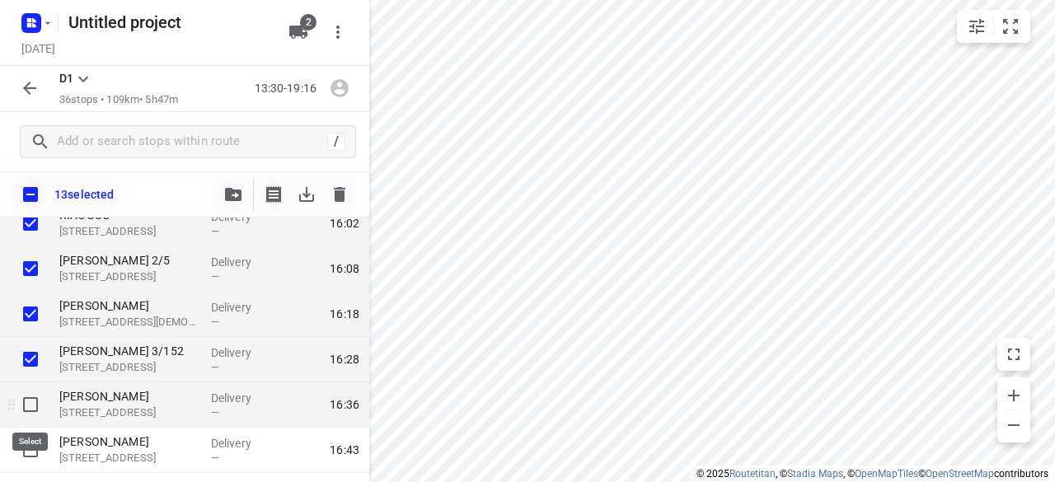
click at [32, 397] on input "checkbox" at bounding box center [30, 404] width 33 height 33
checkbox input "true"
click at [229, 195] on icon "button" at bounding box center [233, 194] width 16 height 13
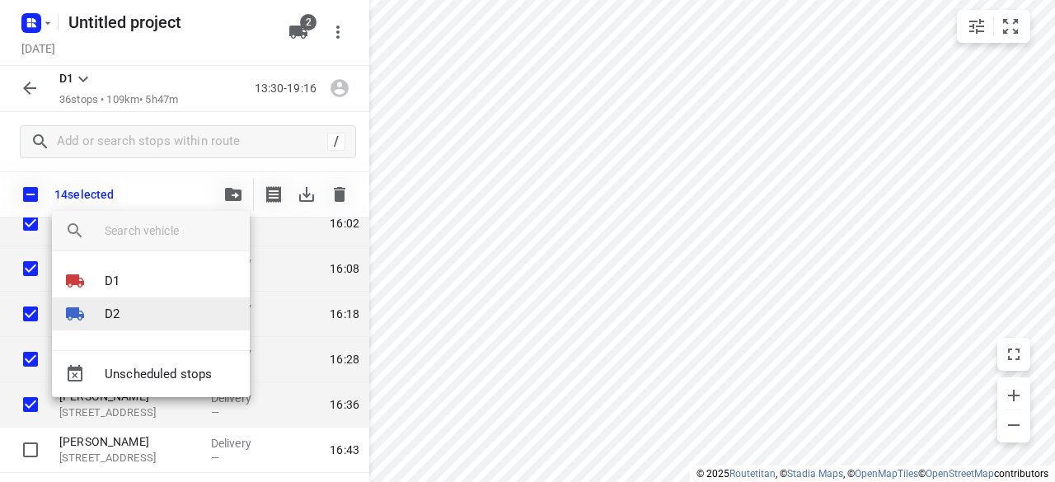
click at [129, 314] on li "D2" at bounding box center [151, 314] width 198 height 33
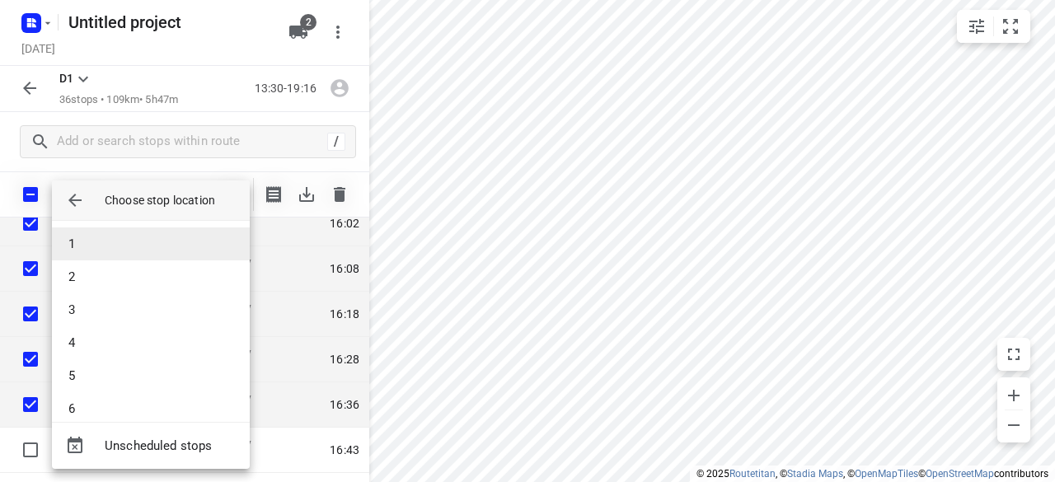
click at [117, 243] on li "1" at bounding box center [151, 244] width 198 height 33
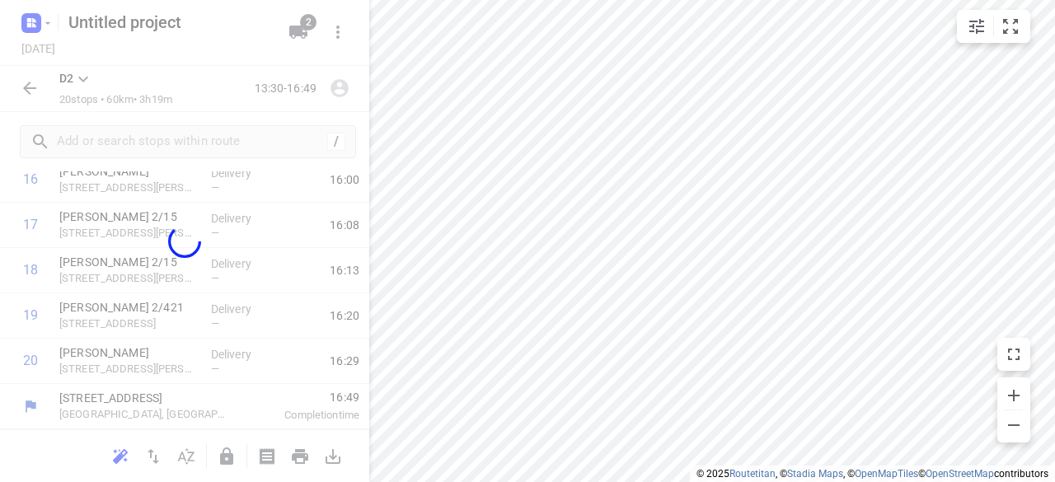
scroll to position [776, 0]
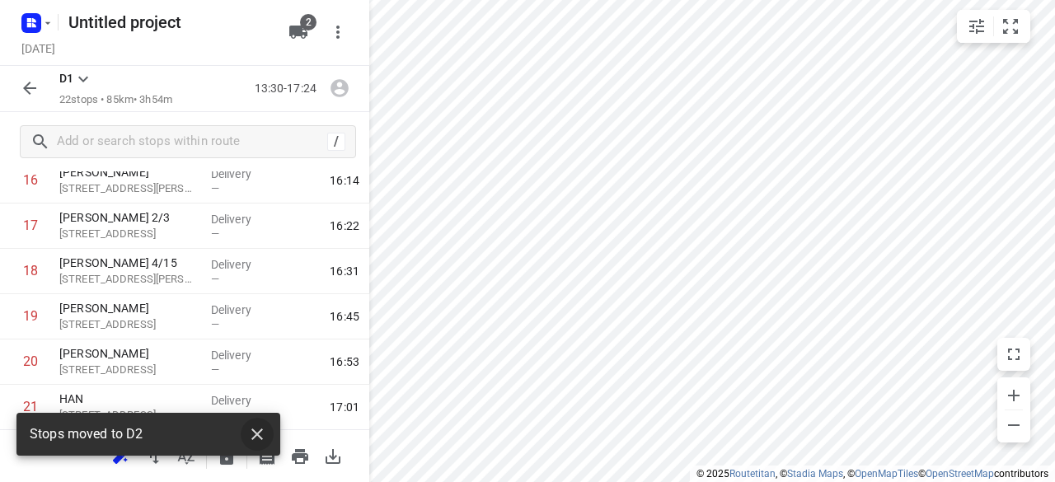
click at [253, 435] on icon "button" at bounding box center [257, 435] width 20 height 20
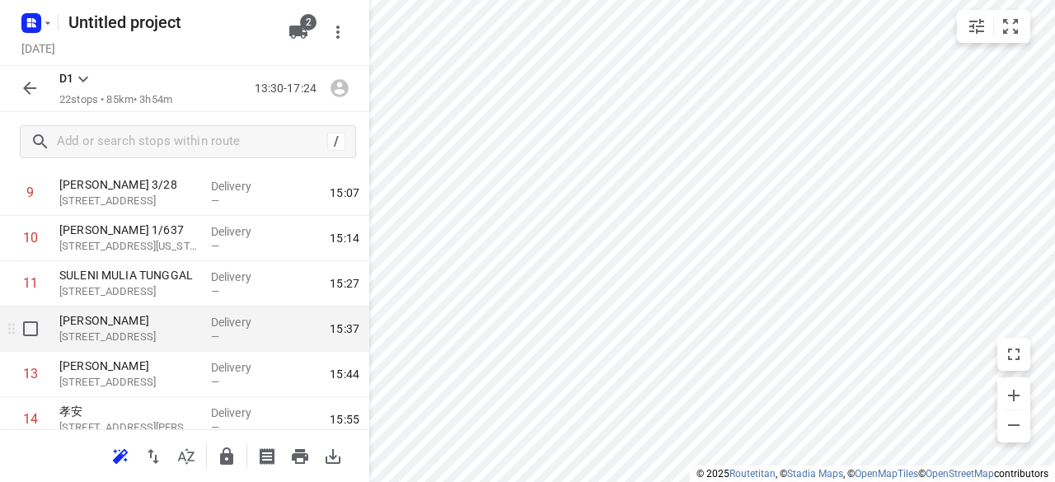
scroll to position [364, 0]
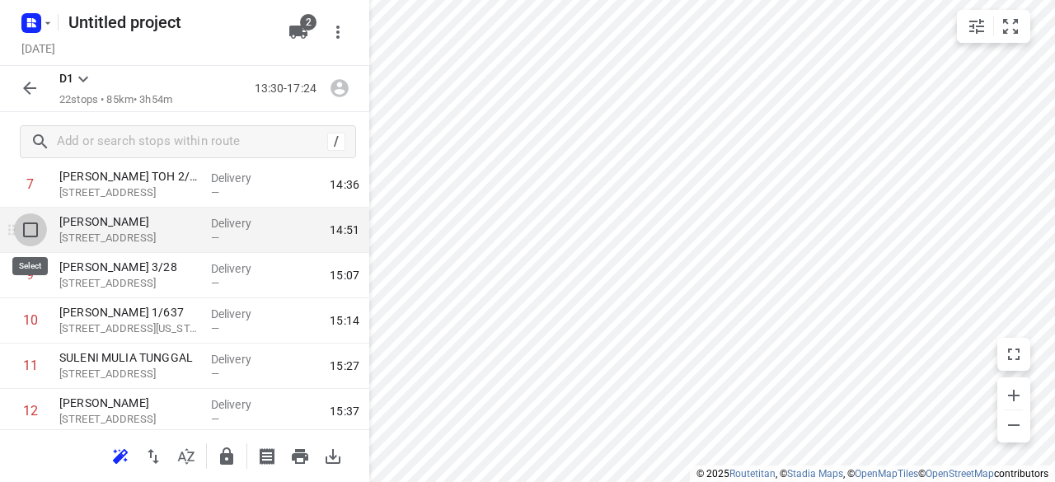
click at [38, 239] on input "checkbox" at bounding box center [30, 230] width 33 height 33
checkbox input "true"
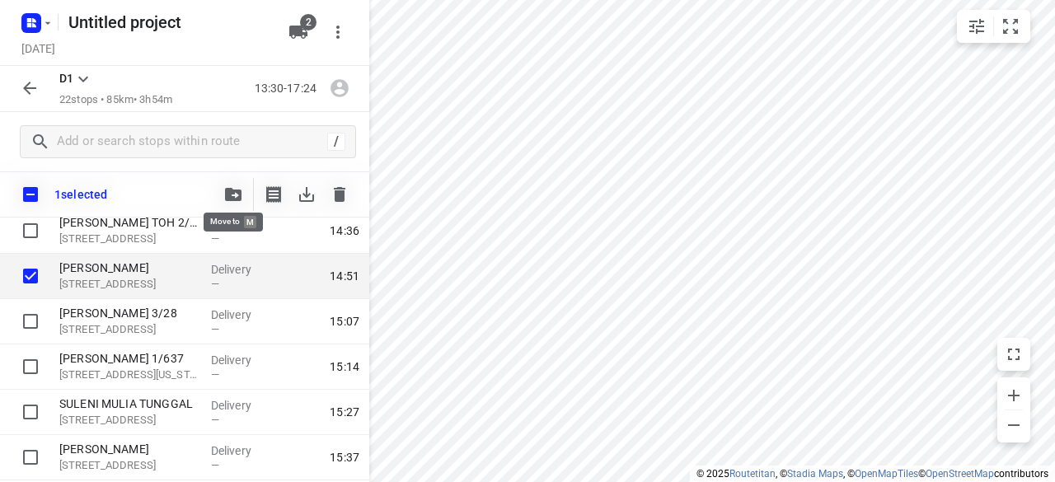
click at [234, 192] on icon "button" at bounding box center [233, 194] width 16 height 13
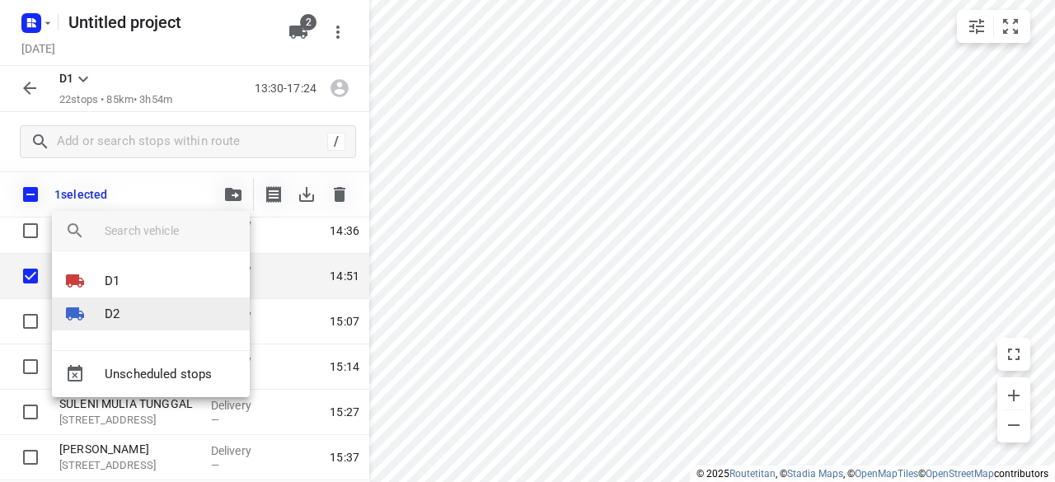
click at [114, 313] on p "D2" at bounding box center [112, 314] width 15 height 19
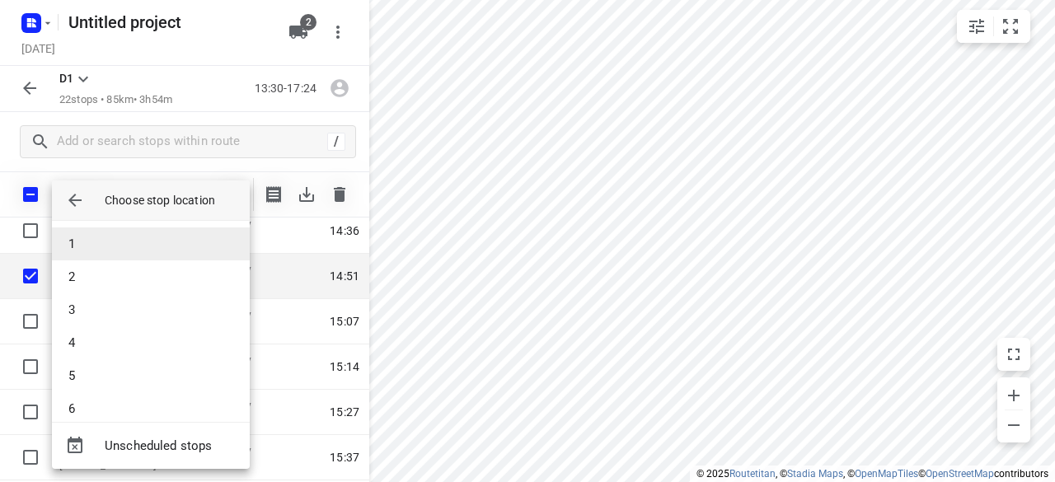
click at [127, 245] on li "1" at bounding box center [151, 244] width 198 height 33
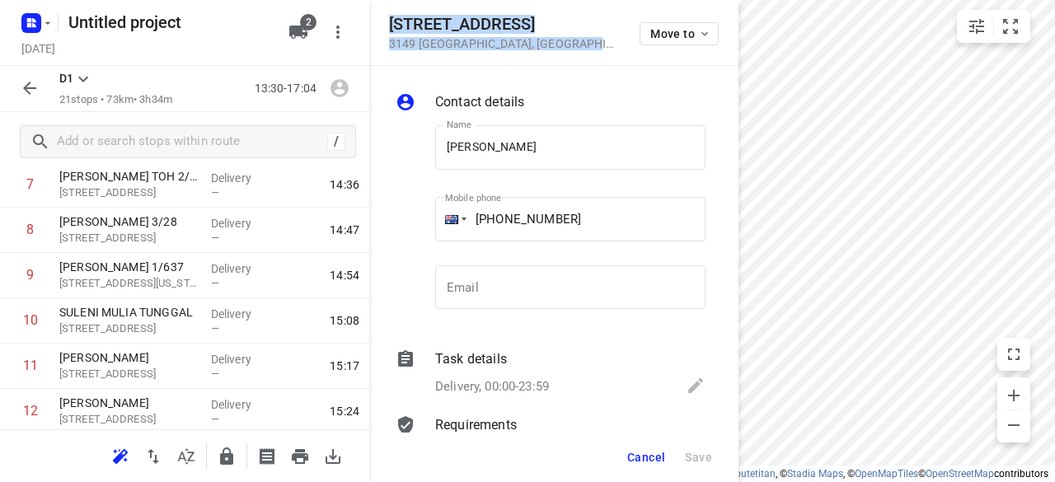
drag, startPoint x: 568, startPoint y: 39, endPoint x: 392, endPoint y: 19, distance: 176.7
click at [392, 19] on div "395 Ferntree Gully Road 3149 Mount Waverley , Australia Move to" at bounding box center [554, 32] width 330 height 35
copy div "395 Ferntree Gully Road 3149 Mount Waverley , Australia"
click at [293, 37] on icon "button" at bounding box center [298, 32] width 18 height 13
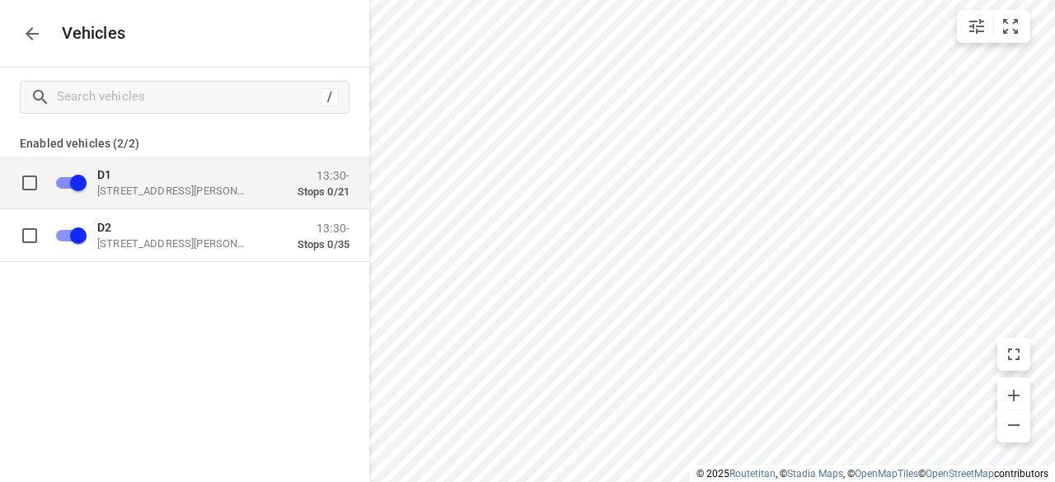
click at [158, 194] on p "49 John St, Oakleigh VIC 3166, Australia" at bounding box center [179, 190] width 165 height 13
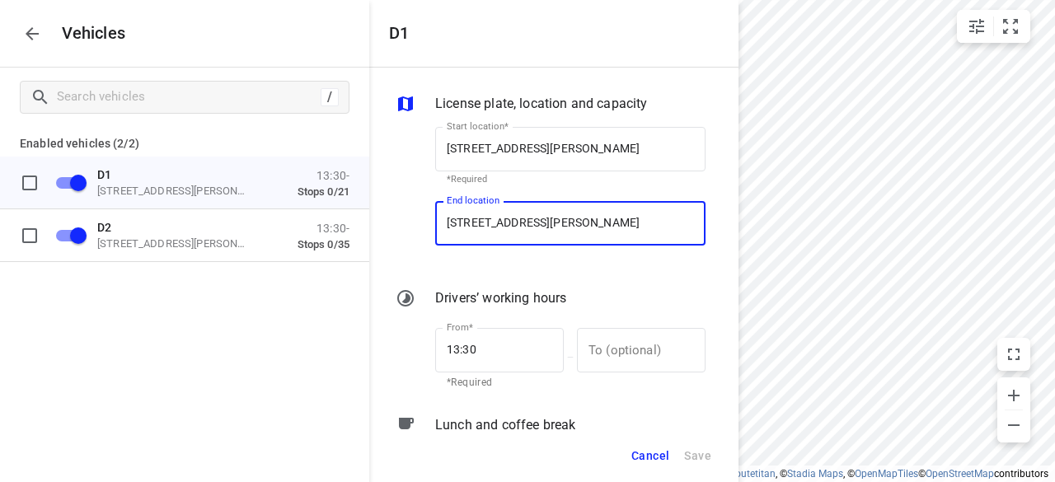
click at [513, 228] on input "49 John St, Oakleigh VIC 3166, Australia" at bounding box center [570, 223] width 270 height 45
paste input "395 Ferntree Gully Road 3149 Mount Waverley"
type input "395 Ferntree Gully Road 3149 Mount Waverley, Australia"
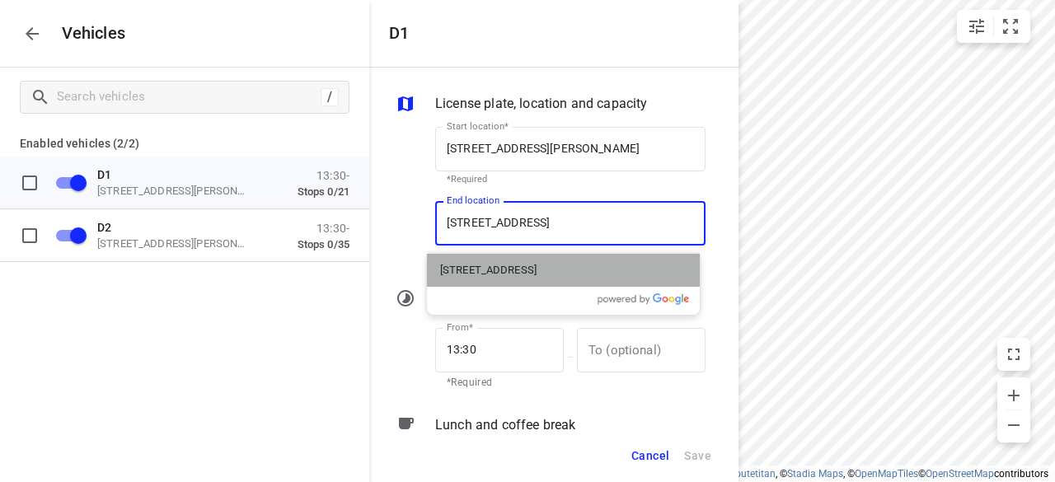
click at [537, 266] on p "395 Ferntree Gully Road, Mount Waverley VIC 3149, Australia" at bounding box center [488, 270] width 96 height 16
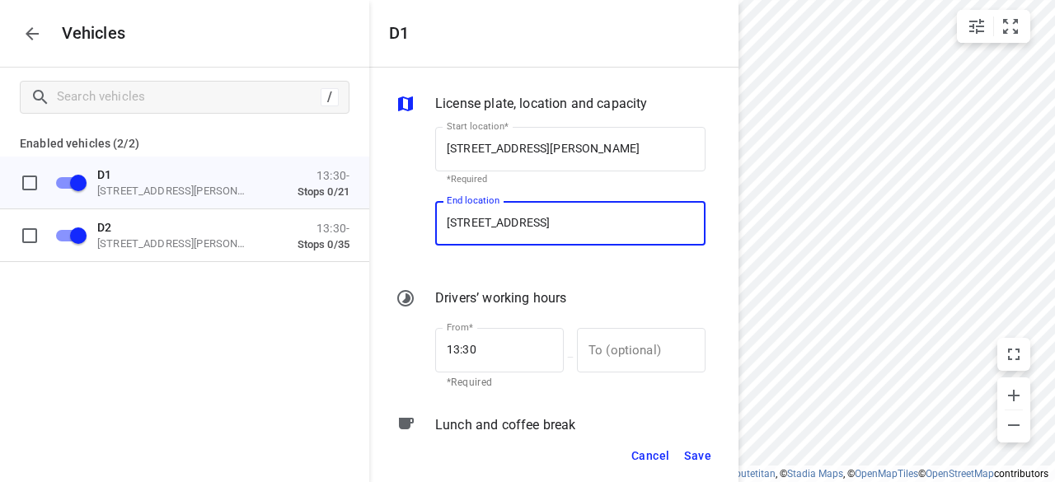
type input "395 Ferntree Gully Rd, Mount Waverley VIC 3149, Australia"
click at [688, 458] on span "Save" at bounding box center [697, 456] width 27 height 21
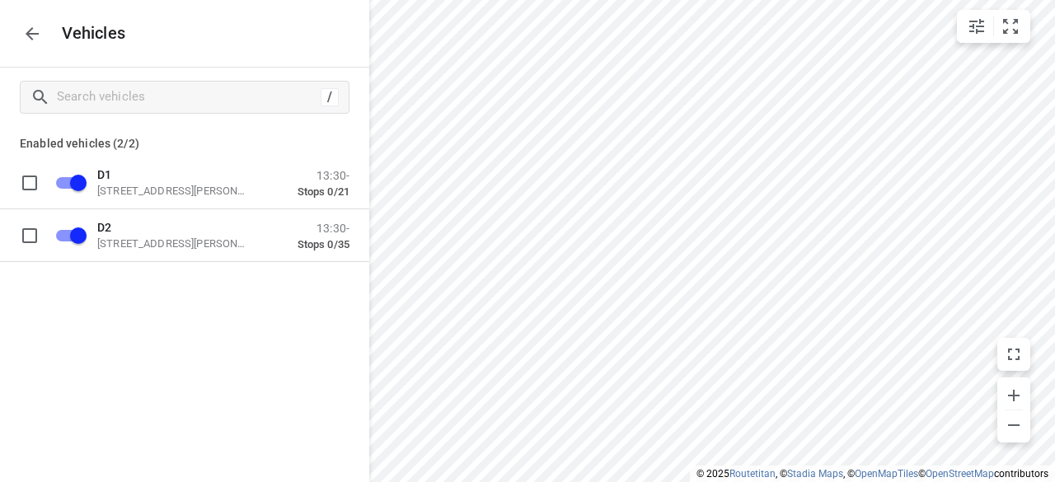
click at [33, 26] on icon "button" at bounding box center [32, 34] width 20 height 20
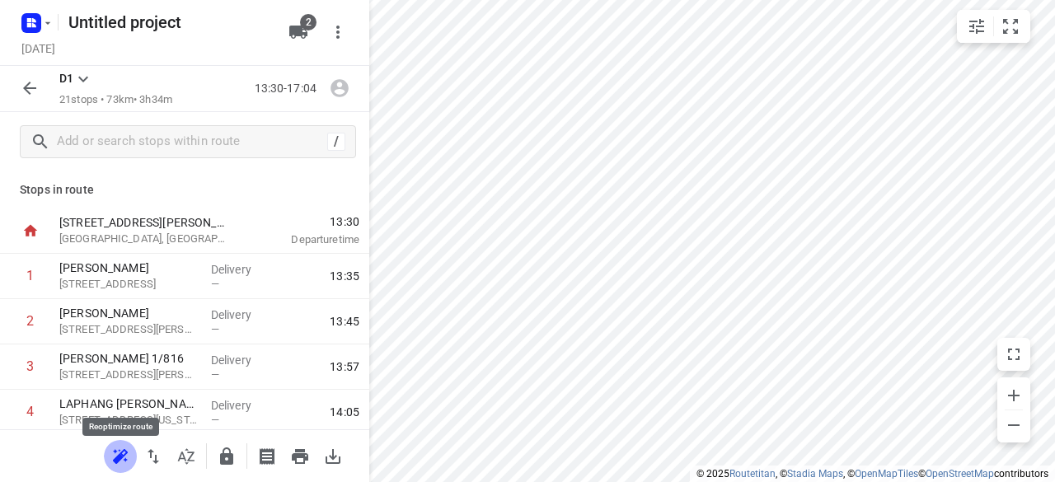
click at [120, 456] on icon "button" at bounding box center [118, 458] width 11 height 11
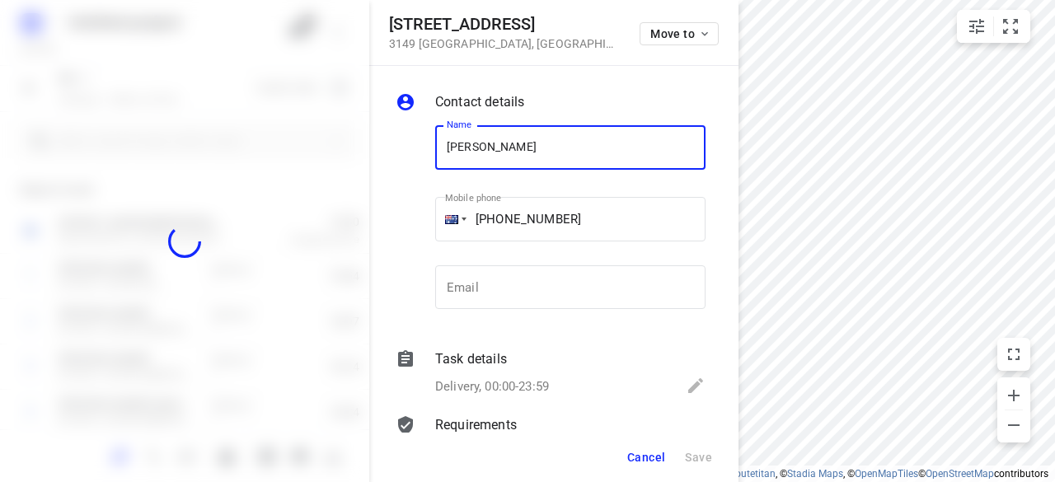
click at [651, 453] on span "Cancel" at bounding box center [646, 457] width 38 height 13
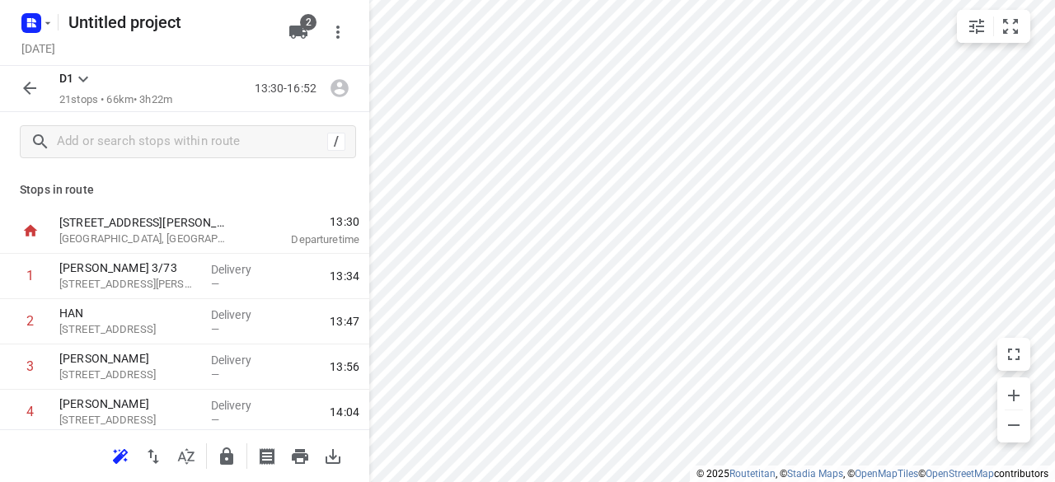
click at [23, 80] on icon "button" at bounding box center [30, 88] width 20 height 20
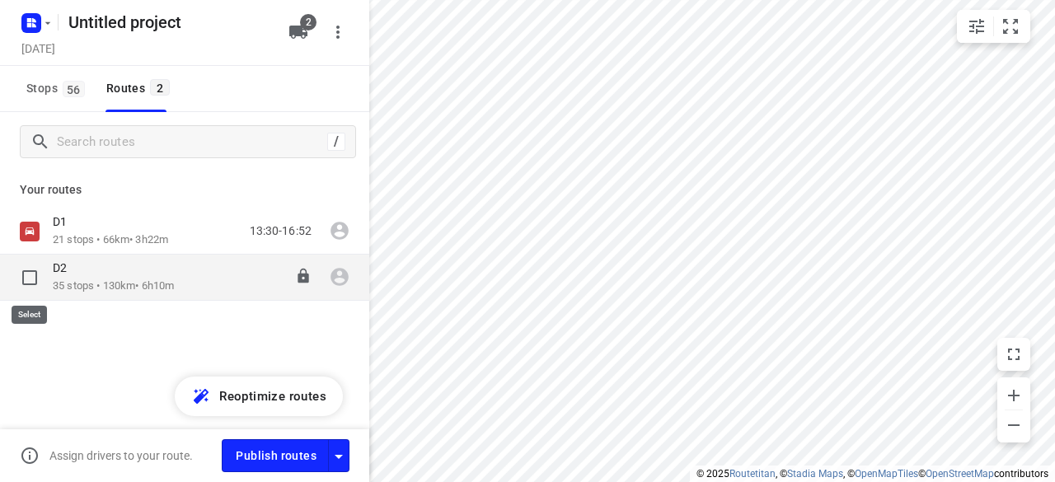
click at [37, 282] on input "checkbox" at bounding box center [29, 277] width 33 height 33
checkbox input "true"
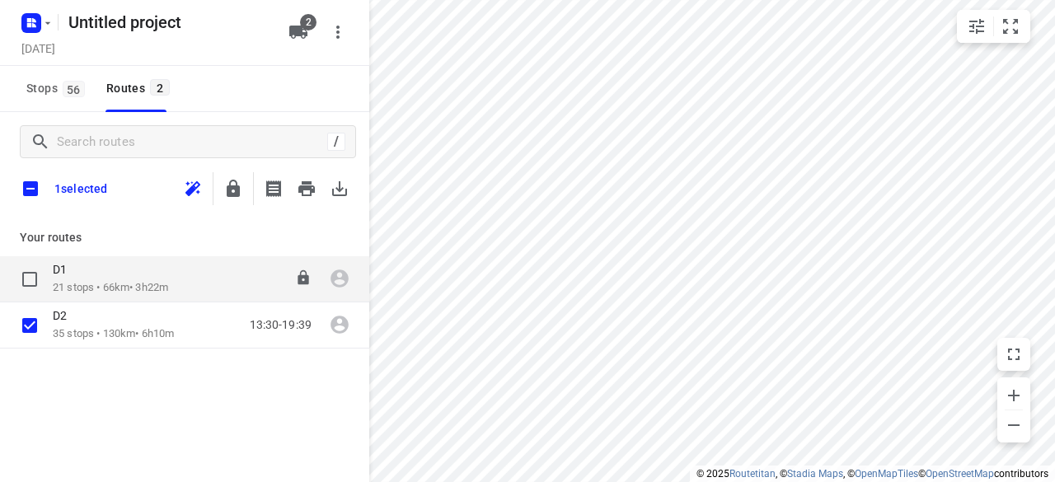
click at [30, 286] on input "checkbox" at bounding box center [29, 279] width 33 height 33
checkbox input "false"
checkbox input "true"
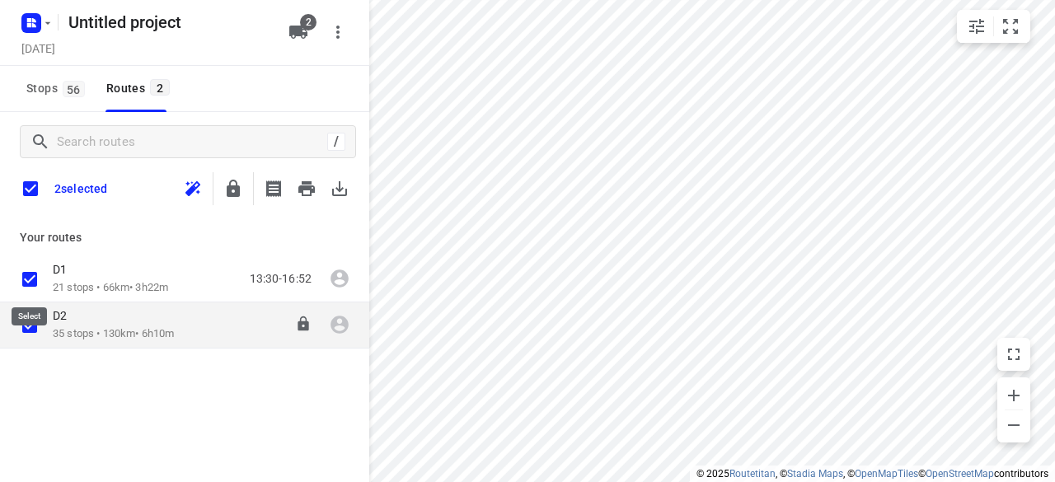
checkbox input "true"
click at [37, 319] on input "checkbox" at bounding box center [29, 325] width 33 height 33
checkbox input "true"
checkbox input "false"
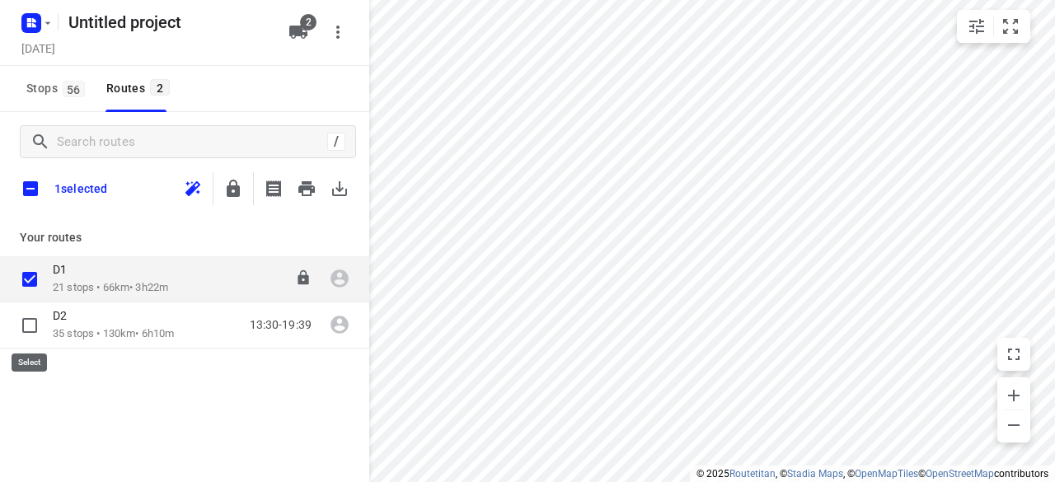
checkbox input "false"
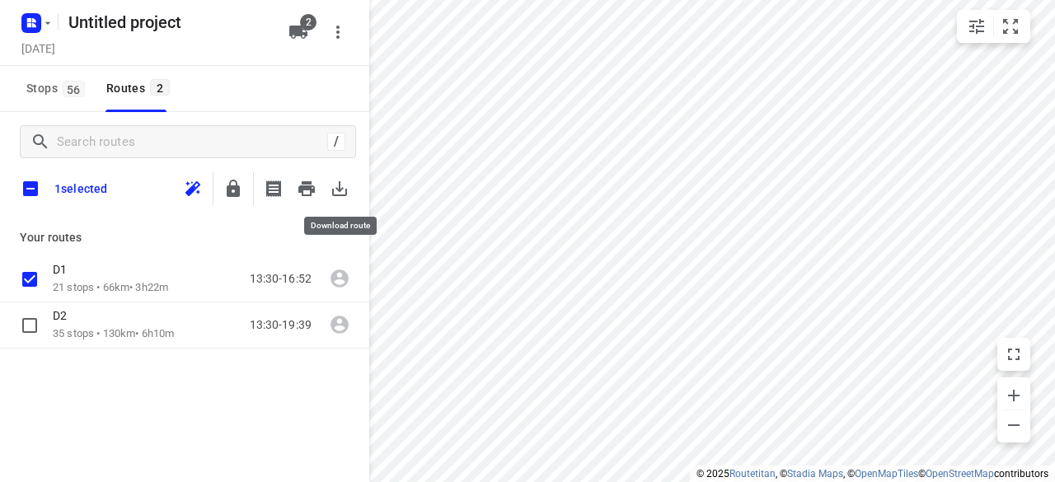
click at [328, 193] on button "button" at bounding box center [339, 188] width 33 height 33
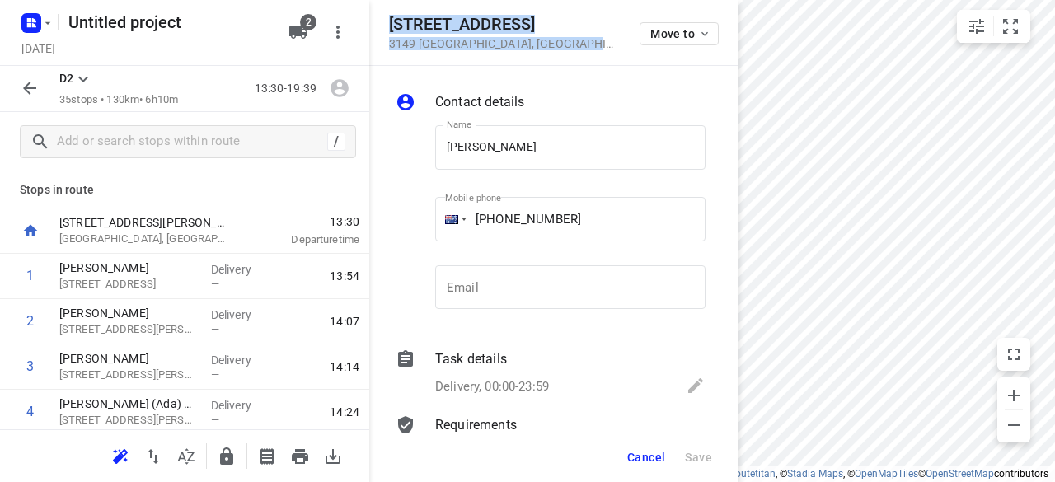
drag, startPoint x: 568, startPoint y: 46, endPoint x: 392, endPoint y: 25, distance: 177.7
click at [392, 25] on div "3 Huntingtower Crescent 3149 Mount Waverley , Australia" at bounding box center [504, 32] width 231 height 35
click at [293, 29] on icon "button" at bounding box center [298, 32] width 18 height 13
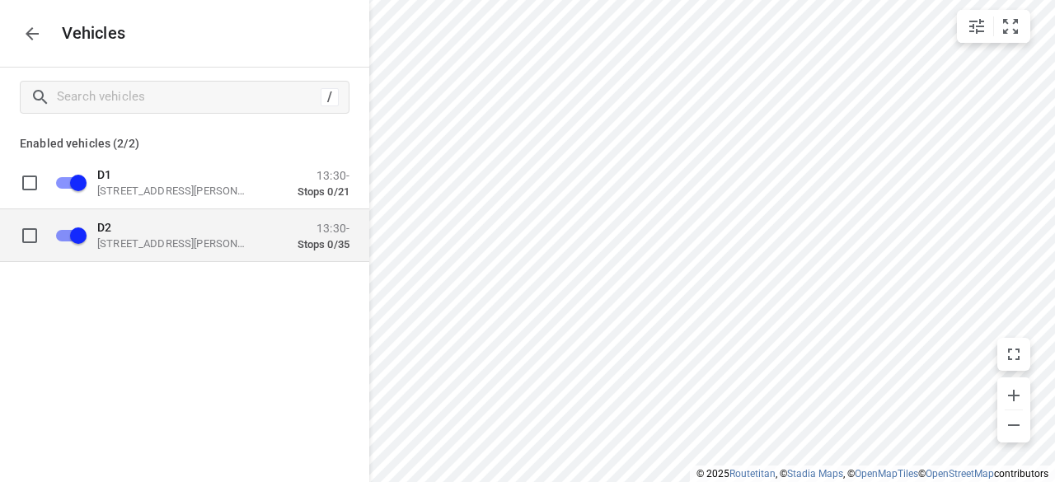
click at [176, 233] on div "D2 49 John St, Oakleigh VIC 3166, Australia" at bounding box center [179, 235] width 165 height 30
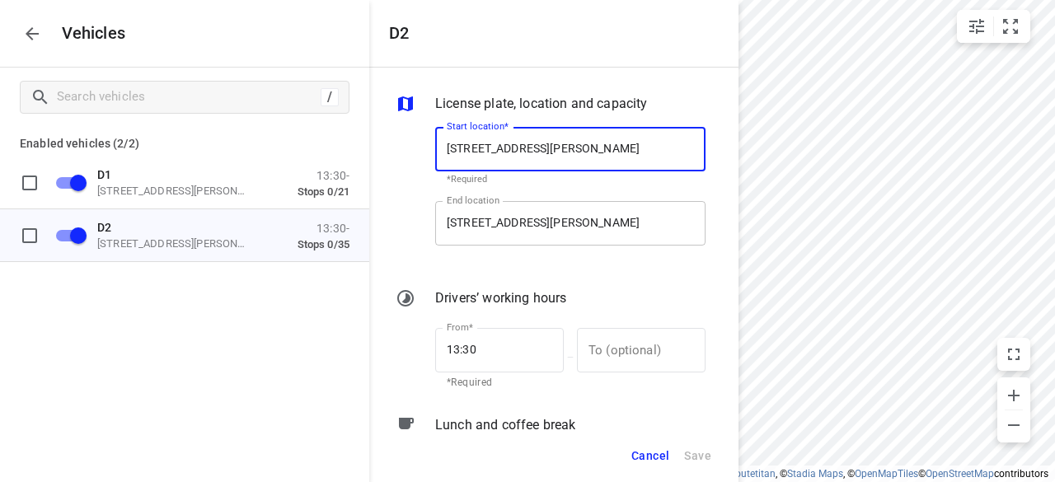
click at [584, 230] on input "9 Pioneer Ct, Wheelers Hill VIC 3150, Australia" at bounding box center [570, 223] width 270 height 45
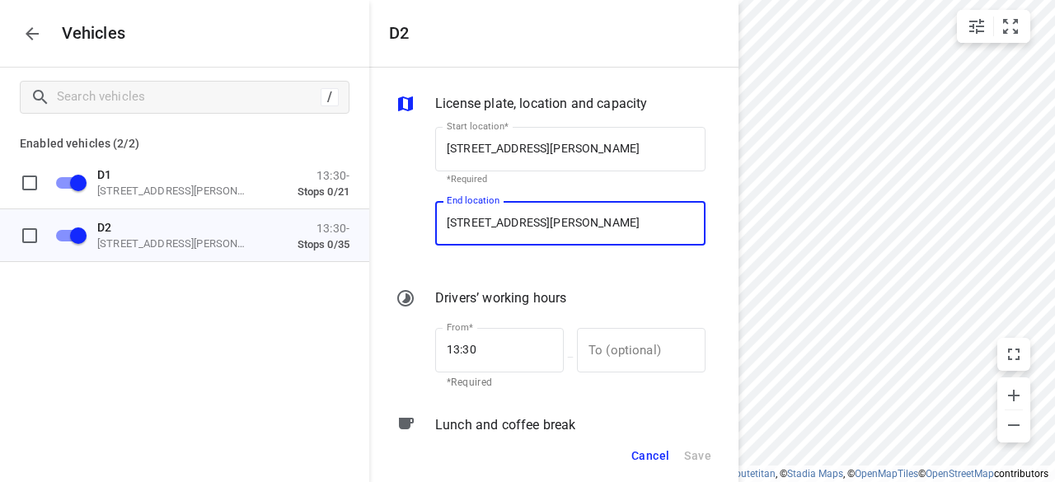
paste input "395 Ferntree Gully Road 3149 Mount Waverley"
type input "9 Pioneer Ct, Wheelers Hill VIC 3150, Australia"
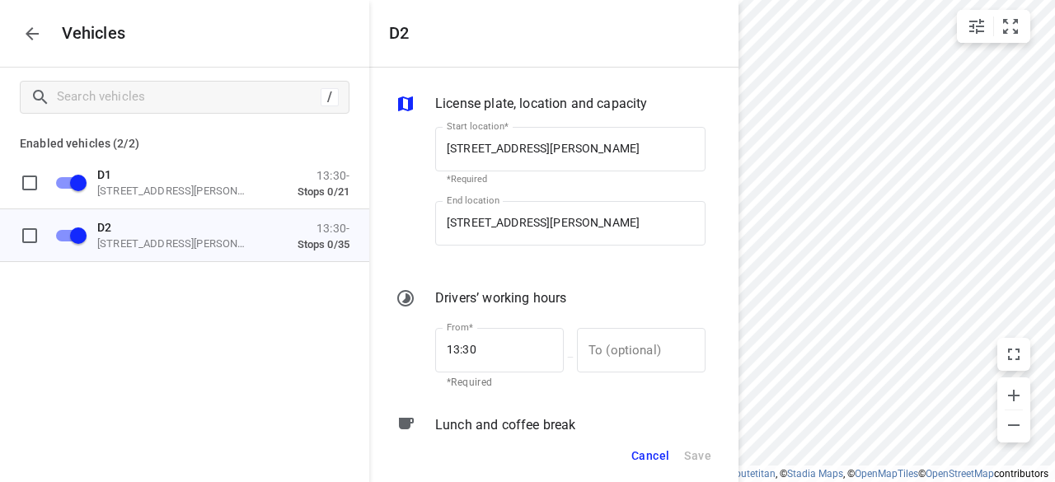
click at [610, 197] on div "End location 9 Pioneer Ct, Wheelers Hill VIC 3150, Australia End location" at bounding box center [571, 229] width 284 height 77
click at [652, 450] on span "Cancel" at bounding box center [651, 456] width 38 height 21
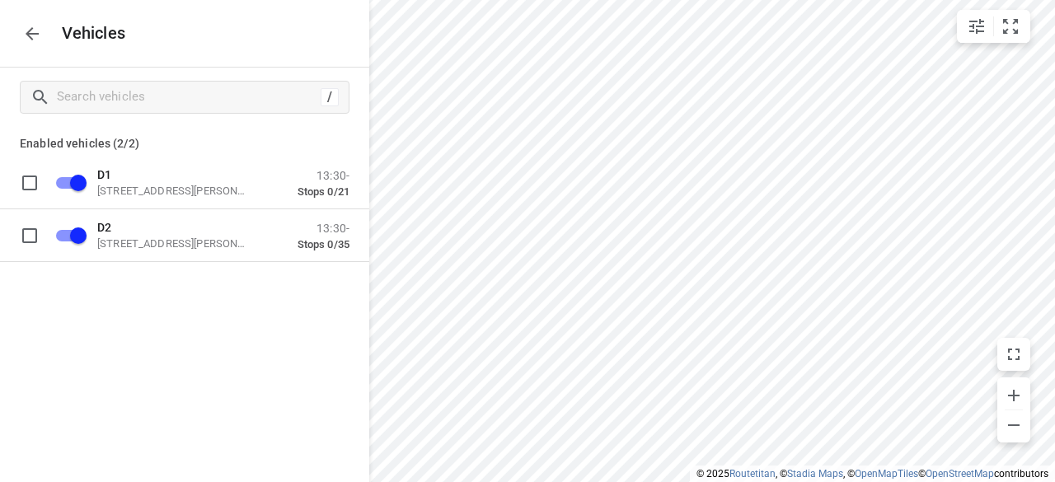
click at [38, 37] on icon "button" at bounding box center [32, 34] width 20 height 20
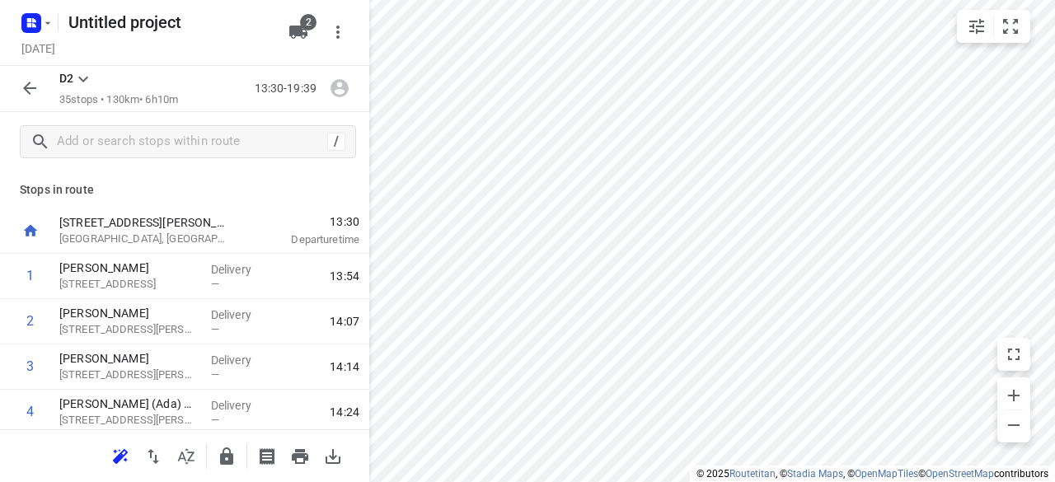
click at [40, 88] on button "button" at bounding box center [29, 88] width 33 height 33
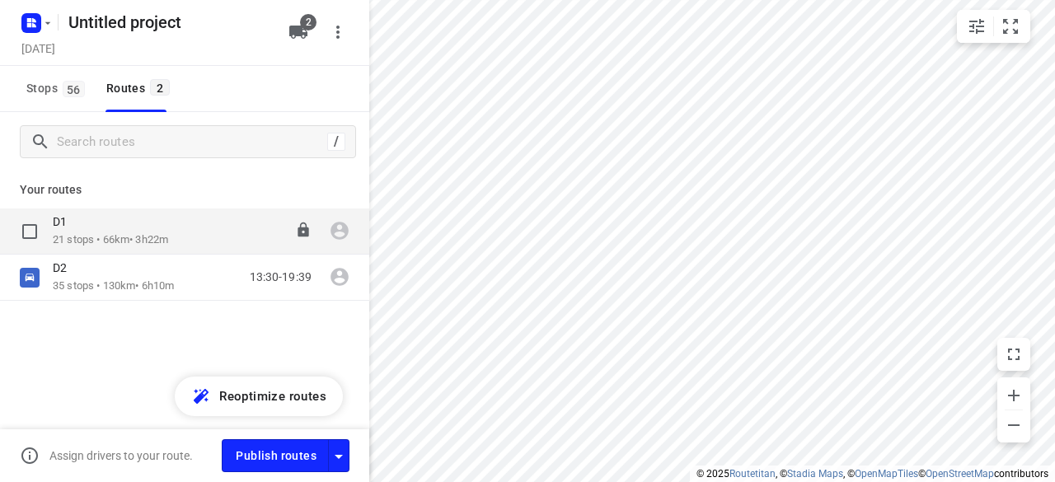
click at [33, 241] on input "checkbox" at bounding box center [29, 231] width 33 height 33
checkbox input "true"
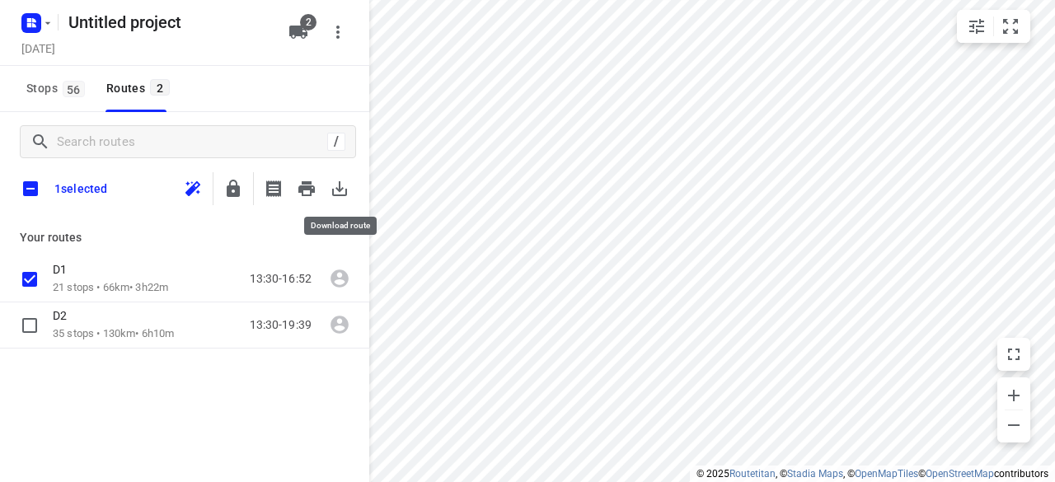
click at [341, 190] on icon "button" at bounding box center [339, 188] width 15 height 15
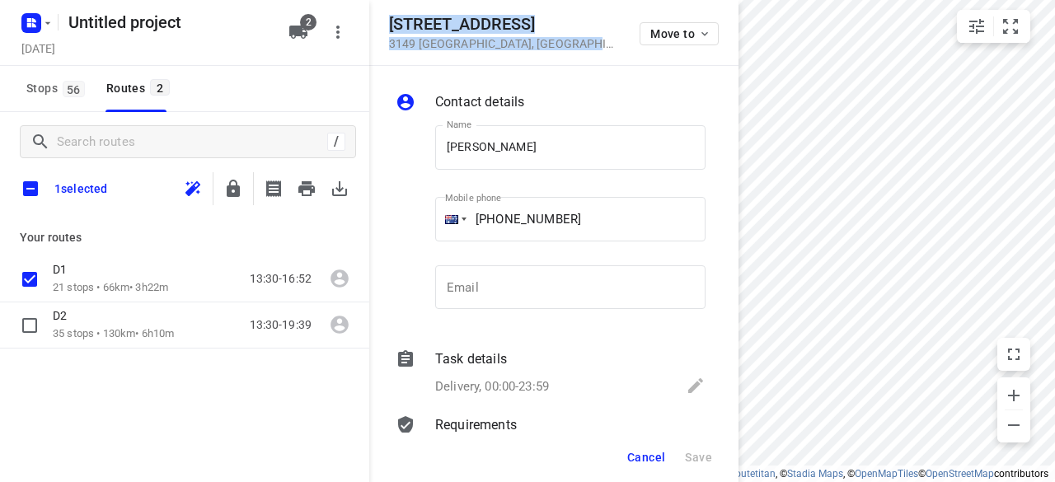
drag, startPoint x: 581, startPoint y: 38, endPoint x: 391, endPoint y: 21, distance: 191.2
click at [391, 21] on div "3 Huntingtower Crescent 3149 Mount Waverley , Australia Move to" at bounding box center [554, 32] width 330 height 35
copy div "3 Huntingtower Crescent 3149 Mount Waverley , Australia"
click at [308, 23] on span "2" at bounding box center [308, 22] width 16 height 16
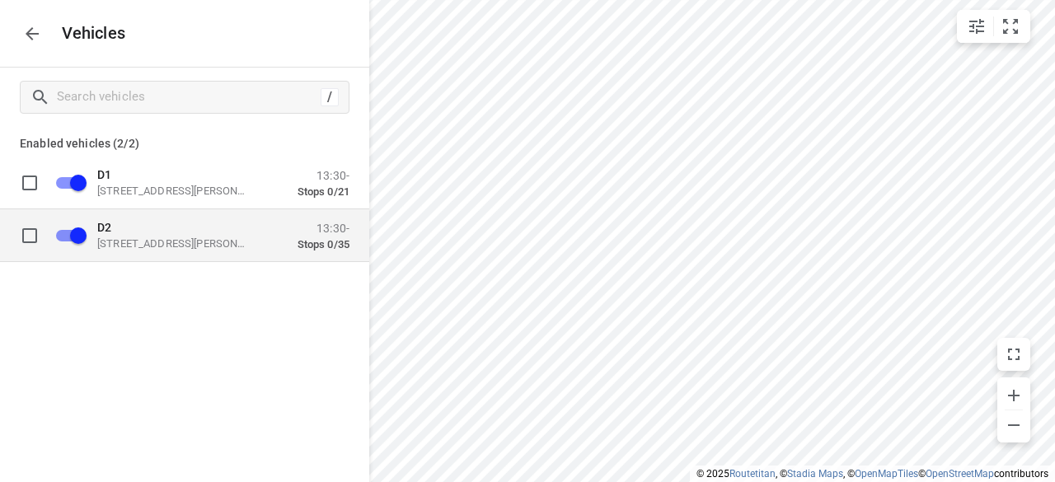
click at [158, 227] on p "D2" at bounding box center [179, 226] width 165 height 13
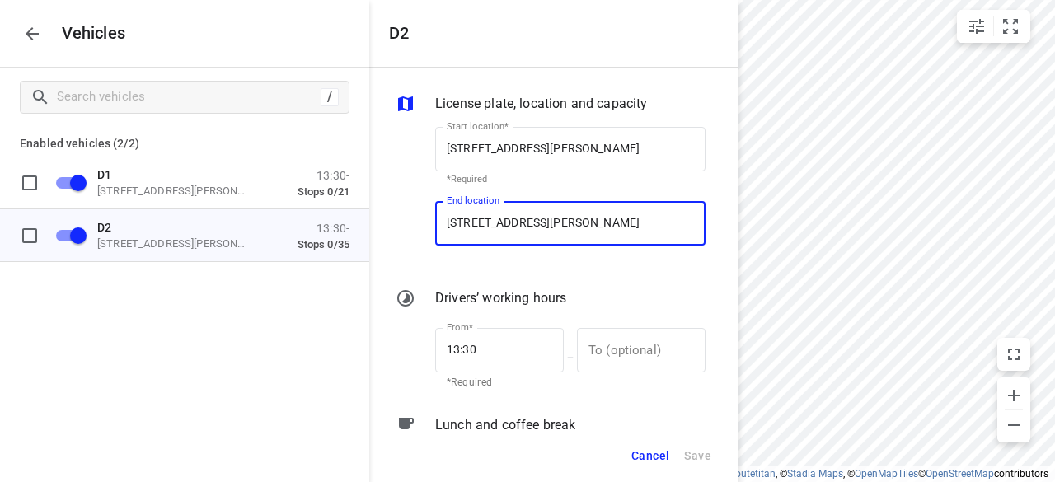
click at [509, 223] on input "9 Pioneer Ct, Wheelers Hill VIC 3150, Australia" at bounding box center [570, 223] width 270 height 45
paste input "3 Huntingtower Crescent 3149 Mount Waverley"
type input "3 Huntingtower Crescent 3149 Mount Waverley, Australia"
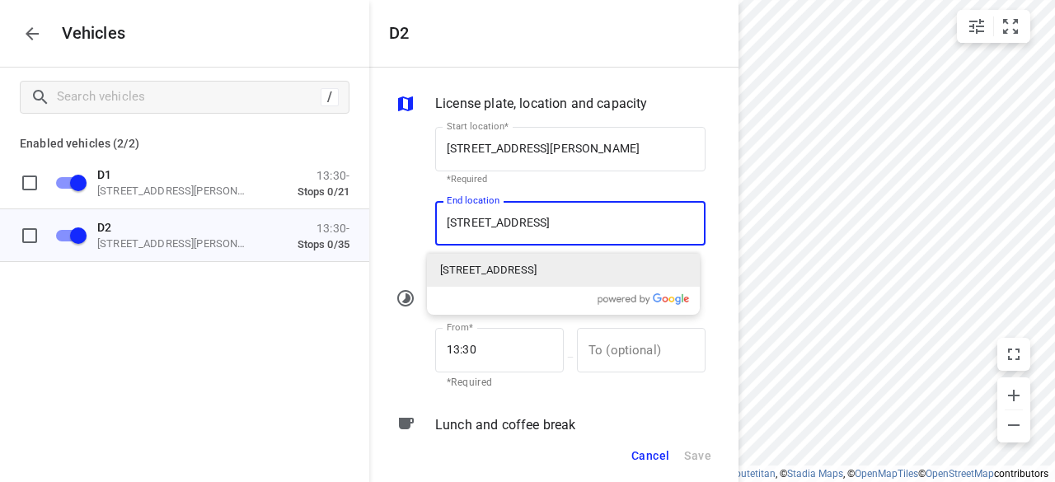
click at [499, 268] on p "3 Huntingtower Crescent, Mount Waverley VIC 3149, Australia" at bounding box center [488, 270] width 96 height 16
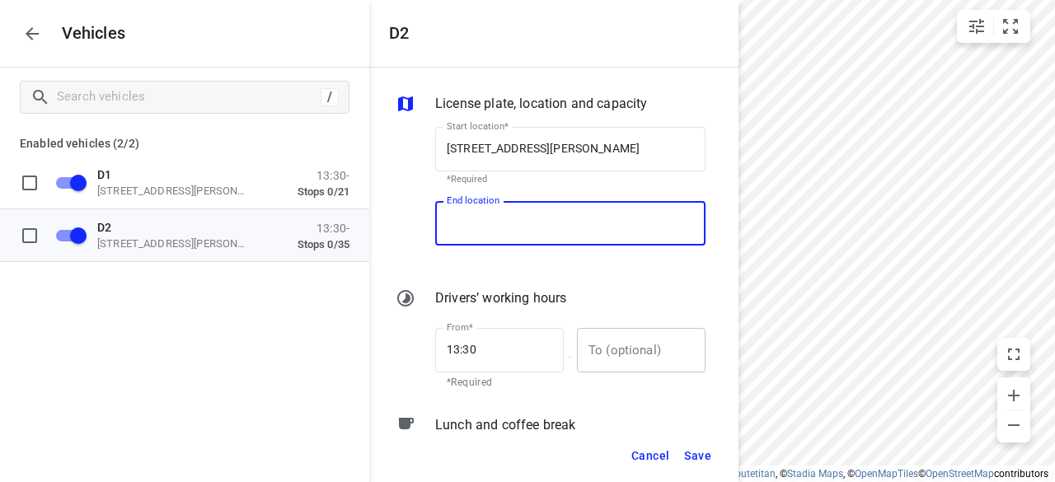
scroll to position [0, 0]
type input "3 Huntingtower Cres, Mount Waverley VIC 3149, Australia"
drag, startPoint x: 696, startPoint y: 453, endPoint x: 689, endPoint y: 440, distance: 14.7
click at [697, 454] on span "Save" at bounding box center [697, 456] width 27 height 21
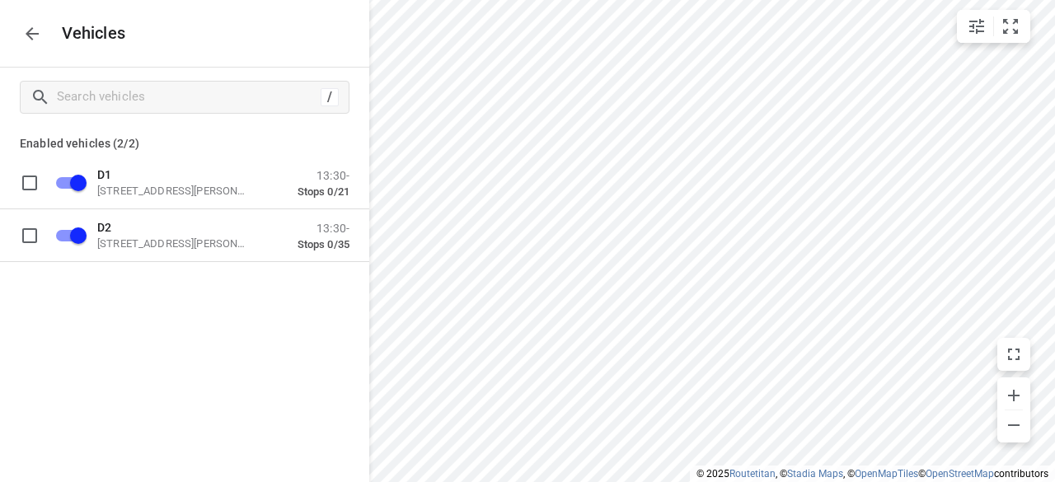
drag, startPoint x: 58, startPoint y: 44, endPoint x: 40, endPoint y: 33, distance: 21.1
click at [58, 43] on div "Vehicles" at bounding box center [184, 33] width 369 height 67
click at [40, 33] on icon "button" at bounding box center [32, 34] width 20 height 20
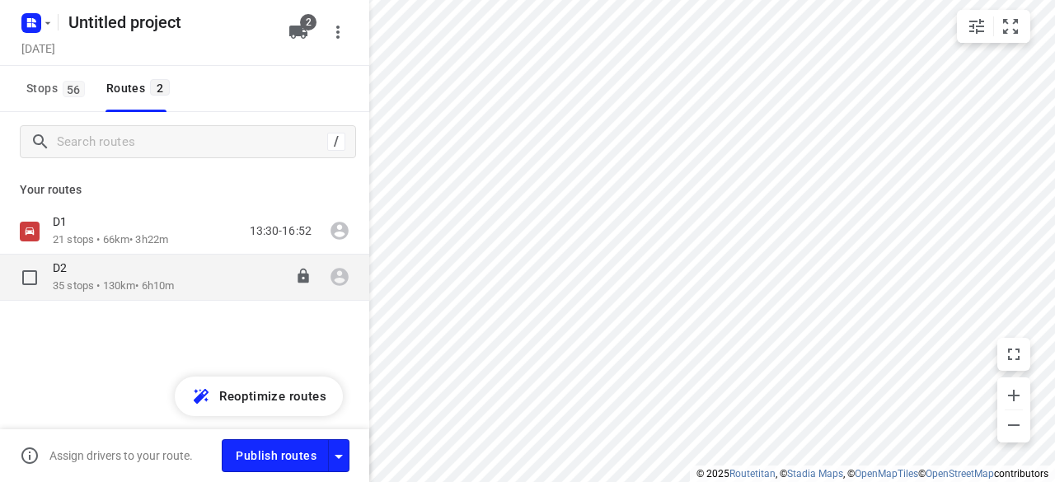
click at [93, 289] on p "35 stops • 130km • 6h10m" at bounding box center [113, 287] width 121 height 16
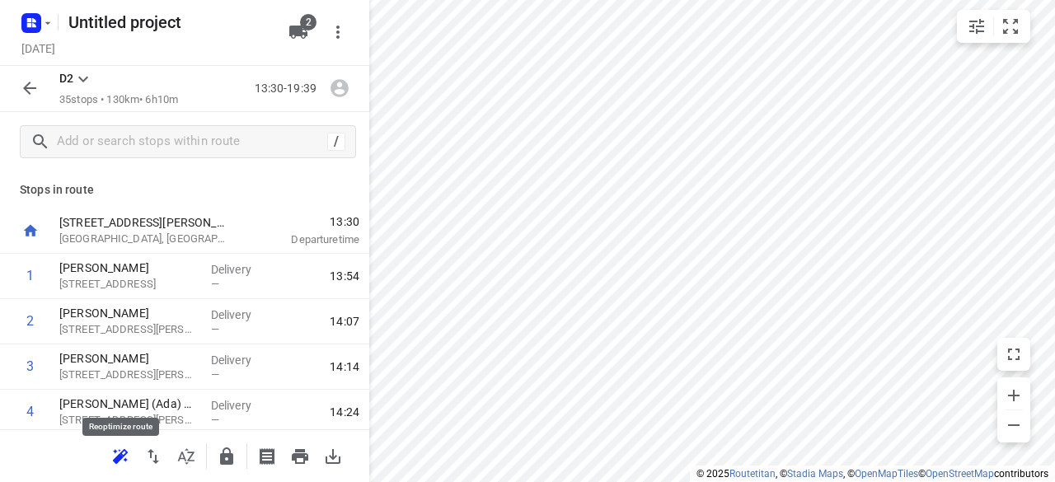
click at [120, 448] on icon "button" at bounding box center [120, 457] width 20 height 20
click at [35, 84] on icon "button" at bounding box center [30, 88] width 20 height 20
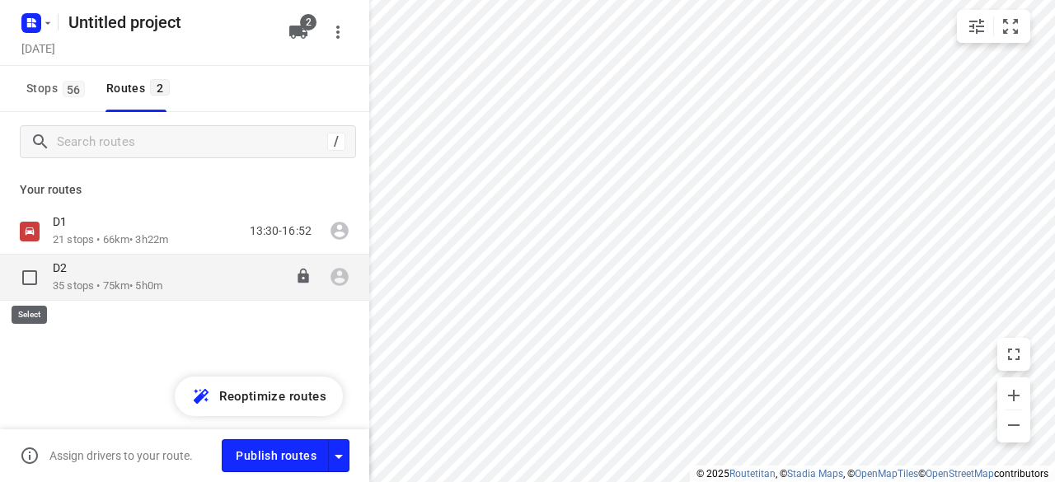
click at [31, 274] on input "checkbox" at bounding box center [29, 277] width 33 height 33
checkbox input "true"
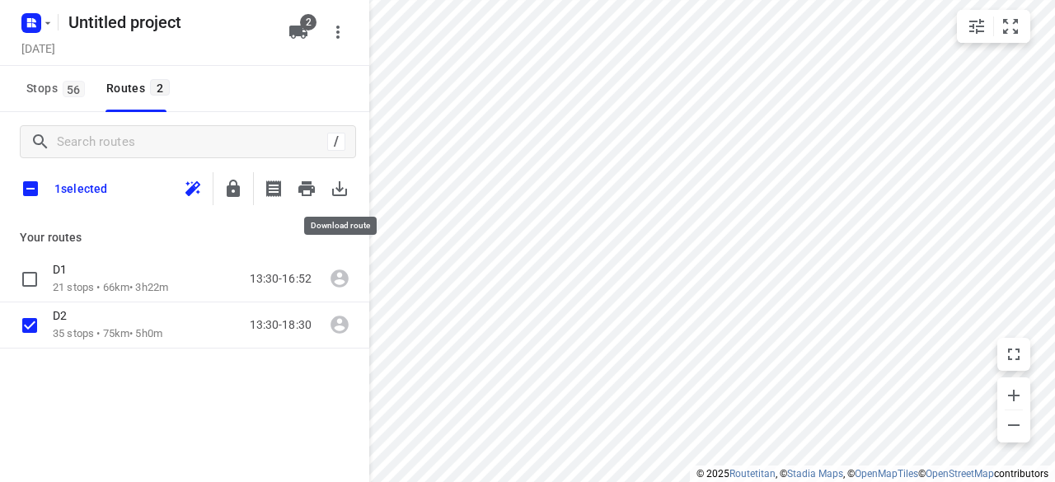
click at [357, 190] on div "1 selected" at bounding box center [184, 188] width 369 height 35
click at [336, 193] on icon "button" at bounding box center [340, 189] width 20 height 20
click at [44, 29] on icon "button" at bounding box center [31, 23] width 26 height 26
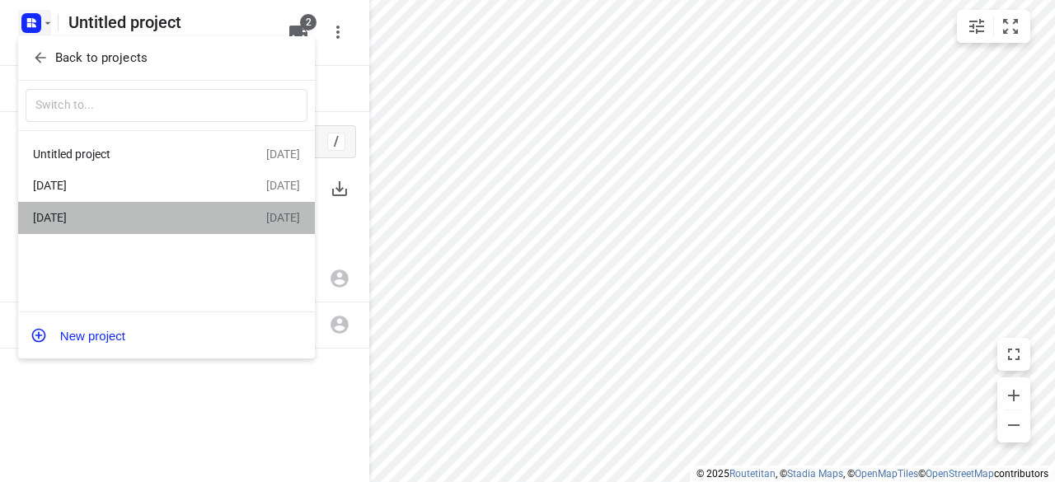
click at [77, 215] on div "[DATE]" at bounding box center [128, 217] width 190 height 13
click at [77, 215] on div "/ 1 selected Your routes D1 21 stops • 66km • 3h22m 13:30-16:52 D2 35 stops • 7…" at bounding box center [184, 353] width 369 height 482
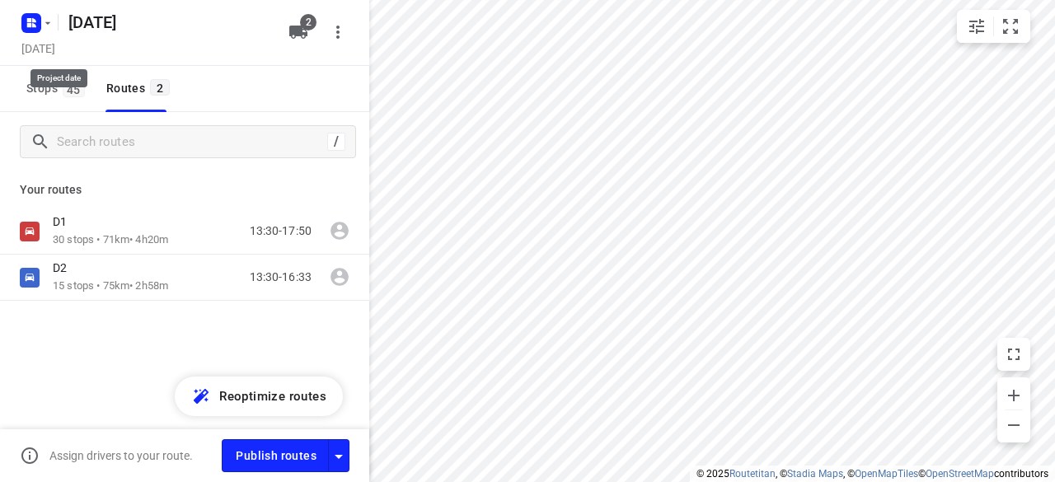
click at [54, 34] on div at bounding box center [35, 23] width 40 height 32
click at [53, 31] on div at bounding box center [35, 23] width 40 height 32
click at [50, 29] on icon "button" at bounding box center [47, 22] width 13 height 13
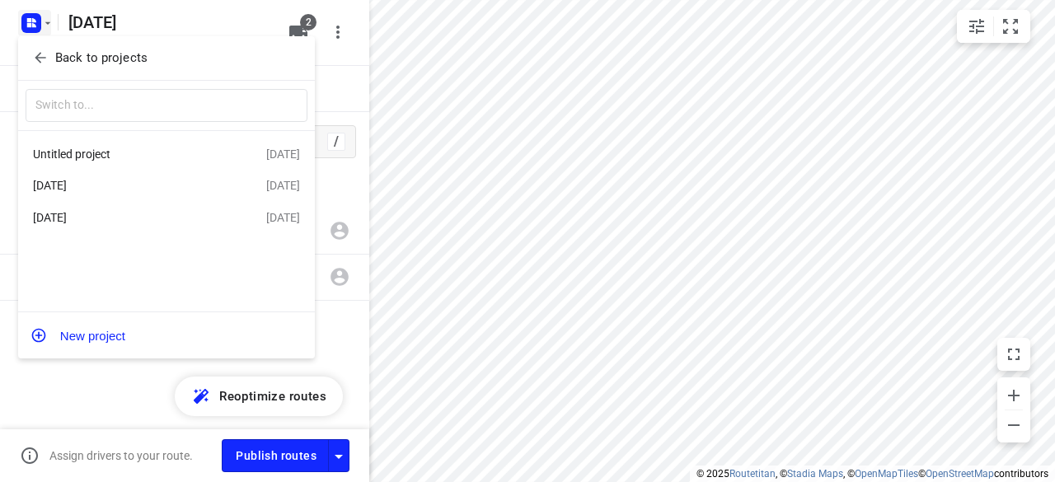
click at [91, 187] on div "[DATE]" at bounding box center [128, 185] width 190 height 13
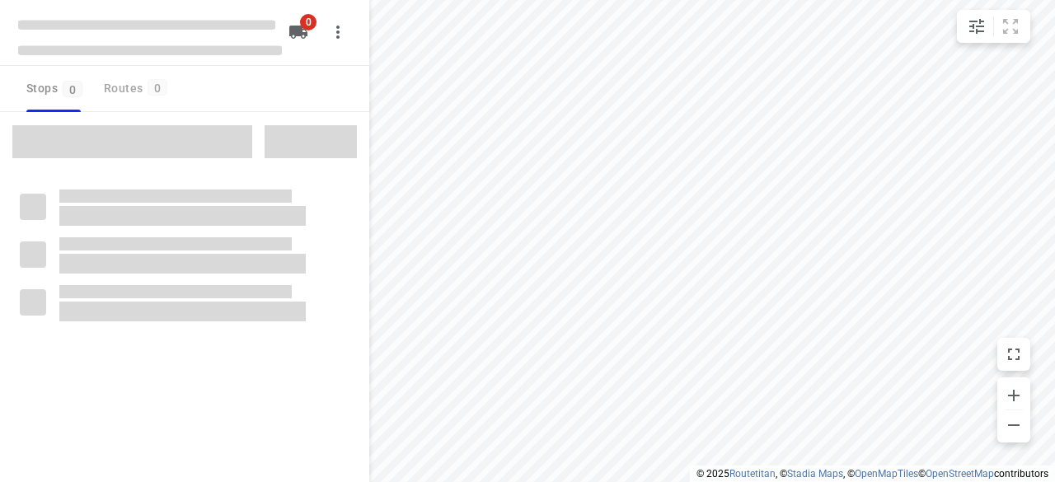
click at [91, 187] on div at bounding box center [184, 353] width 369 height 482
click at [91, 187] on div at bounding box center [184, 232] width 369 height 241
type input "distance"
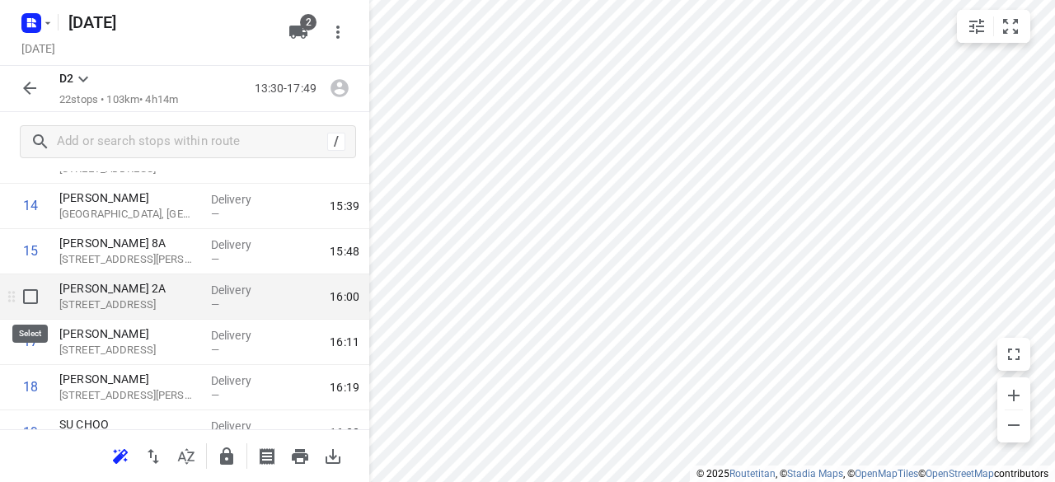
scroll to position [577, 0]
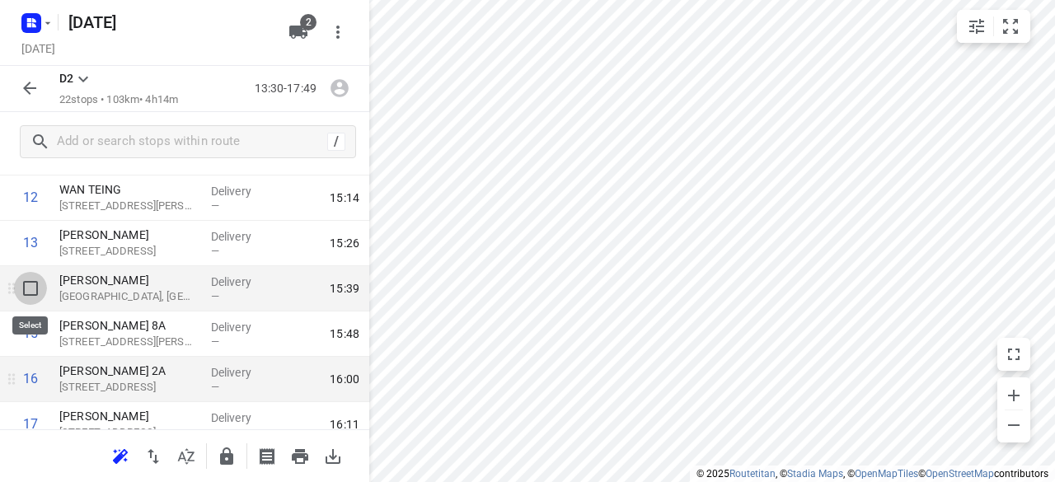
click at [36, 288] on input "checkbox" at bounding box center [30, 288] width 33 height 33
checkbox input "true"
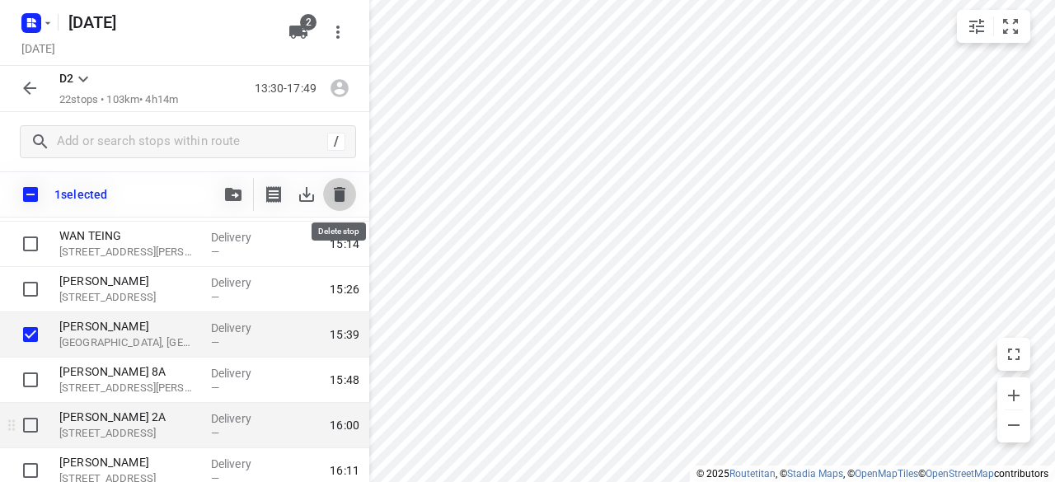
click at [345, 199] on icon "button" at bounding box center [340, 195] width 20 height 20
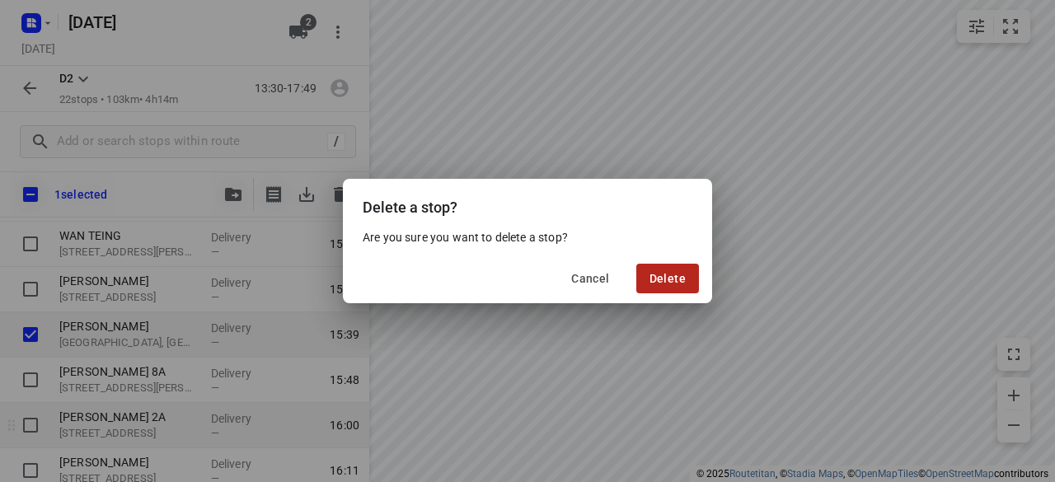
click at [651, 281] on span "Delete" at bounding box center [668, 278] width 36 height 13
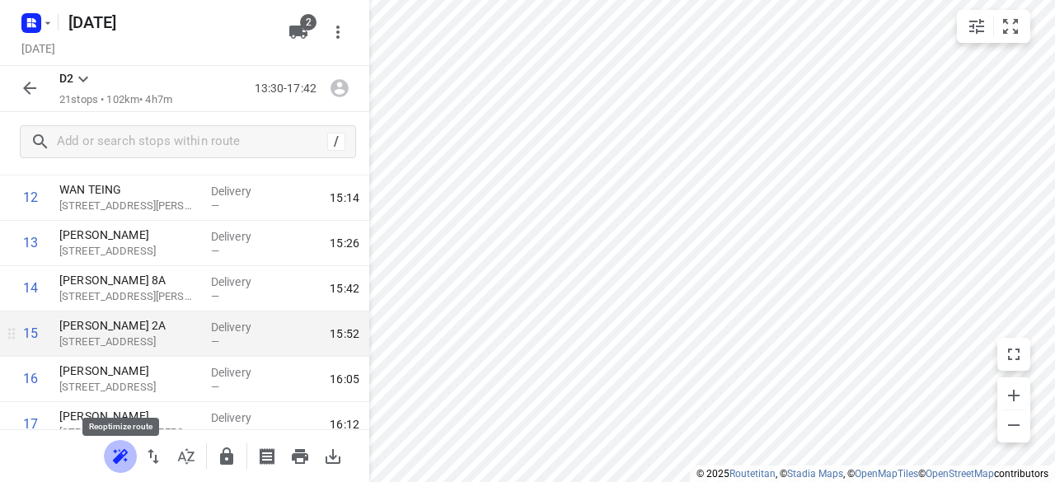
click at [122, 465] on icon "button" at bounding box center [120, 457] width 20 height 20
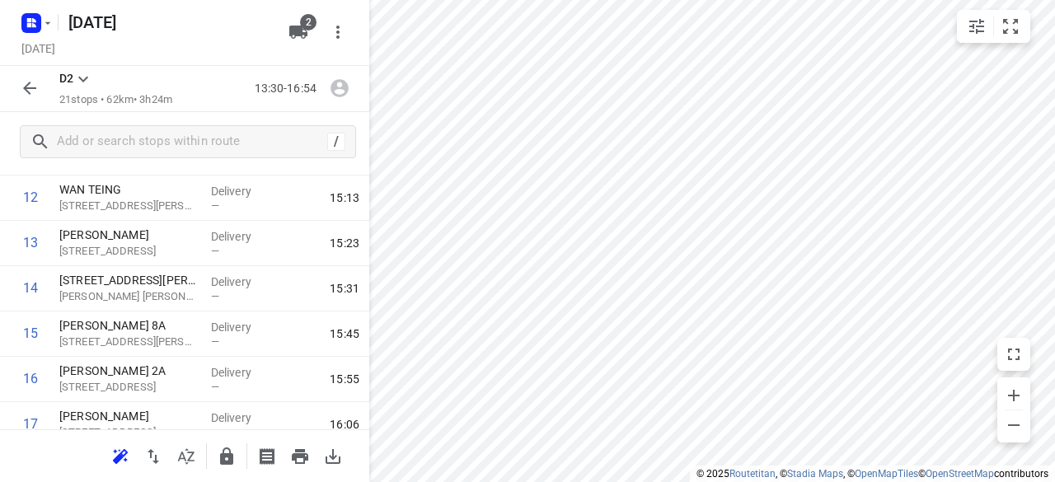
click at [31, 91] on icon "button" at bounding box center [30, 88] width 20 height 20
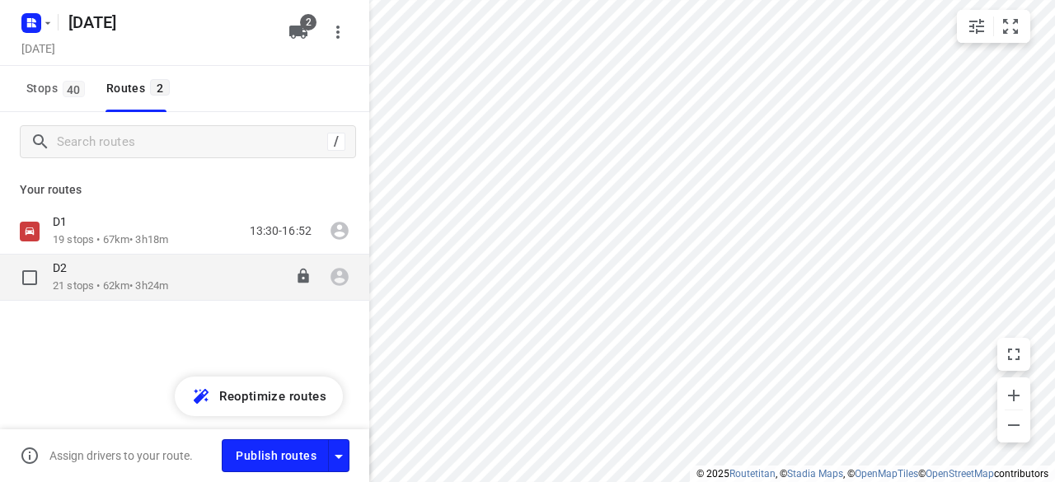
click at [35, 274] on input "checkbox" at bounding box center [29, 277] width 33 height 33
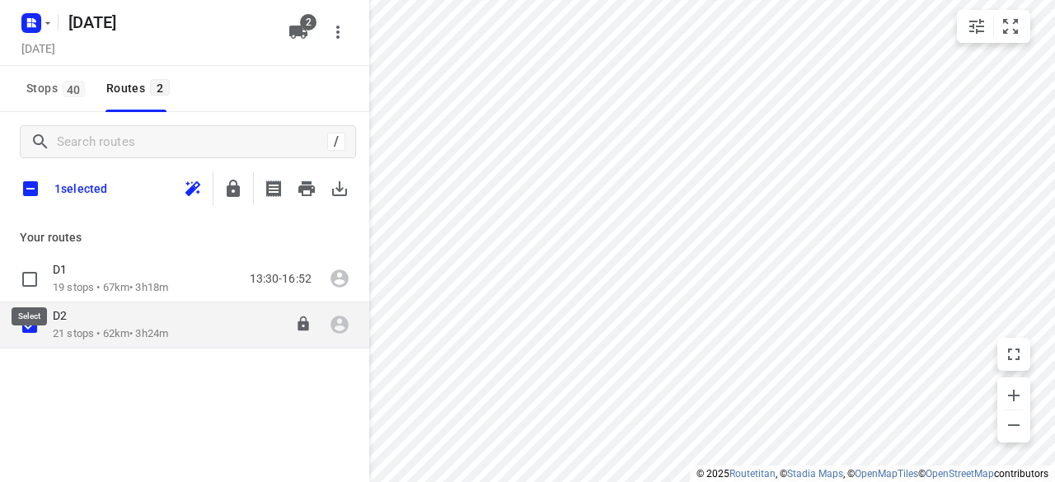
checkbox input "true"
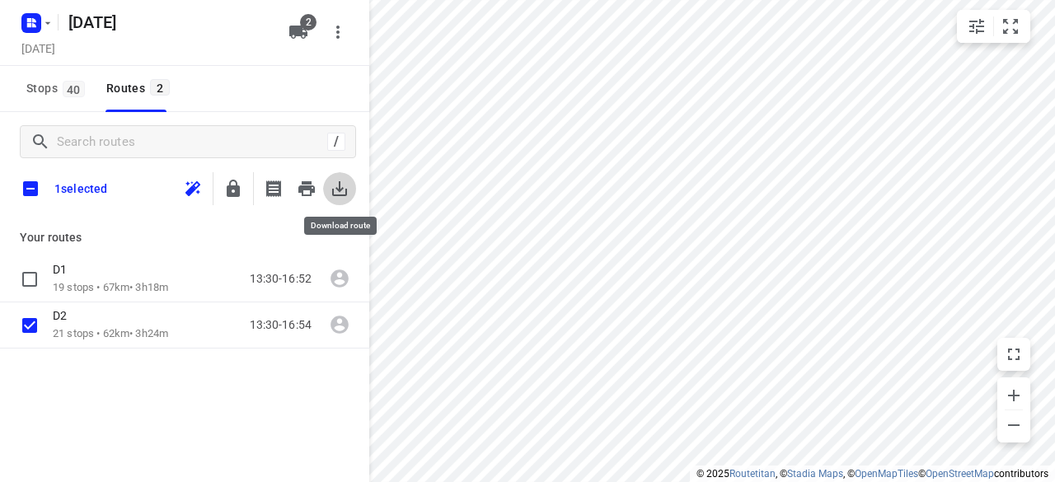
click at [348, 187] on icon "button" at bounding box center [340, 189] width 20 height 20
